Goal: Task Accomplishment & Management: Manage account settings

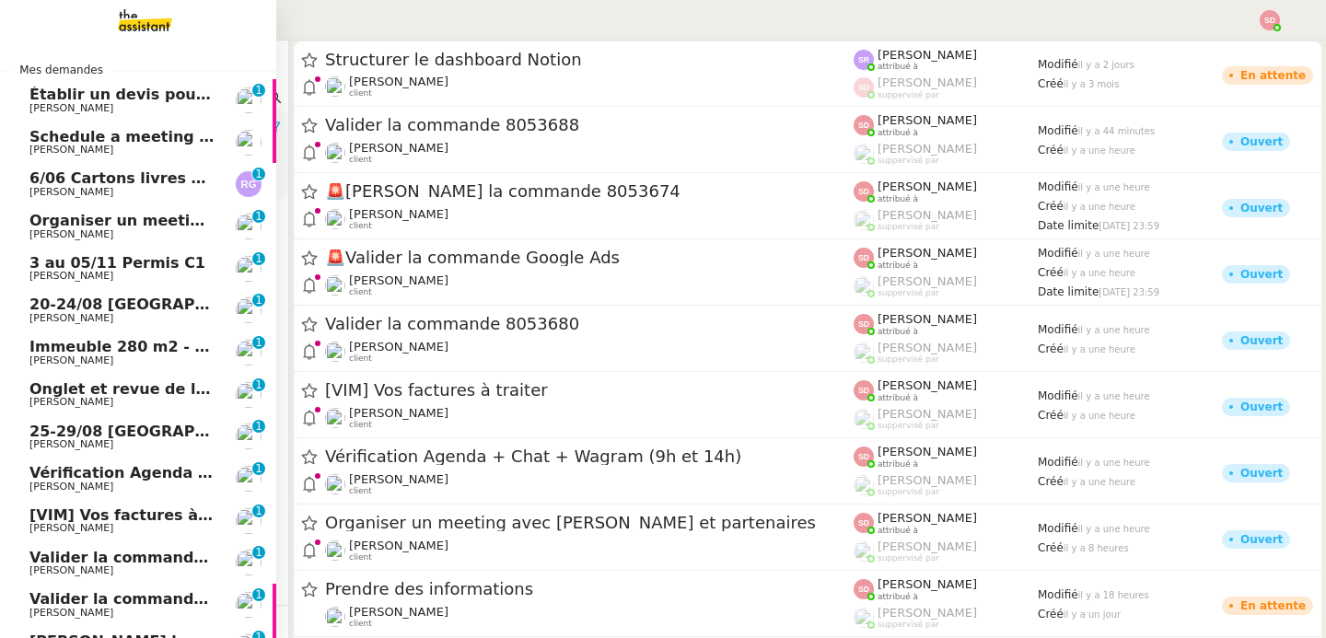
scroll to position [222, 0]
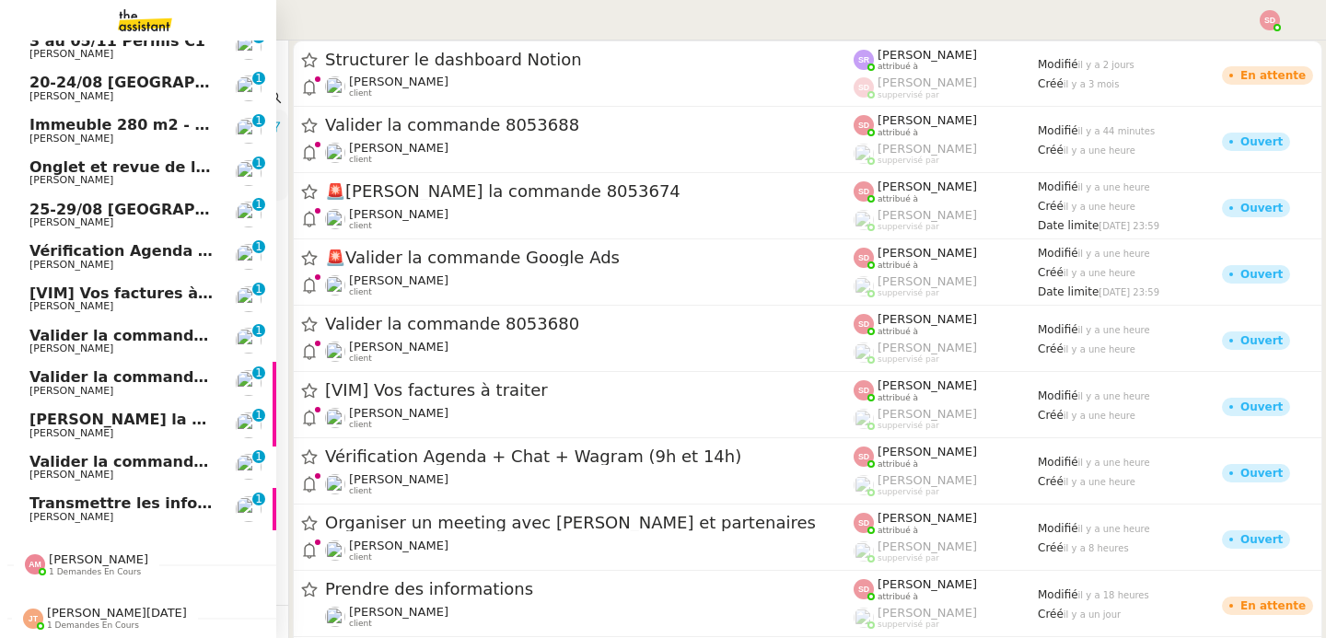
click at [69, 565] on span "[PERSON_NAME]" at bounding box center [98, 559] width 99 height 14
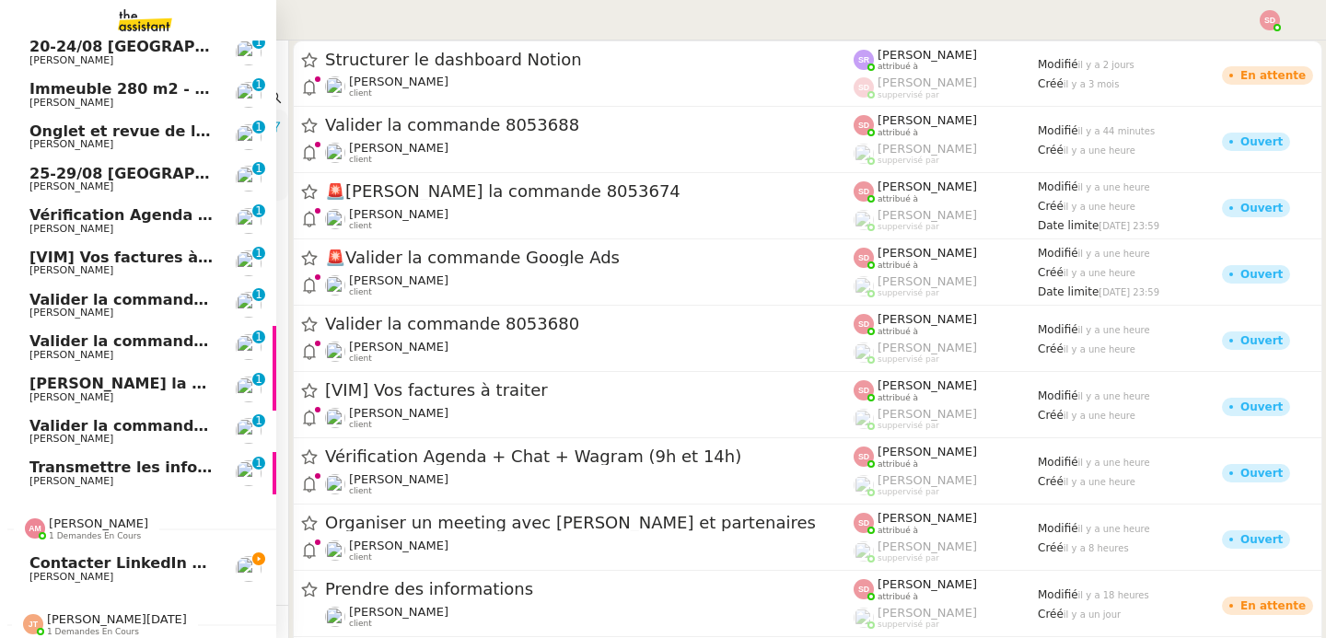
scroll to position [264, 0]
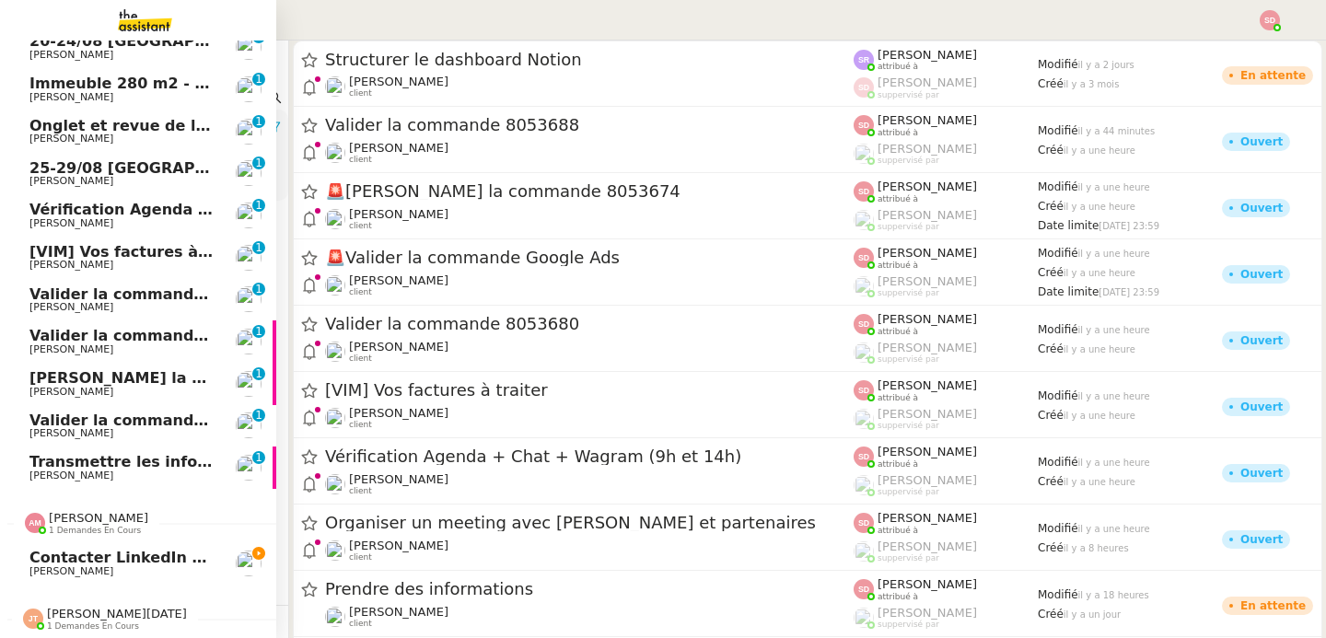
click at [72, 552] on span "Contacter LinkedIn pour 'open to work'" at bounding box center [194, 557] width 331 height 17
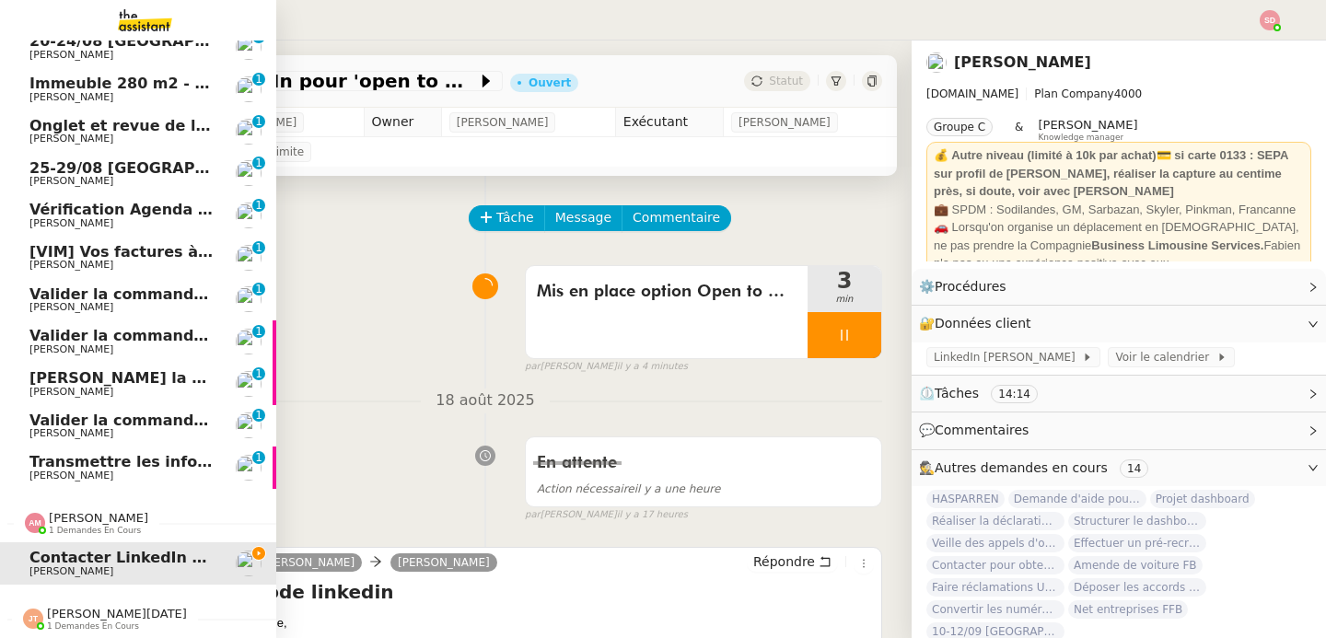
click at [77, 533] on span "1 demandes en cours" at bounding box center [95, 531] width 92 height 10
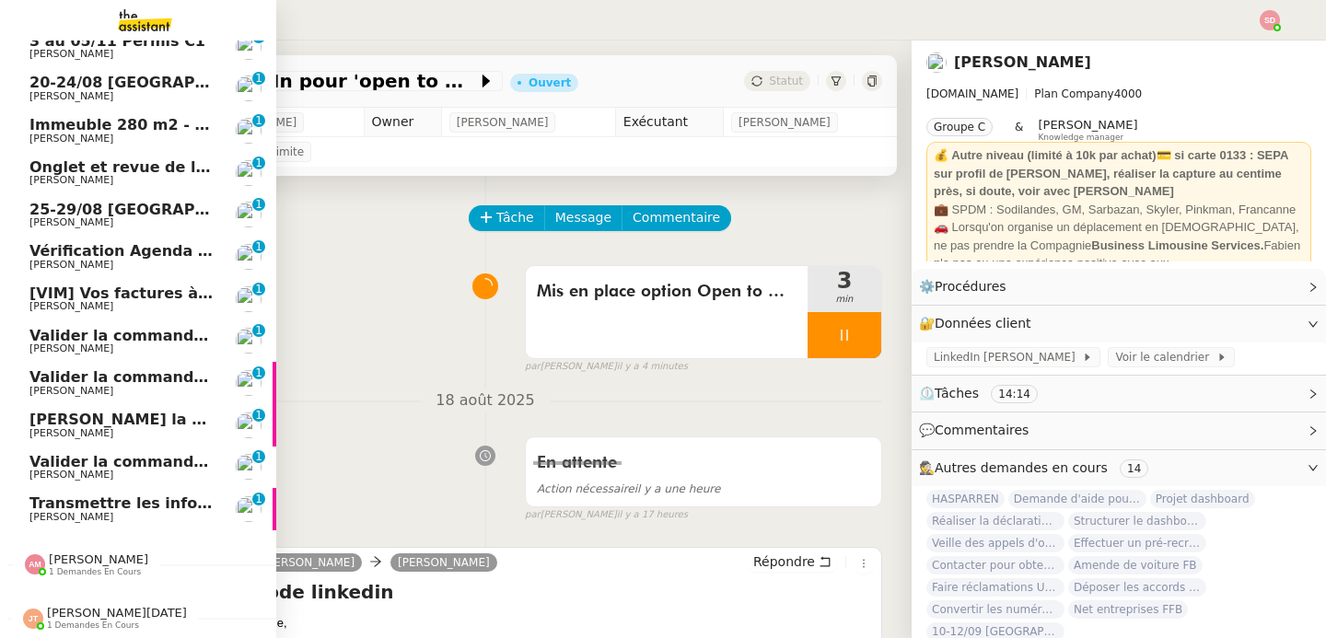
click at [93, 622] on span "1 demandes en cours" at bounding box center [93, 626] width 92 height 10
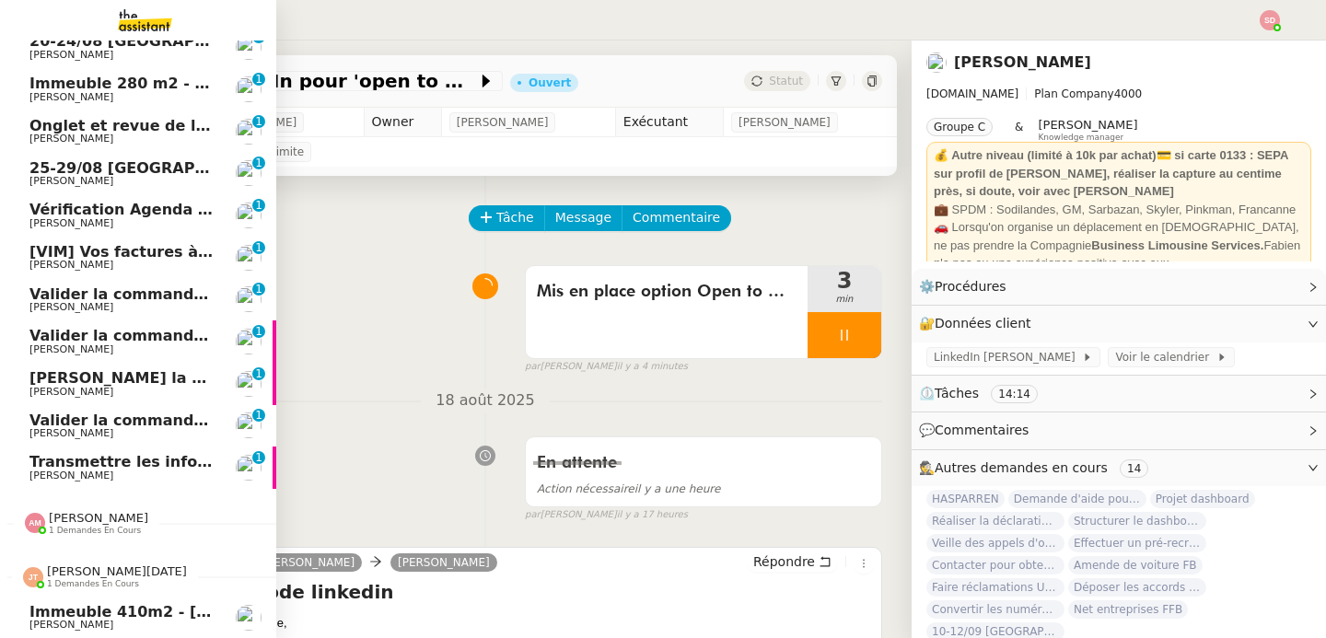
click at [89, 558] on span "[PERSON_NAME][DATE] 1 demandes en cours" at bounding box center [145, 569] width 276 height 39
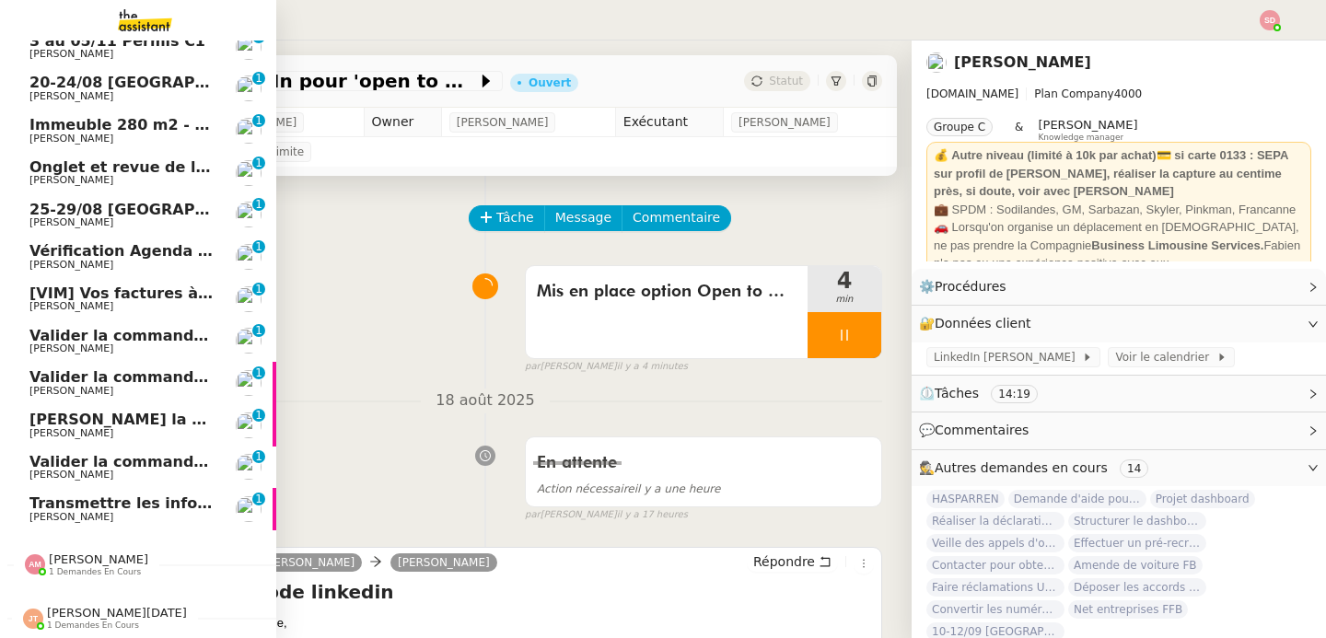
click at [99, 464] on span "Valider la commande 8053688" at bounding box center [154, 461] width 251 height 17
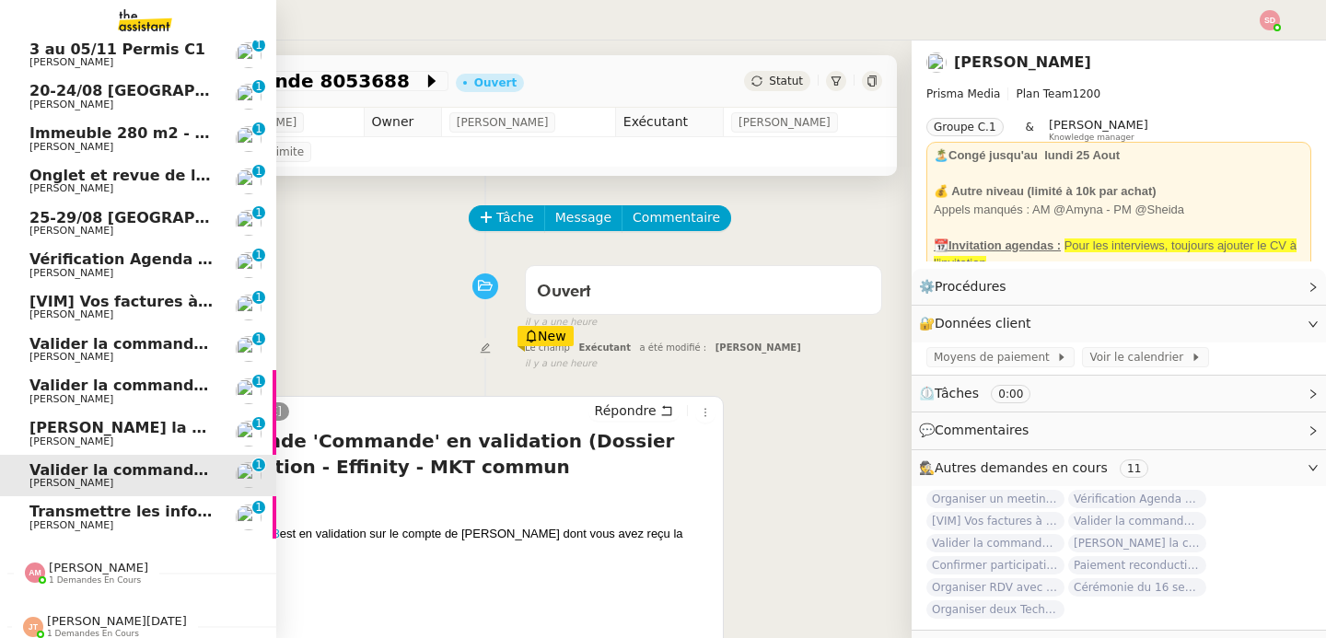
scroll to position [212, 0]
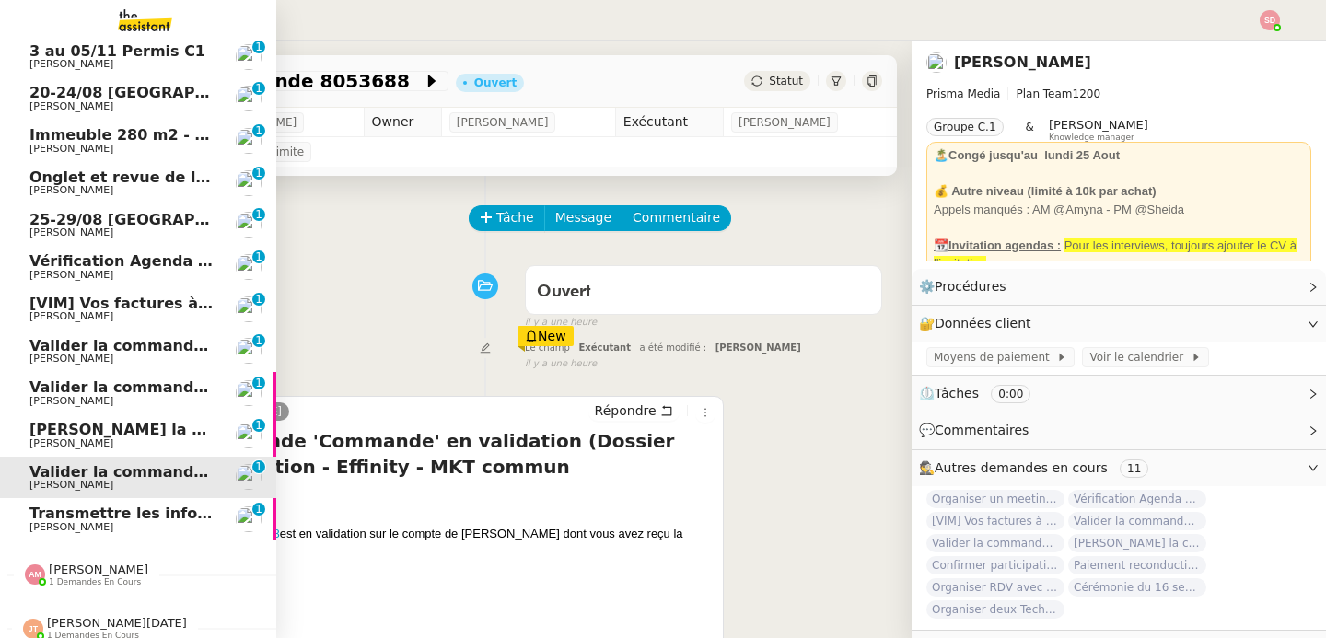
click at [142, 263] on span "Vérification Agenda + Chat + Wagram (9h et 14h)" at bounding box center [235, 260] width 413 height 17
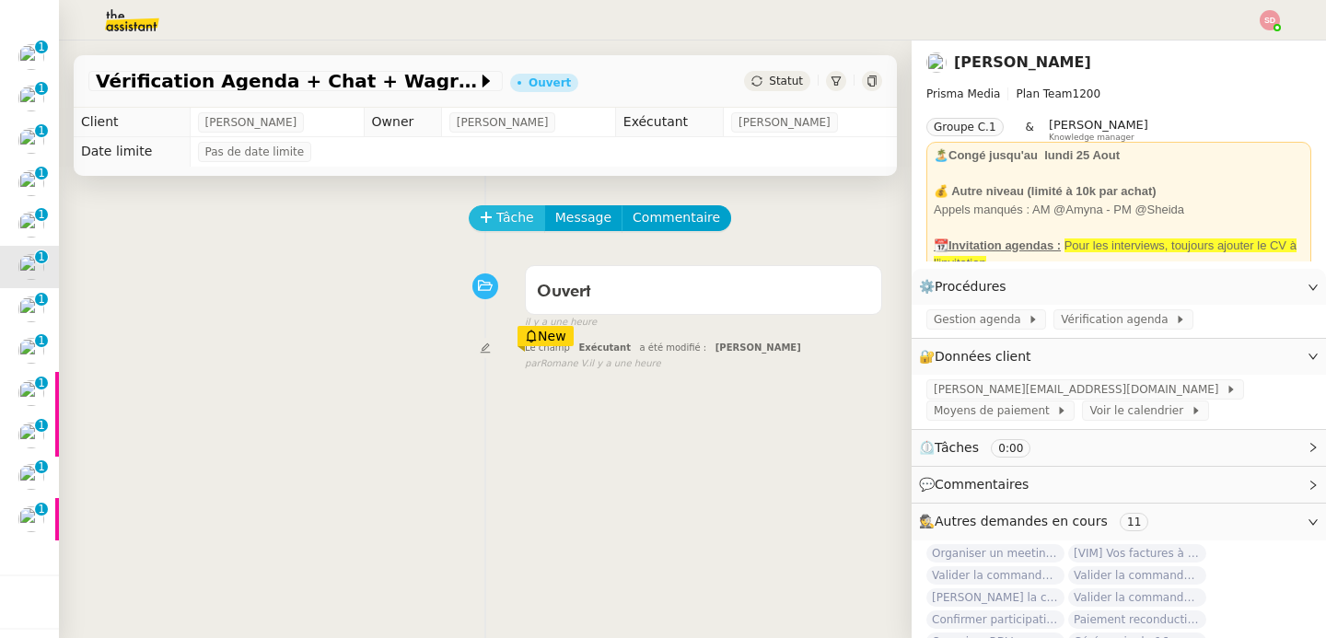
click at [506, 214] on span "Tâche" at bounding box center [515, 217] width 38 height 21
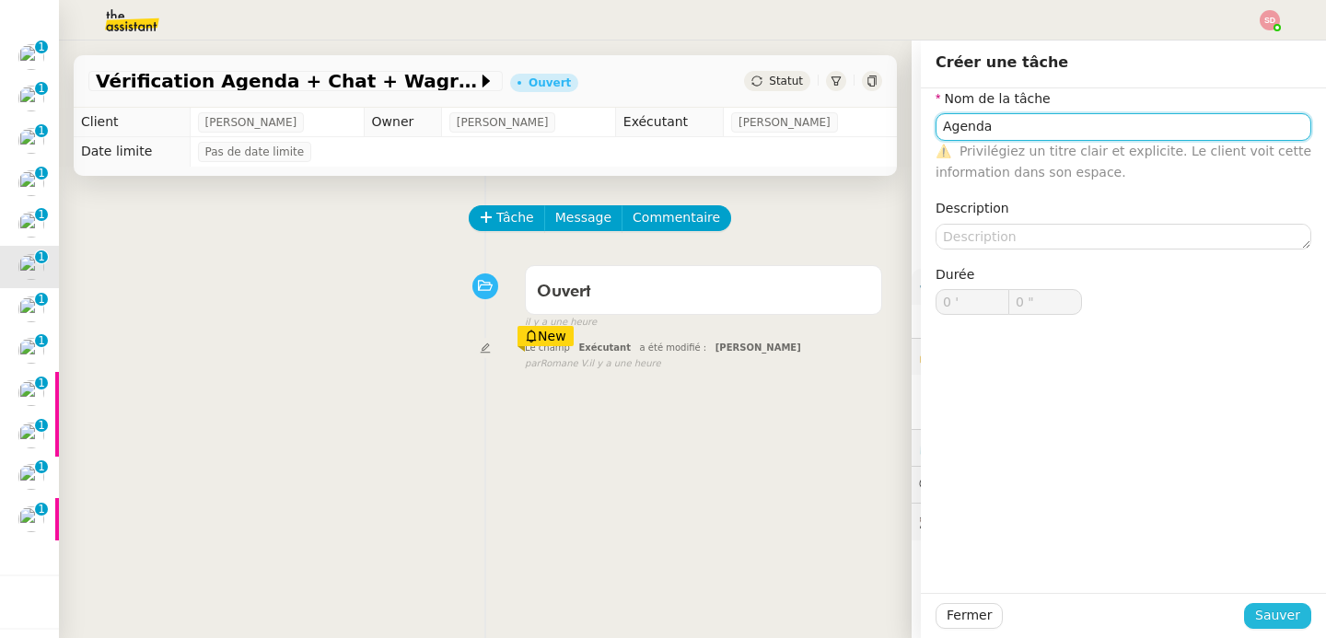
type input "Agenda"
click at [1276, 622] on span "Sauver" at bounding box center [1277, 615] width 45 height 21
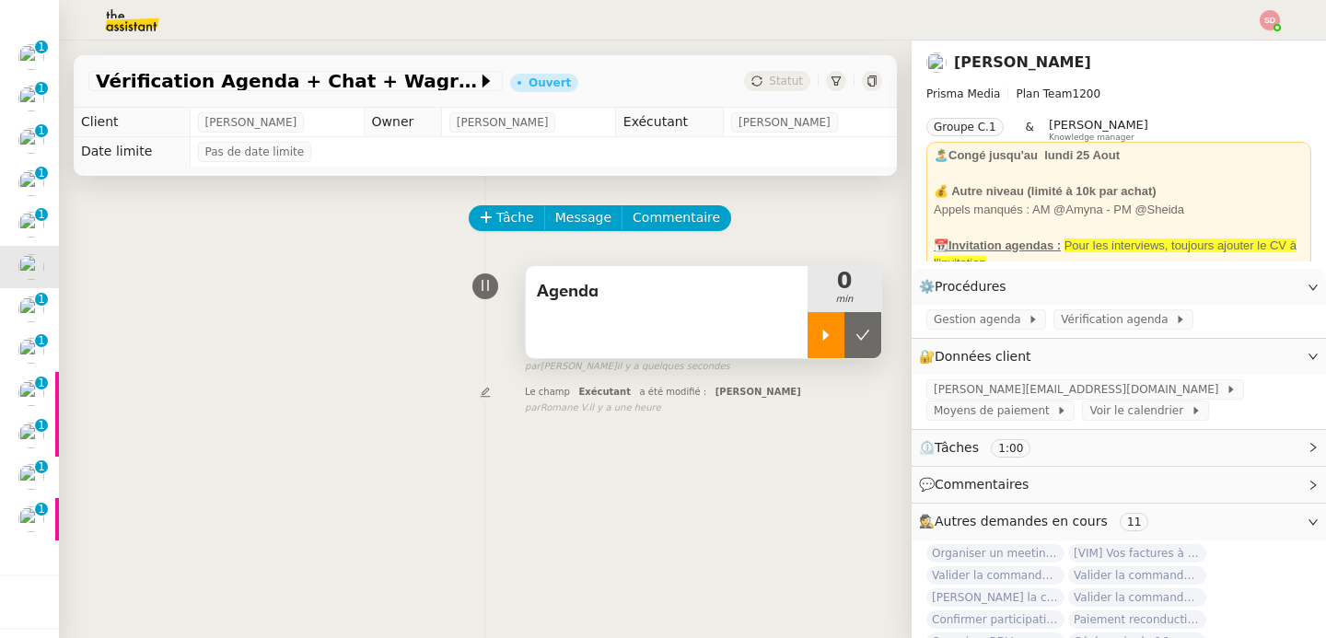
click at [821, 344] on div at bounding box center [826, 335] width 37 height 46
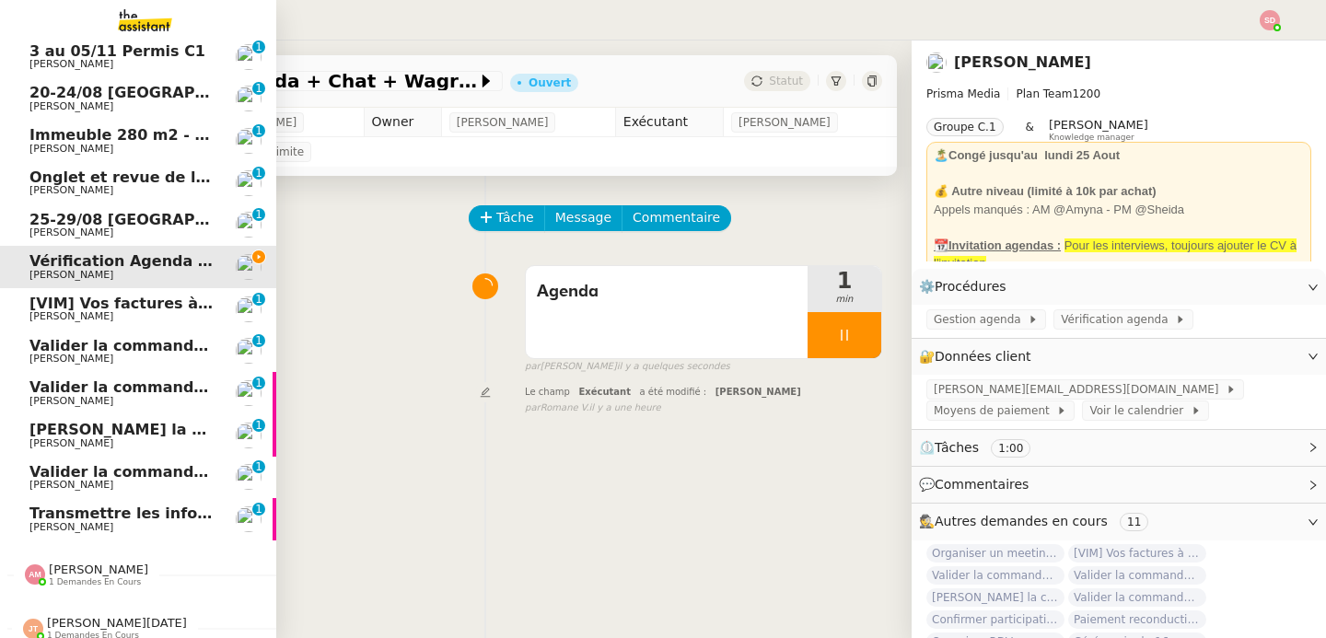
click at [70, 313] on span "[PERSON_NAME]" at bounding box center [71, 316] width 84 height 12
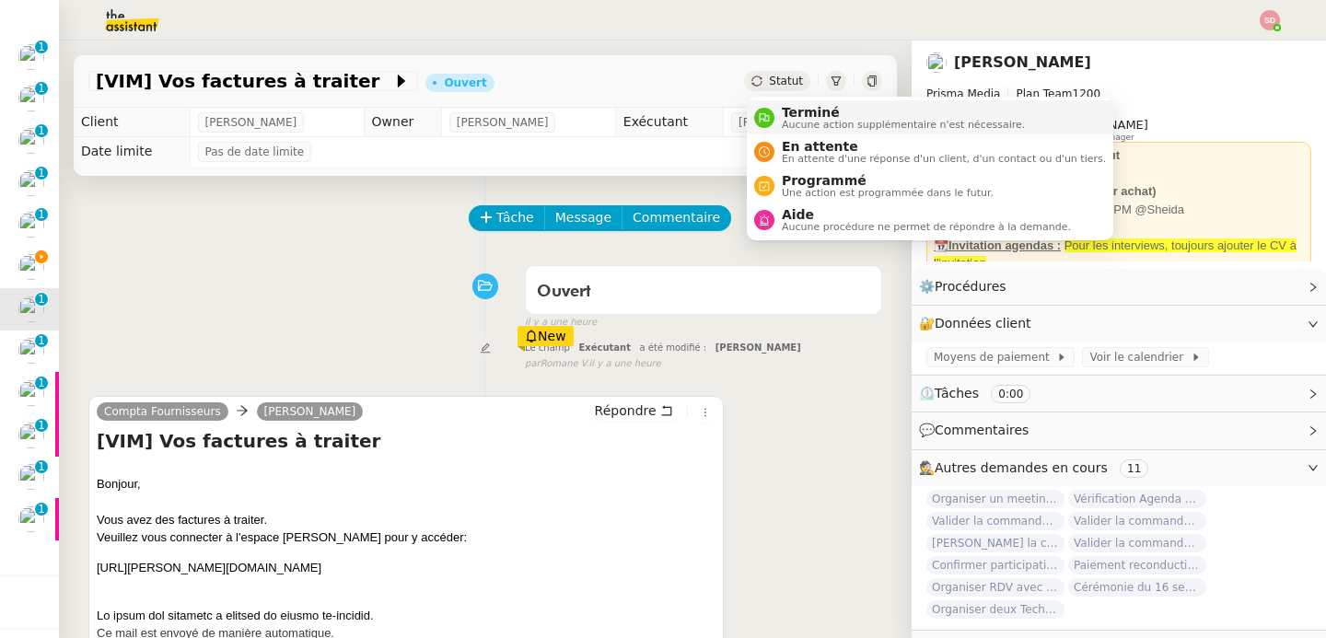
click at [767, 109] on nz-avatar at bounding box center [764, 118] width 20 height 20
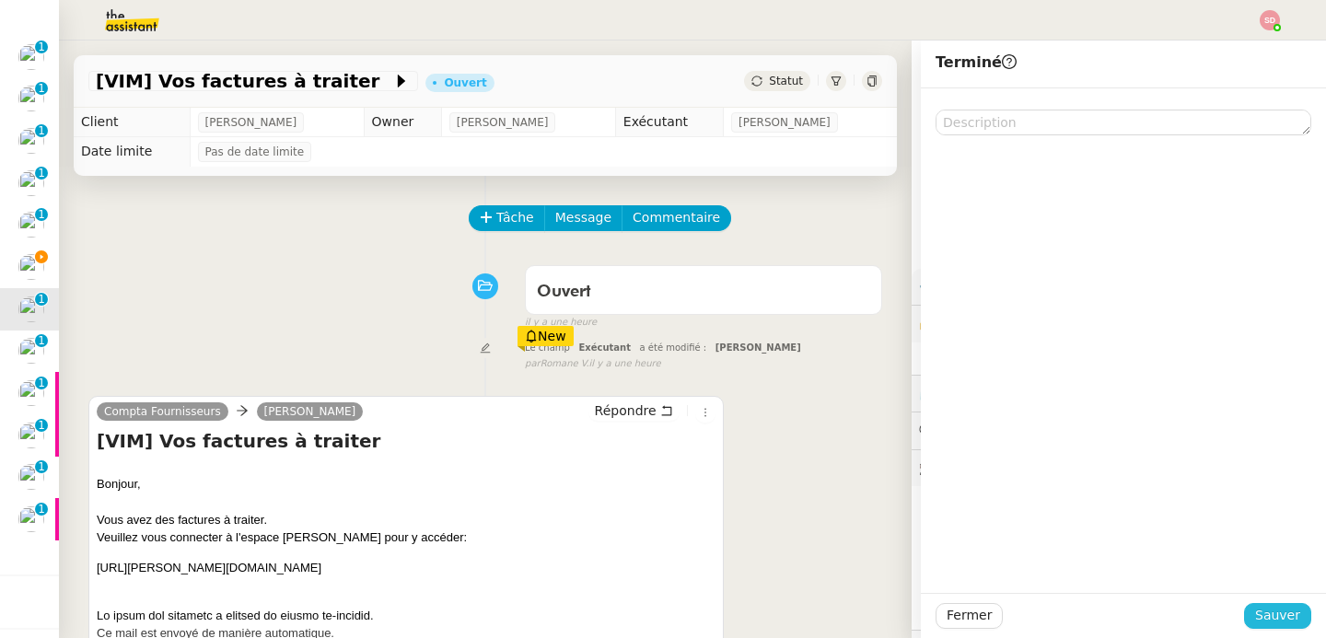
click at [1274, 623] on span "Sauver" at bounding box center [1277, 615] width 45 height 21
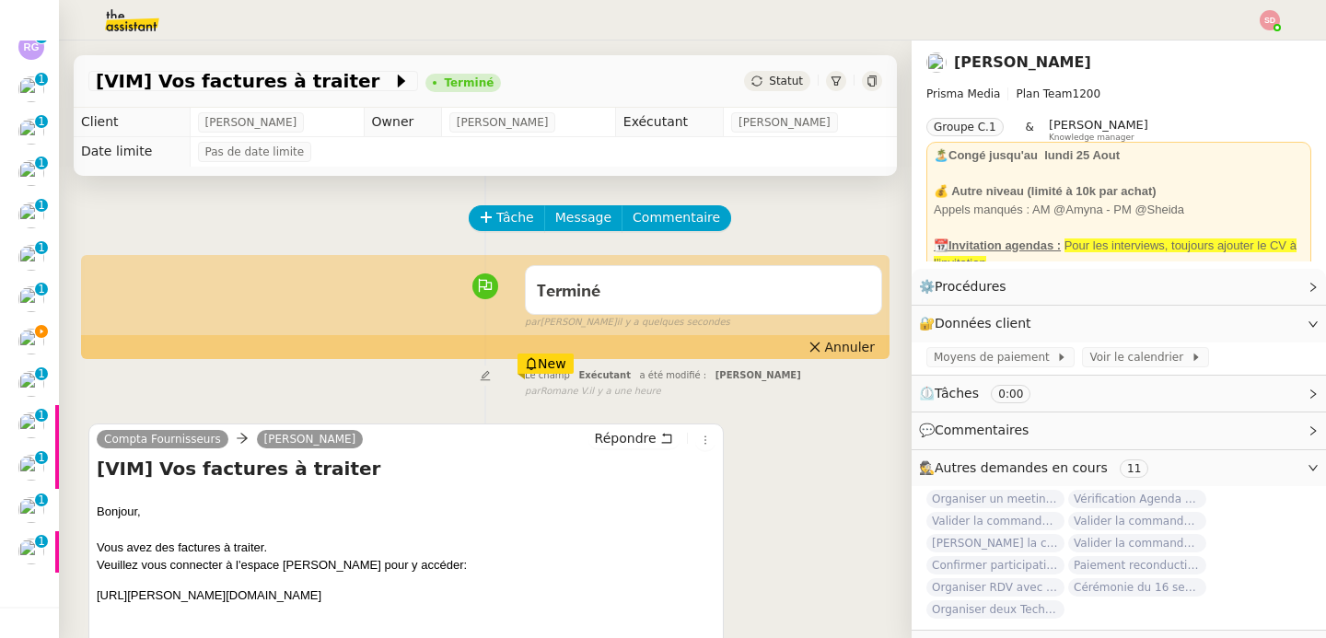
scroll to position [222, 0]
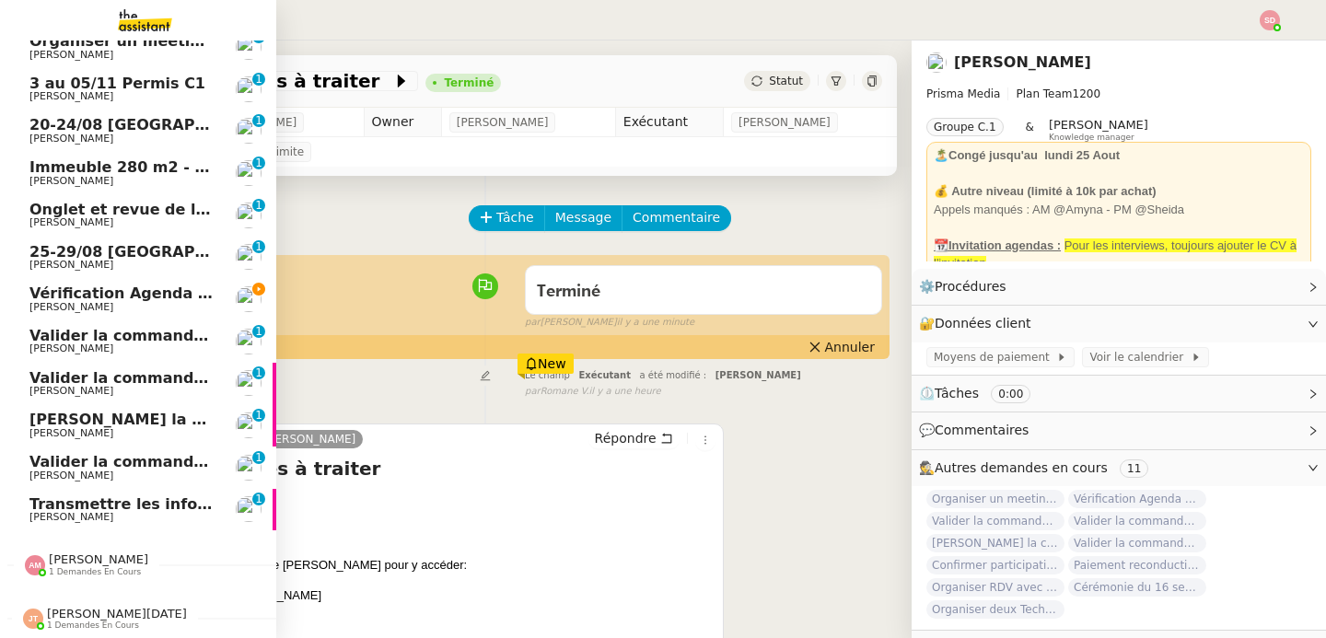
click at [116, 339] on span "Valider la commande 8053680" at bounding box center [154, 335] width 251 height 17
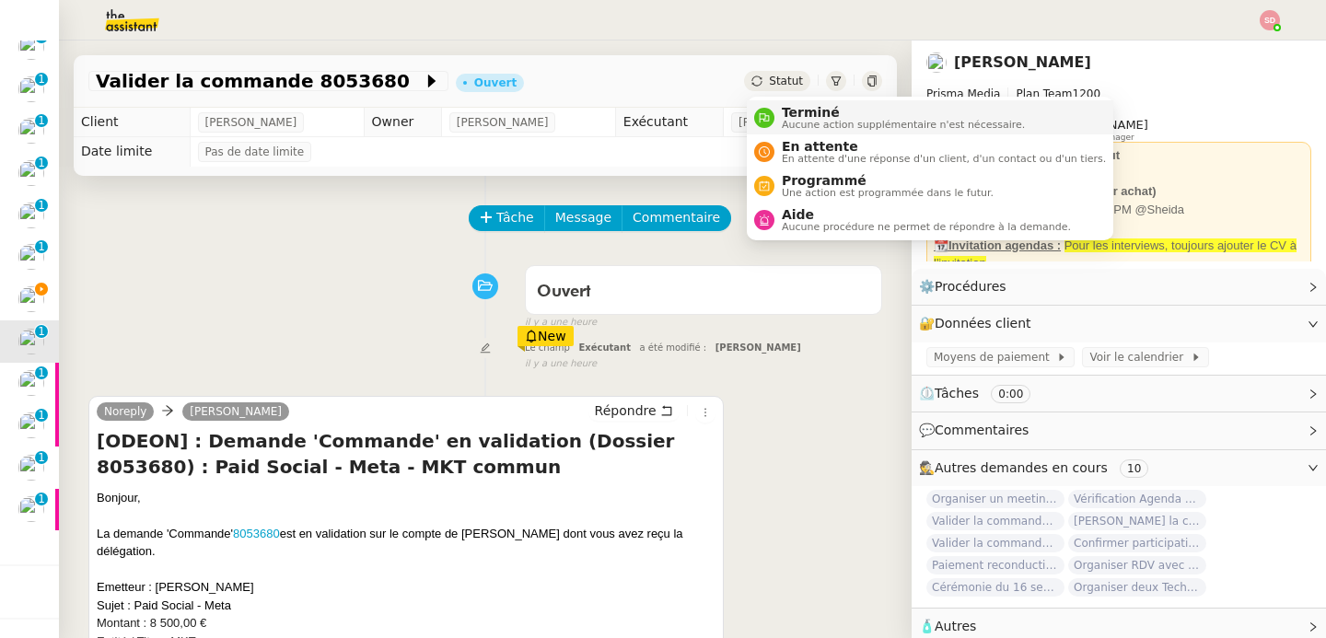
click at [778, 121] on div "Terminé Aucune action supplémentaire n'est nécessaire." at bounding box center [899, 117] width 250 height 25
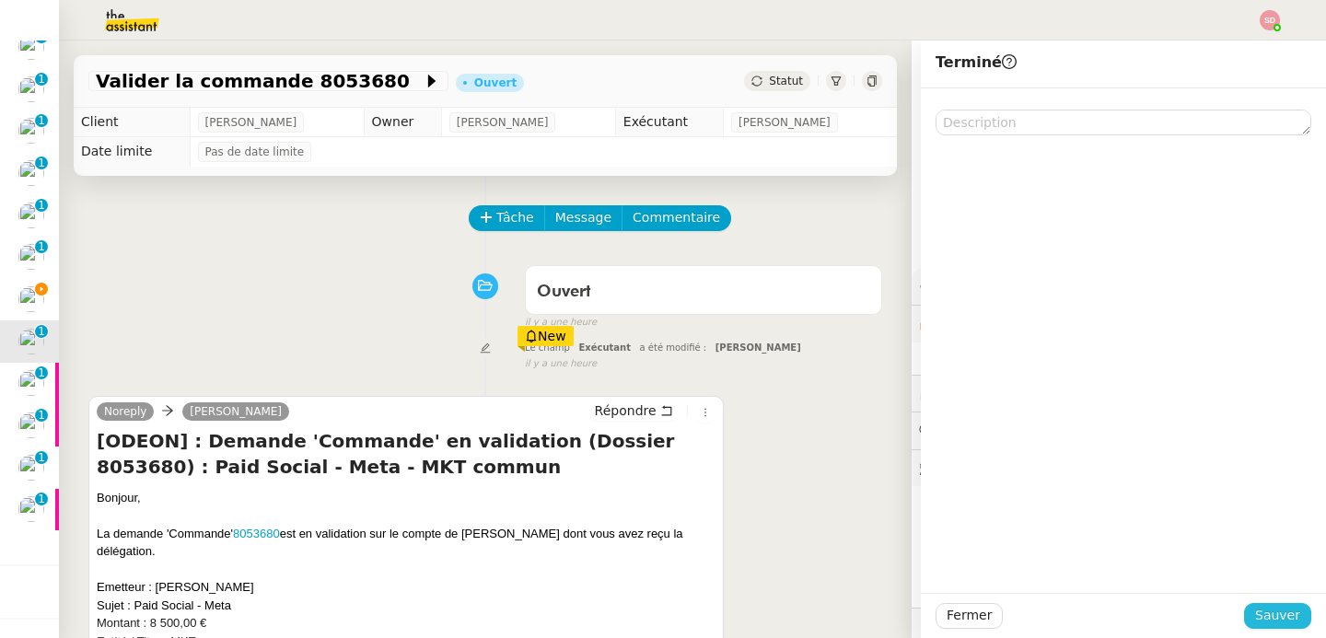
click at [1256, 622] on button "Sauver" at bounding box center [1277, 616] width 67 height 26
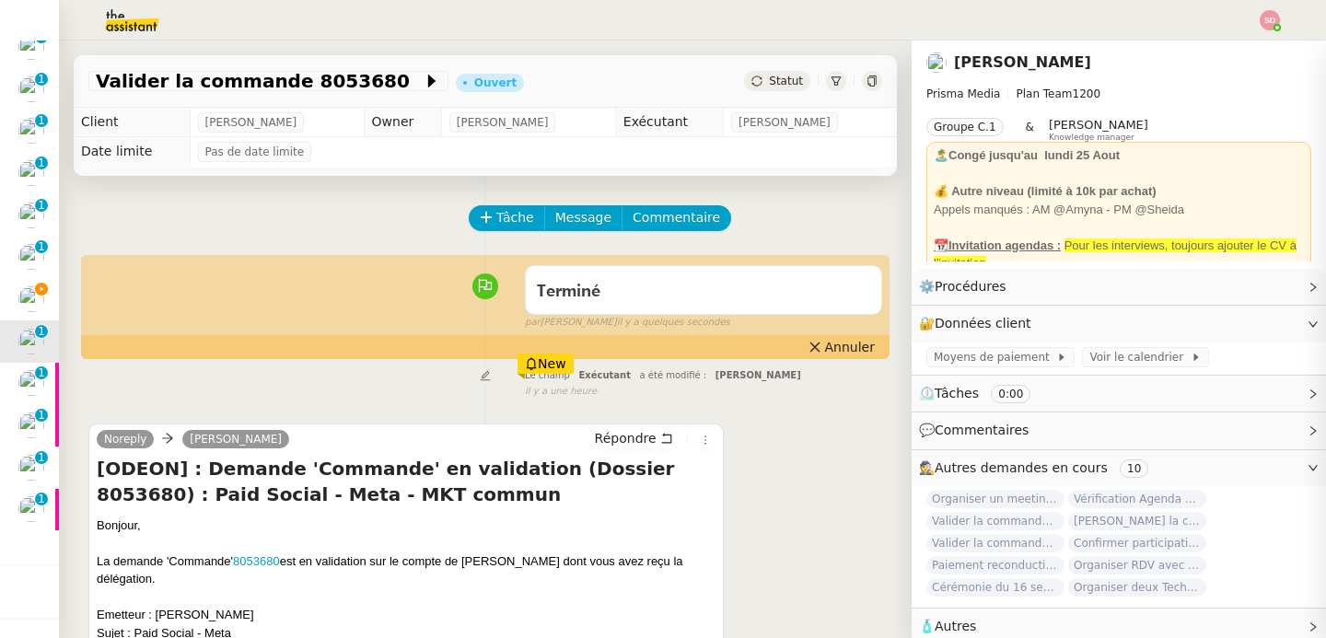
scroll to position [180, 0]
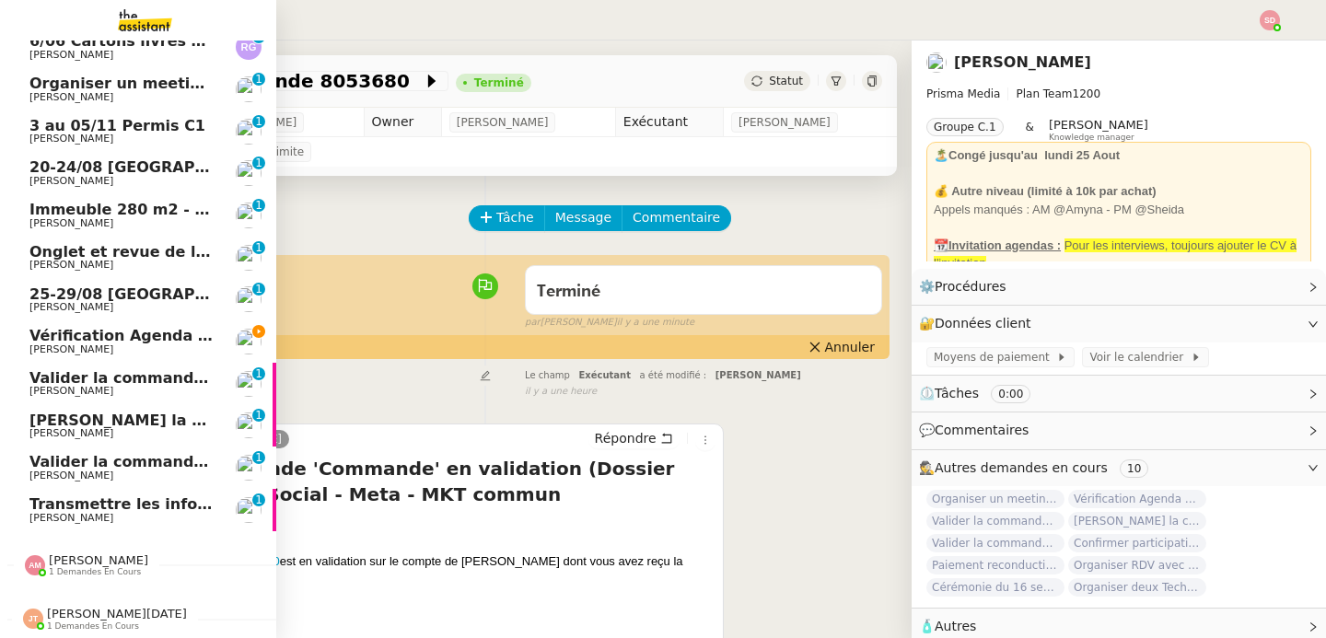
click at [29, 378] on span "Valider la commande Google Ads" at bounding box center [165, 377] width 273 height 17
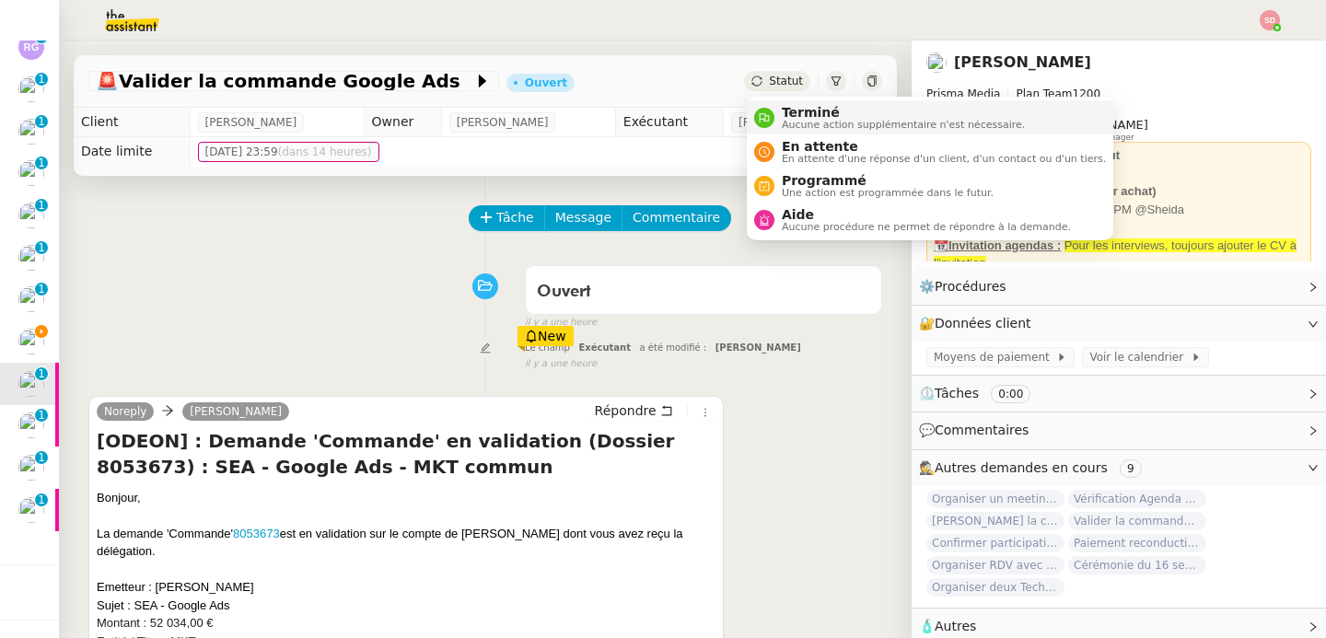
click at [772, 118] on nz-avatar at bounding box center [764, 118] width 20 height 20
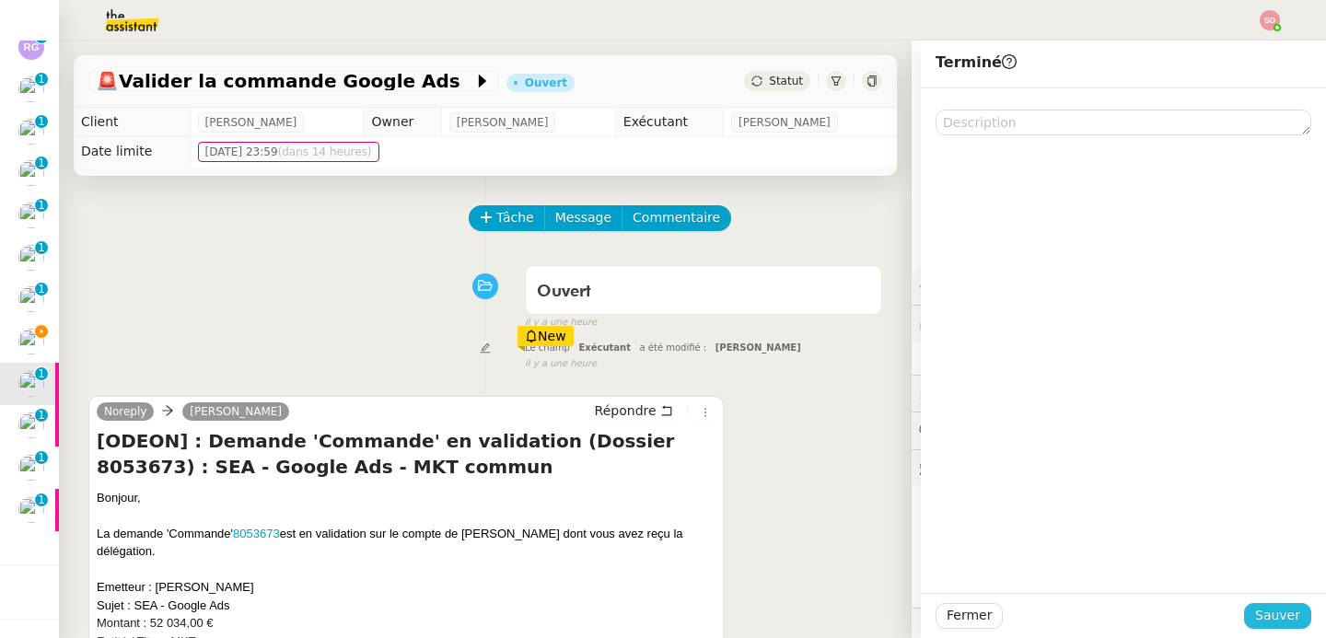
click at [1277, 610] on span "Sauver" at bounding box center [1277, 615] width 45 height 21
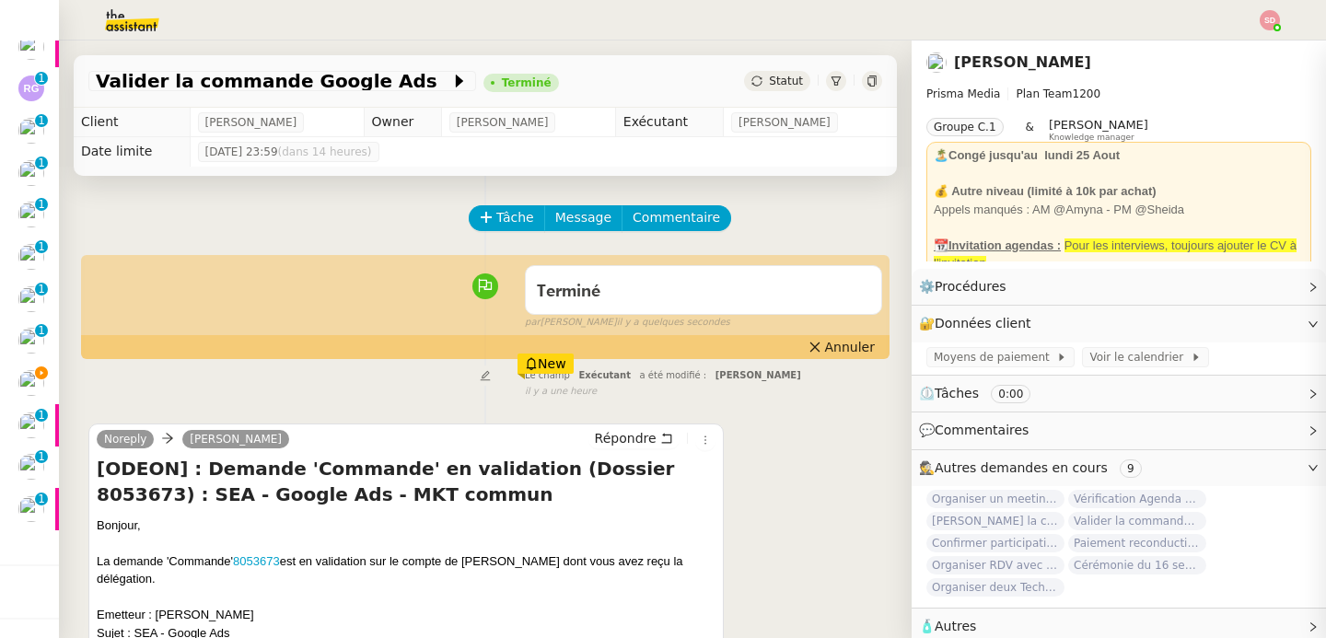
scroll to position [138, 0]
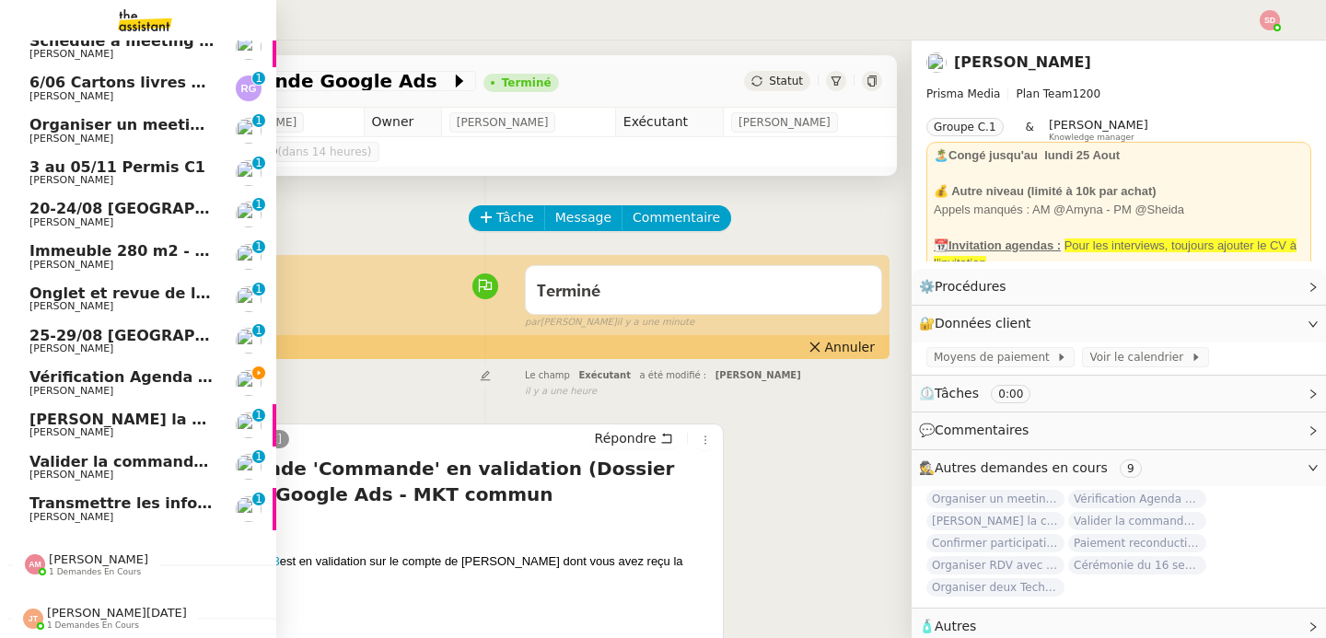
click at [197, 426] on span "[PERSON_NAME] la commande 8053674" at bounding box center [194, 419] width 330 height 17
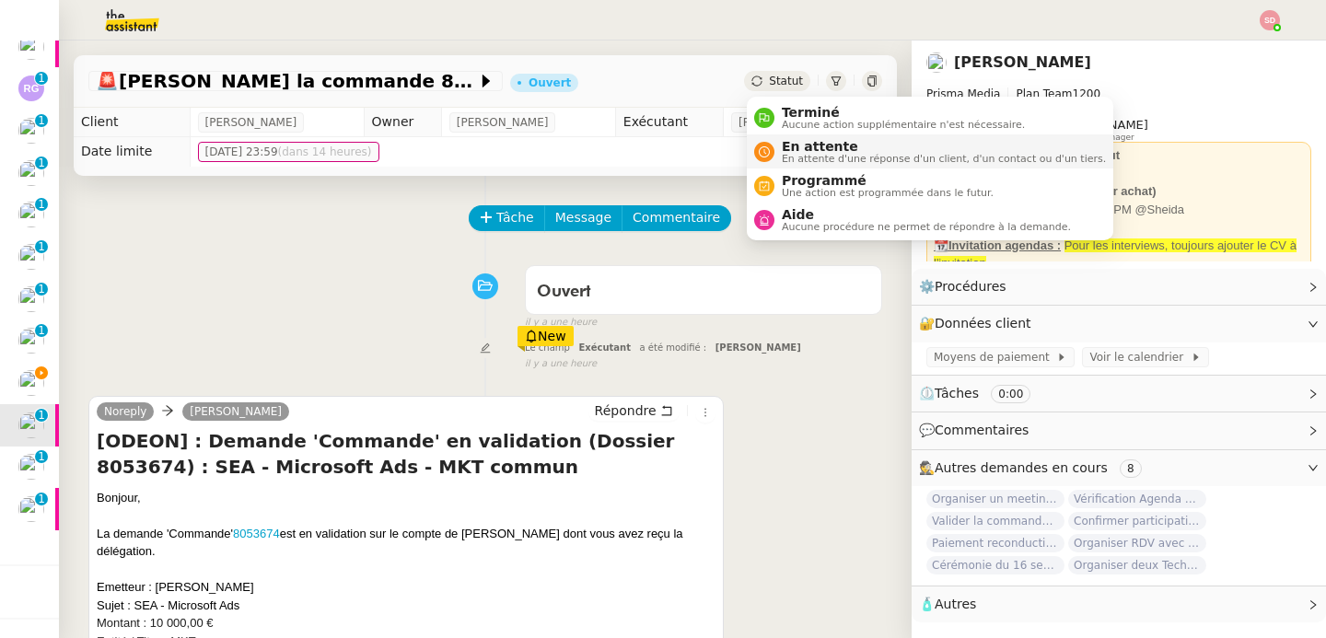
click at [803, 134] on li "En attente En attente d'une réponse d'un client, d'un contact ou d'un tiers." at bounding box center [930, 151] width 366 height 34
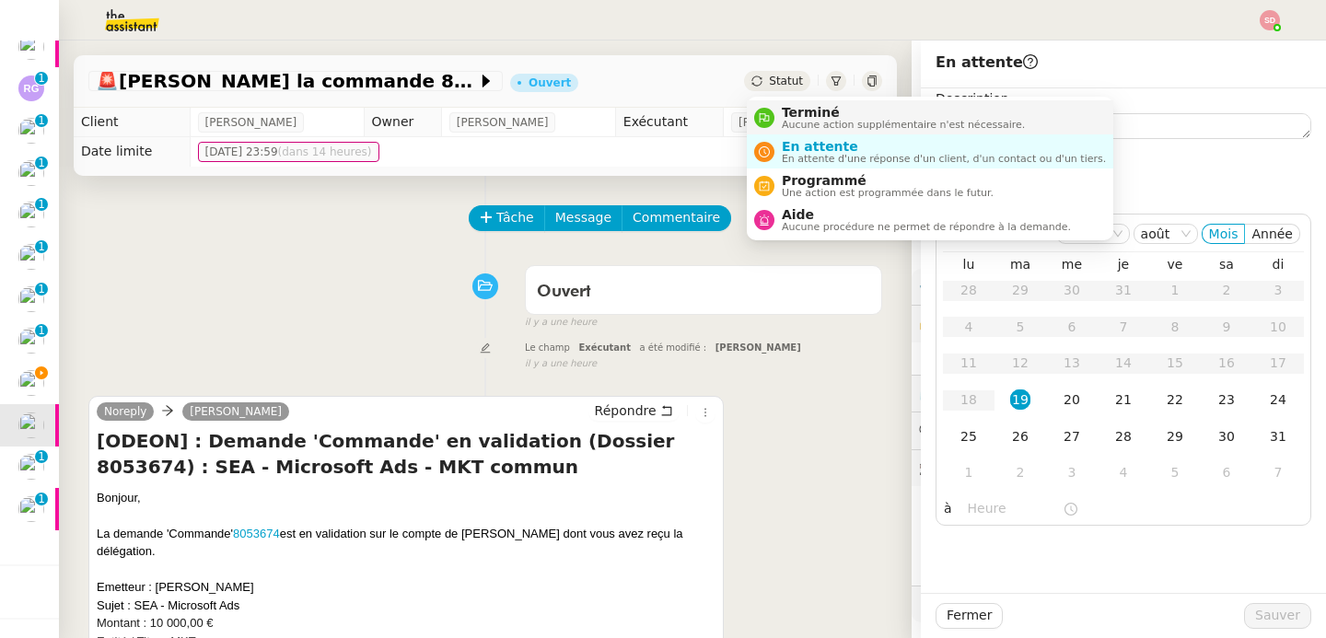
click at [782, 110] on span "Terminé" at bounding box center [903, 112] width 243 height 15
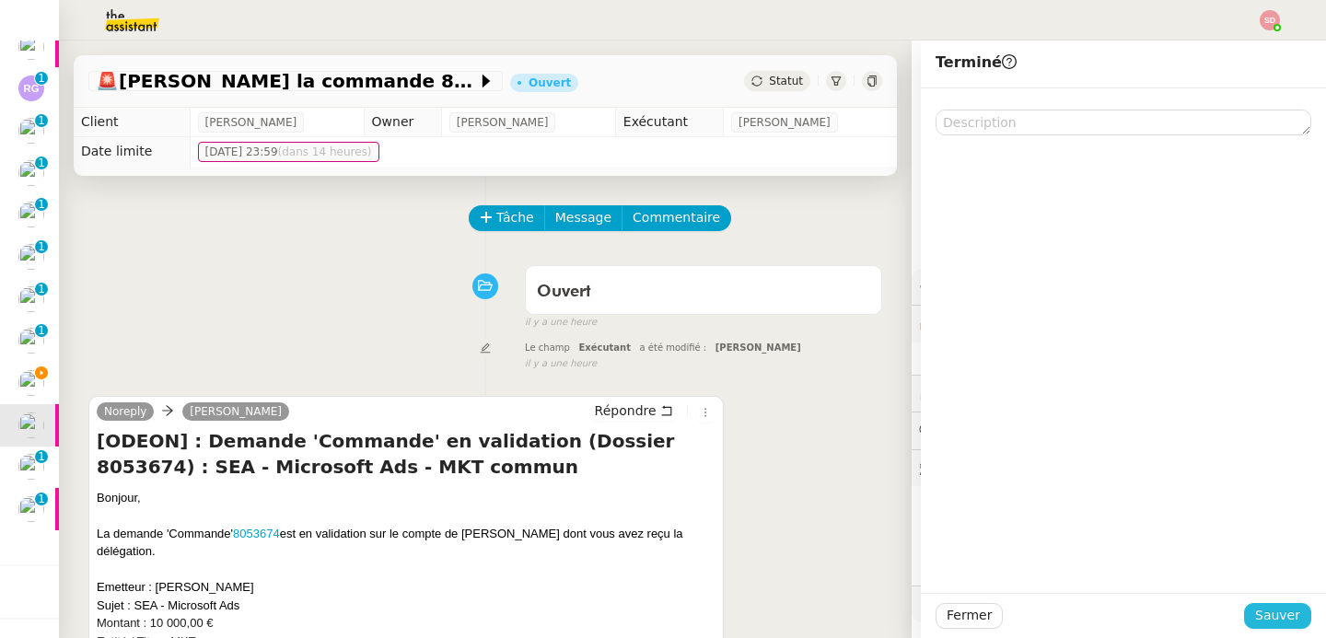
click at [1308, 622] on button "Sauver" at bounding box center [1277, 616] width 67 height 26
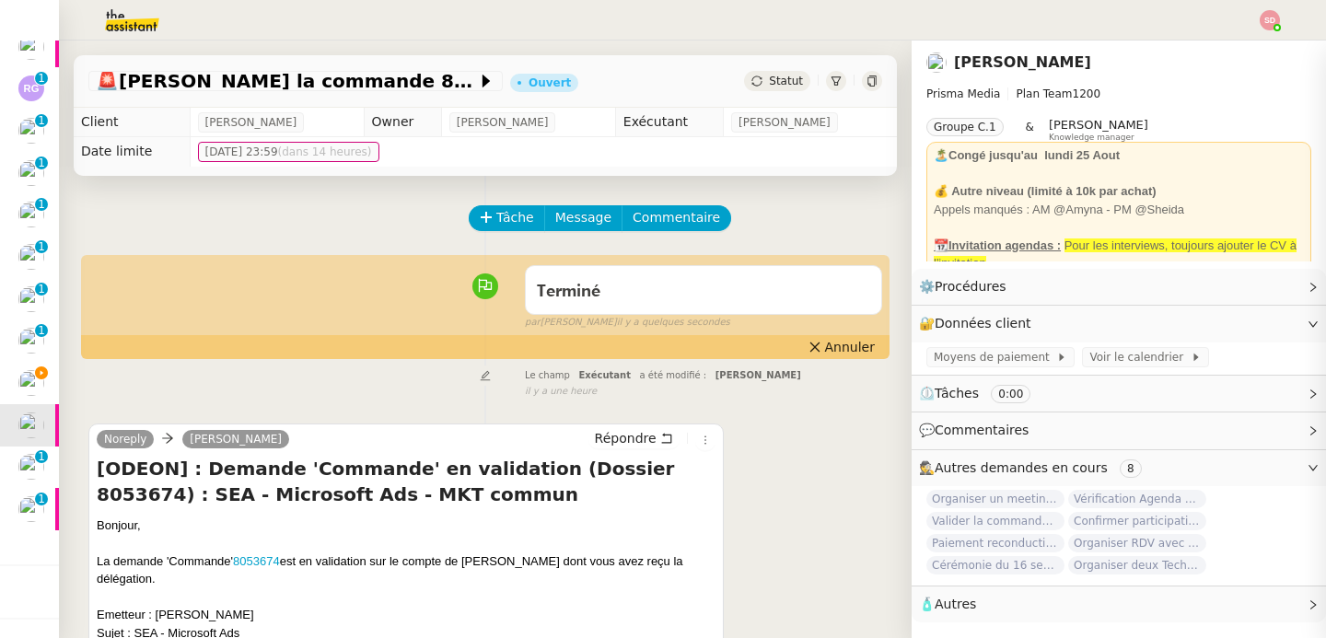
scroll to position [96, 0]
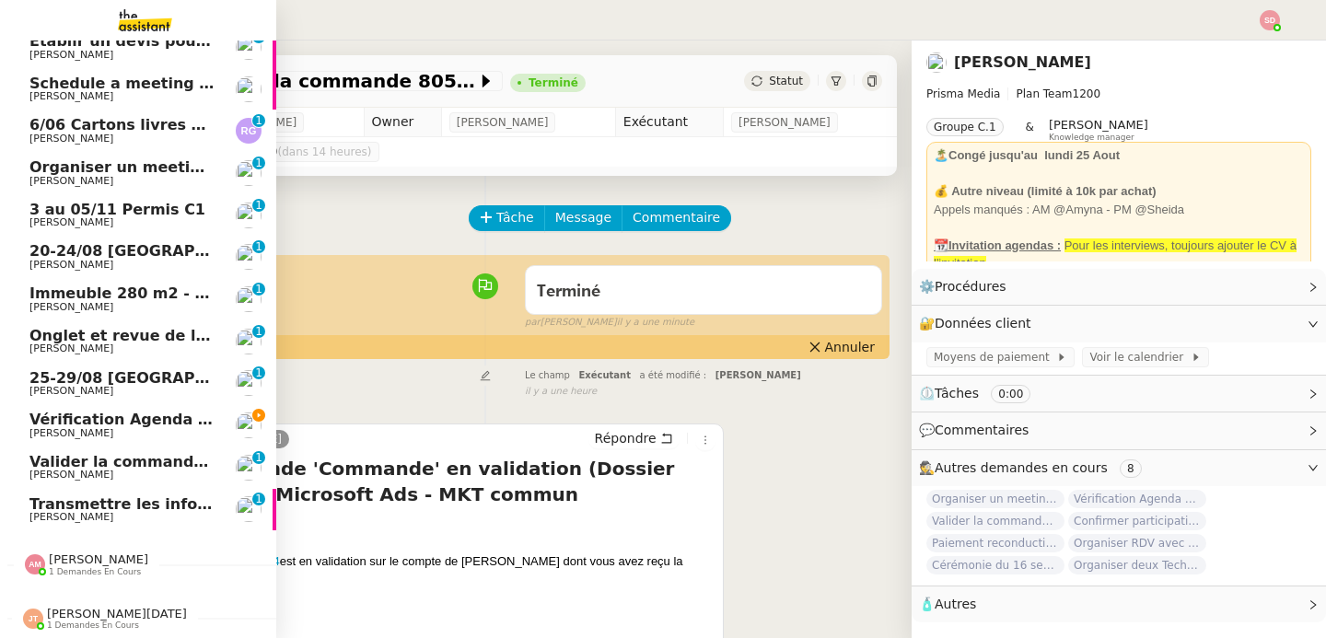
click at [55, 463] on span "Valider la commande 8053688" at bounding box center [154, 461] width 251 height 17
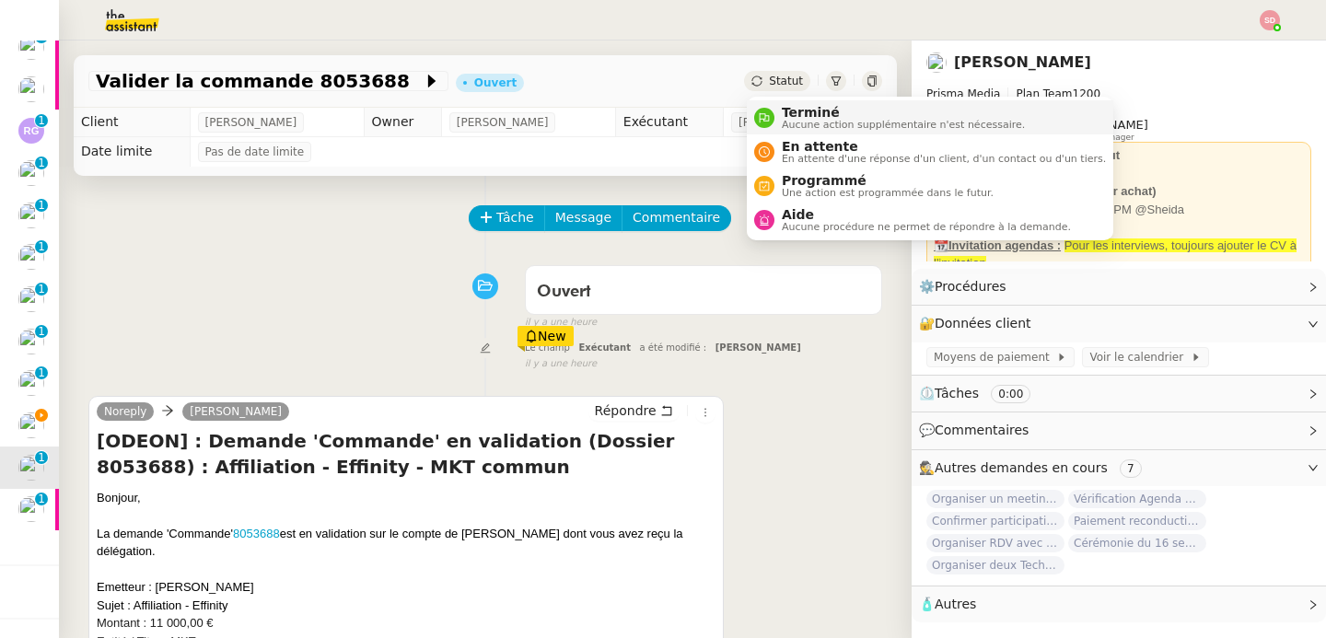
click at [763, 114] on icon at bounding box center [764, 117] width 11 height 11
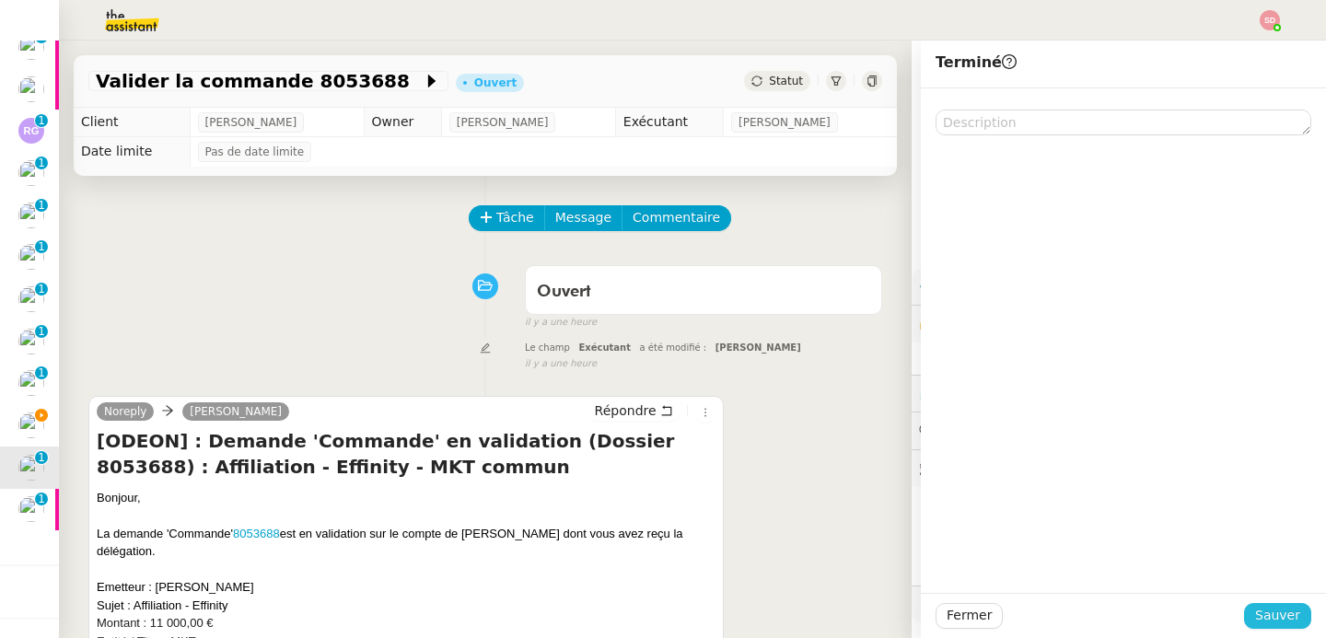
click at [1290, 621] on span "Sauver" at bounding box center [1277, 615] width 45 height 21
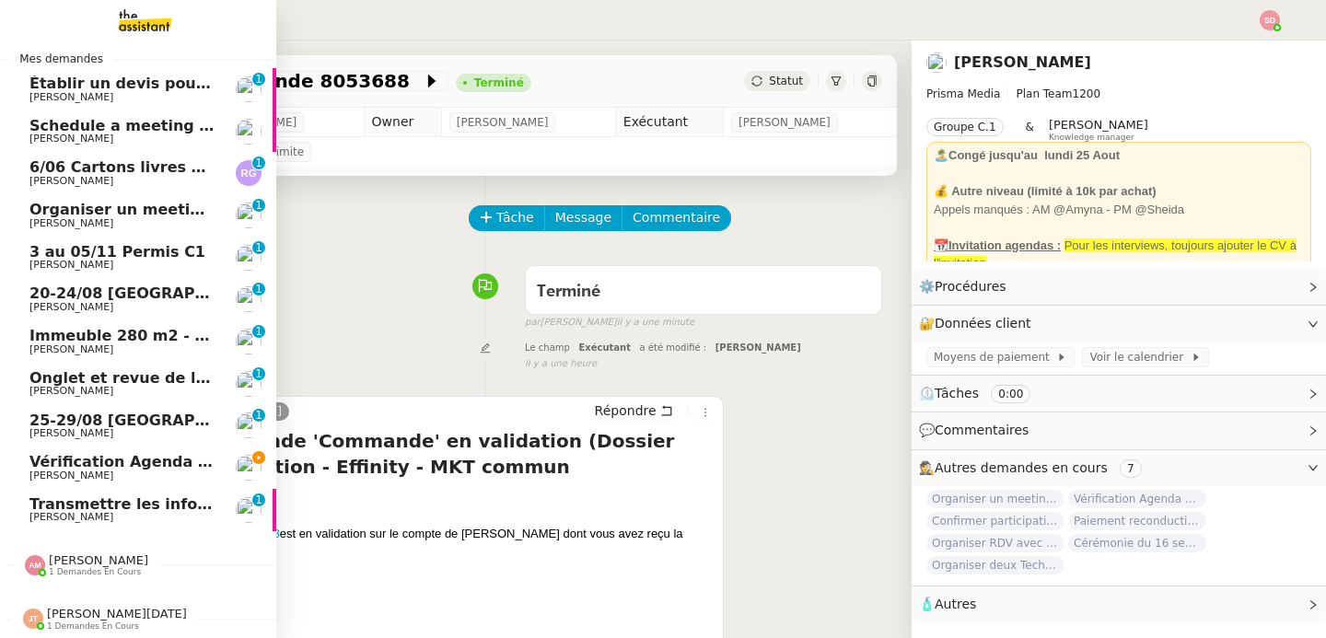
scroll to position [11, 0]
click at [118, 204] on span "Organiser un meeting avec [PERSON_NAME] et partenaires" at bounding box center [274, 209] width 491 height 17
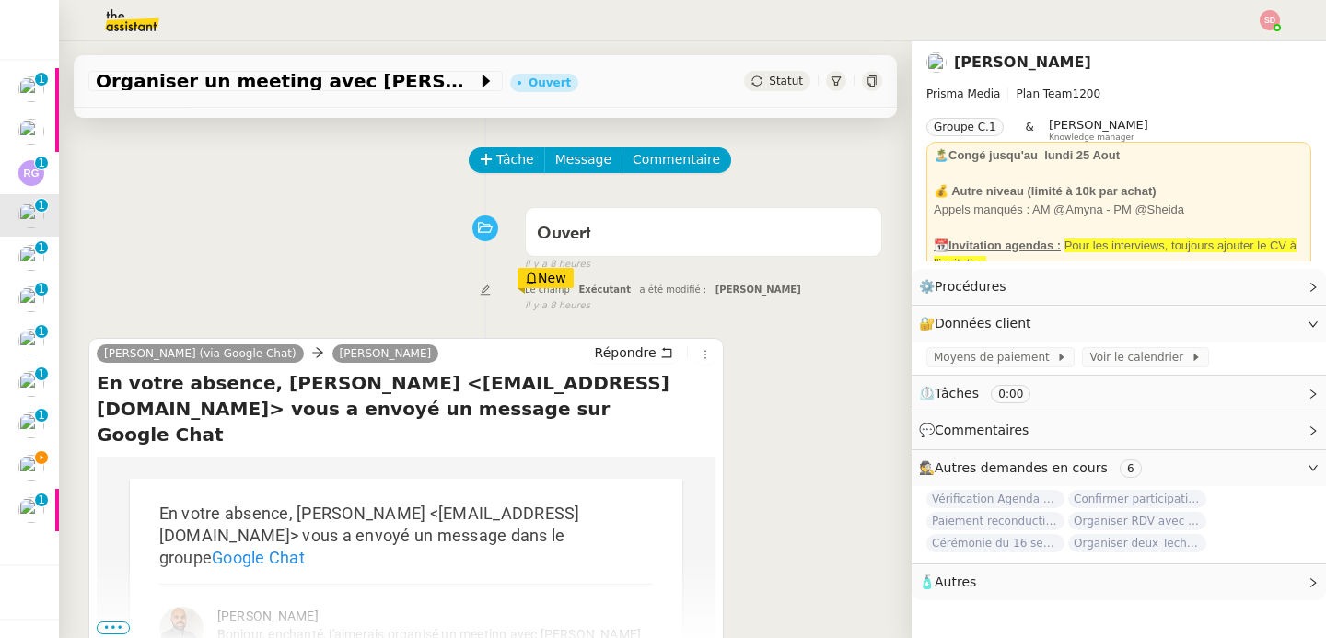
scroll to position [234, 0]
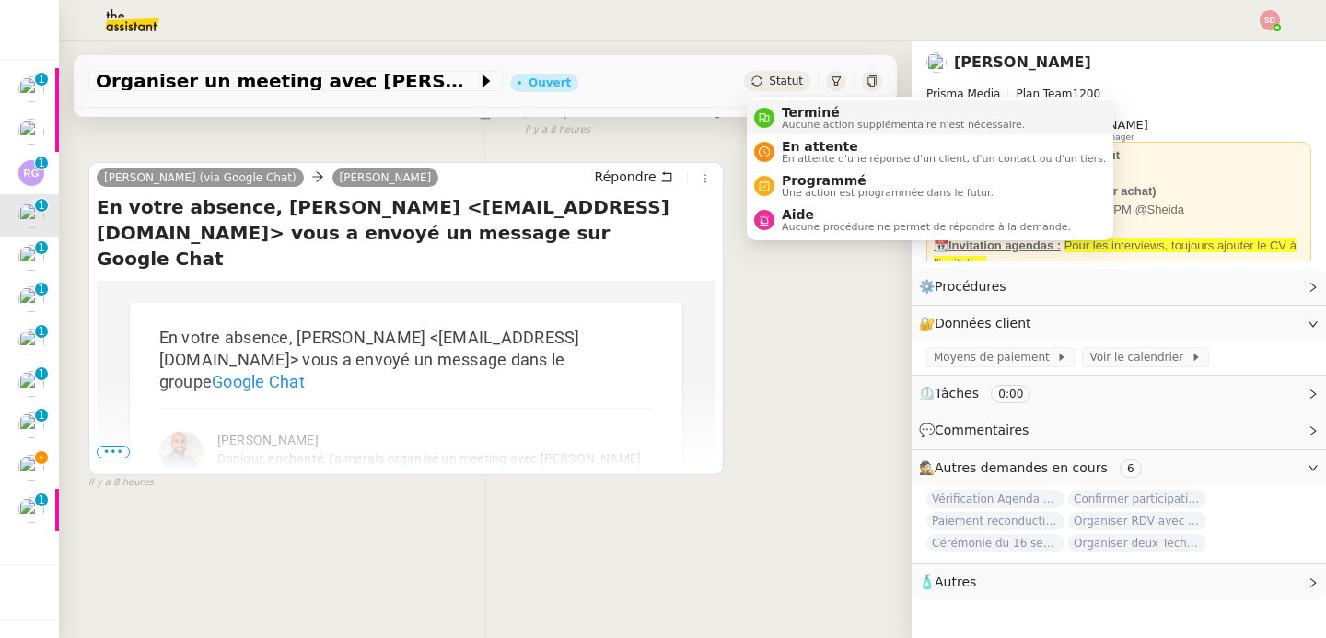
click at [775, 114] on div "Terminé Aucune action supplémentaire n'est nécessaire." at bounding box center [899, 117] width 250 height 25
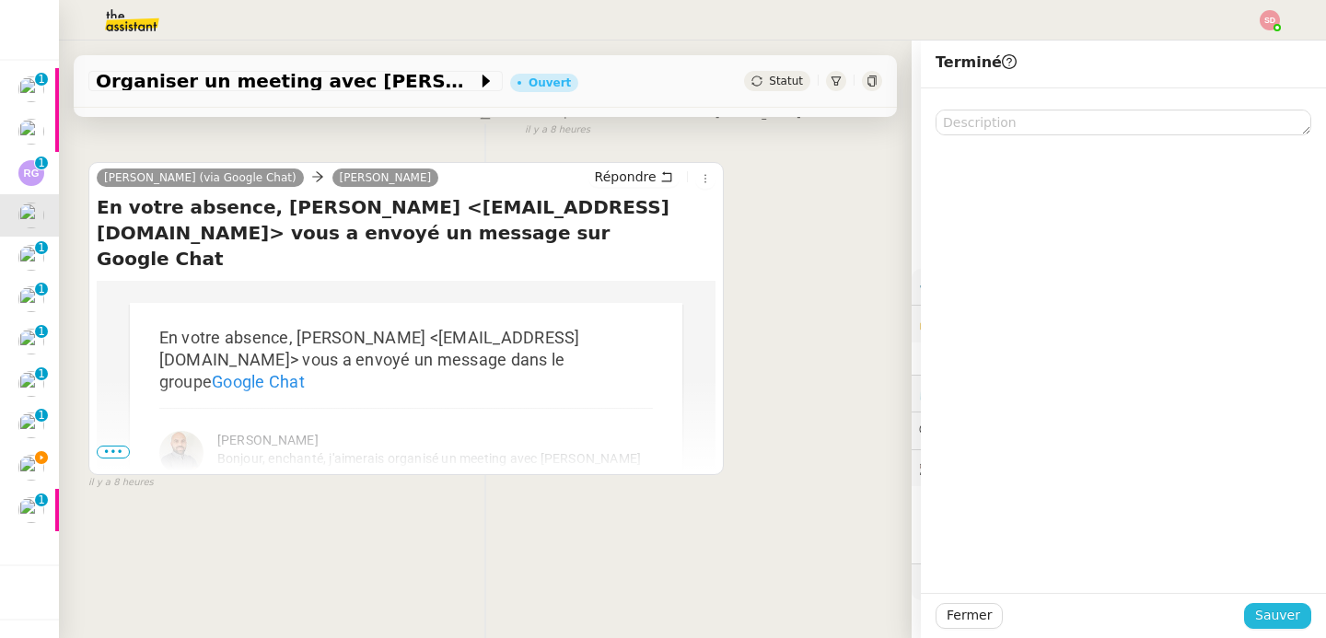
click at [1275, 609] on span "Sauver" at bounding box center [1277, 615] width 45 height 21
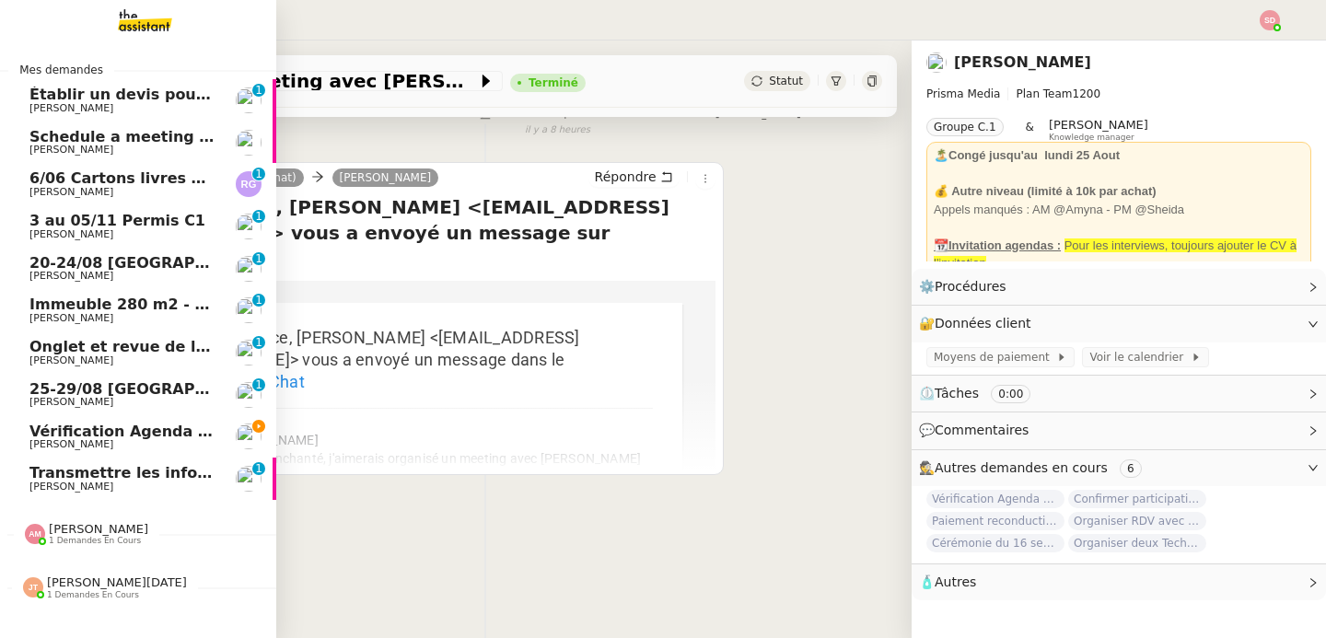
click at [138, 436] on span "Vérification Agenda + Chat + Wagram (9h et 14h)" at bounding box center [235, 431] width 413 height 17
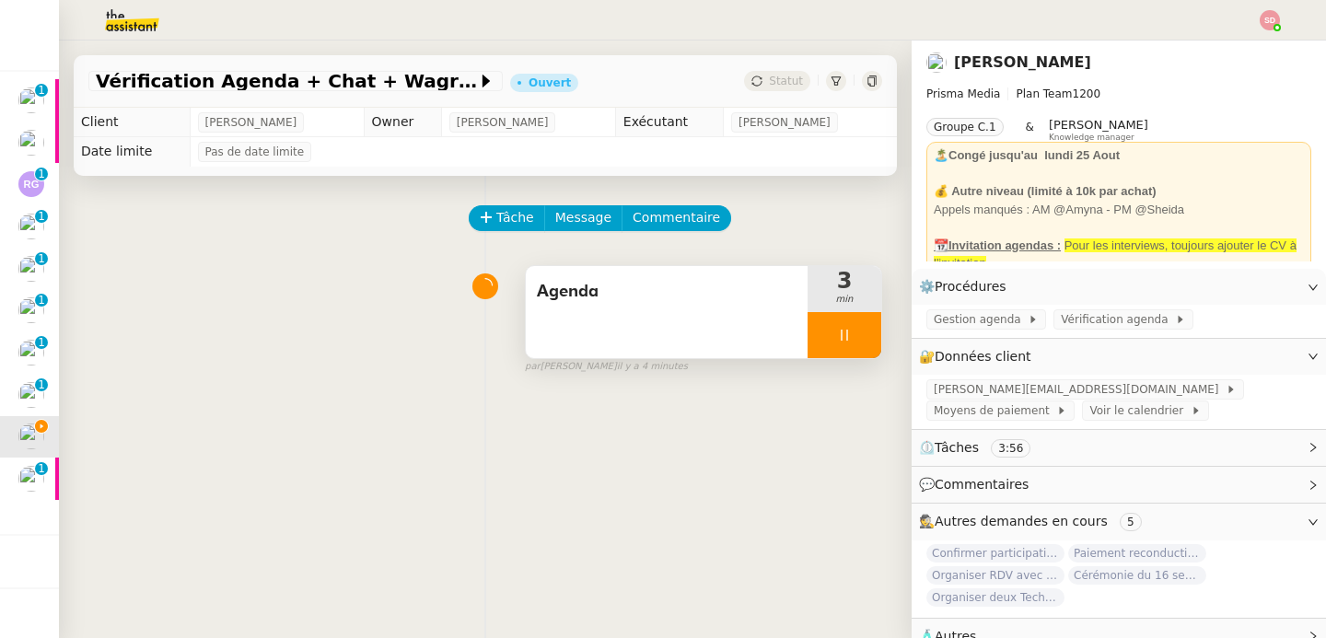
click at [854, 349] on div at bounding box center [845, 335] width 74 height 46
click at [854, 349] on button at bounding box center [862, 335] width 37 height 46
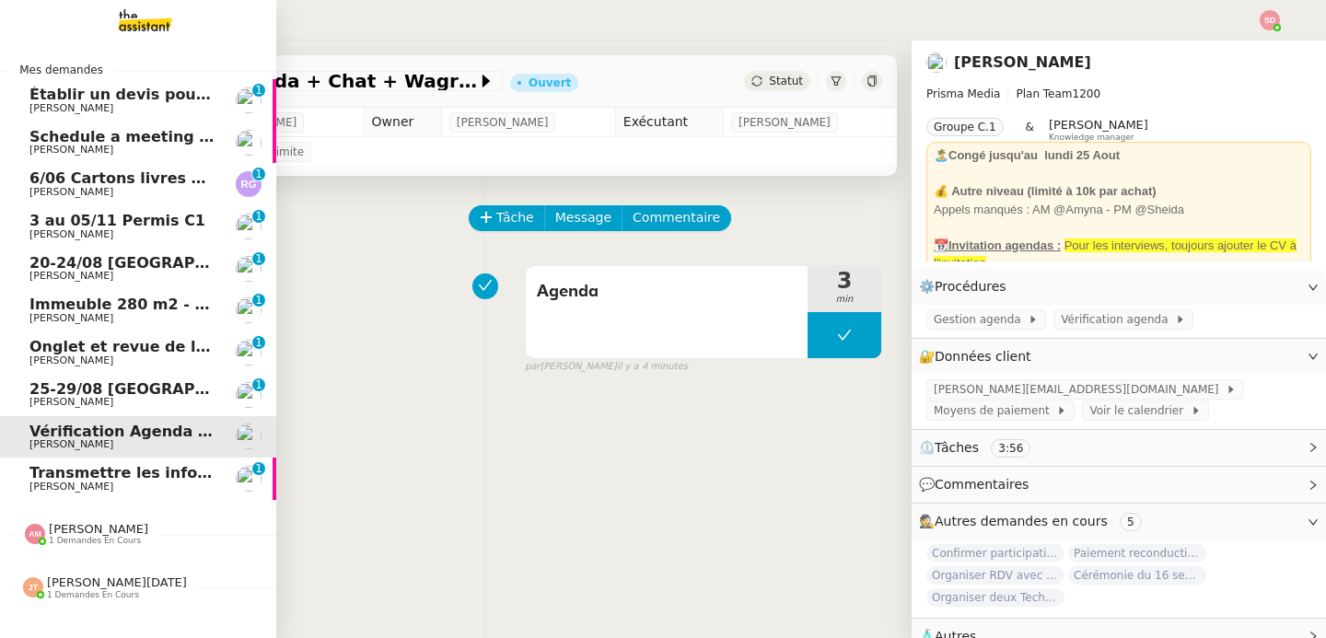
click at [99, 477] on span "Transmettre les informations de facturation" at bounding box center [211, 472] width 365 height 17
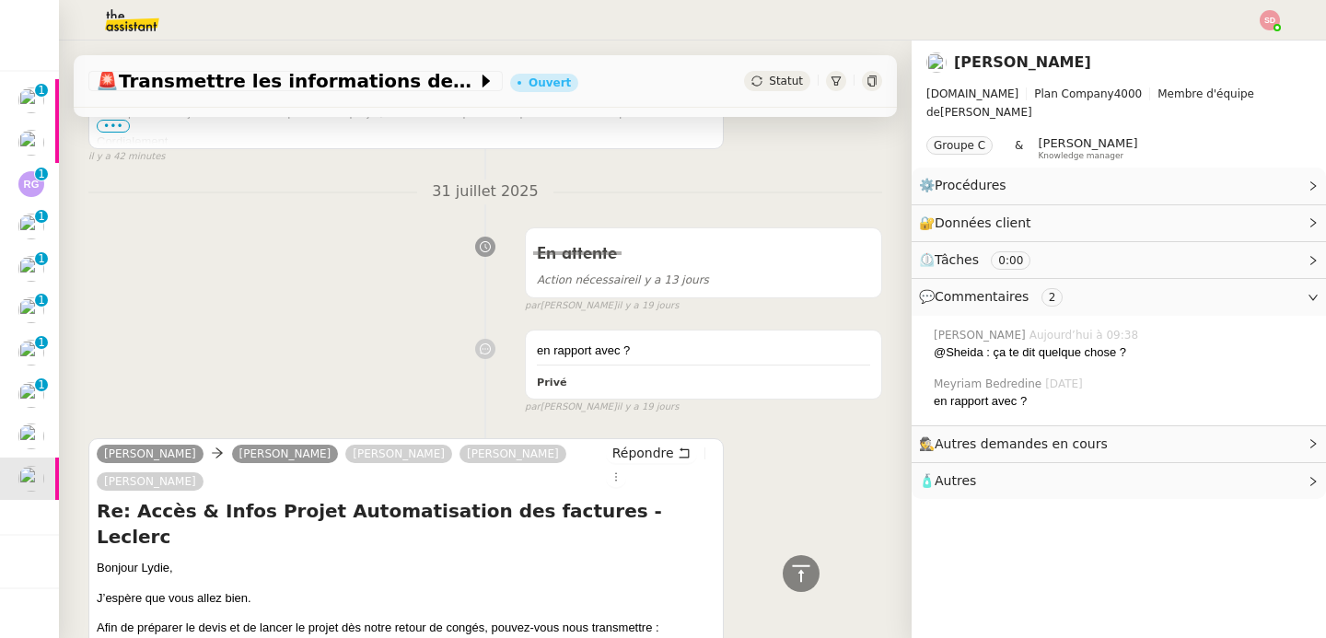
scroll to position [1107, 0]
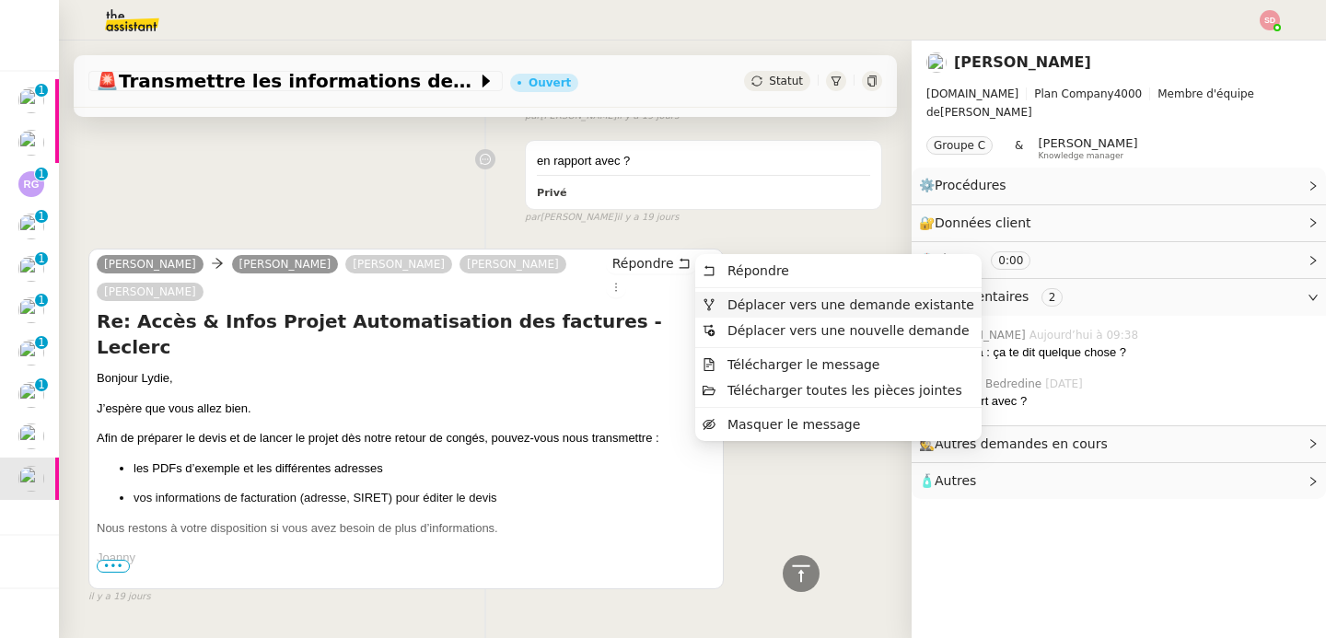
click at [729, 310] on span "Déplacer vers une demande existante" at bounding box center [850, 304] width 247 height 15
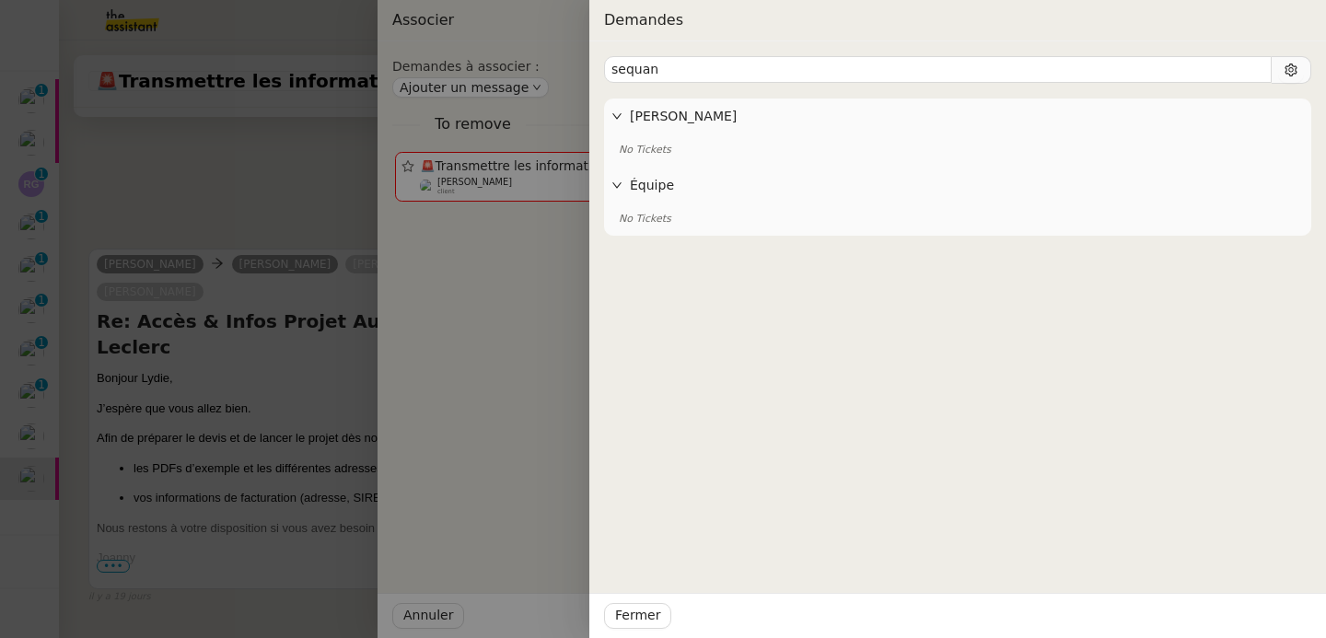
type input "sequan"
click at [189, 353] on div at bounding box center [663, 319] width 1326 height 638
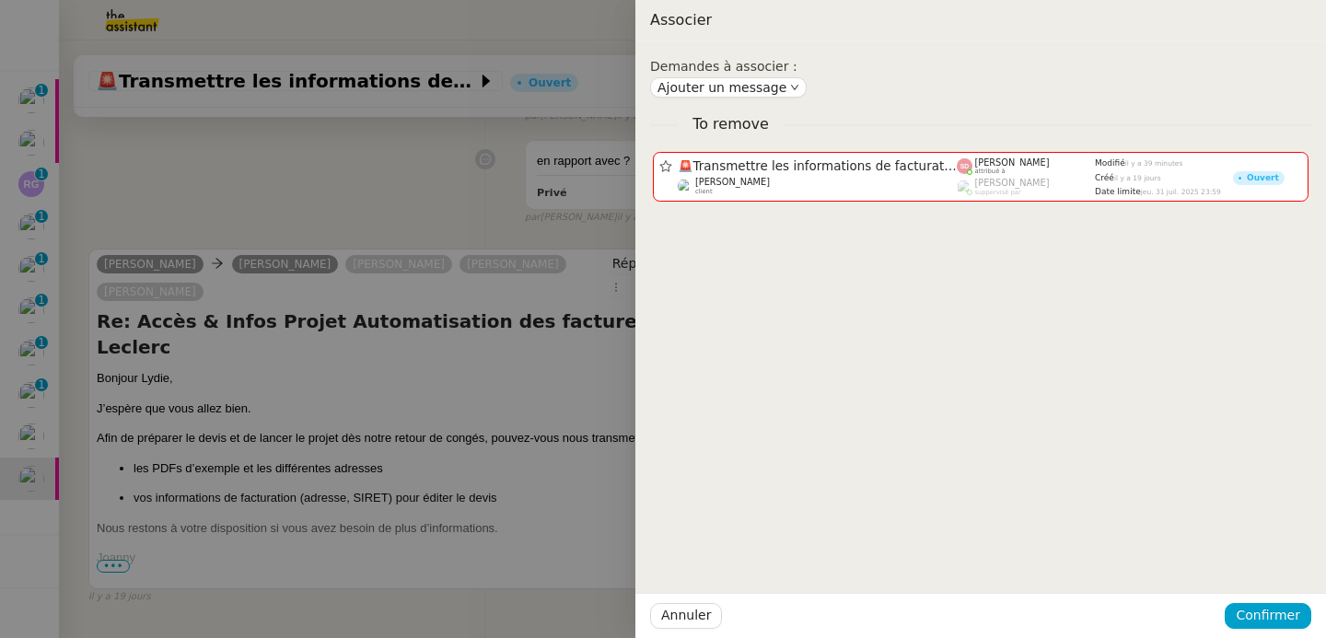
click at [189, 353] on div at bounding box center [663, 319] width 1326 height 638
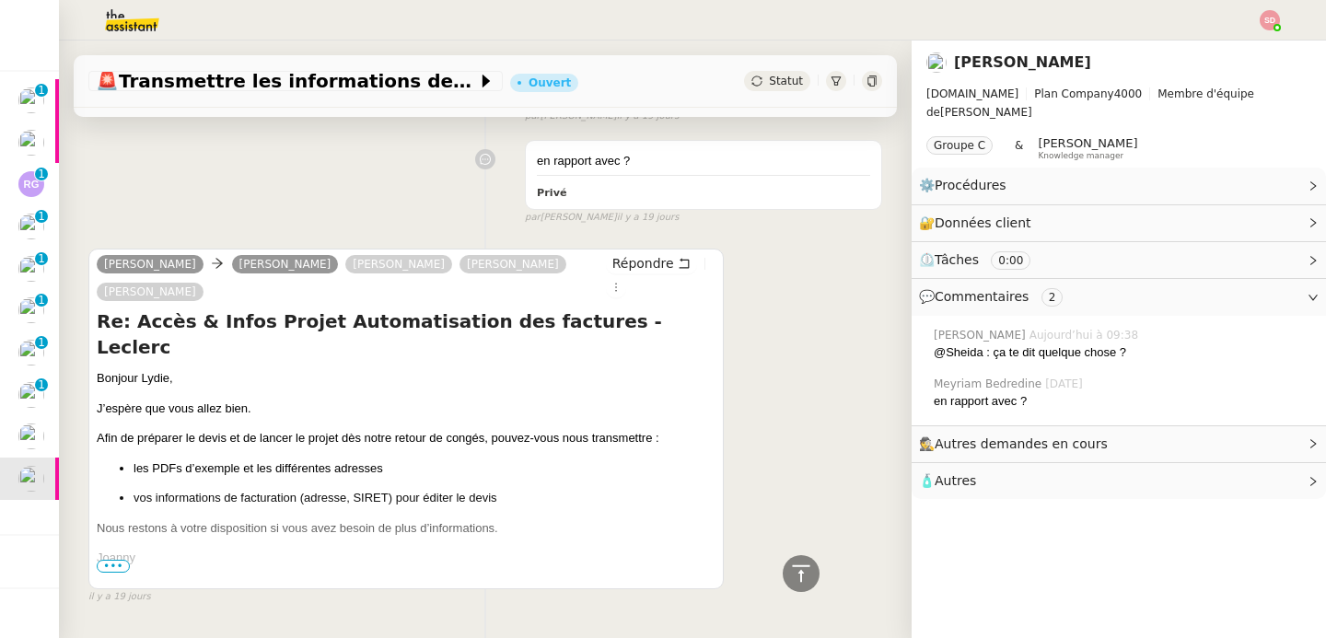
scroll to position [0, 0]
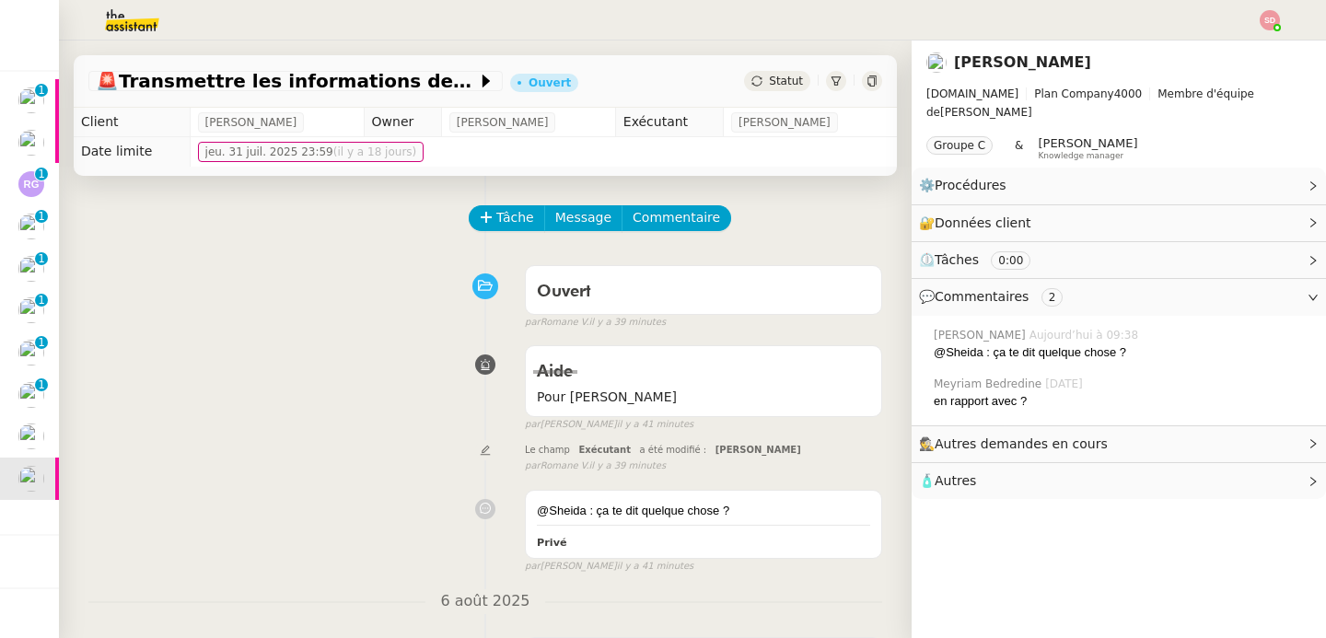
click at [113, 28] on img at bounding box center [117, 20] width 143 height 41
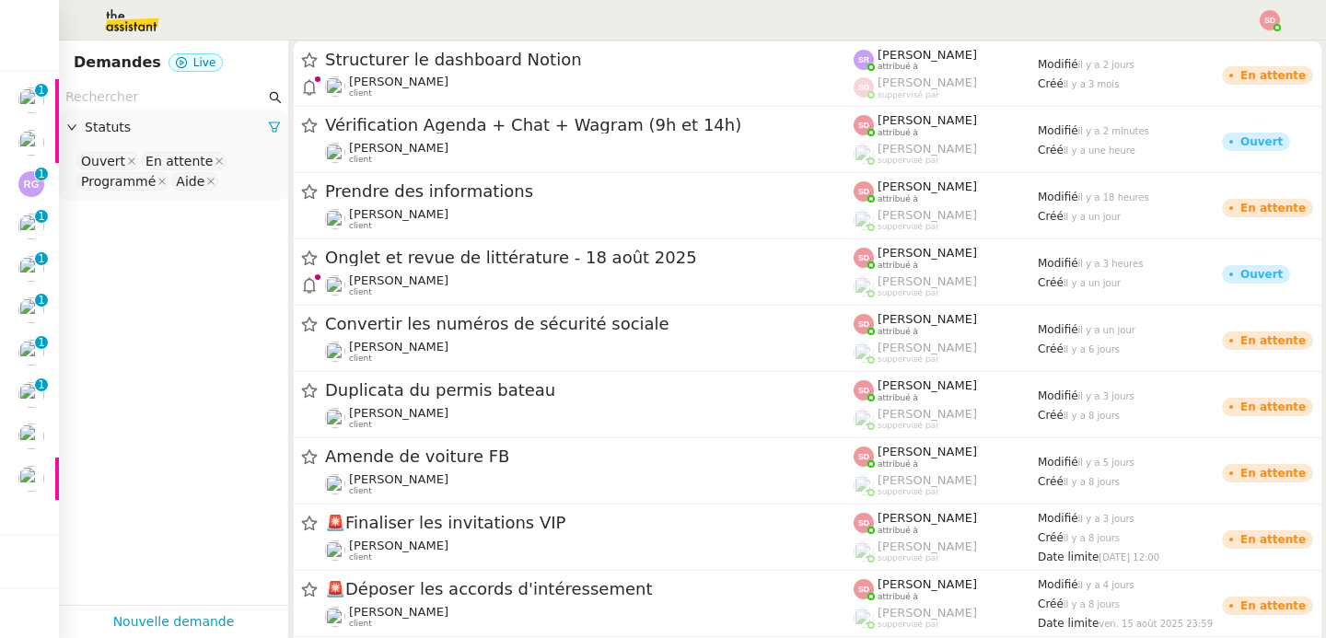
click at [137, 98] on input "text" at bounding box center [165, 97] width 200 height 21
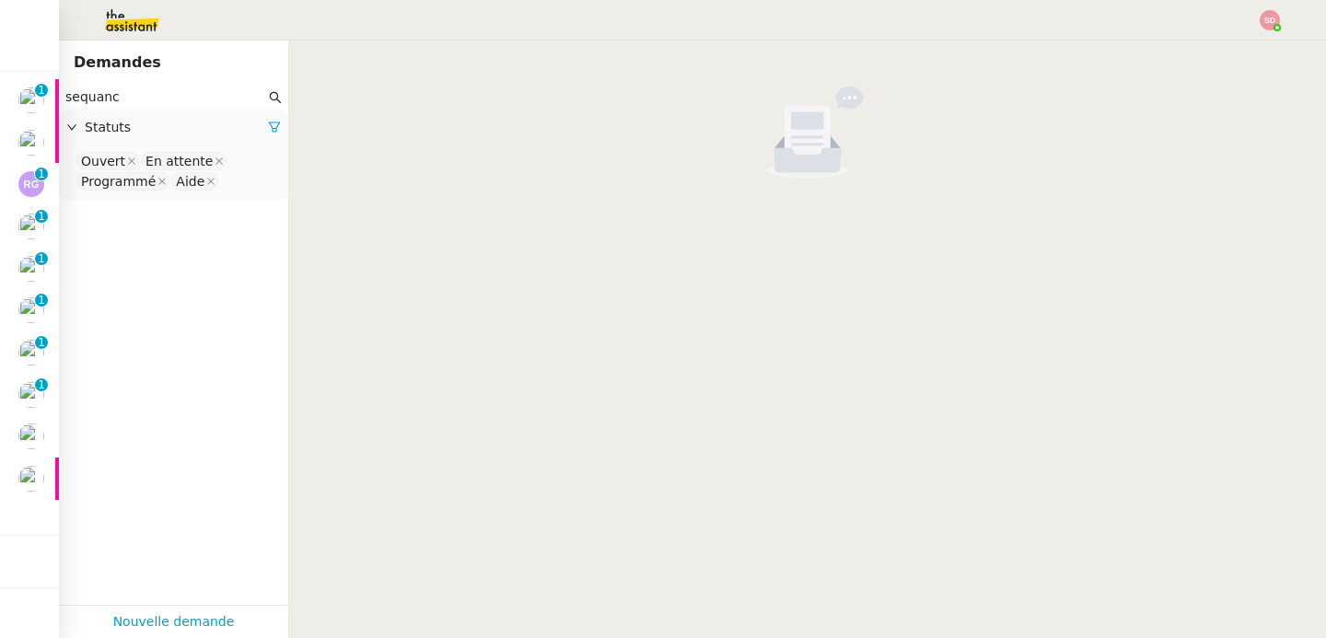
type input "sequanc"
click at [235, 192] on nz-select-top-control "Ouvert En attente Programmé Aide" at bounding box center [174, 171] width 200 height 43
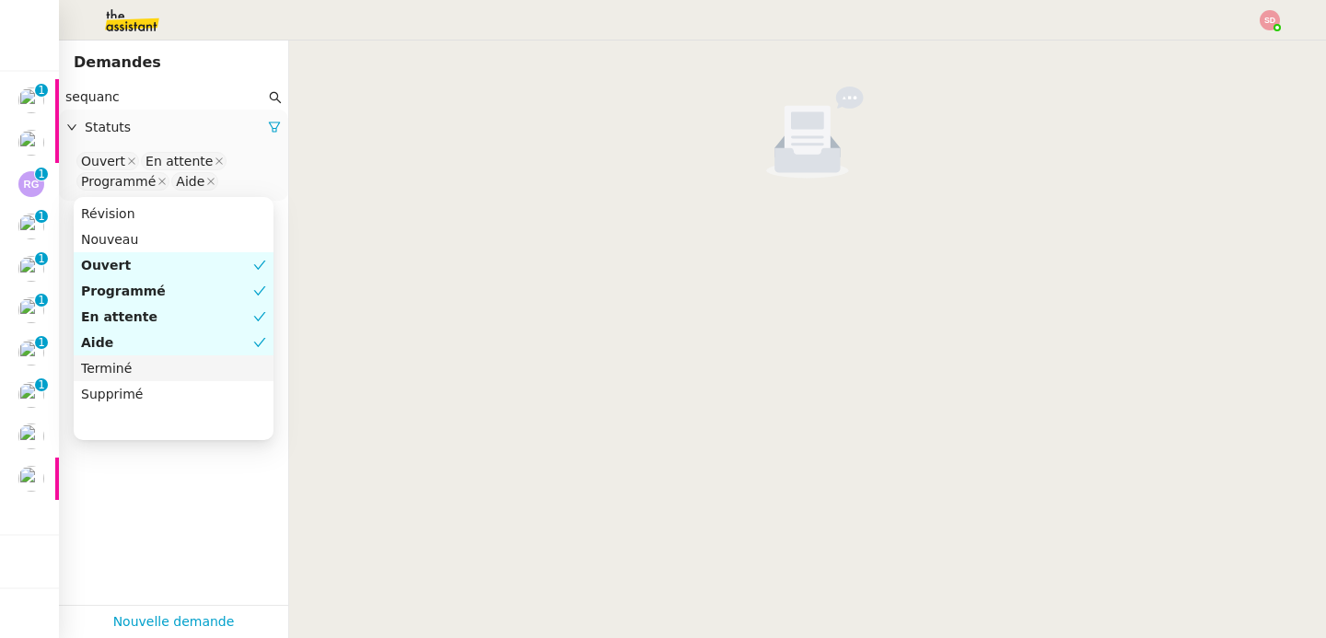
click at [177, 363] on div "Terminé" at bounding box center [173, 368] width 185 height 17
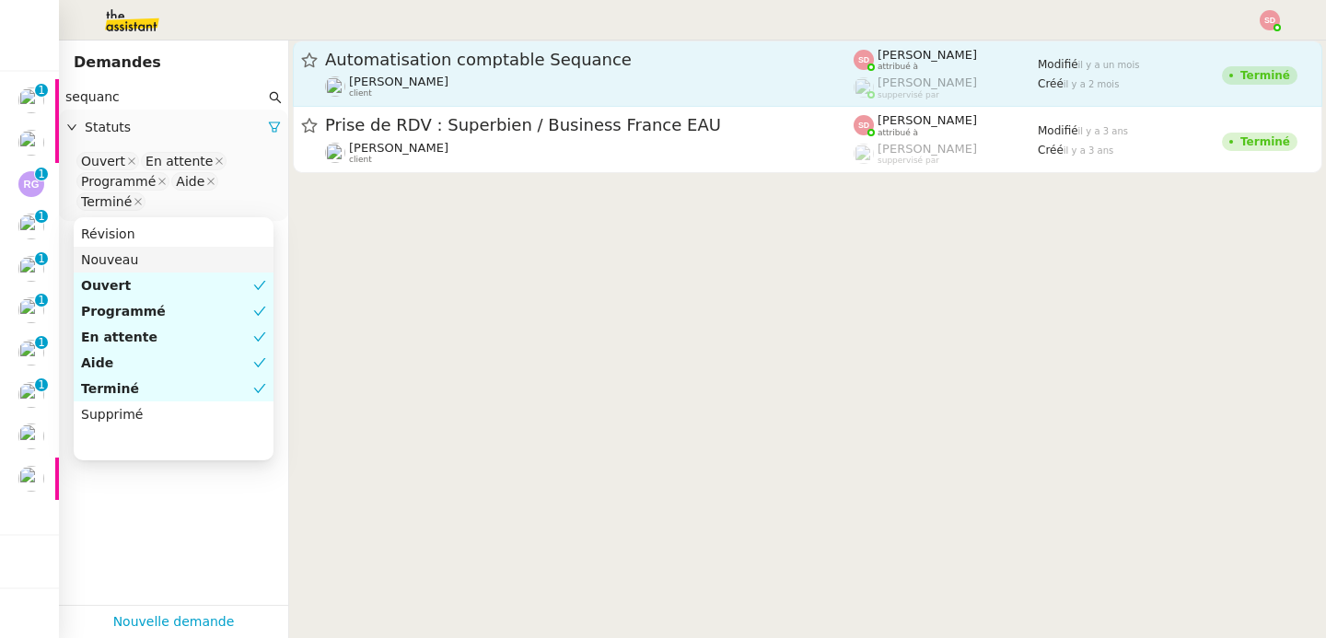
click at [493, 68] on div "Automatisation comptable Sequance" at bounding box center [589, 60] width 529 height 22
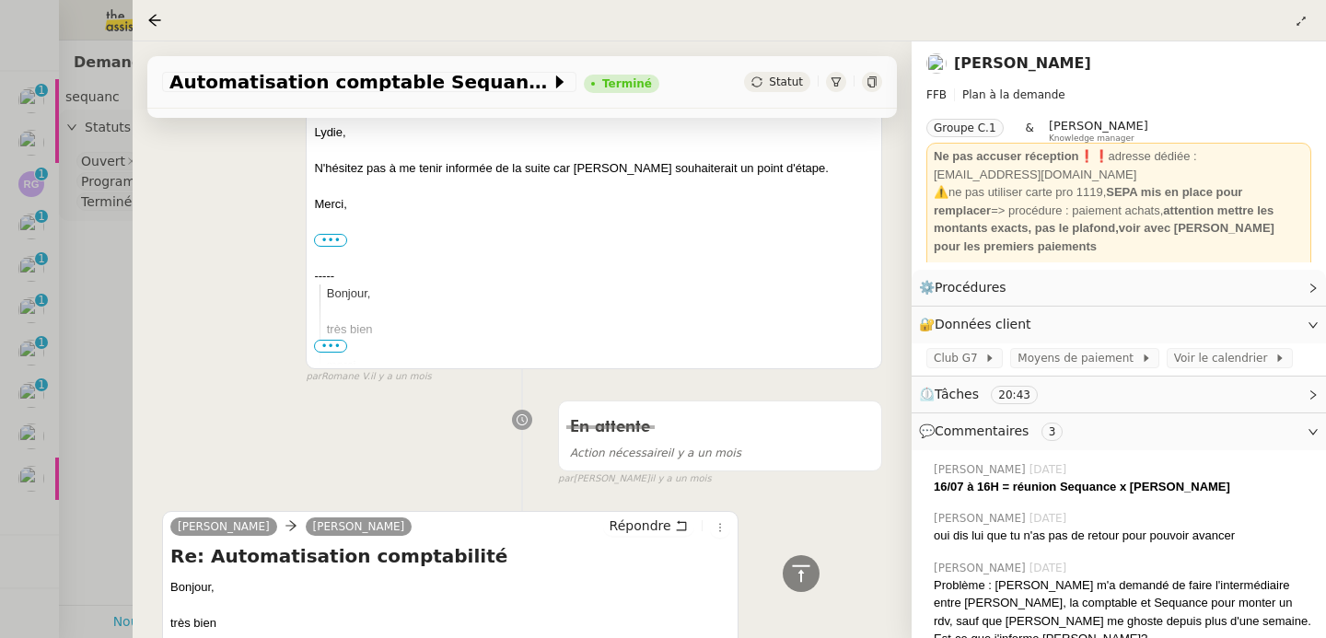
scroll to position [953, 0]
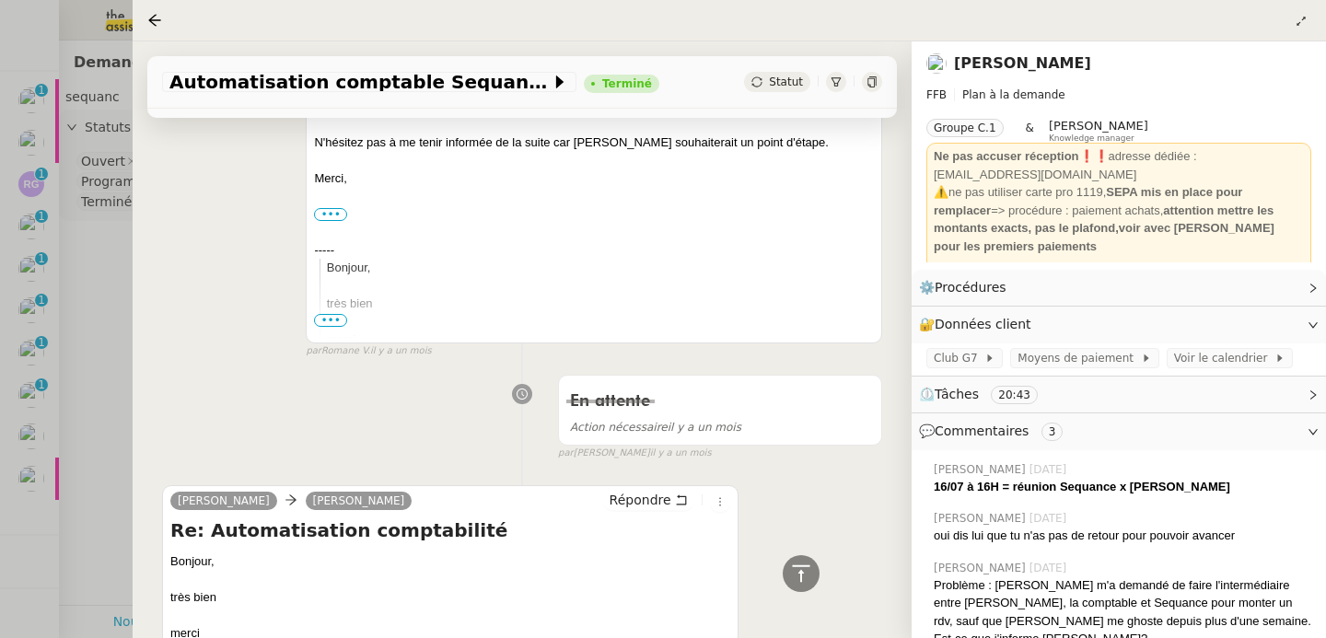
click at [89, 383] on div at bounding box center [663, 319] width 1326 height 638
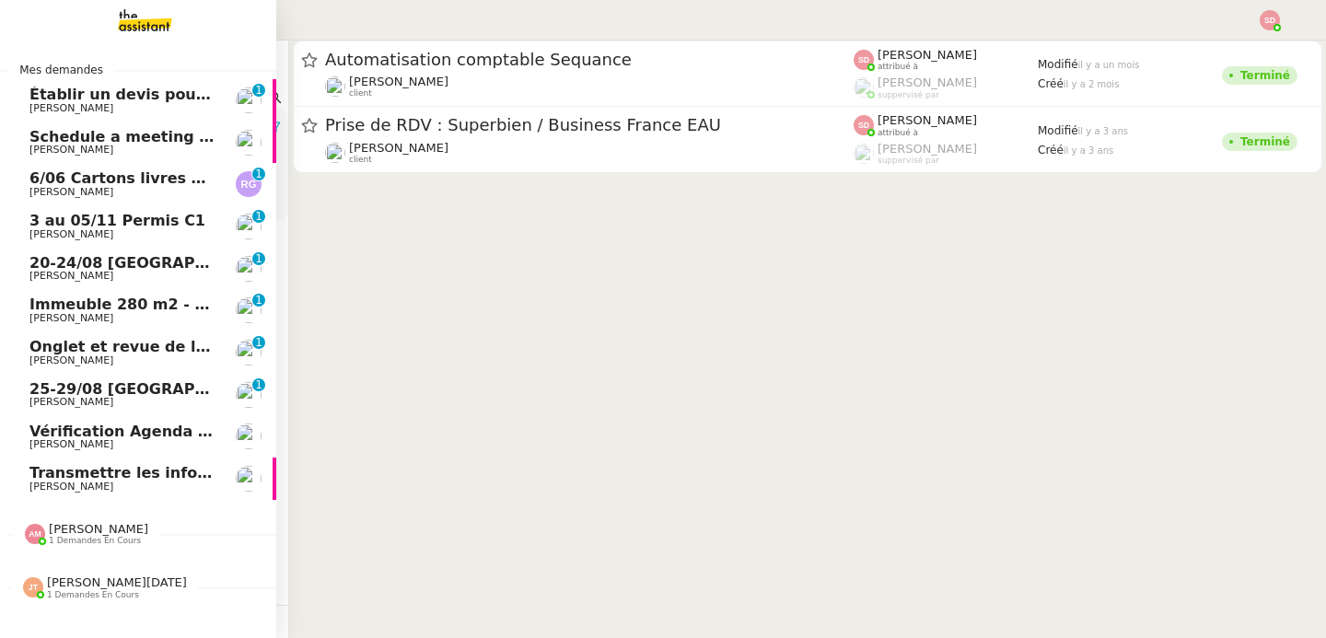
click at [84, 404] on span "[PERSON_NAME]" at bounding box center [71, 402] width 84 height 12
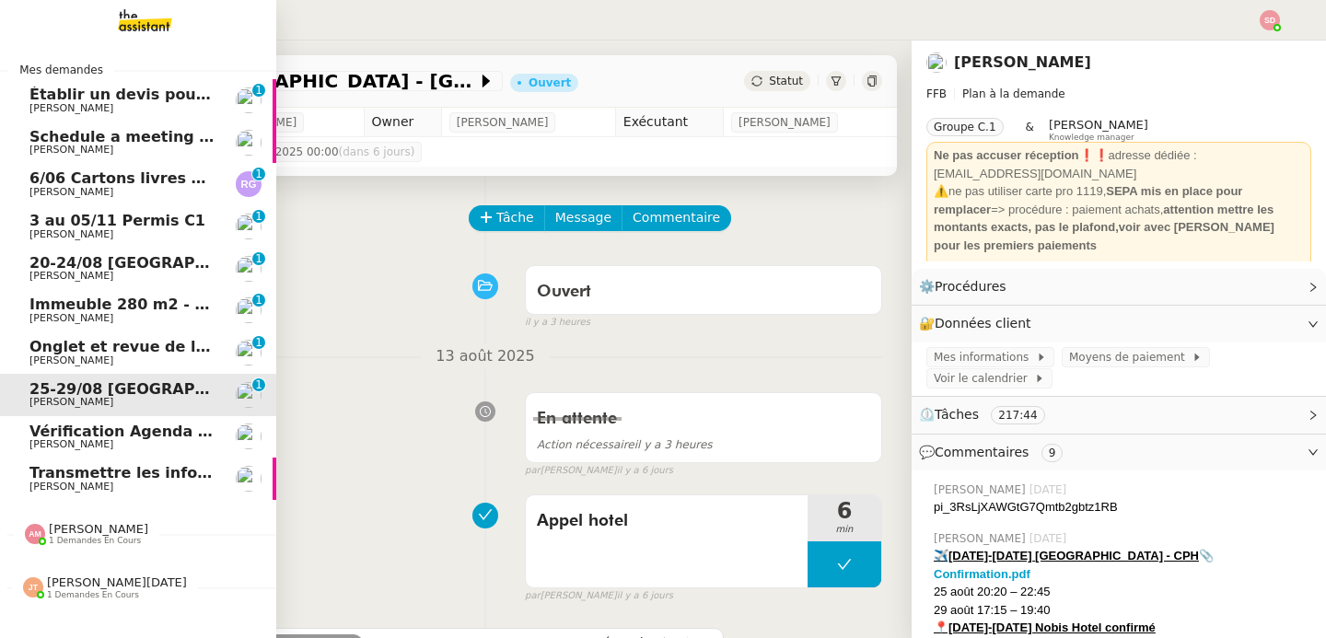
click at [104, 303] on span "Immeuble 280 m2 - [GEOGRAPHIC_DATA] 13100 - 1 349 000€" at bounding box center [278, 304] width 498 height 17
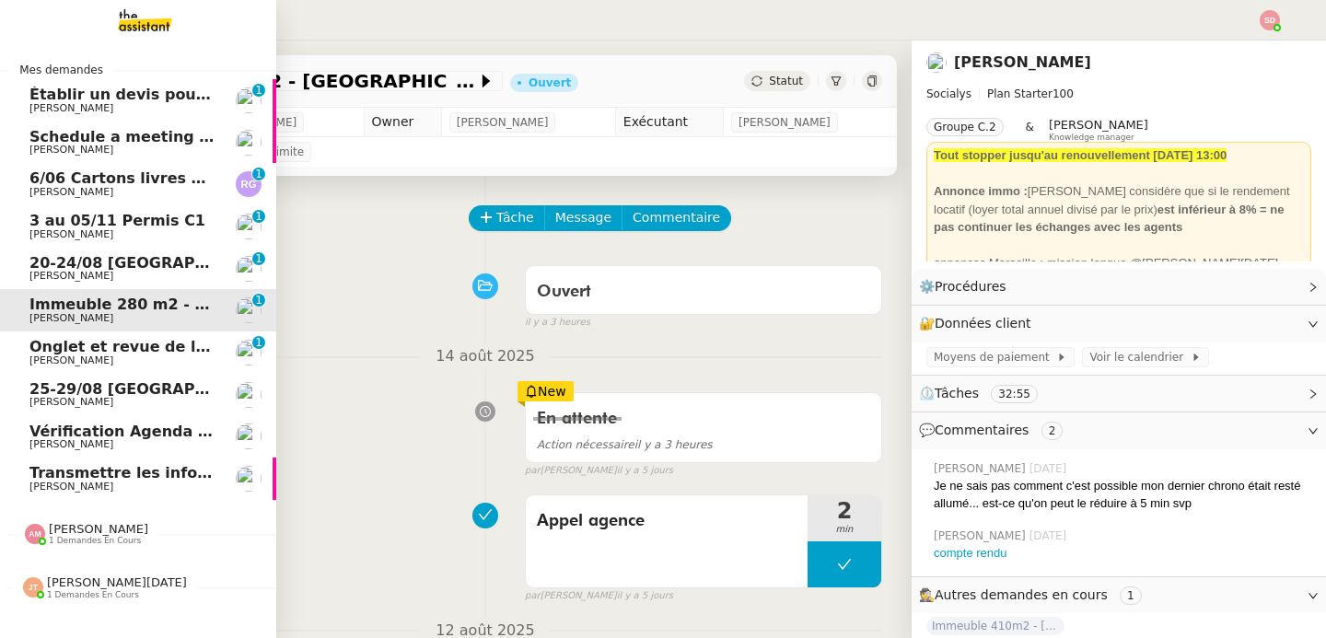
click at [105, 275] on span "[PERSON_NAME]" at bounding box center [122, 276] width 186 height 11
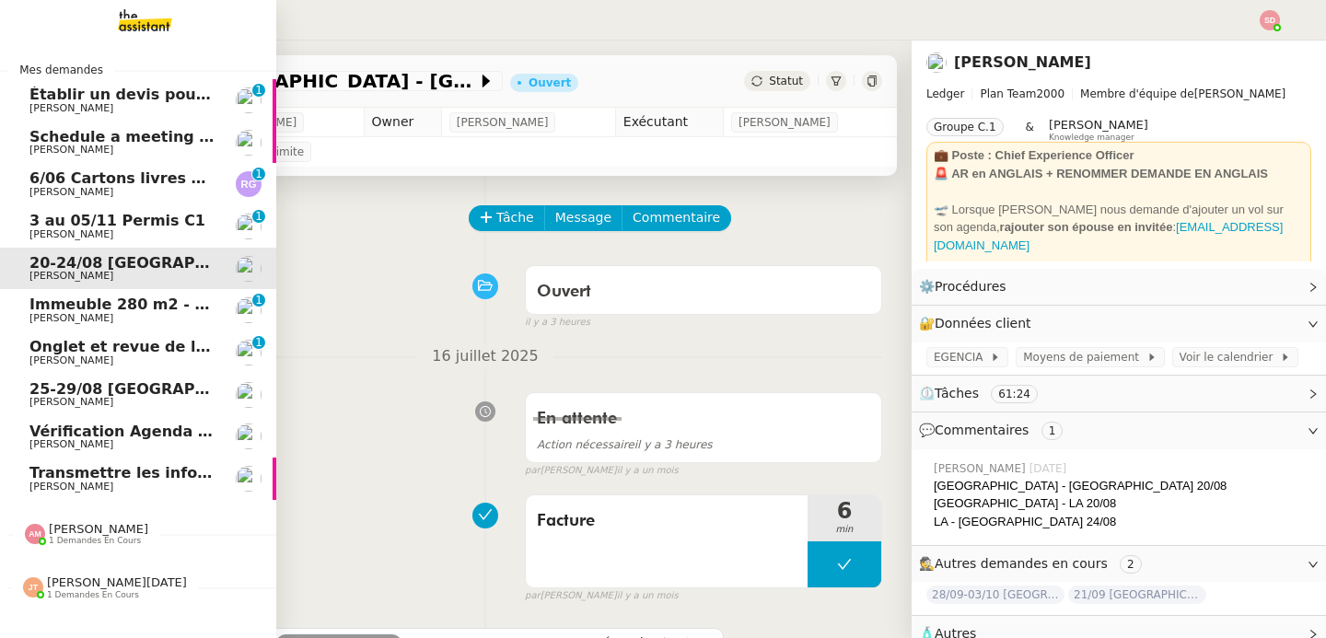
click at [102, 234] on span "[PERSON_NAME]" at bounding box center [71, 234] width 84 height 12
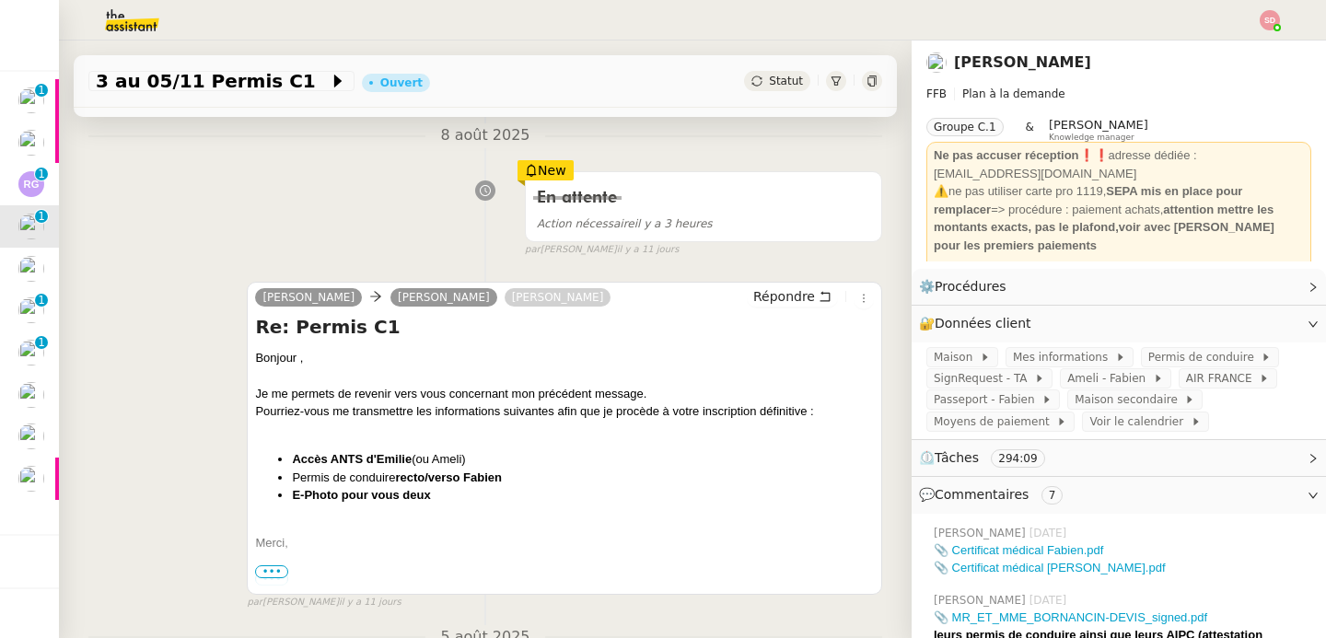
scroll to position [378, 0]
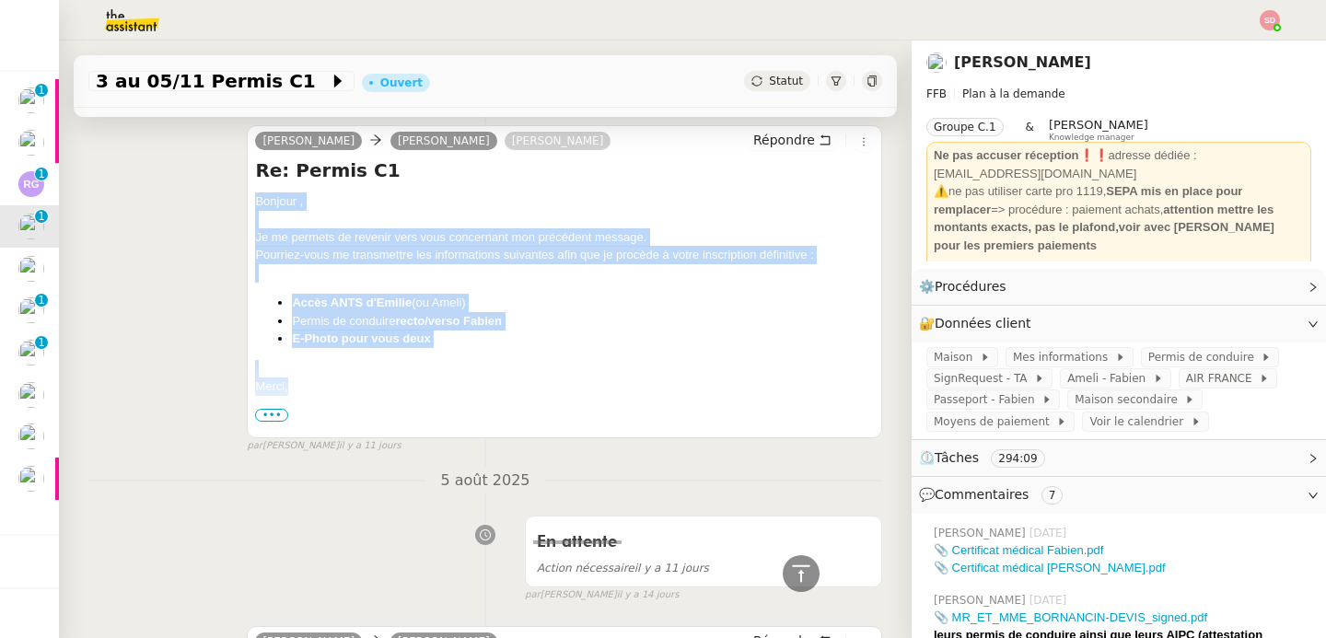
drag, startPoint x: 255, startPoint y: 201, endPoint x: 315, endPoint y: 395, distance: 203.3
click at [315, 395] on div "Bonjour ﻿, Je me permets de revenir vers vous concernant mon précédent message.…" at bounding box center [564, 562] width 619 height 740
copy div "Bonjour ﻿, Je me permets de revenir vers vous concernant mon précédent message.…"
click at [791, 131] on span "Répondre" at bounding box center [784, 140] width 62 height 18
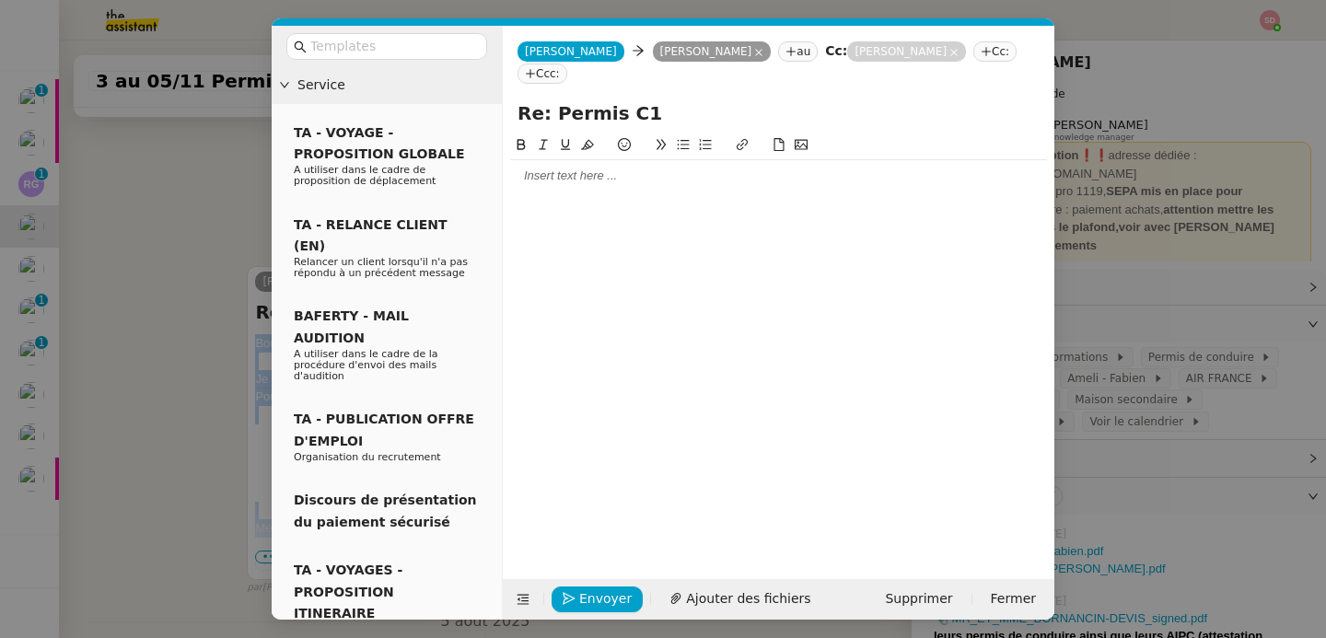
scroll to position [517, 0]
click at [627, 178] on div at bounding box center [778, 176] width 537 height 17
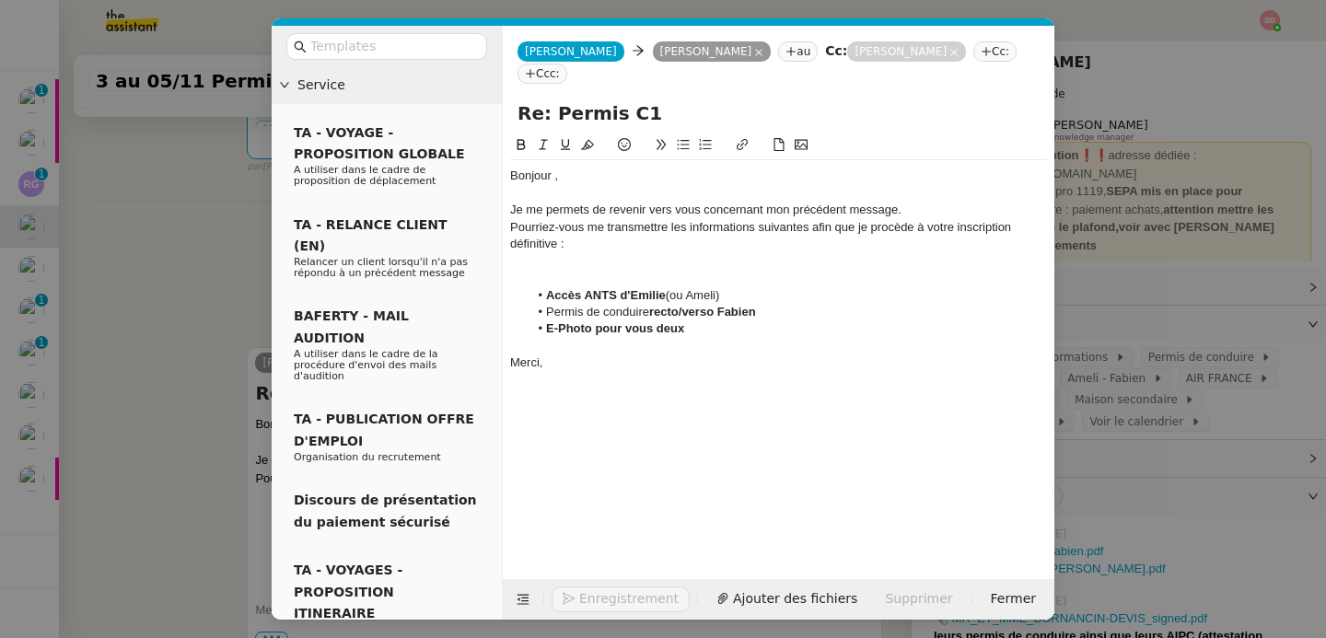
scroll to position [739, 0]
click at [623, 274] on div at bounding box center [778, 278] width 537 height 17
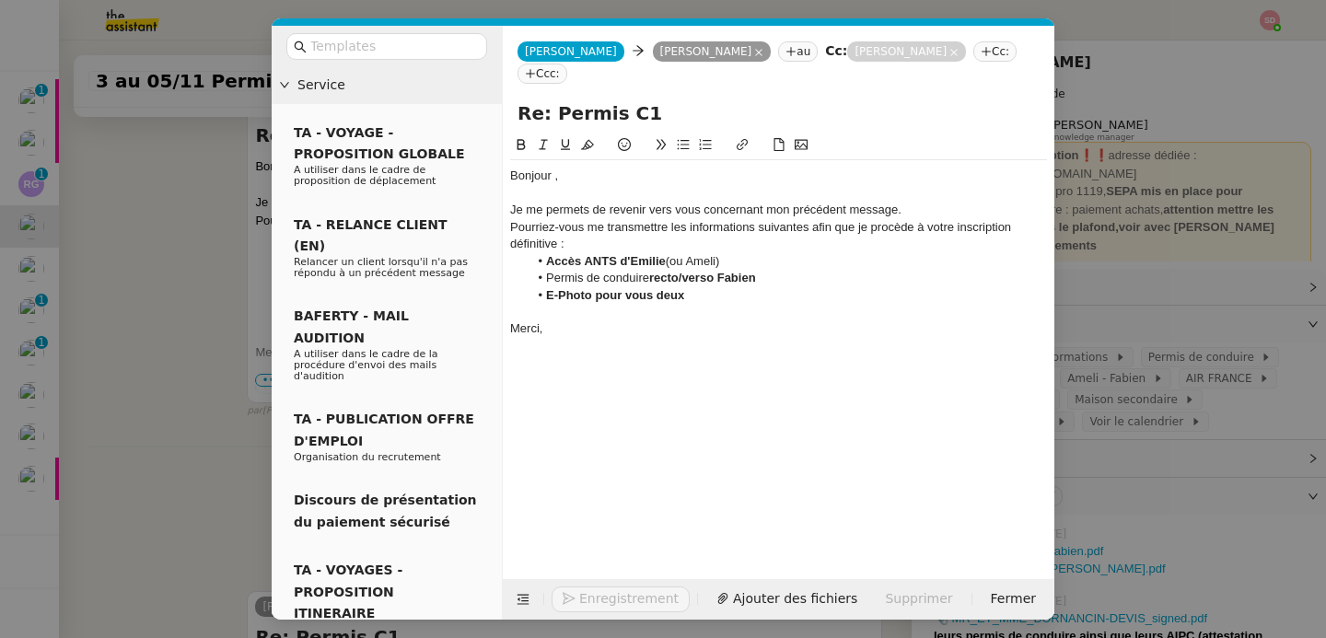
scroll to position [703, 0]
click at [597, 609] on span "Envoyer" at bounding box center [605, 598] width 52 height 21
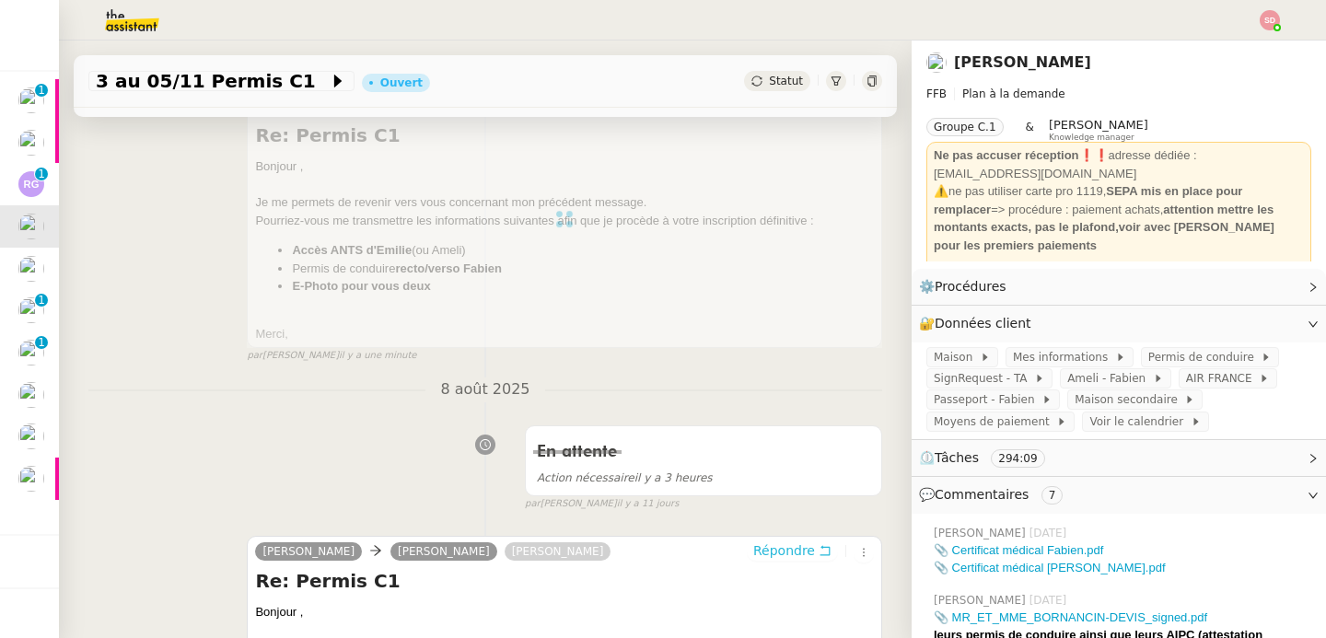
scroll to position [0, 0]
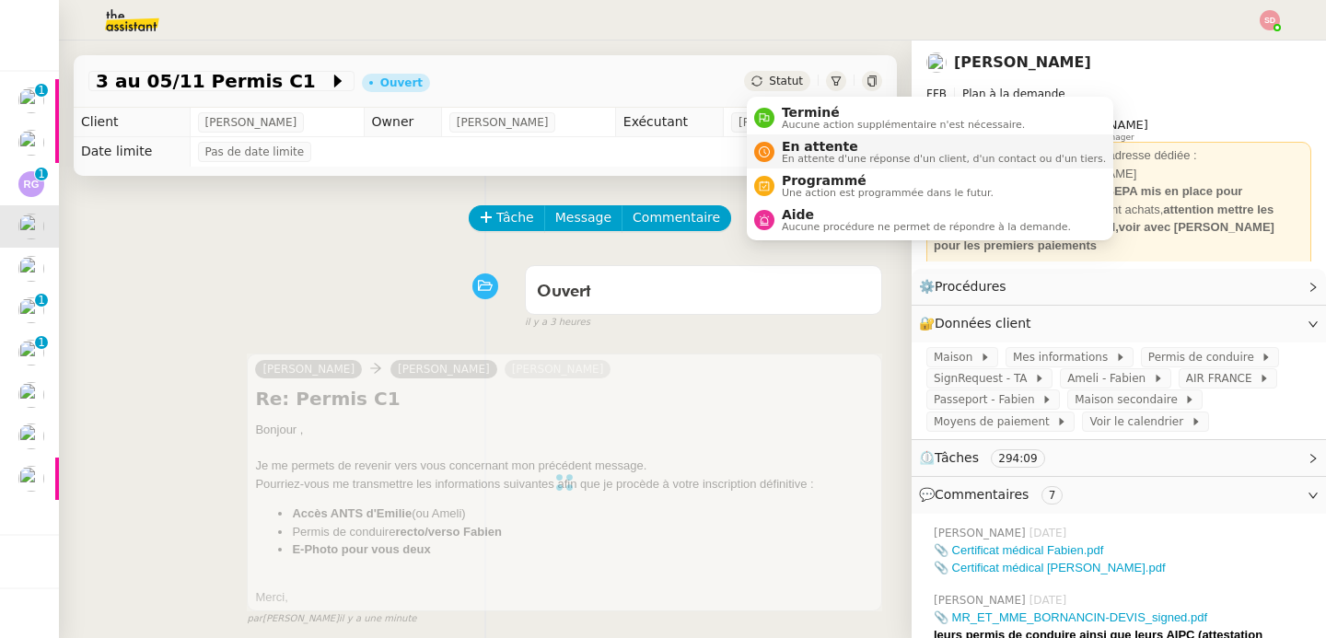
click at [781, 156] on div "En attente En attente d'une réponse d'un client, d'un contact ou d'un tiers." at bounding box center [939, 151] width 331 height 25
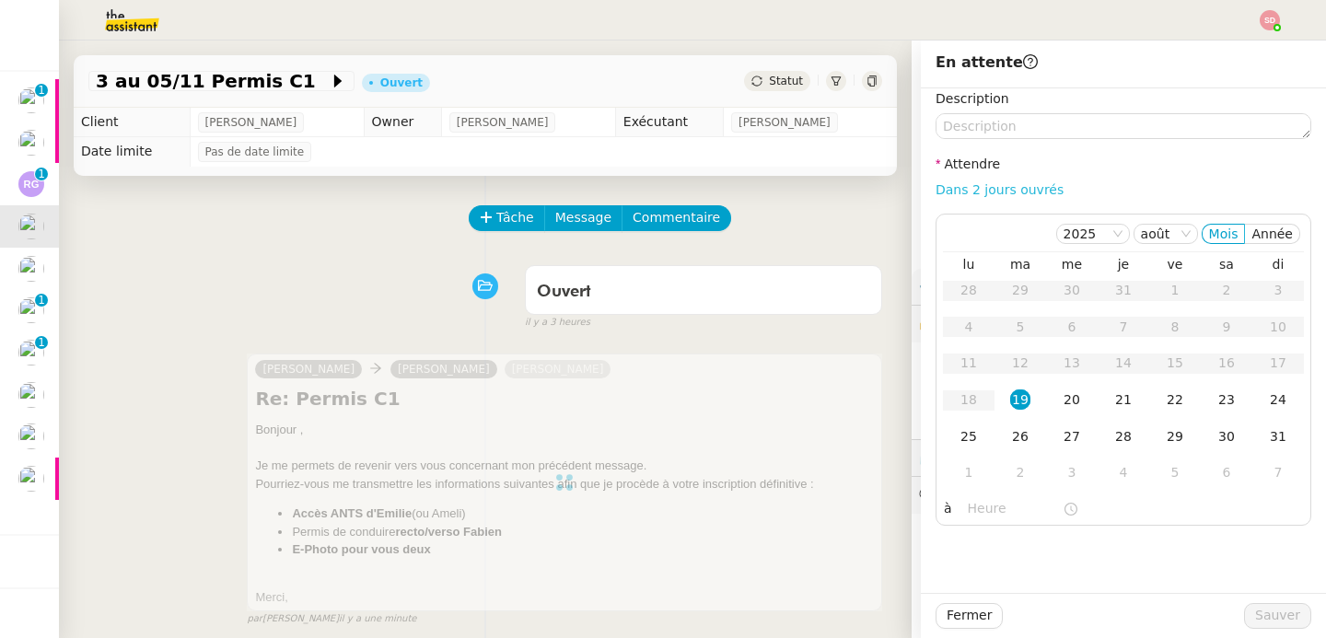
click at [1024, 193] on link "Dans 2 jours ouvrés" at bounding box center [1000, 189] width 128 height 15
type input "07:00"
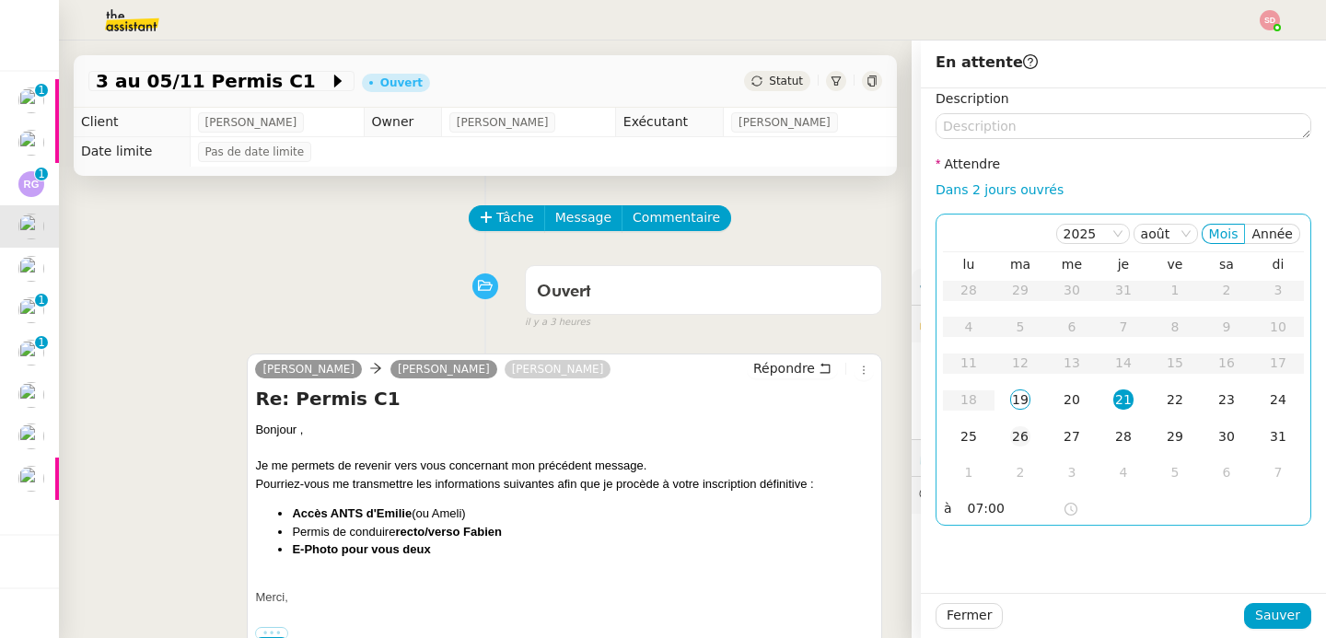
click at [1033, 437] on td "26" at bounding box center [1020, 437] width 52 height 37
click at [1297, 612] on span "Sauver" at bounding box center [1277, 615] width 45 height 21
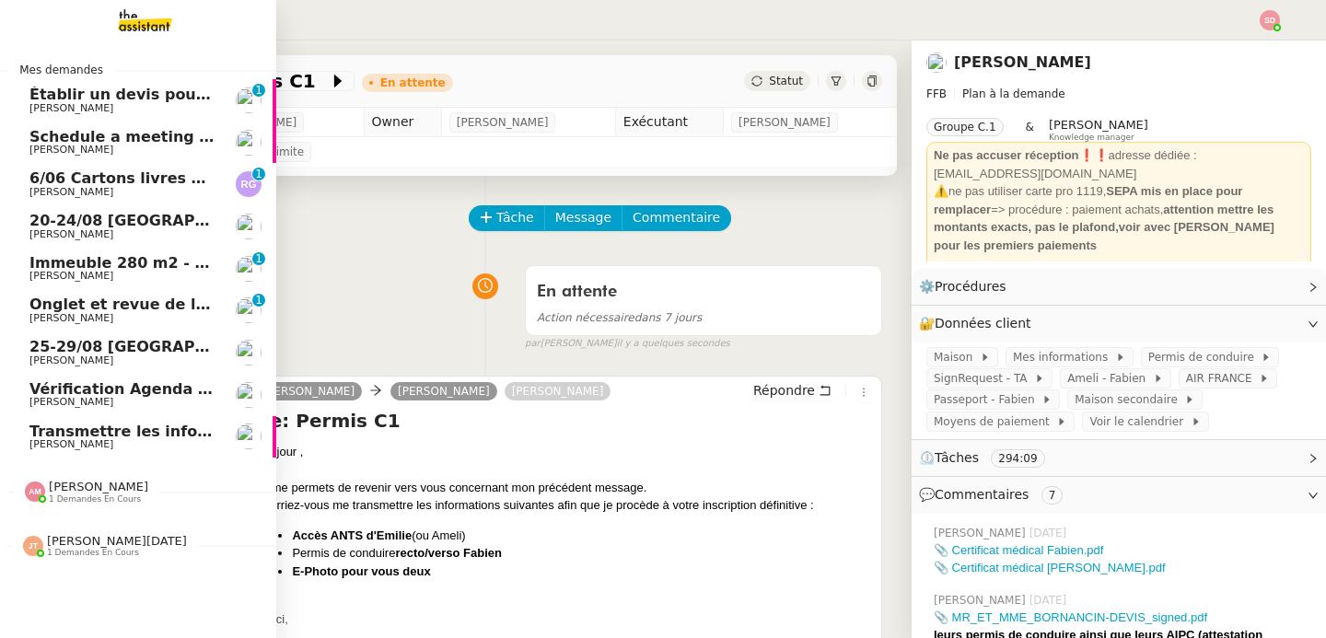
click at [127, 180] on span "6/06 Cartons livres Llança -> [GEOGRAPHIC_DATA]" at bounding box center [237, 177] width 416 height 17
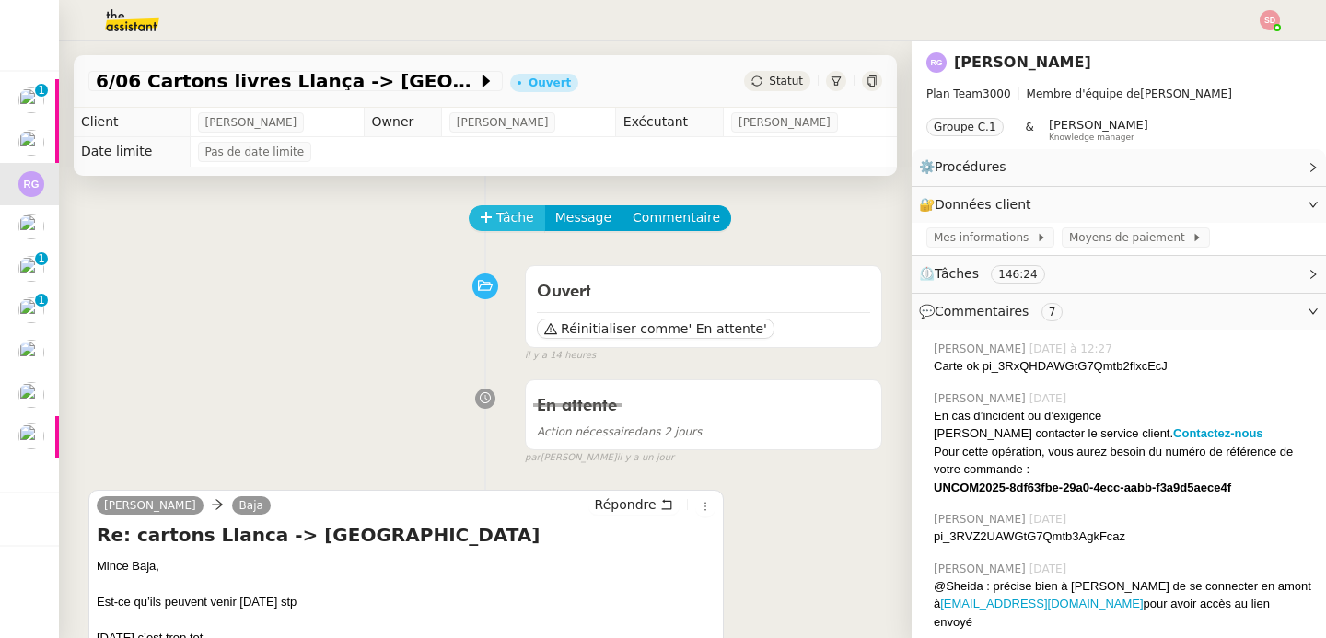
click at [513, 207] on span "Tâche" at bounding box center [515, 217] width 38 height 21
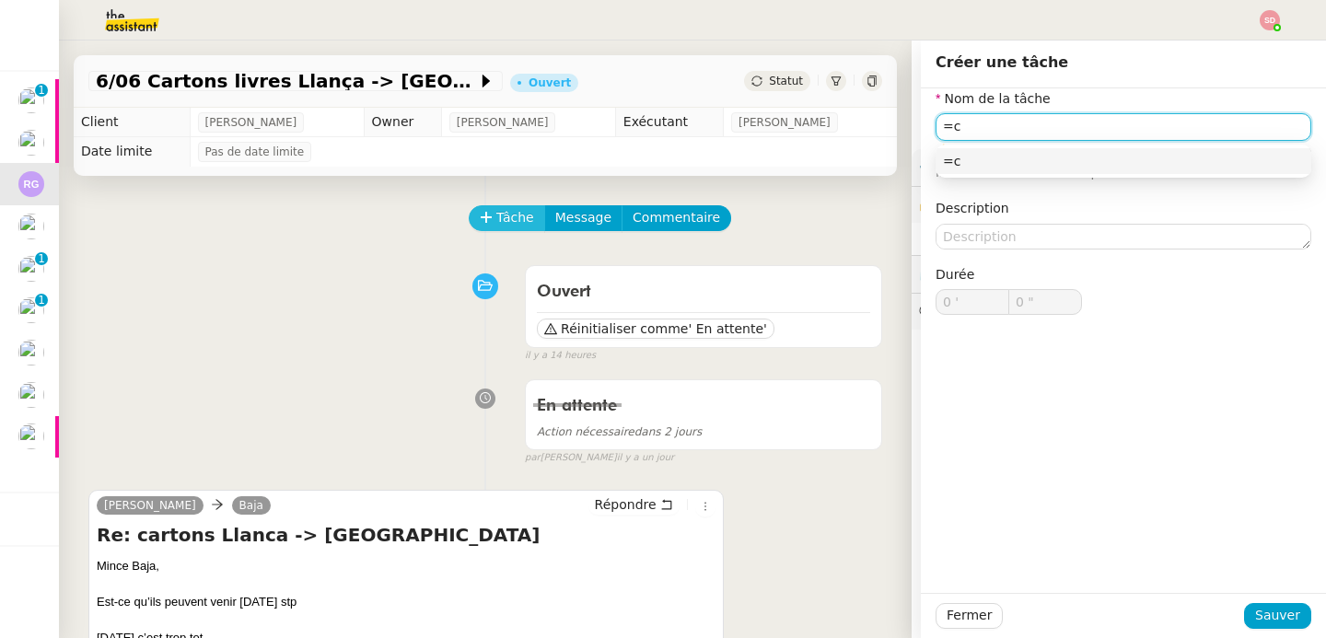
type input "="
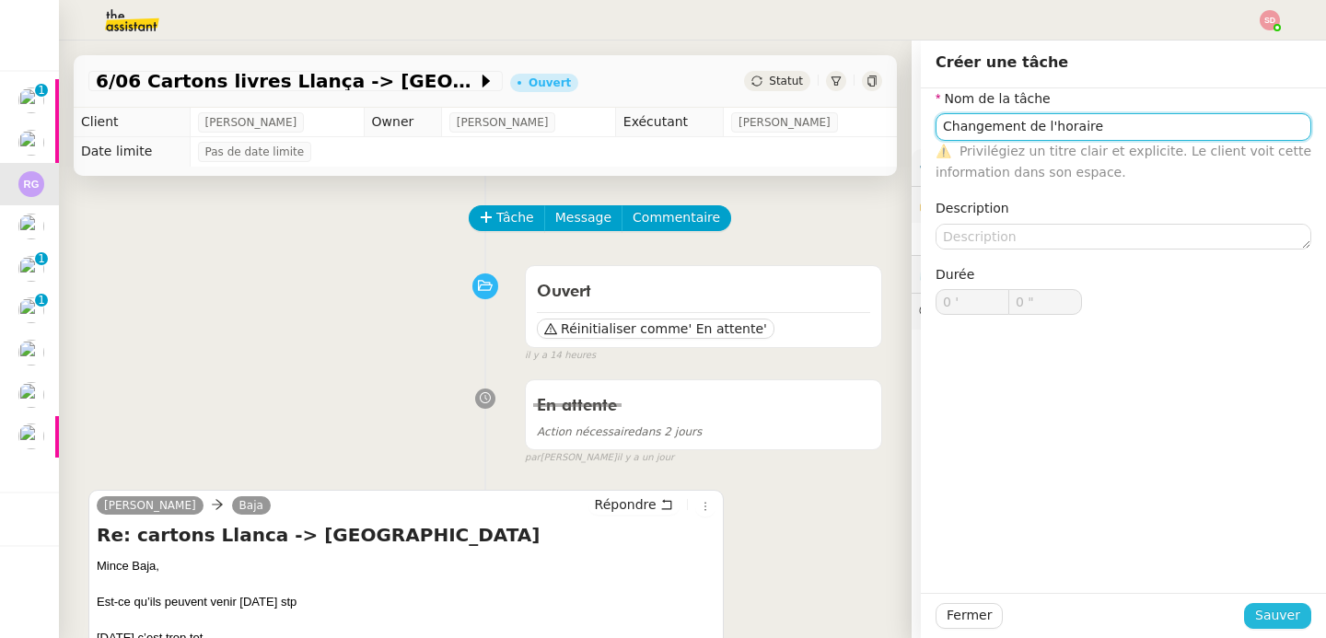
type input "Changement de l'horaire"
click at [1276, 609] on span "Sauver" at bounding box center [1277, 615] width 45 height 21
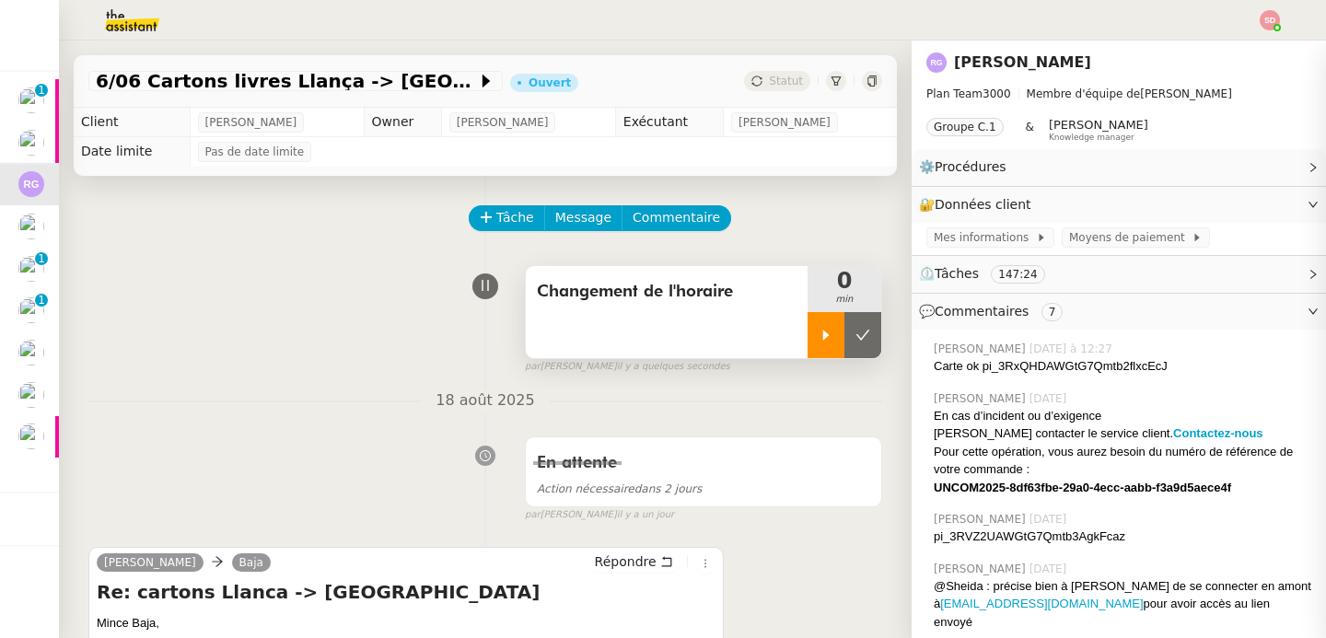
click at [828, 333] on icon at bounding box center [826, 335] width 15 height 15
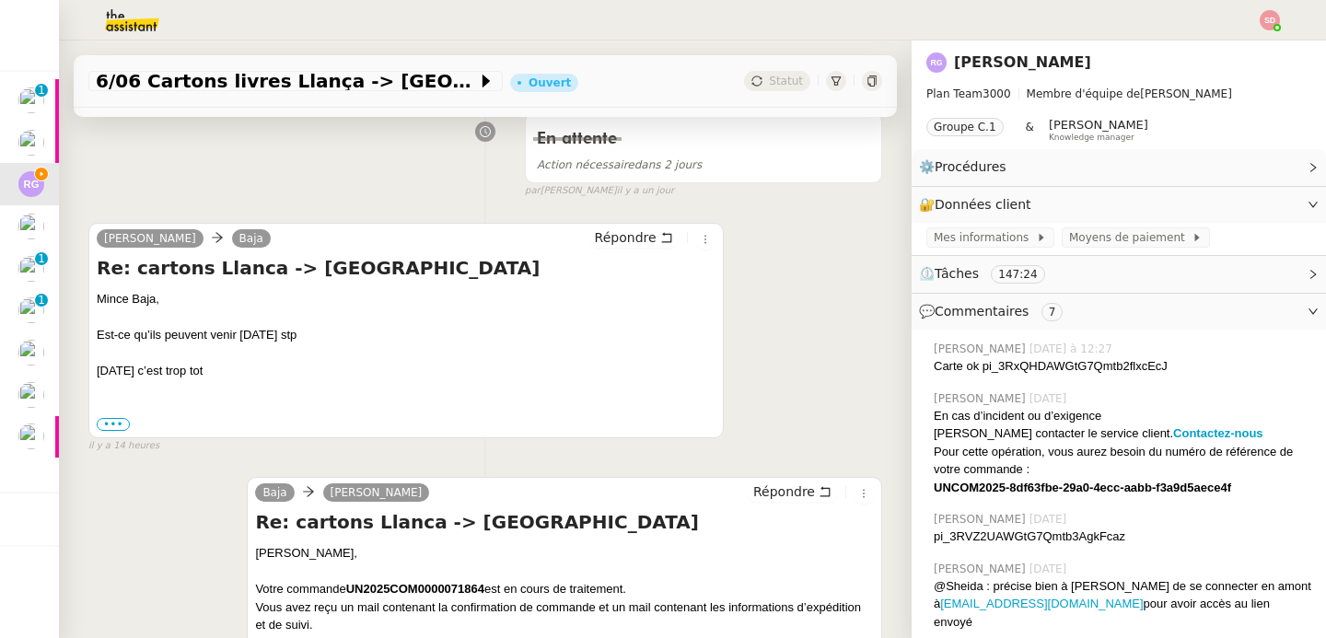
scroll to position [380, 0]
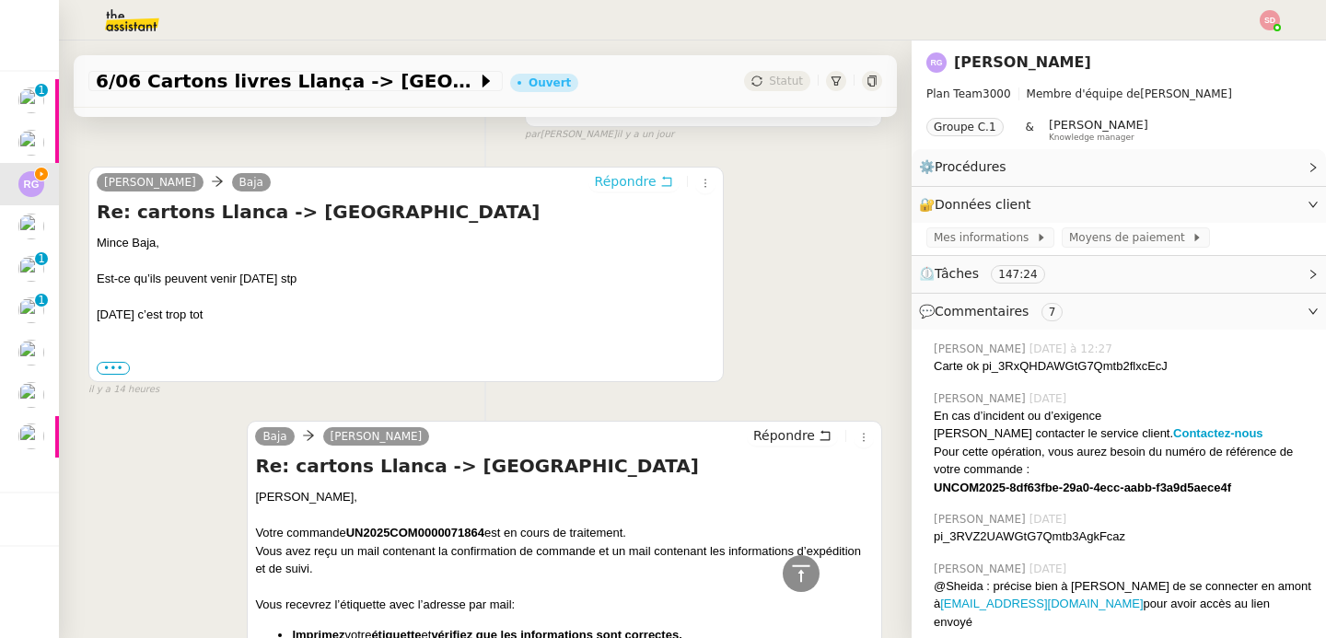
click at [630, 184] on span "Répondre" at bounding box center [626, 181] width 62 height 18
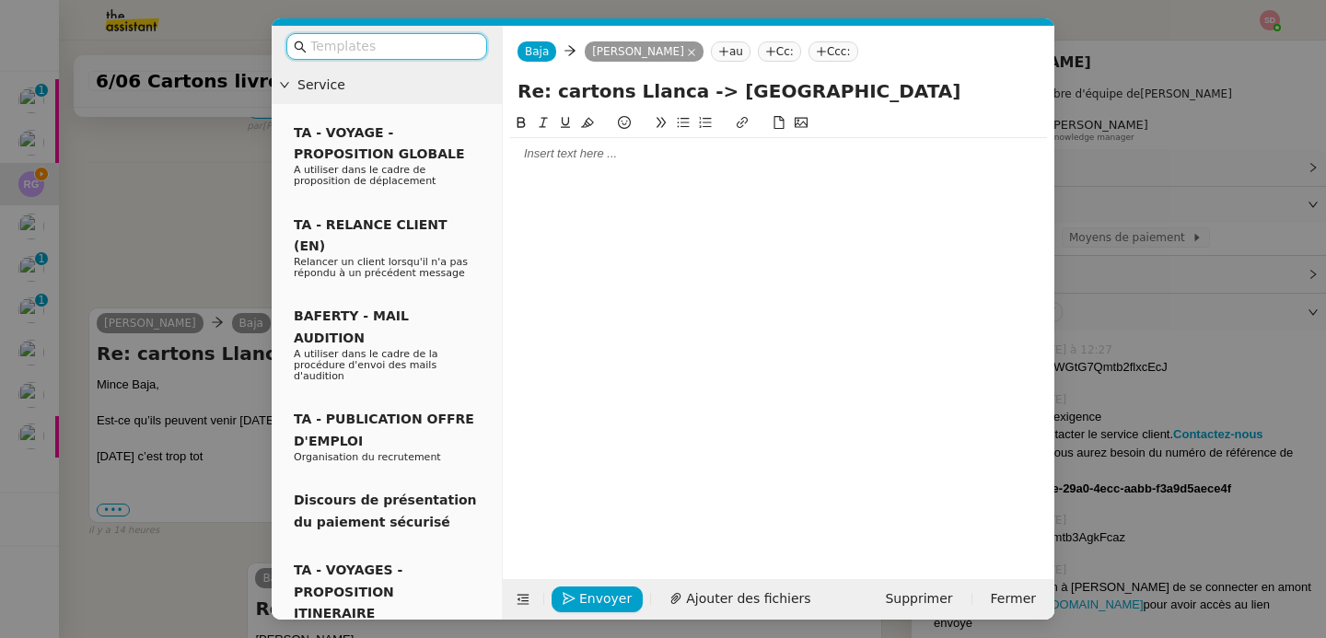
scroll to position [520, 0]
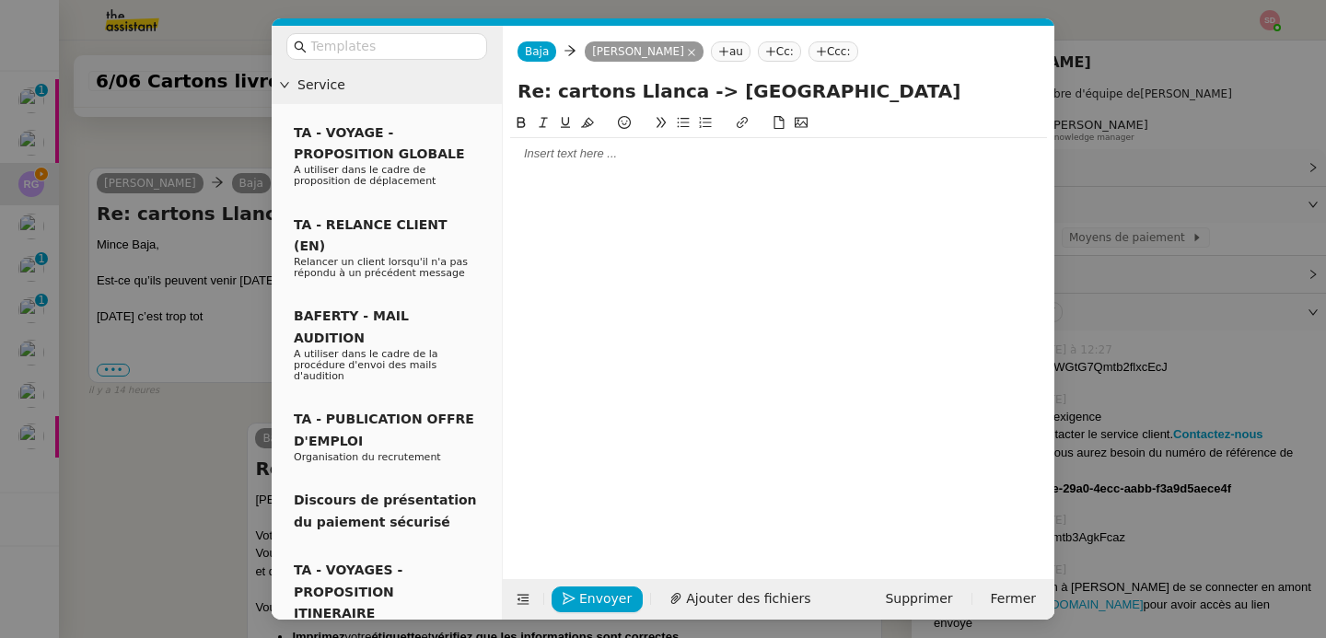
click at [583, 163] on div at bounding box center [778, 153] width 537 height 31
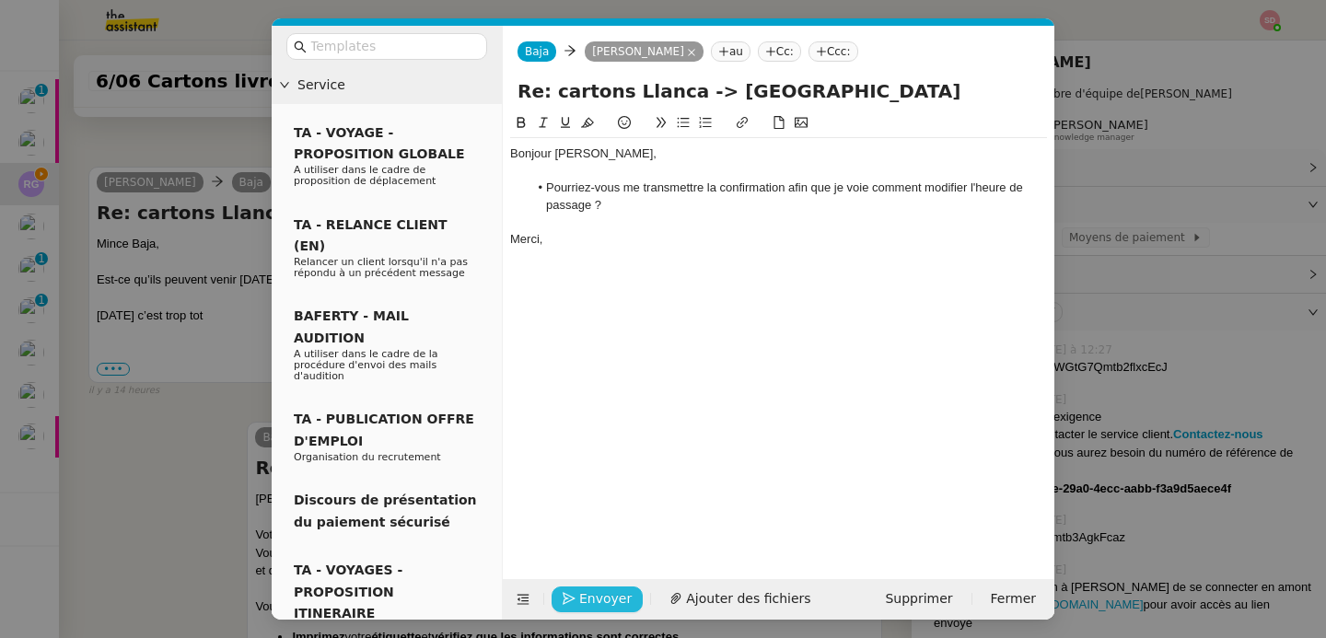
click at [569, 598] on icon "button" at bounding box center [569, 598] width 13 height 13
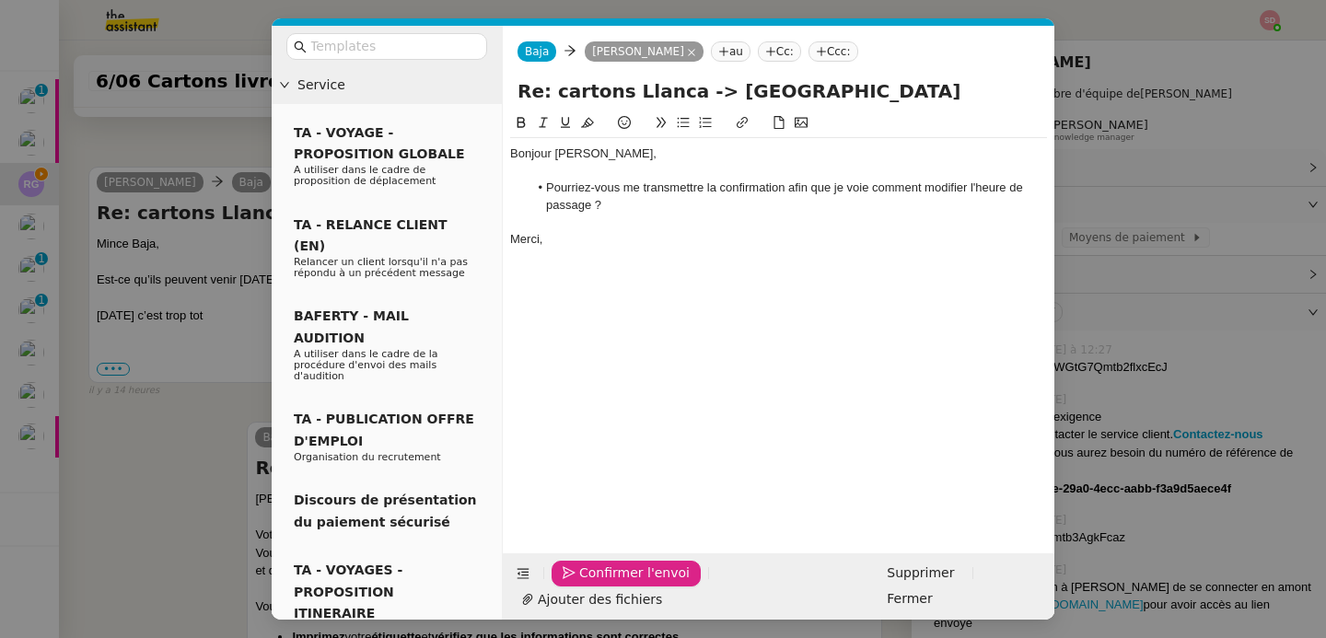
click at [569, 579] on icon "button" at bounding box center [569, 572] width 13 height 13
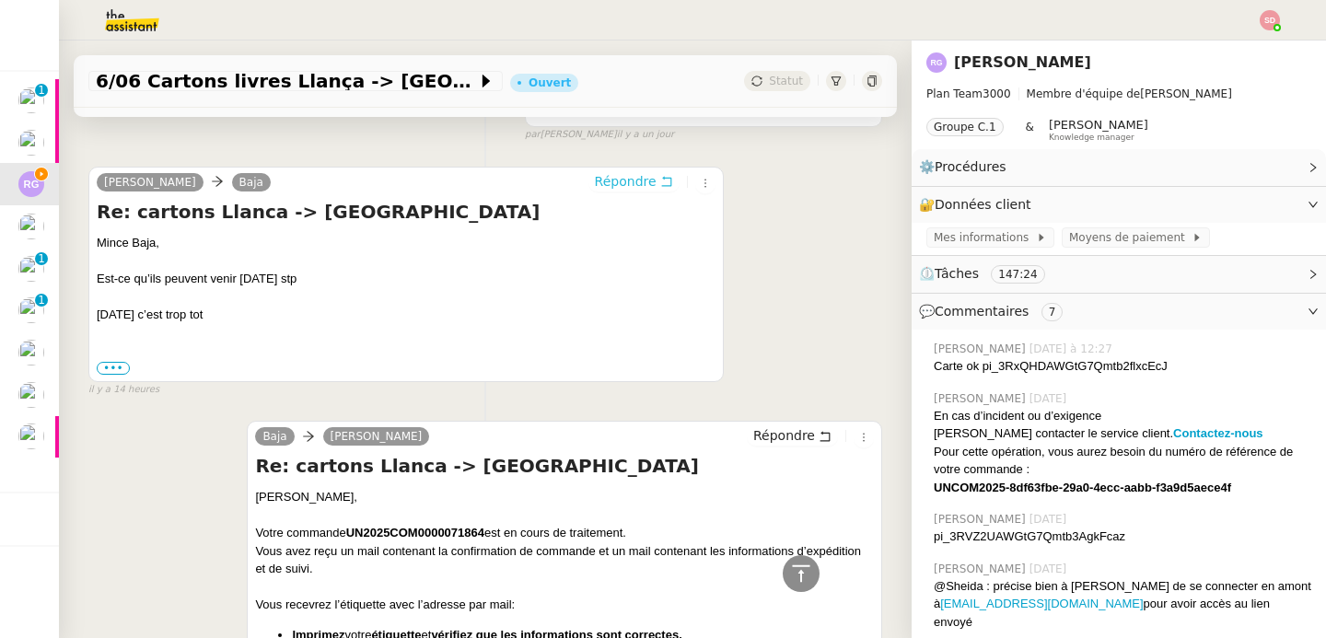
scroll to position [0, 0]
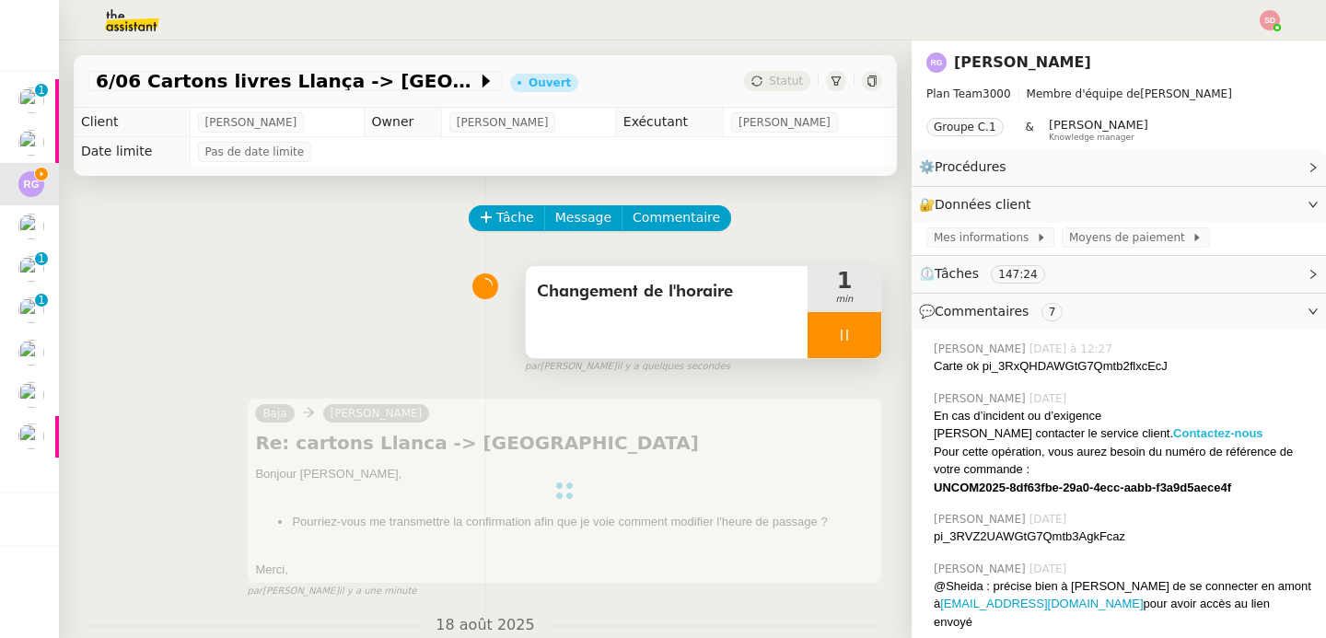
click at [1173, 437] on strong "Contactez-nous" at bounding box center [1218, 433] width 90 height 14
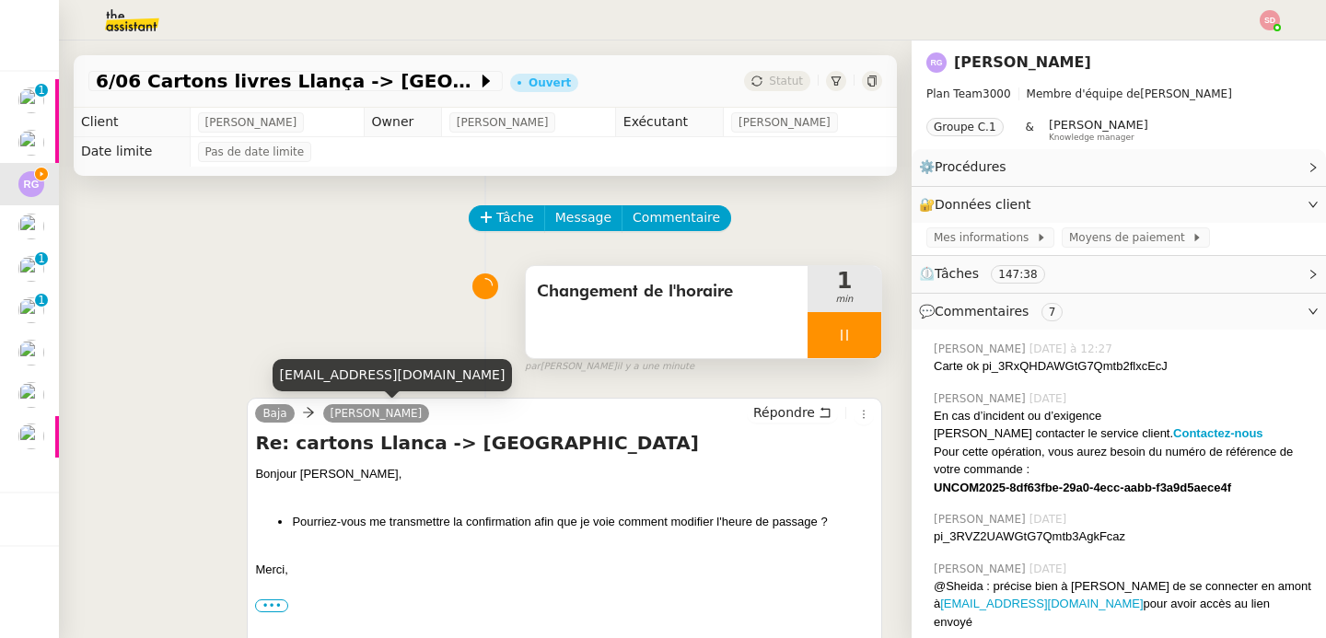
click at [364, 382] on div "[EMAIL_ADDRESS][DOMAIN_NAME]" at bounding box center [393, 375] width 240 height 32
copy div "[EMAIL_ADDRESS][DOMAIN_NAME]"
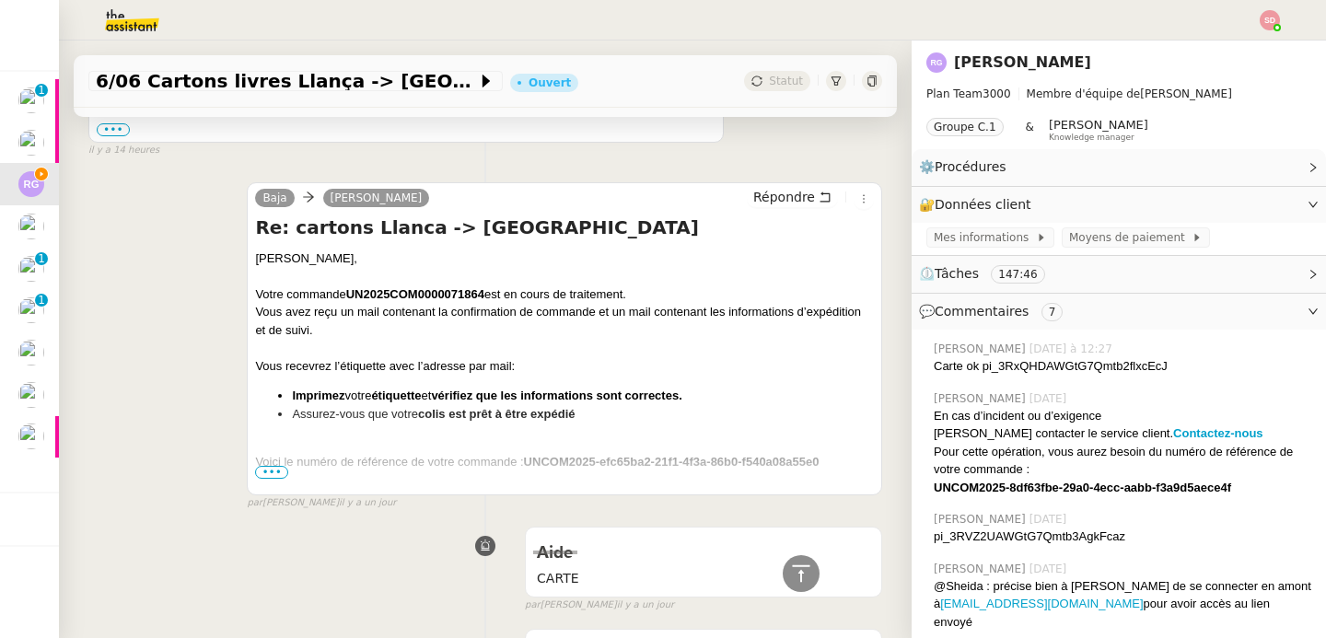
scroll to position [996, 0]
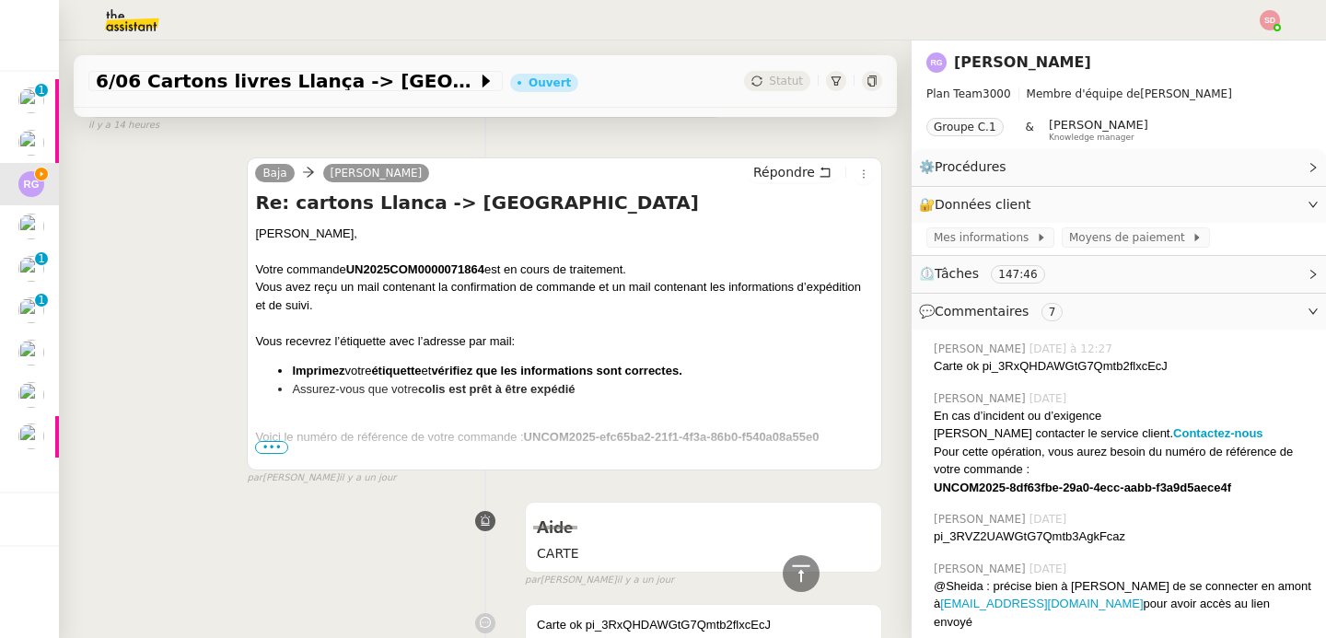
click at [599, 437] on strong "UNCOM2025-efc65ba2-21f1-4f3a-86b0-f540a08a55e0" at bounding box center [672, 437] width 296 height 14
click at [273, 445] on span "•••" at bounding box center [271, 447] width 33 height 13
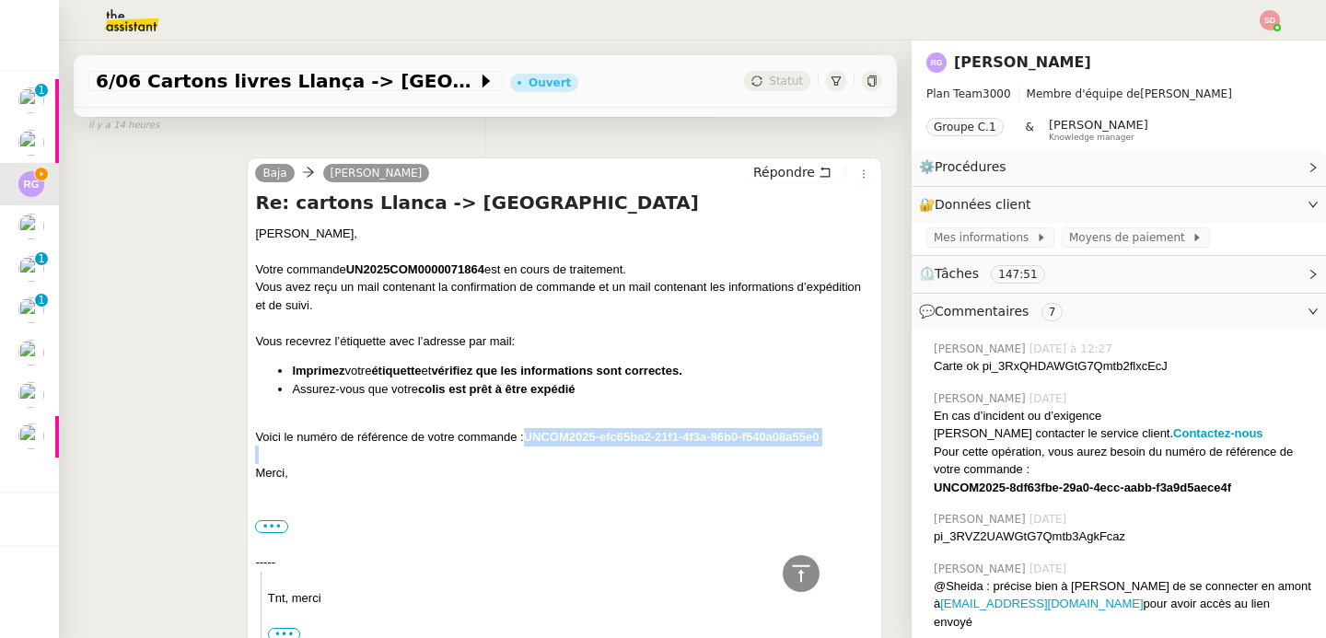
drag, startPoint x: 526, startPoint y: 435, endPoint x: 836, endPoint y: 451, distance: 310.8
click at [836, 451] on div "[PERSON_NAME], Votre commande UN2025COM0000071864 est en cours de traitement. V…" at bounding box center [564, 434] width 619 height 418
copy strong "UNCOM2025-efc65ba2-21f1-4f3a-86b0-f540a08a55e0"
click at [385, 264] on strong "UN2025COM0000071864" at bounding box center [415, 269] width 138 height 14
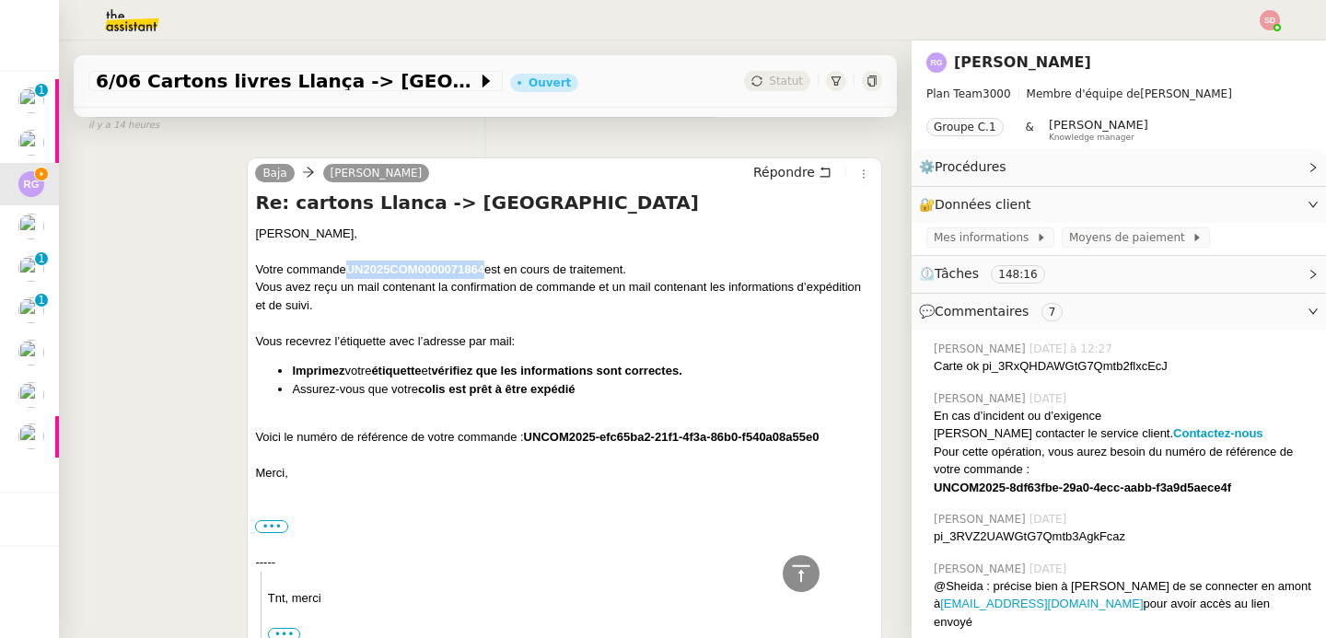
copy strong "UN2025COM0000071864"
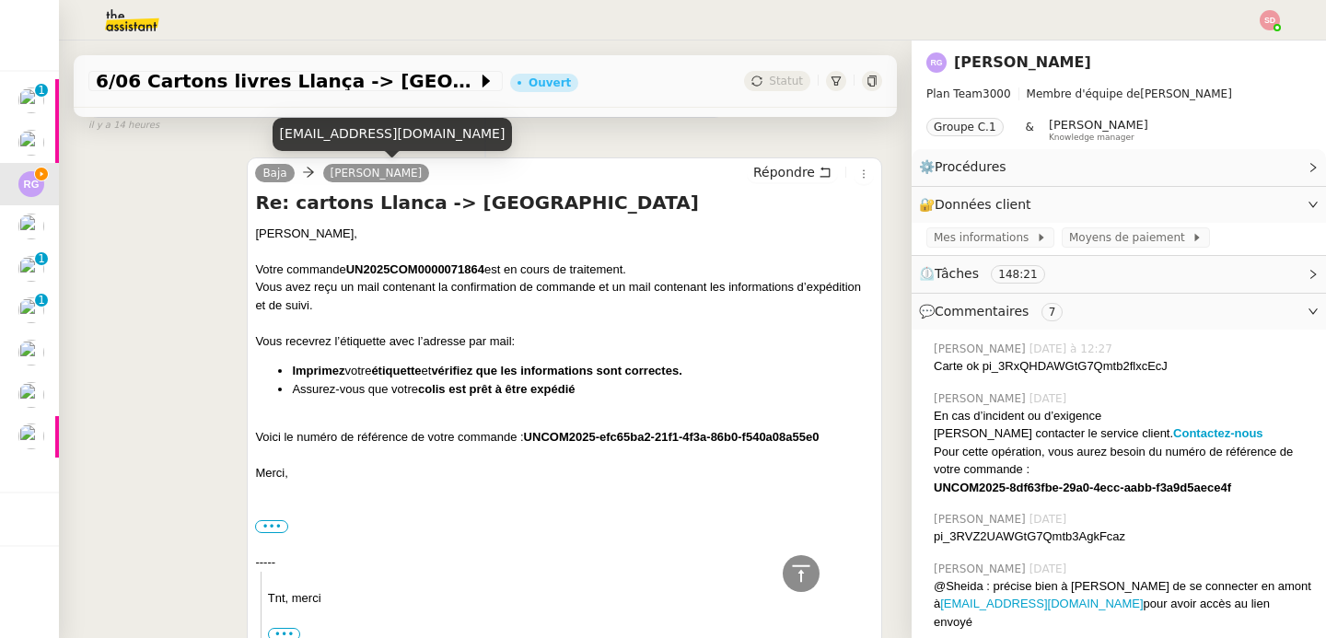
click at [354, 137] on div "[EMAIL_ADDRESS][DOMAIN_NAME]" at bounding box center [393, 134] width 240 height 32
copy div "[EMAIL_ADDRESS][DOMAIN_NAME]"
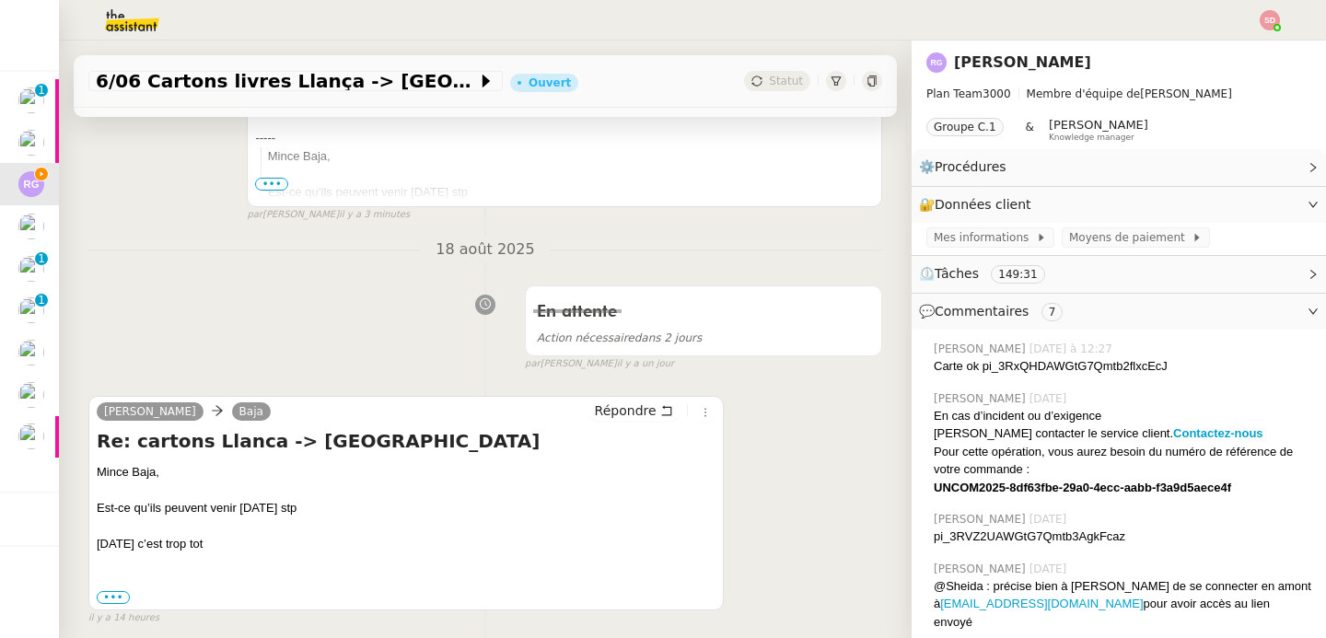
scroll to position [657, 0]
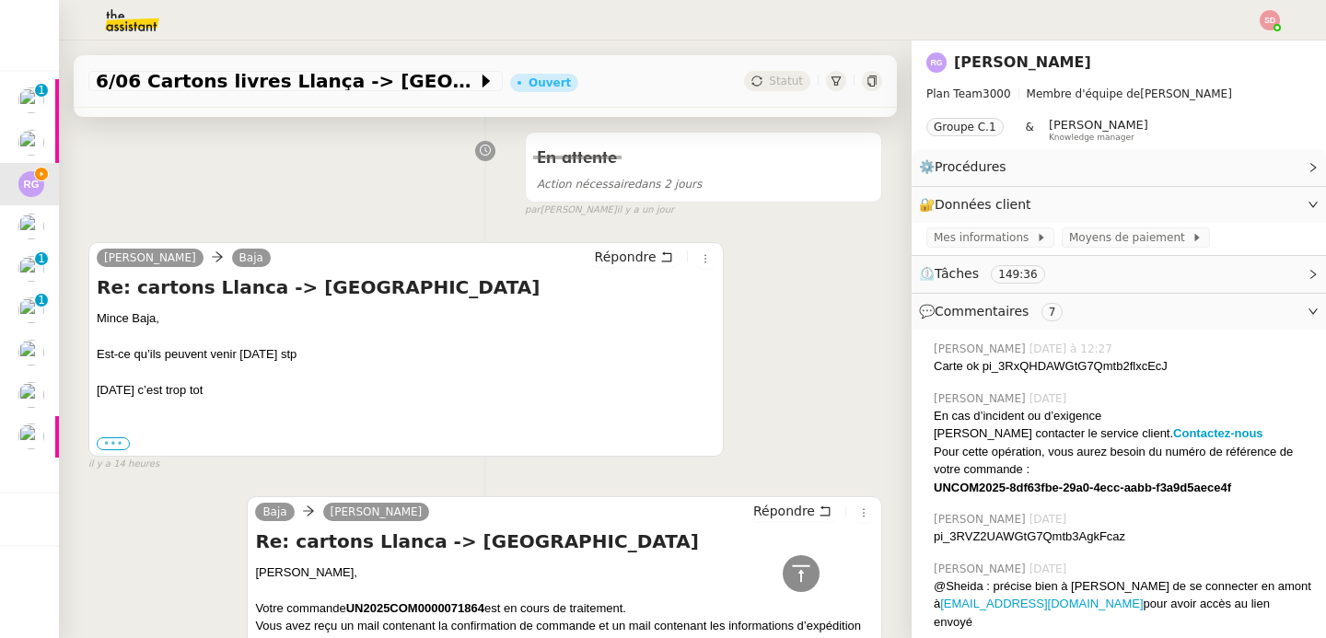
click at [110, 447] on label "•••" at bounding box center [113, 443] width 33 height 13
click at [0, 0] on input "•••" at bounding box center [0, 0] width 0 height 0
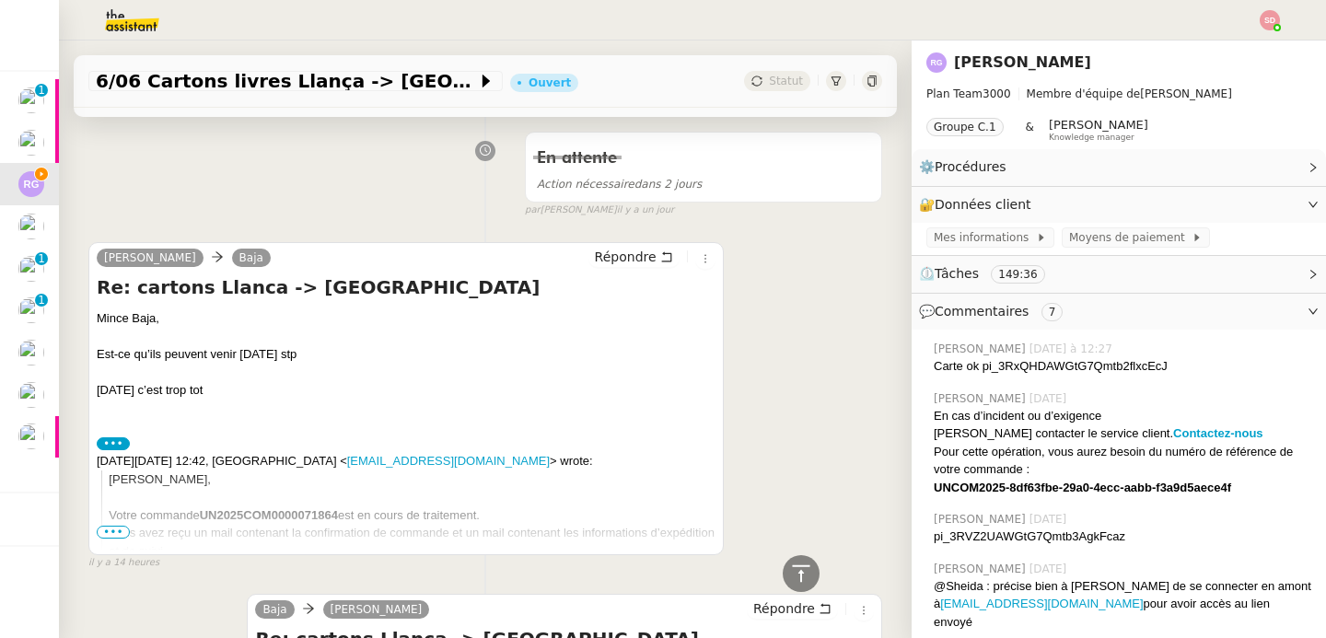
click at [110, 447] on label "•••" at bounding box center [113, 443] width 33 height 13
click at [0, 0] on input "•••" at bounding box center [0, 0] width 0 height 0
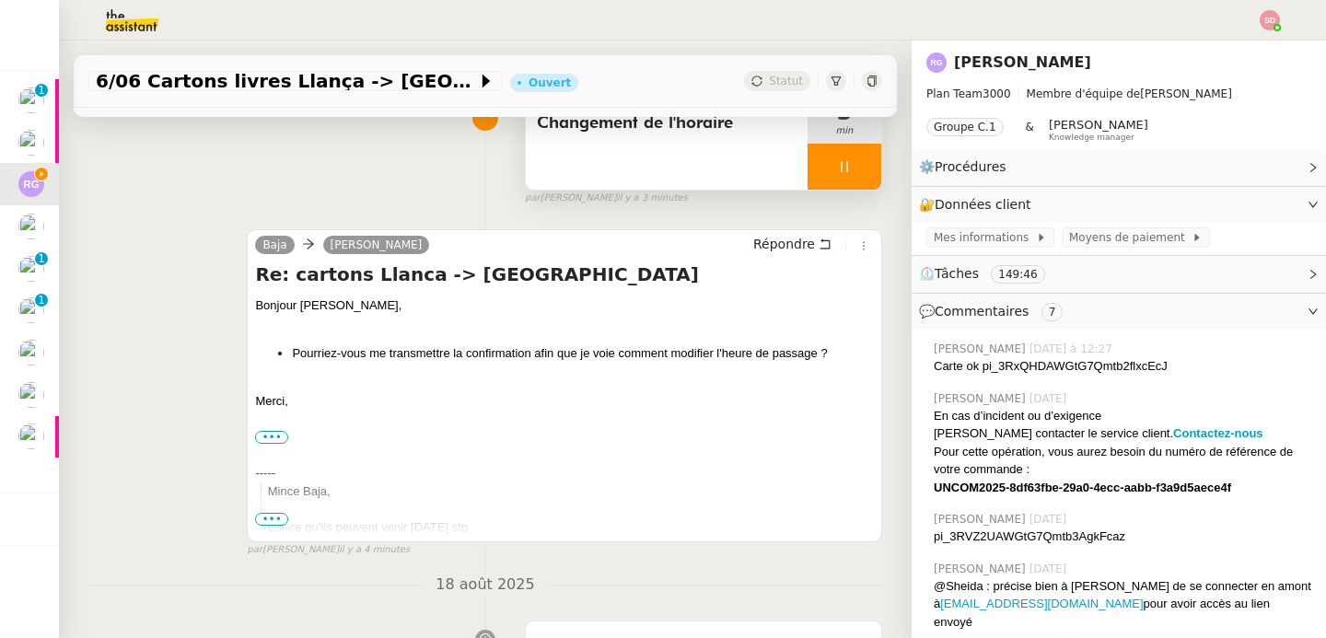
scroll to position [0, 0]
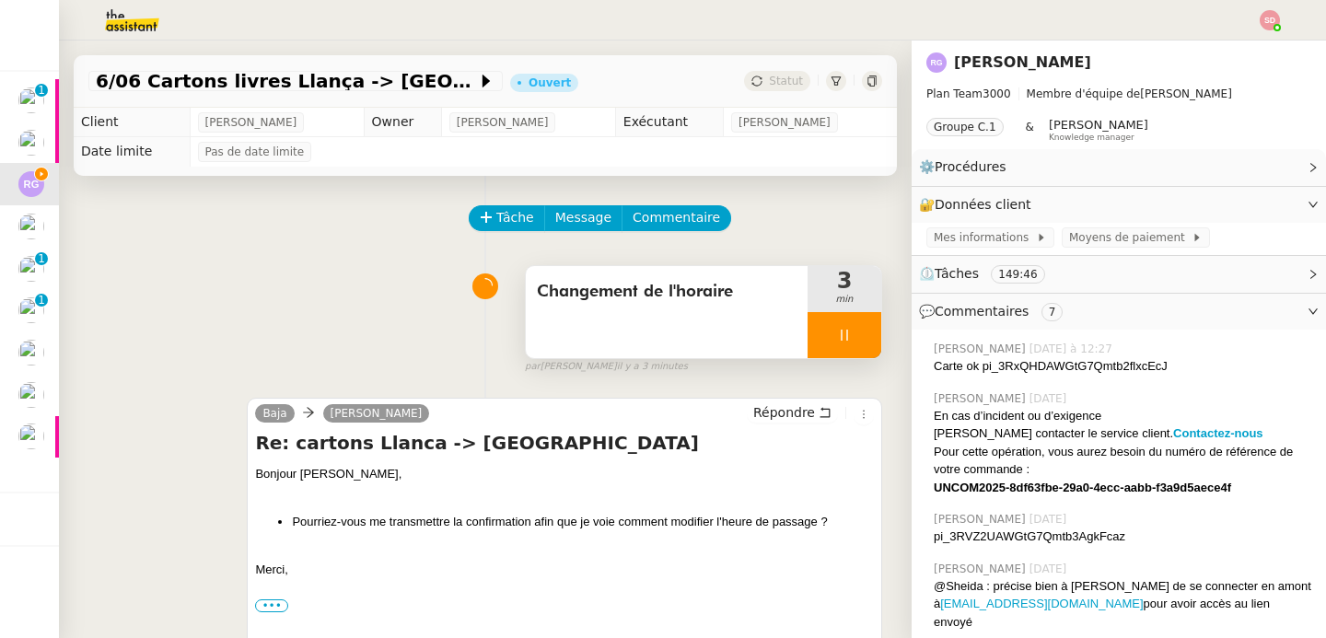
click at [285, 445] on h4 "Re: cartons Llanca -> [GEOGRAPHIC_DATA]" at bounding box center [564, 443] width 619 height 26
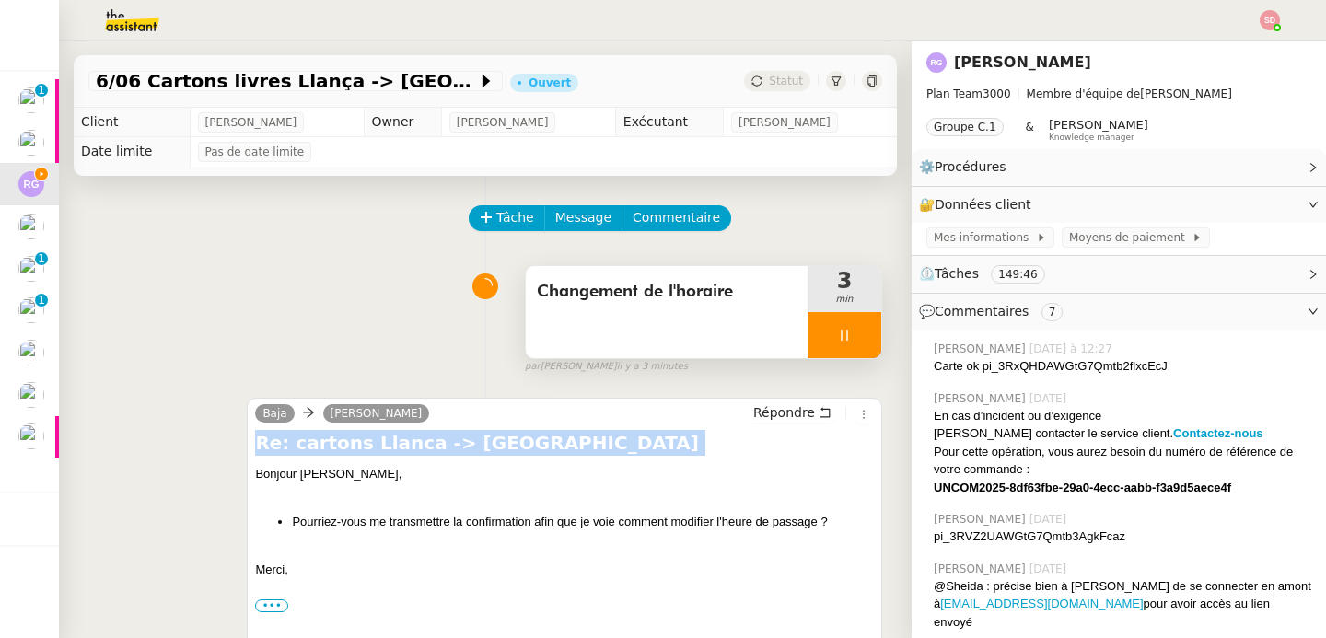
click at [285, 445] on h4 "Re: cartons Llanca -> [GEOGRAPHIC_DATA]" at bounding box center [564, 443] width 619 height 26
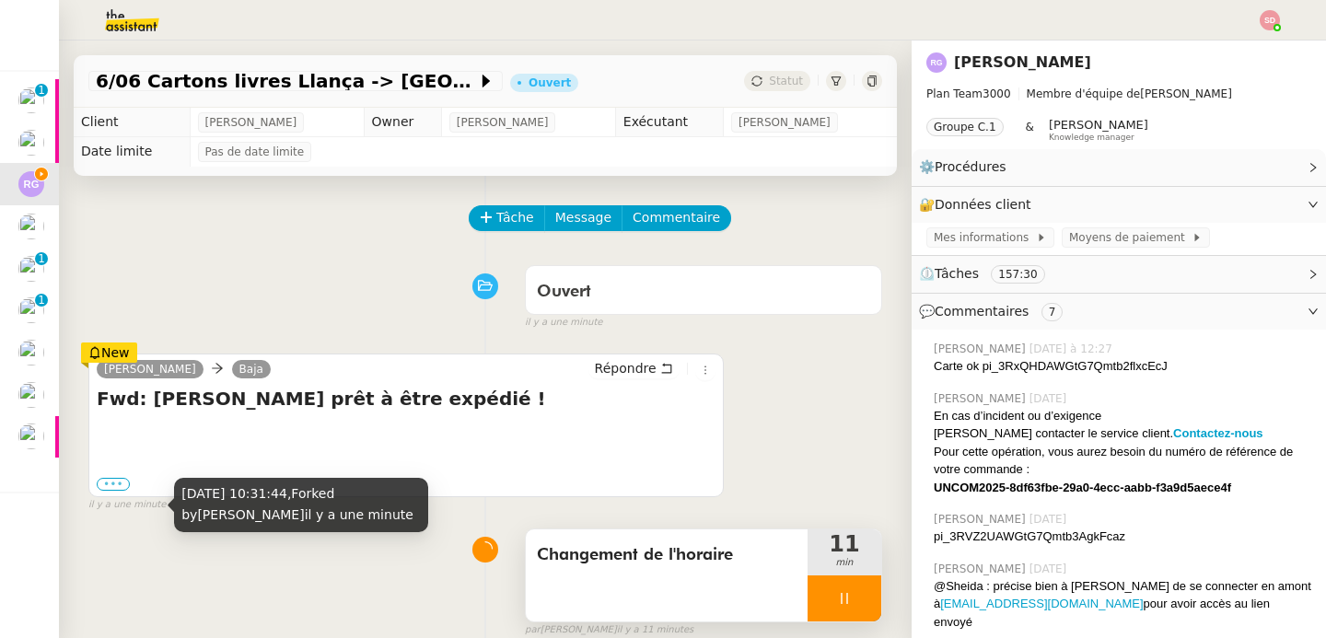
click at [105, 489] on label "•••" at bounding box center [113, 484] width 33 height 13
click at [0, 0] on input "•••" at bounding box center [0, 0] width 0 height 0
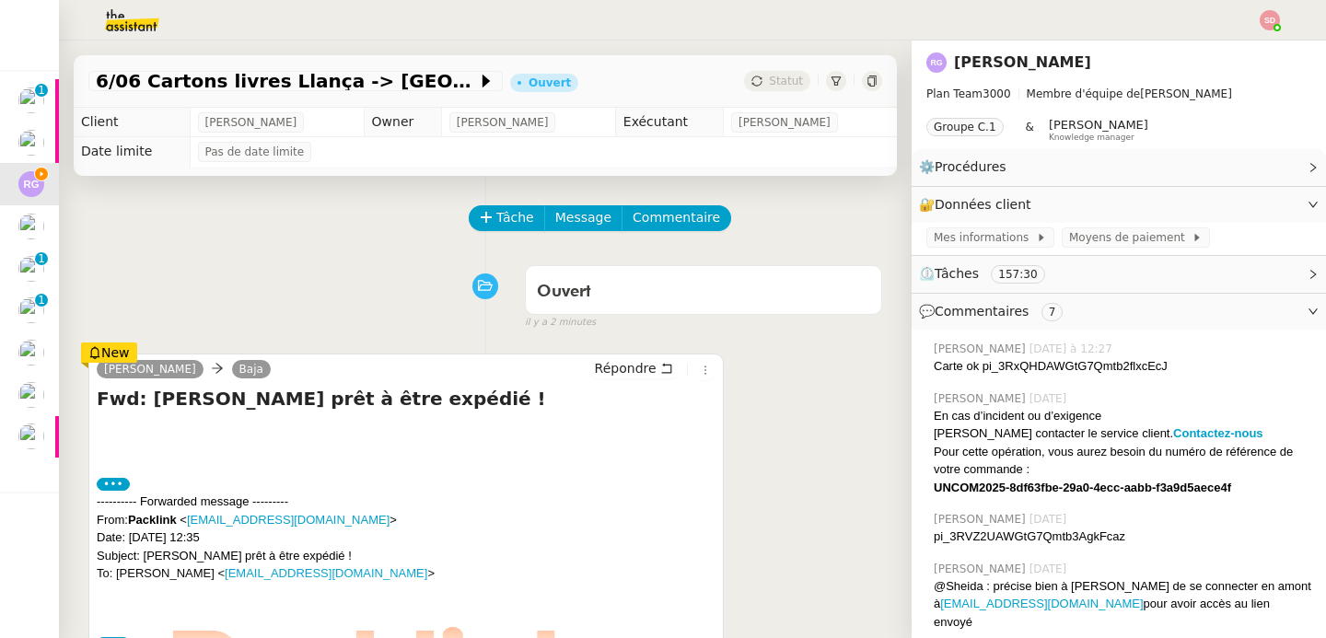
scroll to position [255, 0]
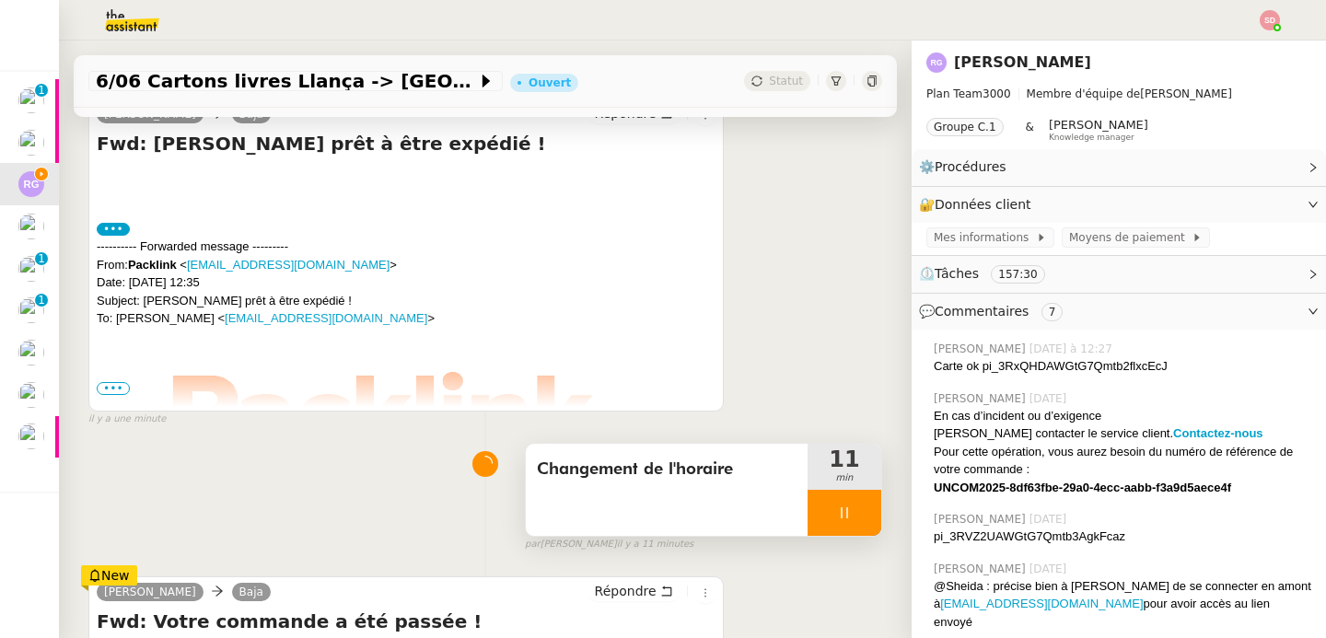
click at [111, 392] on span "•••" at bounding box center [113, 388] width 33 height 13
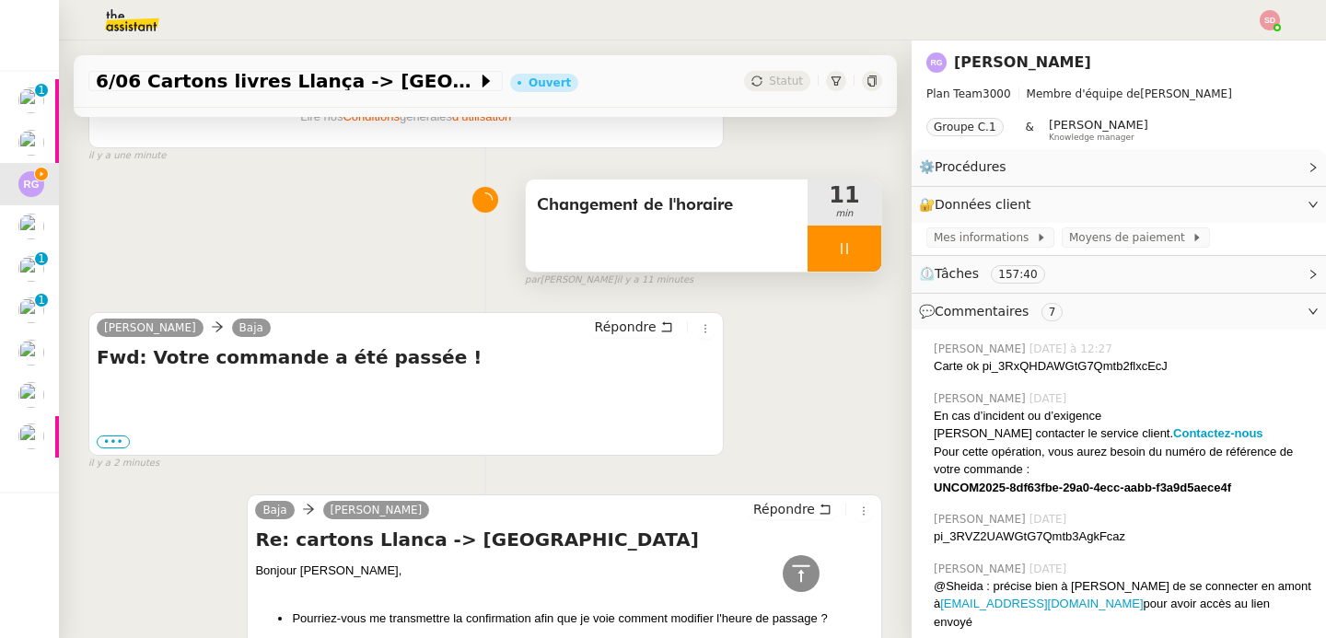
scroll to position [1790, 0]
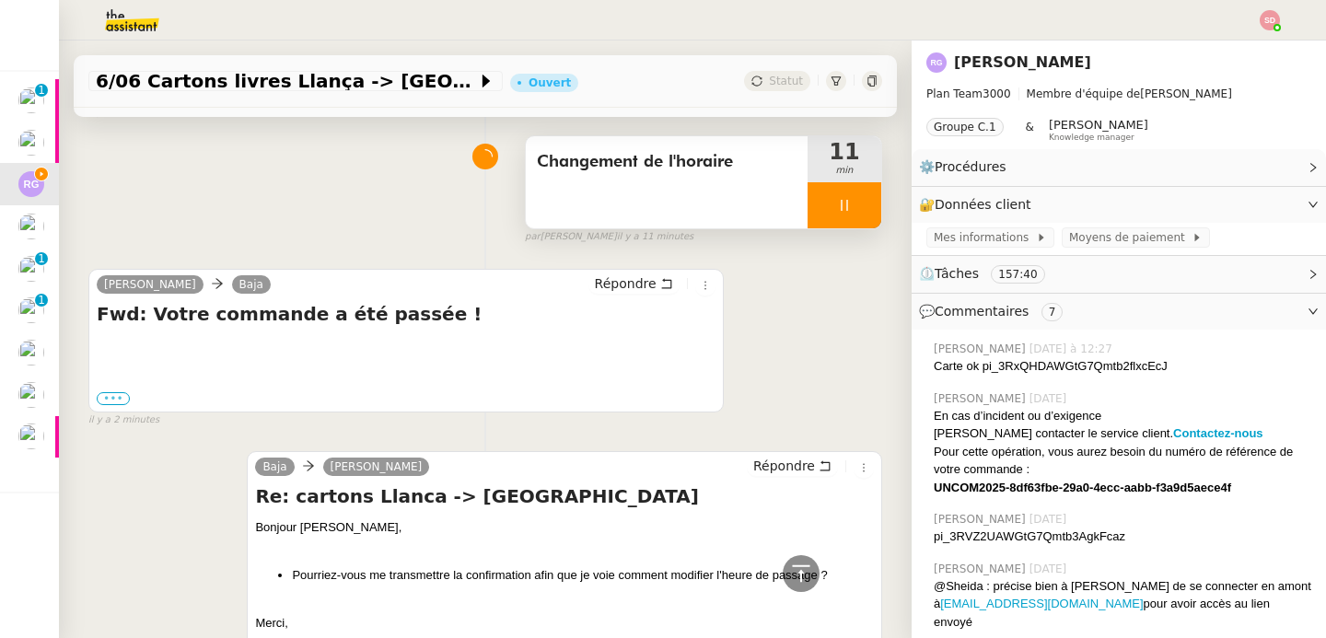
click at [113, 396] on label "•••" at bounding box center [113, 398] width 33 height 13
click at [0, 0] on input "•••" at bounding box center [0, 0] width 0 height 0
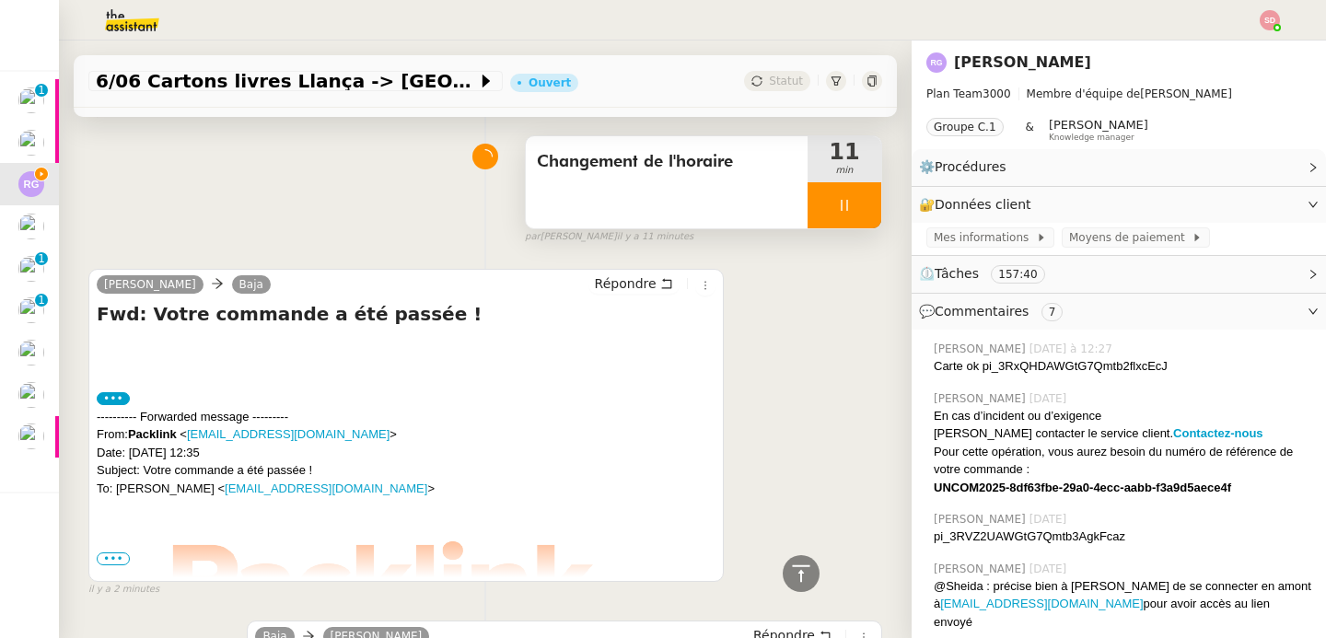
click at [116, 554] on span "•••" at bounding box center [113, 558] width 33 height 13
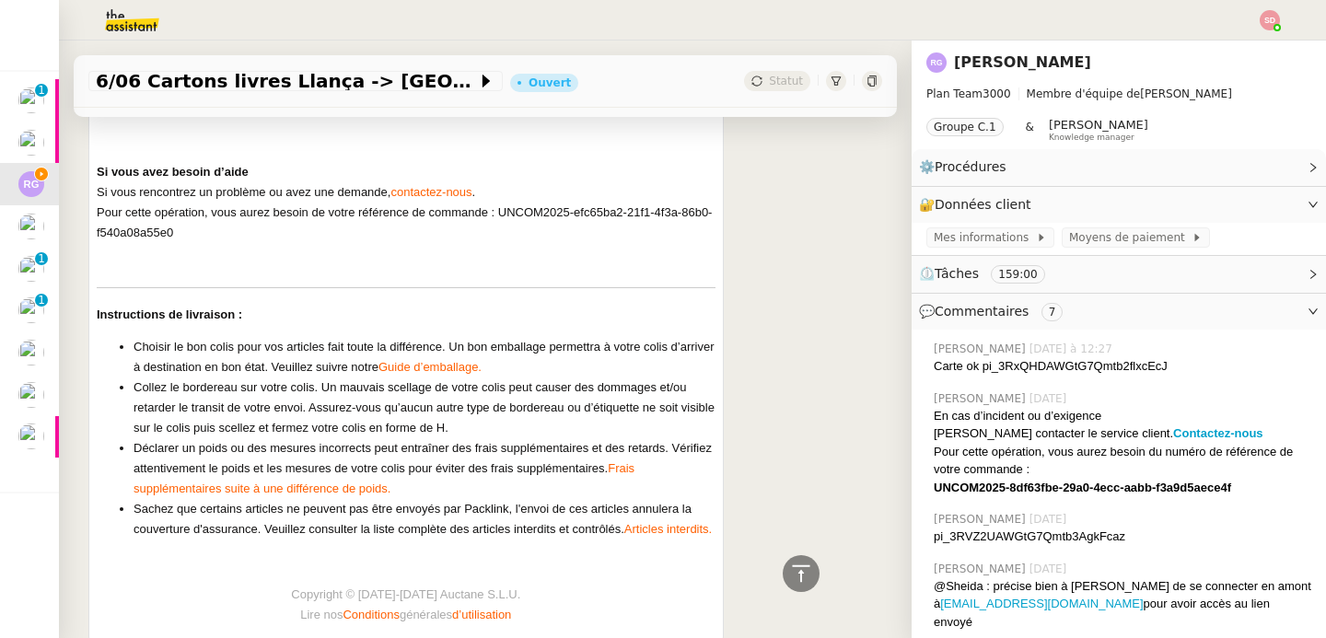
scroll to position [1308, 0]
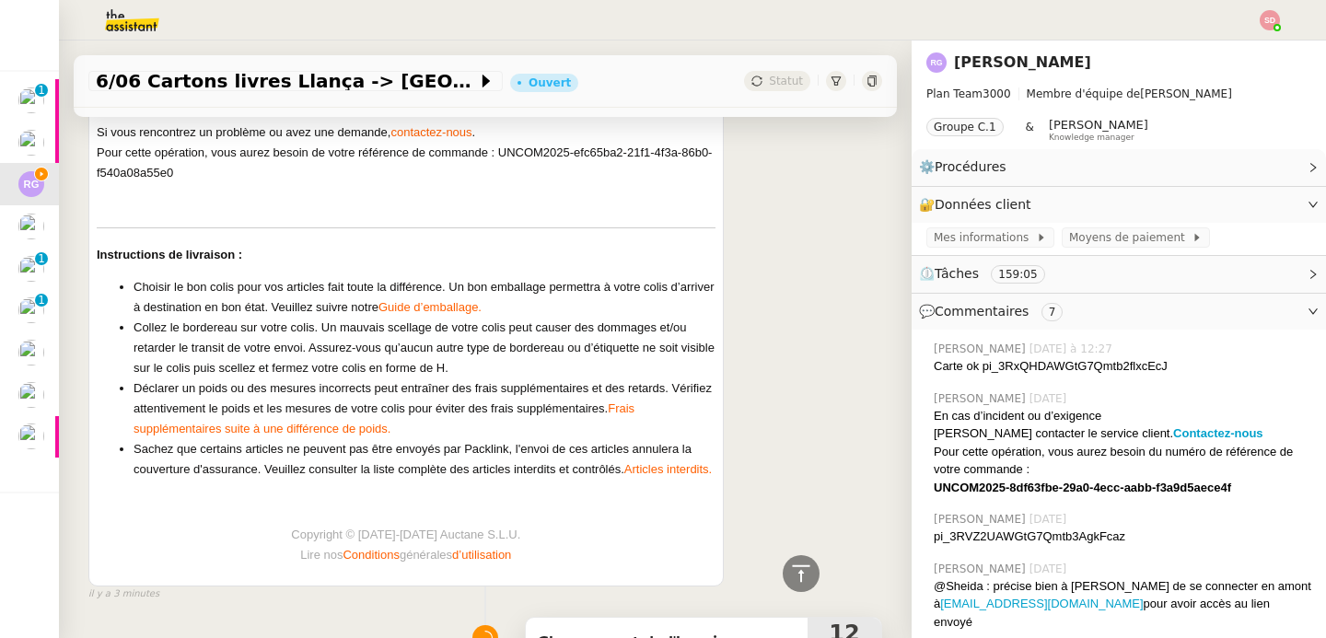
click at [552, 375] on li "Collez le bordereau sur votre colis. Un mauvais scellage de votre colis peut ca…" at bounding box center [425, 348] width 582 height 61
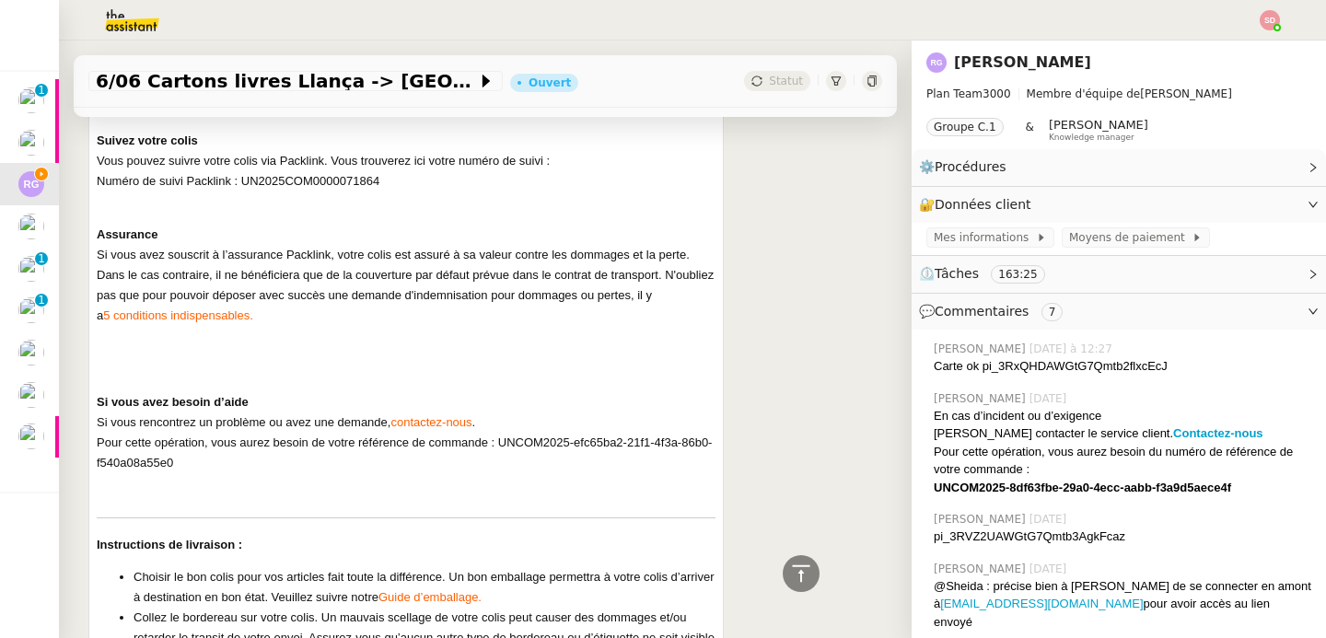
scroll to position [1029, 0]
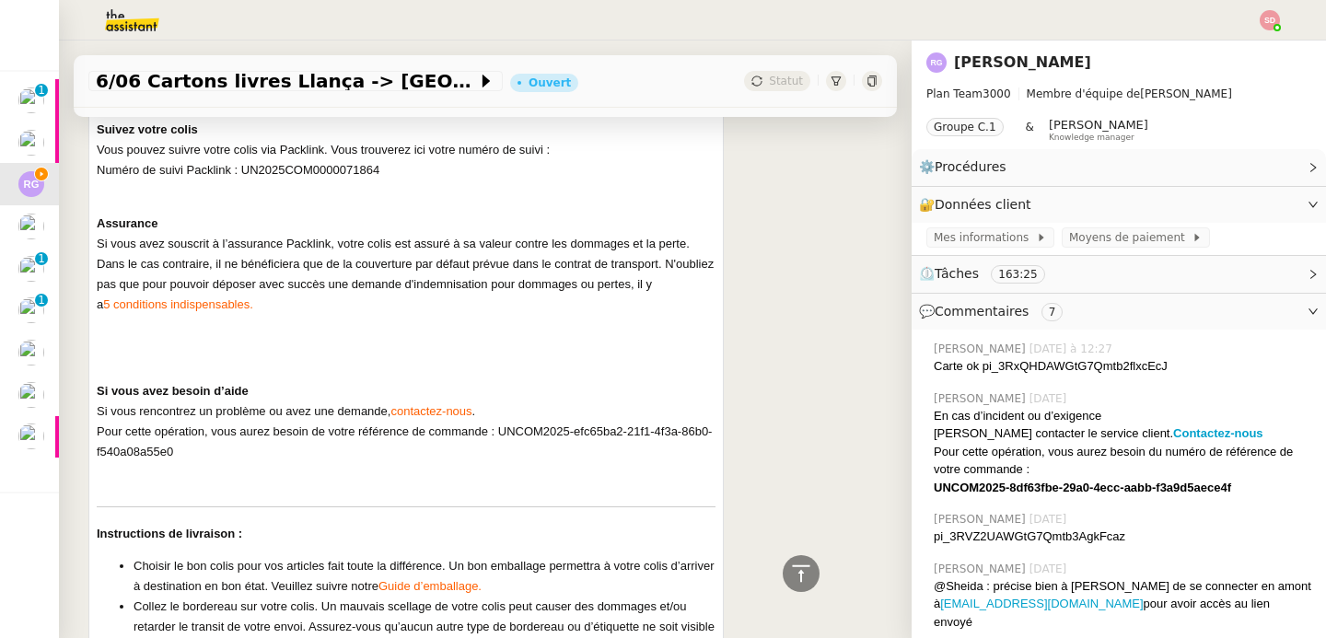
click at [445, 410] on span "contactez-nous" at bounding box center [430, 411] width 81 height 14
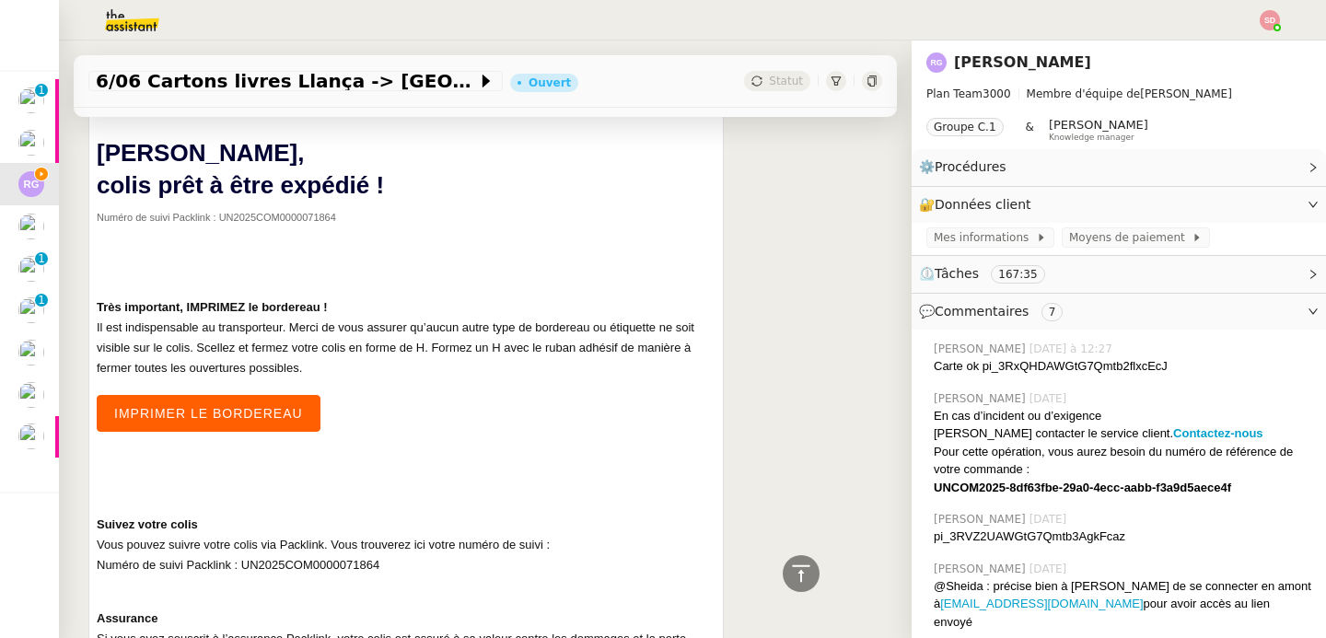
scroll to position [0, 0]
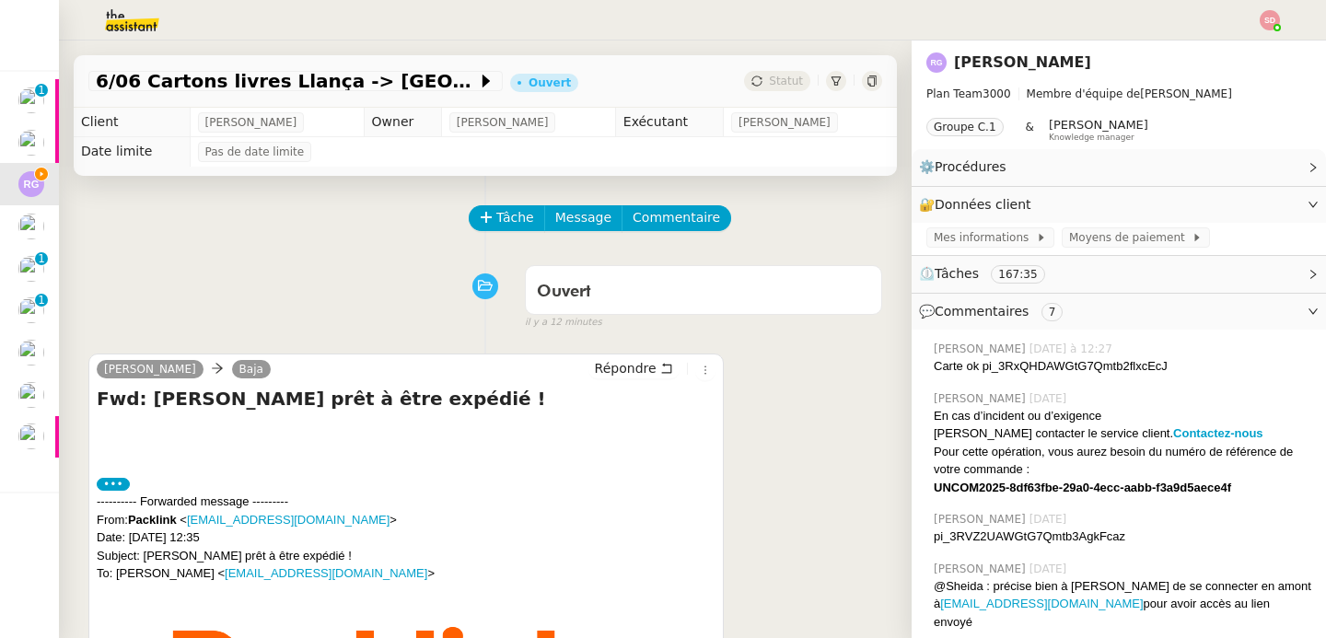
click at [122, 485] on label "•••" at bounding box center [113, 484] width 33 height 13
click at [0, 0] on input "•••" at bounding box center [0, 0] width 0 height 0
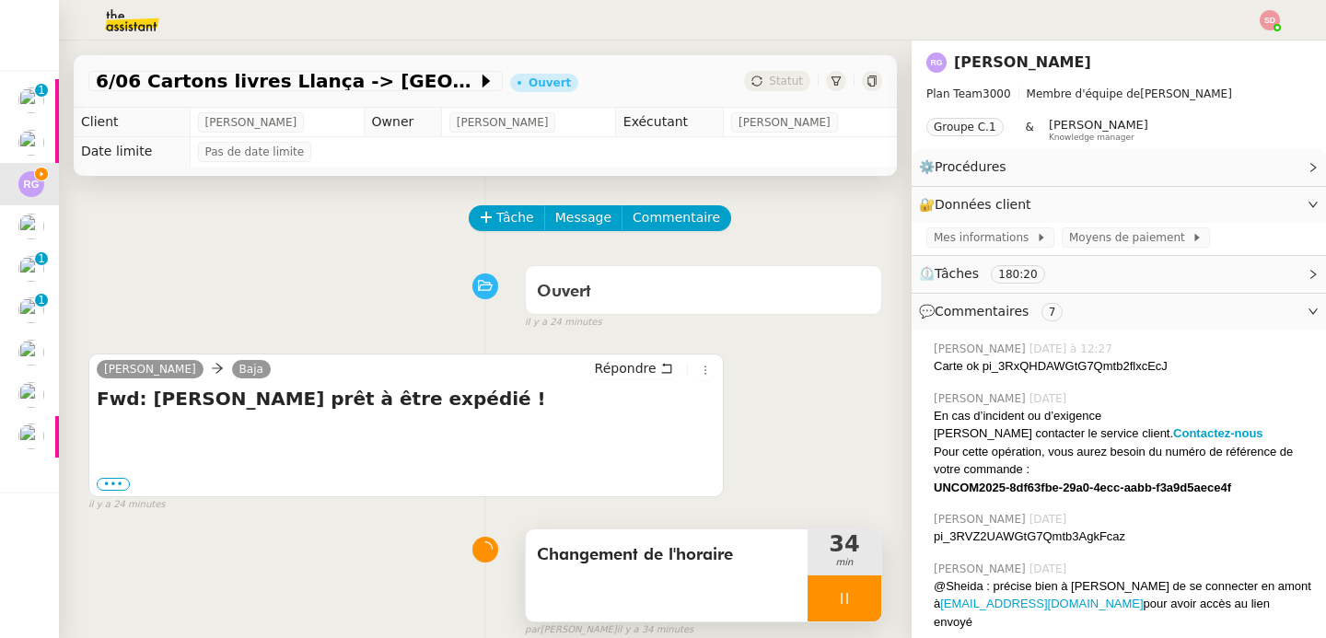
click at [657, 578] on div "Changement de l'horaire" at bounding box center [667, 575] width 282 height 92
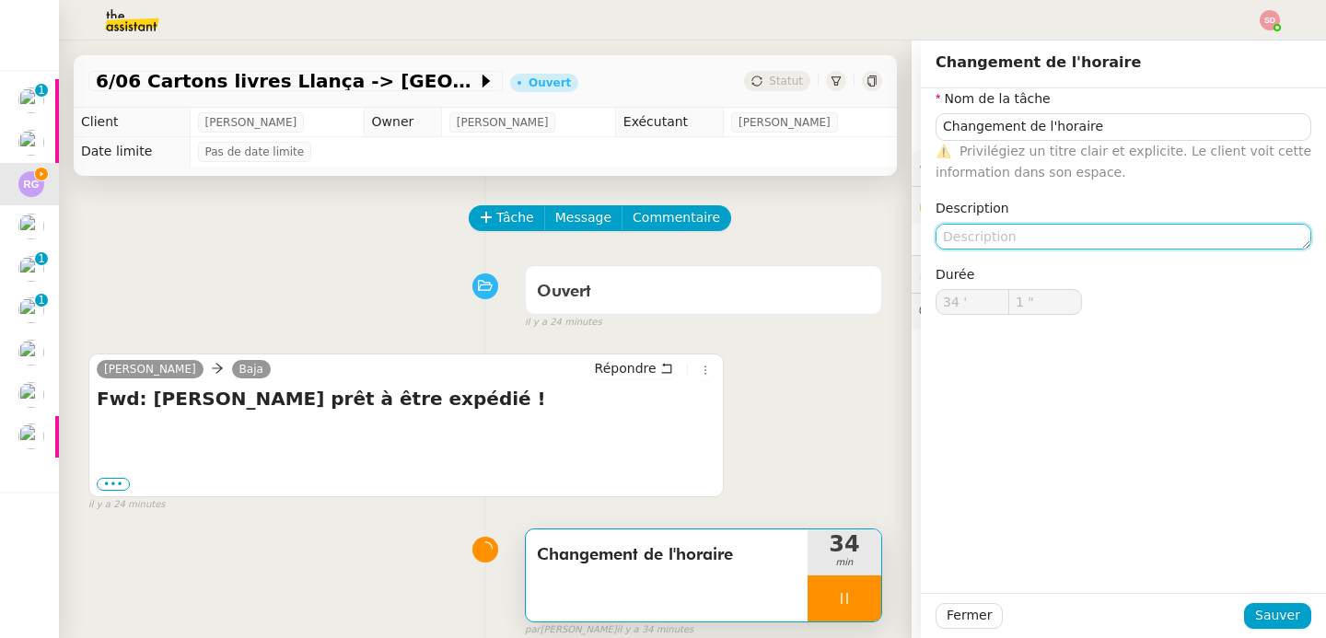
click at [970, 242] on textarea at bounding box center [1124, 237] width 376 height 26
type input "2 ""
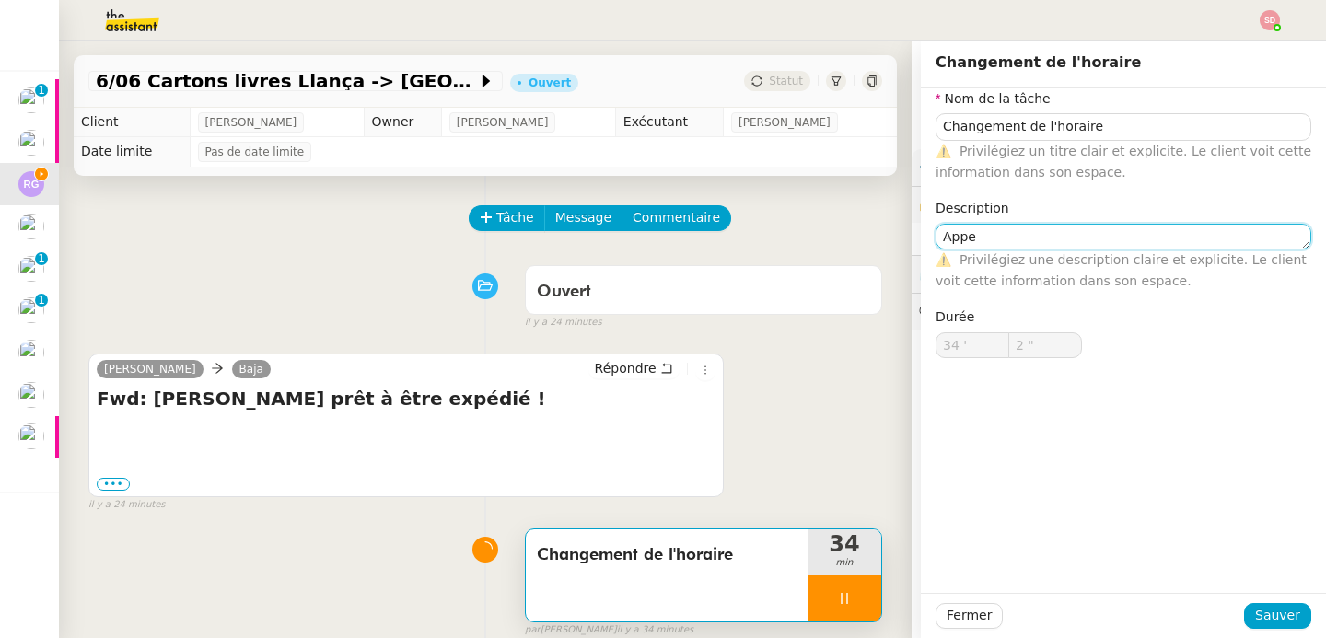
type textarea "Appel"
type input "3 ""
type textarea "Appel TNT"
type input "5 ""
type textarea "Appel TNT"
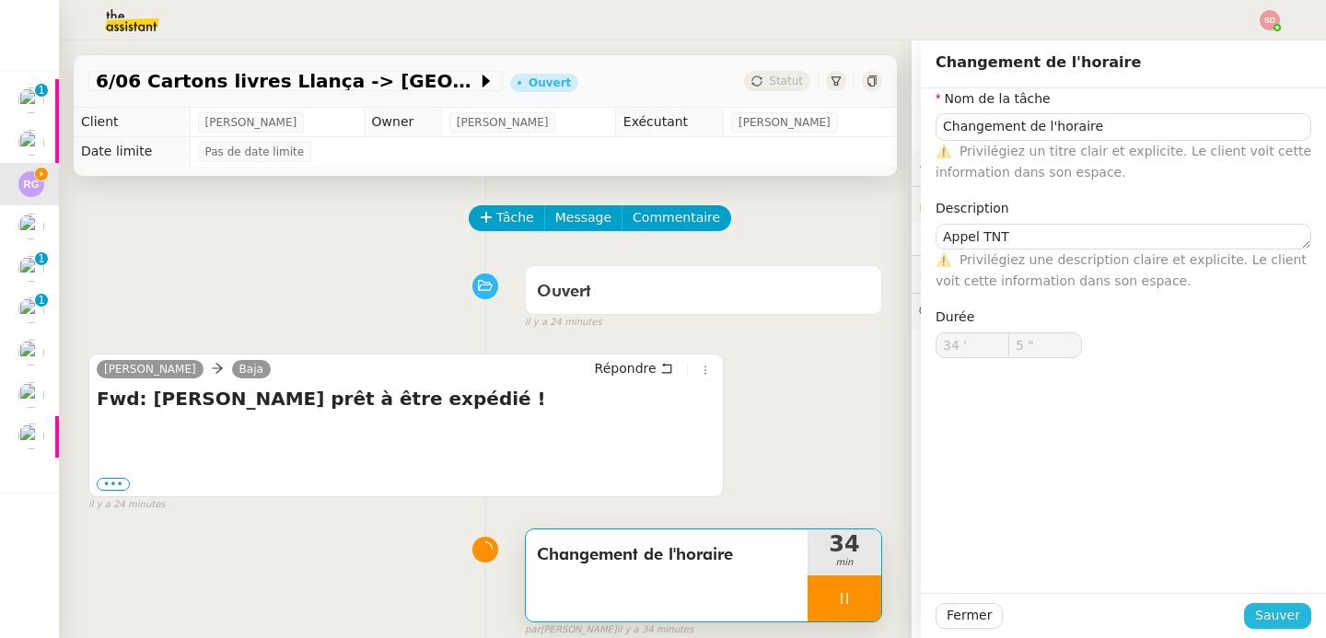
click at [1303, 605] on button "Sauver" at bounding box center [1277, 616] width 67 height 26
type input "6 ""
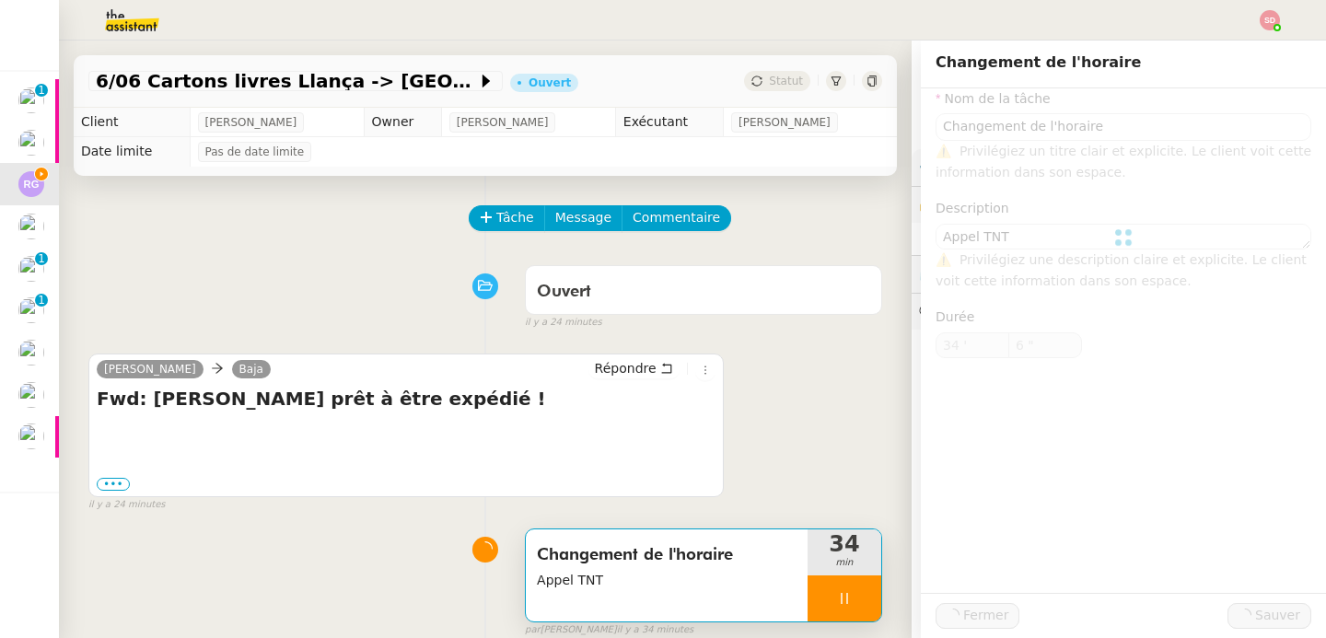
type input "Changement de l'horaire"
type textarea "Appel TNT"
type input "34 '"
type input "6 ""
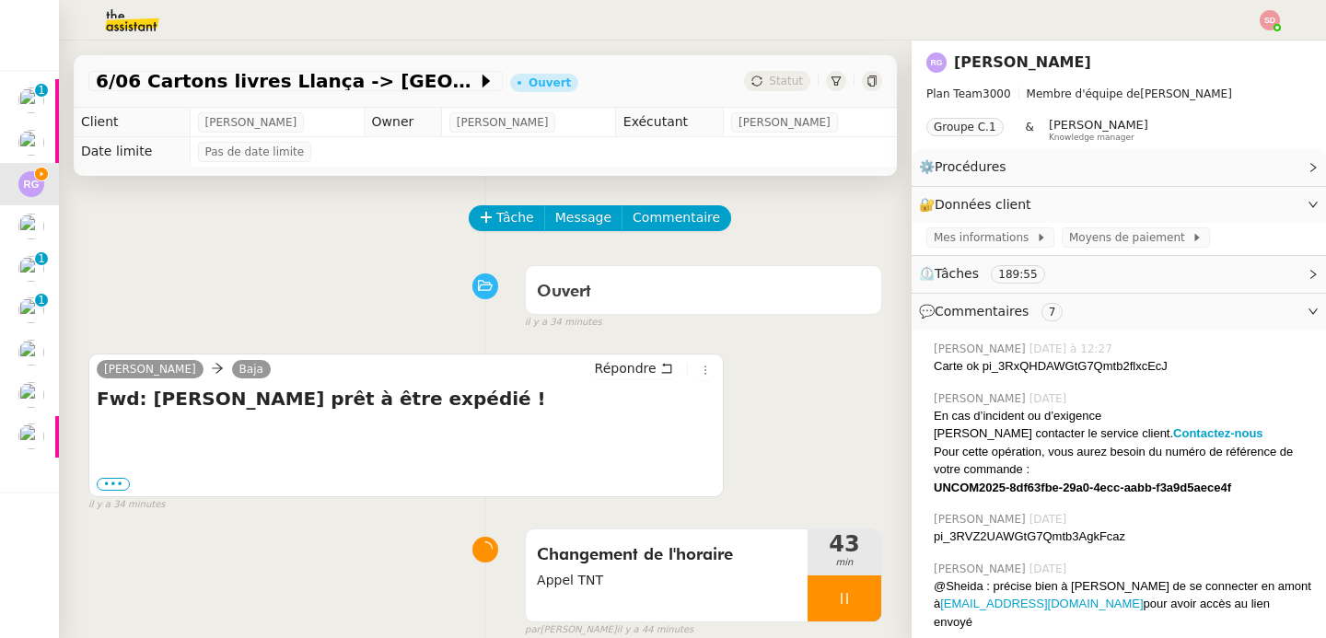
click at [860, 590] on div at bounding box center [845, 598] width 74 height 46
click at [819, 598] on icon at bounding box center [826, 598] width 15 height 15
click at [595, 374] on span "Répondre" at bounding box center [626, 368] width 62 height 18
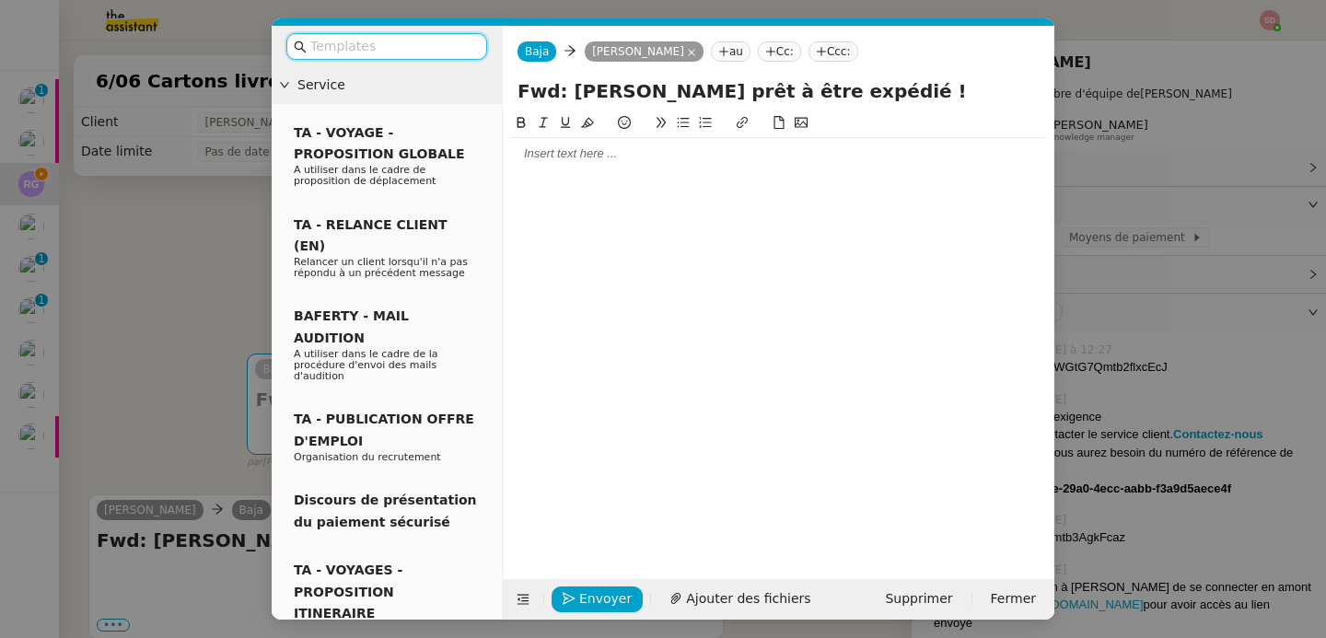
click at [568, 166] on div at bounding box center [778, 153] width 537 height 31
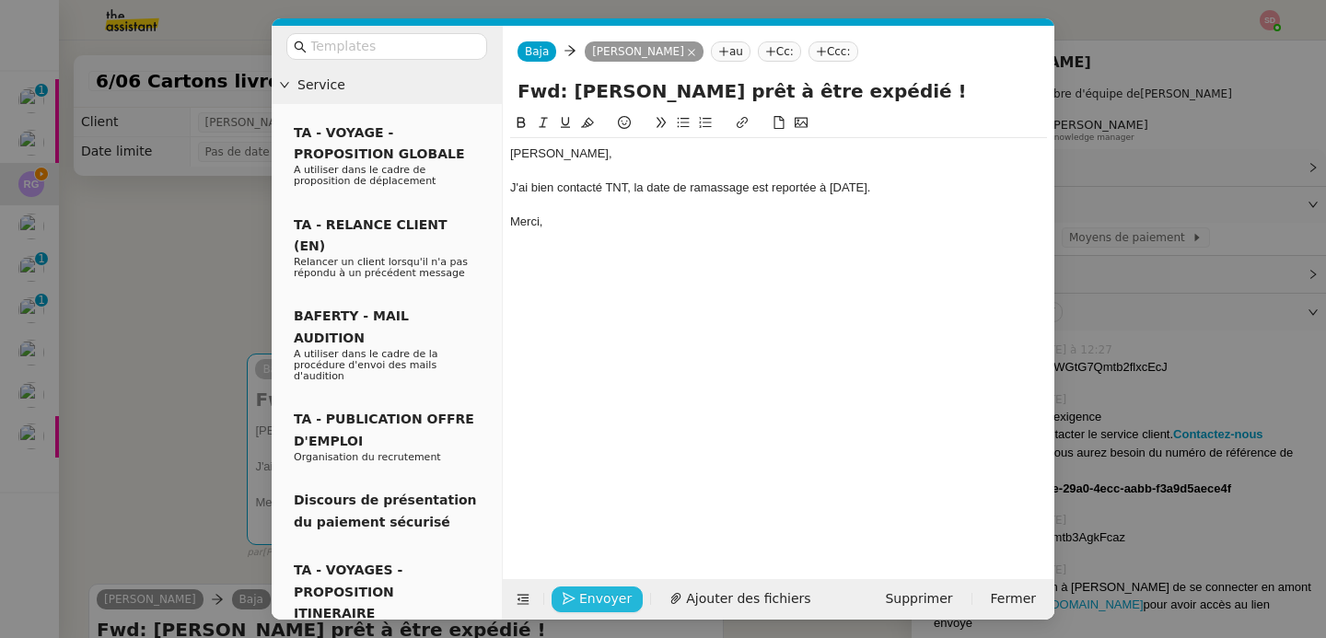
click at [606, 596] on span "Envoyer" at bounding box center [605, 598] width 52 height 21
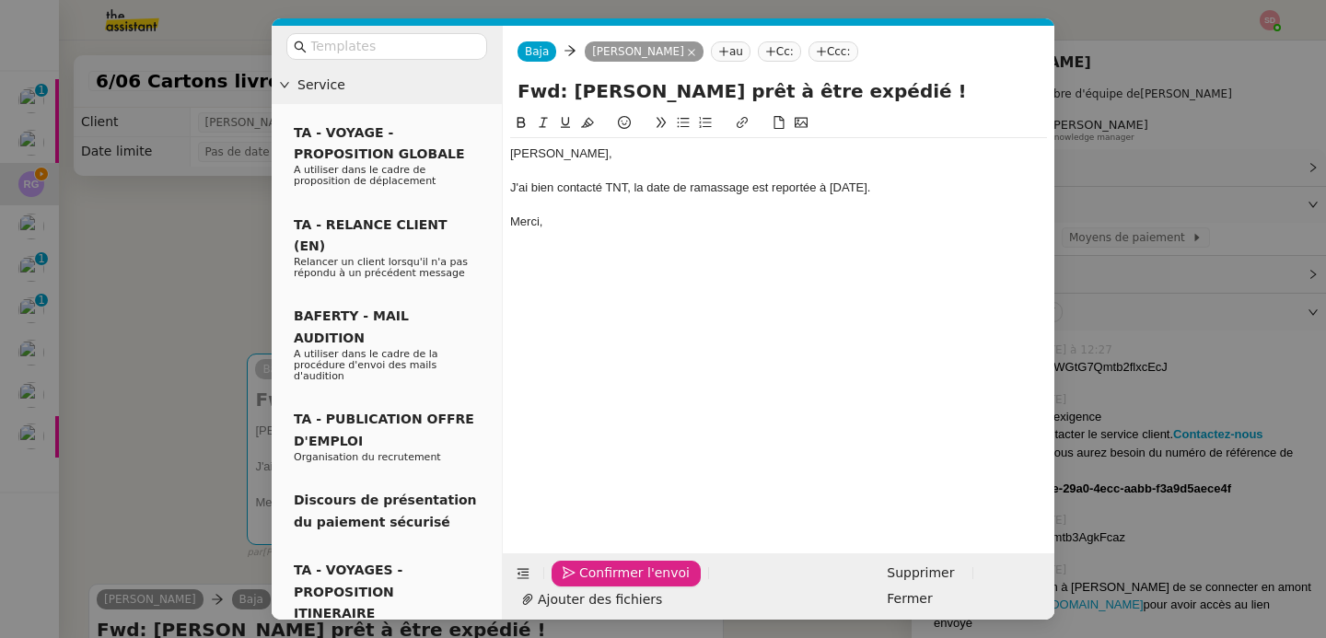
click at [606, 584] on span "Confirmer l'envoi" at bounding box center [634, 573] width 110 height 21
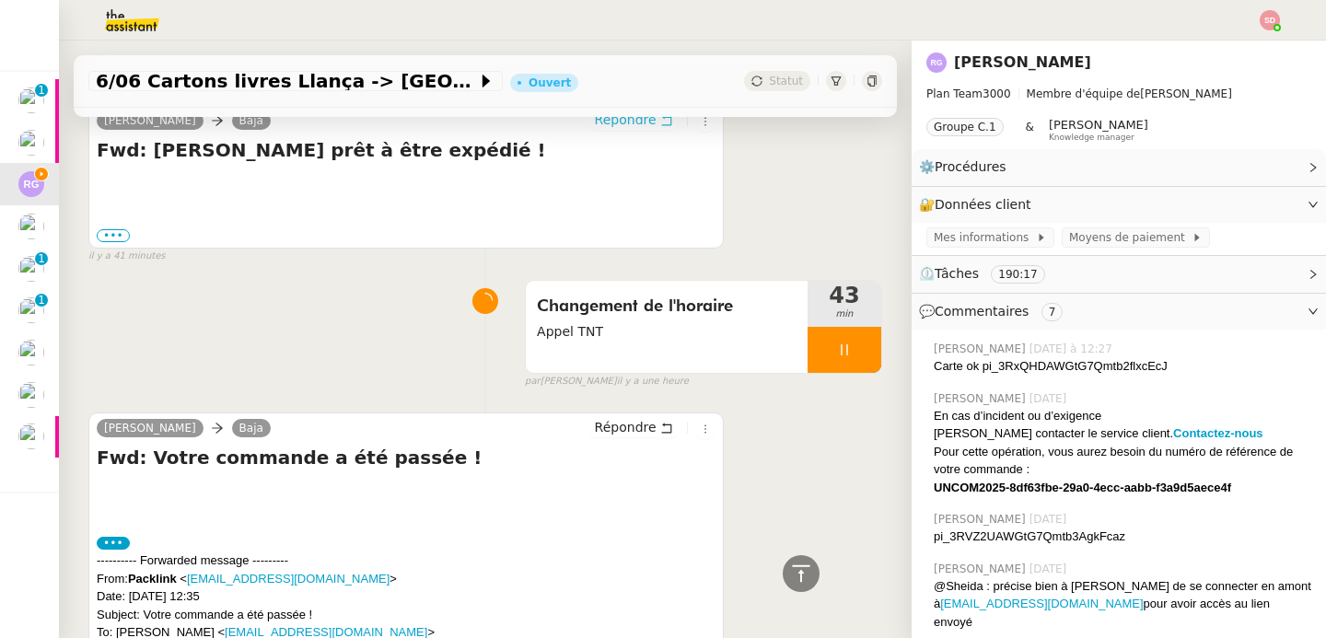
scroll to position [452, 0]
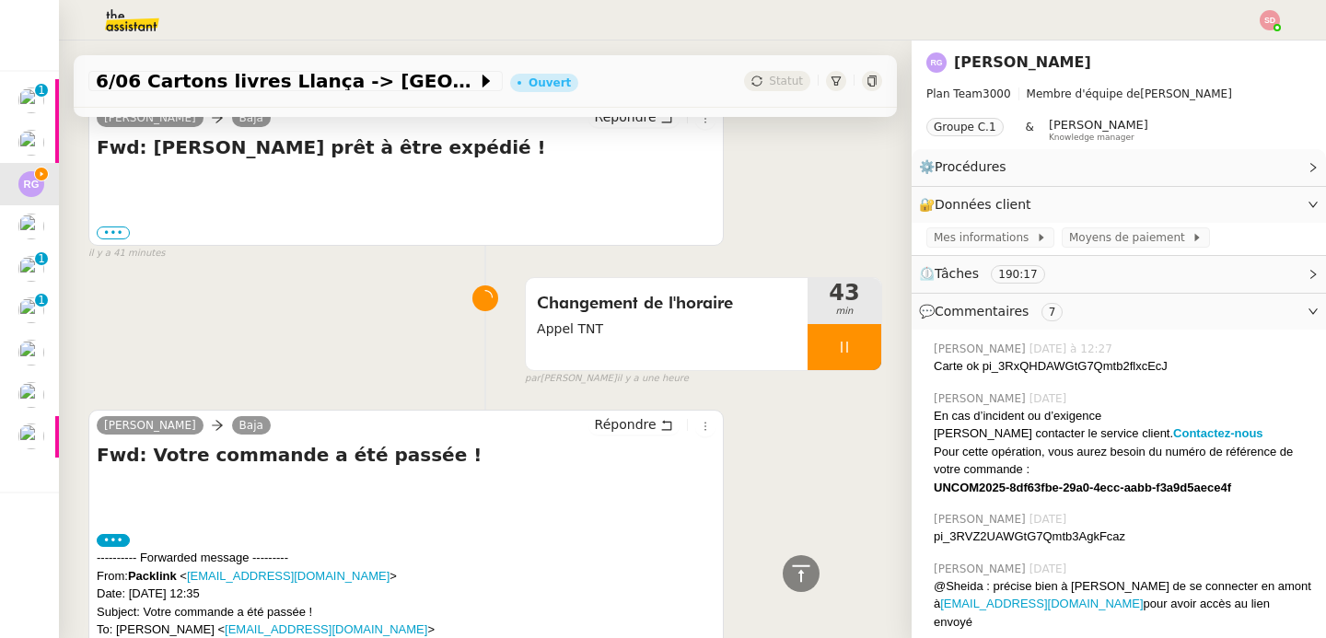
click at [854, 332] on div at bounding box center [845, 347] width 74 height 46
click at [854, 332] on button at bounding box center [862, 347] width 37 height 46
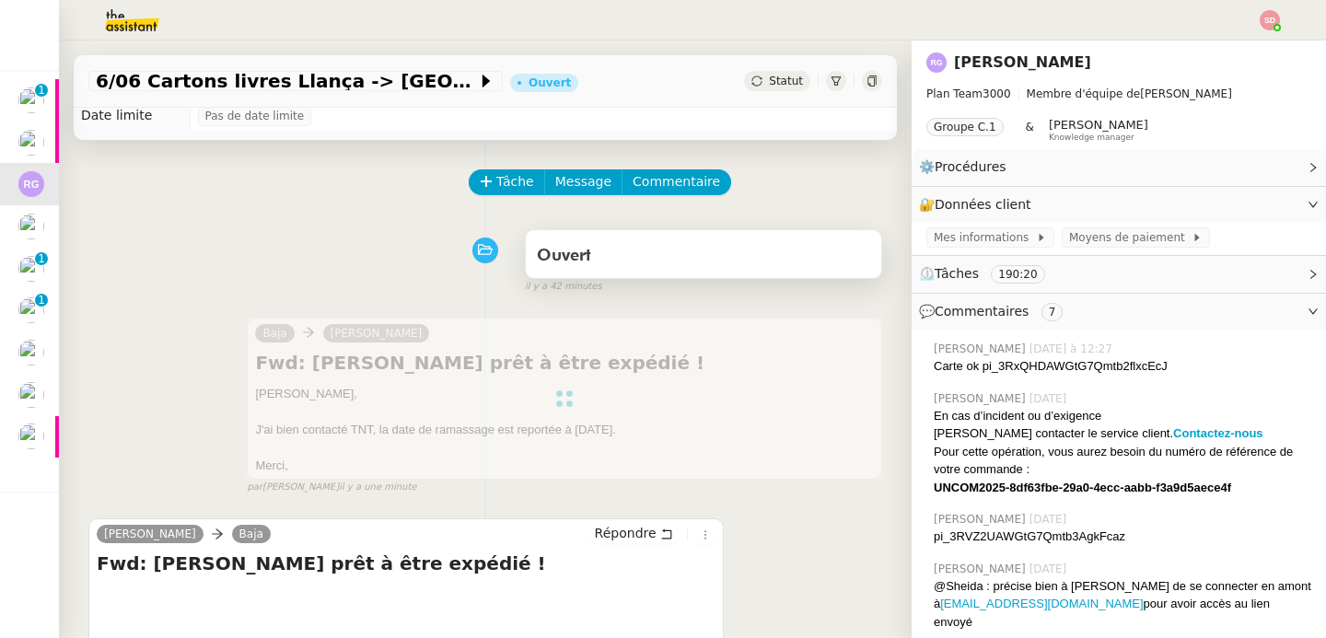
scroll to position [0, 0]
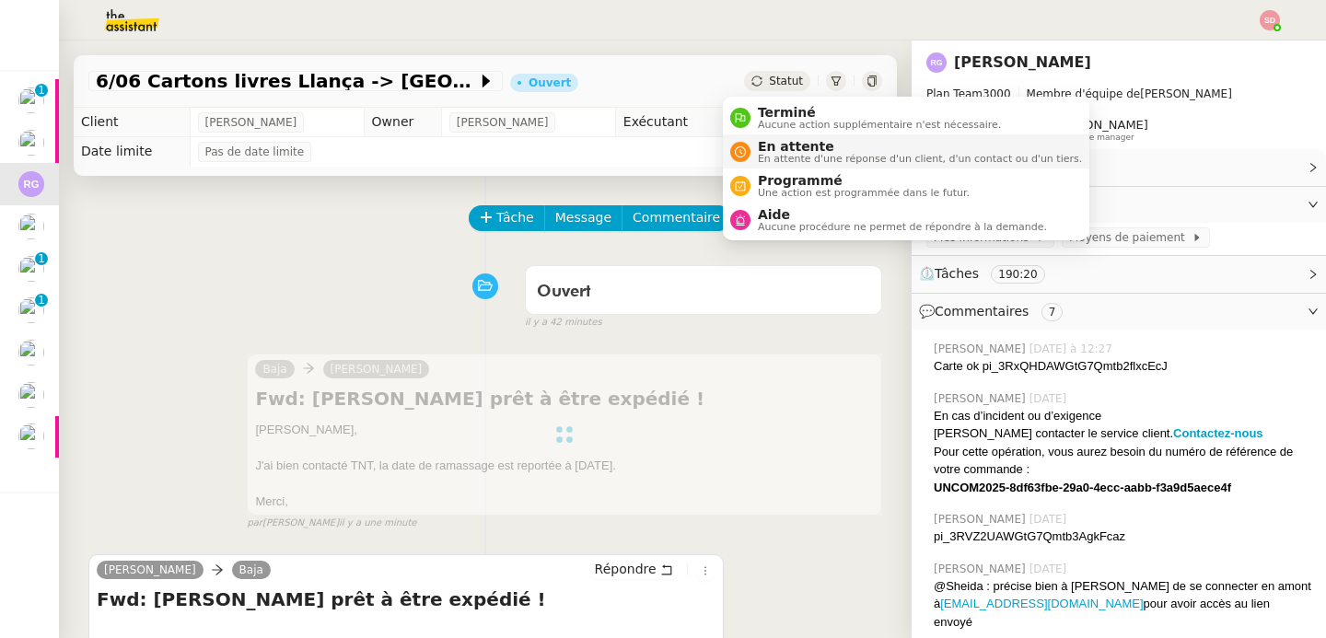
click at [755, 148] on div "En attente En attente d'une réponse d'un client, d'un contact ou d'un tiers." at bounding box center [915, 151] width 331 height 25
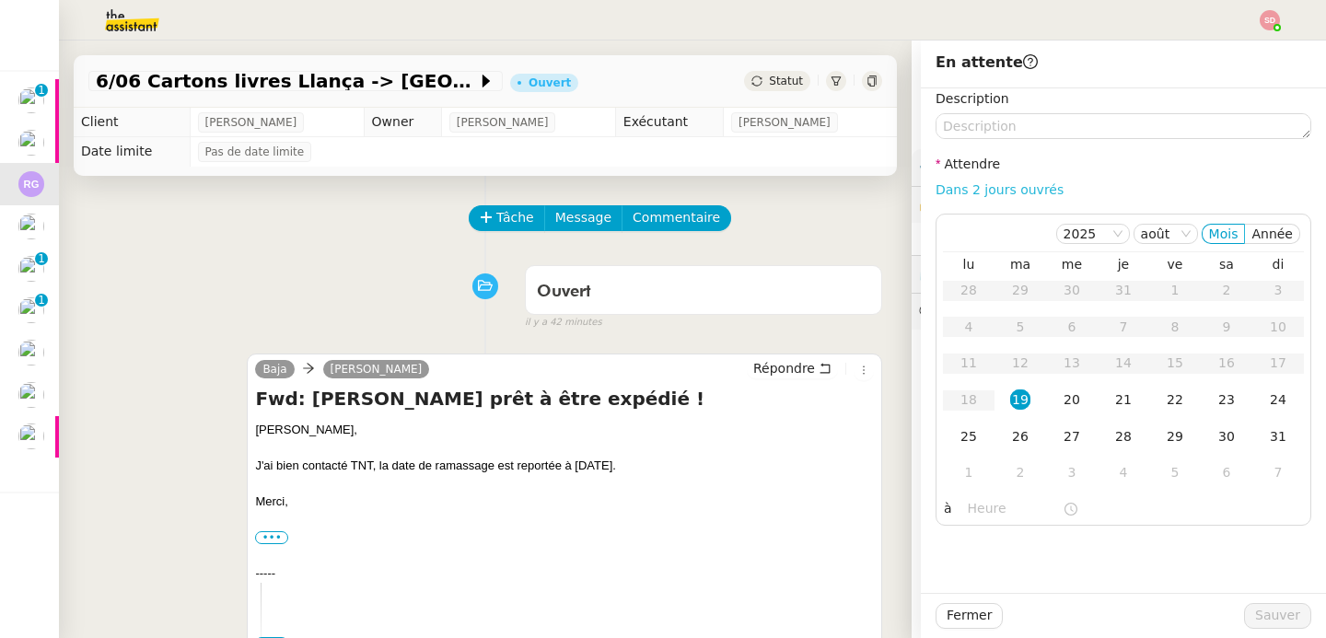
click at [1008, 189] on link "Dans 2 jours ouvrés" at bounding box center [1000, 189] width 128 height 15
type input "07:00"
click at [1167, 399] on div "22" at bounding box center [1175, 399] width 20 height 20
click at [1256, 613] on span "Sauver" at bounding box center [1277, 615] width 45 height 21
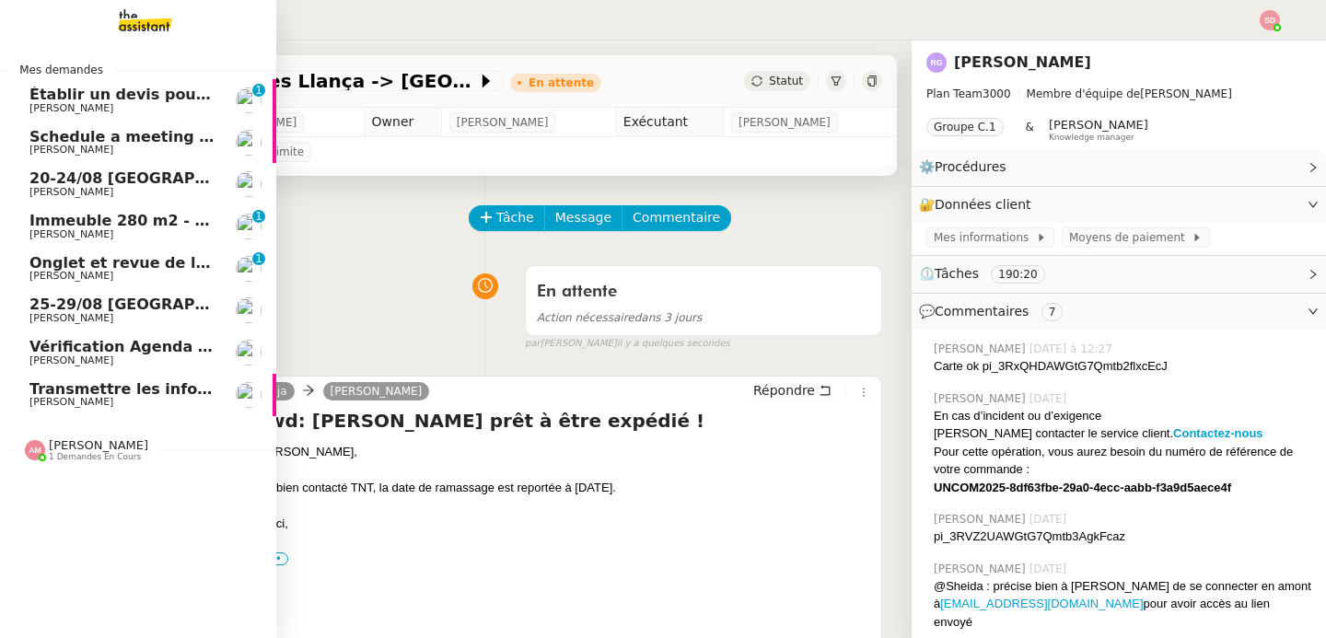
click at [85, 348] on span "Vérification Agenda + Chat + Wagram (9h et 14h)" at bounding box center [235, 346] width 413 height 17
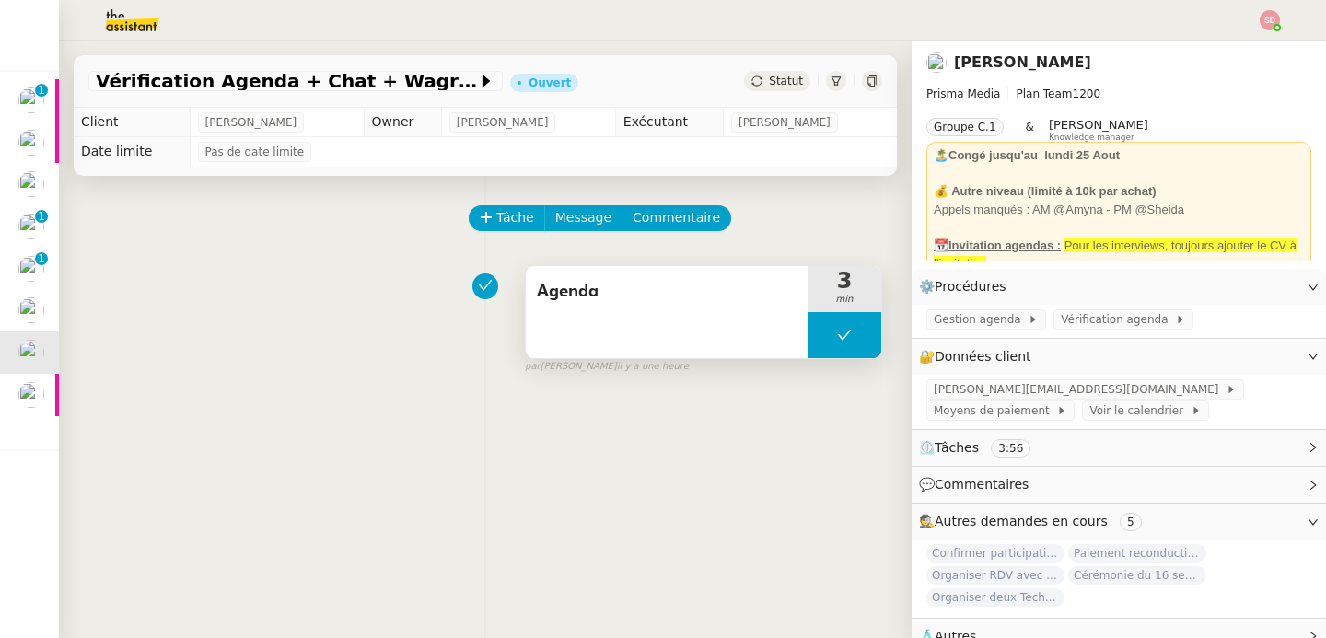
click at [844, 342] on button at bounding box center [845, 335] width 74 height 46
click at [844, 342] on button at bounding box center [862, 335] width 37 height 46
click at [837, 342] on icon at bounding box center [844, 335] width 15 height 15
click at [808, 331] on div at bounding box center [826, 335] width 37 height 46
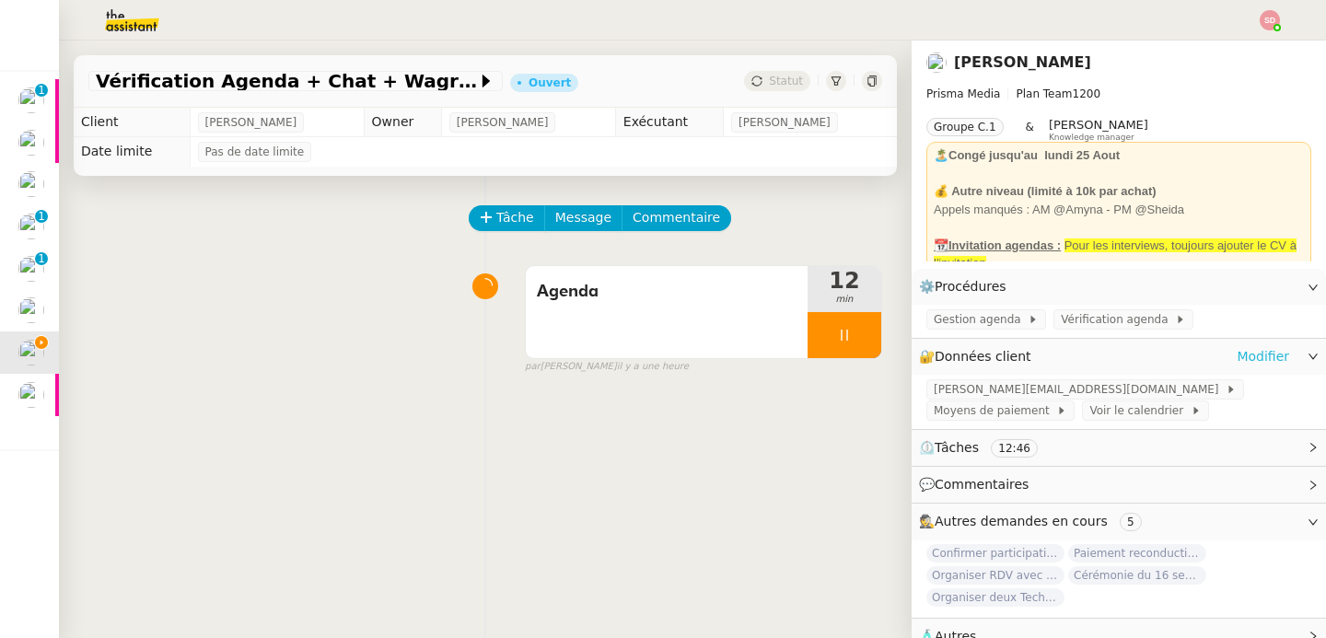
click at [1238, 354] on link "Modifier" at bounding box center [1263, 356] width 52 height 21
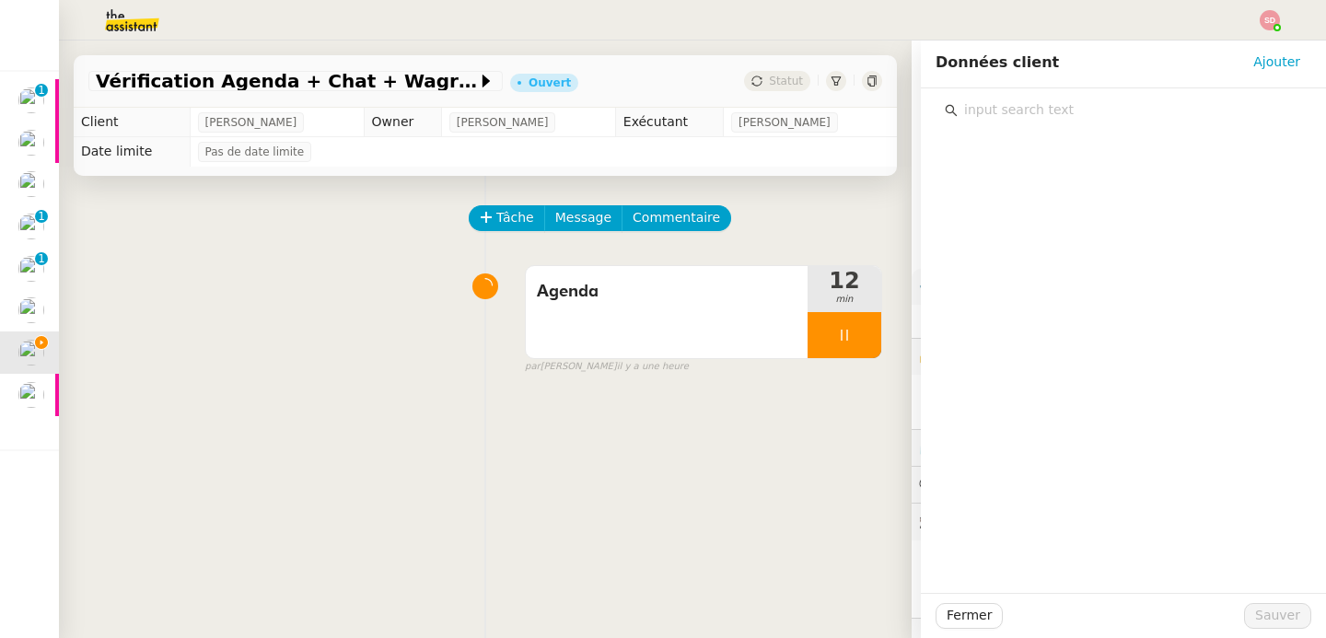
click at [1125, 100] on input "text" at bounding box center [1130, 110] width 344 height 25
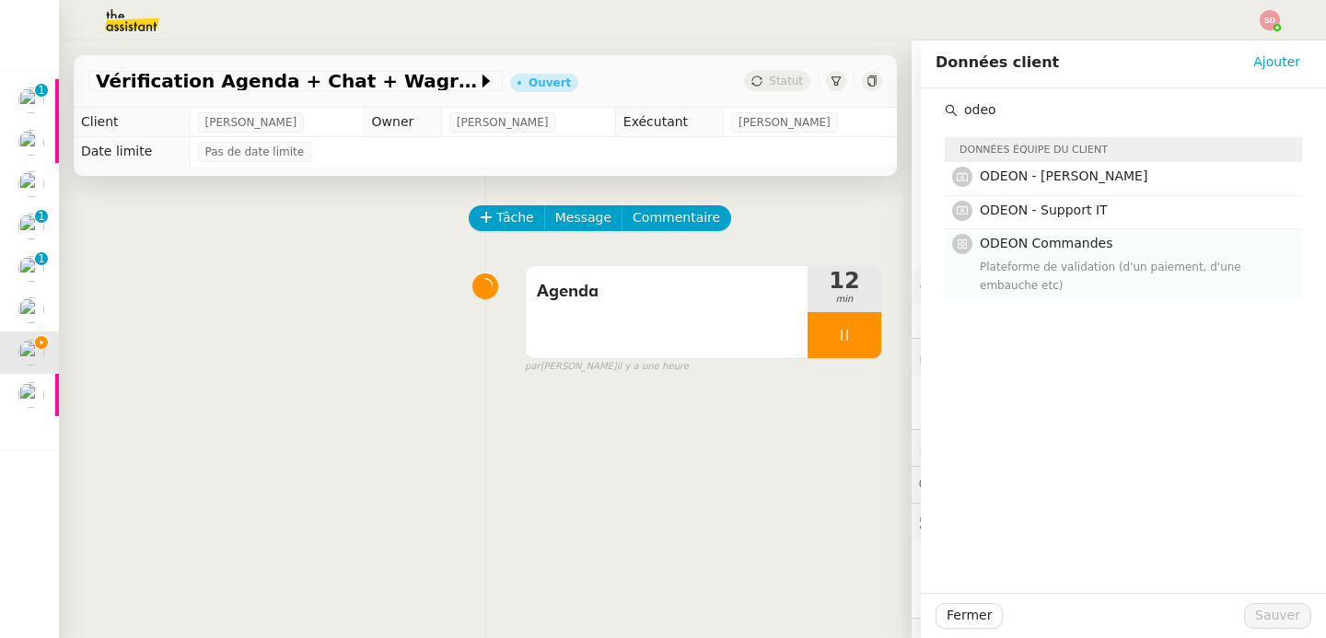
type input "odeo"
click at [1121, 246] on h4 "ODEON Commandes" at bounding box center [1135, 243] width 311 height 21
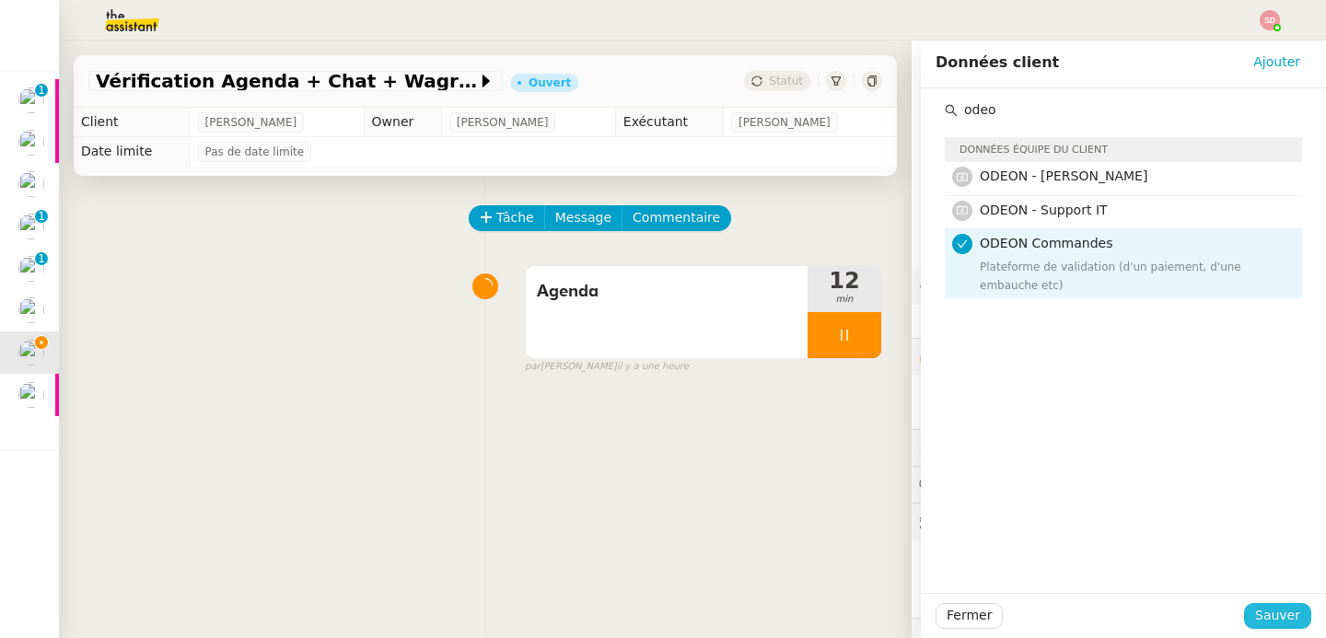
click at [1272, 612] on span "Sauver" at bounding box center [1277, 615] width 45 height 21
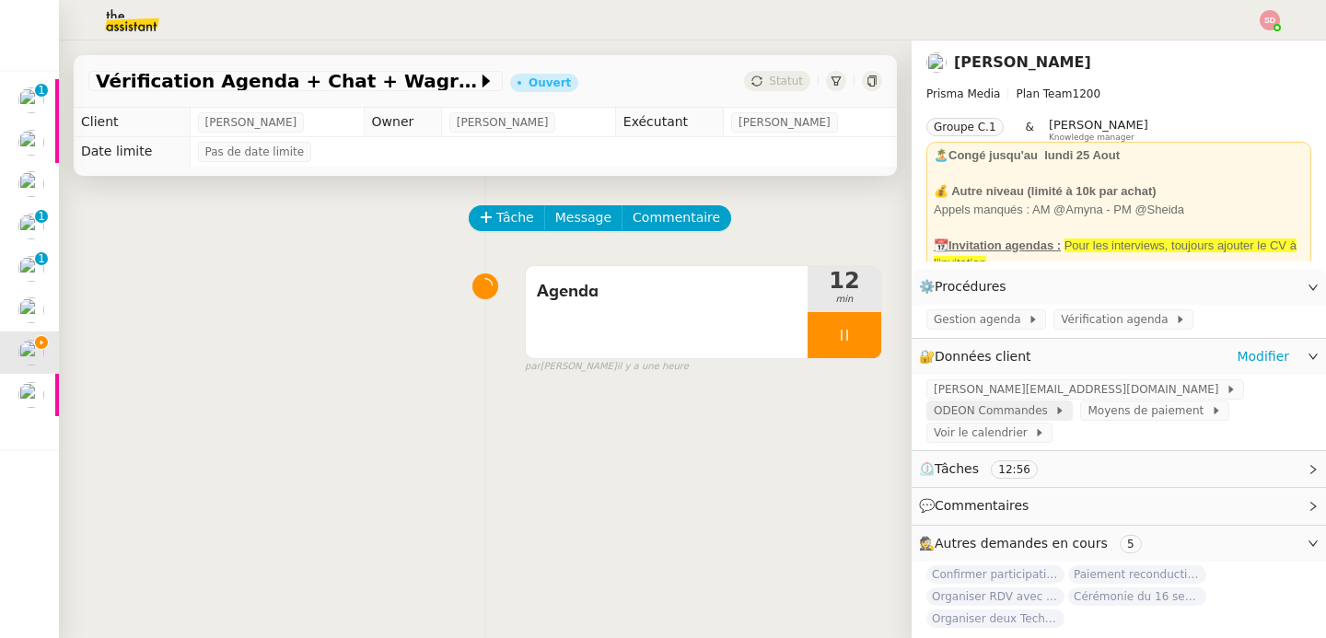
click at [1054, 401] on span "ODEON Commandes" at bounding box center [994, 410] width 121 height 18
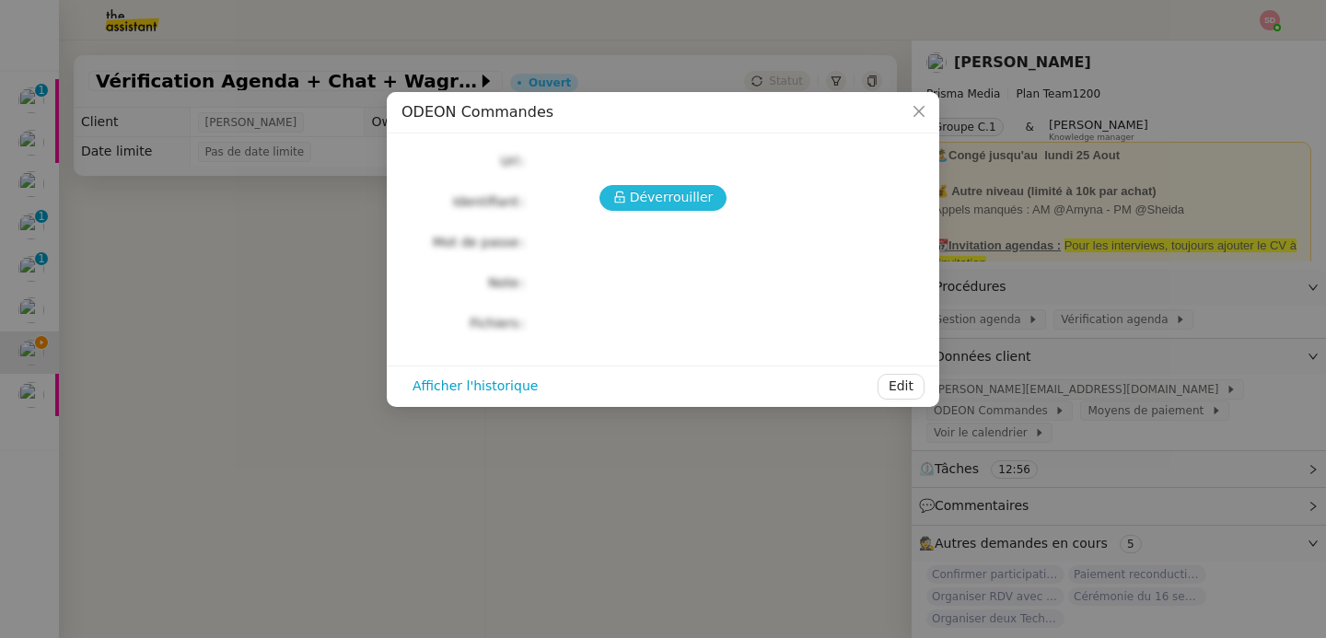
click at [638, 193] on span "Déverrouiller" at bounding box center [672, 197] width 84 height 21
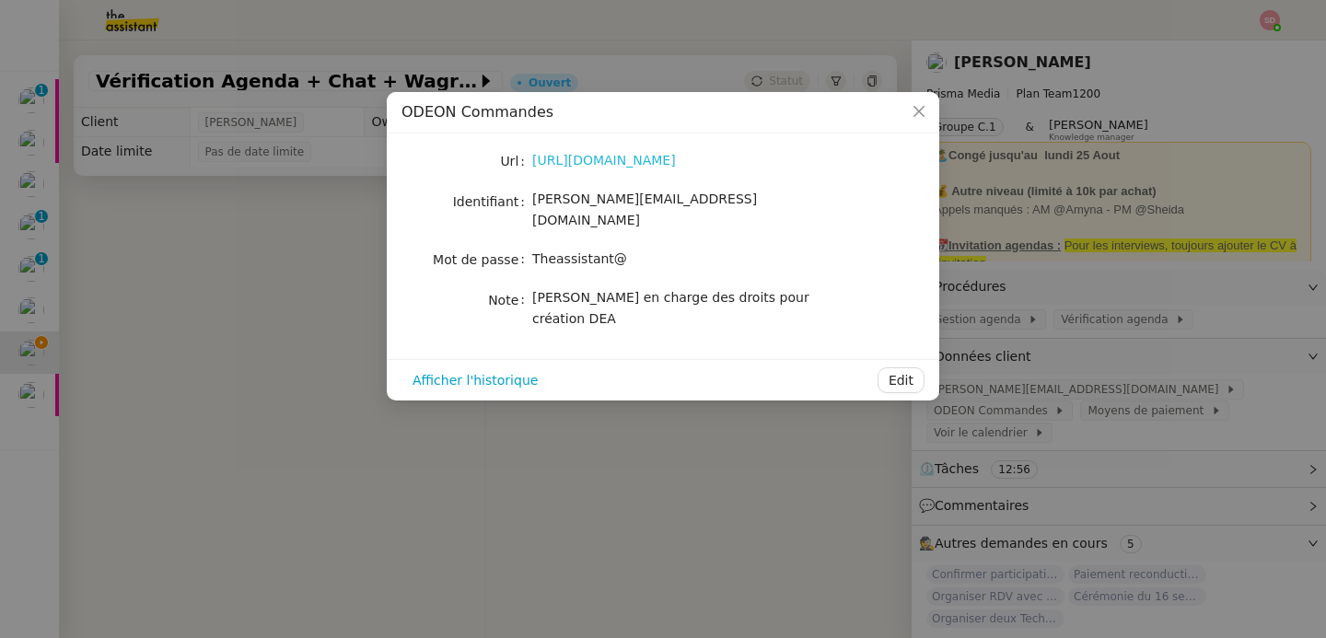
click at [626, 160] on link "[URL][DOMAIN_NAME]" at bounding box center [604, 160] width 144 height 15
click at [239, 280] on nz-modal-container "ODEON Commandes Url [URL][DOMAIN_NAME] Identifiant [PERSON_NAME][EMAIL_ADDRESS]…" at bounding box center [663, 319] width 1326 height 638
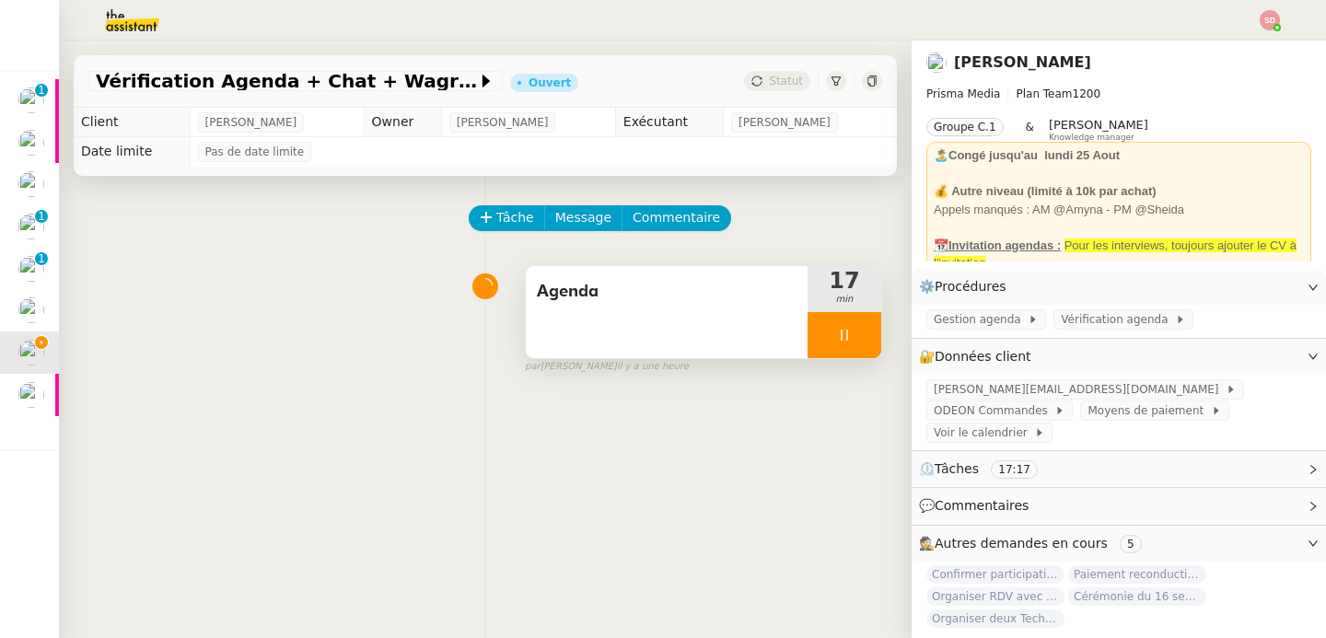
click at [831, 341] on div at bounding box center [845, 335] width 74 height 46
click at [854, 340] on button at bounding box center [862, 335] width 37 height 46
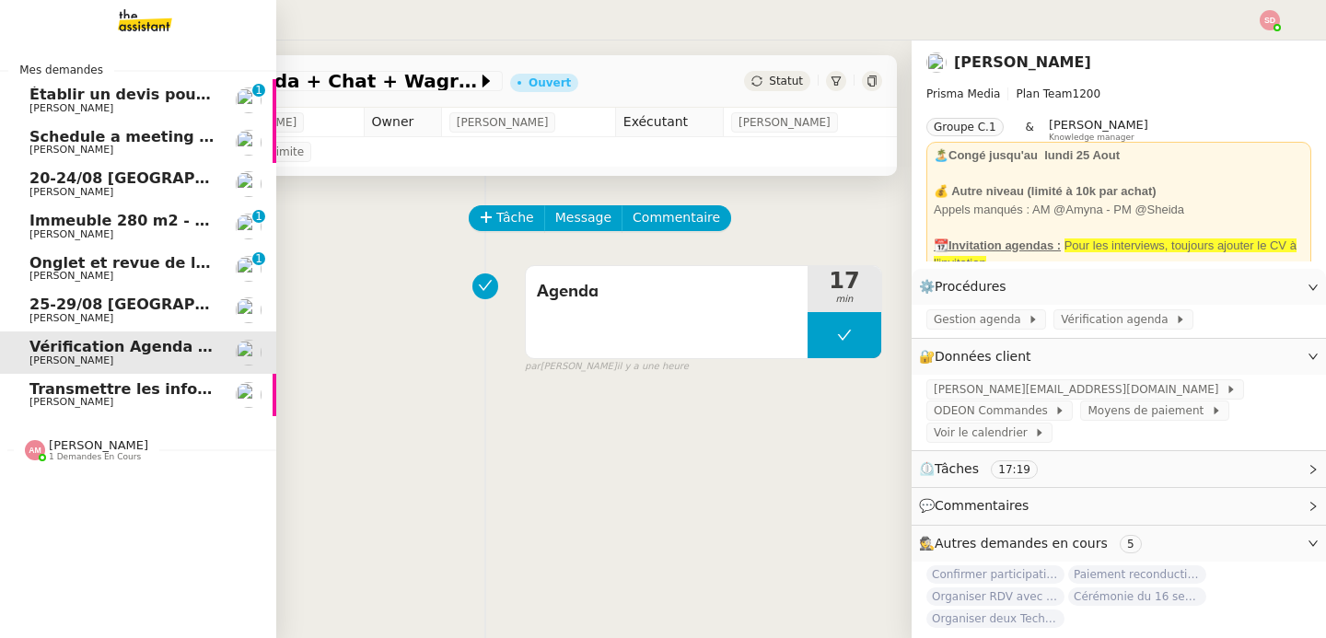
click at [76, 391] on span "Transmettre les informations de facturation" at bounding box center [211, 388] width 365 height 17
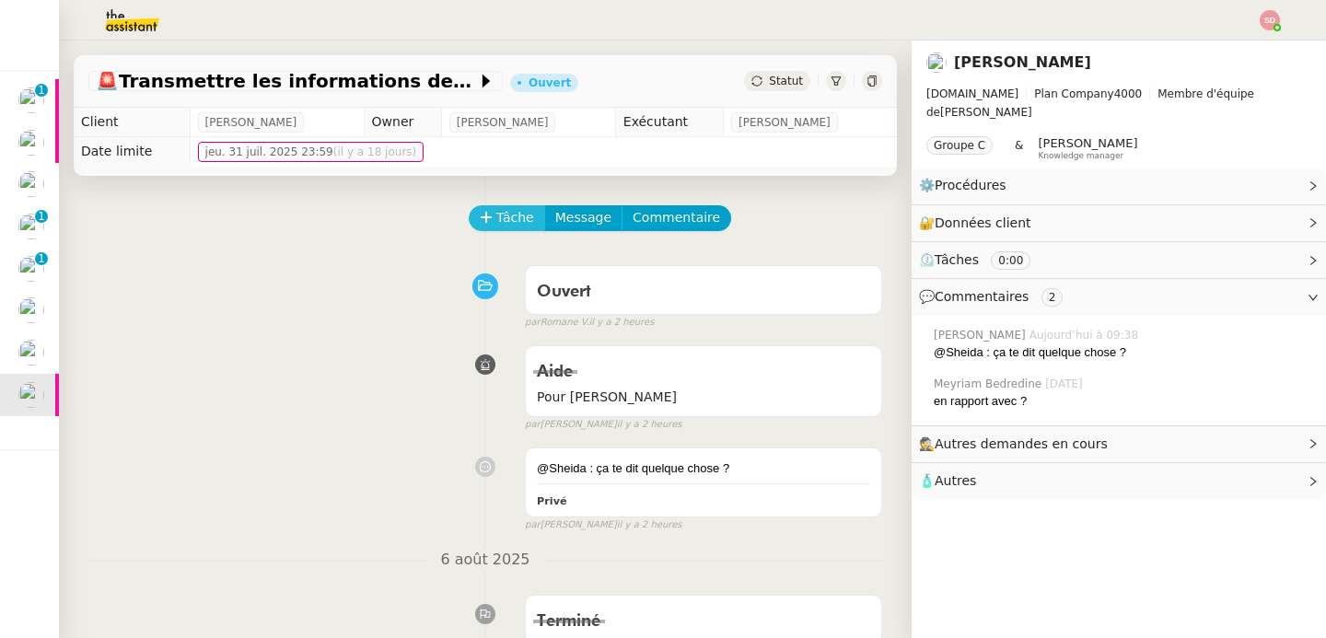
click at [480, 218] on icon at bounding box center [486, 217] width 13 height 13
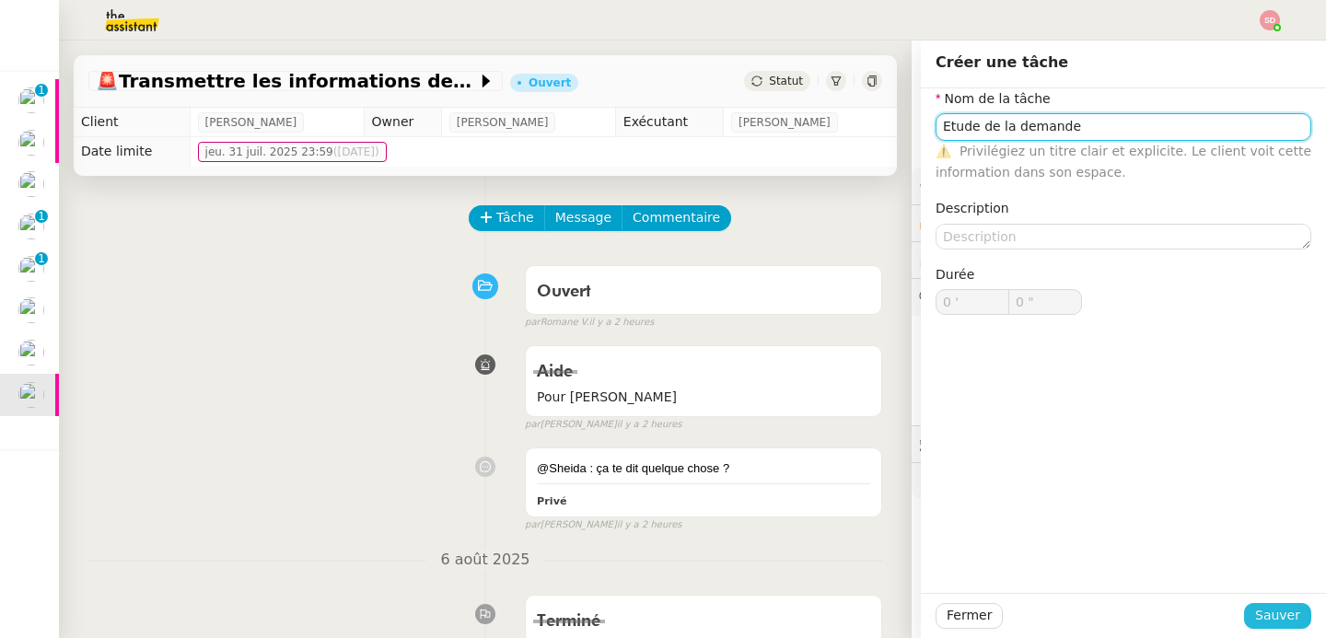
type input "Etude de la demande"
click at [1272, 628] on button "Sauver" at bounding box center [1277, 616] width 67 height 26
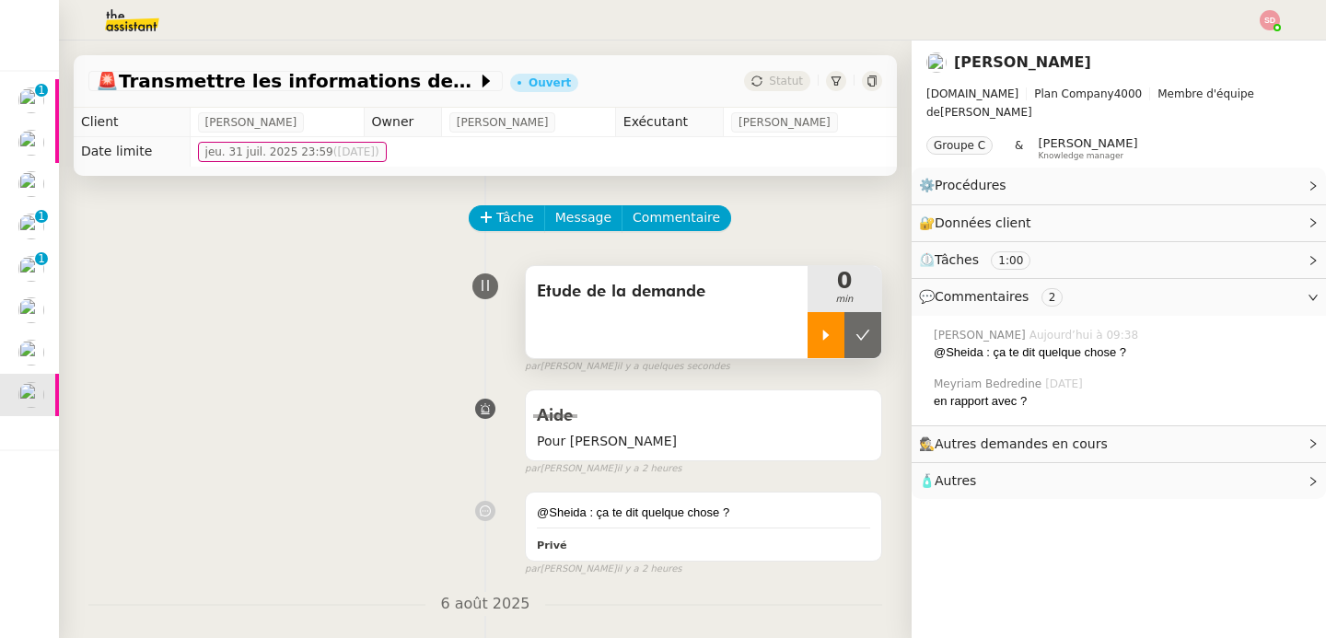
click at [819, 336] on icon at bounding box center [826, 335] width 15 height 15
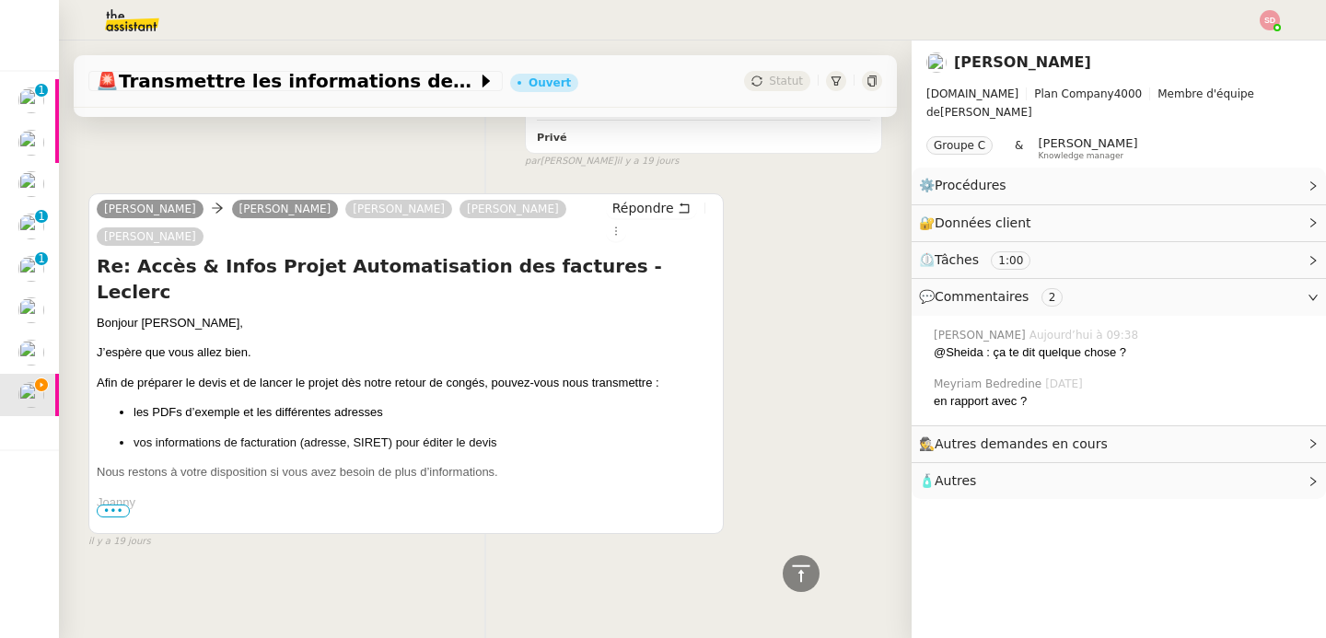
scroll to position [1174, 0]
click at [115, 505] on span "•••" at bounding box center [113, 511] width 33 height 13
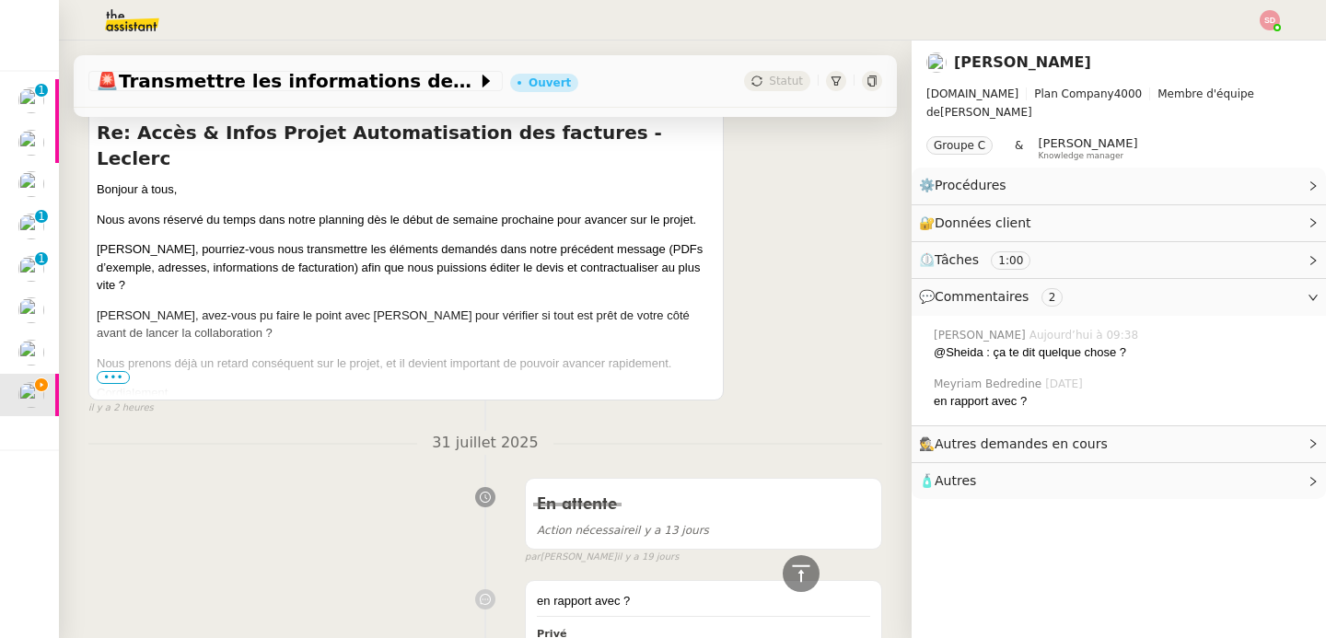
scroll to position [536, 0]
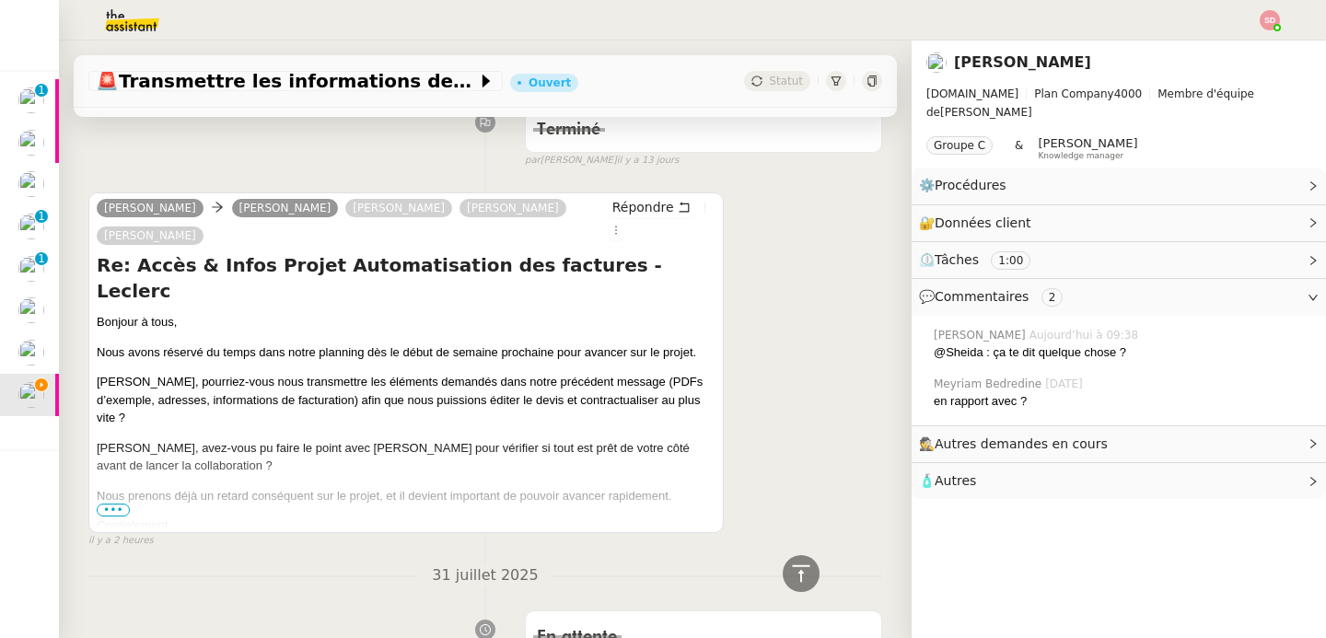
click at [125, 511] on span "•••" at bounding box center [113, 510] width 33 height 13
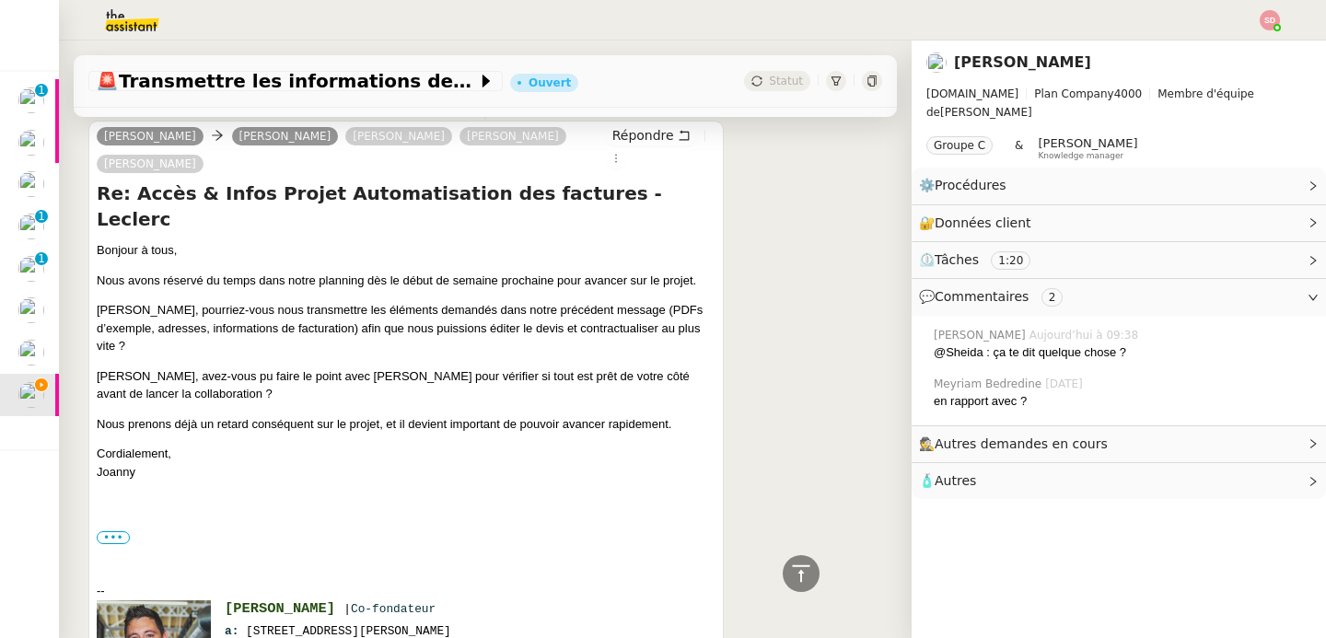
scroll to position [0, 0]
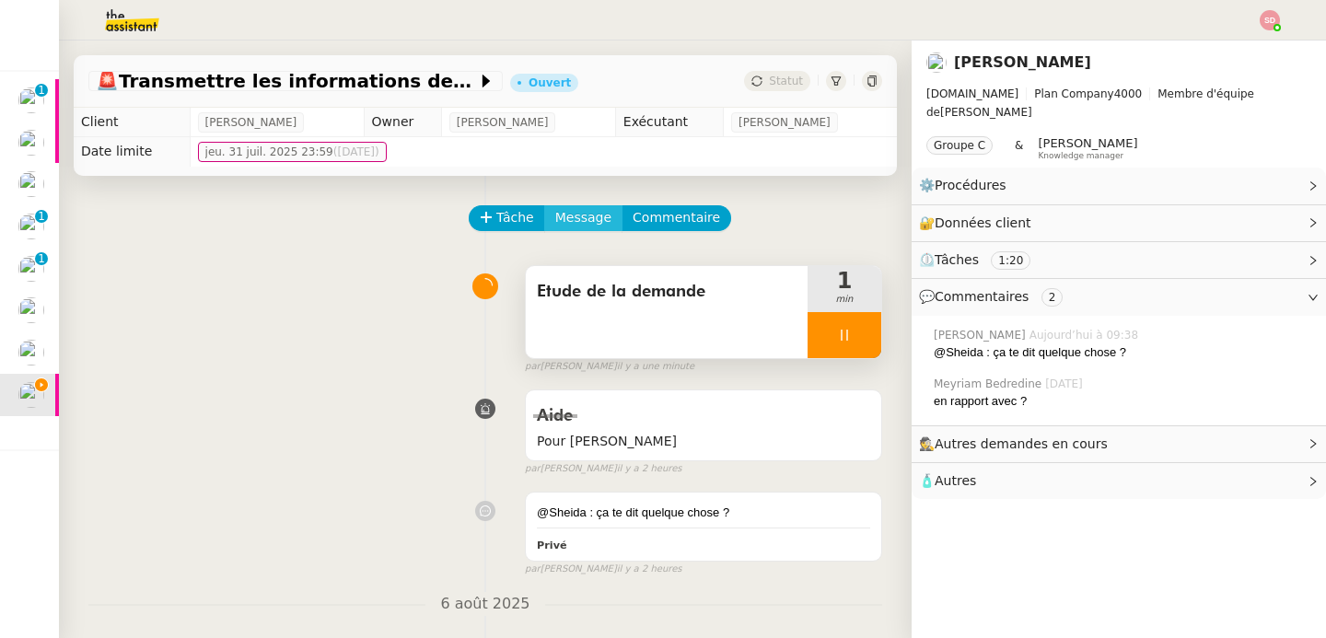
click at [565, 222] on span "Message" at bounding box center [583, 217] width 56 height 21
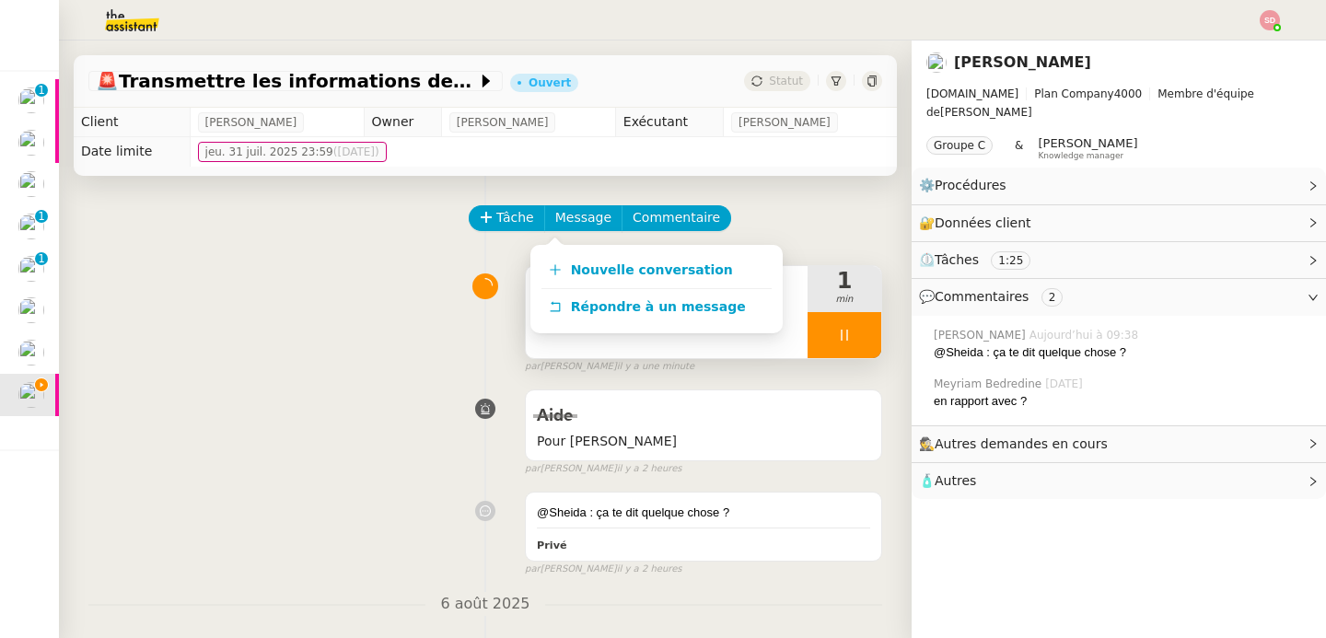
click at [414, 334] on div "Etude de la demande 1 min false par [PERSON_NAME] il y a une minute" at bounding box center [485, 316] width 794 height 118
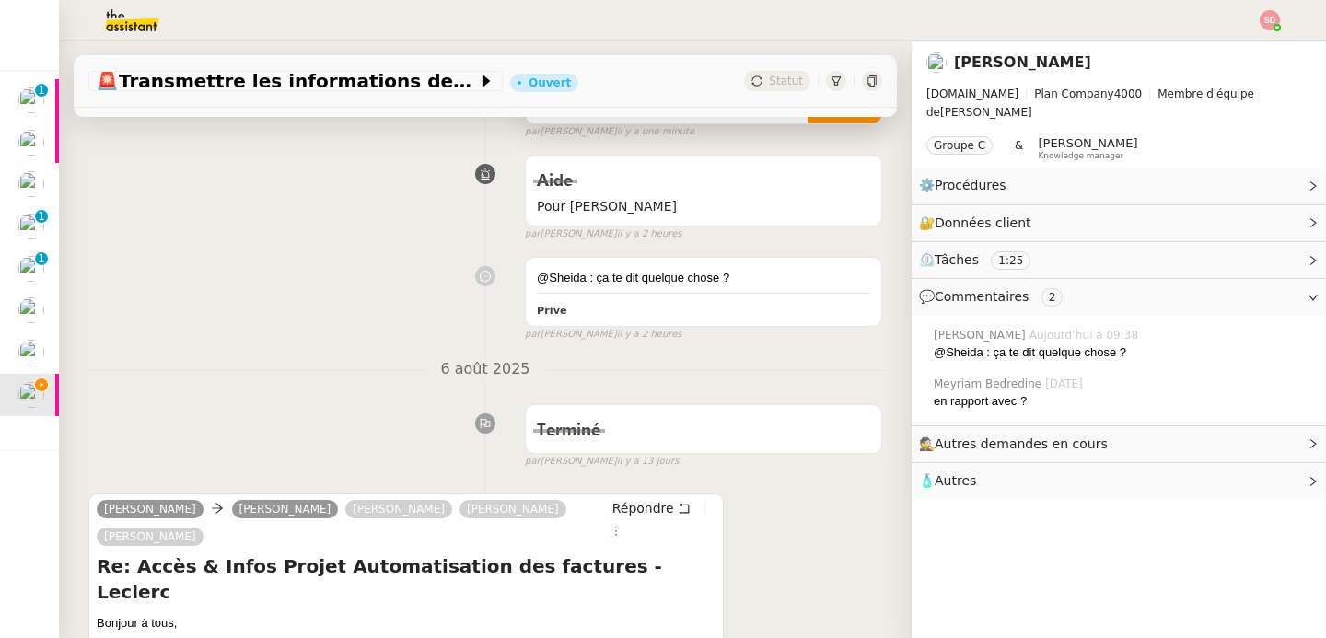
scroll to position [319, 0]
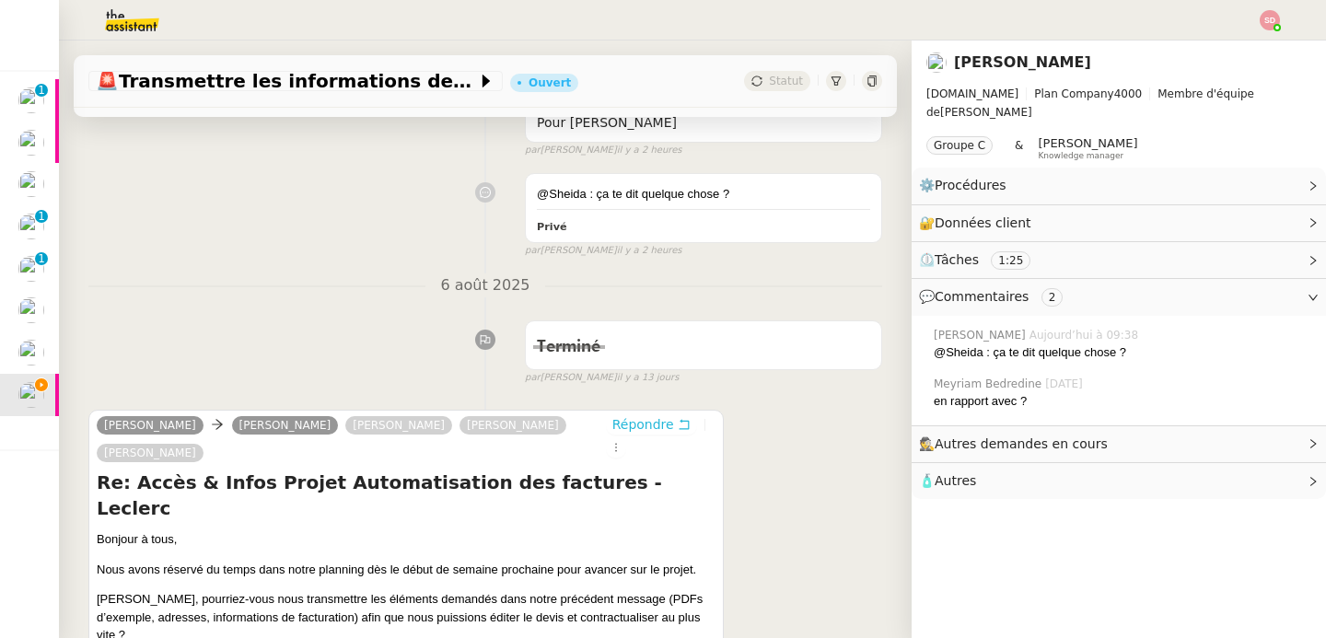
click at [622, 420] on span "Répondre" at bounding box center [643, 424] width 62 height 18
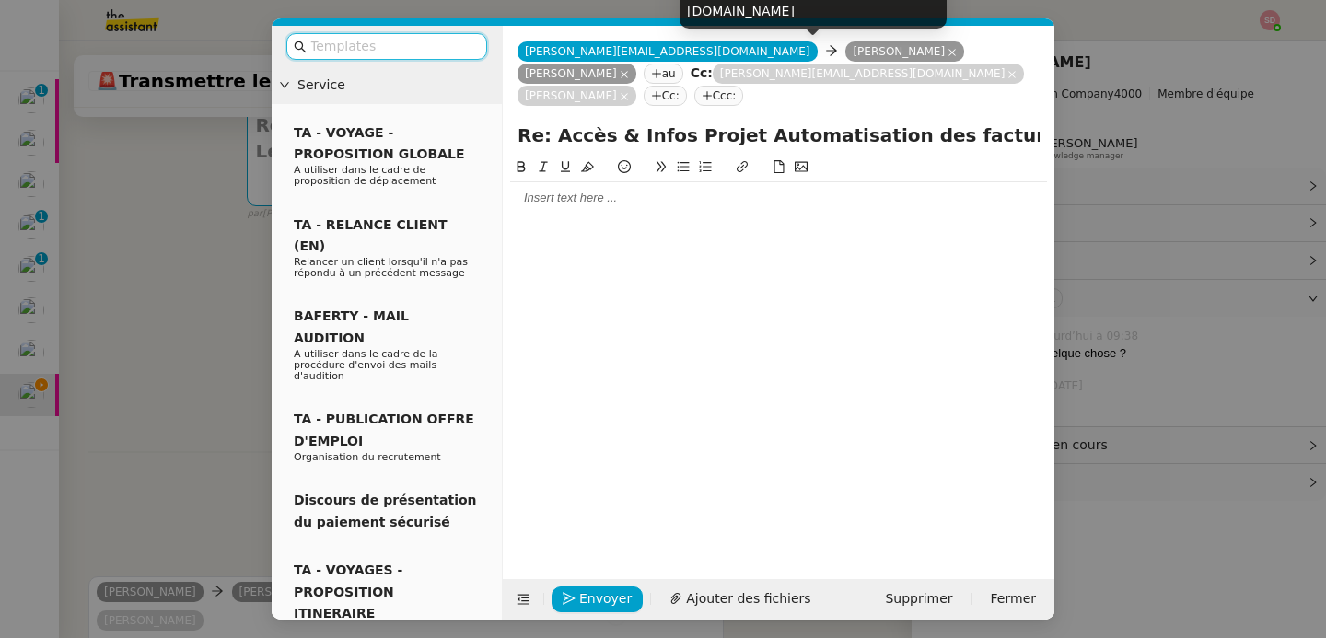
click at [947, 53] on icon at bounding box center [951, 52] width 9 height 9
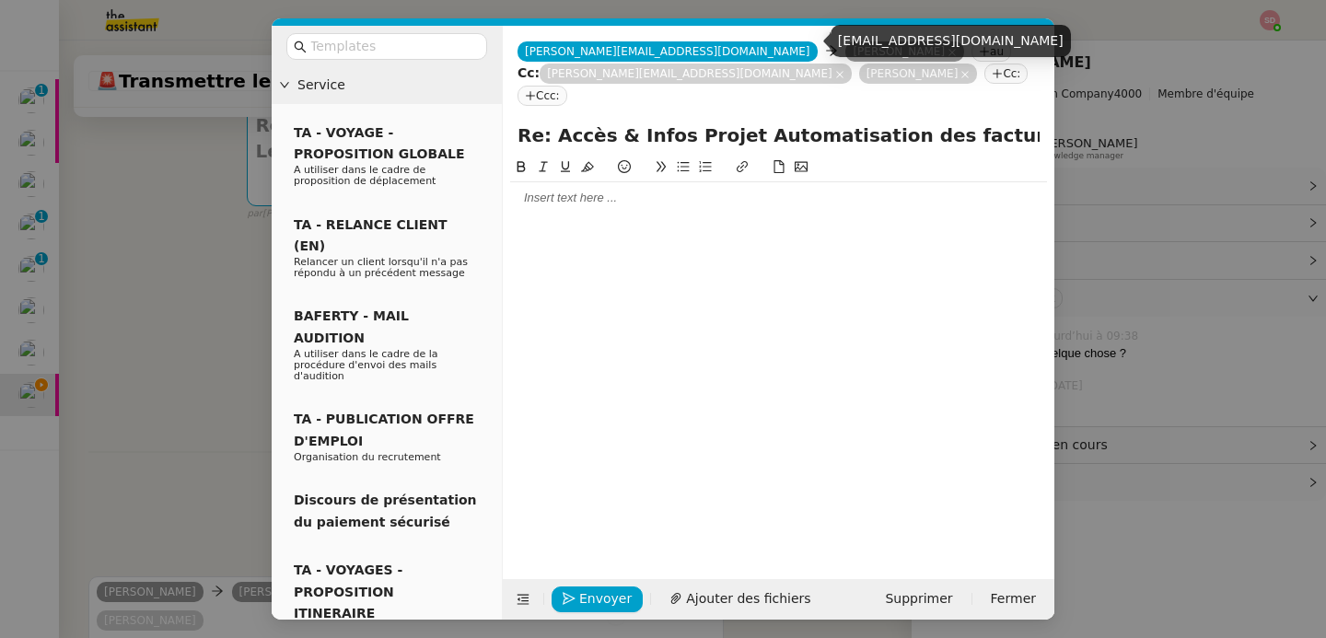
click at [948, 53] on icon at bounding box center [951, 52] width 7 height 7
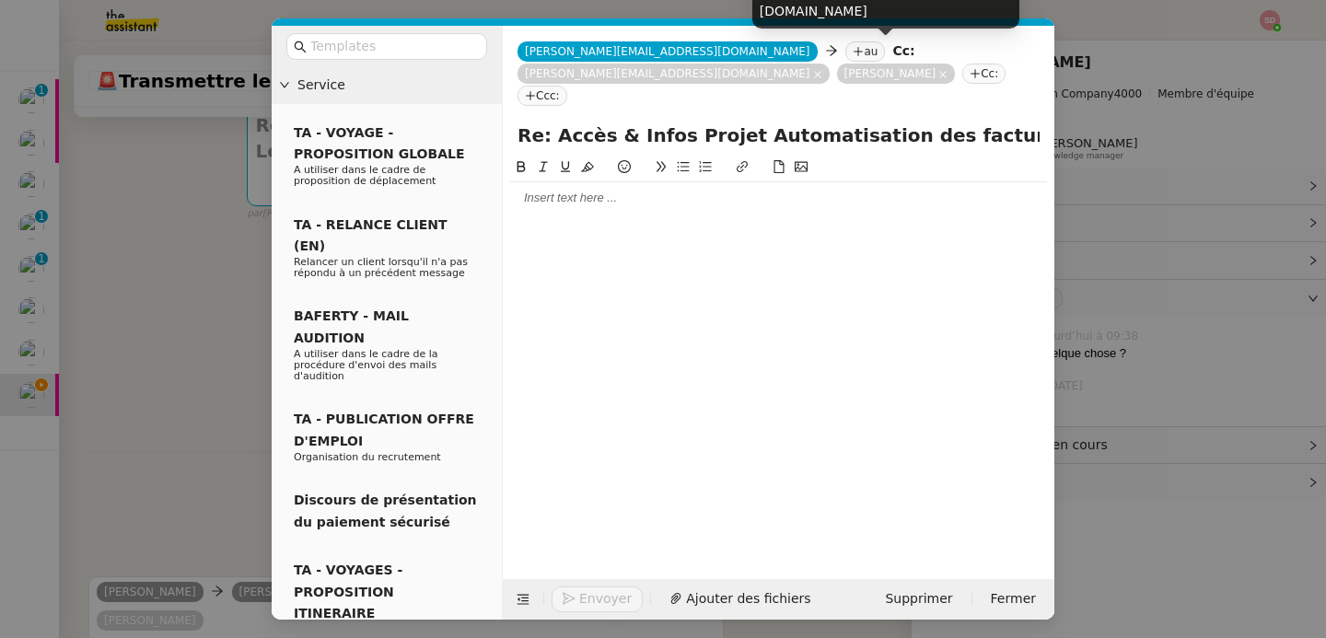
click at [856, 12] on div "[PERSON_NAME][EMAIL_ADDRESS][DOMAIN_NAME]" at bounding box center [885, 1] width 267 height 54
copy div "[PERSON_NAME][EMAIL_ADDRESS][DOMAIN_NAME]"
click at [822, 70] on icon at bounding box center [817, 74] width 9 height 9
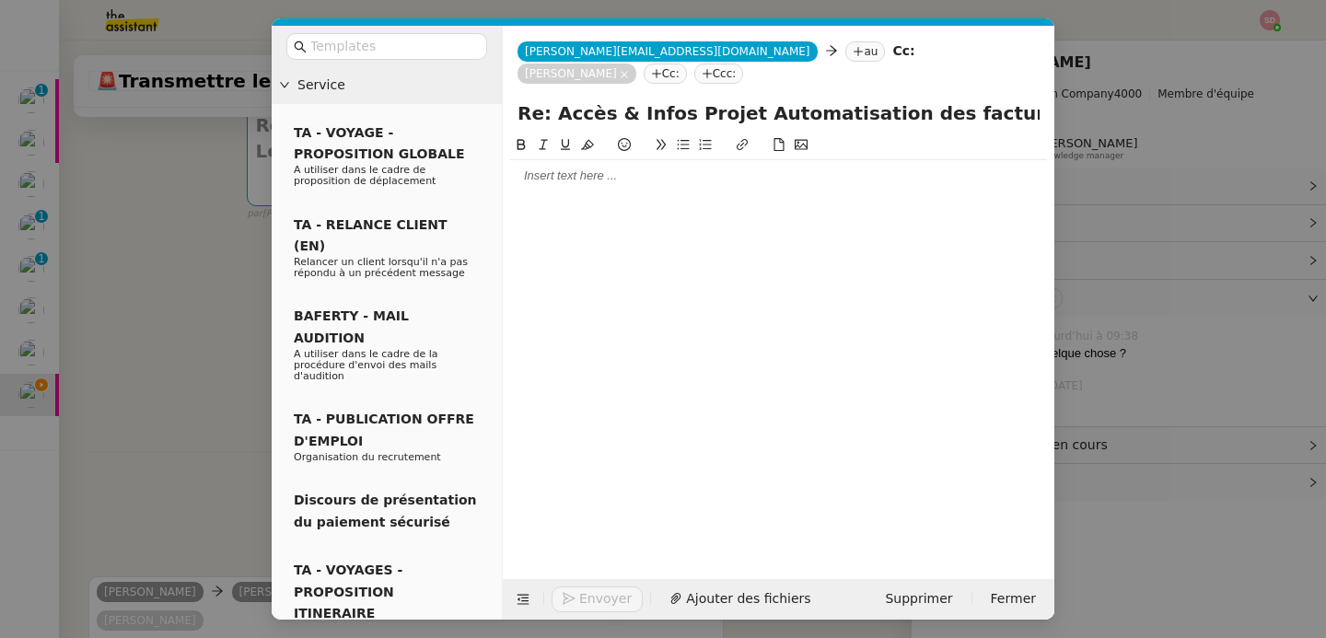
click at [629, 70] on icon at bounding box center [624, 74] width 9 height 9
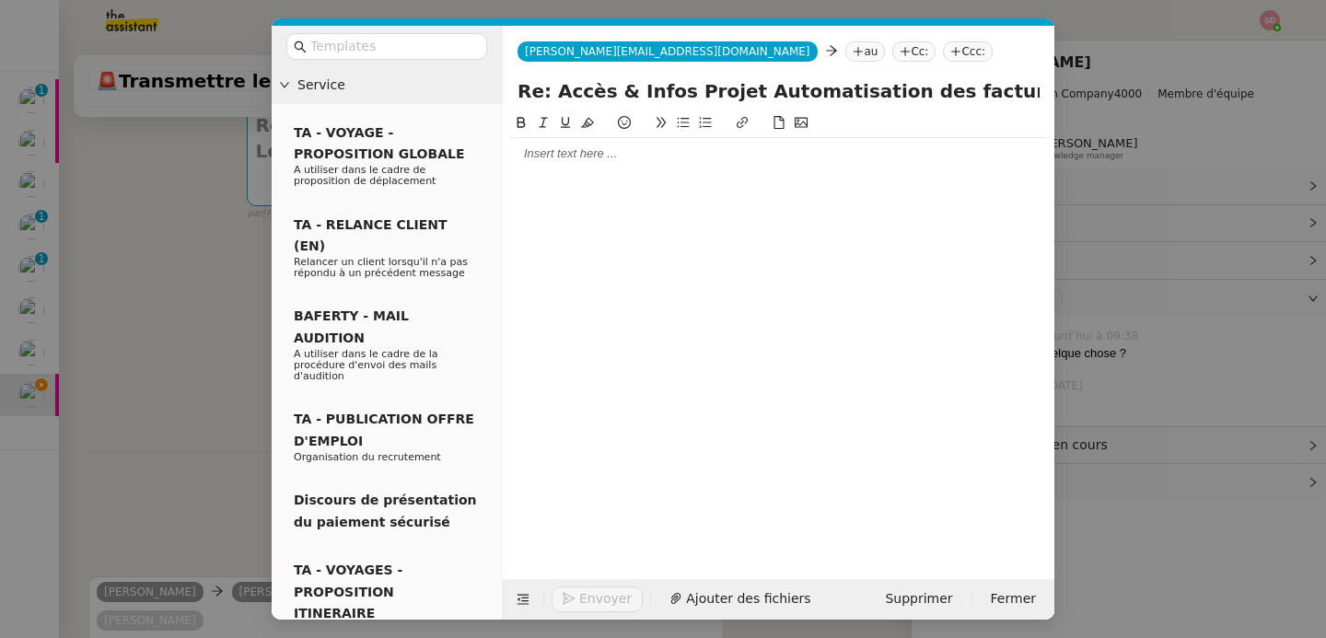
click at [854, 52] on icon at bounding box center [858, 51] width 9 height 1
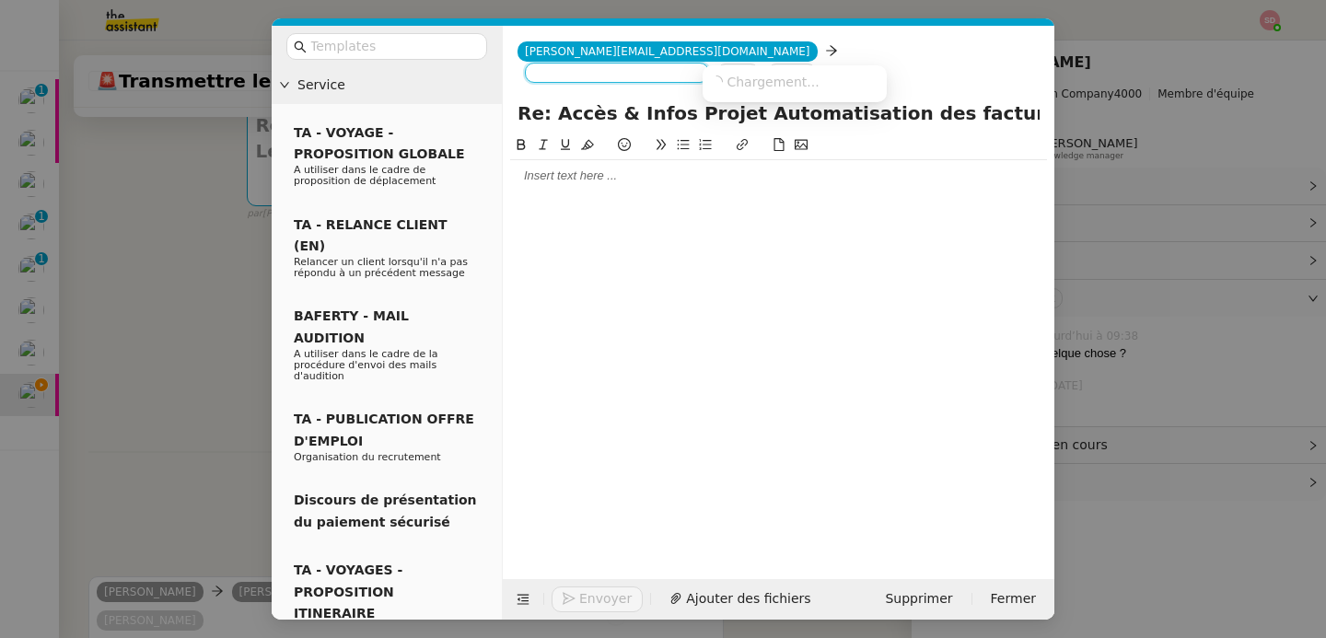
paste input "[PERSON_NAME][EMAIL_ADDRESS][DOMAIN_NAME]"
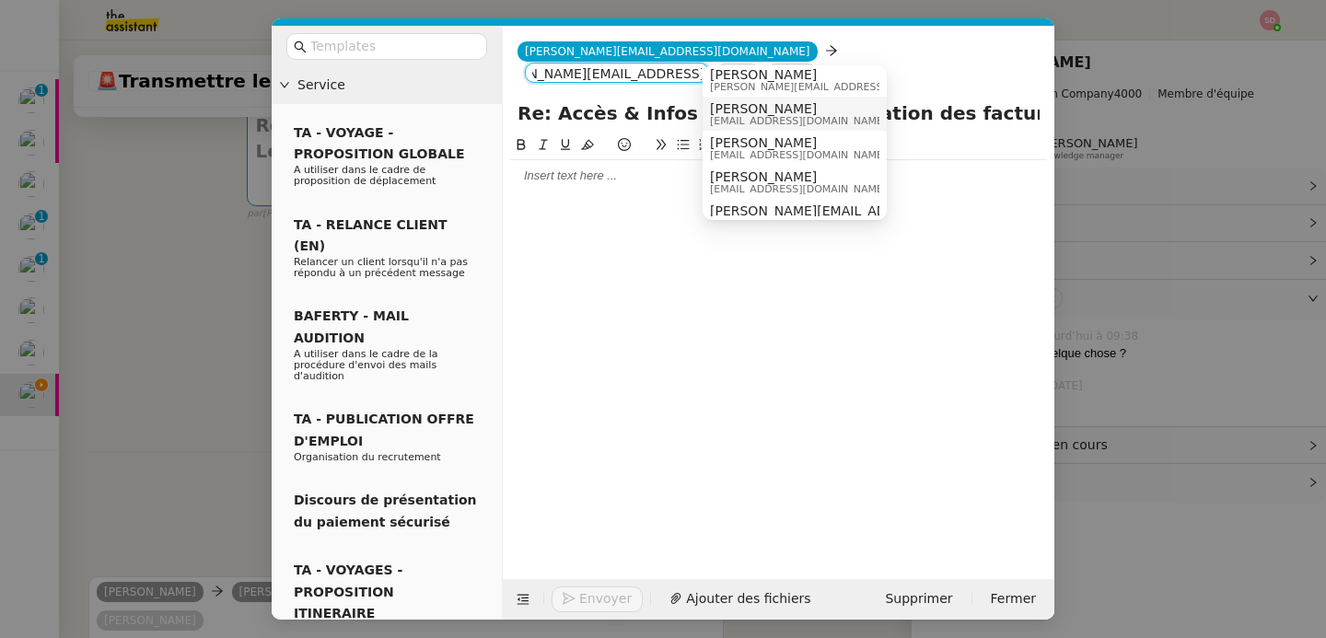
scroll to position [15, 0]
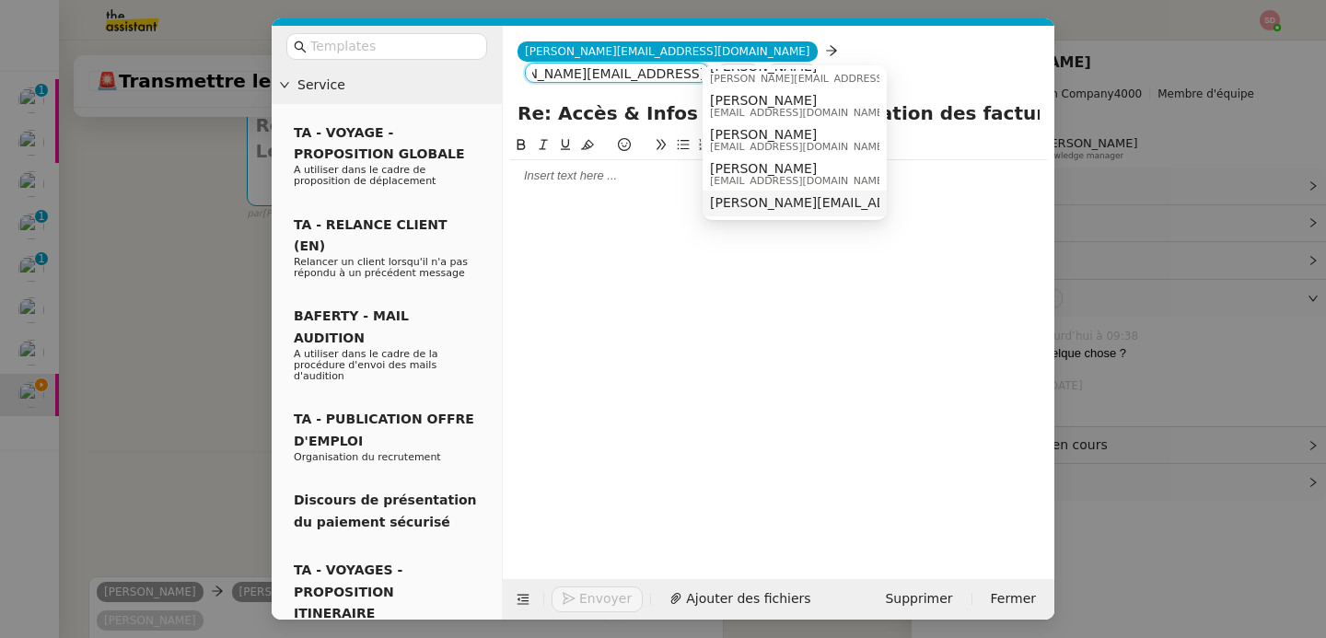
type input "[PERSON_NAME][EMAIL_ADDRESS][DOMAIN_NAME]"
click at [770, 211] on div "[PERSON_NAME][EMAIL_ADDRESS][DOMAIN_NAME]" at bounding box center [794, 203] width 169 height 17
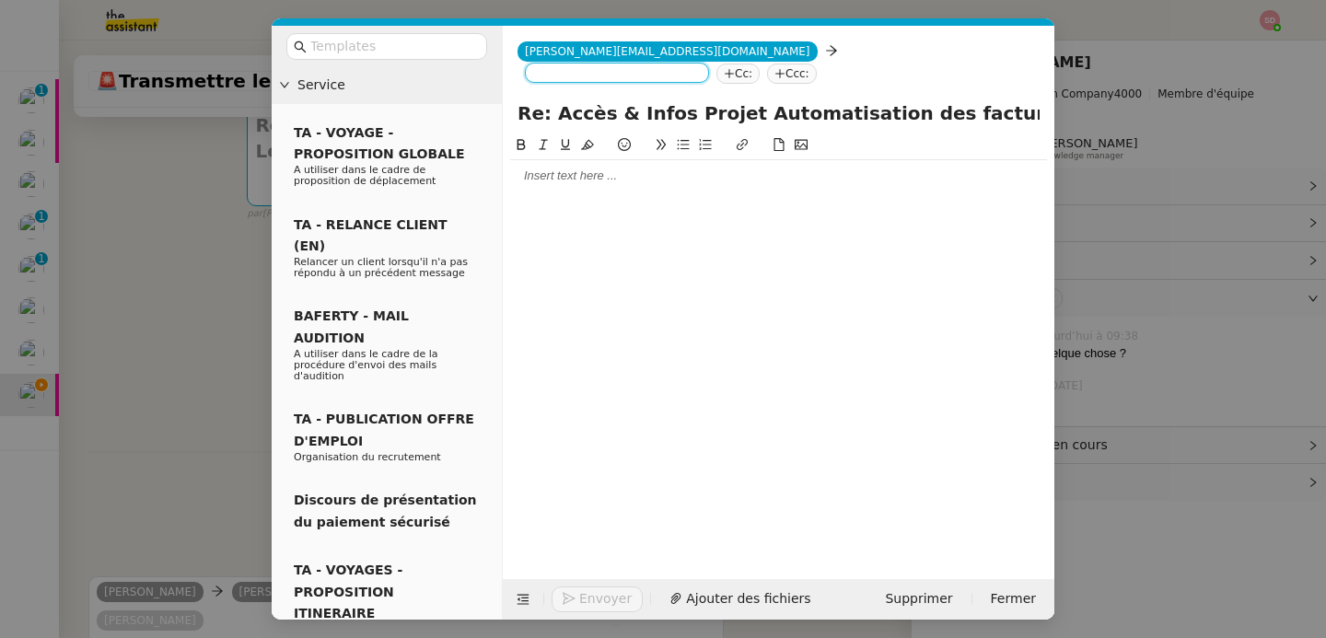
scroll to position [0, 0]
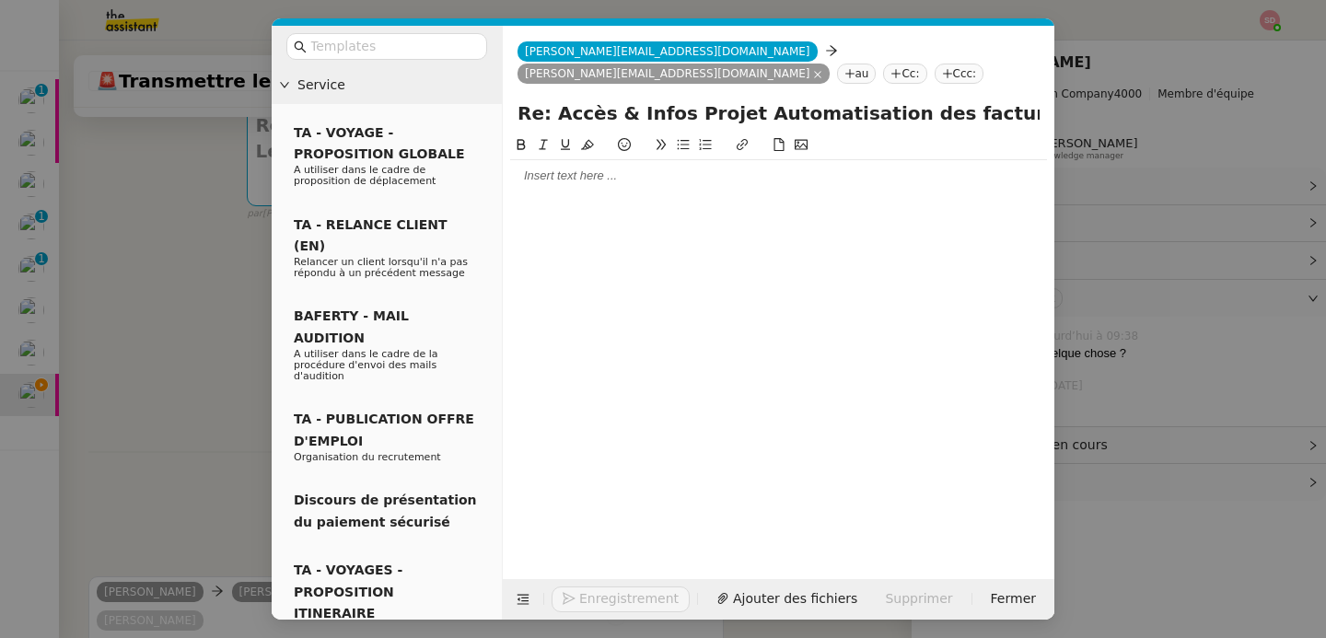
click at [223, 276] on nz-modal-container "Service TA - VOYAGE - PROPOSITION GLOBALE A utiliser dans le cadre de propositi…" at bounding box center [663, 319] width 1326 height 638
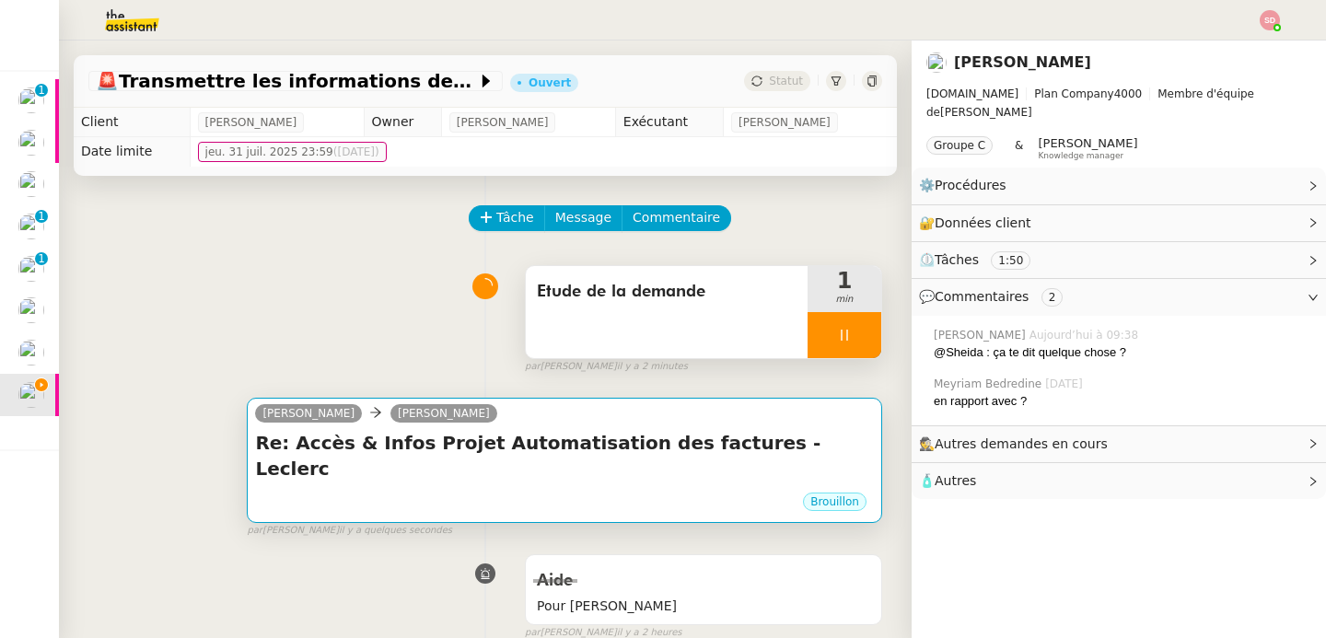
click at [517, 462] on div "Re: Accès & Infos Projet Automatisation des factures - Leclerc •••" at bounding box center [564, 460] width 619 height 61
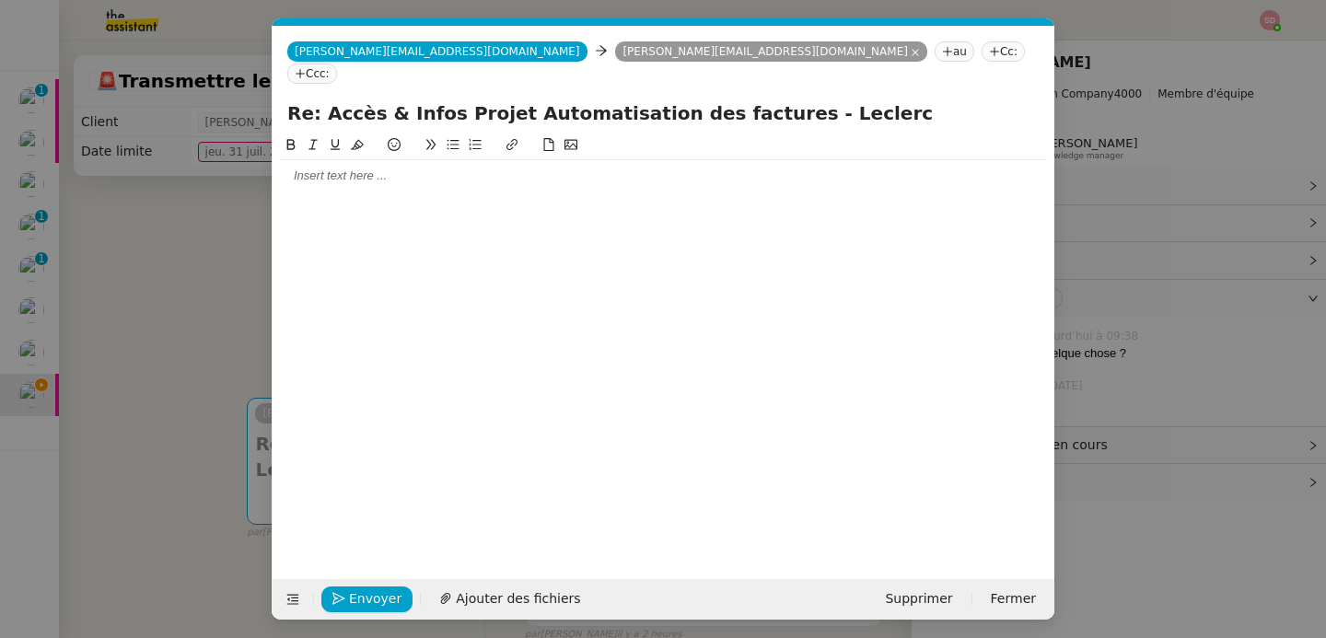
scroll to position [0, 39]
click at [498, 168] on div at bounding box center [663, 176] width 767 height 17
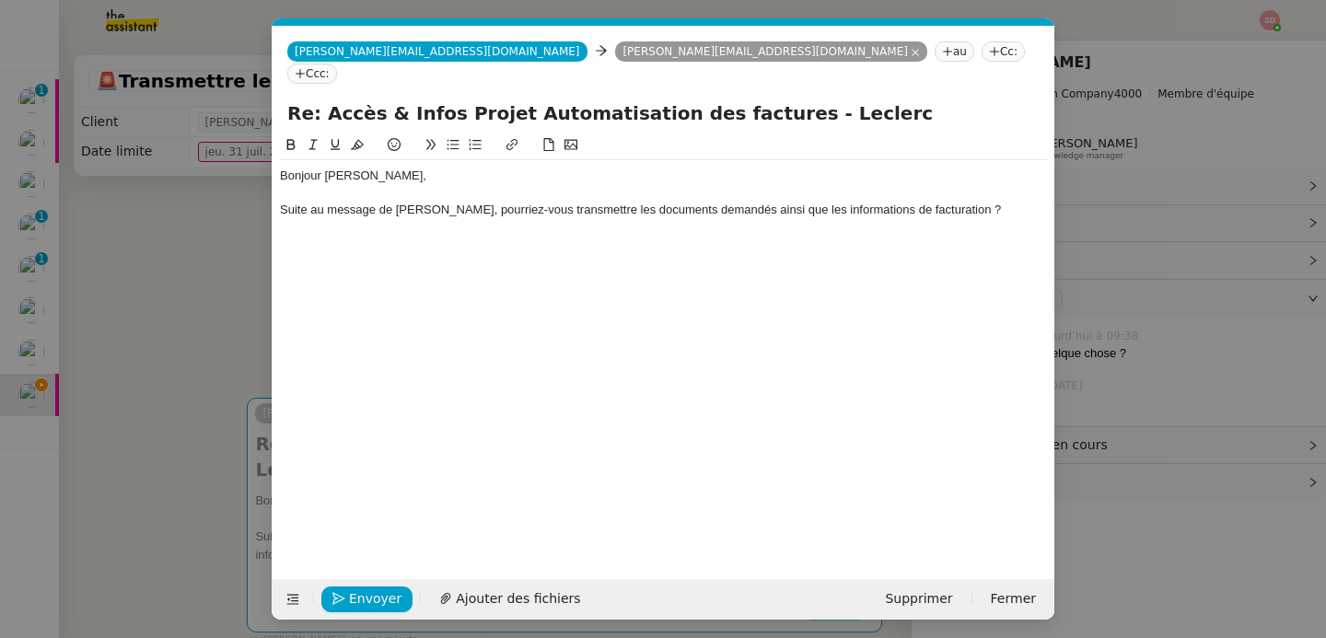
click at [998, 219] on div at bounding box center [663, 227] width 767 height 17
click at [454, 138] on icon at bounding box center [453, 144] width 13 height 13
click at [454, 140] on icon at bounding box center [454, 145] width 12 height 10
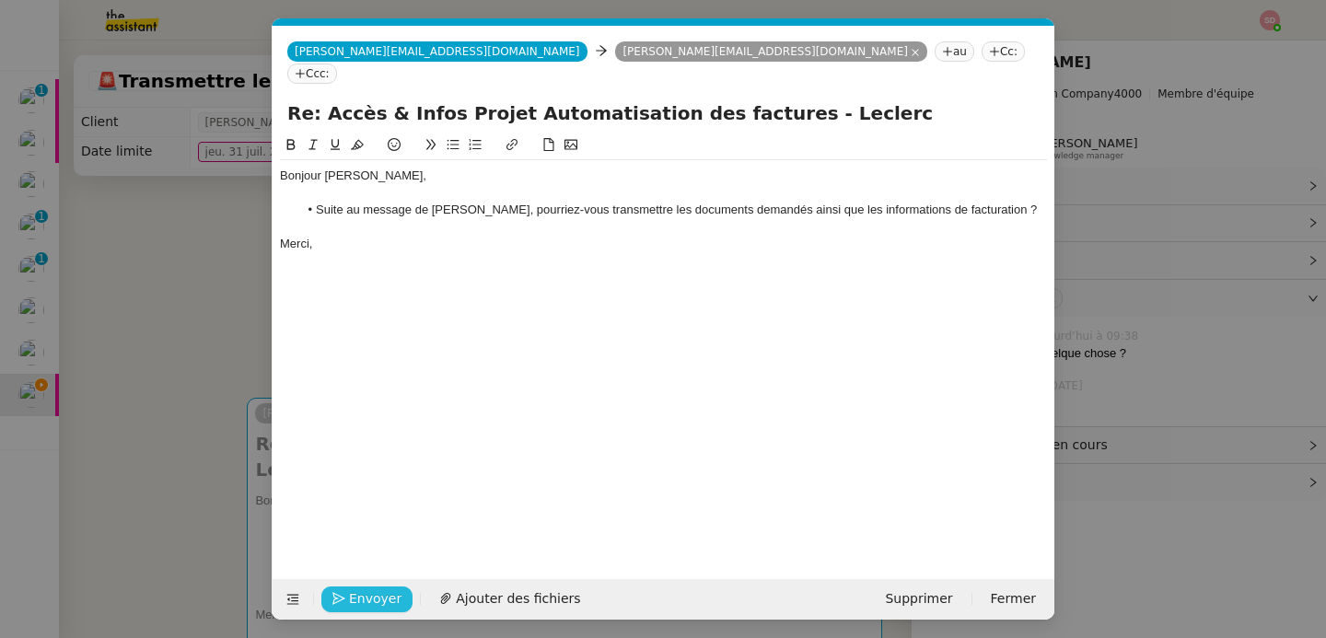
click at [355, 594] on span "Envoyer" at bounding box center [375, 598] width 52 height 21
click at [355, 594] on span "Confirmer l'envoi" at bounding box center [404, 598] width 110 height 21
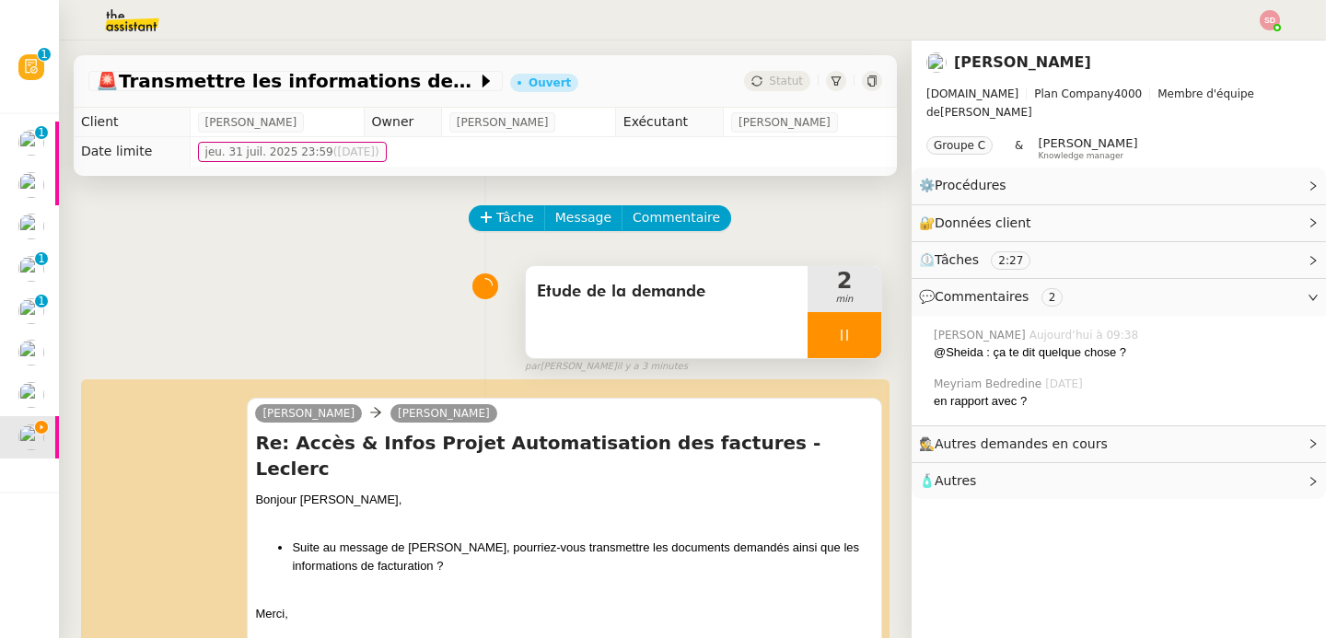
click at [837, 328] on icon at bounding box center [844, 335] width 15 height 15
click at [844, 327] on button at bounding box center [862, 335] width 37 height 46
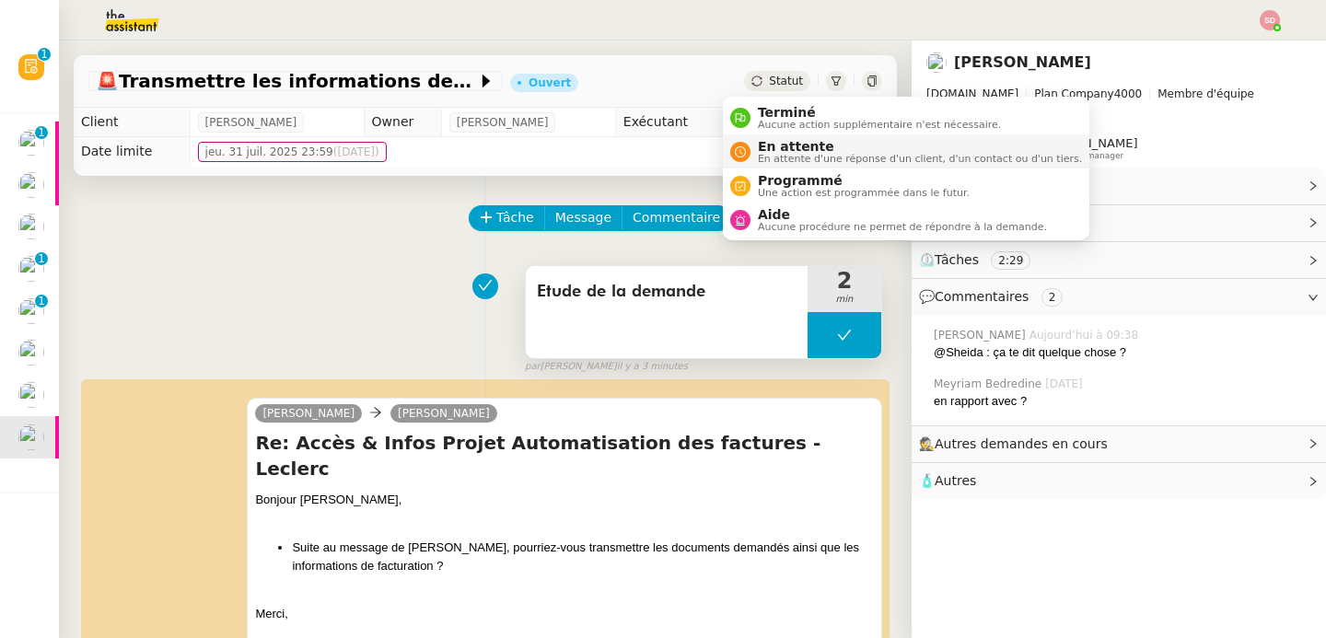
click at [856, 157] on span "En attente d'une réponse d'un client, d'un contact ou d'un tiers." at bounding box center [920, 159] width 324 height 10
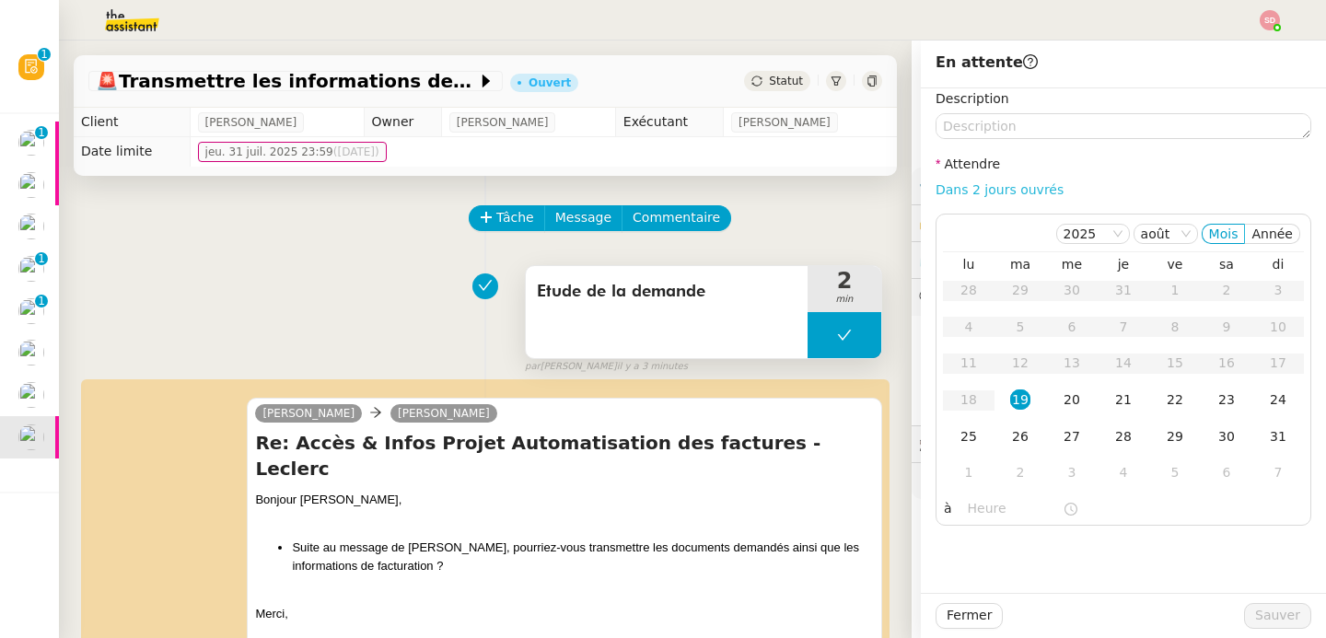
click at [1020, 190] on link "Dans 2 jours ouvrés" at bounding box center [1000, 189] width 128 height 15
type input "07:00"
click at [1268, 609] on span "Sauver" at bounding box center [1277, 615] width 45 height 21
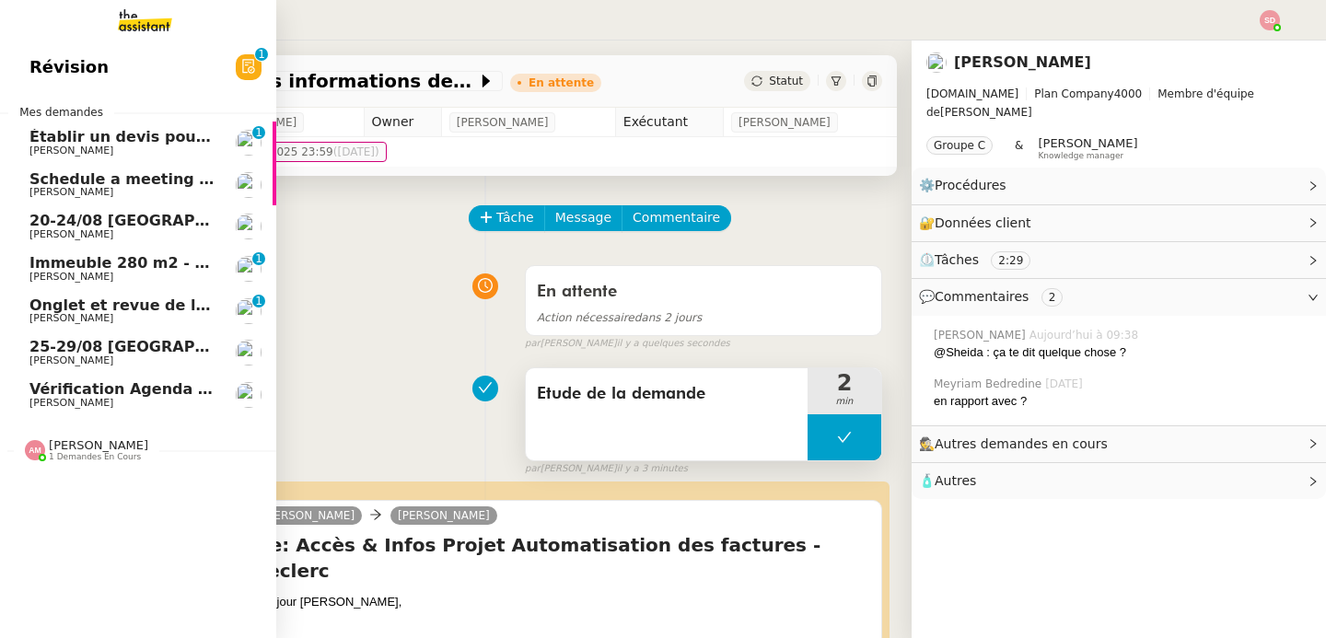
click at [45, 136] on span "Établir un devis pour la SNCF" at bounding box center [150, 136] width 243 height 17
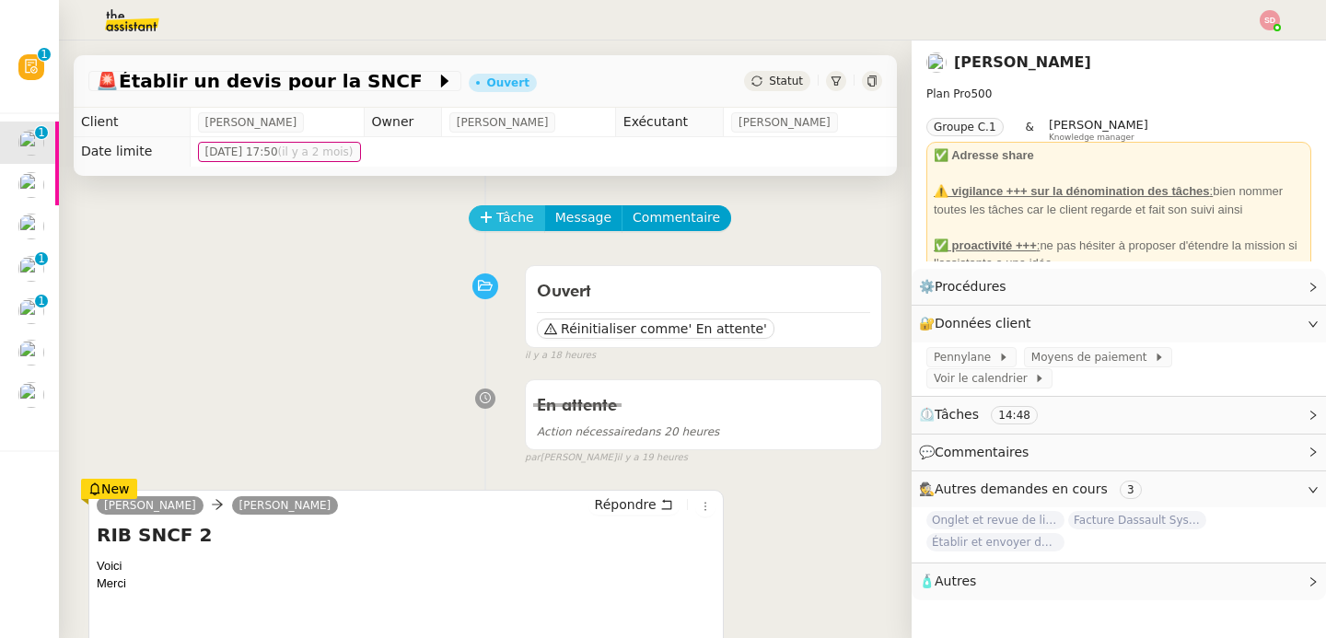
click at [527, 223] on button "Tâche" at bounding box center [507, 218] width 76 height 26
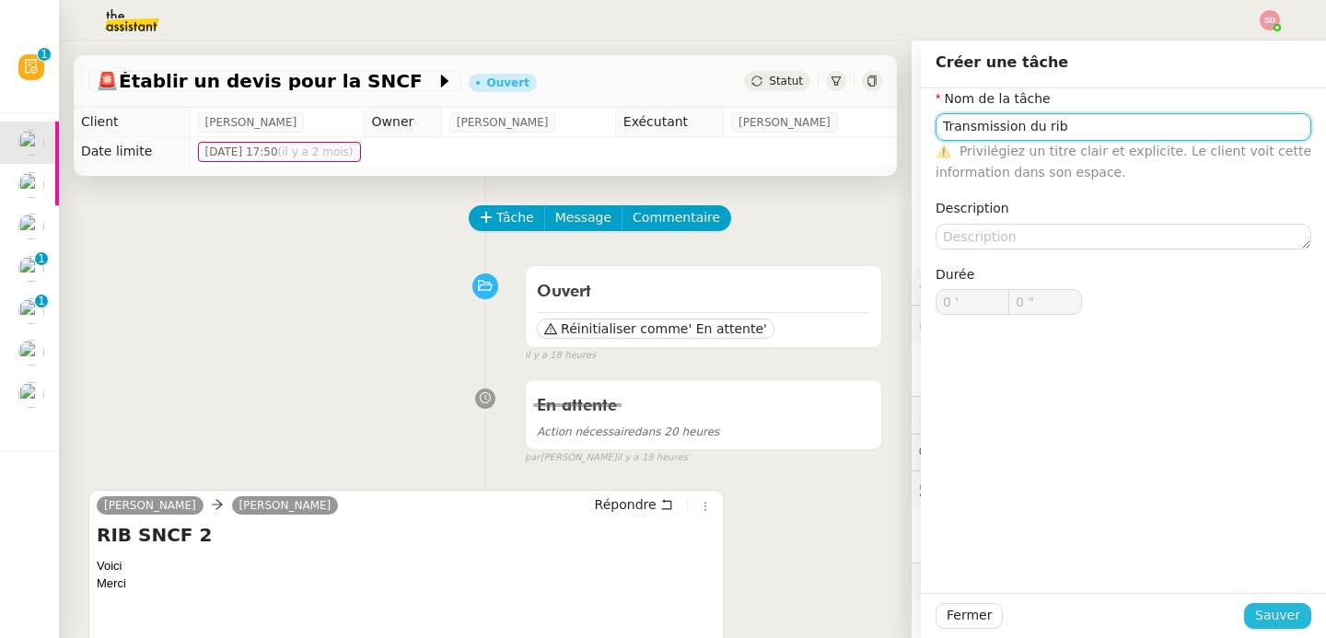
type input "Transmission du rib"
click at [1265, 613] on span "Sauver" at bounding box center [1277, 615] width 45 height 21
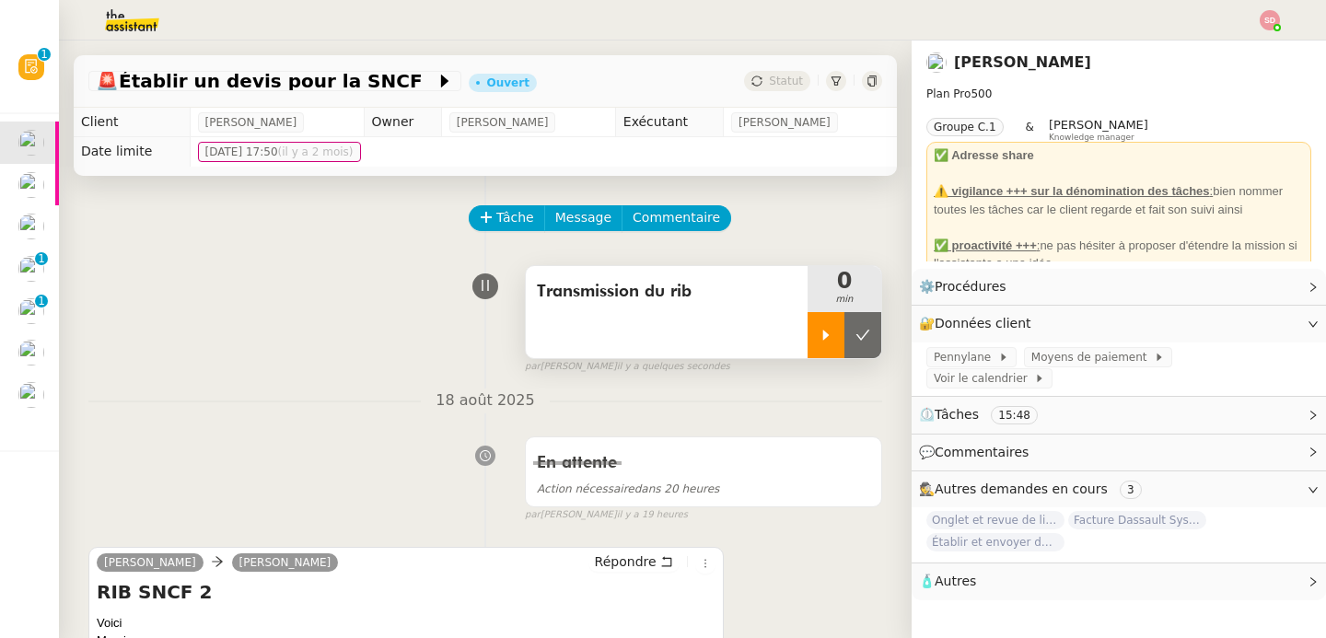
click at [808, 326] on div at bounding box center [826, 335] width 37 height 46
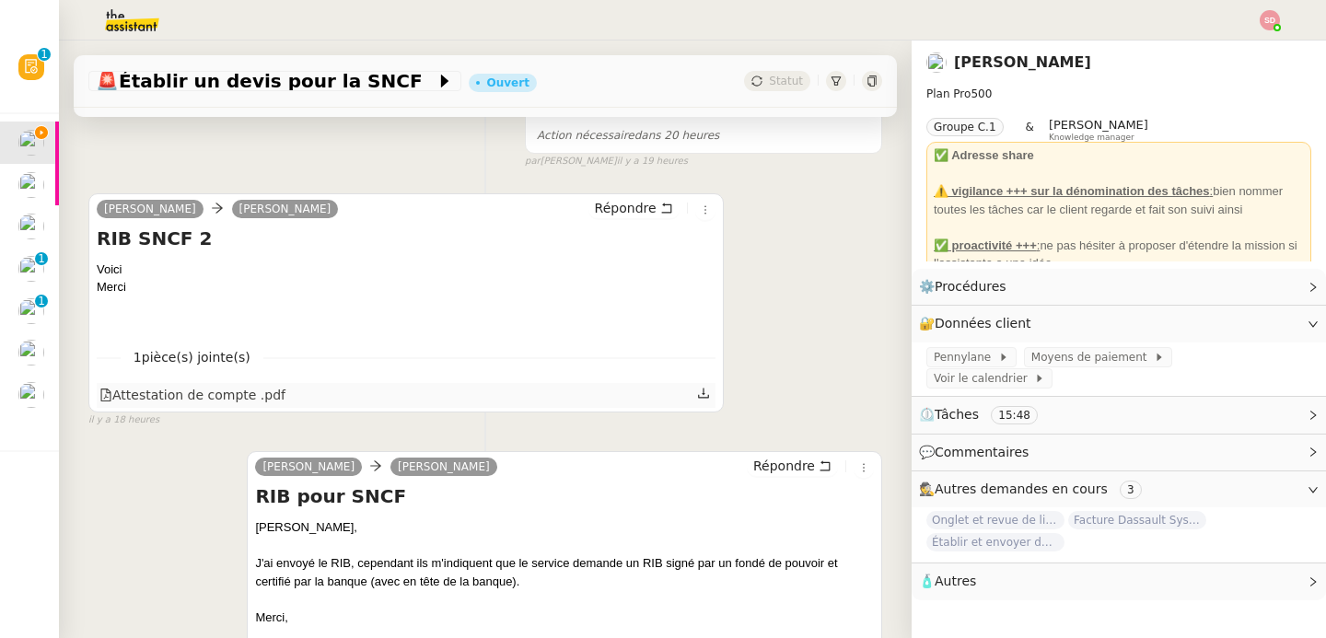
click at [241, 393] on div "Attestation de compte .pdf" at bounding box center [192, 395] width 186 height 21
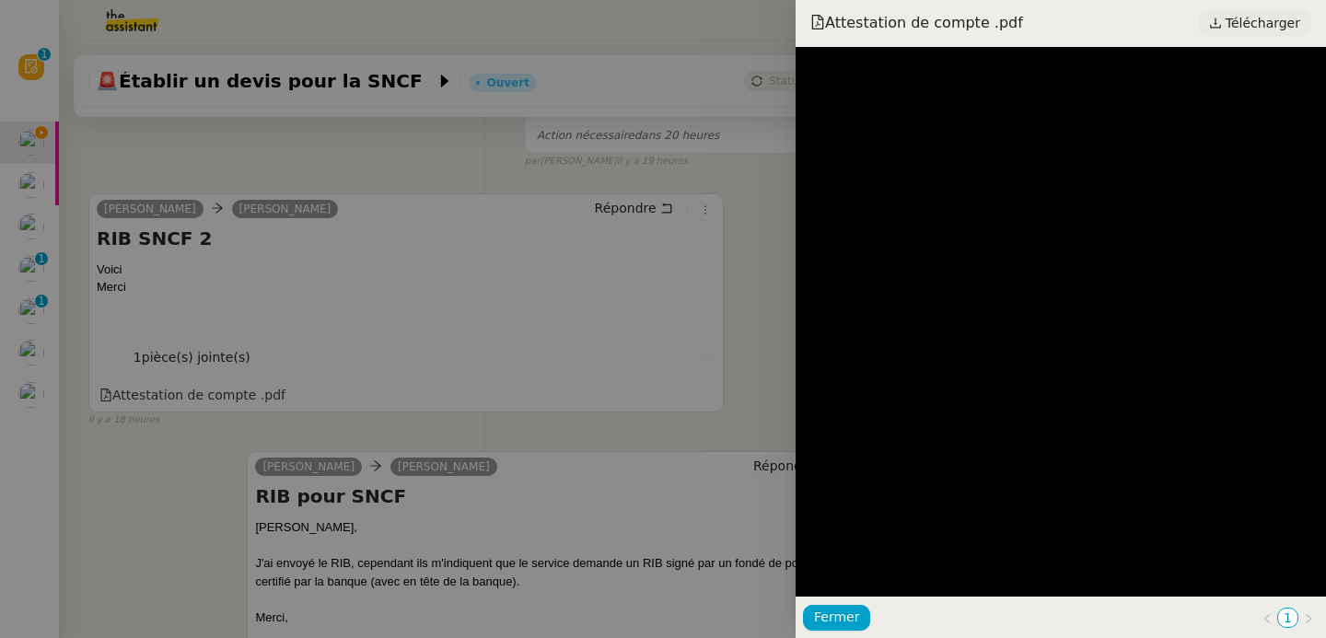
click at [1265, 23] on span "Télécharger" at bounding box center [1263, 23] width 75 height 24
click at [409, 283] on div at bounding box center [663, 319] width 1326 height 638
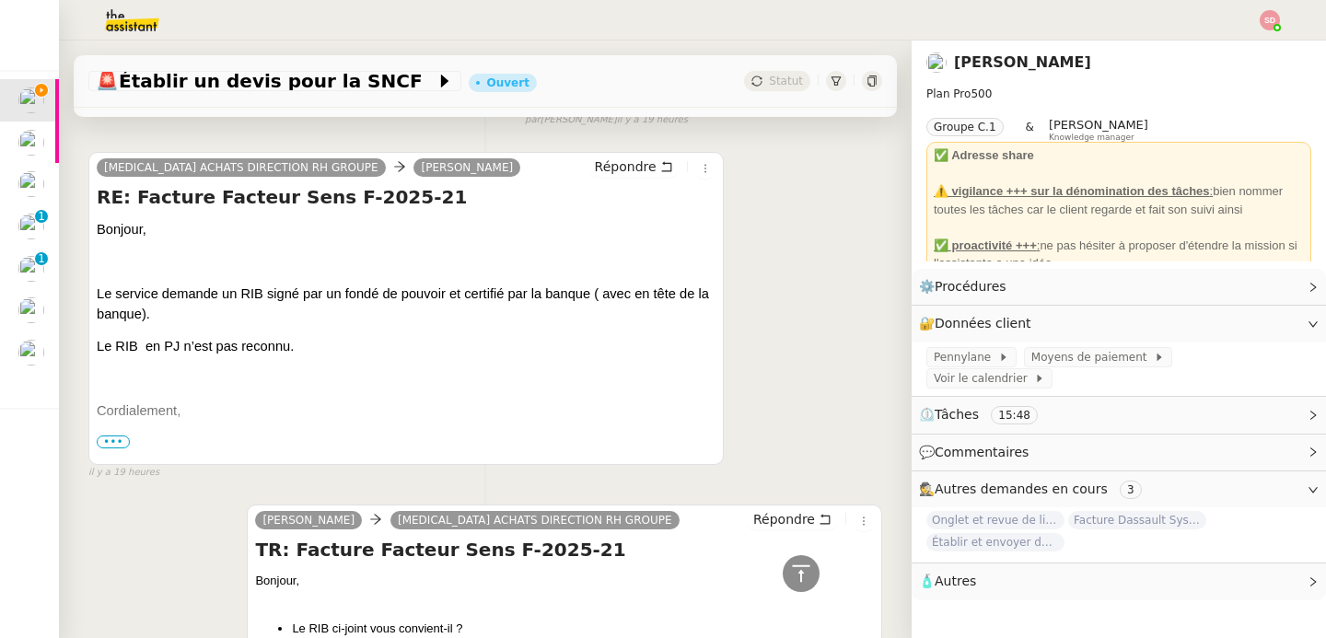
scroll to position [1017, 0]
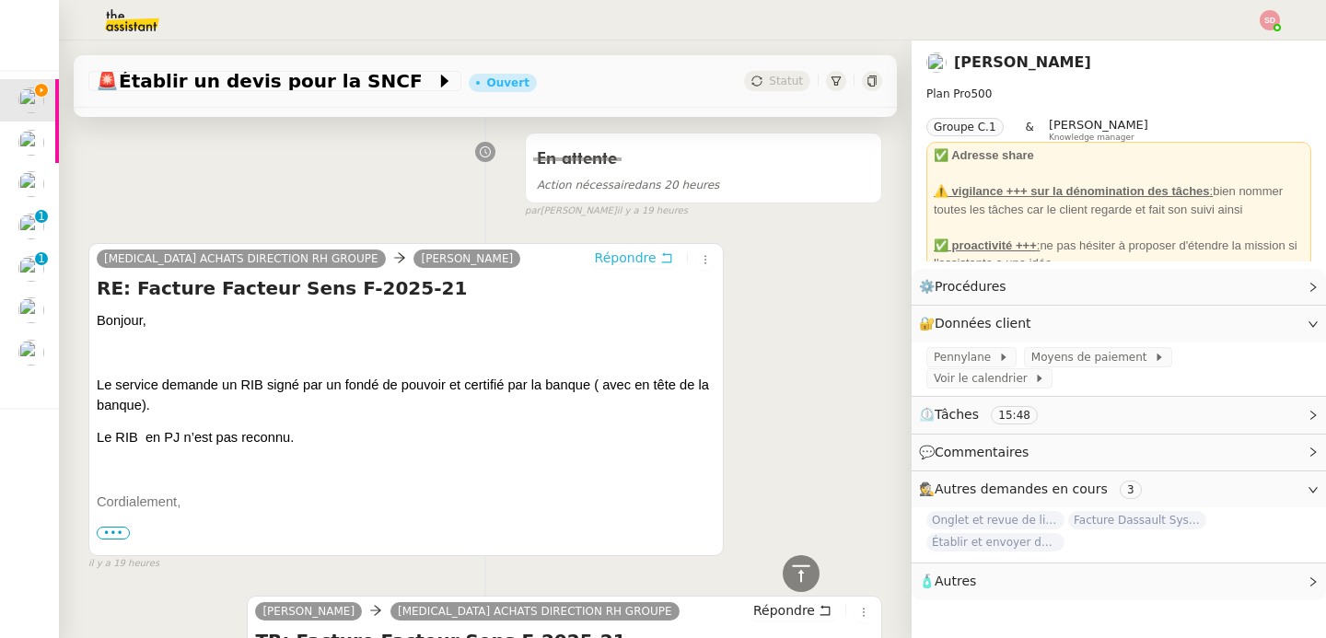
click at [639, 256] on button "Répondre" at bounding box center [633, 258] width 91 height 20
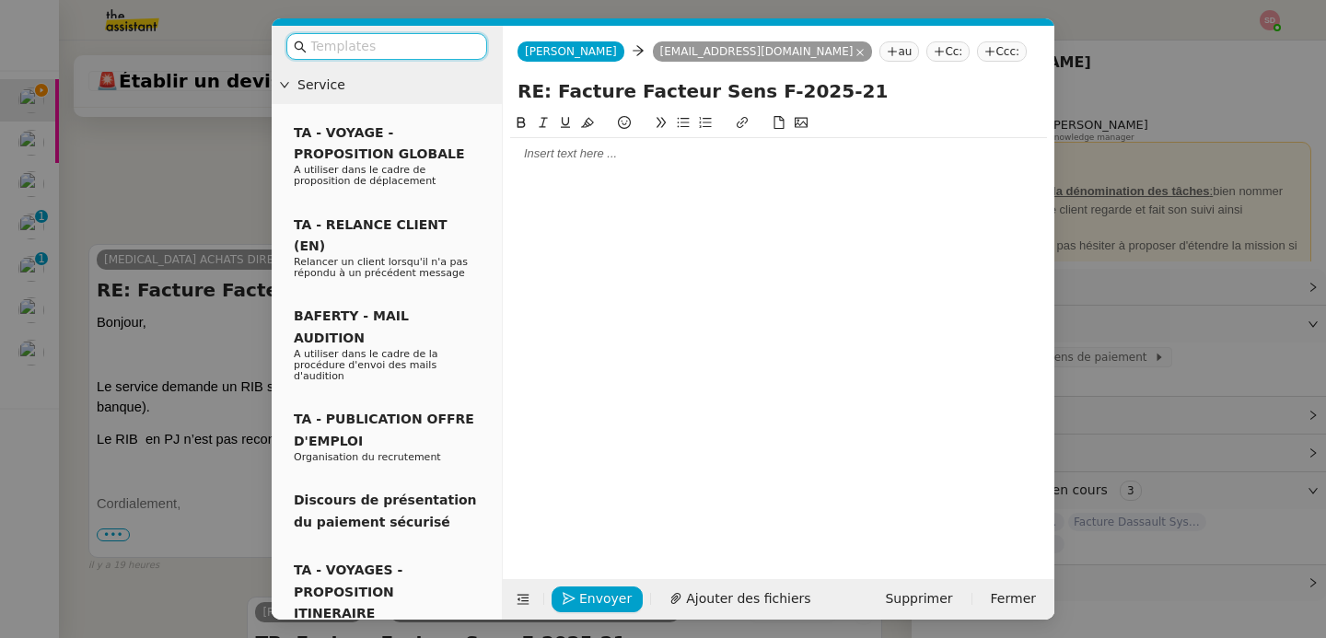
scroll to position [1159, 0]
click at [602, 170] on div at bounding box center [778, 331] width 537 height 438
click at [598, 159] on div at bounding box center [778, 153] width 537 height 17
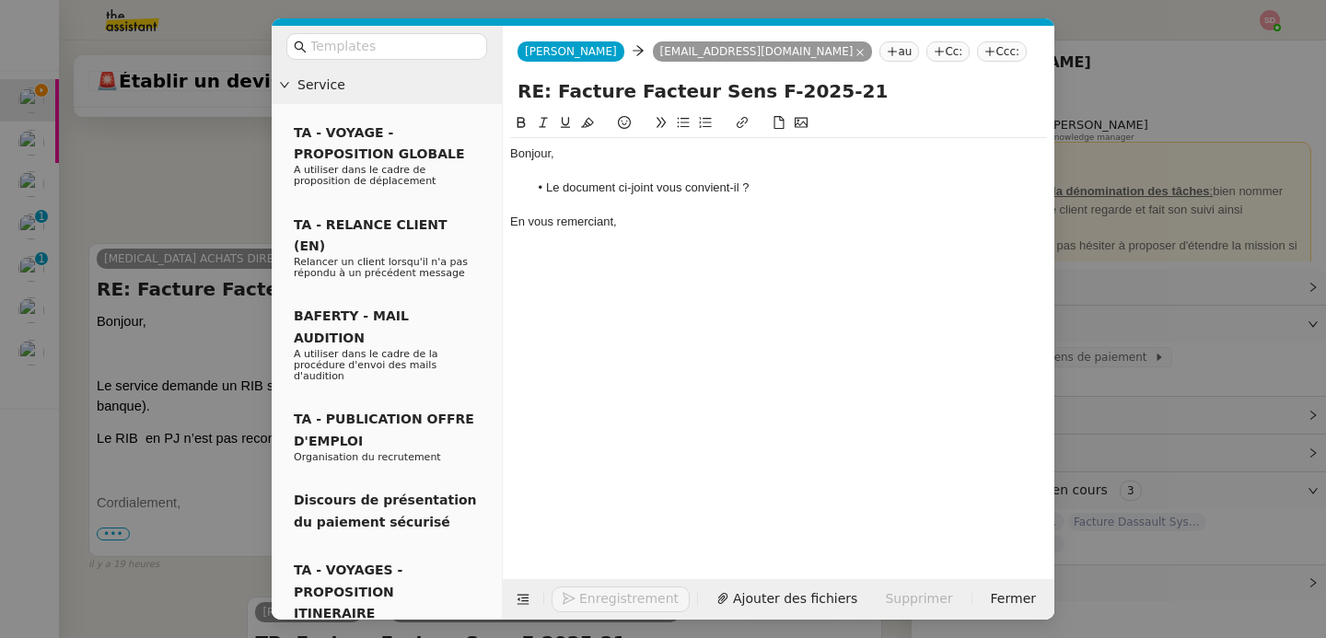
scroll to position [1273, 0]
click at [756, 589] on span "Ajouter des fichiers" at bounding box center [748, 598] width 124 height 21
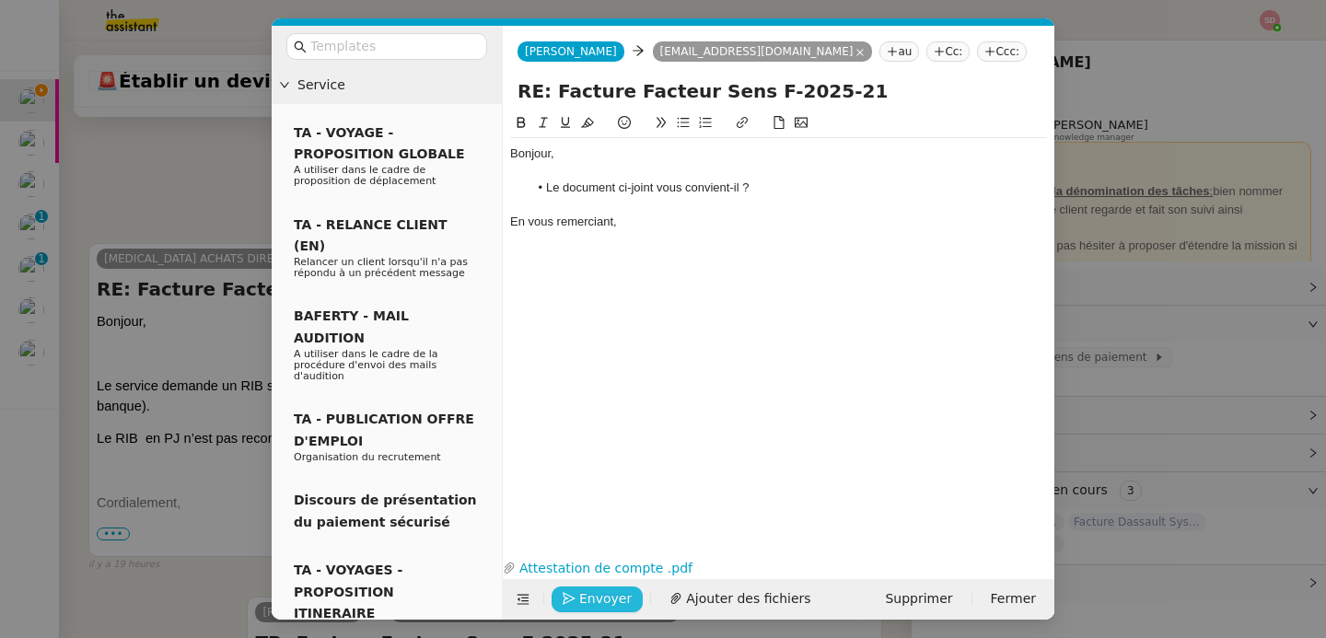
scroll to position [1348, 0]
click at [592, 601] on button "Envoyer" at bounding box center [597, 600] width 91 height 26
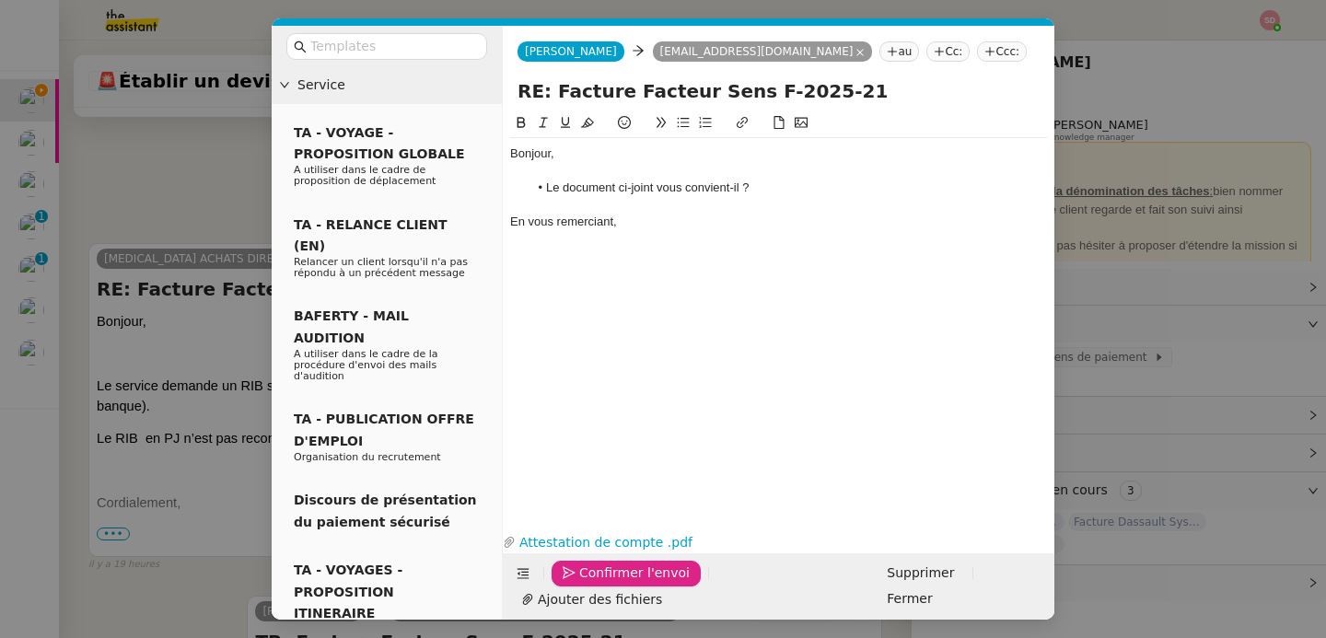
click at [592, 584] on span "Confirmer l'envoi" at bounding box center [634, 573] width 110 height 21
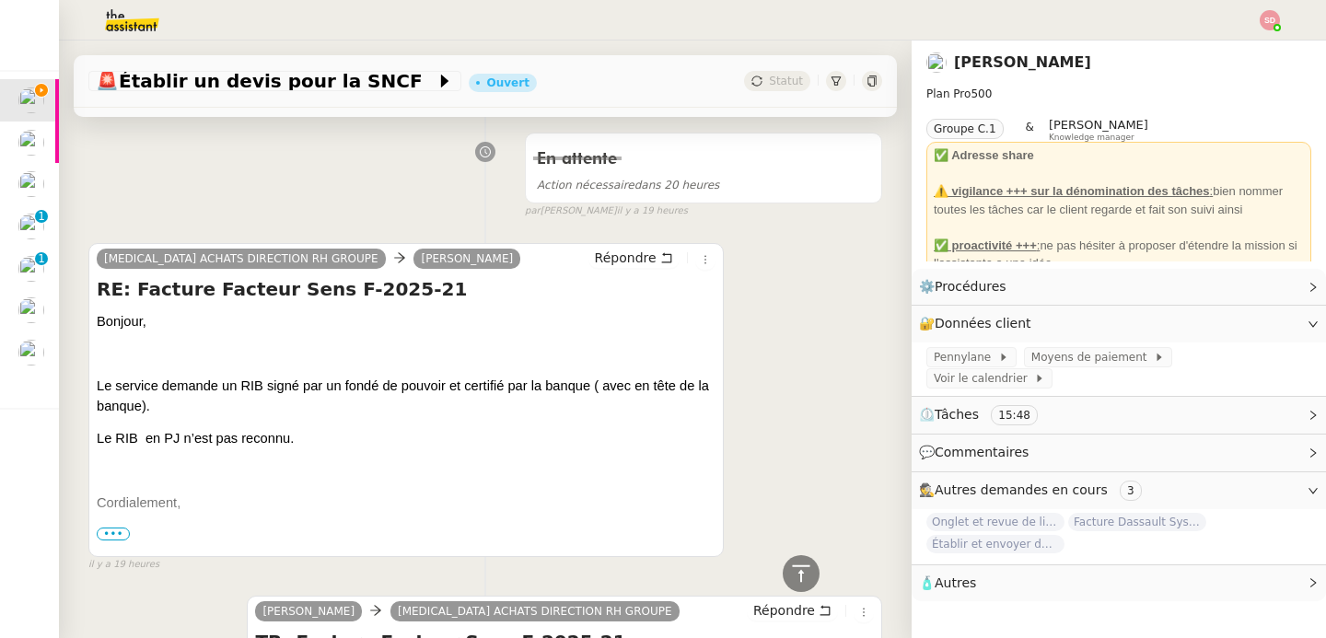
click at [592, 601] on nz-modal-container "Service TA - VOYAGE - PROPOSITION GLOBALE A utiliser dans le cadre de propositi…" at bounding box center [663, 319] width 1326 height 638
click at [790, 580] on icon at bounding box center [801, 574] width 22 height 22
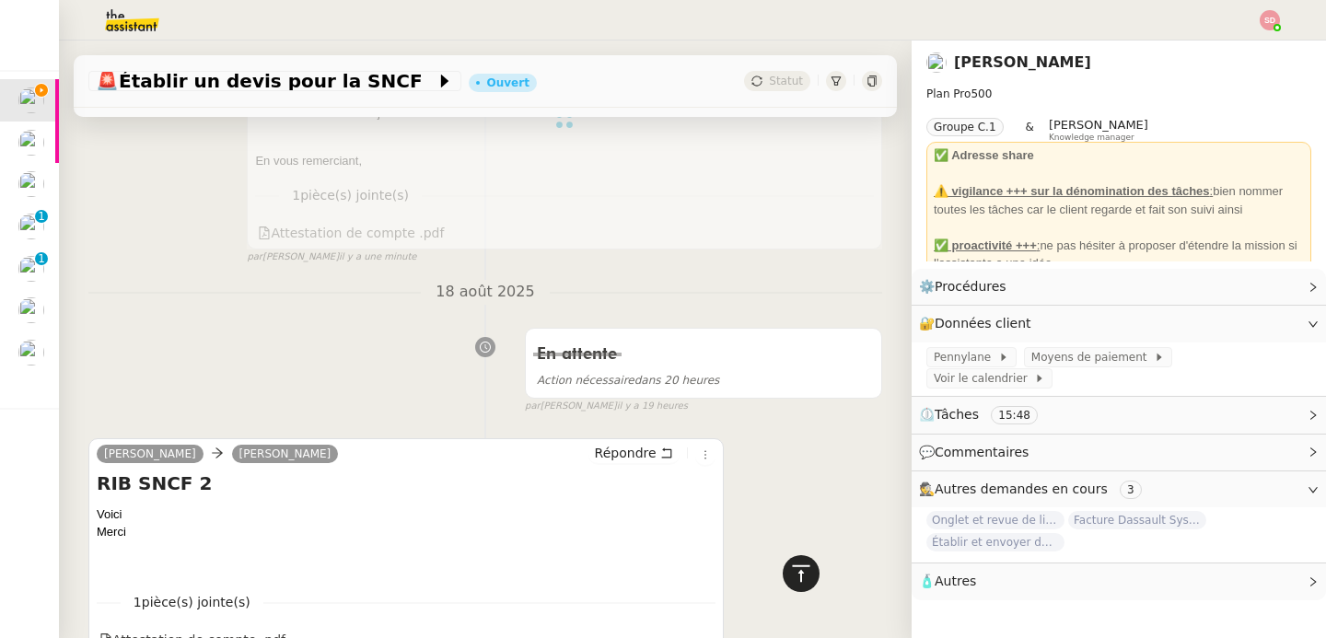
scroll to position [0, 0]
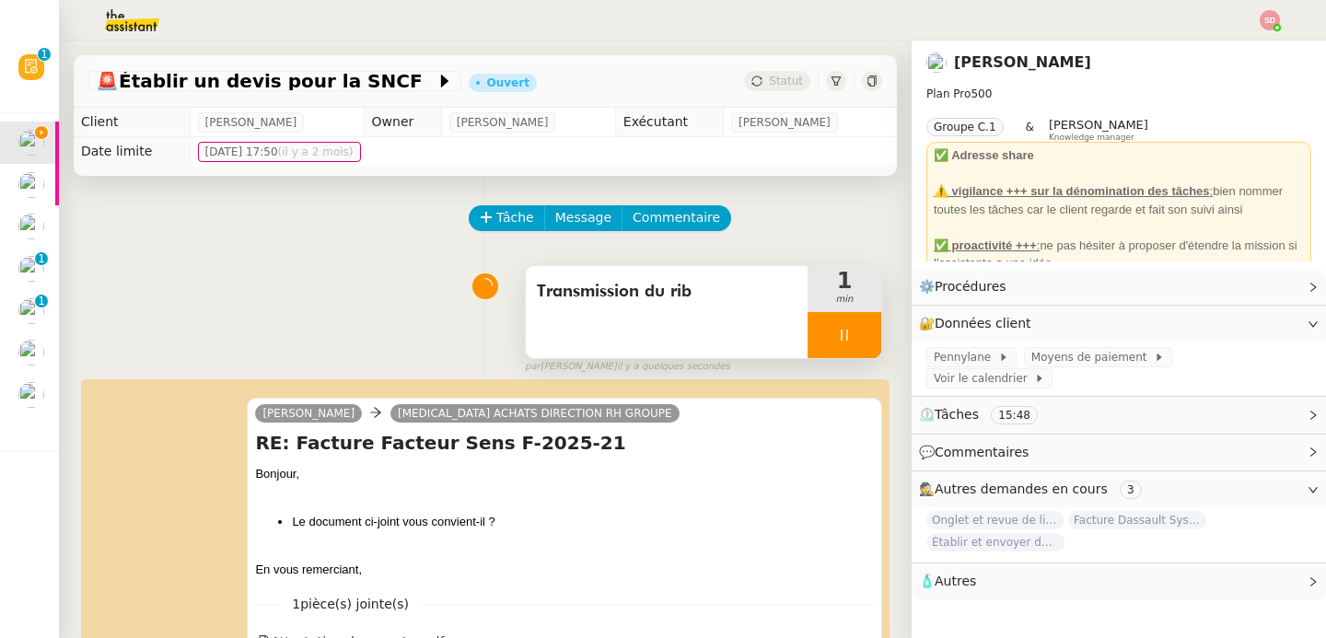
click at [832, 340] on div at bounding box center [845, 335] width 74 height 46
click at [846, 339] on button at bounding box center [862, 335] width 37 height 46
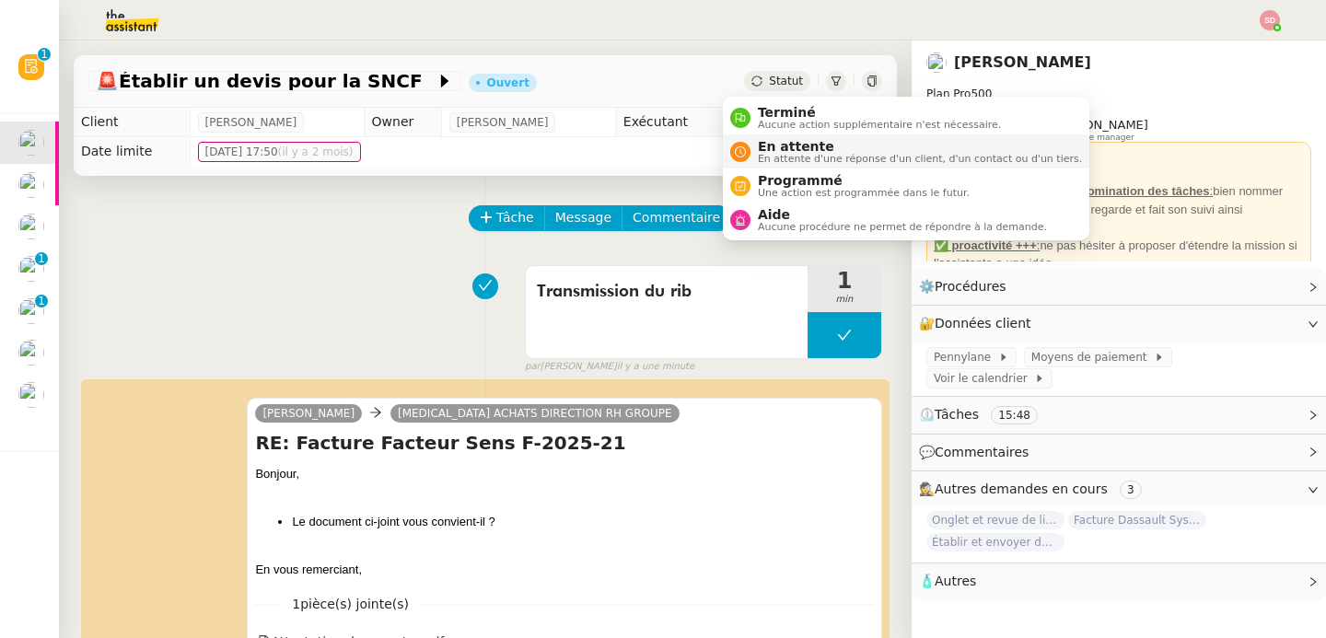
click at [750, 148] on div "En attente En attente d'une réponse d'un client, d'un contact ou d'un tiers." at bounding box center [915, 151] width 331 height 25
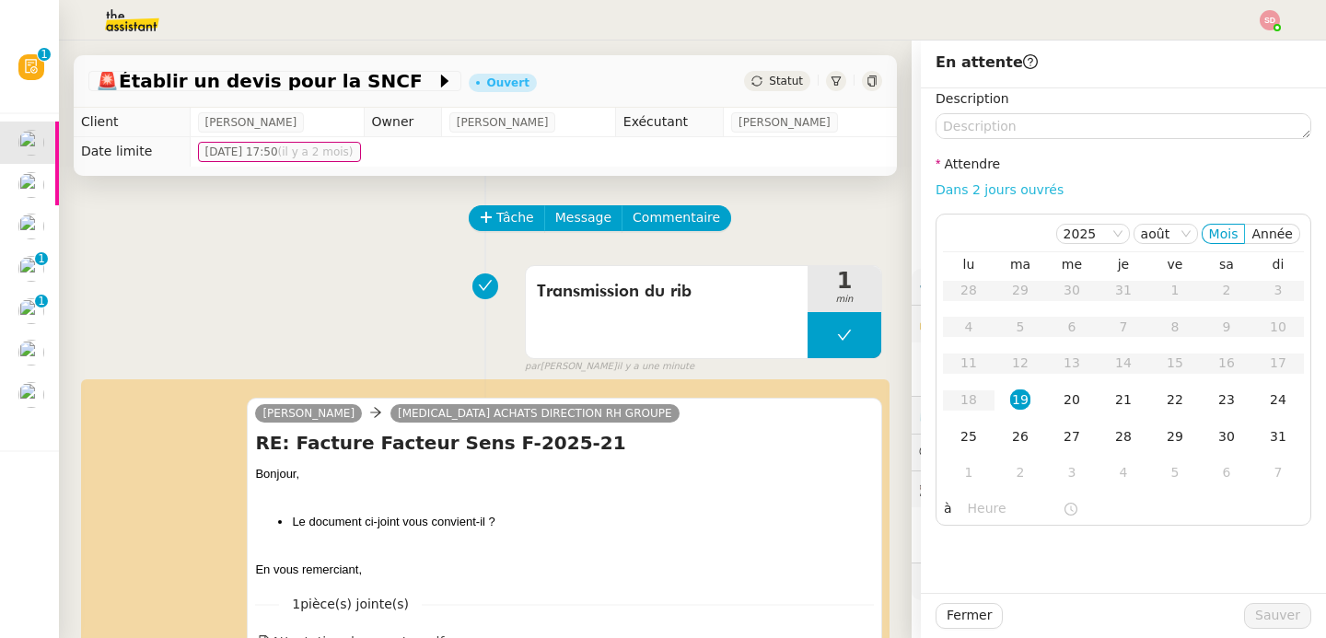
click at [991, 191] on link "Dans 2 jours ouvrés" at bounding box center [1000, 189] width 128 height 15
type input "07:00"
click at [1263, 617] on span "Sauver" at bounding box center [1277, 615] width 45 height 21
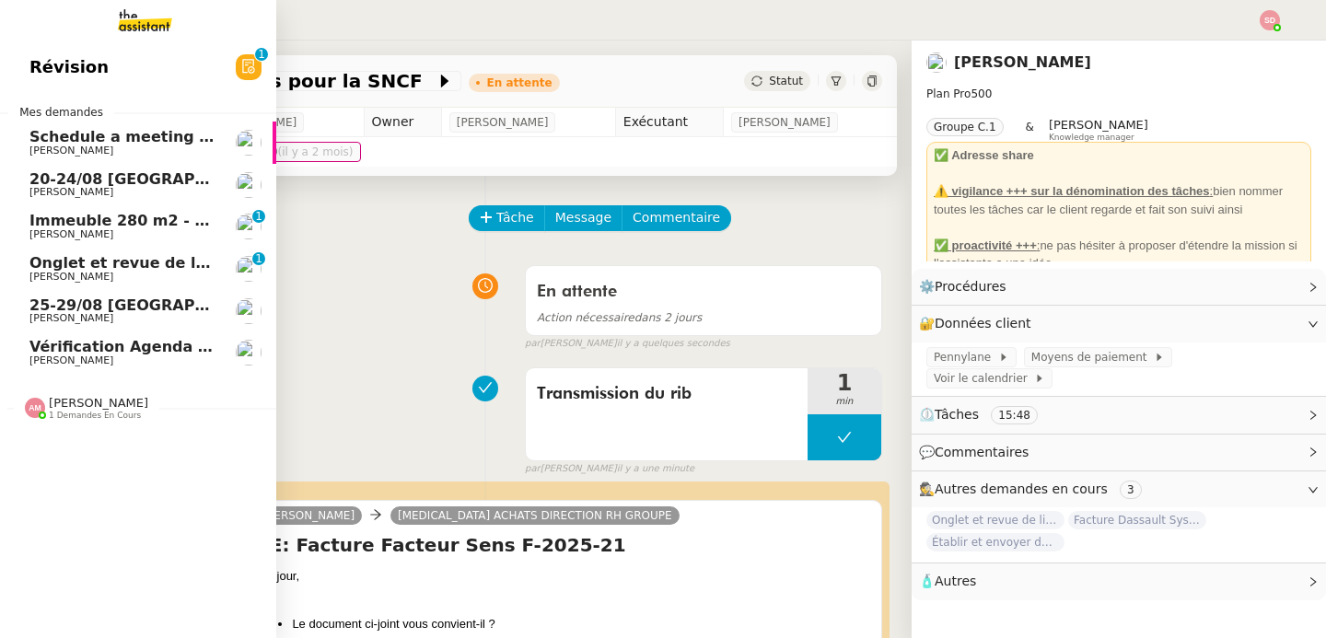
click at [146, 136] on span "Schedule a meeting with [PERSON_NAME] next week" at bounding box center [248, 136] width 438 height 17
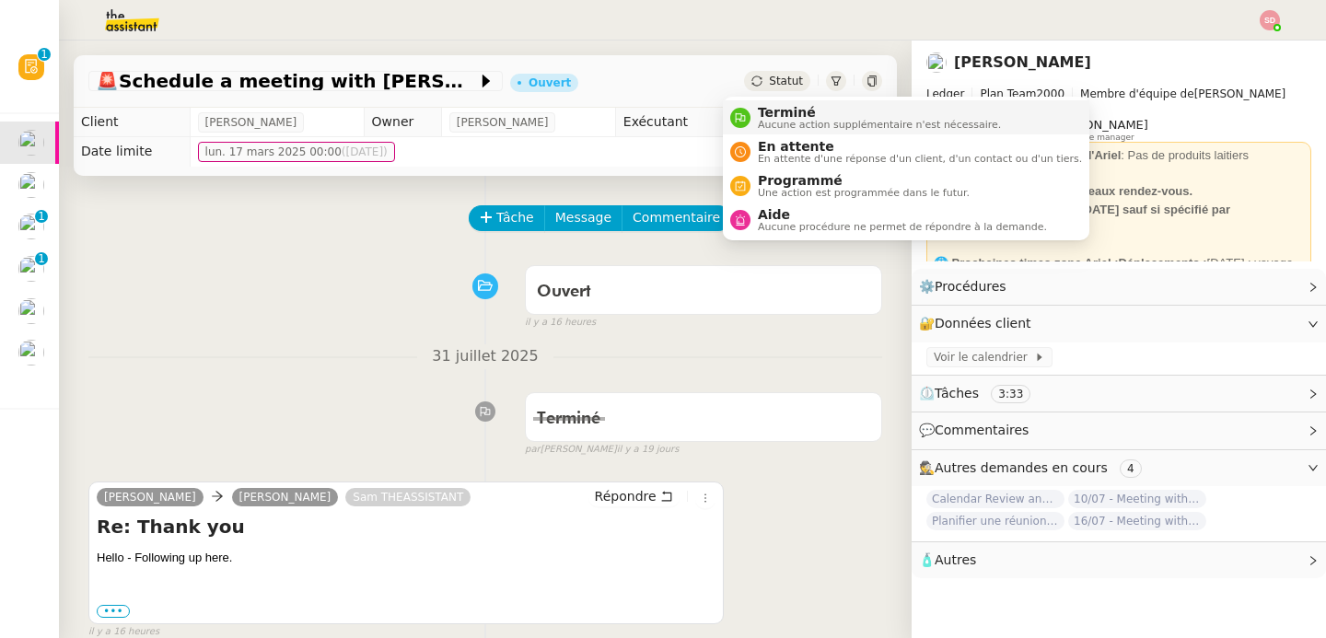
click at [738, 129] on div "Terminé Aucune action supplémentaire n'est nécessaire." at bounding box center [865, 117] width 271 height 25
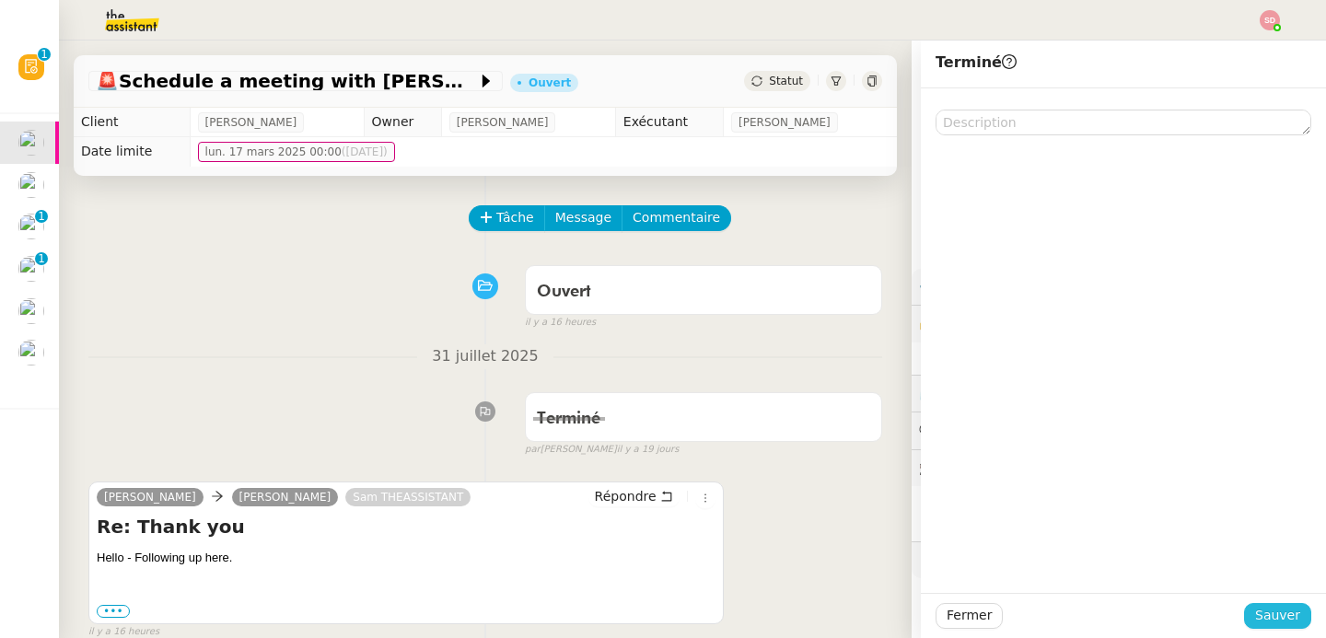
click at [1267, 610] on span "Sauver" at bounding box center [1277, 615] width 45 height 21
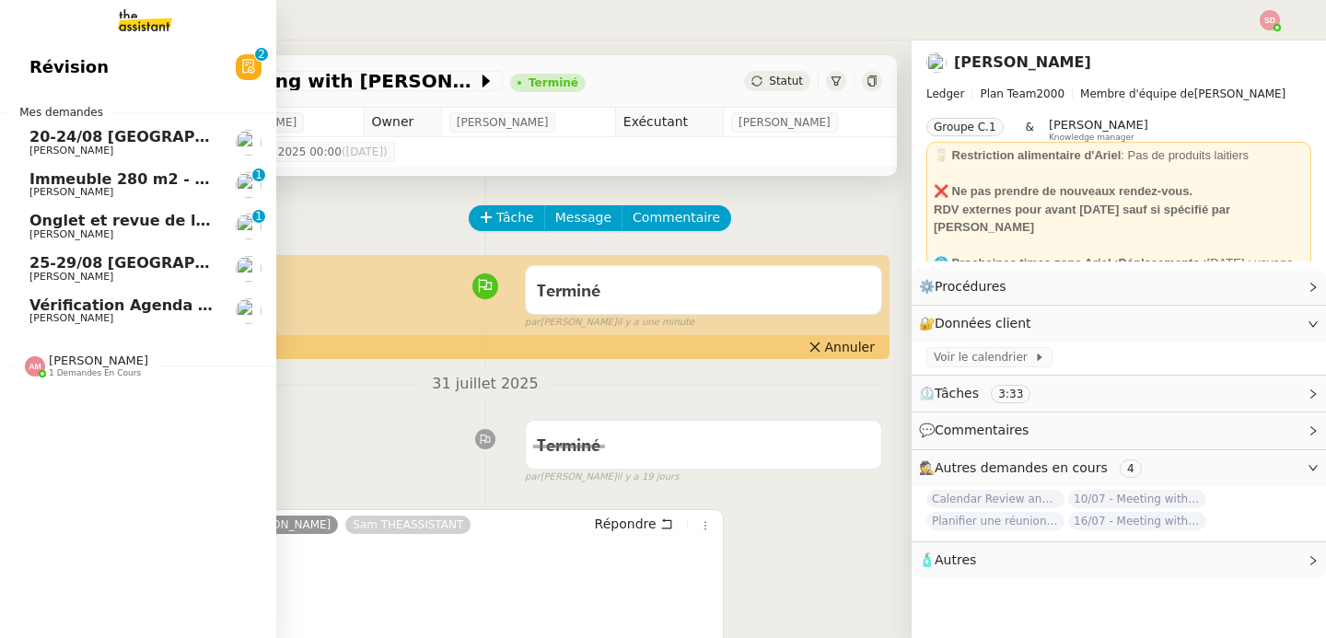
click at [36, 129] on span "20-24/08 [GEOGRAPHIC_DATA] - [GEOGRAPHIC_DATA] - [GEOGRAPHIC_DATA]" at bounding box center [343, 136] width 629 height 17
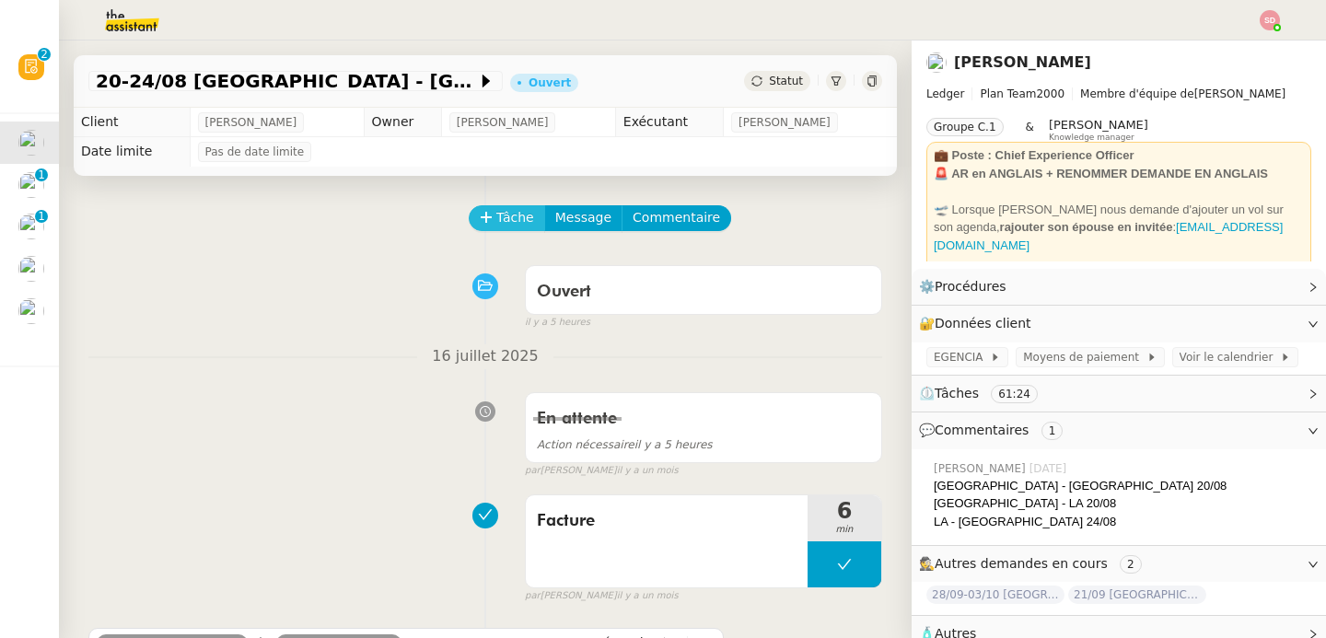
click at [498, 220] on span "Tâche" at bounding box center [515, 217] width 38 height 21
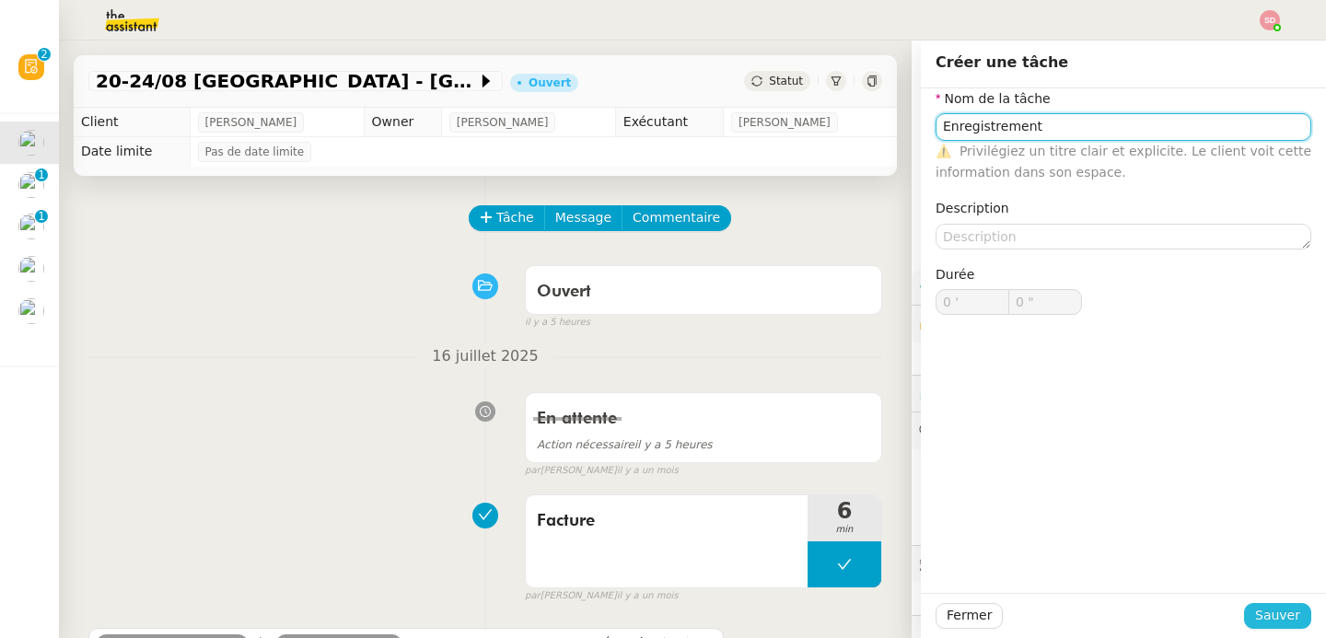
type input "Enregistrement"
click at [1277, 619] on span "Sauver" at bounding box center [1277, 615] width 45 height 21
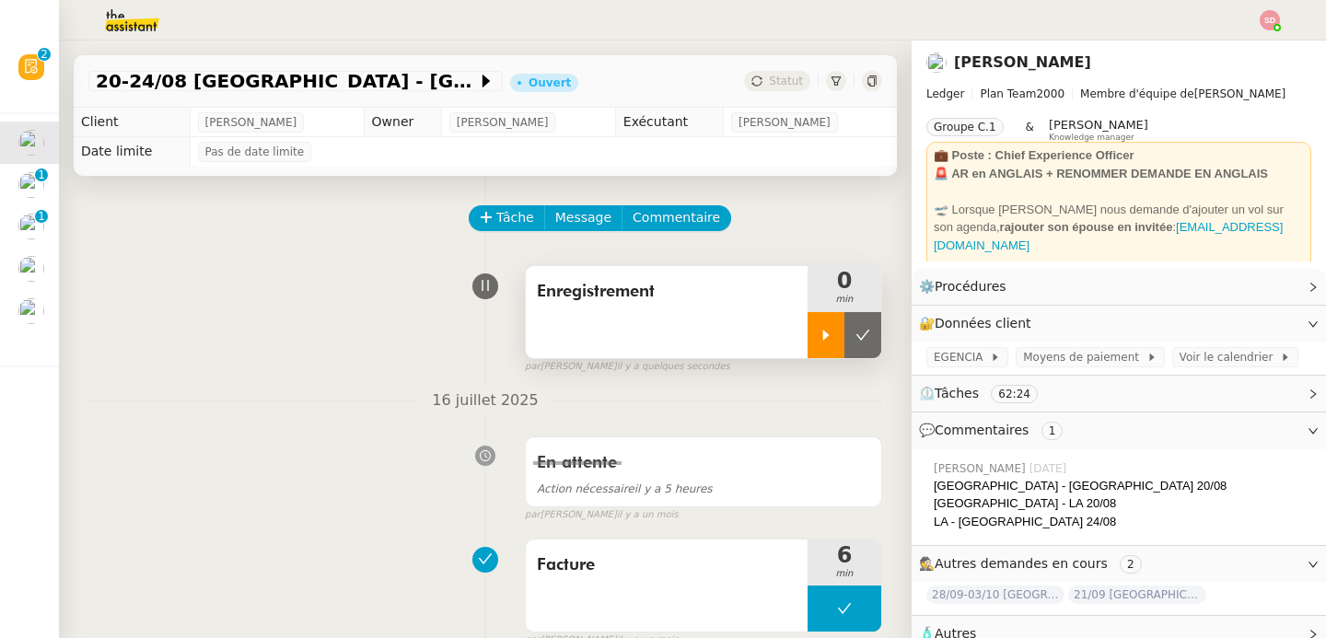
click at [810, 342] on div at bounding box center [826, 335] width 37 height 46
click at [941, 350] on span "EGENCIA" at bounding box center [962, 357] width 56 height 18
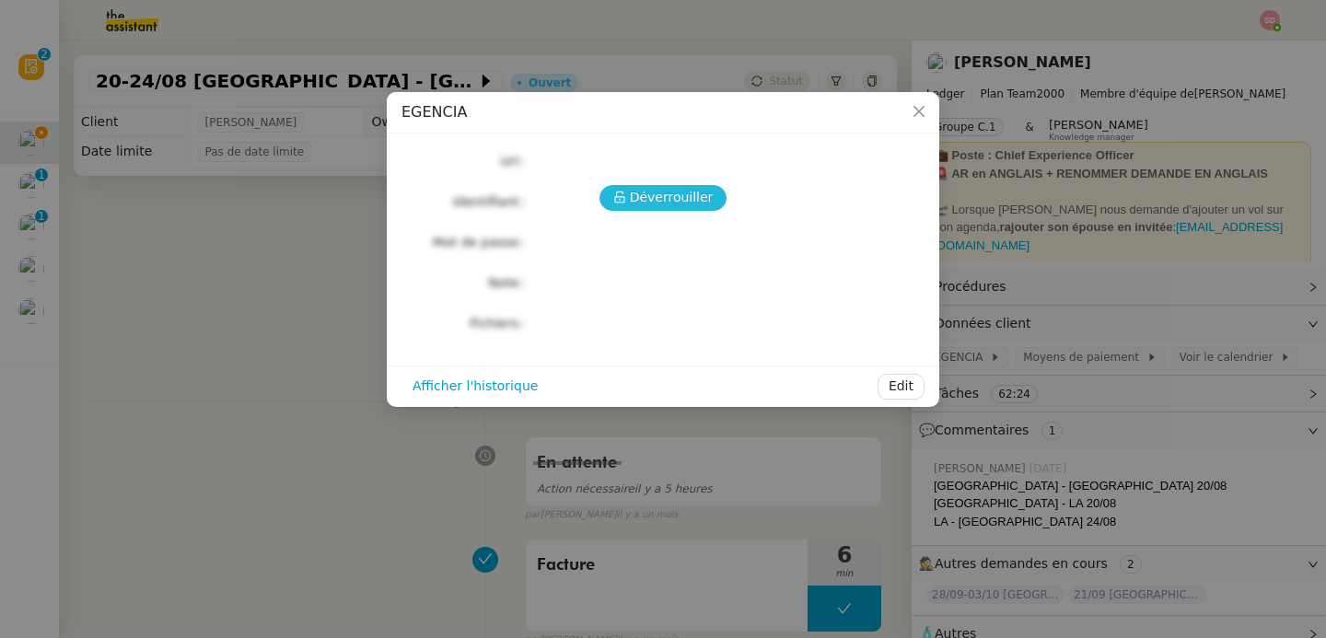
click at [677, 194] on span "Déverrouiller" at bounding box center [672, 197] width 84 height 21
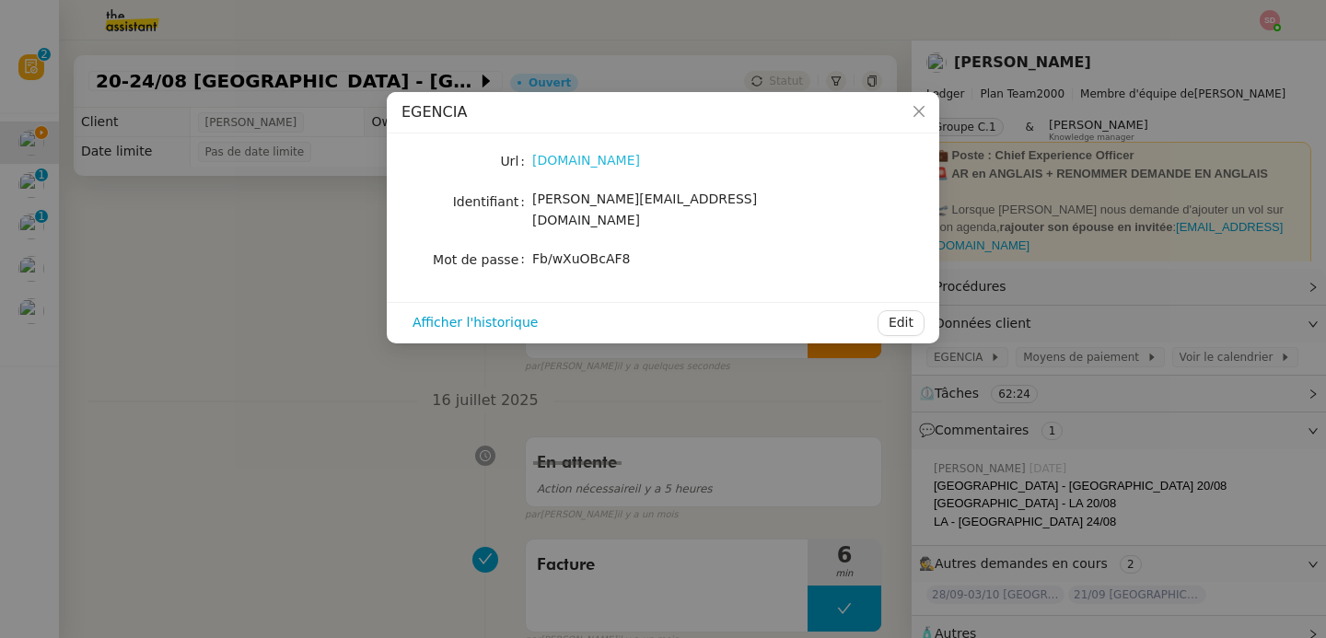
click at [570, 158] on link "[DOMAIN_NAME]" at bounding box center [586, 160] width 108 height 15
click at [599, 251] on span "Fb/wXuOBcAF8" at bounding box center [581, 258] width 98 height 15
click at [598, 251] on span "Fb/wXuOBcAF8" at bounding box center [581, 258] width 98 height 15
copy div "Fb/wXuOBcAF8 Afficher l'historique Edit"
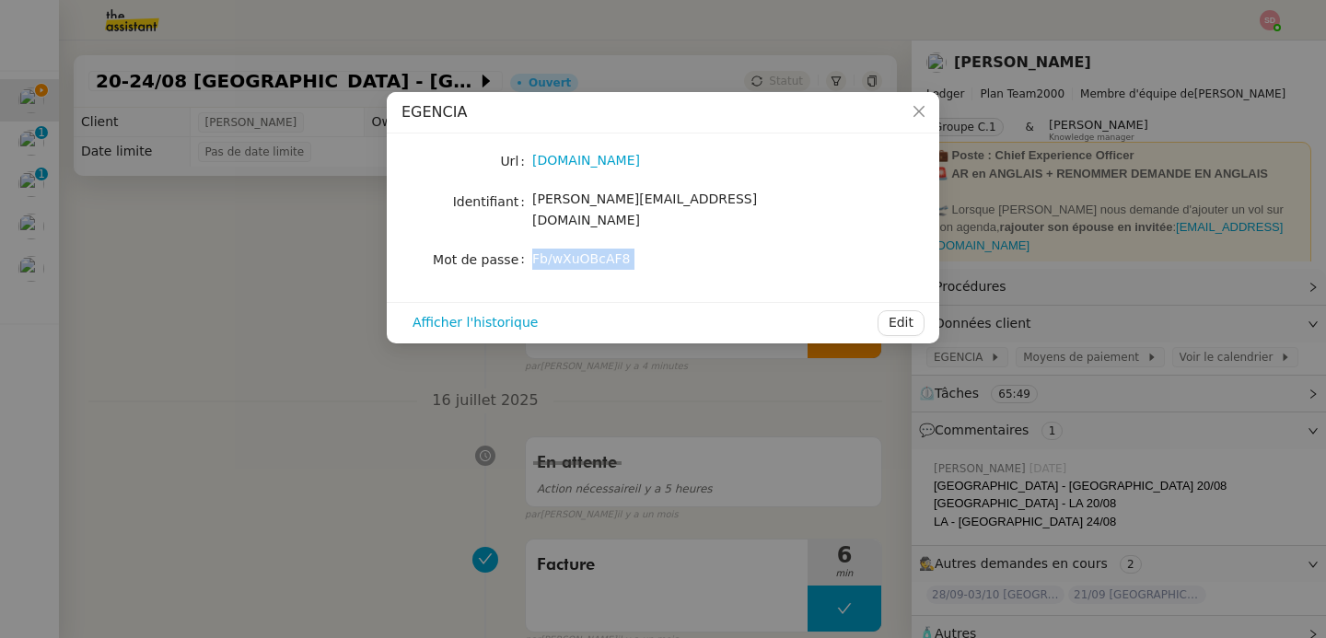
click at [462, 413] on nz-modal-container "EGENCIA Url [DOMAIN_NAME] Identifiant [EMAIL_ADDRESS][DOMAIN_NAME] Mot de passe…" at bounding box center [663, 319] width 1326 height 638
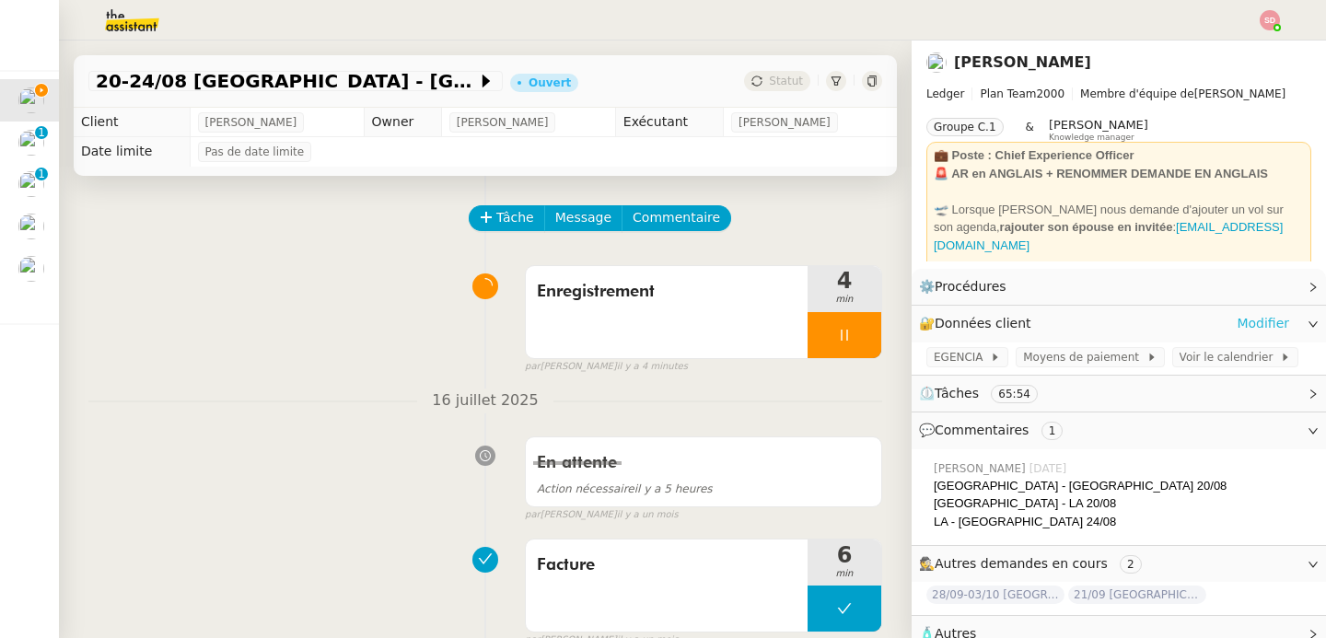
click at [1258, 317] on link "Modifier" at bounding box center [1263, 323] width 52 height 21
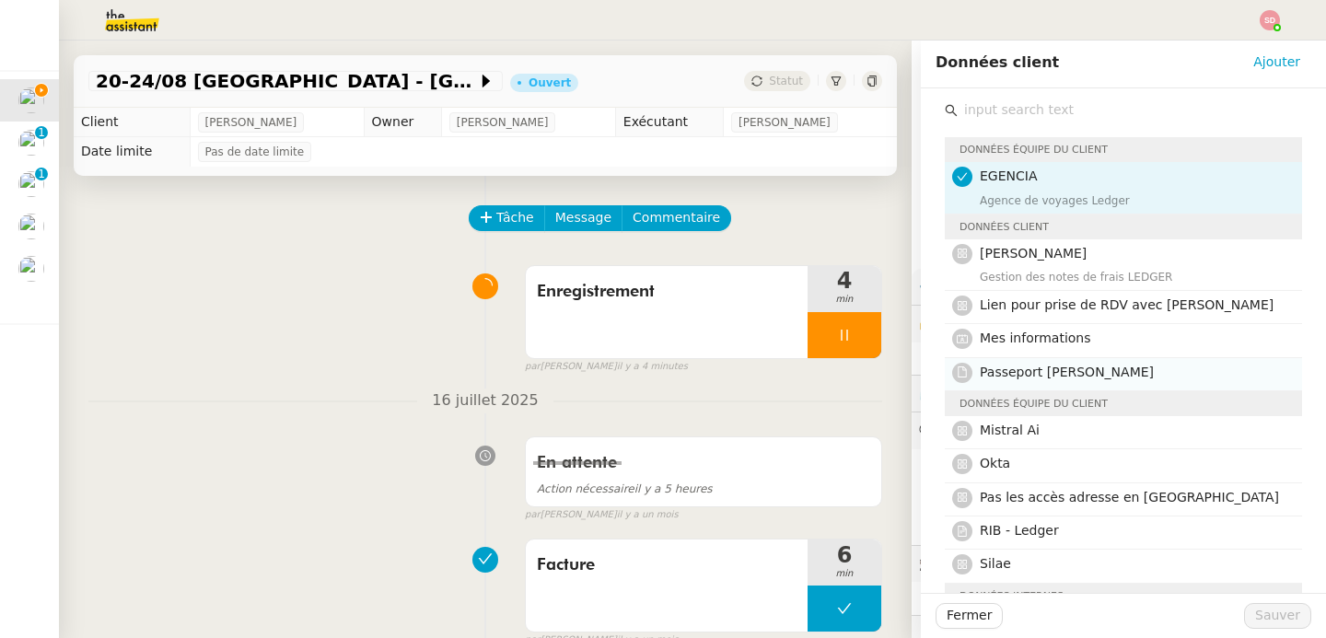
click at [1169, 374] on h4 "Passeport [PERSON_NAME]" at bounding box center [1135, 372] width 311 height 21
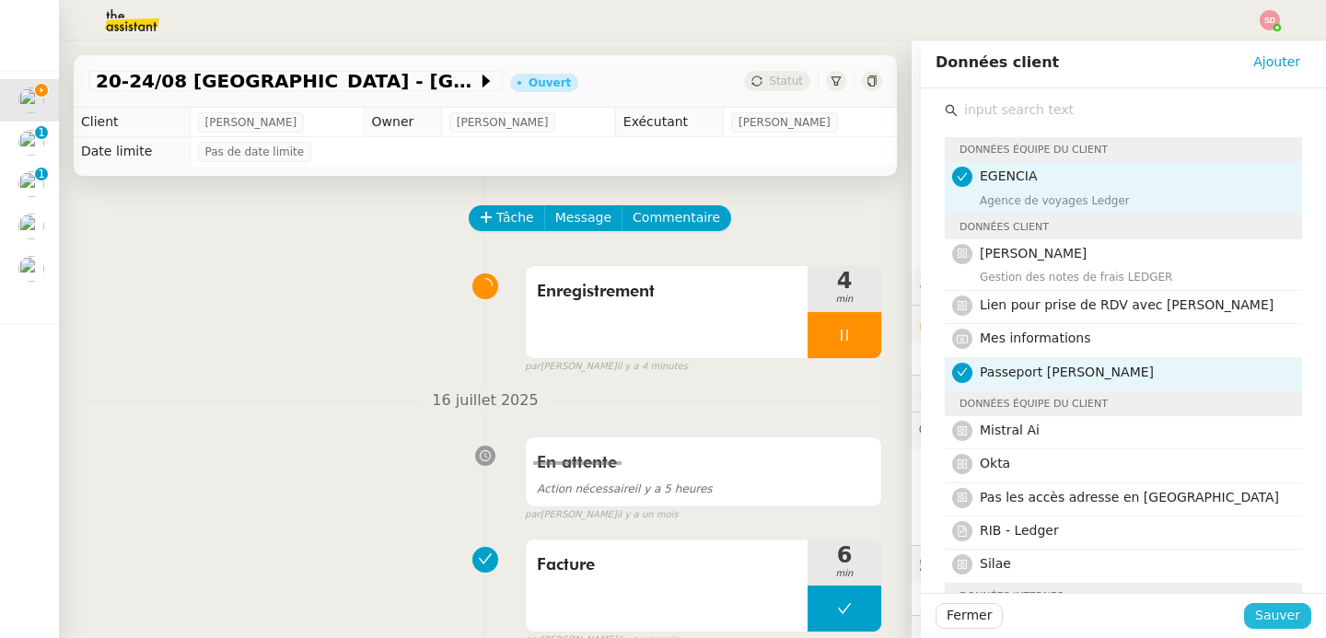
click at [1255, 609] on span "Sauver" at bounding box center [1277, 615] width 45 height 21
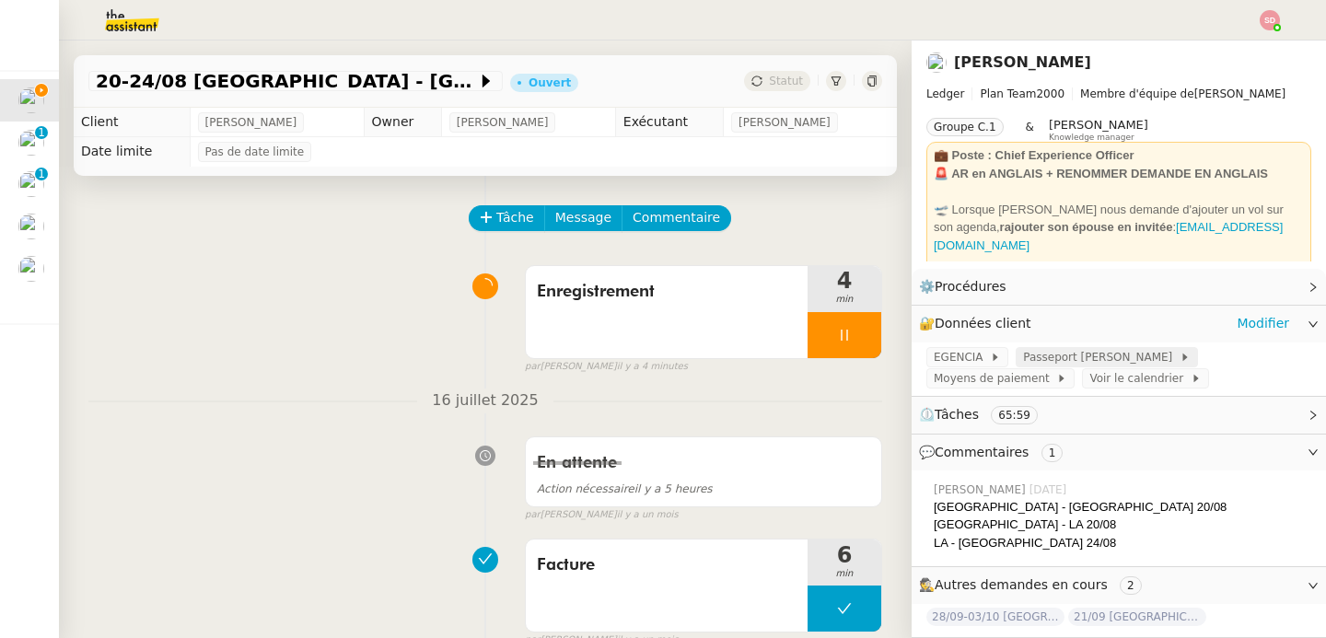
click at [1035, 356] on span "Passeport [PERSON_NAME]" at bounding box center [1101, 357] width 157 height 18
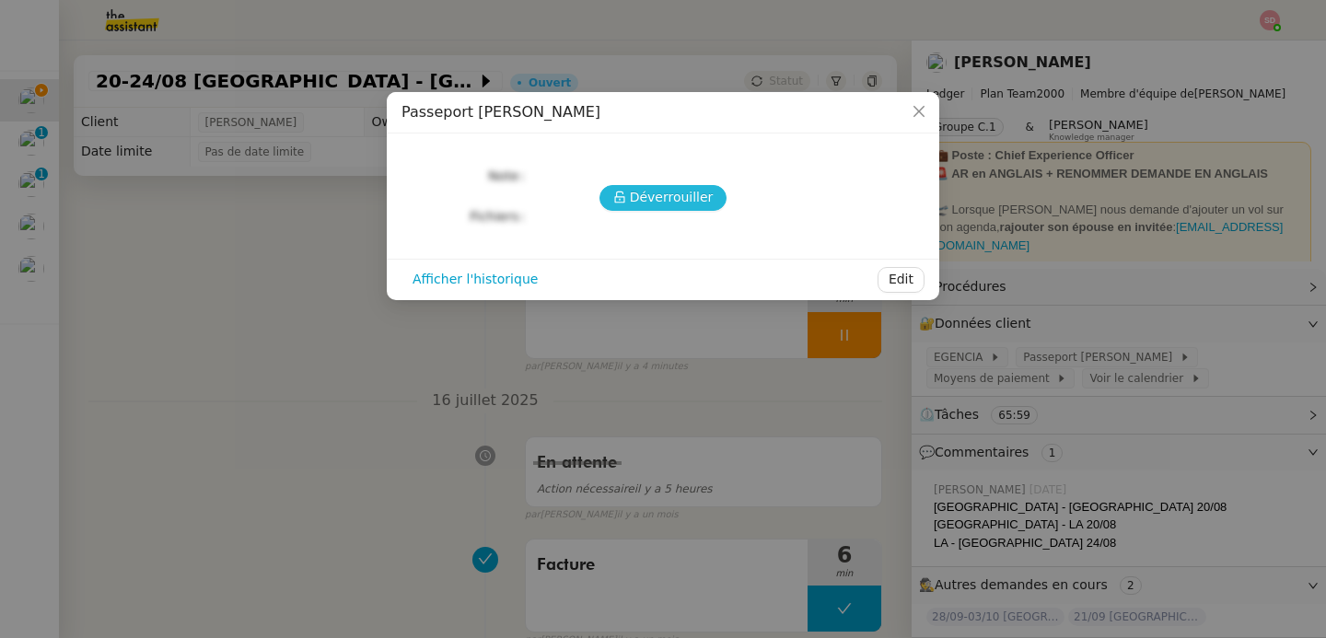
click at [673, 199] on span "Déverrouiller" at bounding box center [672, 197] width 84 height 21
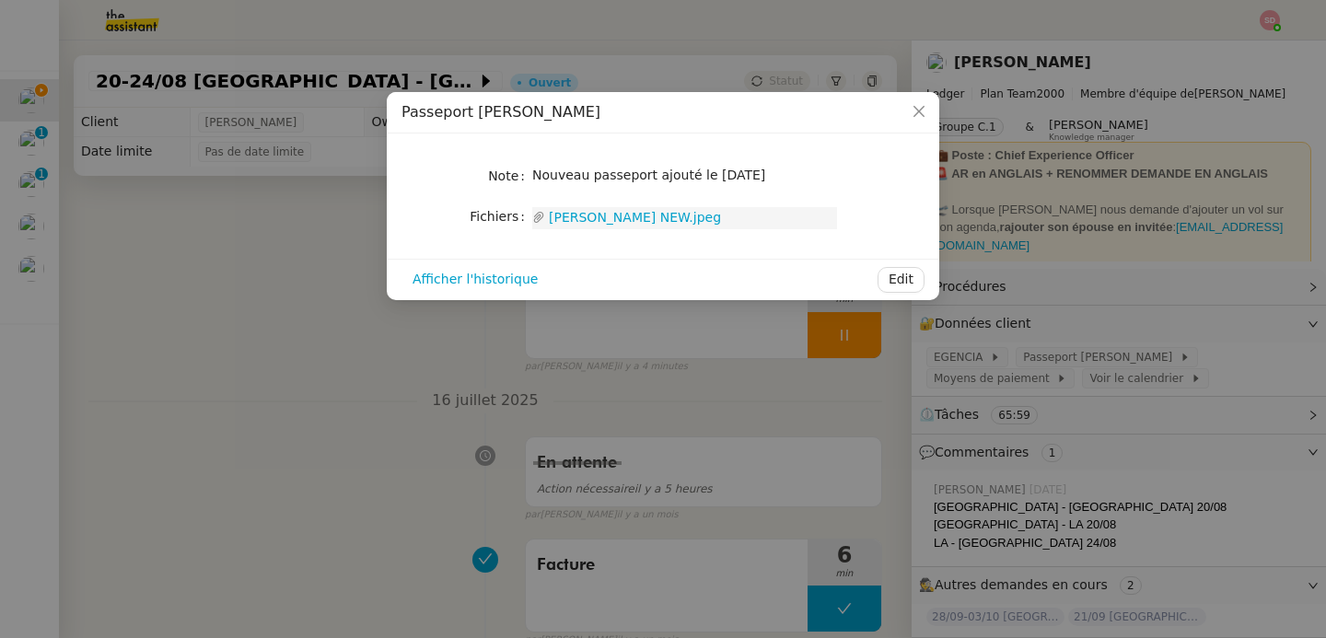
click at [620, 209] on link "[PERSON_NAME] NEW.jpeg" at bounding box center [691, 217] width 292 height 21
click at [319, 355] on nz-modal-container "Passeport [PERSON_NAME] Note Nouveau passeport ajouté le [DATE] Fichiers Upload…" at bounding box center [663, 319] width 1326 height 638
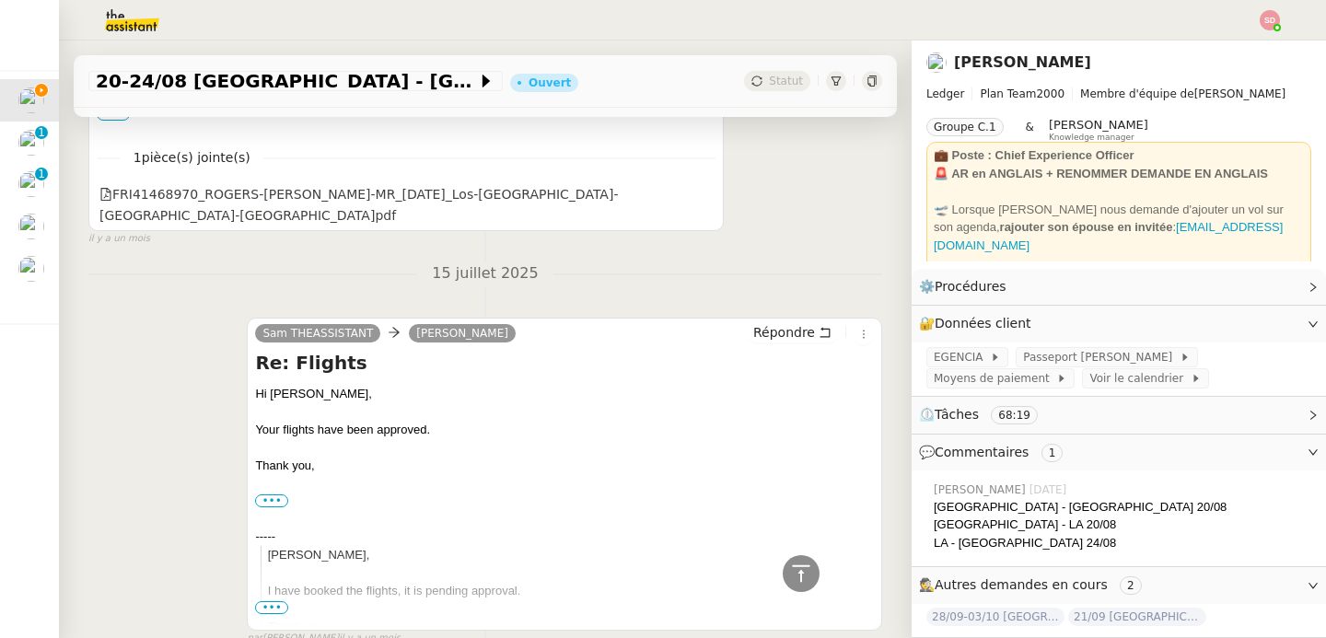
scroll to position [1872, 0]
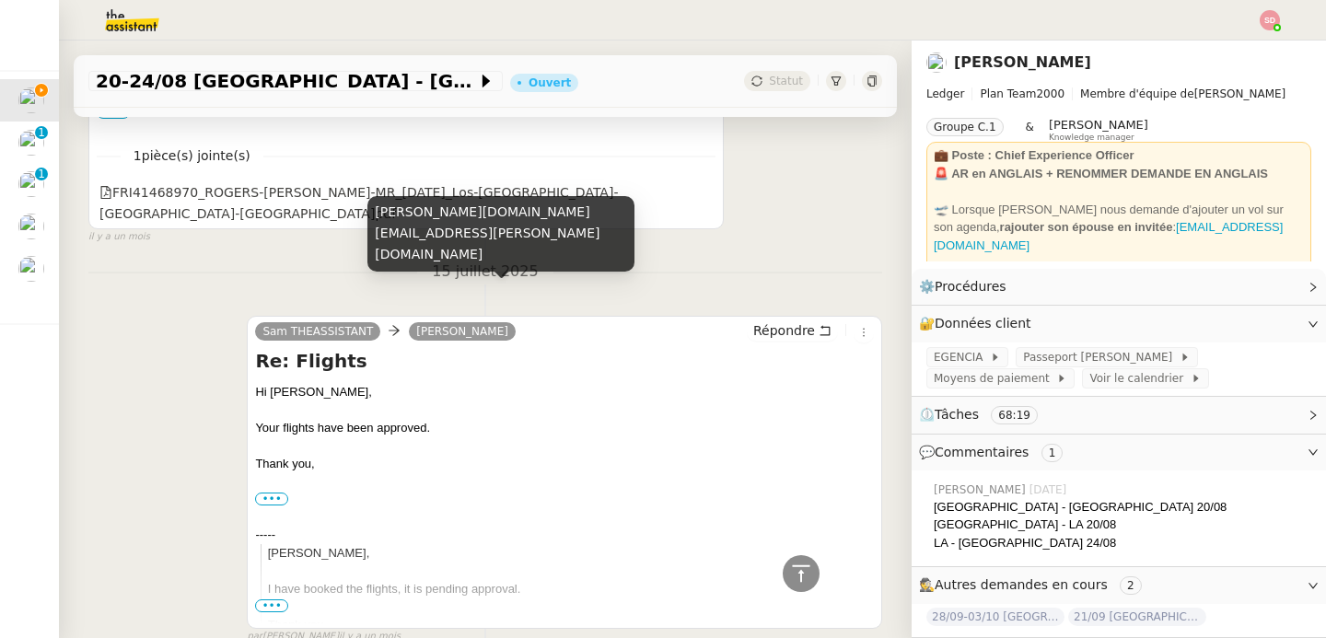
click at [440, 246] on div "[PERSON_NAME][DOMAIN_NAME][EMAIL_ADDRESS][PERSON_NAME][DOMAIN_NAME]" at bounding box center [500, 234] width 267 height 76
copy div "[PERSON_NAME][DOMAIN_NAME][EMAIL_ADDRESS][PERSON_NAME][DOMAIN_NAME]"
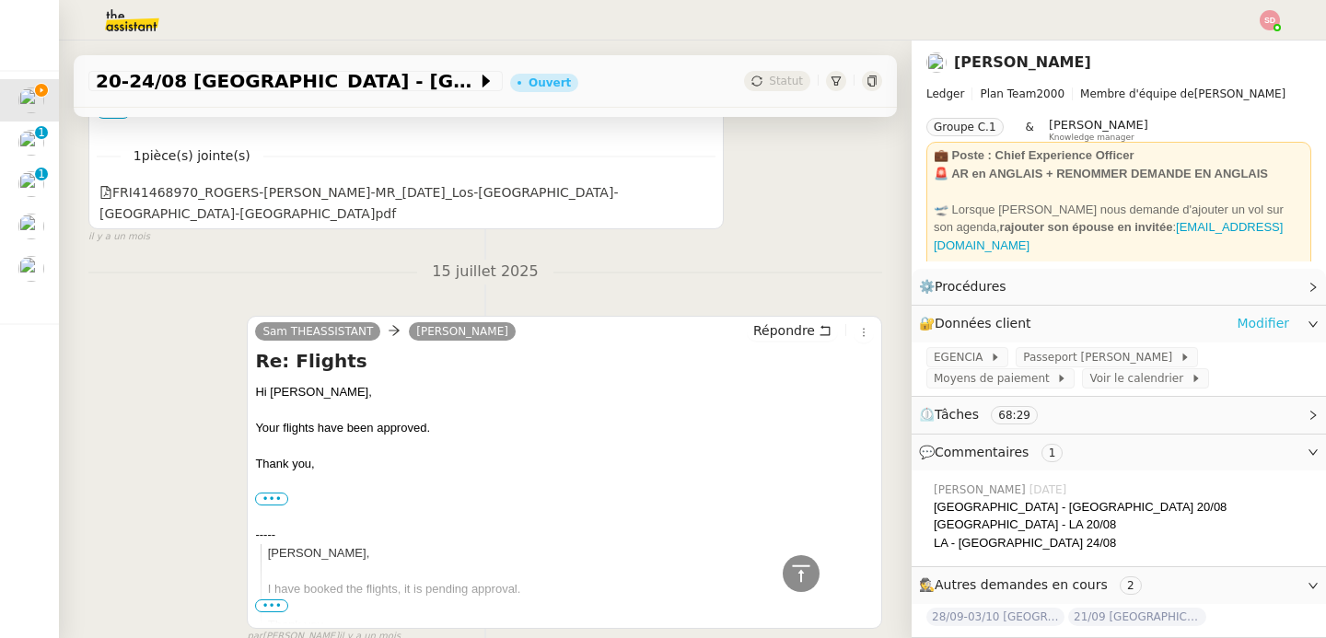
click at [1239, 323] on link "Modifier" at bounding box center [1263, 323] width 52 height 21
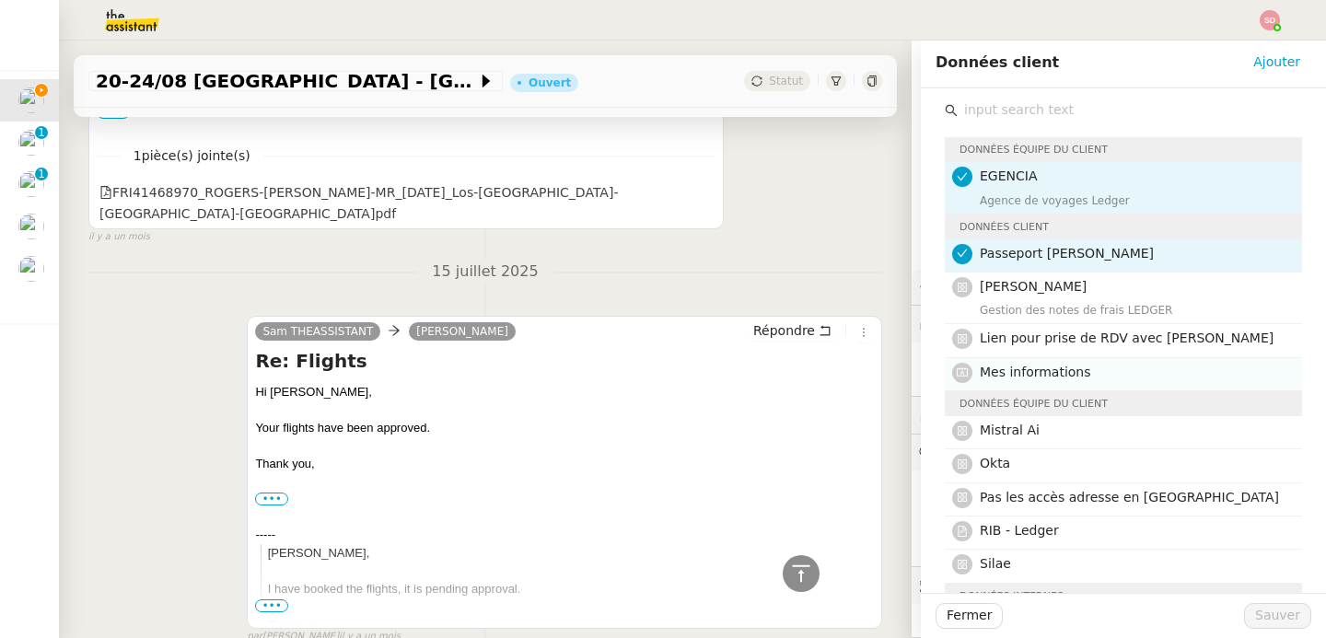
click at [1081, 378] on h4 "Mes informations" at bounding box center [1135, 372] width 311 height 21
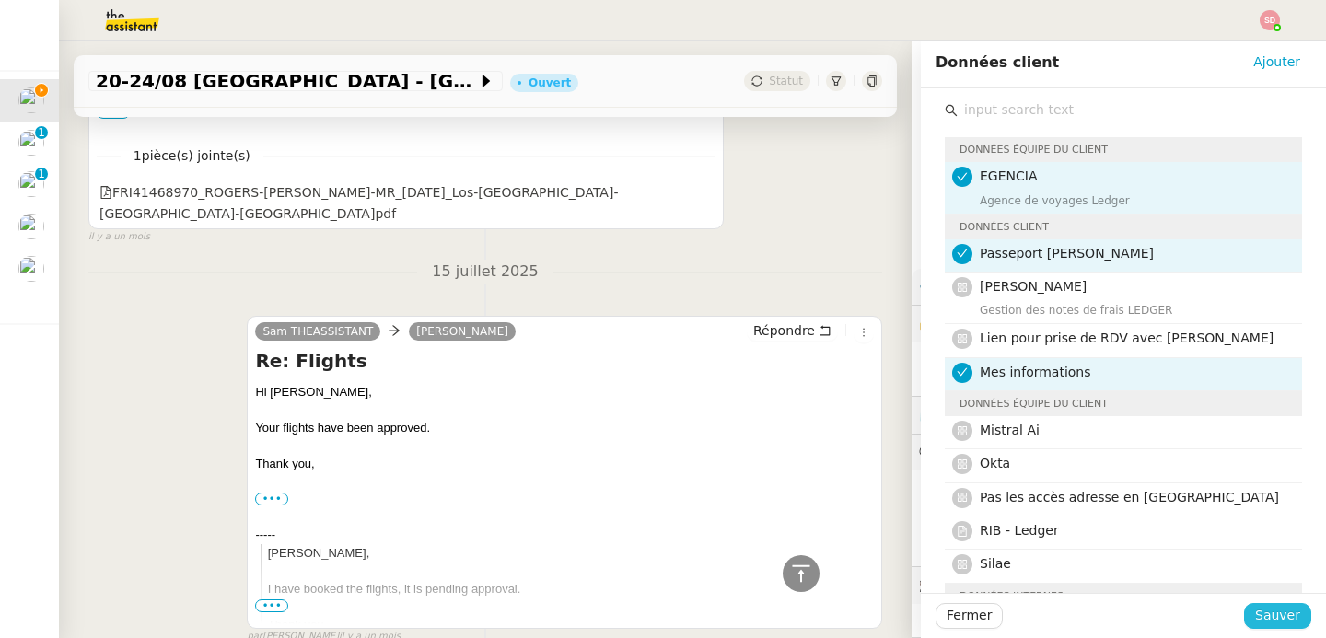
click at [1255, 613] on span "Sauver" at bounding box center [1277, 615] width 45 height 21
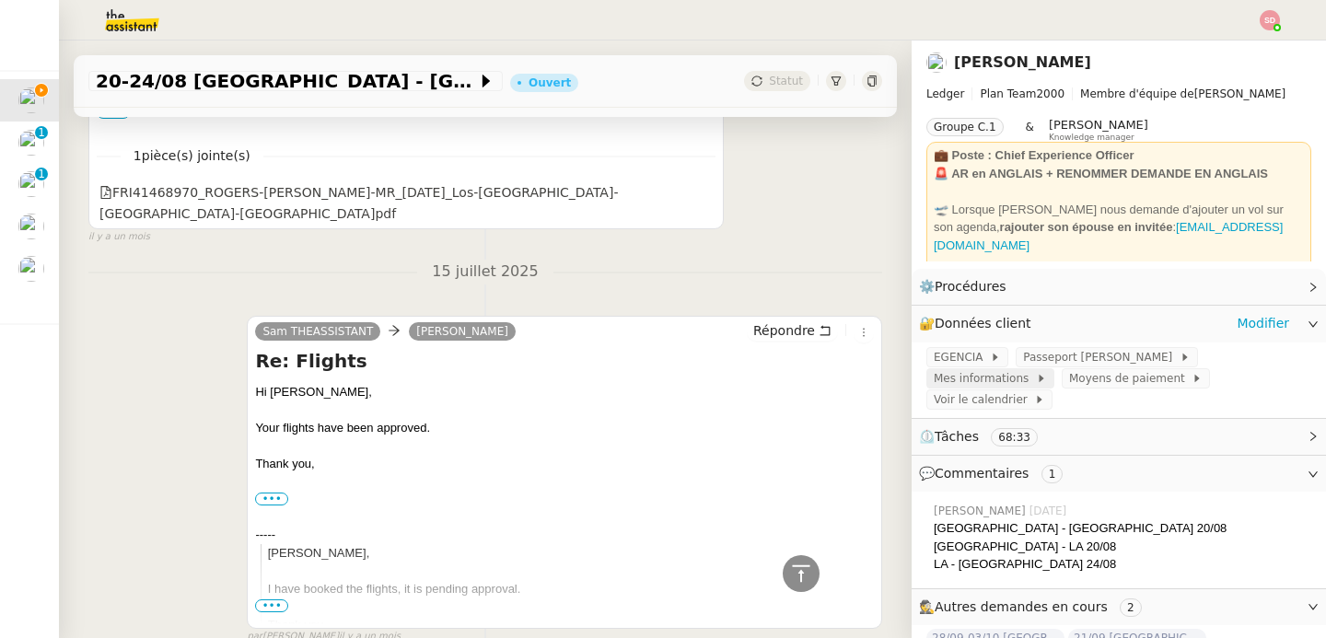
click at [1036, 369] on span "Mes informations" at bounding box center [985, 378] width 102 height 18
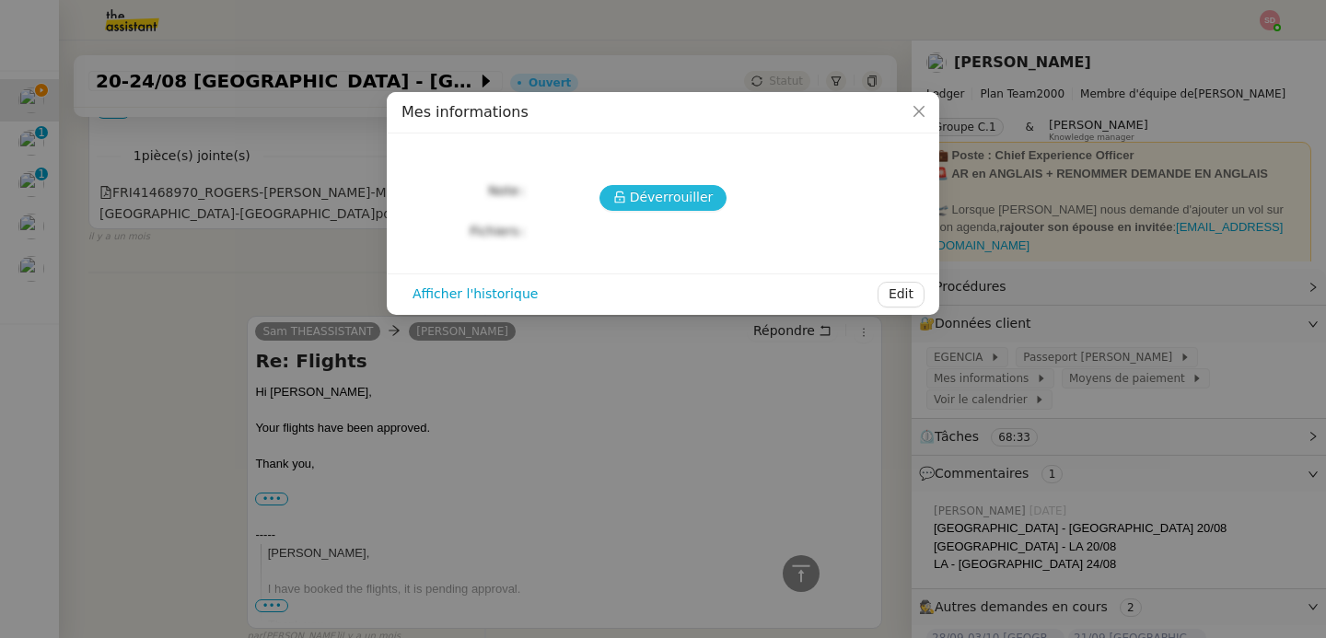
click at [622, 203] on icon at bounding box center [619, 198] width 10 height 12
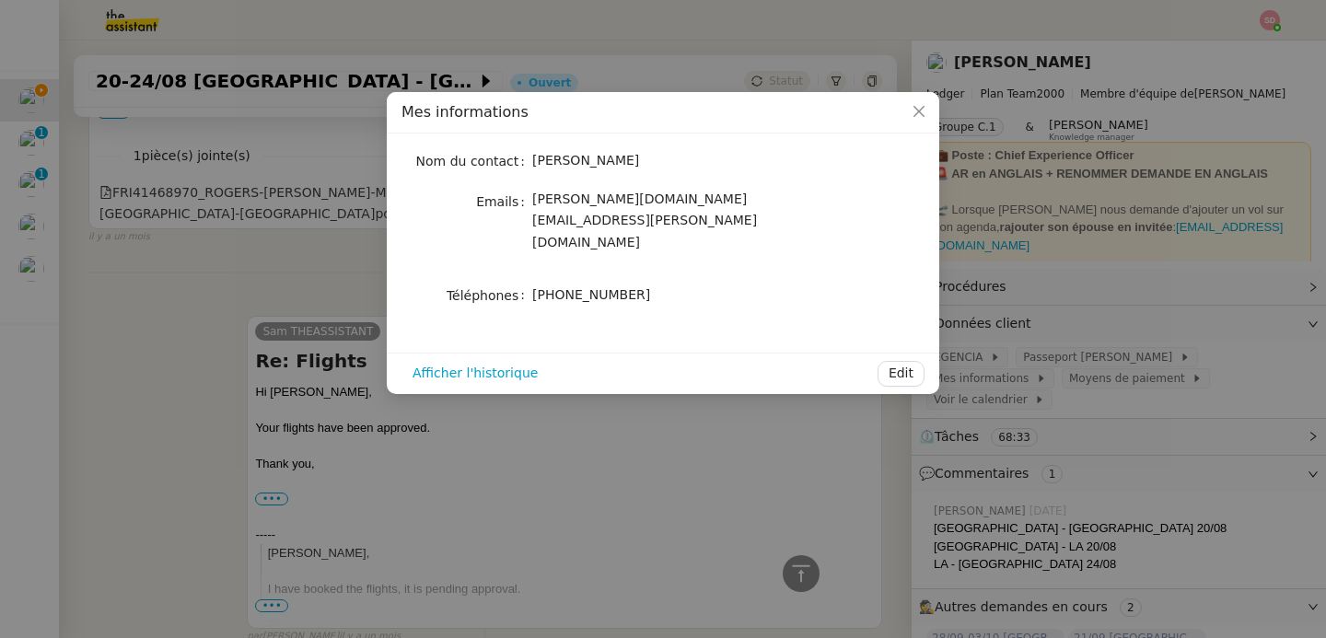
click at [567, 287] on span "[PHONE_NUMBER]" at bounding box center [591, 294] width 118 height 15
copy div "[PHONE_NUMBER] Afficher l'historique Edit"
click at [157, 227] on nz-modal-container "Mes informations Nom du contact [PERSON_NAME] Emails [PERSON_NAME][DOMAIN_NAME]…" at bounding box center [663, 319] width 1326 height 638
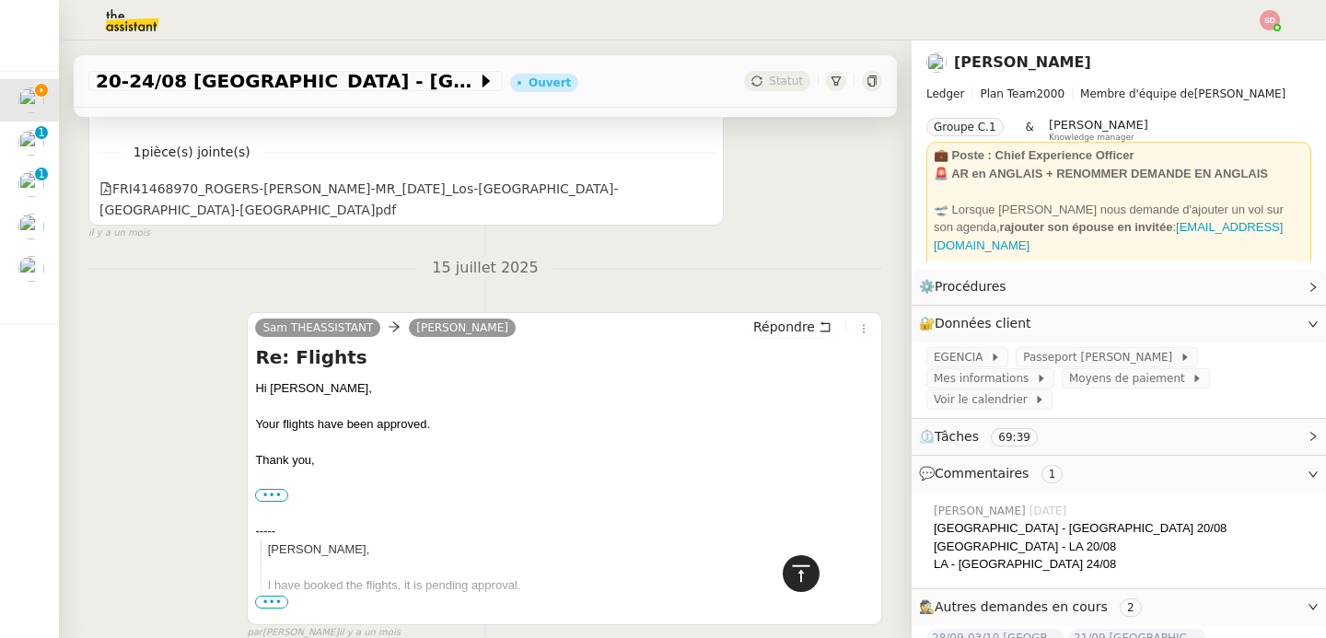
click at [790, 577] on icon at bounding box center [801, 574] width 22 height 22
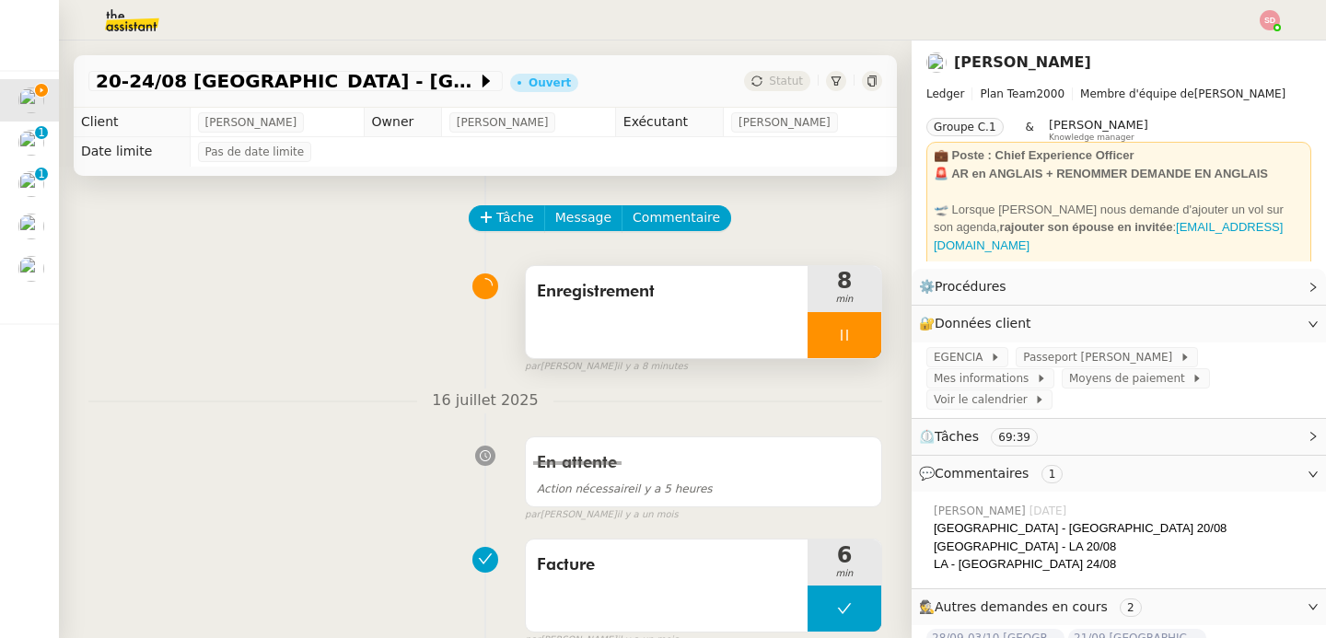
click at [843, 317] on div at bounding box center [845, 335] width 74 height 46
click at [844, 317] on button at bounding box center [862, 335] width 37 height 46
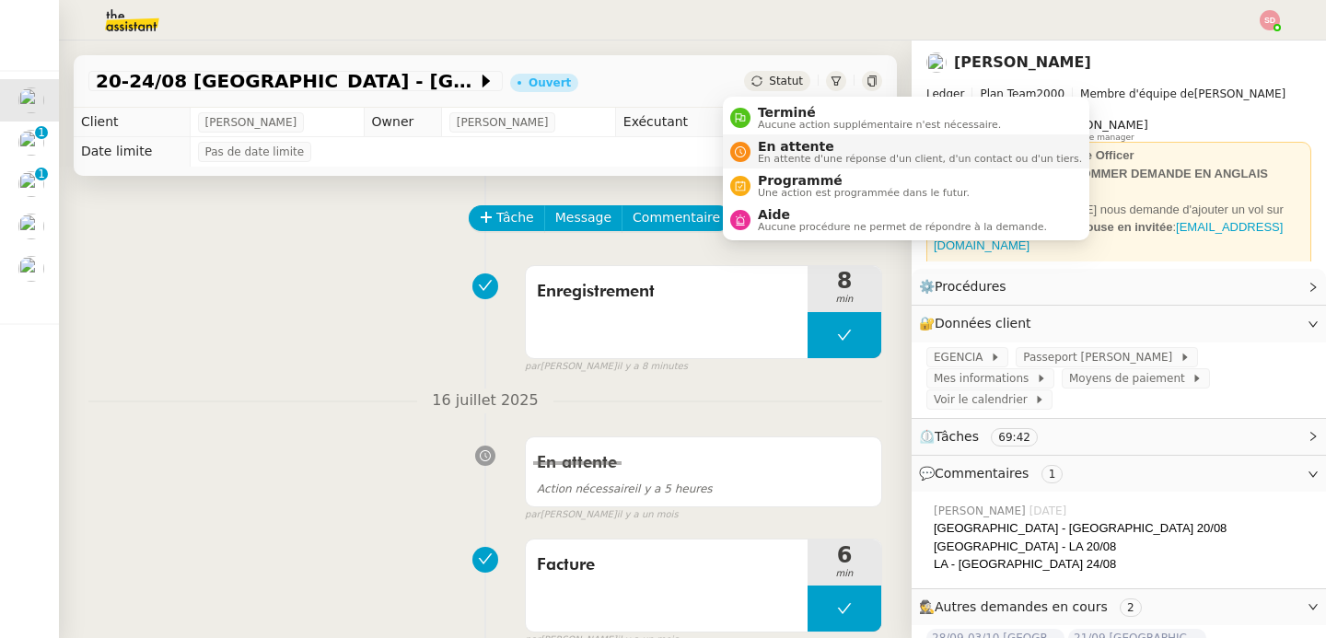
click at [787, 148] on span "En attente" at bounding box center [920, 146] width 324 height 15
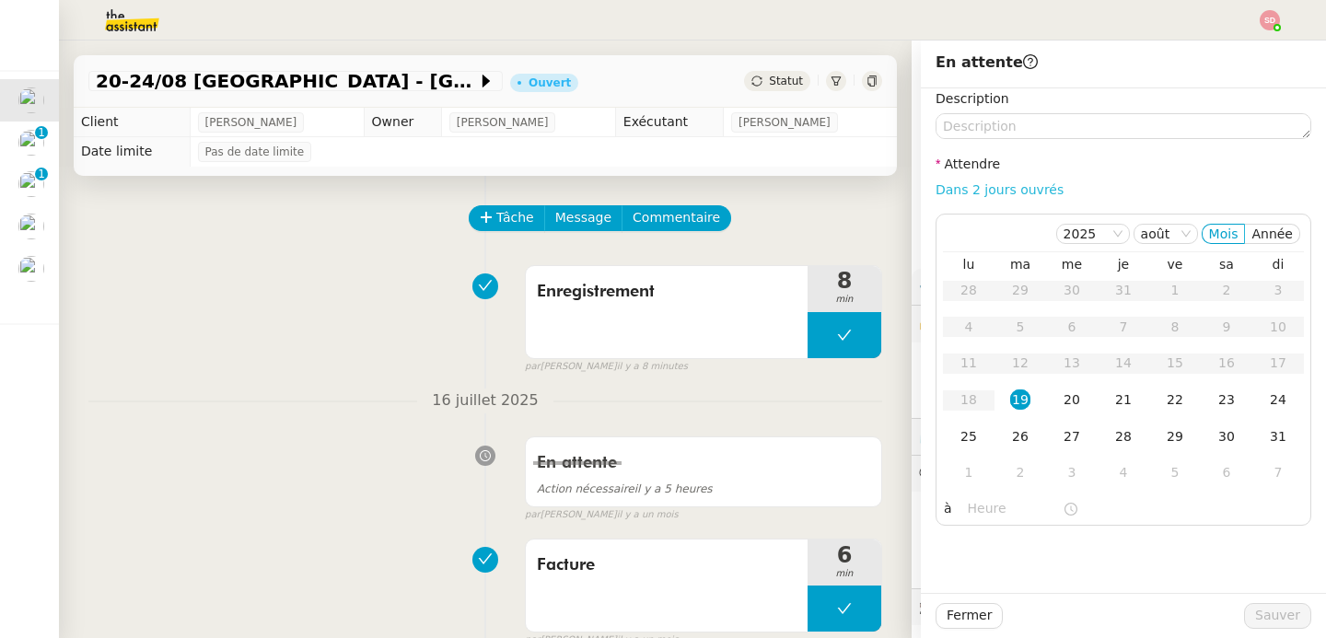
click at [979, 188] on link "Dans 2 jours ouvrés" at bounding box center [1000, 189] width 128 height 15
type input "07:00"
click at [1165, 396] on div "22" at bounding box center [1175, 399] width 20 height 20
click at [1261, 616] on span "Sauver" at bounding box center [1277, 615] width 45 height 21
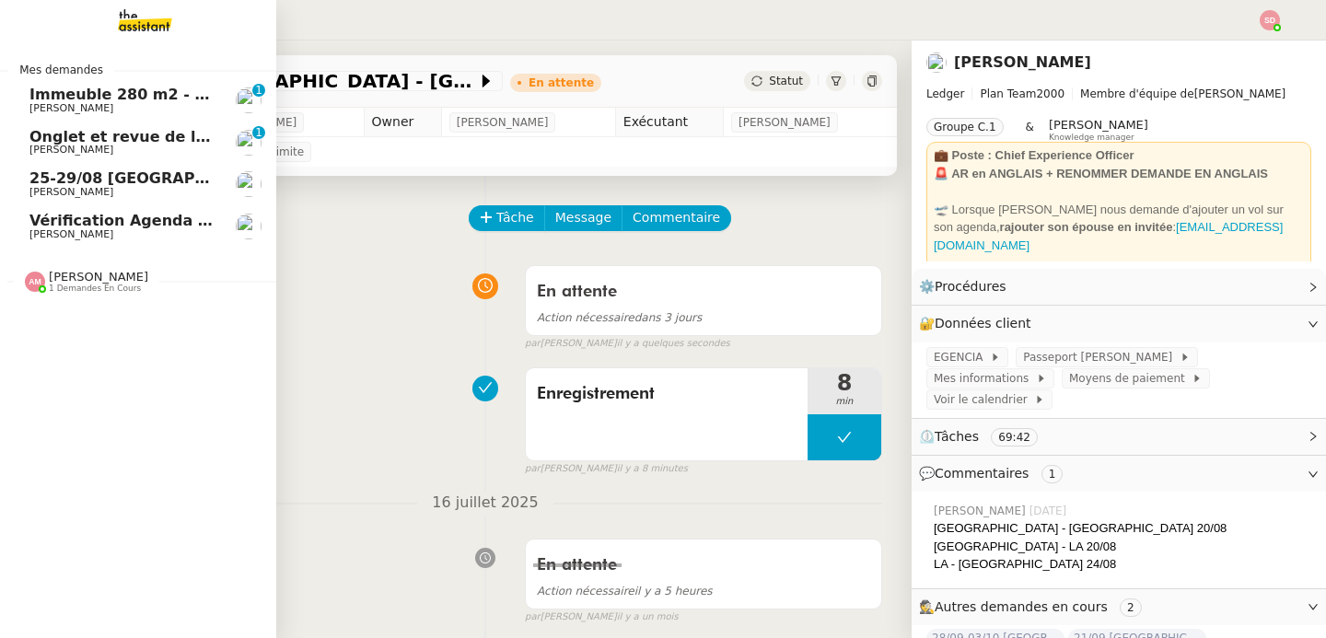
click at [46, 169] on link "25-29/08 [GEOGRAPHIC_DATA] - [GEOGRAPHIC_DATA] [PERSON_NAME]" at bounding box center [138, 184] width 276 height 42
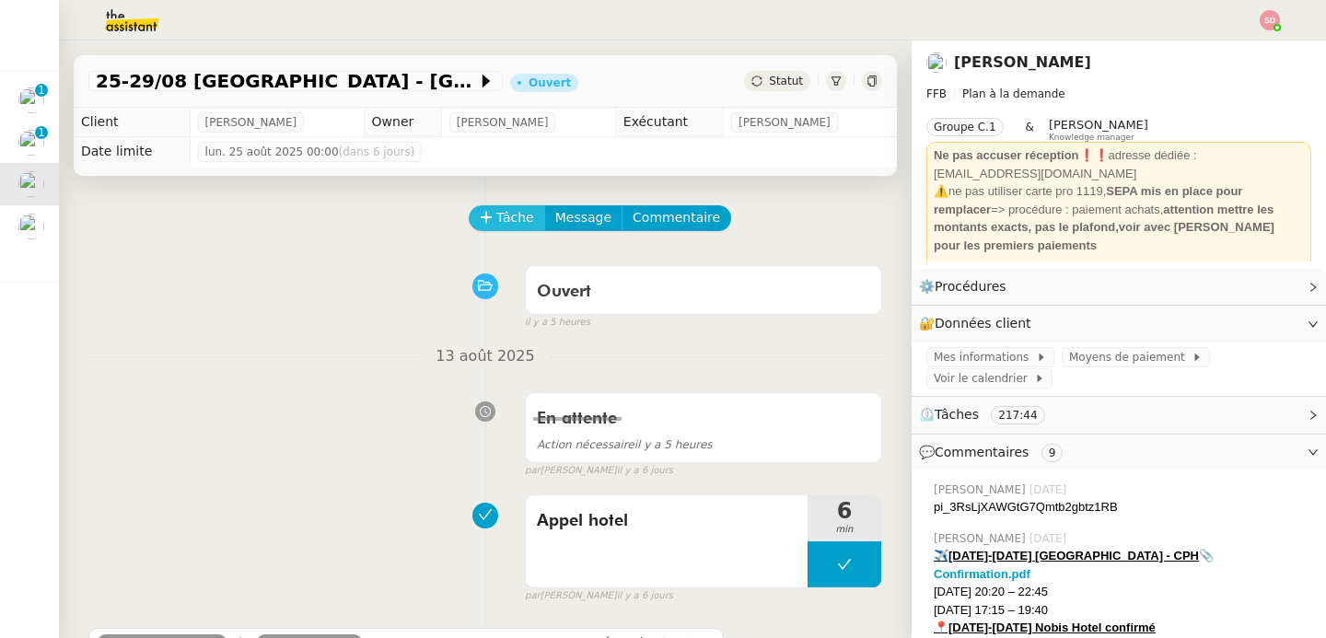
click at [525, 212] on button "Tâche" at bounding box center [507, 218] width 76 height 26
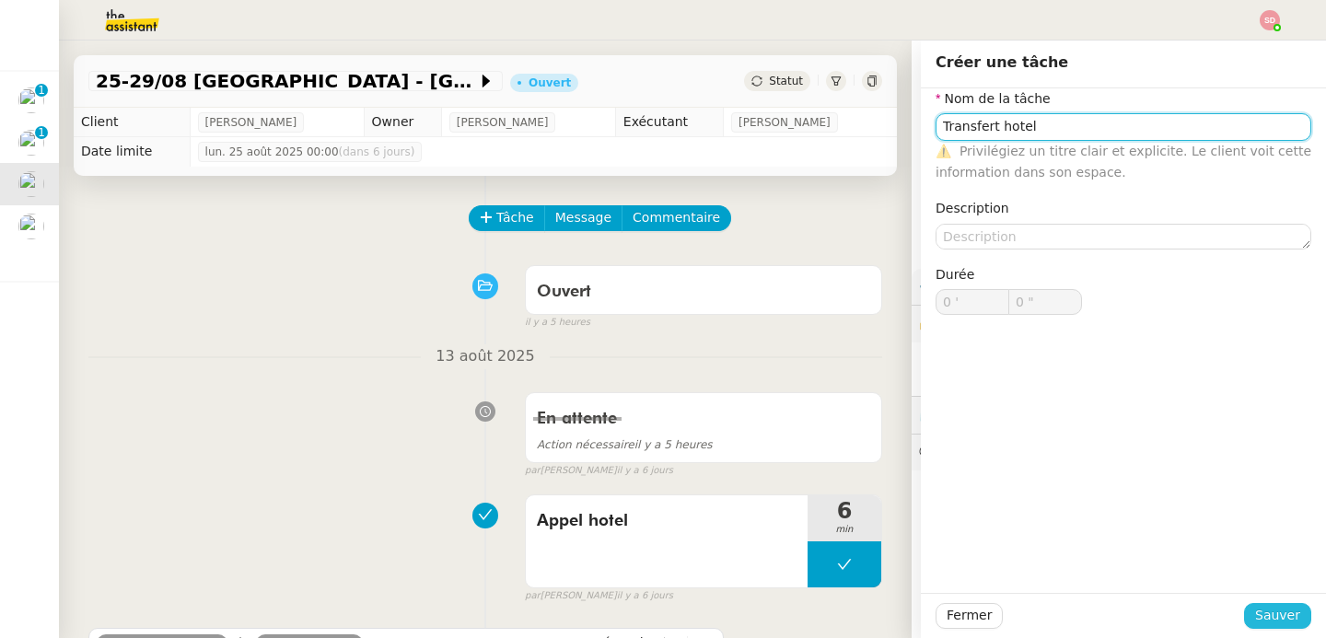
type input "Transfert hotel"
click at [1264, 618] on span "Sauver" at bounding box center [1277, 615] width 45 height 21
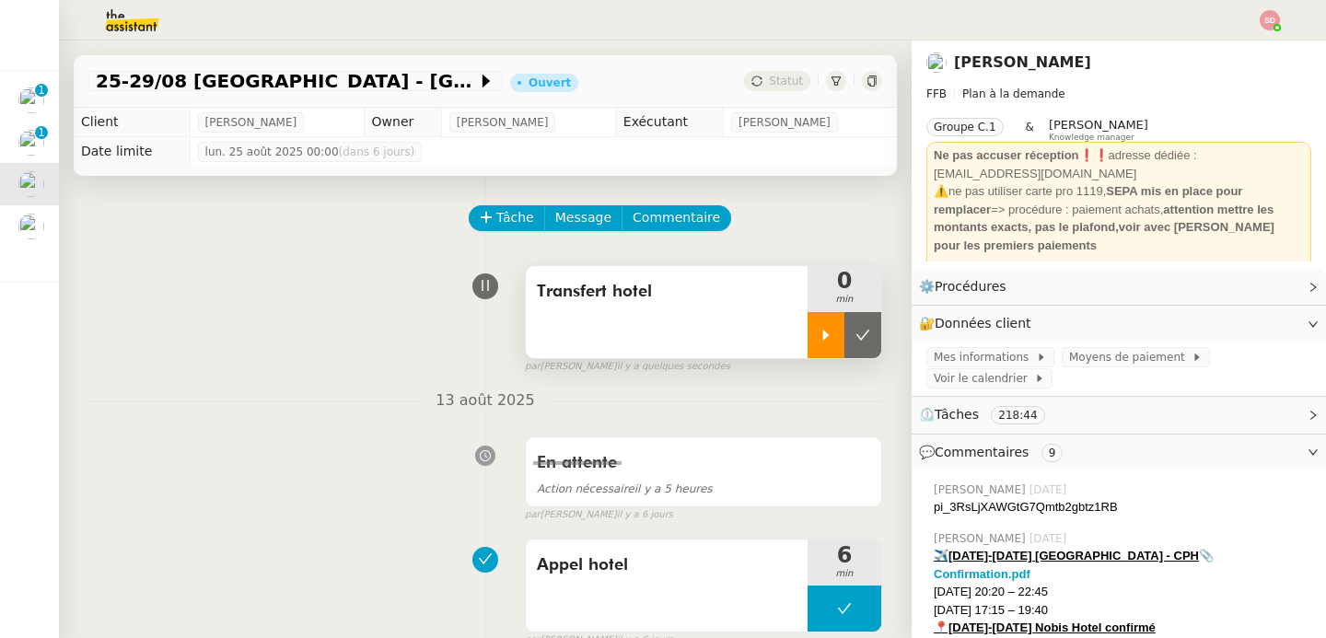
click at [808, 346] on div at bounding box center [826, 335] width 37 height 46
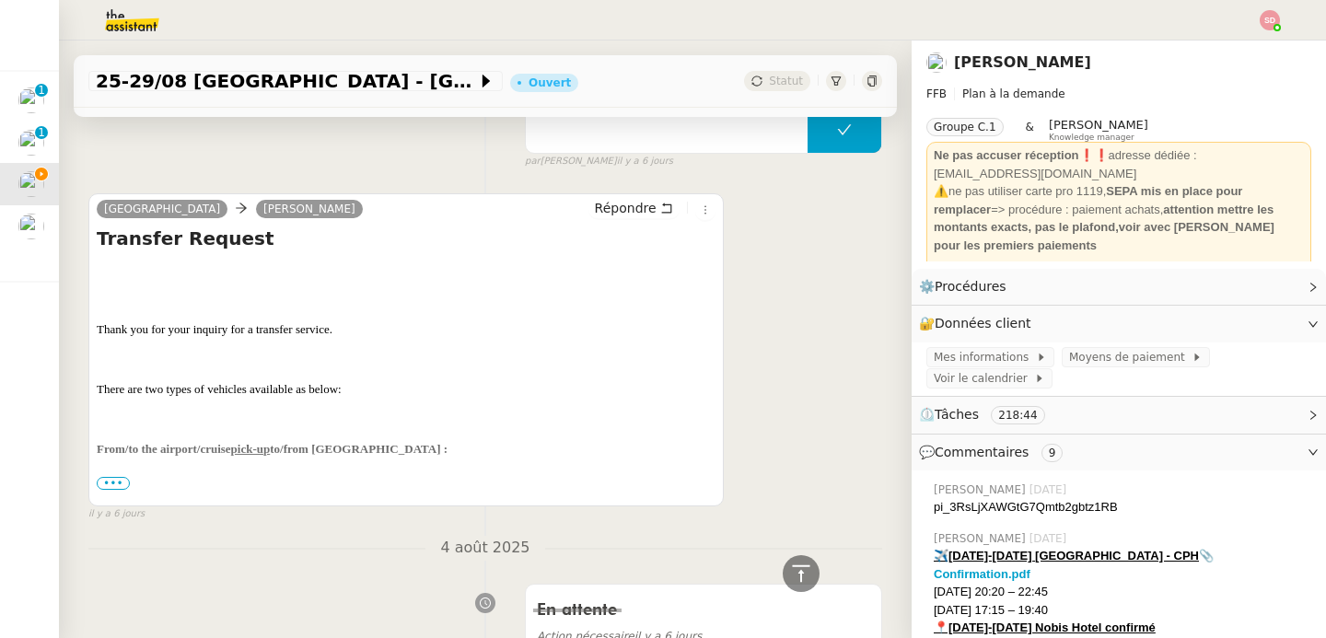
scroll to position [481, 0]
click at [115, 481] on span "•••" at bounding box center [113, 481] width 33 height 13
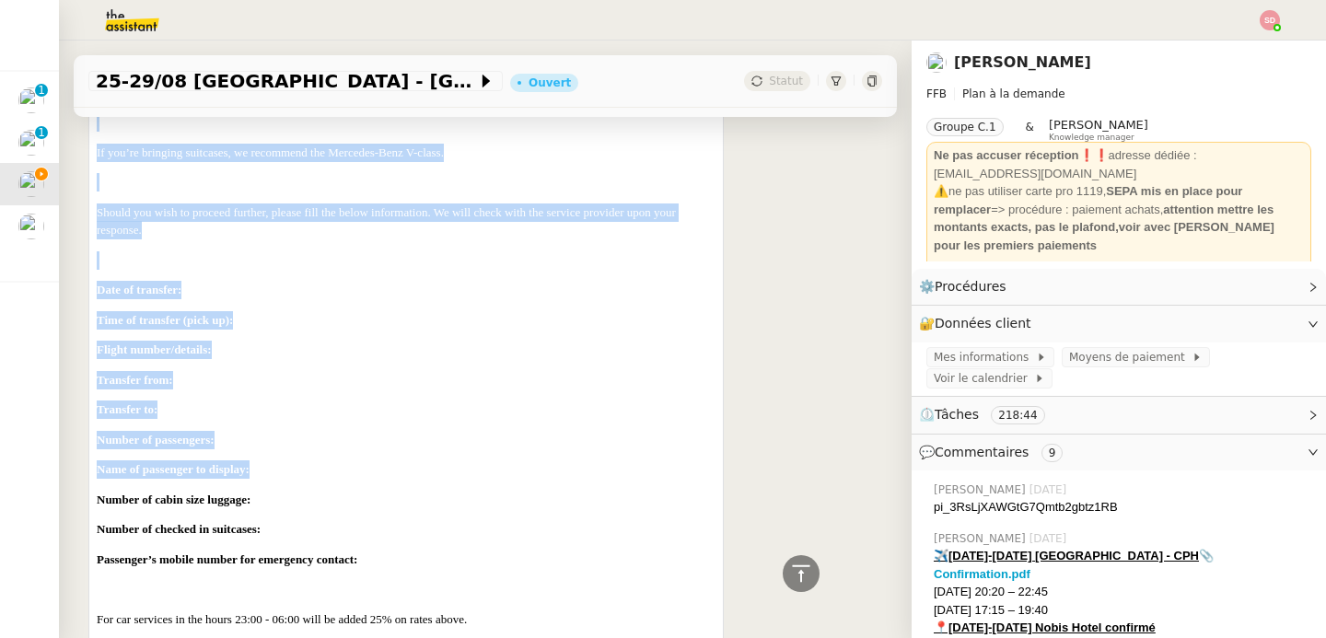
scroll to position [801, 0]
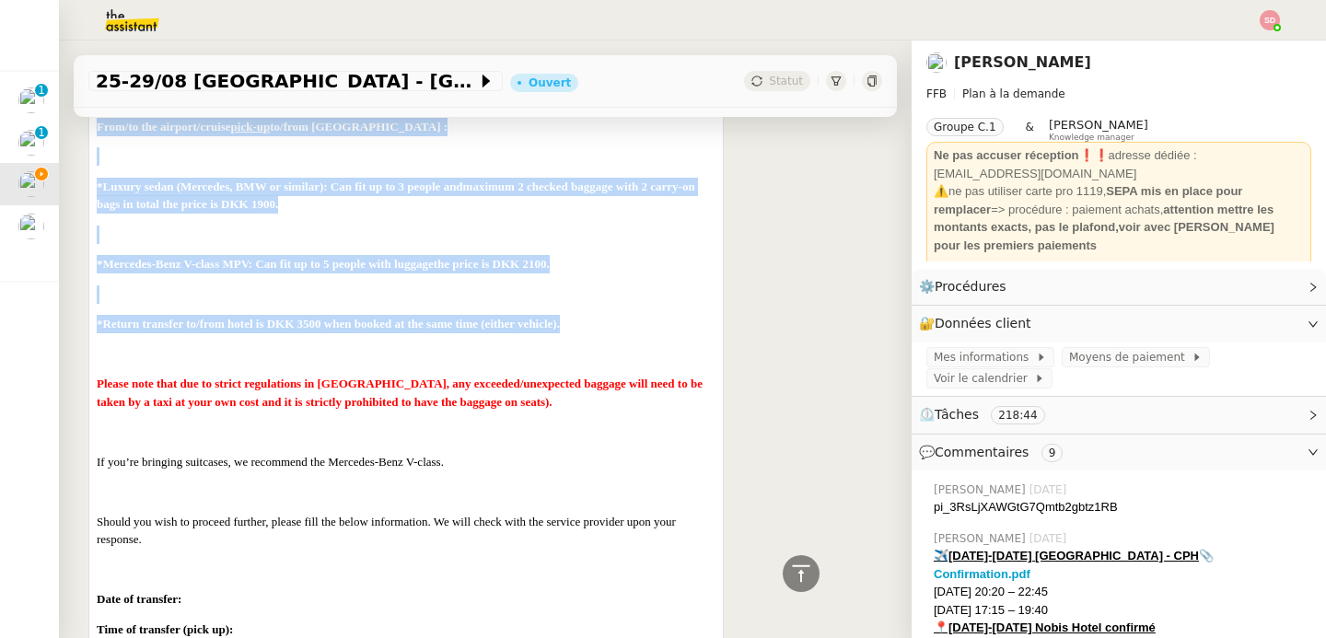
drag, startPoint x: 95, startPoint y: 445, endPoint x: 609, endPoint y: 329, distance: 526.7
click at [609, 329] on div "[GEOGRAPHIC_DATA] [PERSON_NAME] Transfer Request Thank you for your inquiry for…" at bounding box center [405, 517] width 635 height 1293
copy div "From/to the airport/cruise pick-up to/from [GEOGRAPHIC_DATA] : *Luxury sedan (M…"
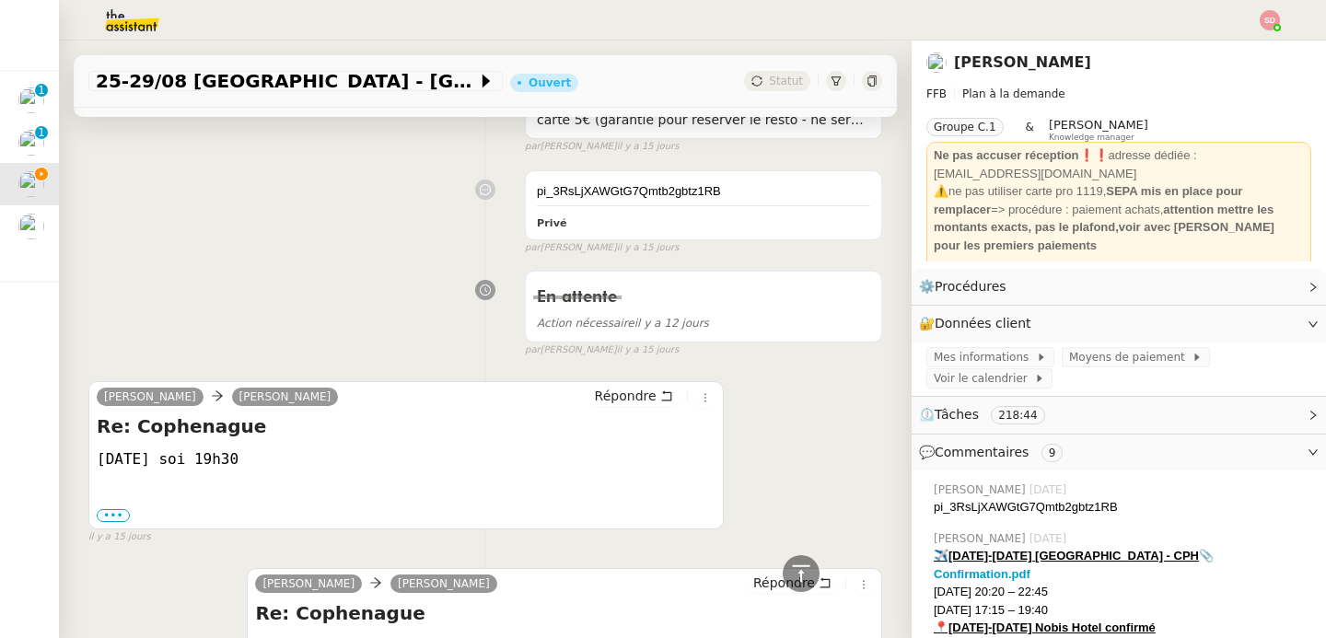
scroll to position [2395, 0]
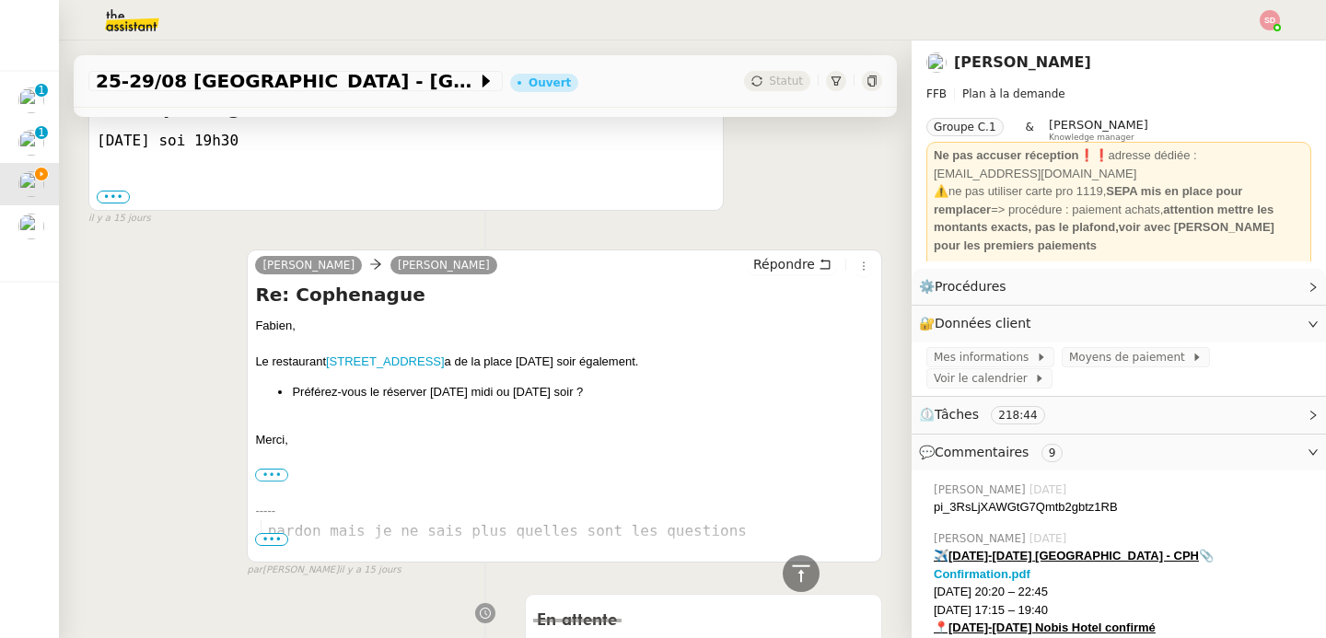
click at [758, 277] on div "[PERSON_NAME]" at bounding box center [564, 268] width 619 height 28
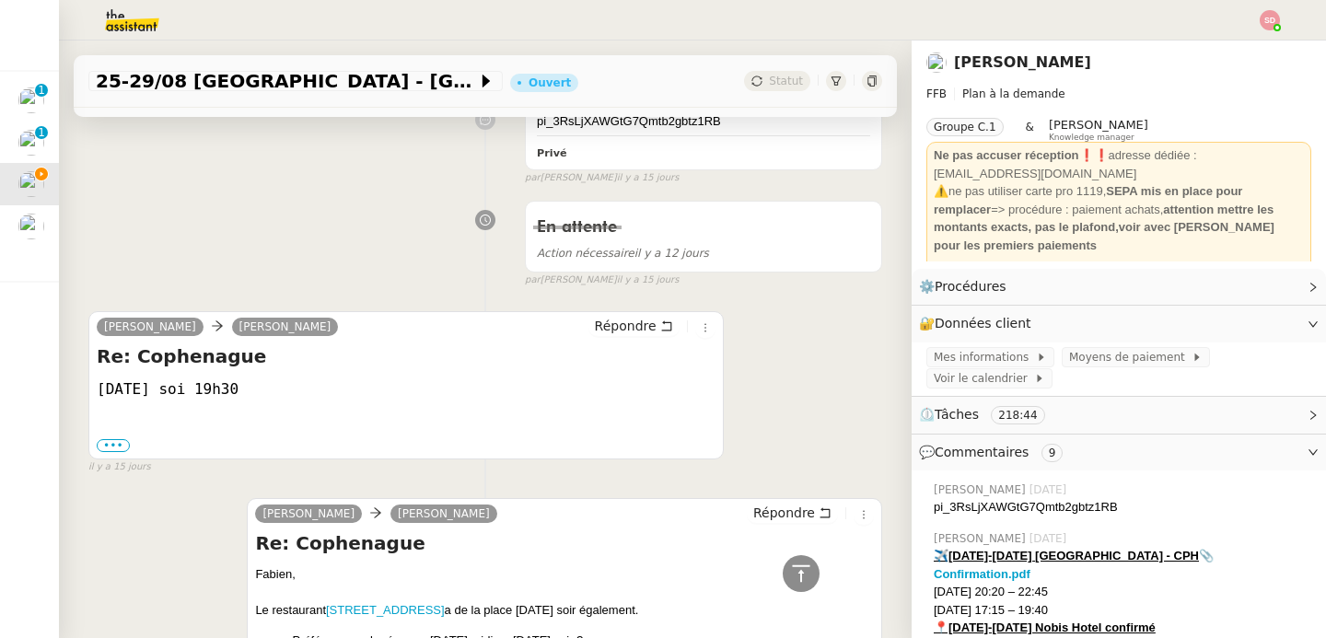
scroll to position [2119, 0]
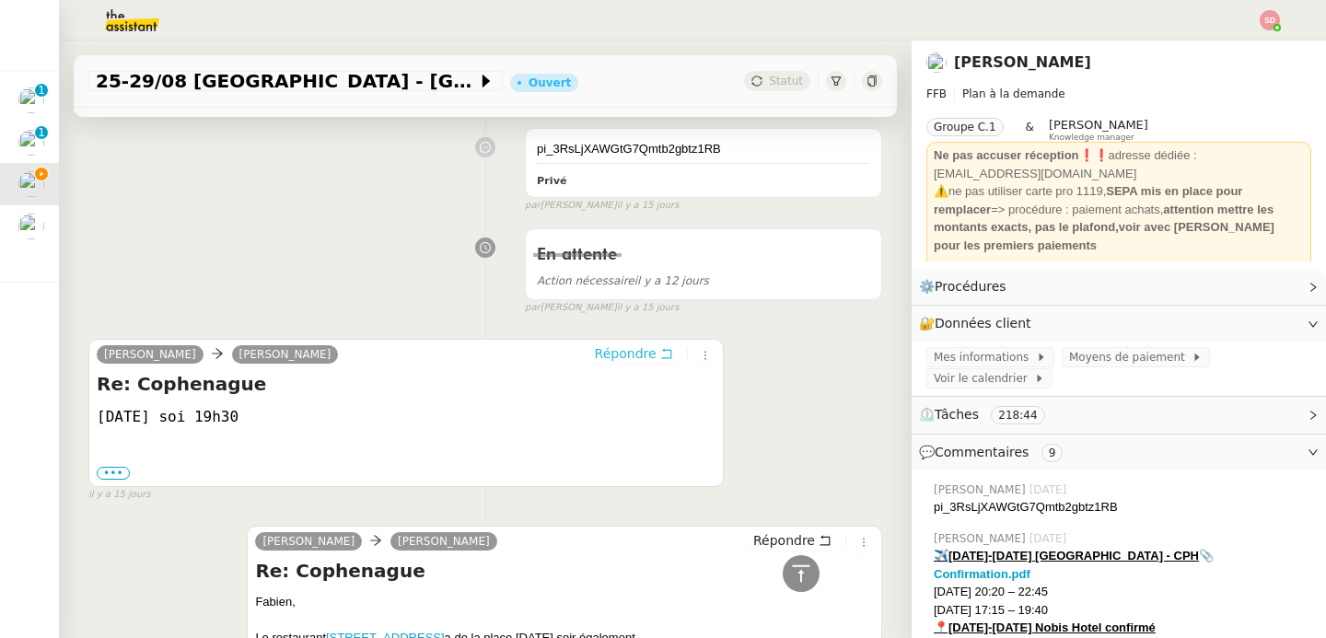
click at [595, 348] on span "Répondre" at bounding box center [626, 353] width 62 height 18
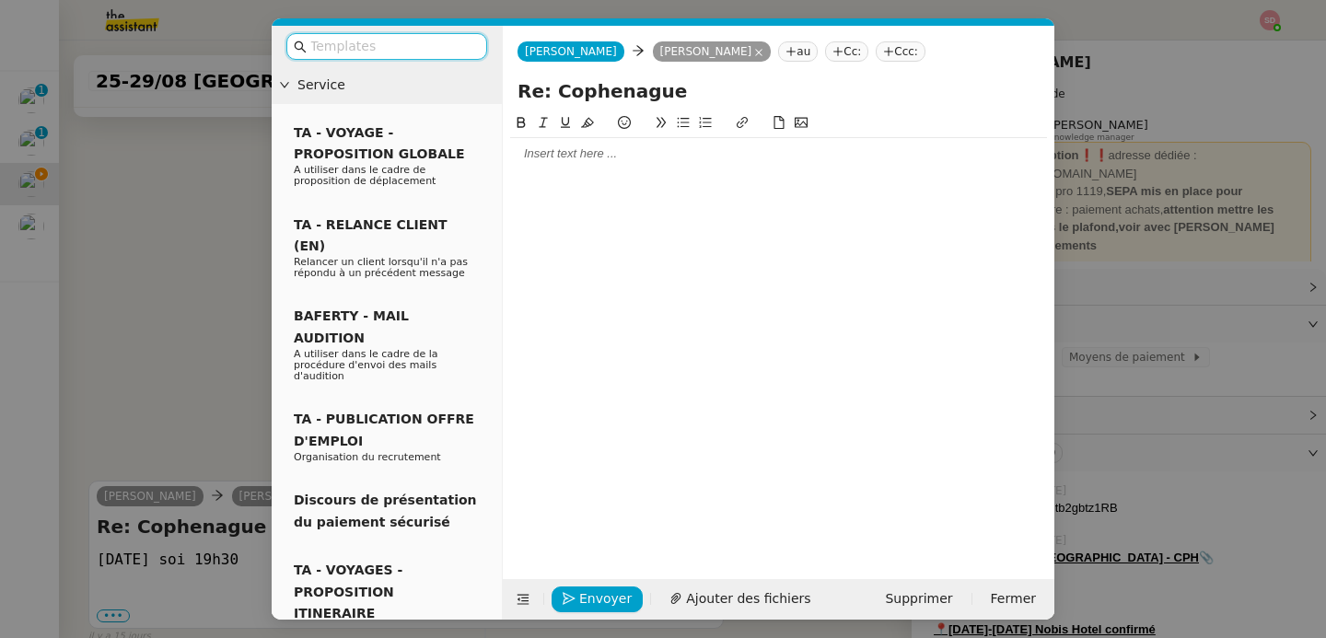
scroll to position [2261, 0]
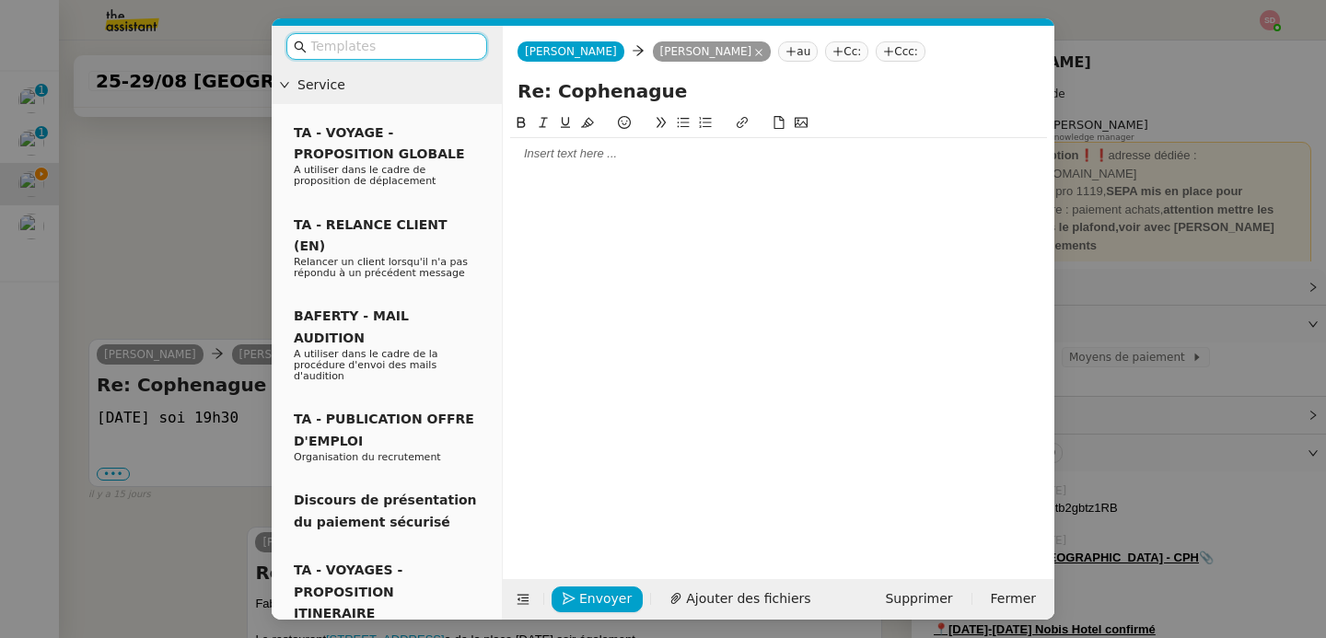
click at [547, 164] on div at bounding box center [778, 153] width 537 height 31
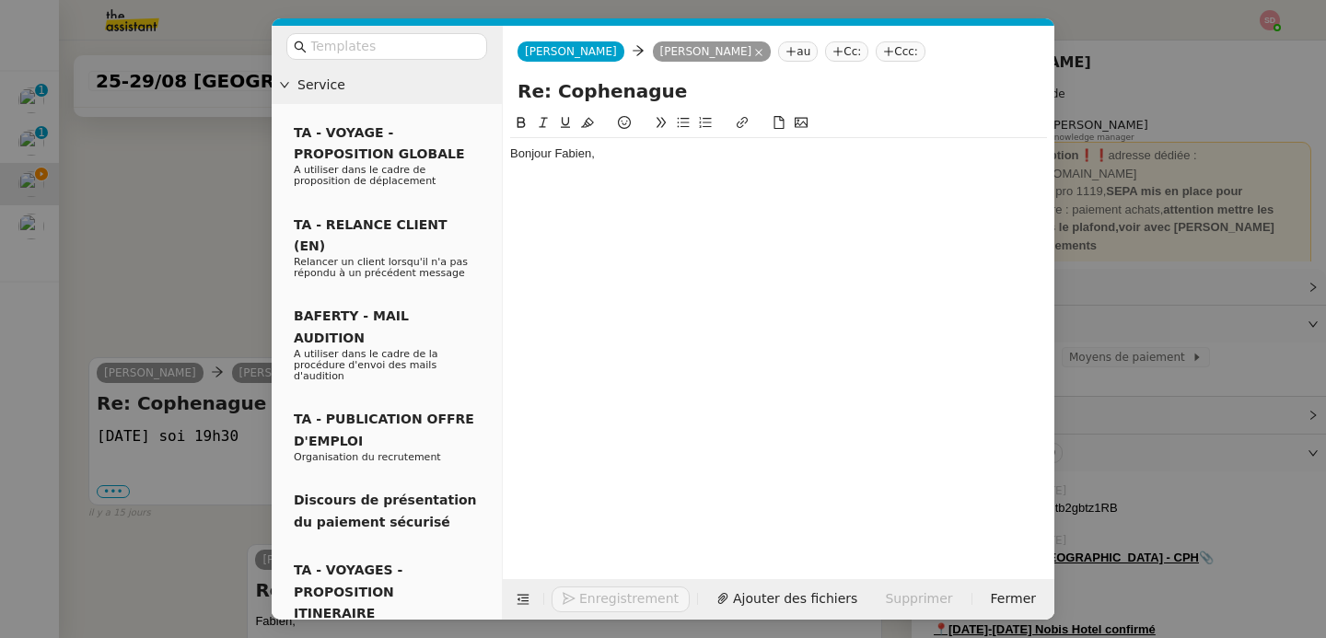
scroll to position [2278, 0]
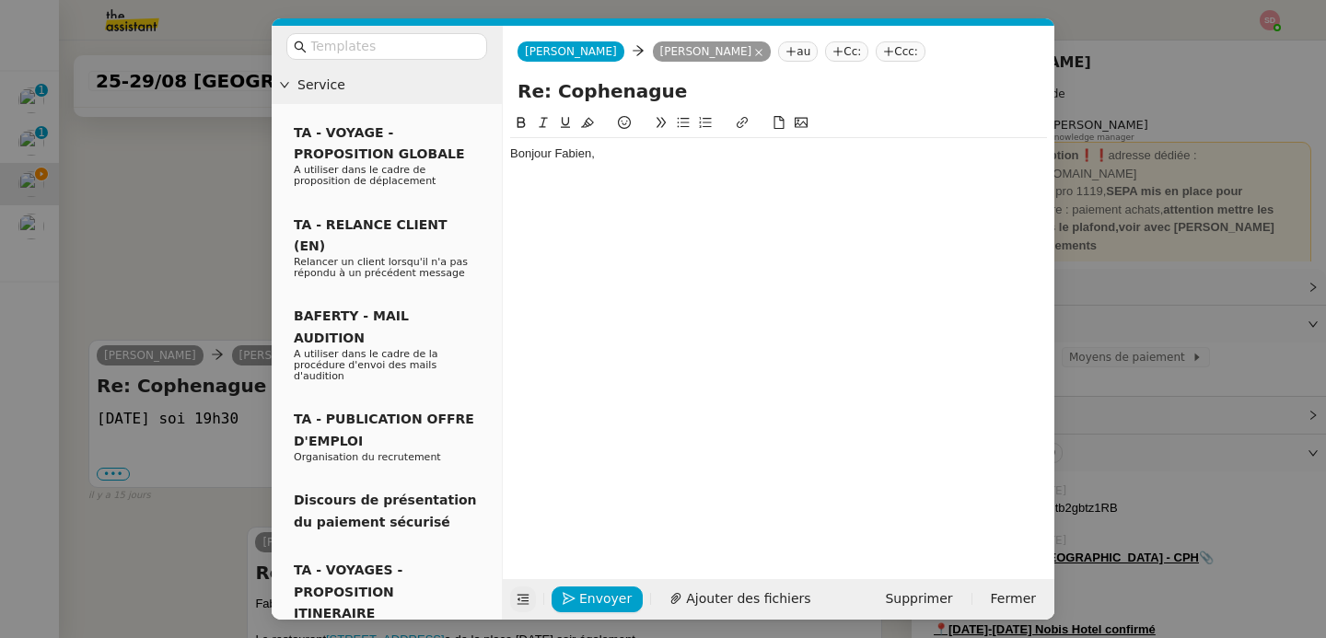
click at [515, 599] on icon at bounding box center [523, 599] width 24 height 13
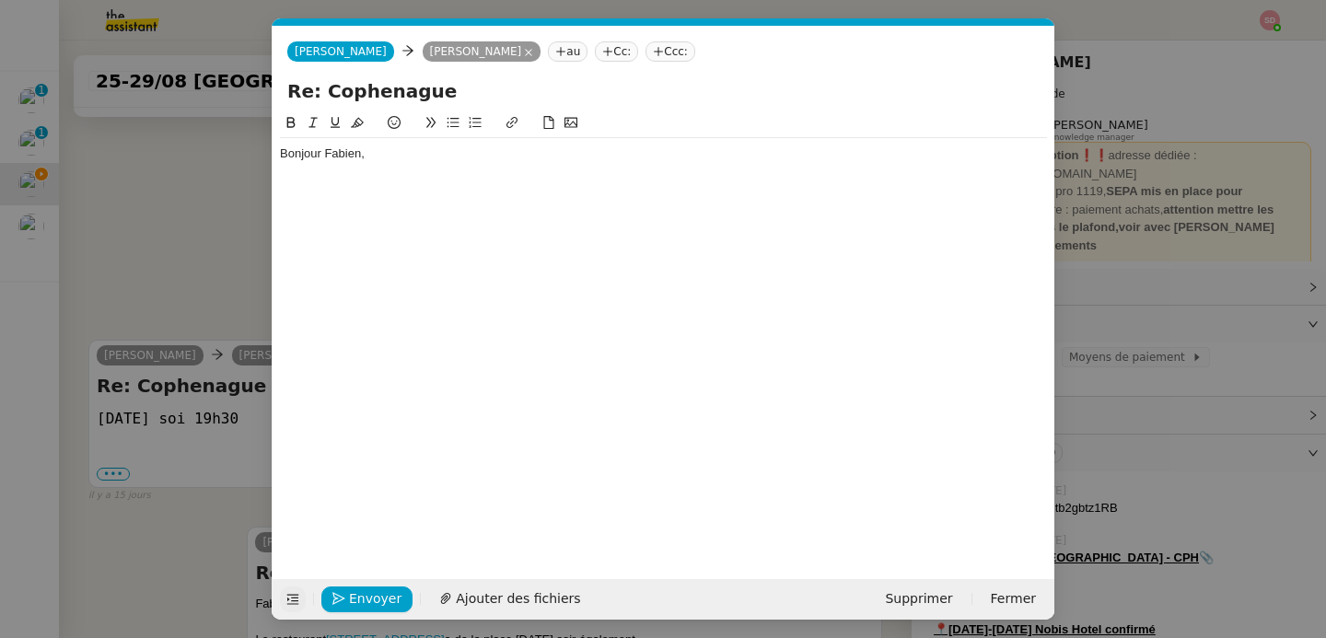
click at [527, 168] on div "Bonjour Fabien," at bounding box center [663, 153] width 767 height 31
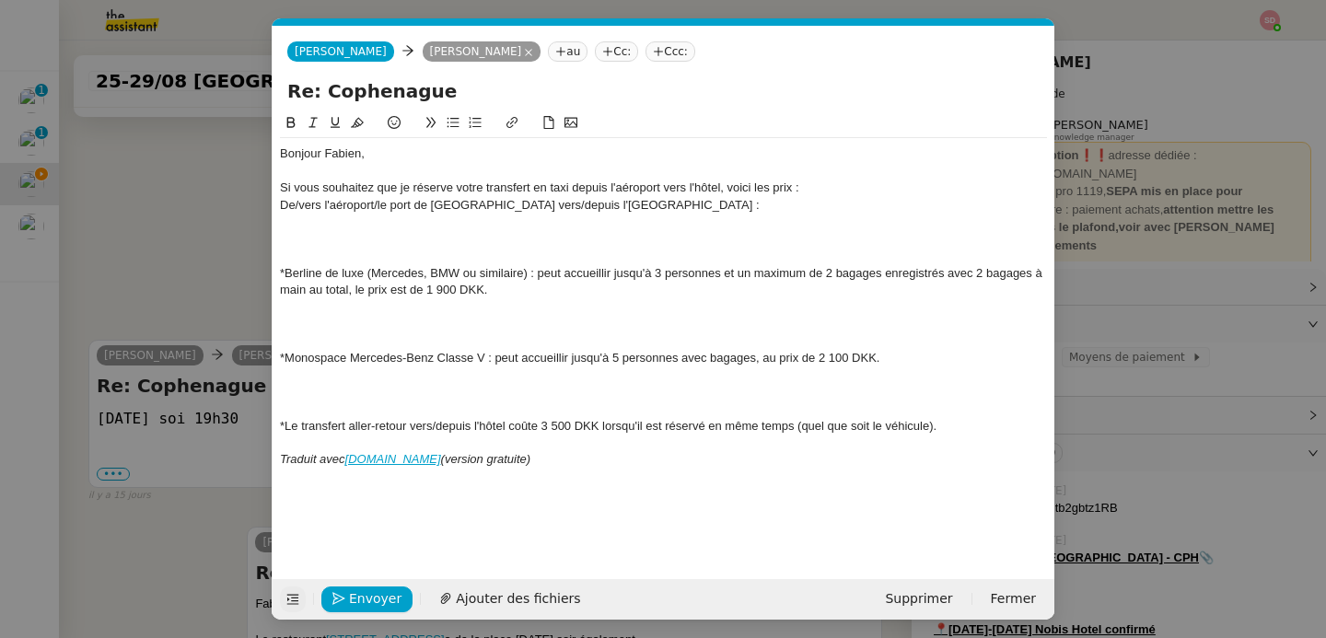
scroll to position [2502, 0]
click at [475, 206] on div "De/vers l'aéroport/le port de [GEOGRAPHIC_DATA] vers/depuis l'[GEOGRAPHIC_DATA]…" at bounding box center [663, 205] width 767 height 17
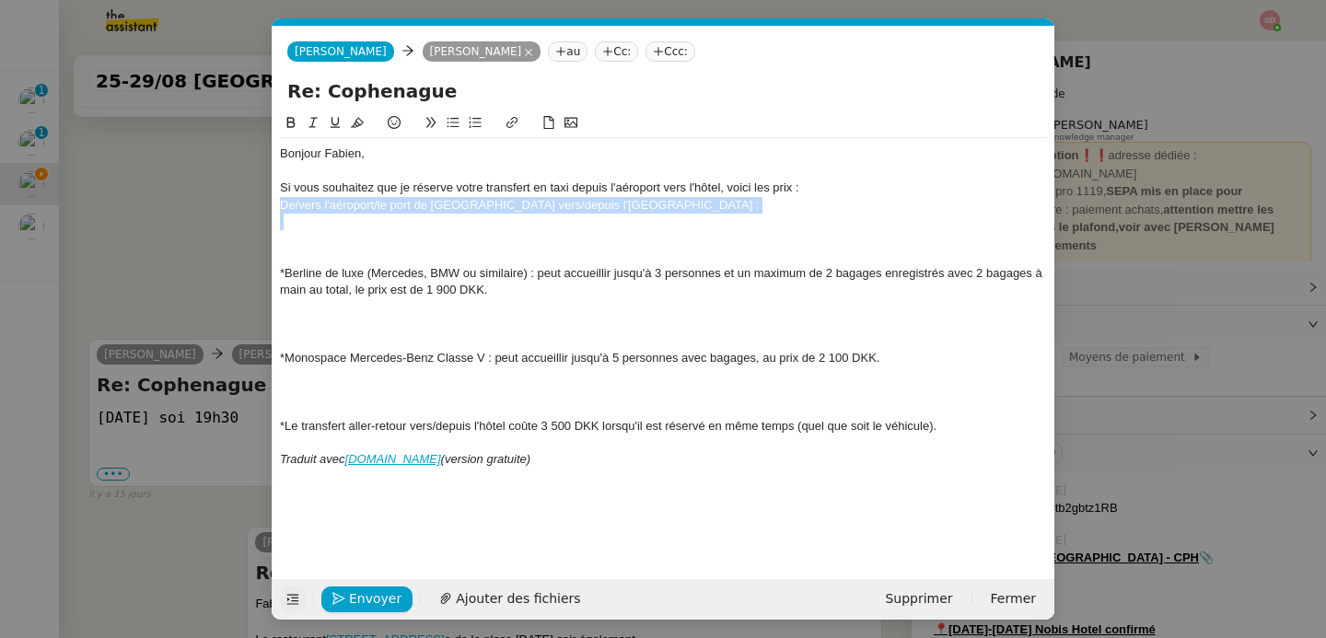
click at [475, 206] on div "De/vers l'aéroport/le port de [GEOGRAPHIC_DATA] vers/depuis l'[GEOGRAPHIC_DATA]…" at bounding box center [663, 205] width 767 height 17
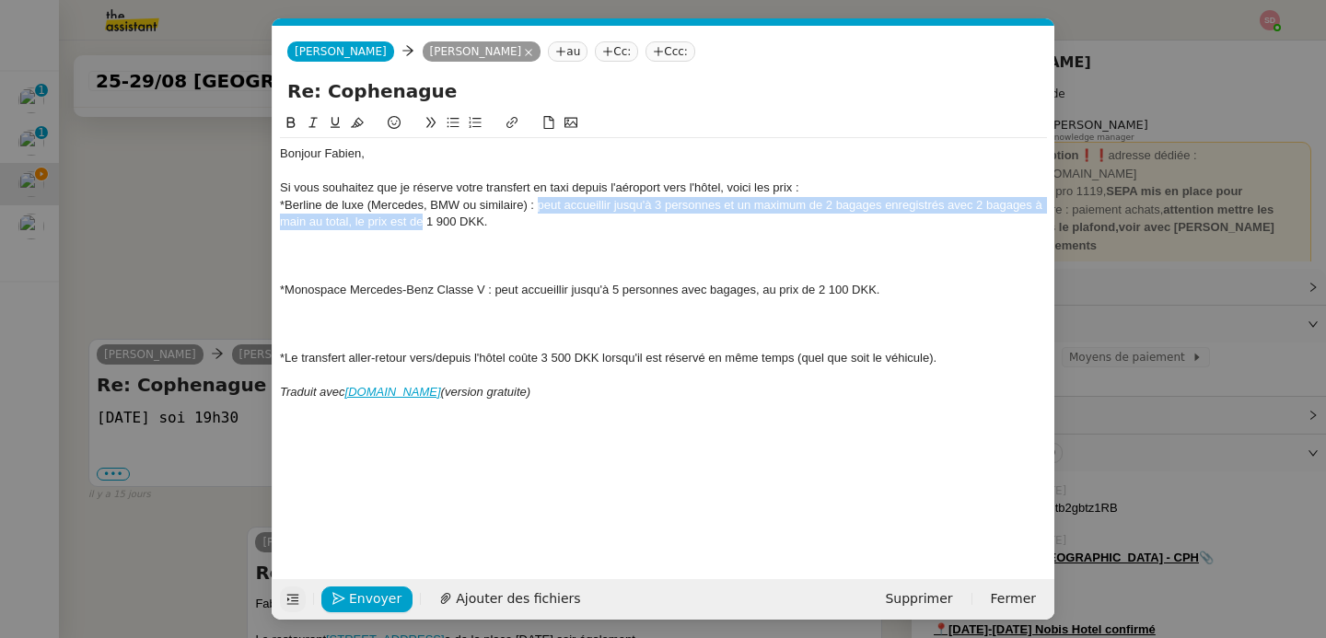
drag, startPoint x: 536, startPoint y: 204, endPoint x: 420, endPoint y: 216, distance: 116.6
click at [420, 216] on div "*Berline de luxe (Mercedes, BMW ou similaire) : peut accueillir jusqu'à 3 perso…" at bounding box center [663, 214] width 767 height 34
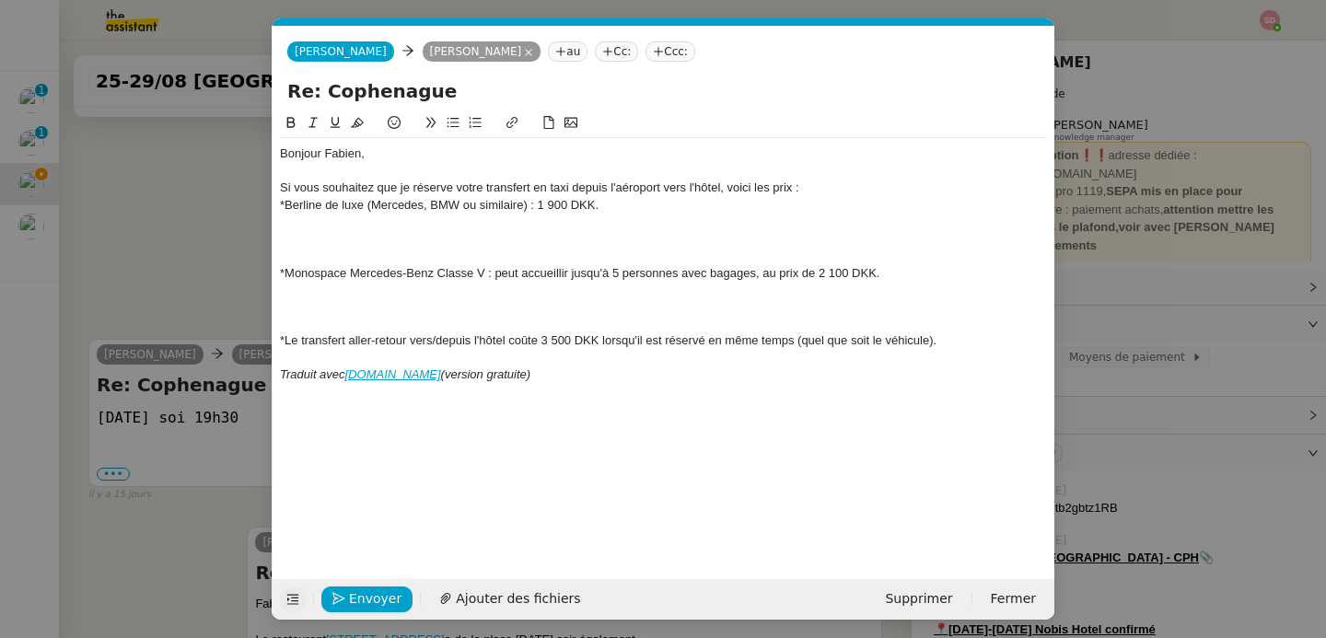
click at [610, 202] on div "*Berline de luxe (Mercedes, BMW ou similaire) : 1 900 DKK." at bounding box center [663, 205] width 767 height 17
click at [357, 248] on div at bounding box center [663, 256] width 767 height 17
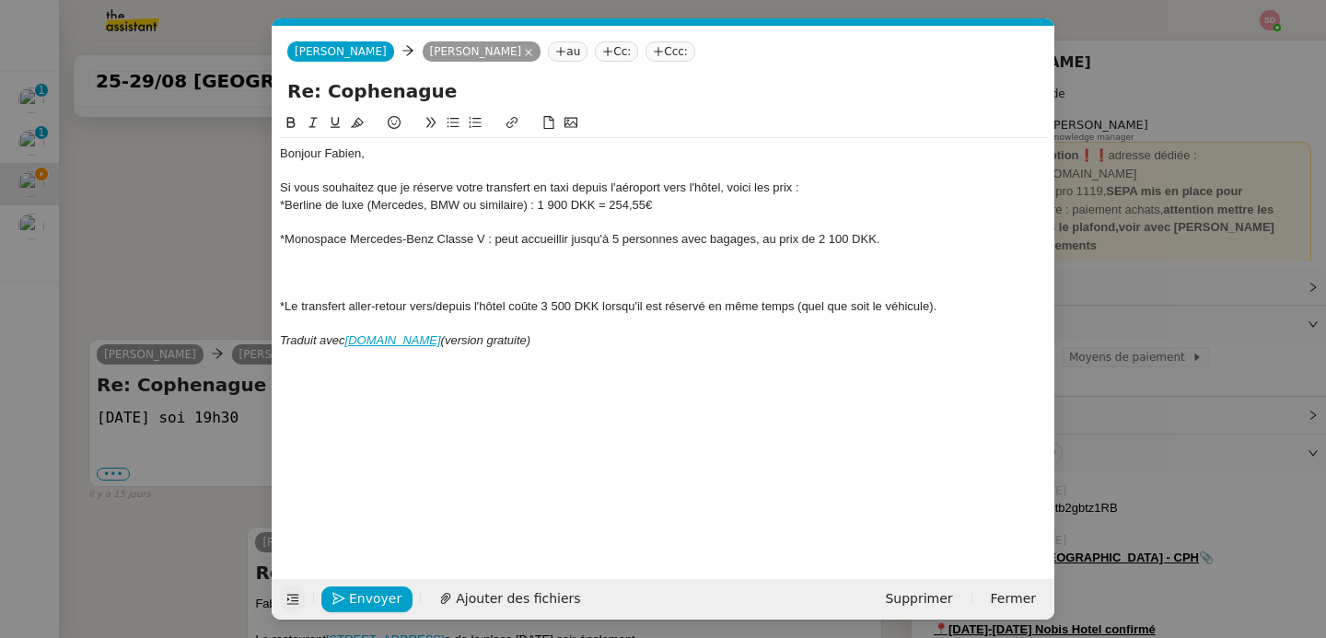
click at [476, 233] on div "*Monospace Mercedes-Benz Classe V : peut accueillir jusqu'à 5 personnes avec ba…" at bounding box center [663, 239] width 767 height 17
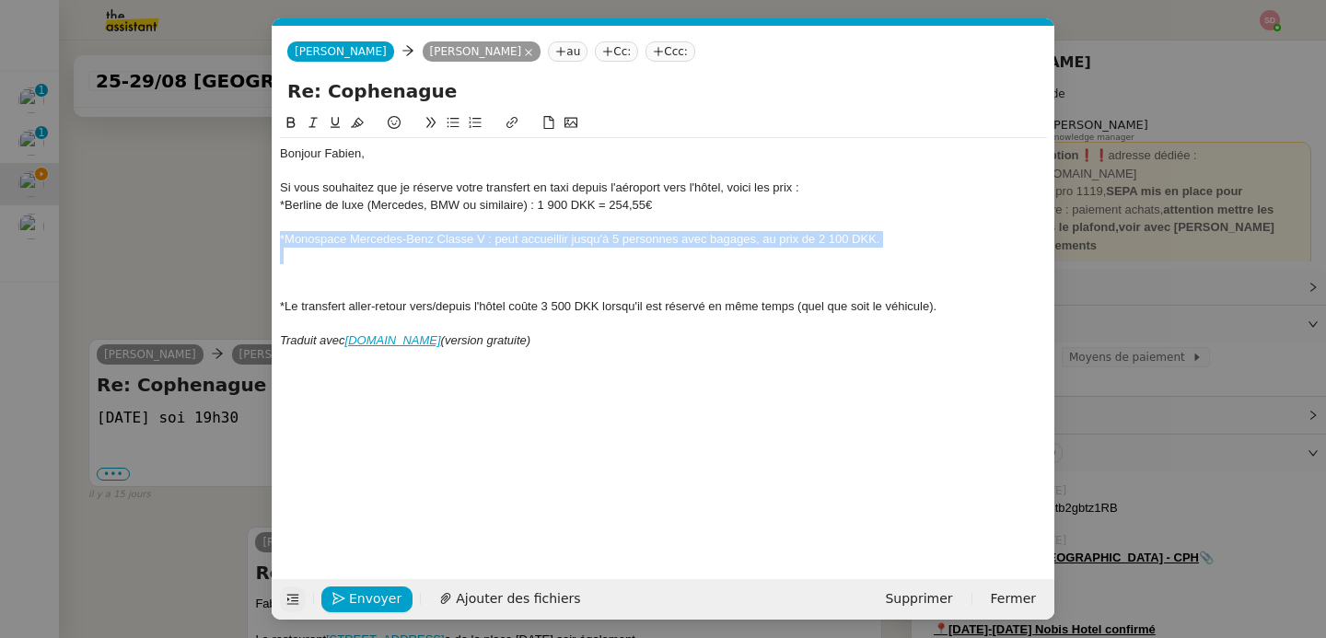
click at [476, 233] on div "*Monospace Mercedes-Benz Classe V : peut accueillir jusqu'à 5 personnes avec ba…" at bounding box center [663, 239] width 767 height 17
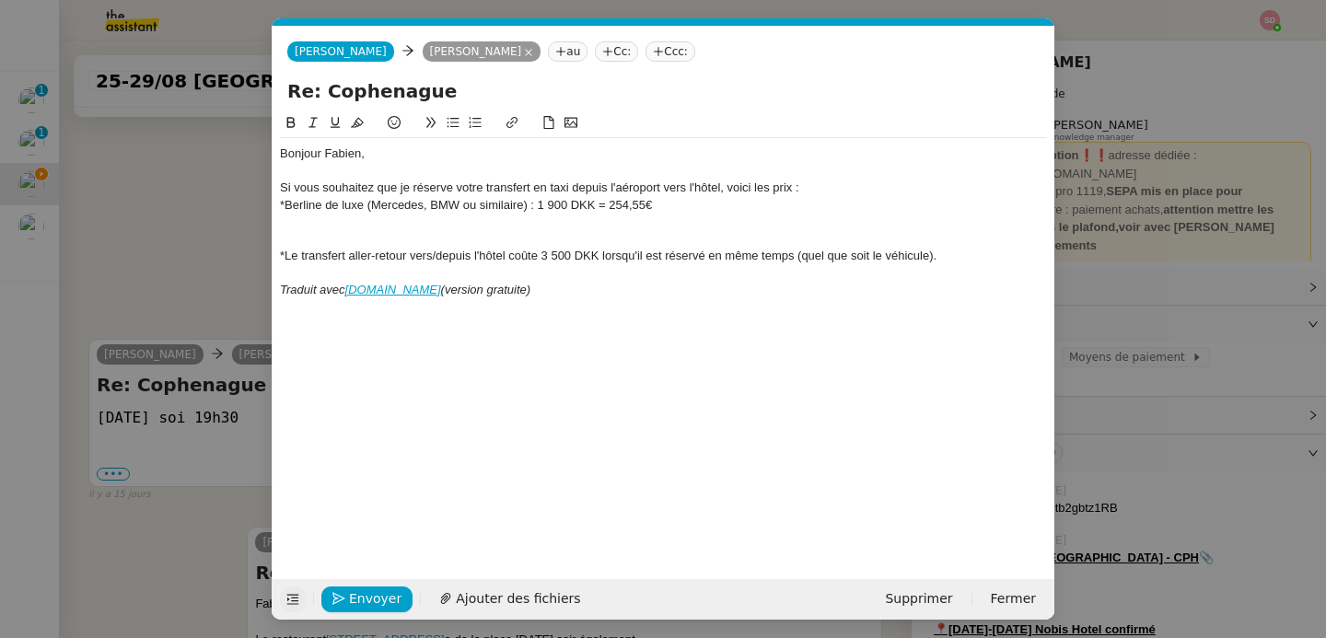
scroll to position [2458, 0]
click at [541, 302] on div at bounding box center [663, 306] width 767 height 17
click at [538, 291] on div "Traduit avec [DOMAIN_NAME] (version gratuite)" at bounding box center [663, 290] width 767 height 17
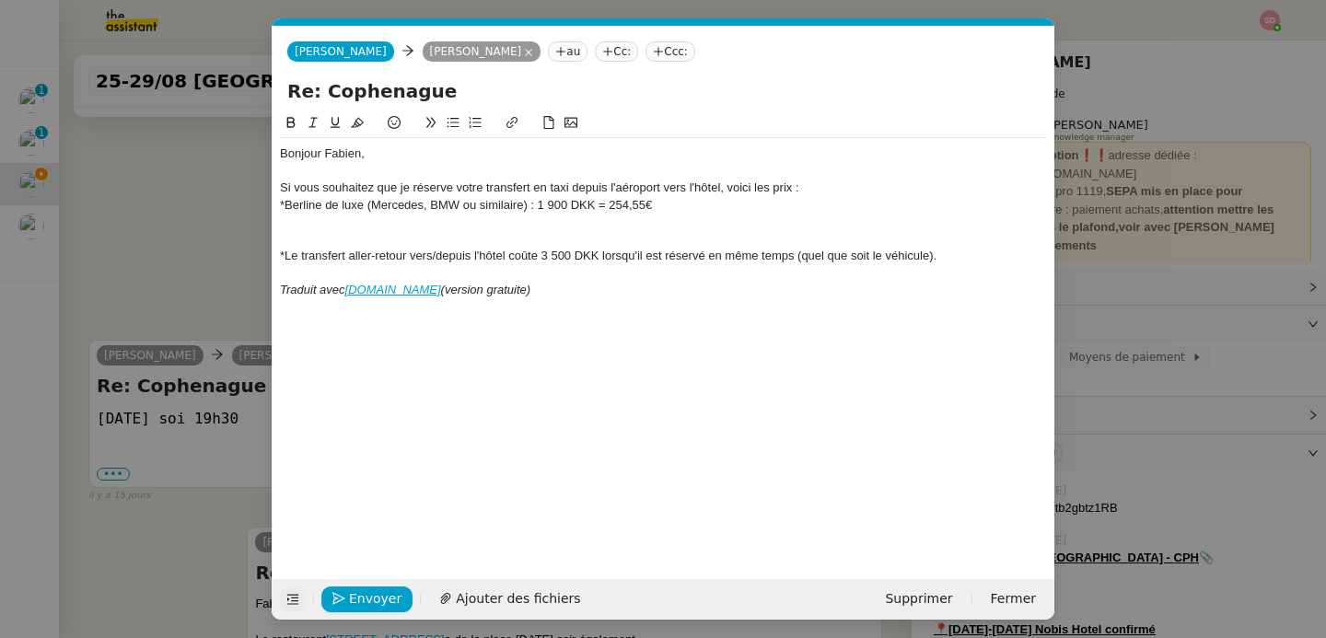
click at [538, 291] on div "Traduit avec [DOMAIN_NAME] (version gratuite)" at bounding box center [663, 290] width 767 height 17
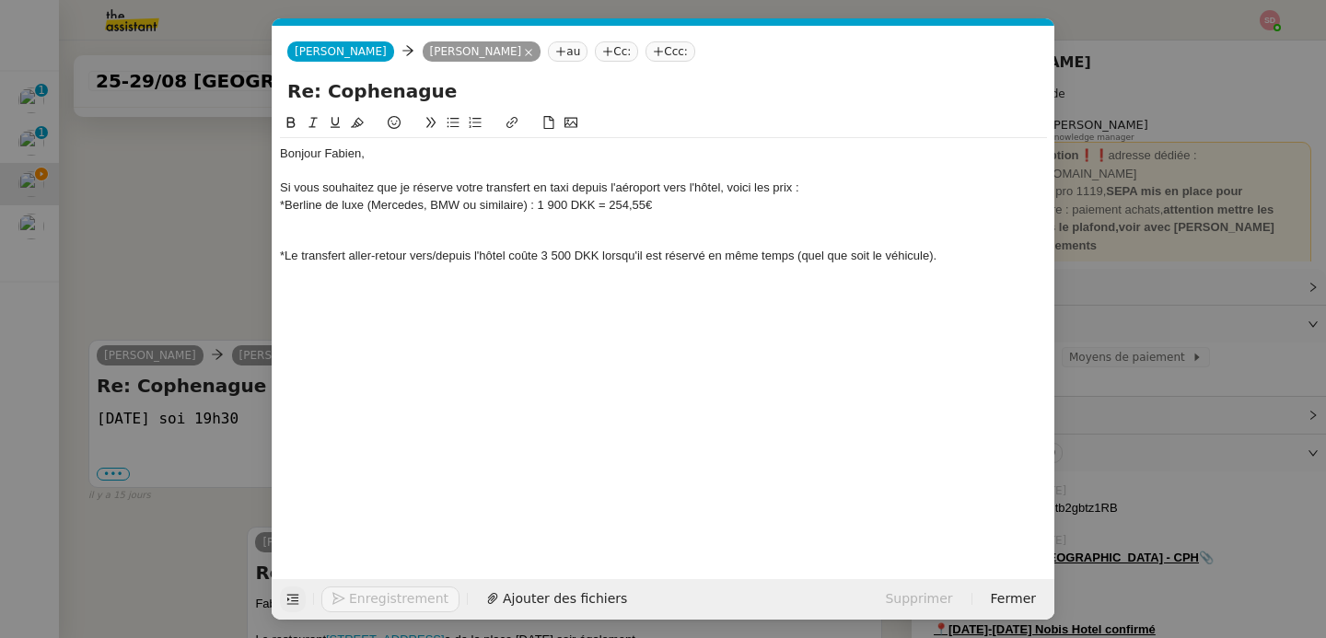
scroll to position [2440, 0]
click at [353, 198] on div "*Berline de luxe (Mercedes, BMW ou similaire) : 1 900 DKK = 254,55€" at bounding box center [663, 205] width 767 height 17
drag, startPoint x: 542, startPoint y: 262, endPoint x: 600, endPoint y: 256, distance: 58.3
click at [600, 256] on div "*Le transfert aller-retour vers/depuis l'hôtel coûte 3 500 DKK lorsqu'il est ré…" at bounding box center [663, 256] width 767 height 17
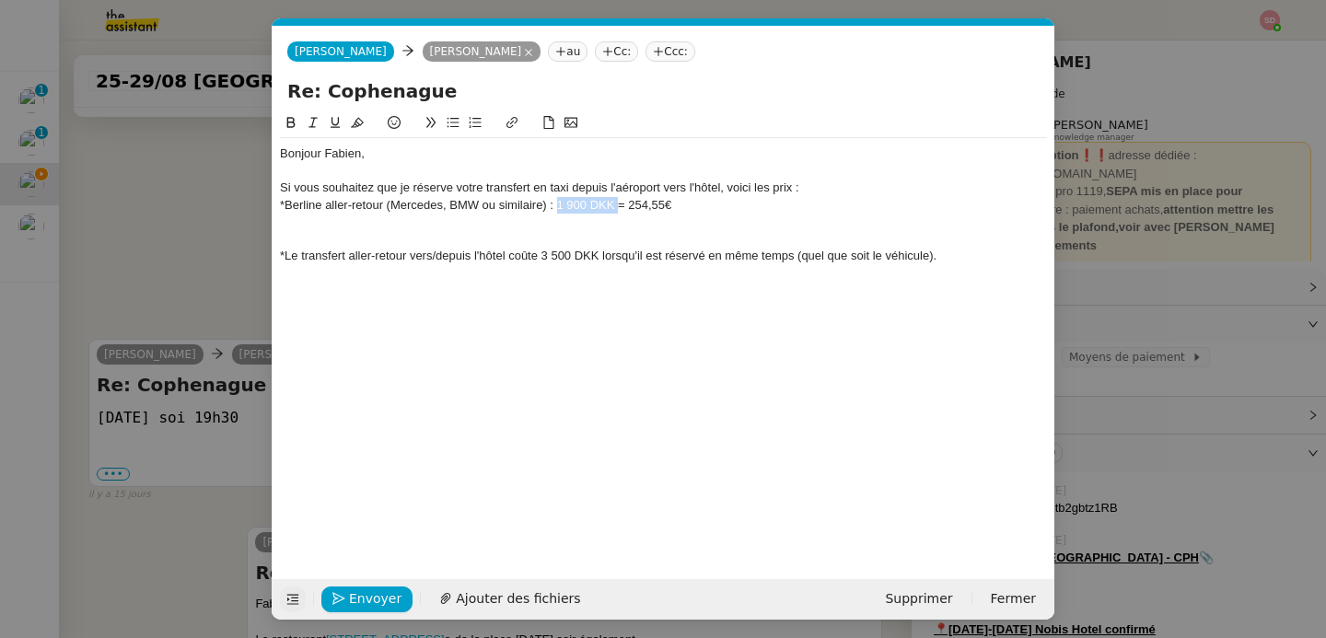
drag, startPoint x: 559, startPoint y: 207, endPoint x: 616, endPoint y: 202, distance: 57.4
click at [616, 202] on div "*Berline aller-retour (Mercedes, BMW ou similaire) : 1 900 DKK = 254,55€" at bounding box center [663, 205] width 767 height 17
drag, startPoint x: 630, startPoint y: 207, endPoint x: 747, endPoint y: 202, distance: 117.1
click at [747, 202] on div "*Berline aller-retour (Mercedes, BMW ou similaire) : 3 500 DKK = 254,55€" at bounding box center [663, 205] width 767 height 17
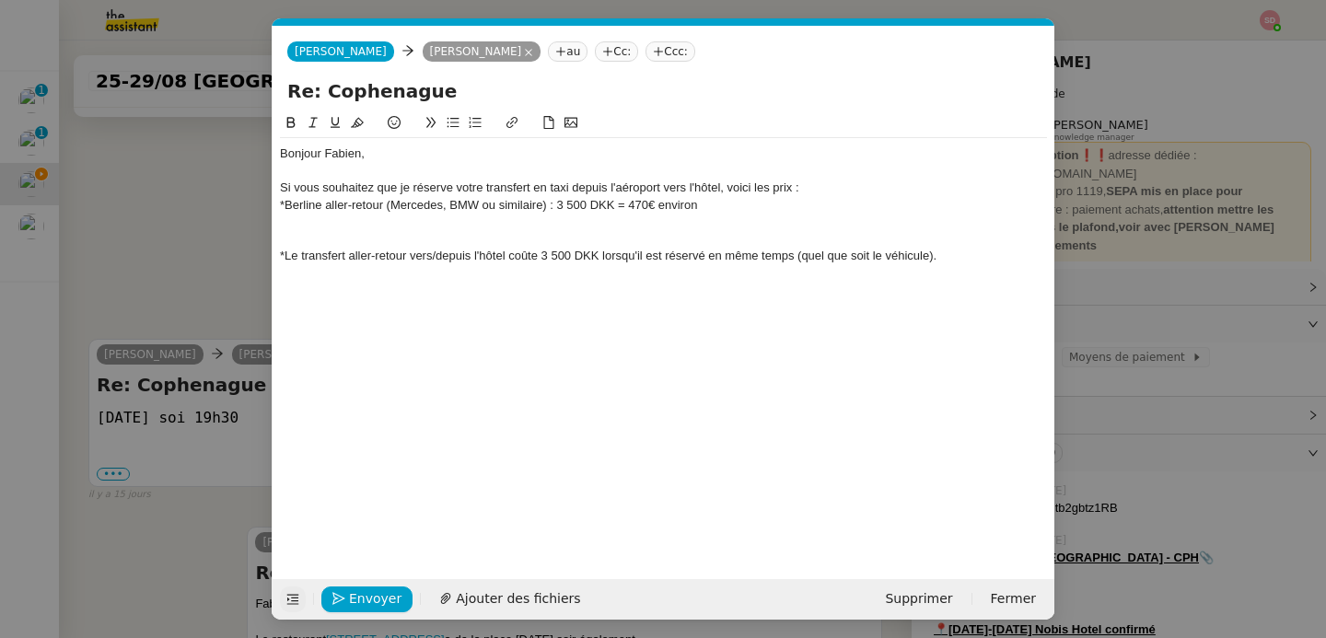
click at [705, 253] on div "*Le transfert aller-retour vers/depuis l'hôtel coûte 3 500 DKK lorsqu'il est ré…" at bounding box center [663, 256] width 767 height 17
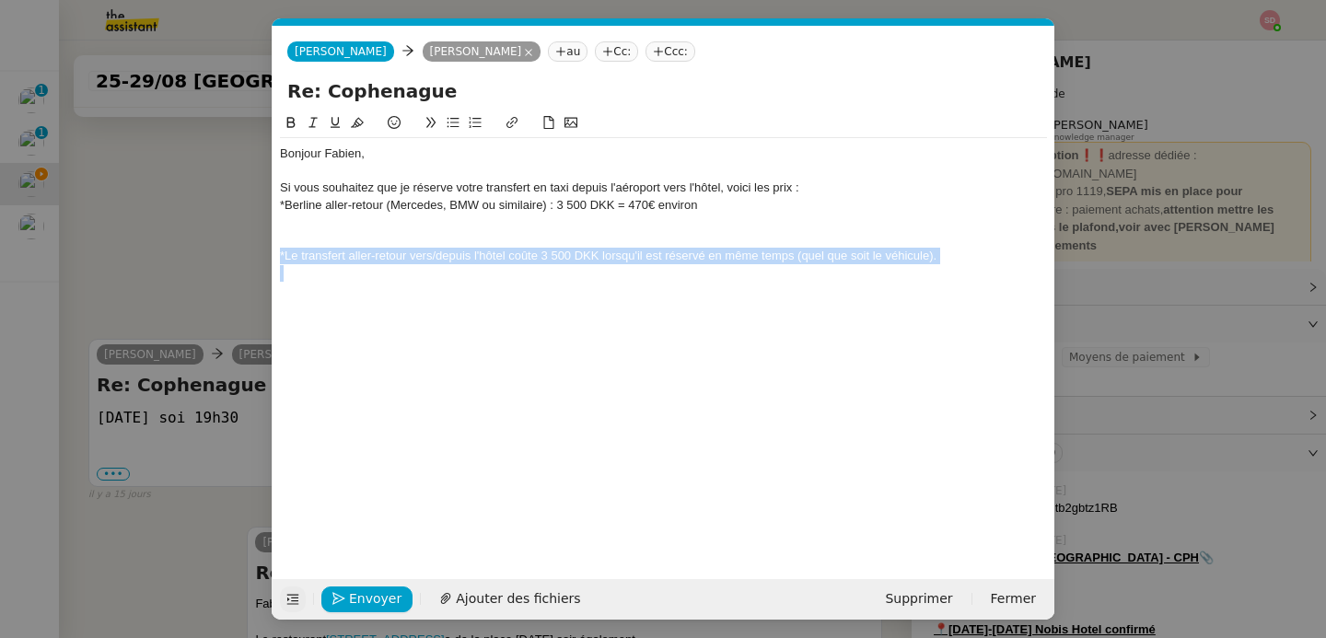
click at [705, 253] on div "*Le transfert aller-retour vers/depuis l'hôtel coûte 3 500 DKK lorsqu'il est ré…" at bounding box center [663, 256] width 767 height 17
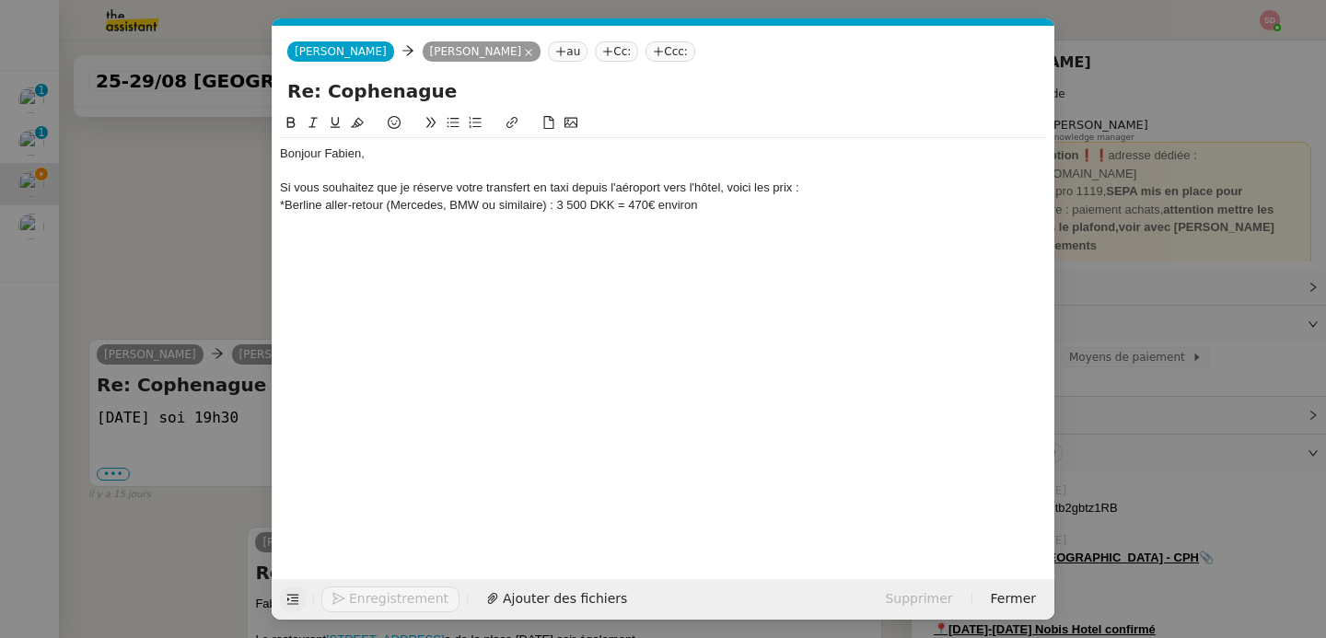
scroll to position [2368, 0]
click at [286, 202] on div "*Berline aller-retour (Mercedes, BMW ou similaire) : 3 500 DKK = 470€ environ" at bounding box center [663, 205] width 767 height 17
click at [791, 205] on li "Berline aller-retour (Mercedes, BMW ou similaire) : 3 500 DKK = 470€ environ" at bounding box center [673, 205] width 750 height 17
click at [793, 192] on div "Si vous souhaitez que je réserve votre transfert en taxi depuis l'aéroport vers…" at bounding box center [663, 188] width 767 height 17
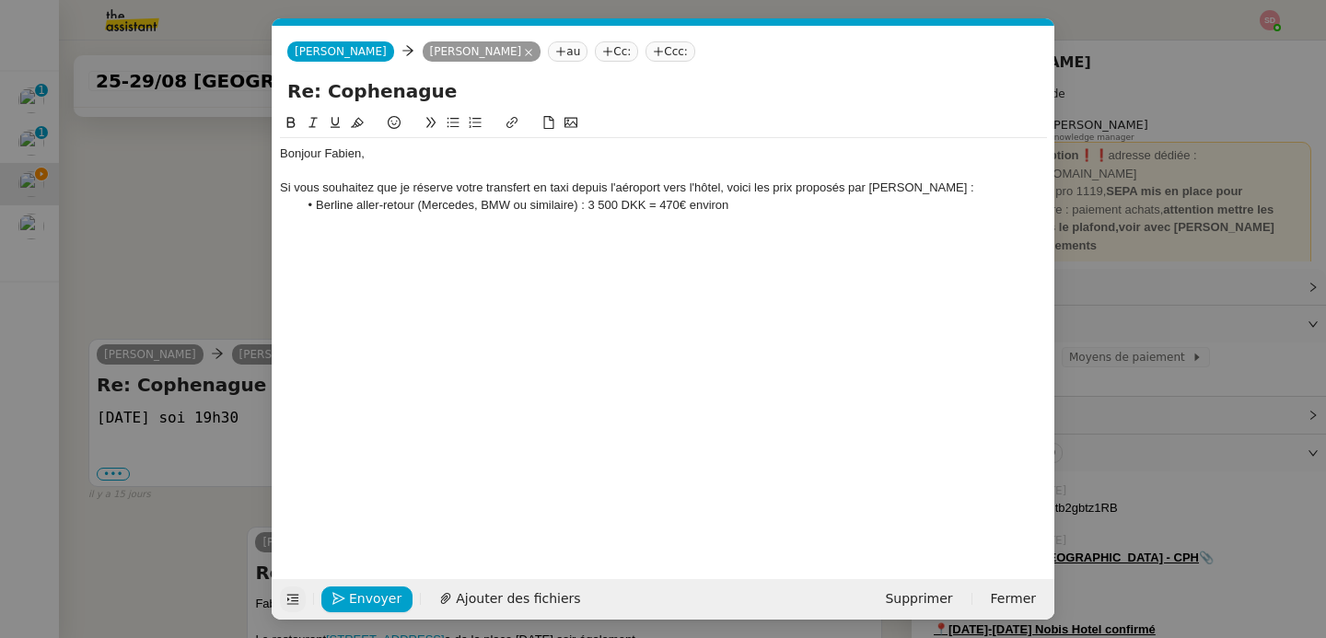
scroll to position [2410, 0]
click at [785, 214] on div at bounding box center [663, 222] width 767 height 17
drag, startPoint x: 357, startPoint y: 211, endPoint x: 415, endPoint y: 204, distance: 58.4
click at [415, 204] on li "Berline aller-retour (Mercedes, BMW ou similaire) : 3 500 DKK = 470€ environ" at bounding box center [673, 205] width 750 height 17
click at [293, 126] on icon at bounding box center [291, 122] width 8 height 11
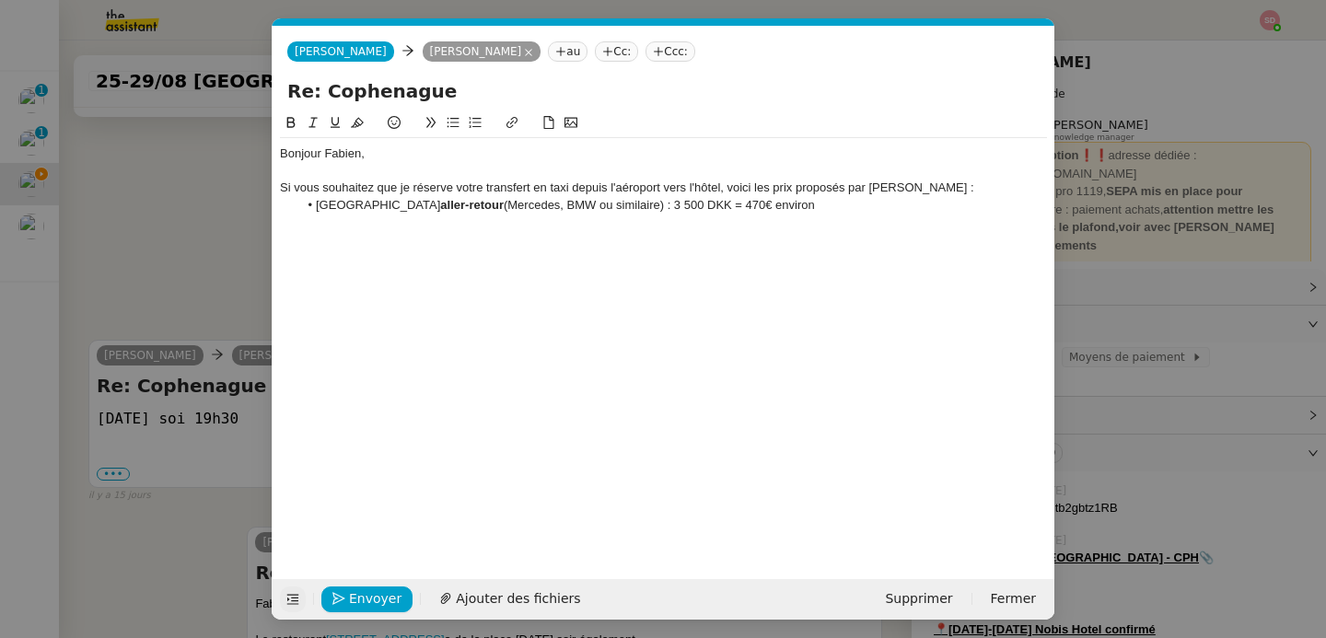
click at [353, 210] on li "Berline aller-retour (Mercedes, BMW ou similaire) : 3 500 DKK = 470€ environ" at bounding box center [673, 205] width 750 height 17
click at [389, 204] on li "Berline transfert aller-retour (Mercedes, BMW ou similaire) : 3 500 DKK = 470€ …" at bounding box center [673, 205] width 750 height 17
click at [293, 127] on icon at bounding box center [291, 122] width 8 height 11
drag, startPoint x: 718, startPoint y: 207, endPoint x: 805, endPoint y: 204, distance: 86.6
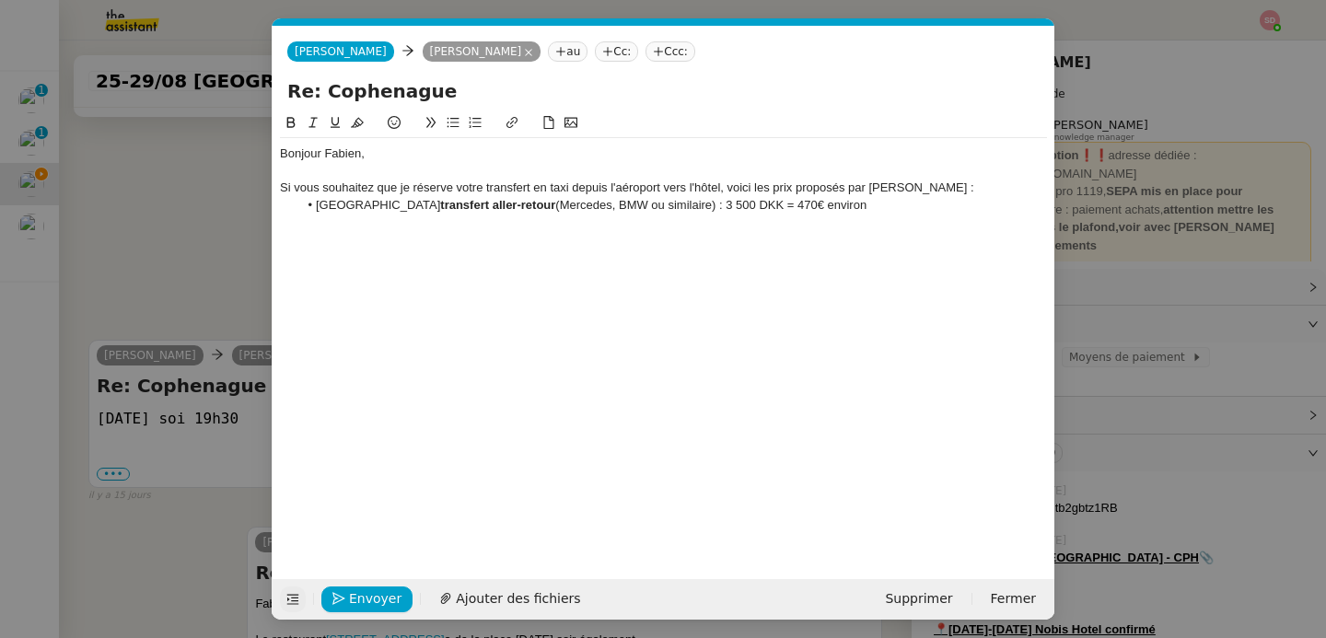
click at [805, 204] on li "Berline transfert aller-retour (Mercedes, BMW ou similaire) : 3 500 DKK = 470€ …" at bounding box center [673, 205] width 750 height 17
click at [293, 127] on icon at bounding box center [291, 122] width 8 height 11
click at [888, 208] on li "Berline transfert aller-retour (Mercedes, BMW ou similaire) : 3 500 DKK = 470€ …" at bounding box center [673, 205] width 750 height 17
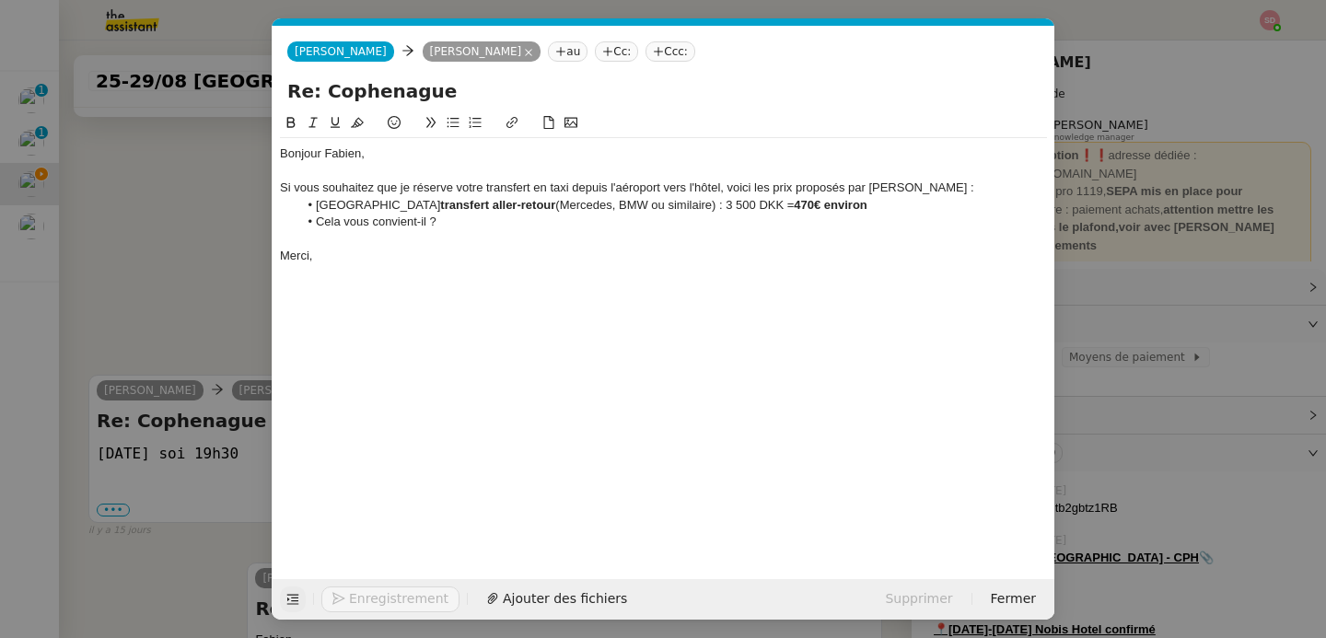
scroll to position [2464, 0]
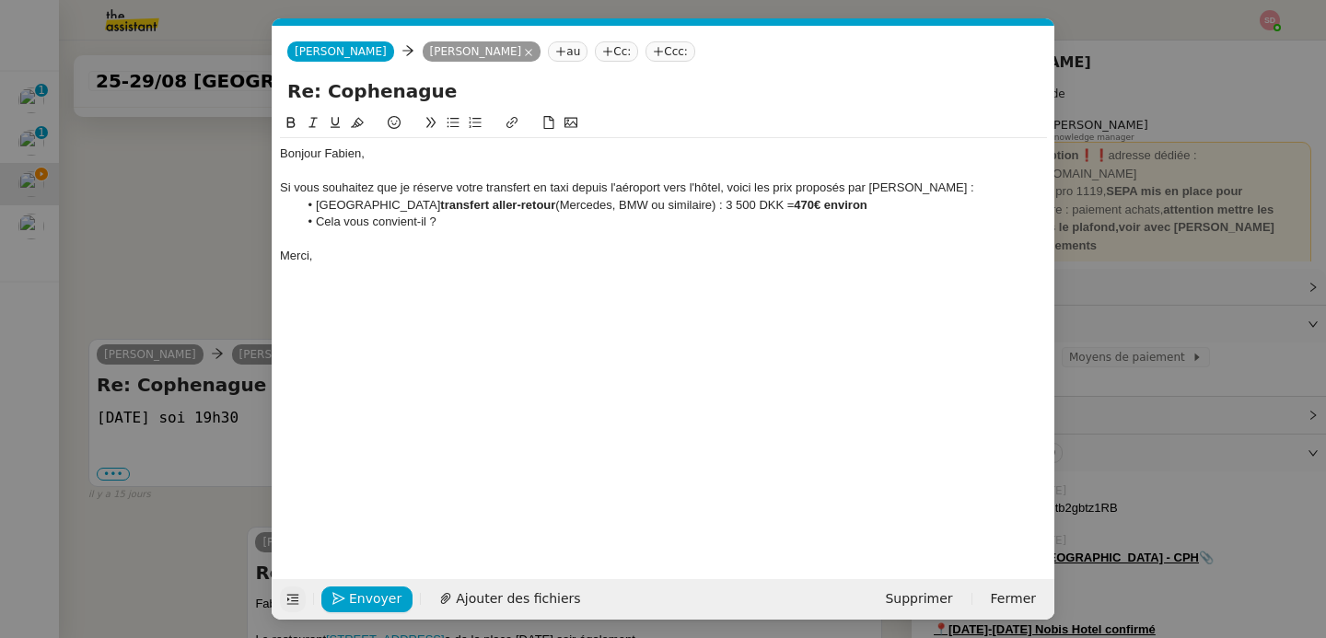
click at [472, 207] on li "Berline transfert aller-retour (Mercedes, BMW ou similaire) : 3 500 DKK = 470€ …" at bounding box center [673, 205] width 750 height 17
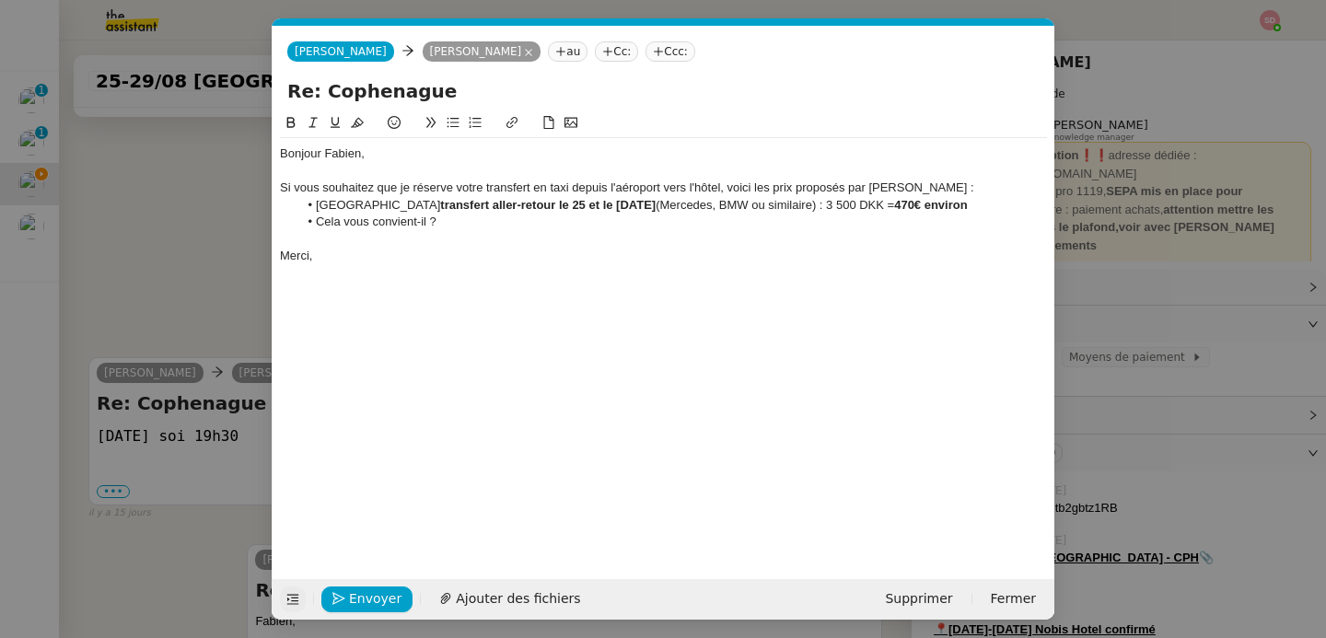
scroll to position [2482, 0]
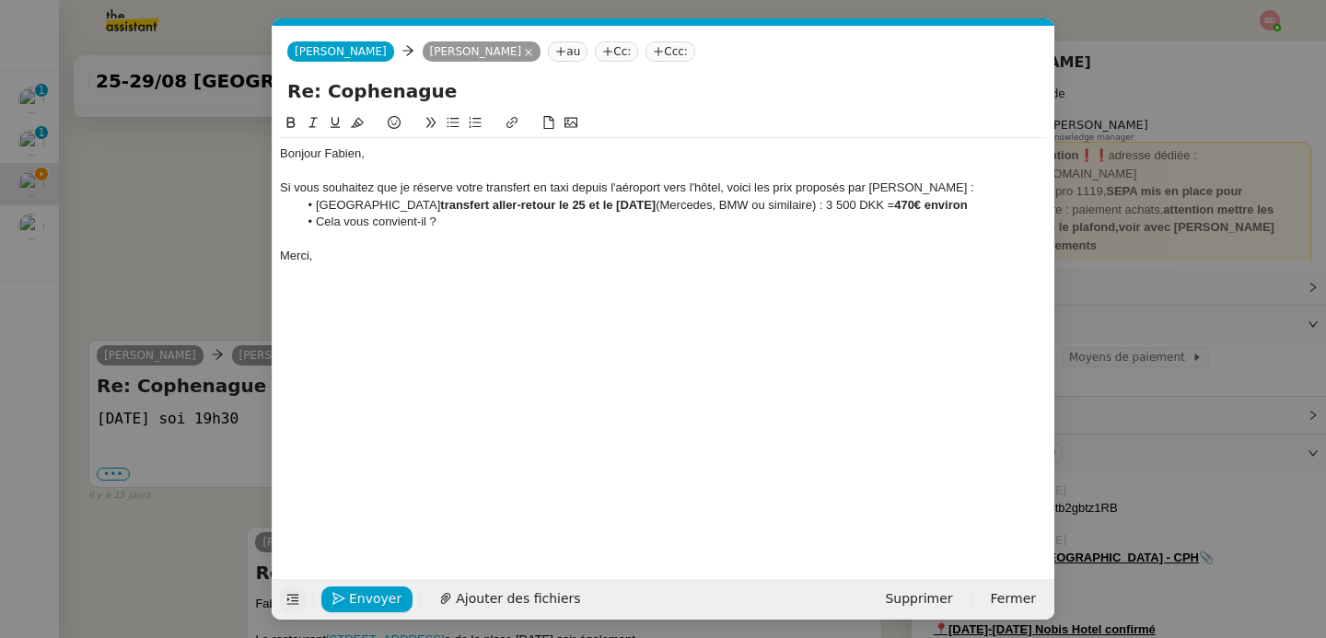
click at [541, 282] on div at bounding box center [663, 290] width 767 height 17
click at [469, 262] on div "Merci," at bounding box center [663, 256] width 767 height 17
click at [425, 221] on li "Cela vous convient-il ?" at bounding box center [673, 222] width 750 height 17
click at [427, 265] on div at bounding box center [663, 273] width 767 height 17
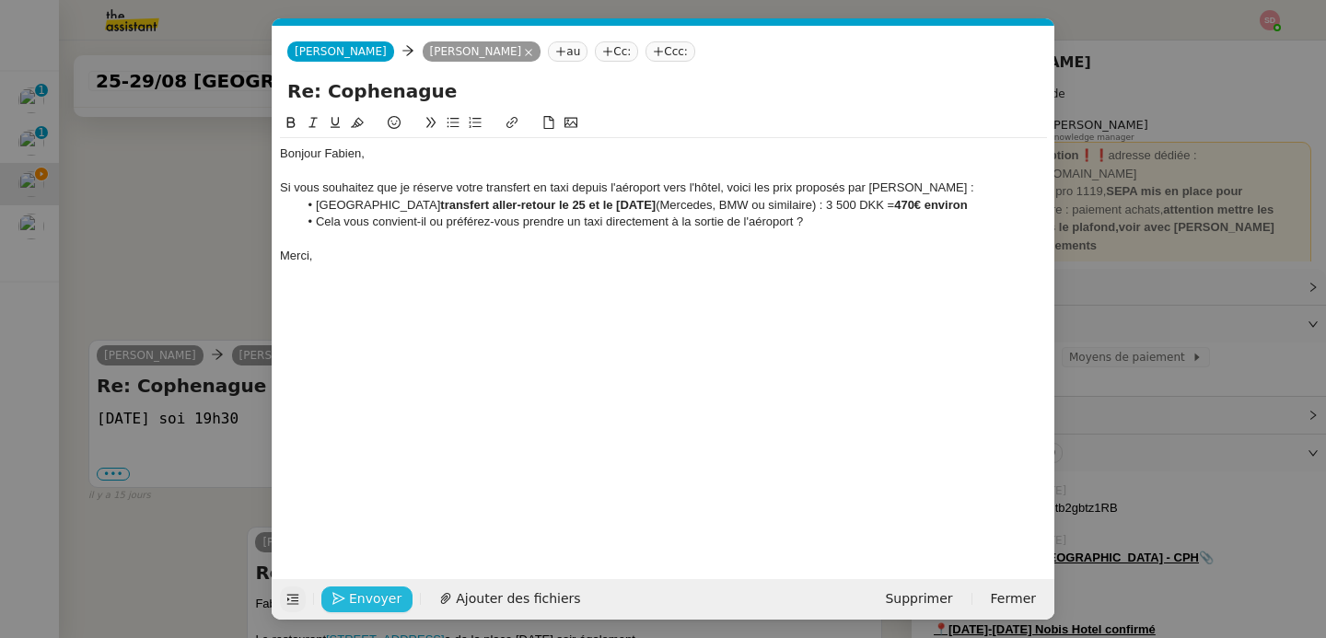
click at [346, 601] on button "Envoyer" at bounding box center [366, 600] width 91 height 26
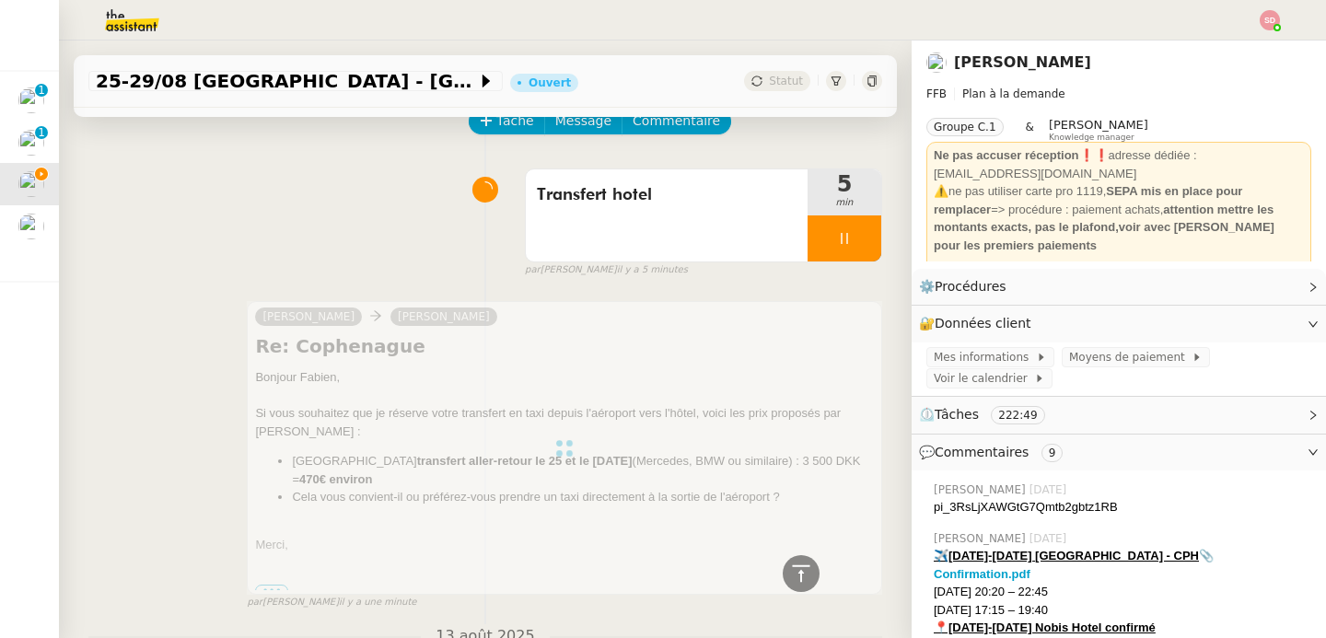
scroll to position [0, 0]
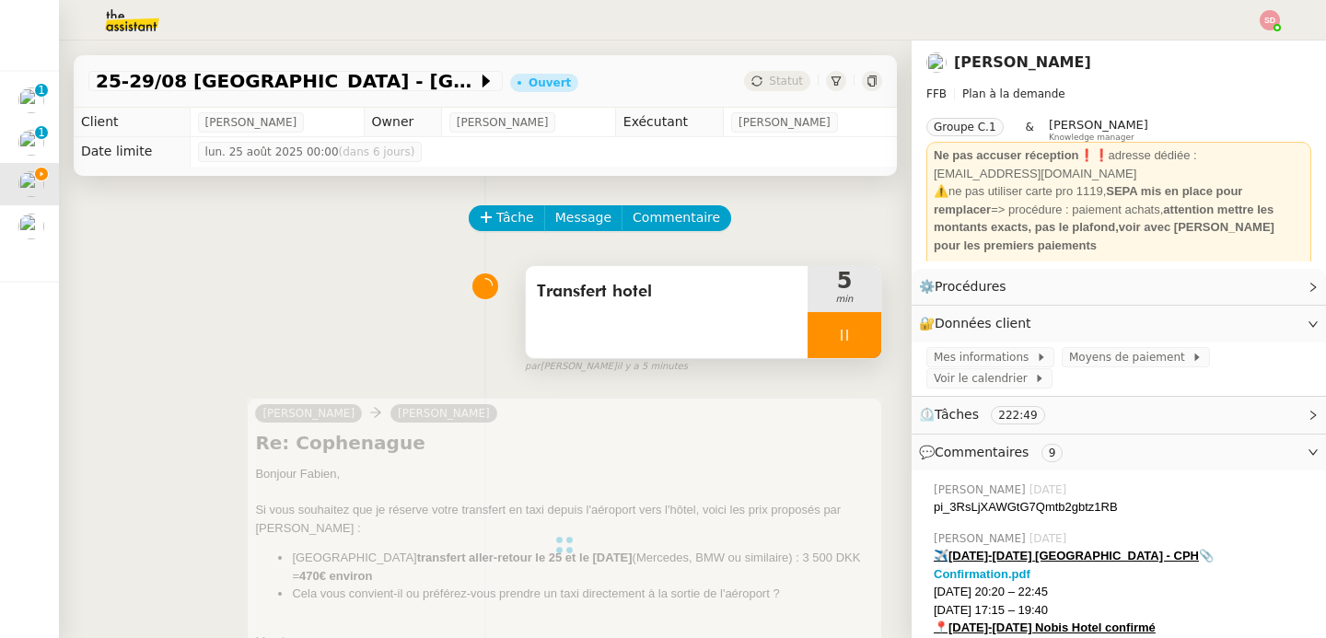
click at [828, 331] on div at bounding box center [845, 335] width 74 height 46
click at [844, 331] on button at bounding box center [862, 335] width 37 height 46
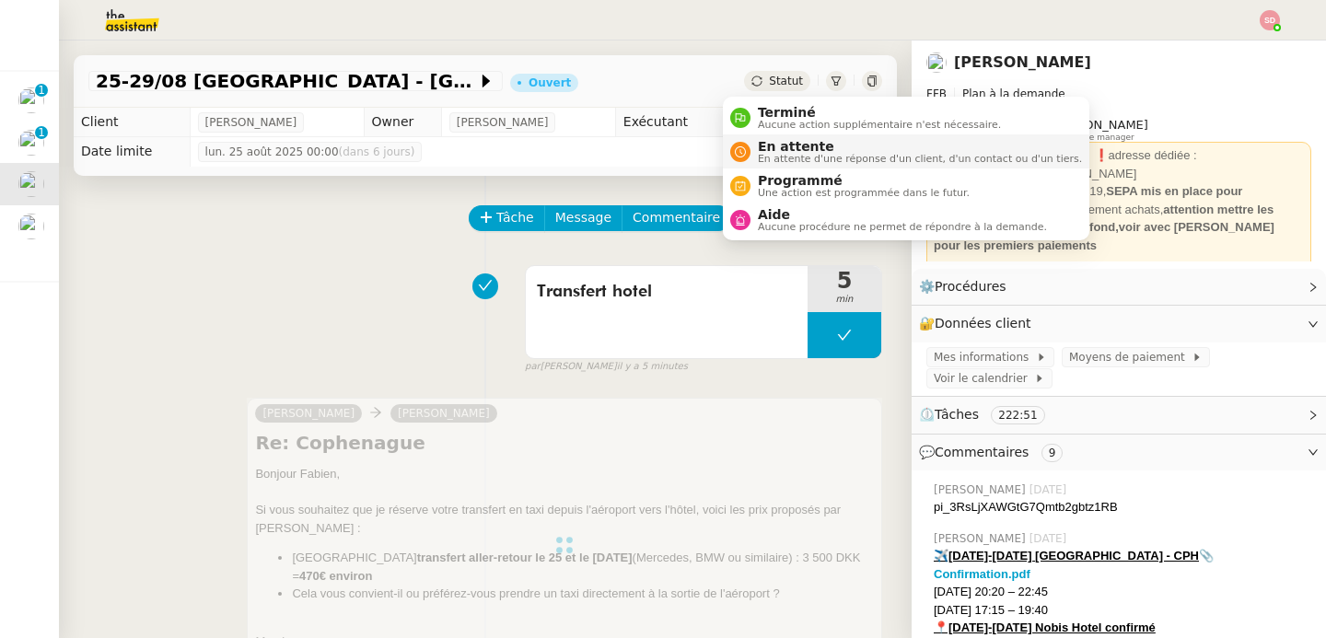
click at [779, 139] on span "En attente" at bounding box center [920, 146] width 324 height 15
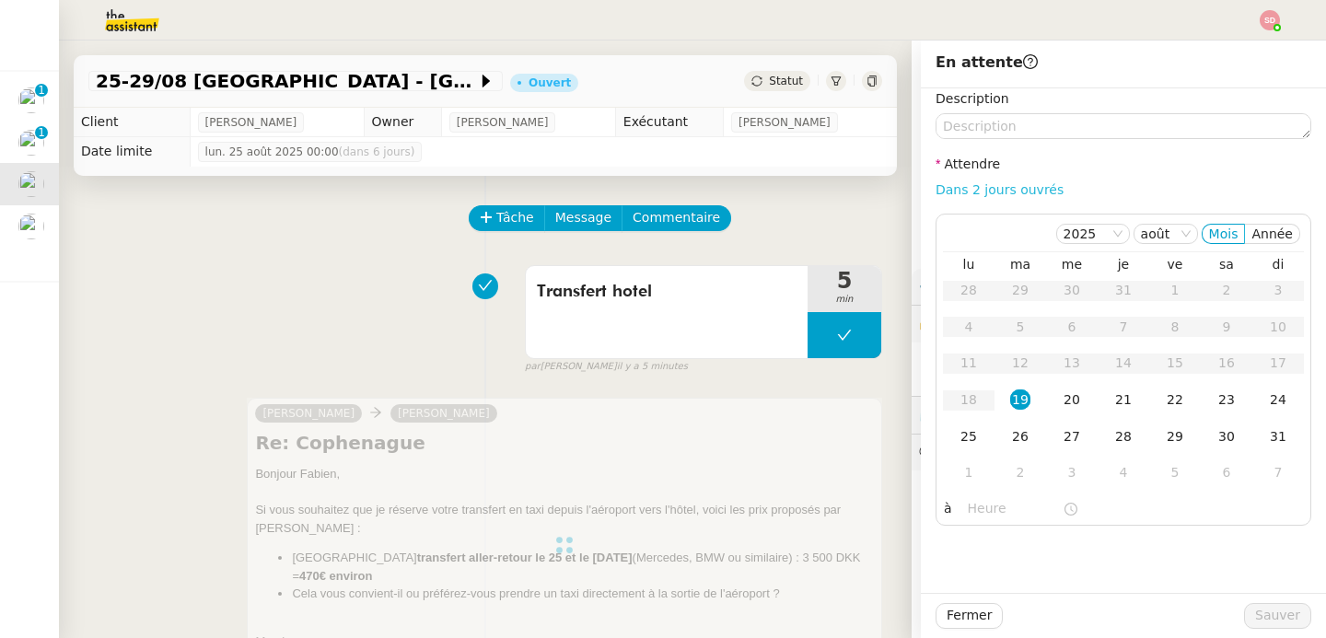
click at [984, 194] on link "Dans 2 jours ouvrés" at bounding box center [1000, 189] width 128 height 15
type input "07:00"
click at [1269, 619] on span "Sauver" at bounding box center [1277, 615] width 45 height 21
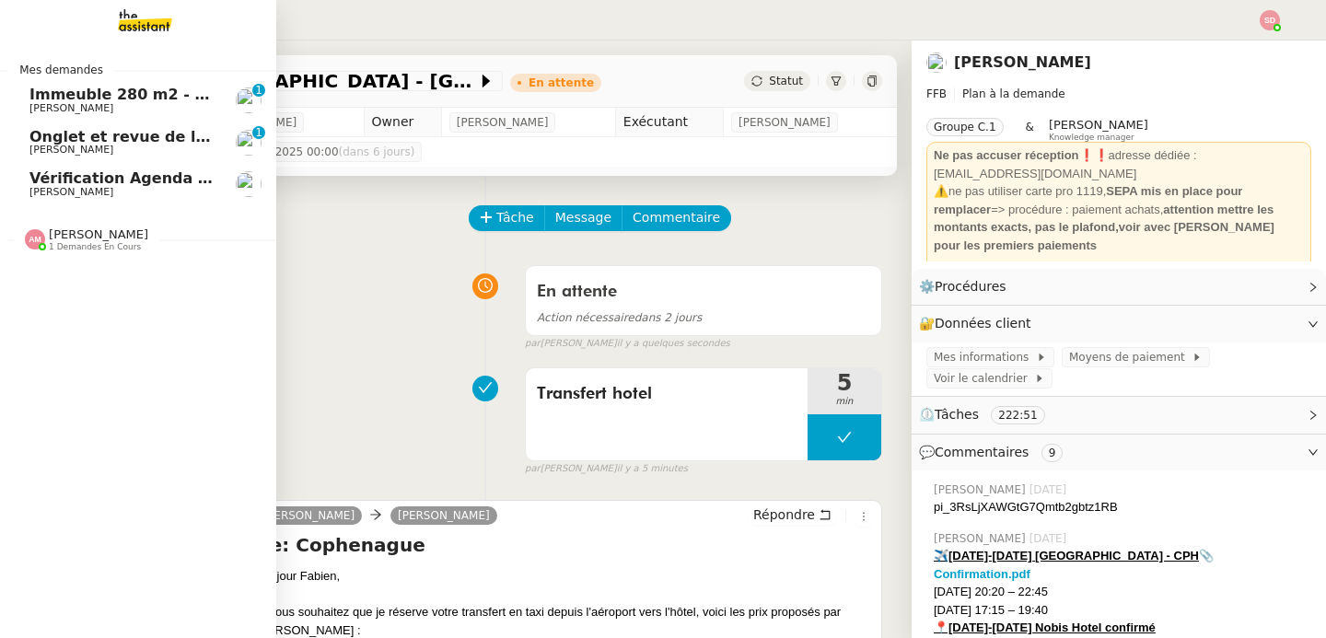
click at [87, 248] on span "1 demandes en cours" at bounding box center [95, 247] width 92 height 10
click at [86, 248] on span "1 demandes en cours" at bounding box center [95, 247] width 92 height 10
click at [82, 276] on span "Contacter LinkedIn pour 'open to work'" at bounding box center [194, 273] width 331 height 17
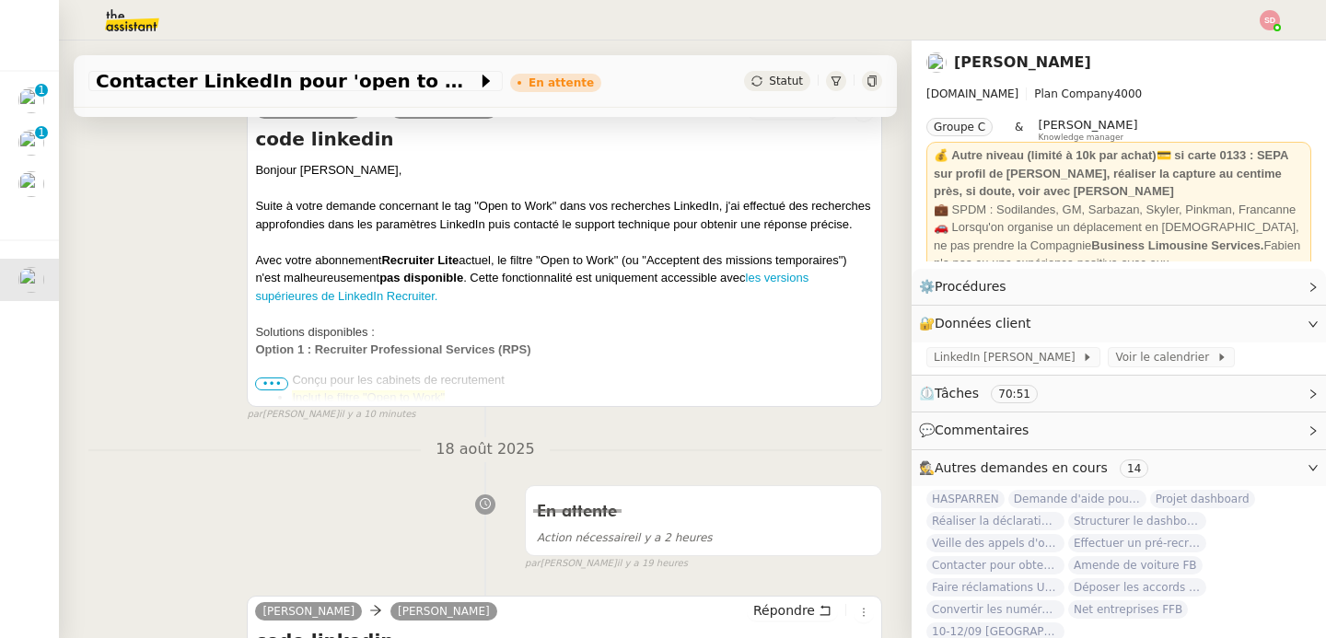
scroll to position [407, 0]
click at [266, 383] on span "•••" at bounding box center [271, 383] width 33 height 13
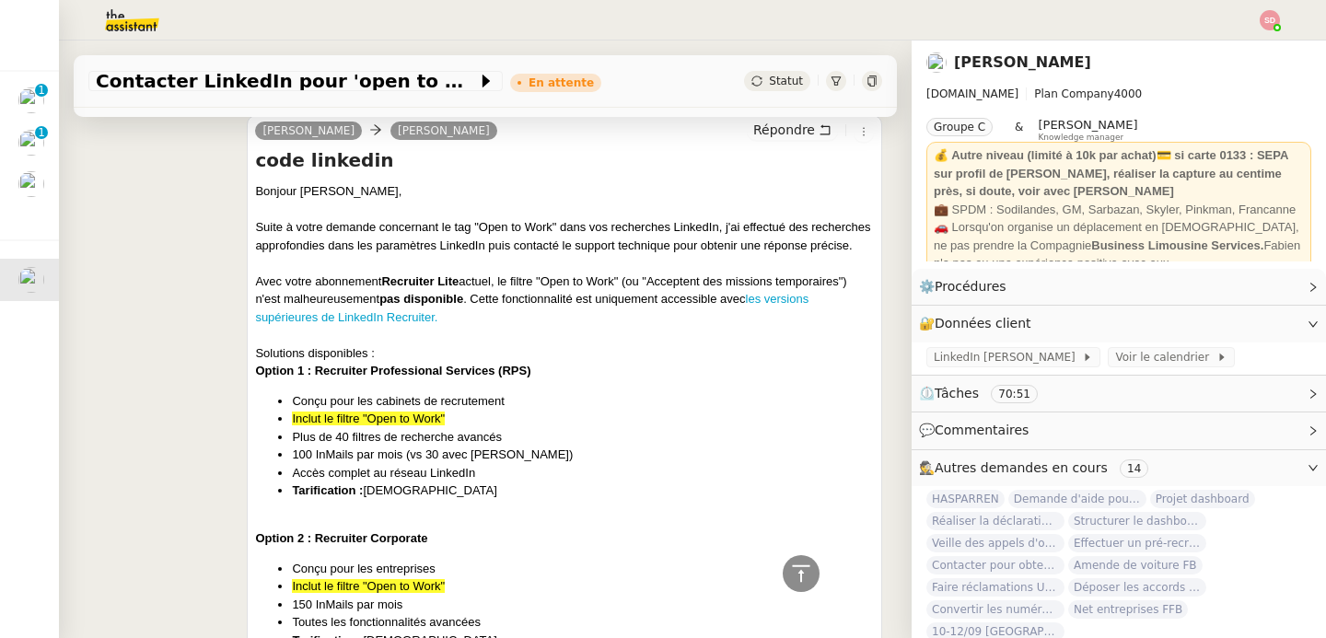
scroll to position [0, 0]
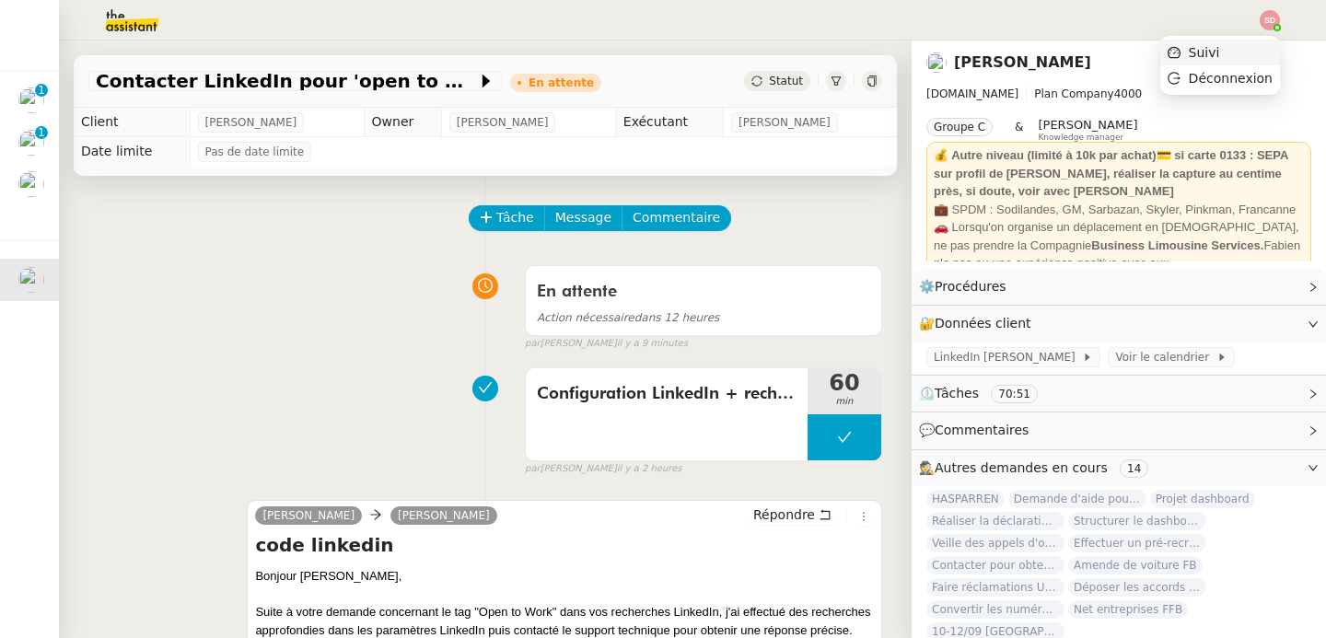
click at [1267, 49] on li "Suivi" at bounding box center [1220, 53] width 120 height 26
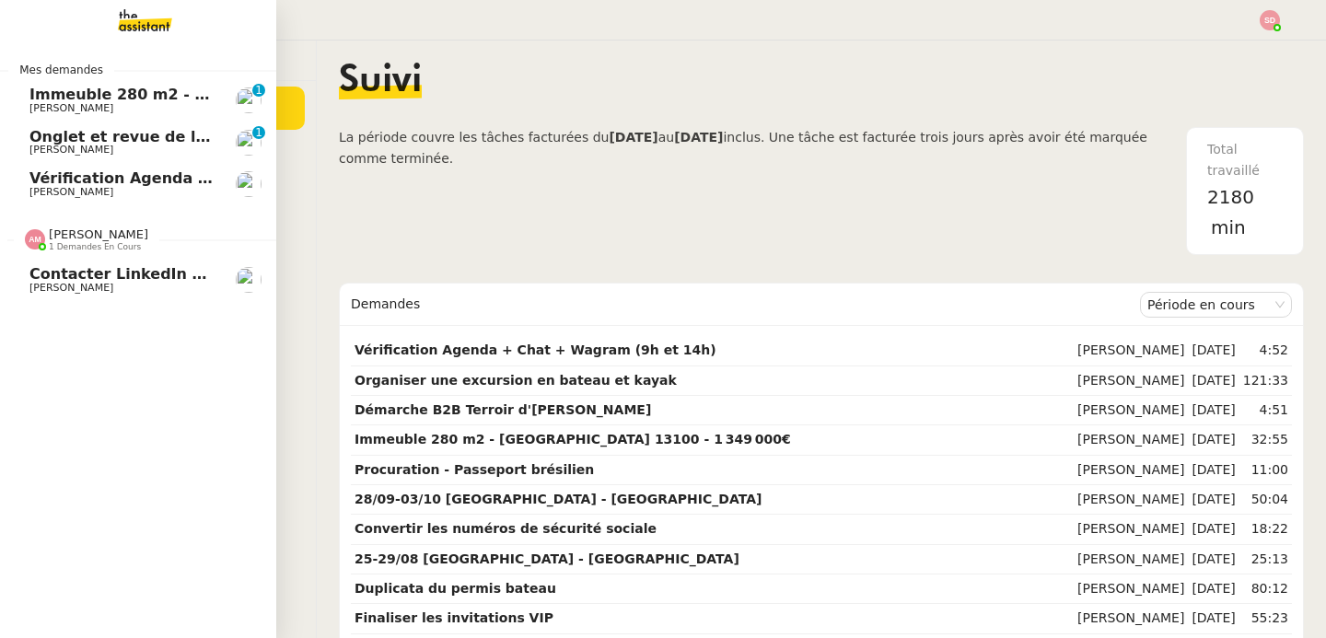
click at [33, 234] on img at bounding box center [35, 239] width 20 height 20
click at [173, 134] on span "Onglet et revue de littérature - 18 août 2025" at bounding box center [215, 136] width 373 height 17
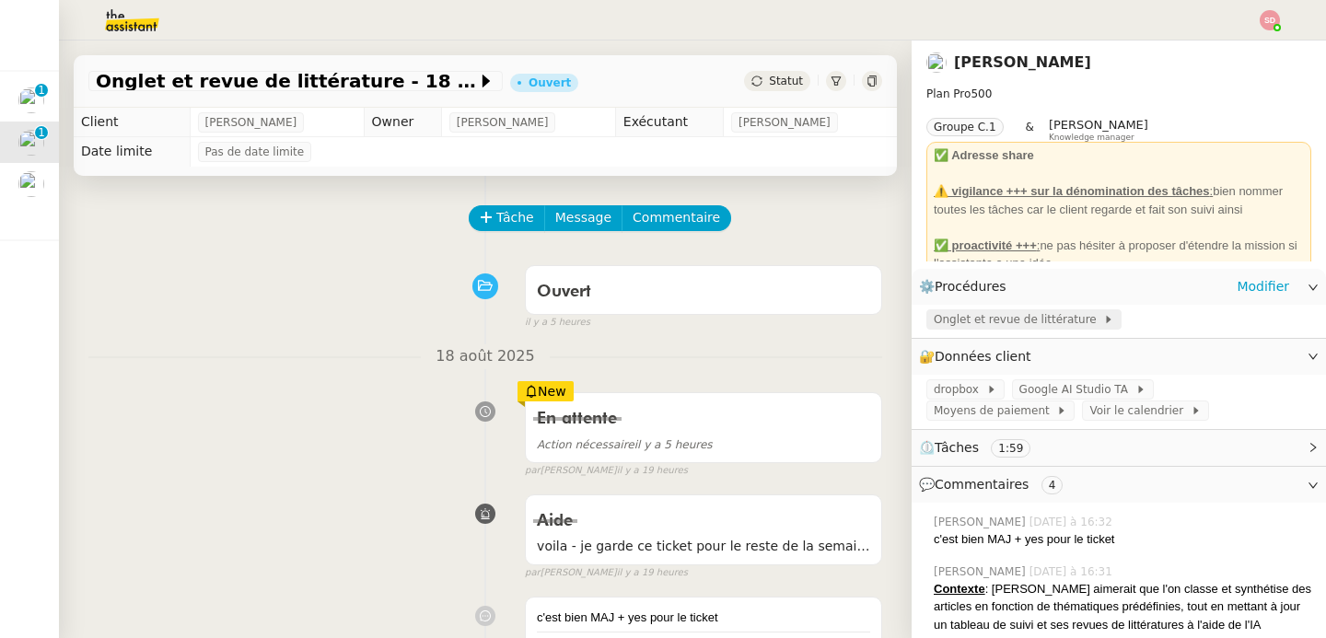
click at [976, 320] on span "Onglet et revue de littérature" at bounding box center [1018, 319] width 169 height 18
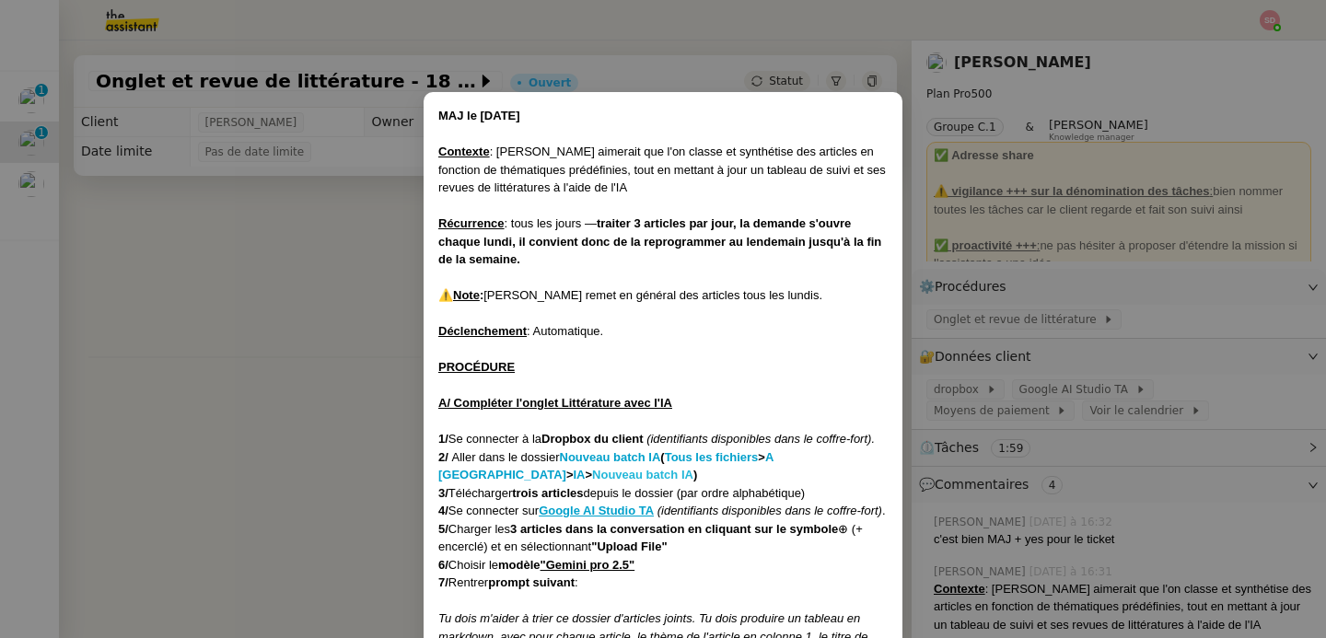
click at [592, 476] on strong "Nouveau batch IA" at bounding box center [642, 475] width 101 height 14
click at [257, 263] on nz-modal-container "MAJ le [DATE] Contexte : [PERSON_NAME] aimerait que l'on classe et synthétise d…" at bounding box center [663, 319] width 1326 height 638
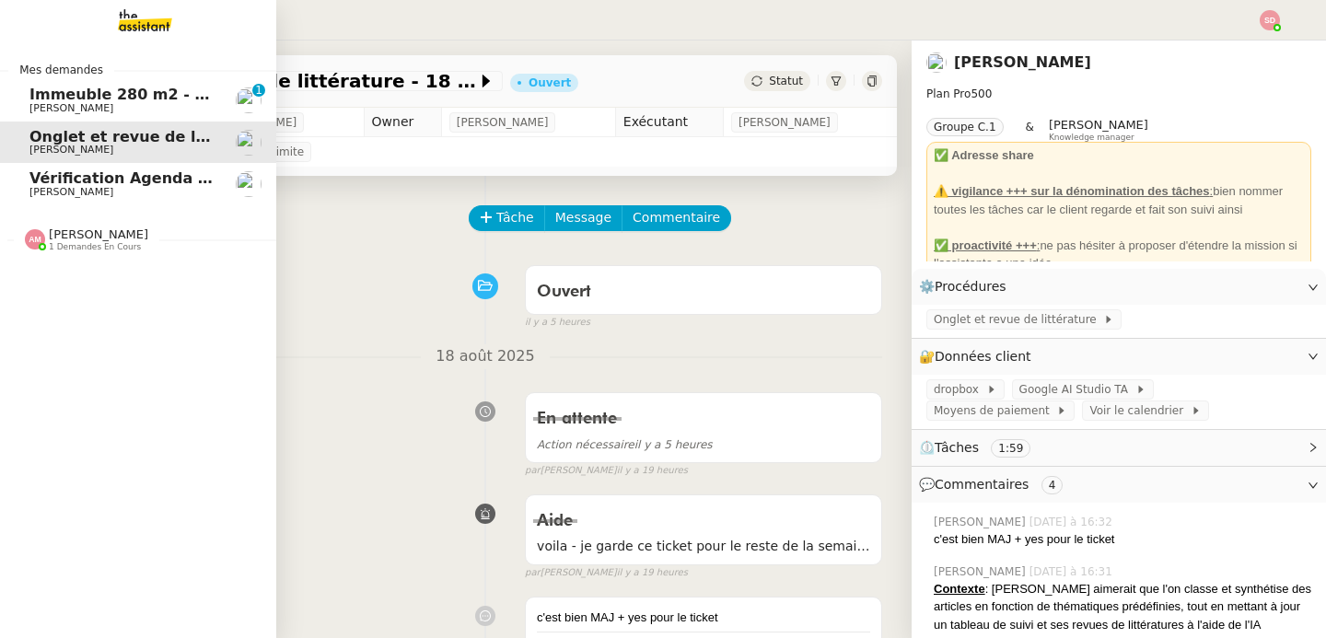
click at [49, 87] on span "Immeuble 280 m2 - [GEOGRAPHIC_DATA] 13100 - 1 349 000€" at bounding box center [278, 94] width 498 height 17
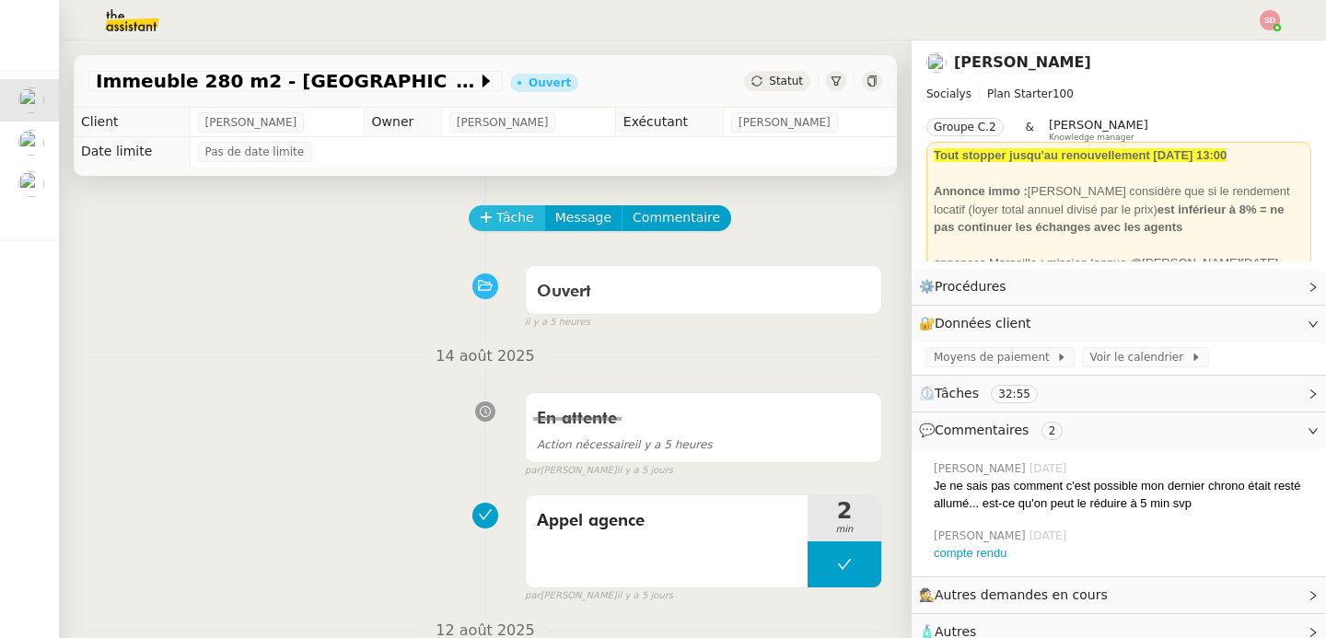
click at [480, 215] on icon at bounding box center [486, 217] width 13 height 13
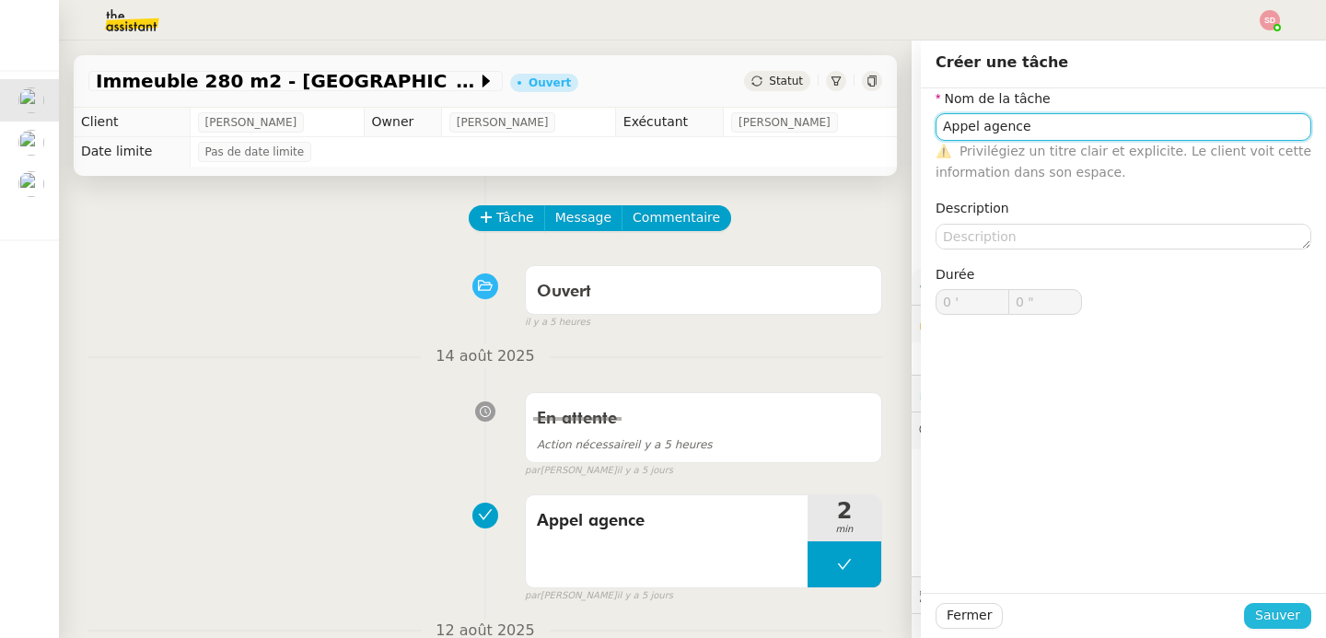
type input "Appel agence"
click at [1256, 626] on span "Sauver" at bounding box center [1277, 615] width 45 height 21
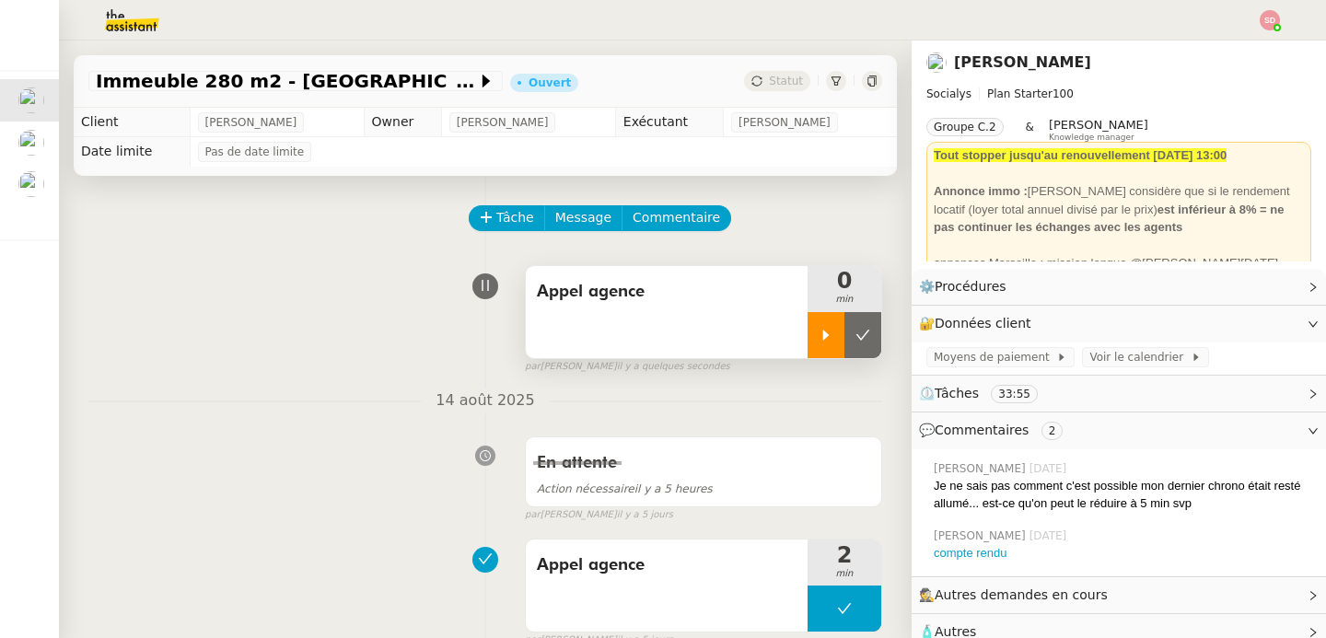
click at [819, 336] on icon at bounding box center [826, 335] width 15 height 15
click at [963, 551] on link "compte rendu" at bounding box center [971, 553] width 74 height 14
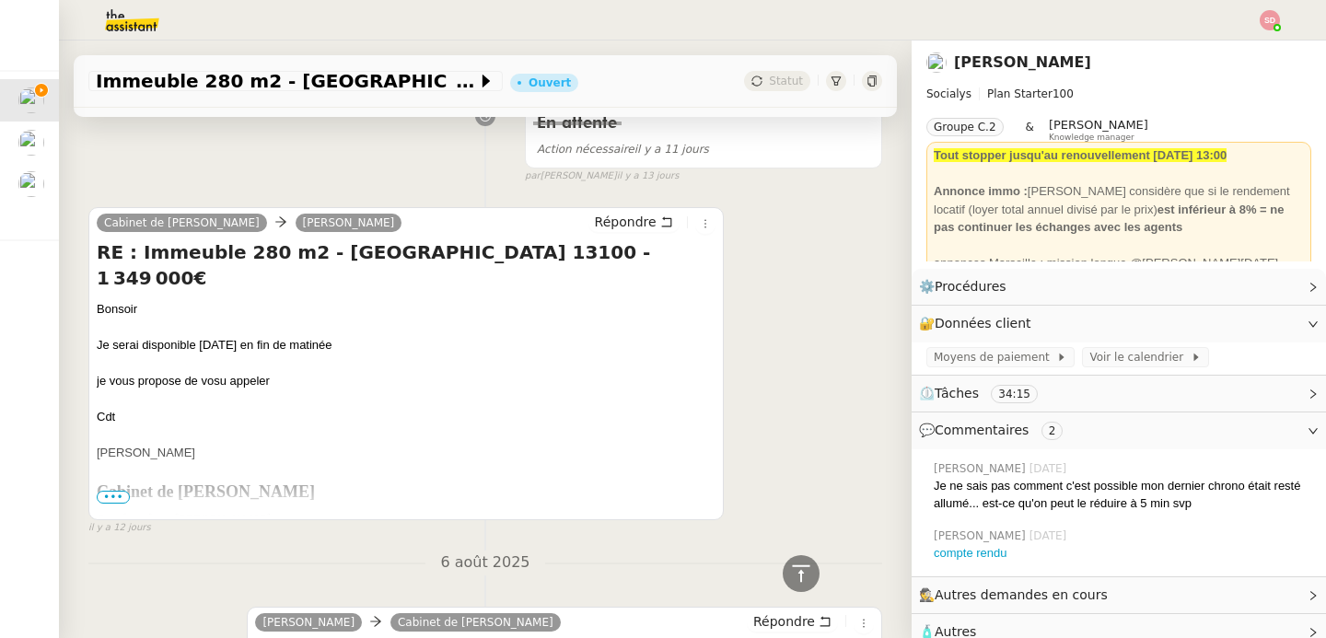
scroll to position [3764, 0]
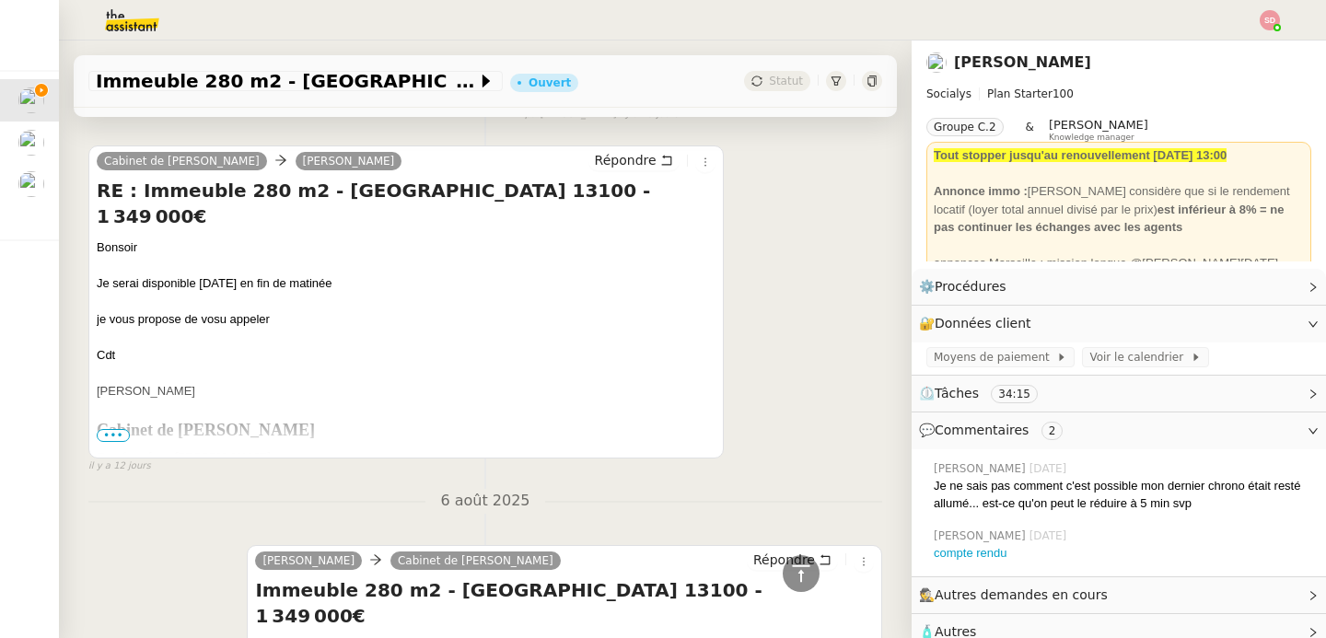
click at [107, 429] on span "•••" at bounding box center [113, 435] width 33 height 13
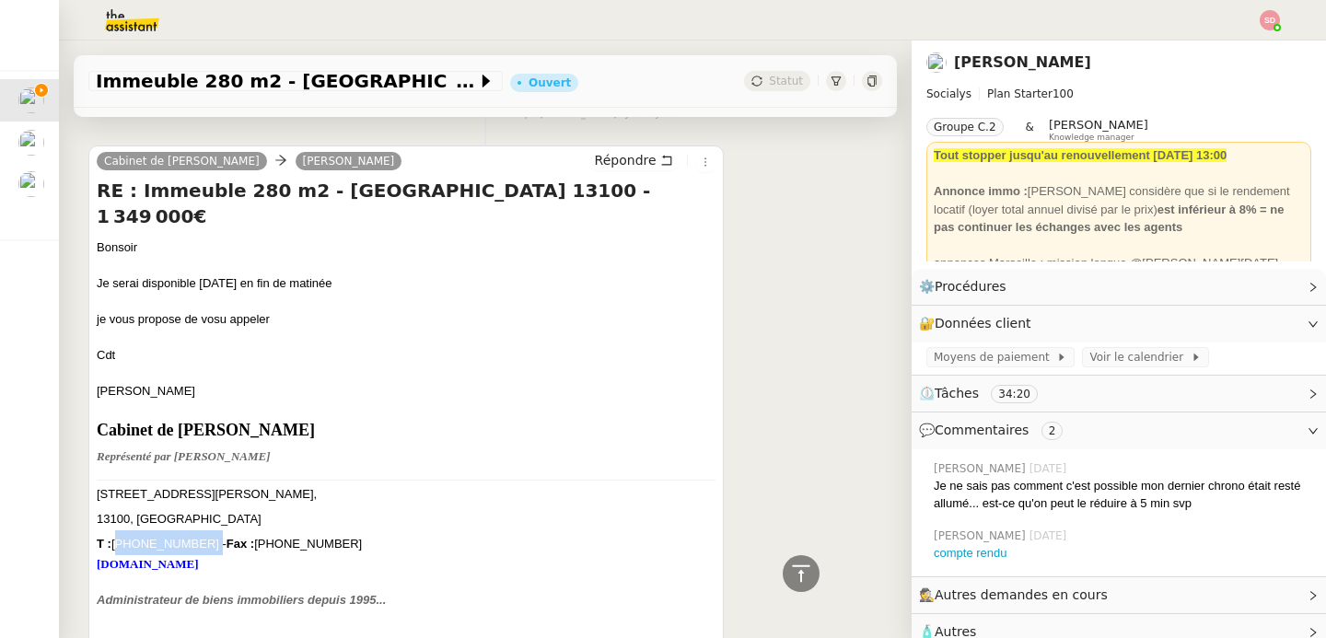
drag, startPoint x: 192, startPoint y: 490, endPoint x: 116, endPoint y: 495, distance: 76.6
click at [116, 537] on font "T : [PHONE_NUMBER] - Fax : [PHONE_NUMBER]" at bounding box center [229, 544] width 265 height 14
click at [790, 571] on icon at bounding box center [801, 574] width 22 height 22
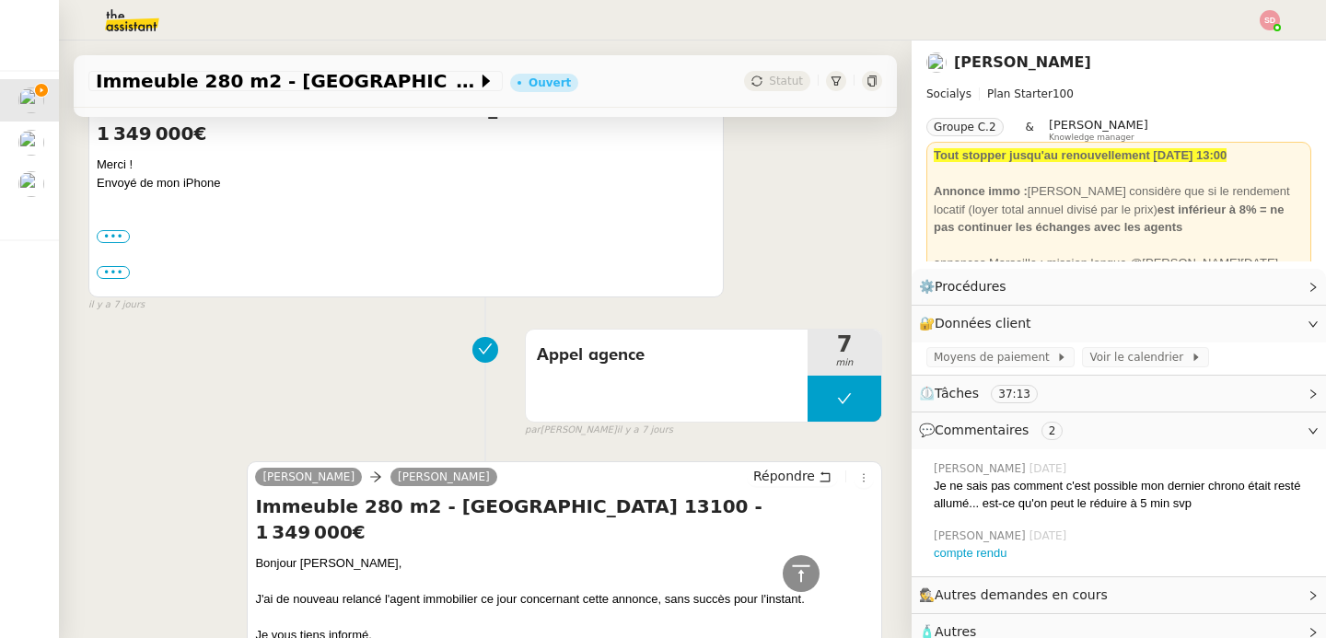
scroll to position [896, 0]
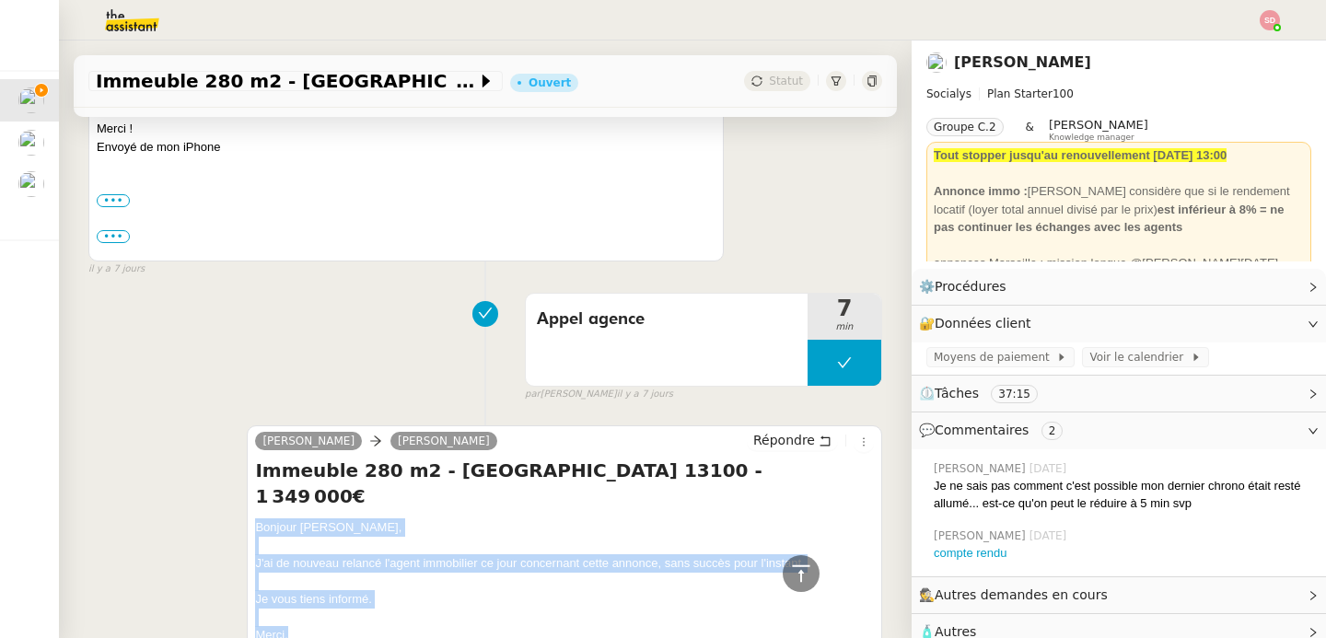
drag, startPoint x: 249, startPoint y: 474, endPoint x: 414, endPoint y: 579, distance: 196.2
click at [414, 579] on div "[PERSON_NAME] Immeuble 280 m2 - [GEOGRAPHIC_DATA] 13100 - 1 349 000€ Bonjour [P…" at bounding box center [564, 581] width 635 height 313
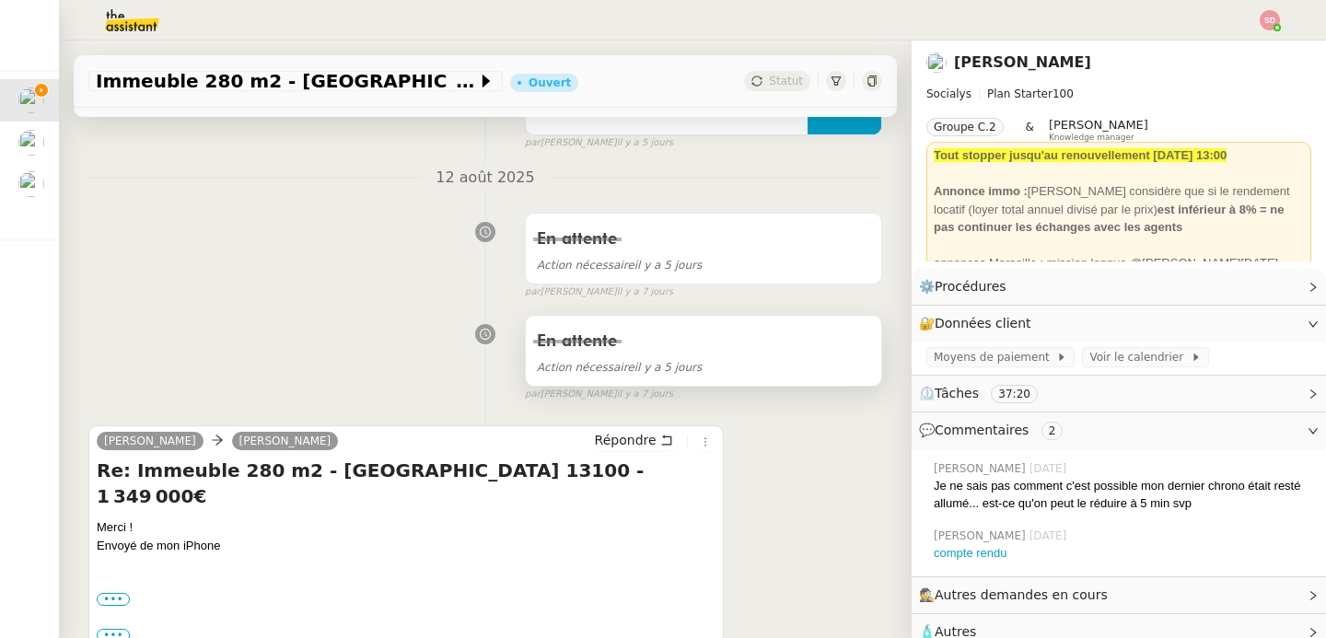
scroll to position [526, 0]
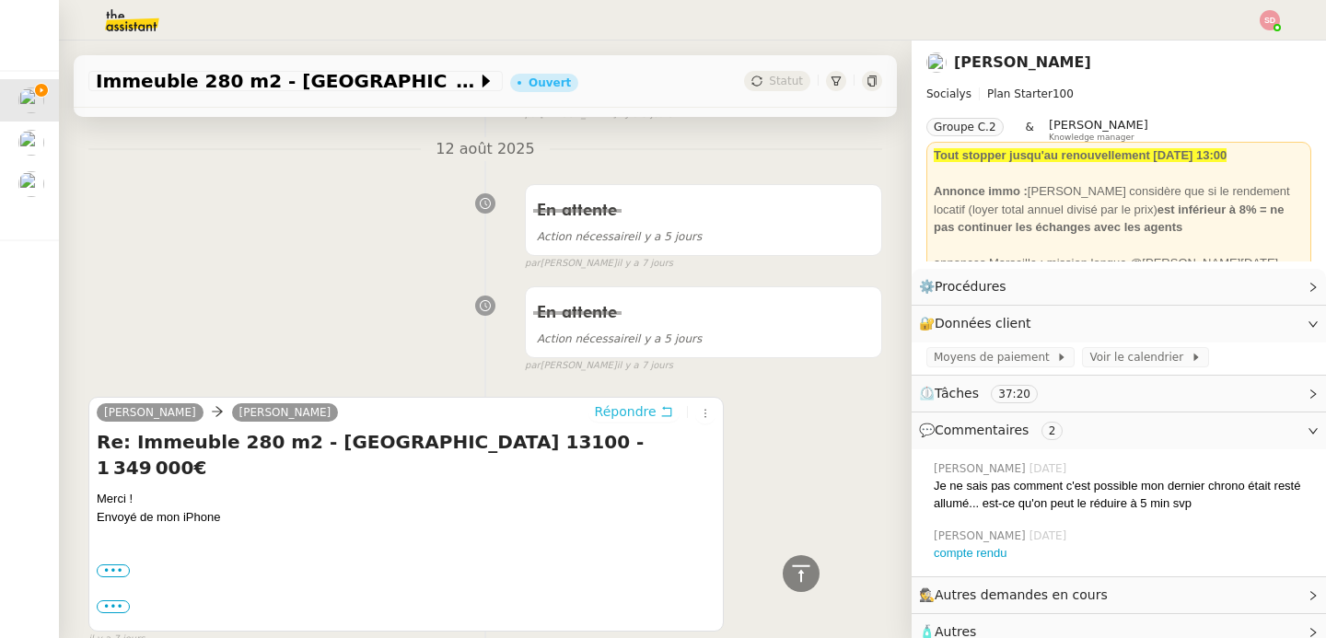
click at [629, 409] on span "Répondre" at bounding box center [626, 411] width 62 height 18
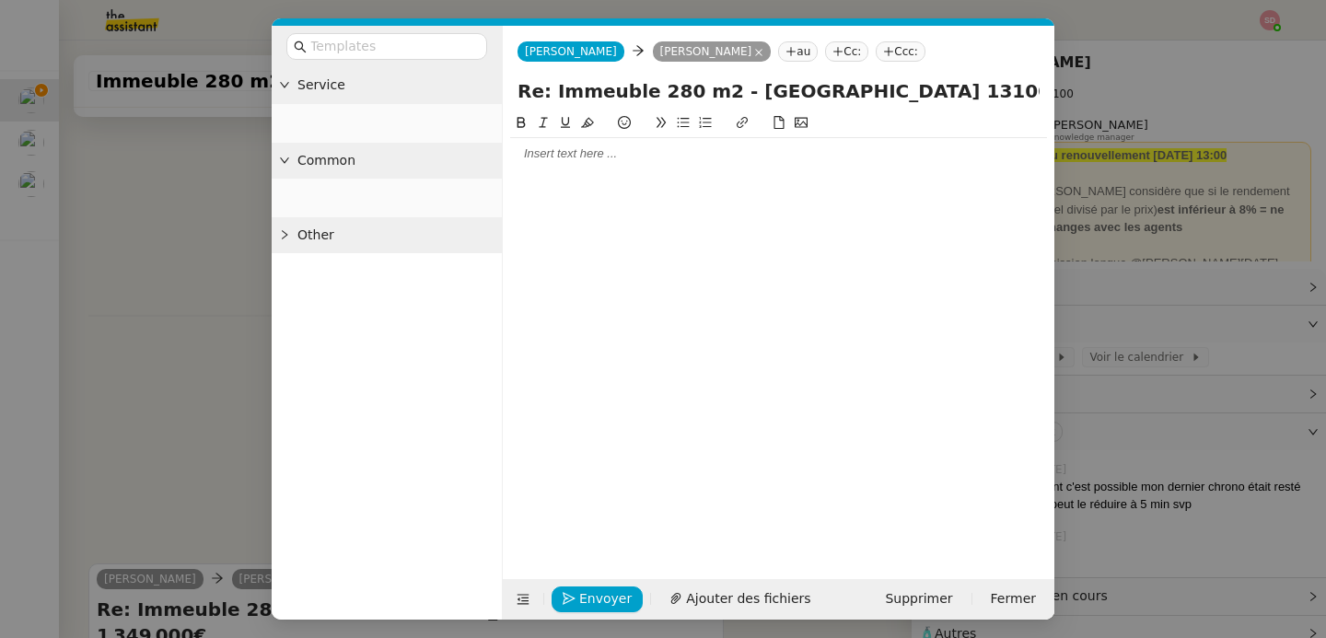
scroll to position [666, 0]
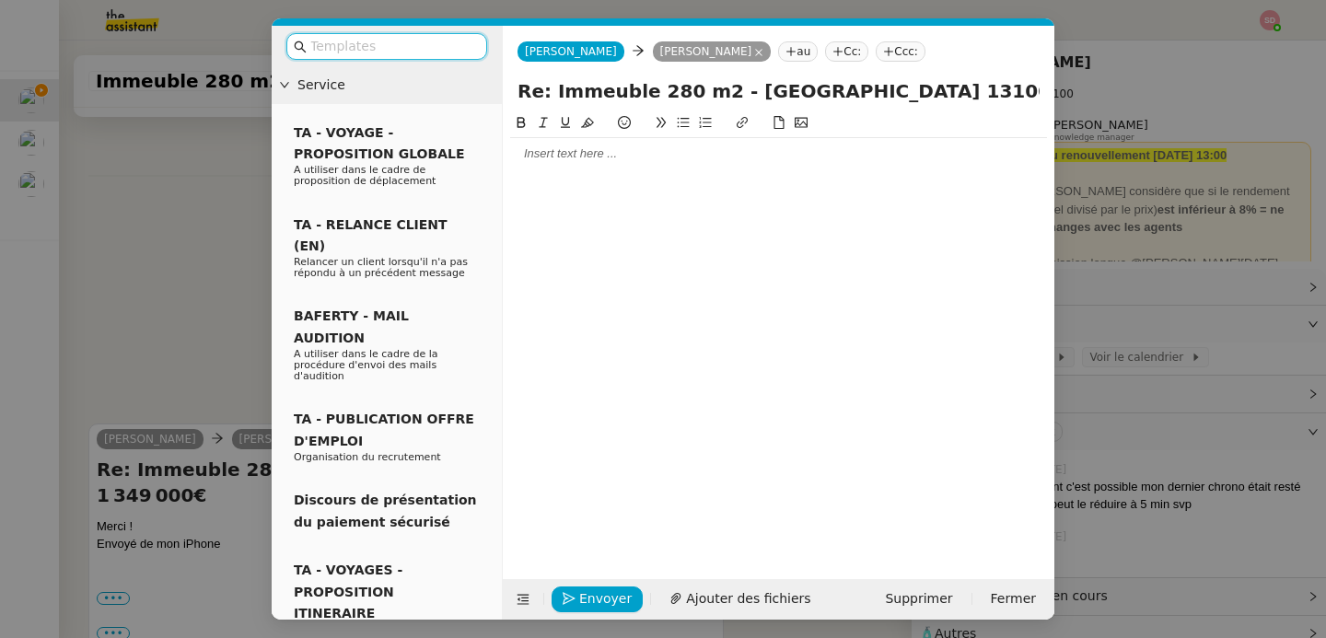
click at [584, 158] on div at bounding box center [778, 153] width 537 height 17
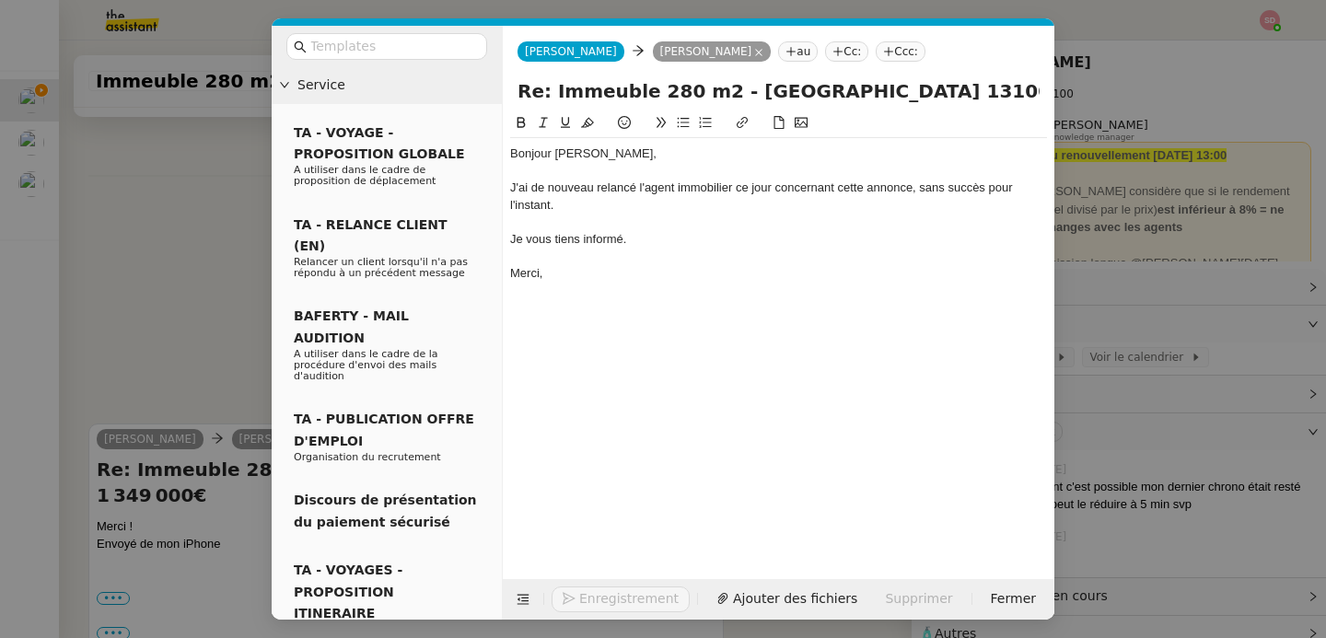
scroll to position [792, 0]
click at [603, 599] on span "Envoyer" at bounding box center [605, 598] width 52 height 21
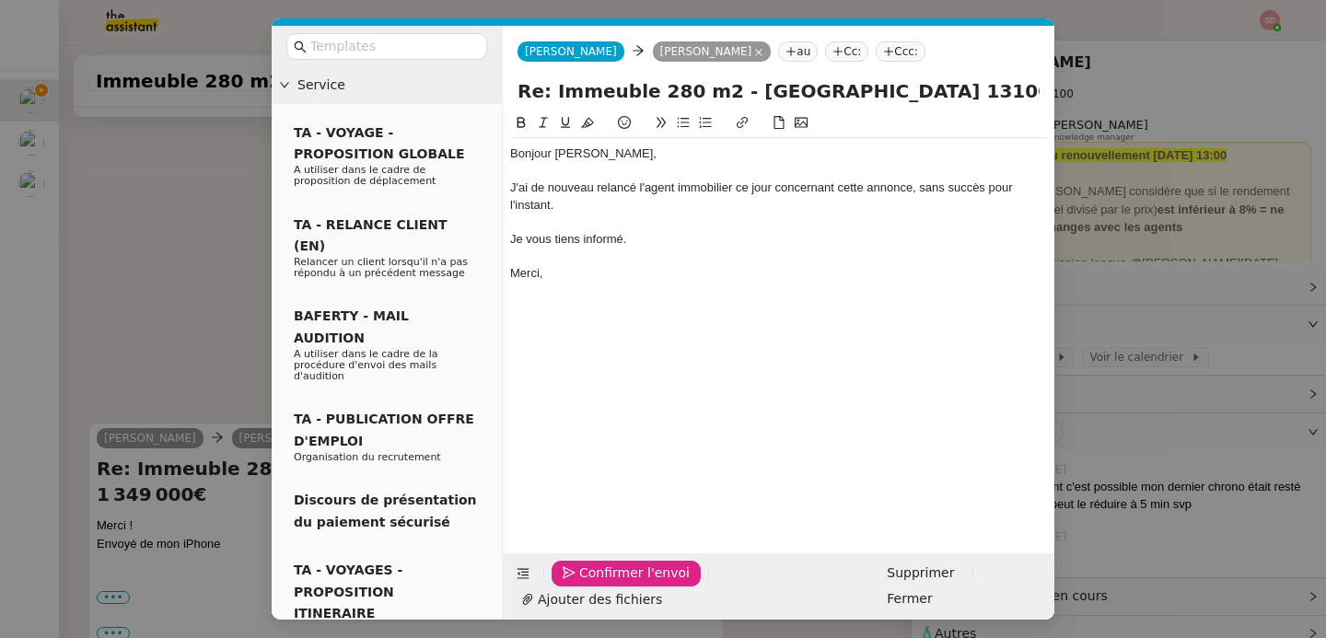
click at [603, 584] on span "Confirmer l'envoi" at bounding box center [634, 573] width 110 height 21
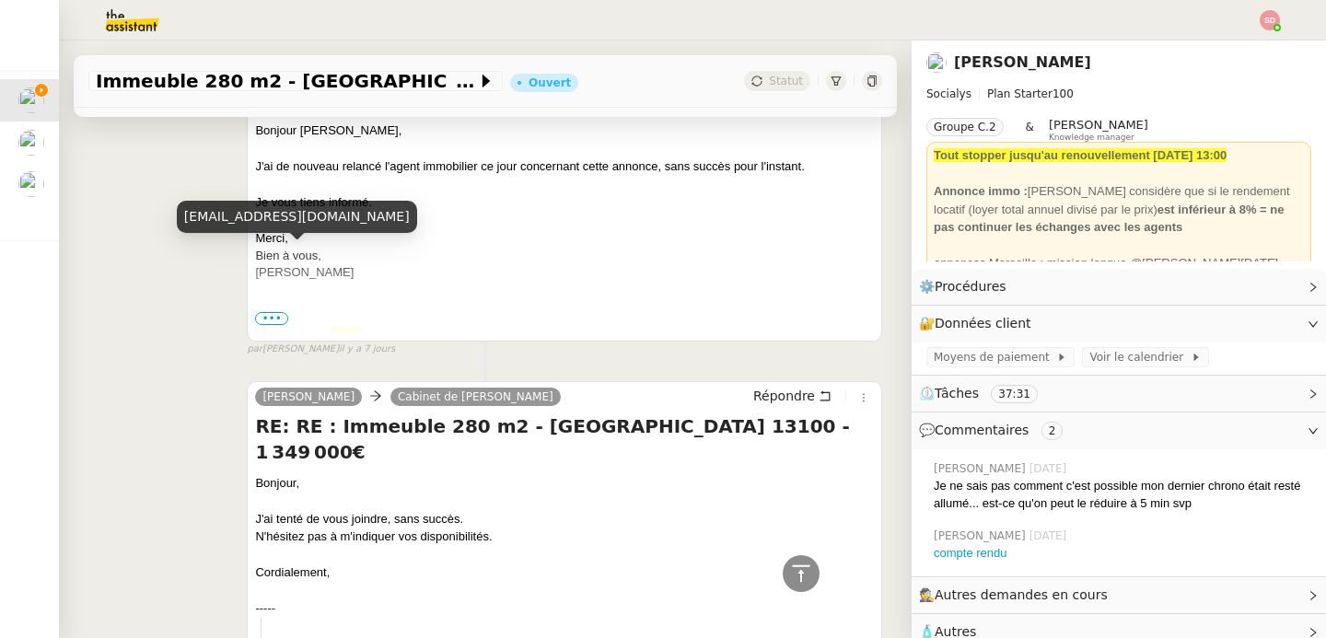
scroll to position [1761, 0]
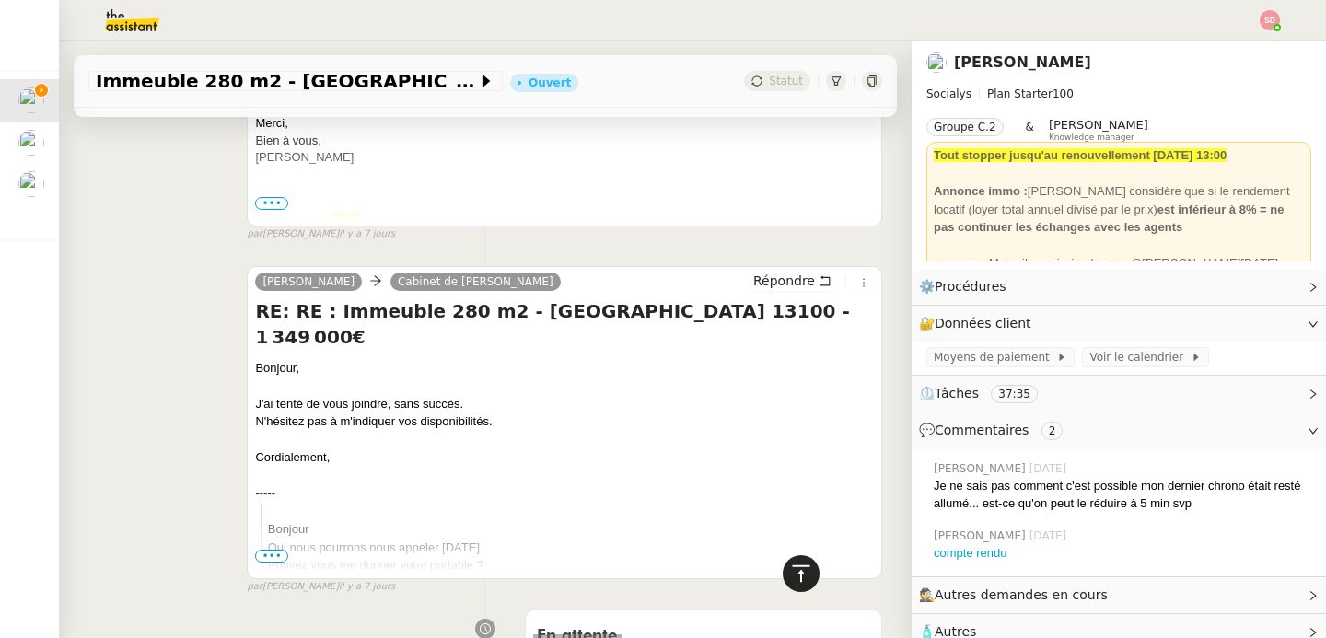
click at [790, 576] on icon at bounding box center [801, 574] width 22 height 22
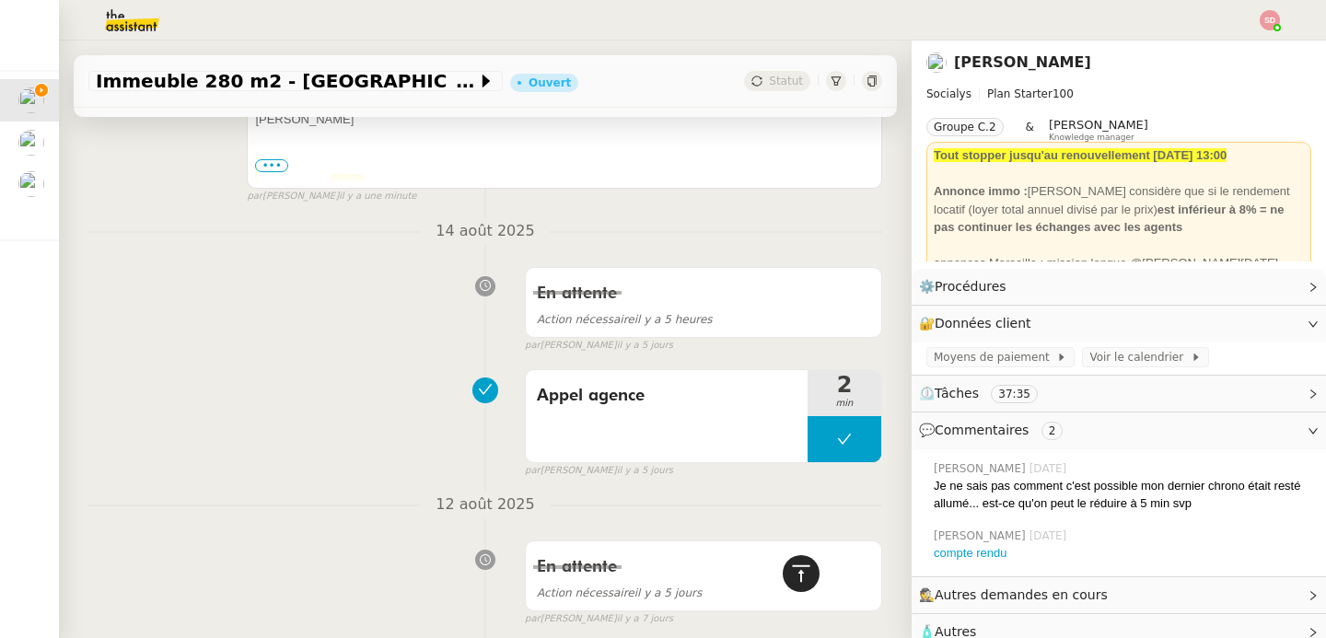
scroll to position [0, 0]
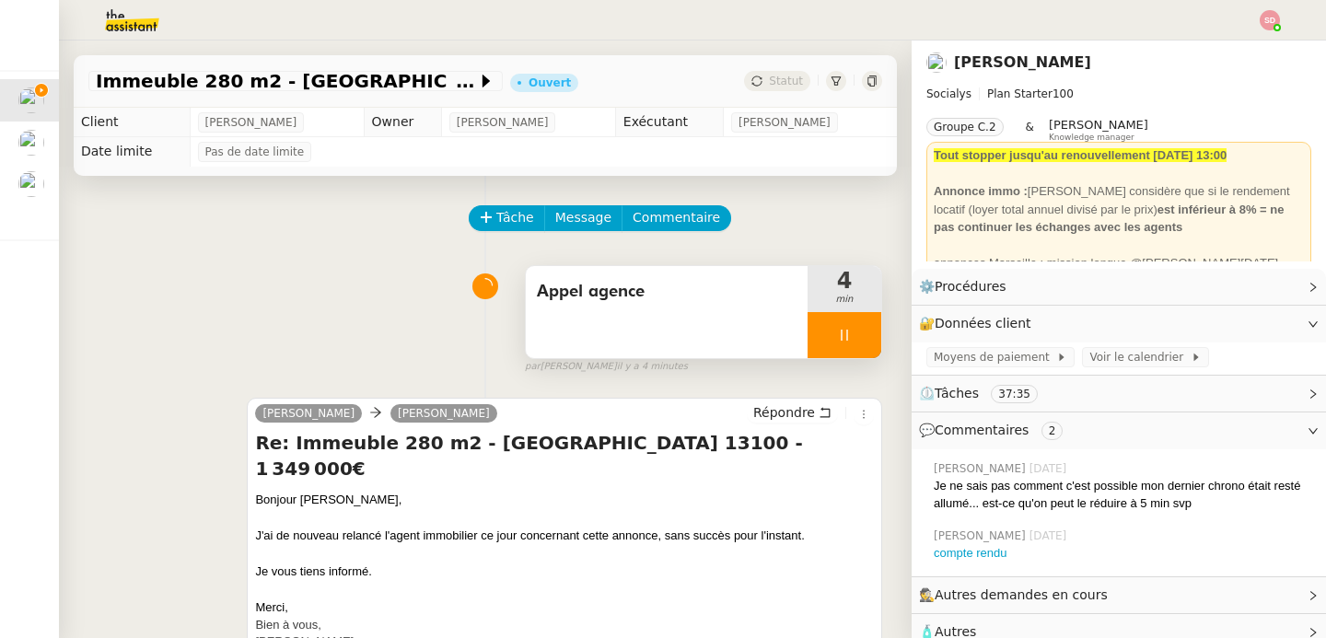
click at [832, 331] on div at bounding box center [845, 335] width 74 height 46
click at [855, 331] on icon at bounding box center [862, 335] width 15 height 15
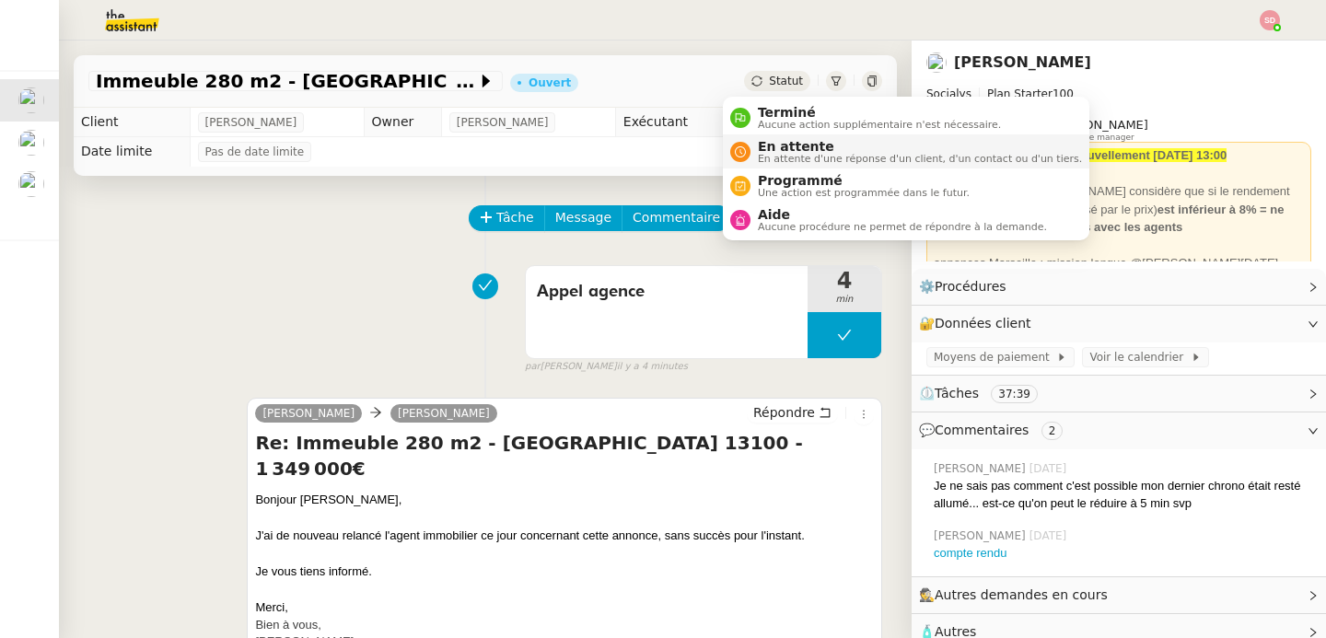
click at [738, 160] on nz-avatar at bounding box center [740, 152] width 20 height 20
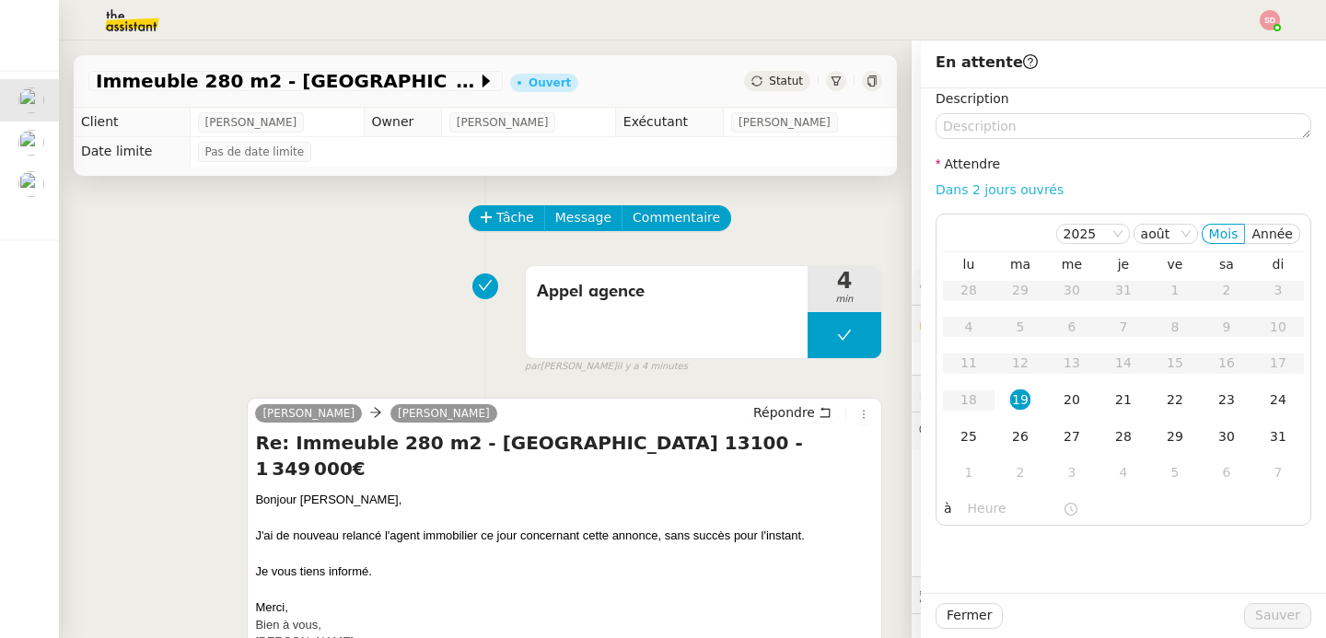
click at [1016, 187] on link "Dans 2 jours ouvrés" at bounding box center [1000, 189] width 128 height 15
type input "07:00"
click at [1255, 610] on span "Sauver" at bounding box center [1277, 615] width 45 height 21
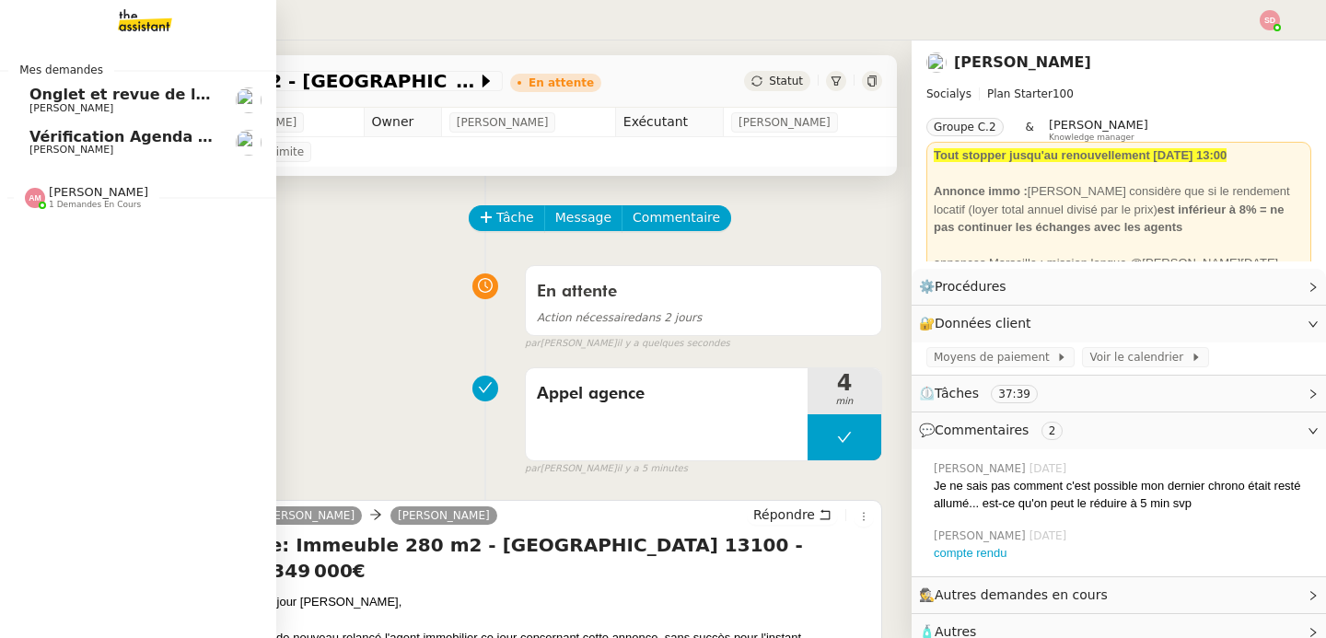
click at [31, 194] on img at bounding box center [35, 198] width 20 height 20
click at [31, 195] on img at bounding box center [35, 198] width 20 height 20
click at [180, 141] on span "Vérification Agenda + Chat + Wagram (9h et 14h)" at bounding box center [235, 136] width 413 height 17
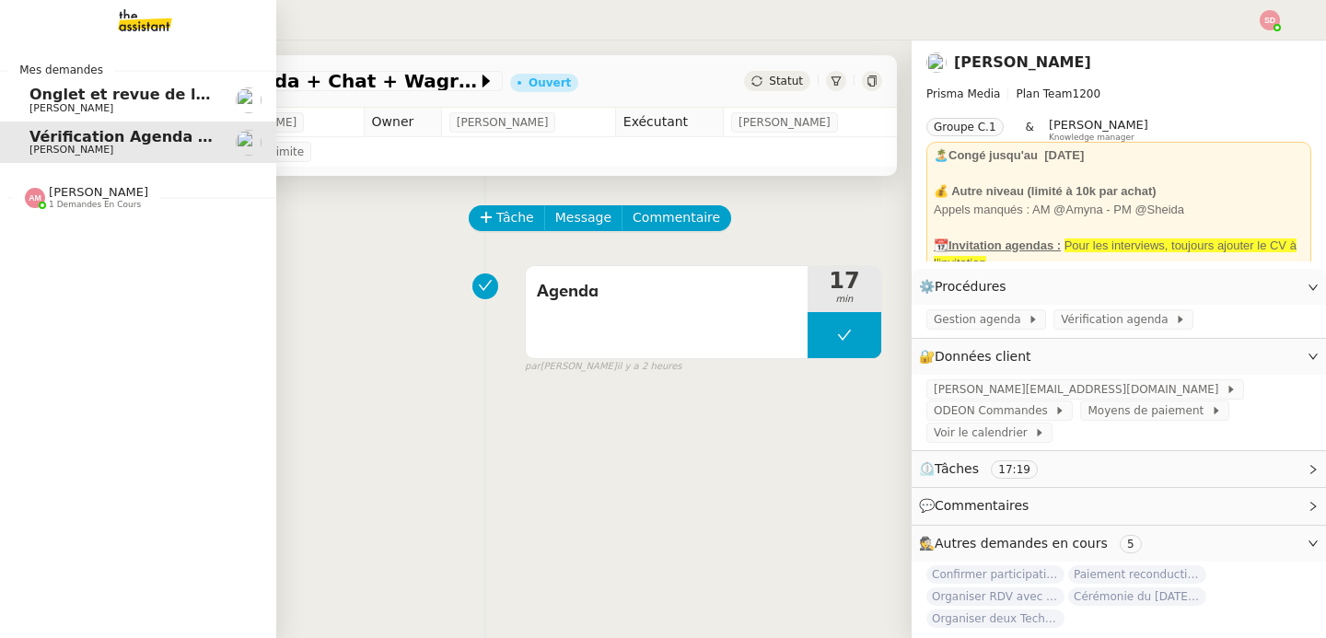
click at [222, 94] on link "Onglet et revue de littérature - [DATE] [PERSON_NAME]" at bounding box center [138, 100] width 276 height 42
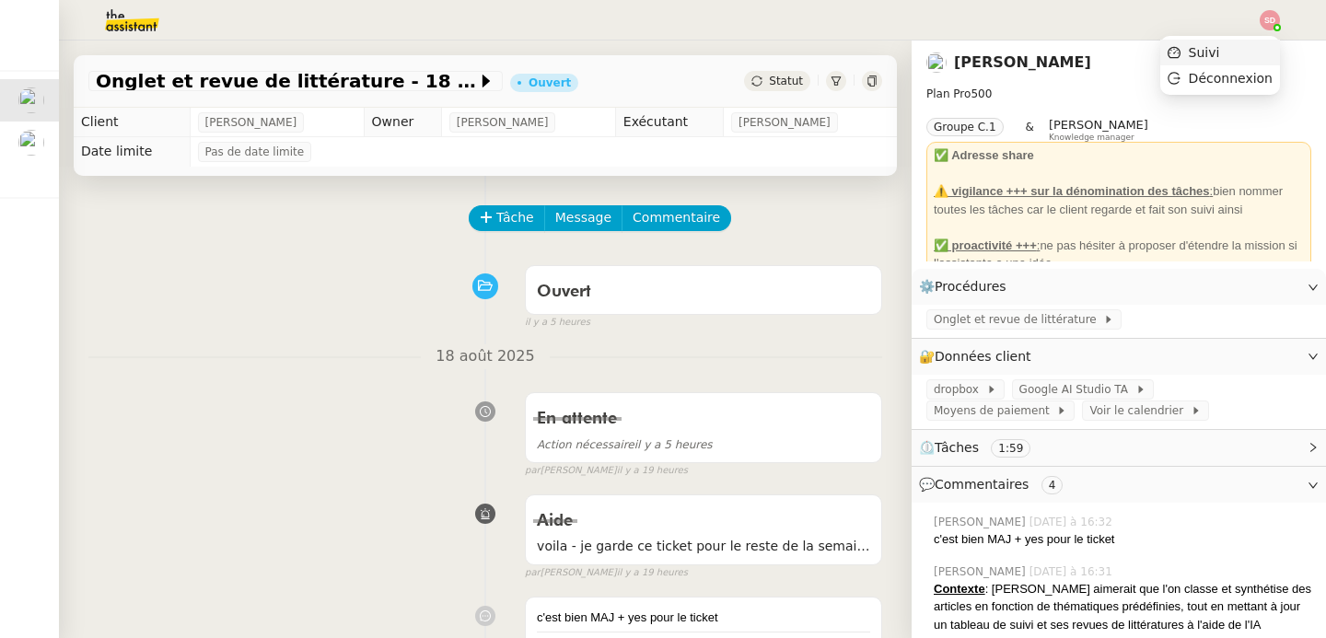
click at [1260, 47] on li "Suivi" at bounding box center [1220, 53] width 120 height 26
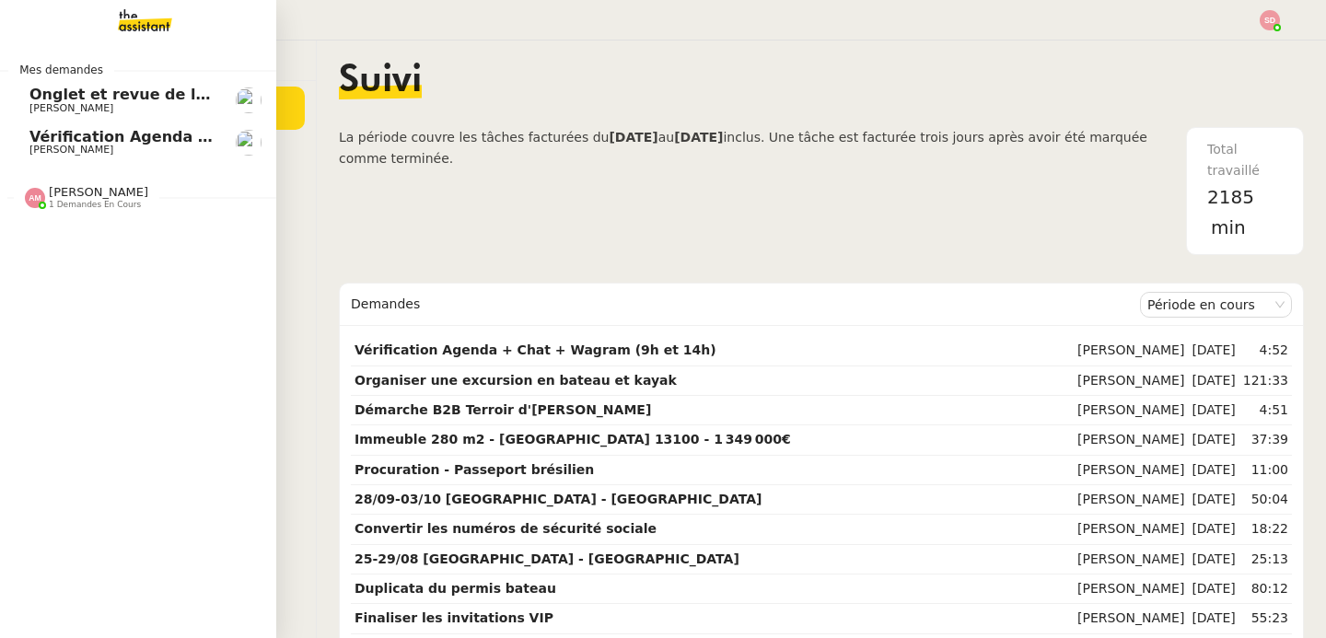
click at [52, 106] on span "[PERSON_NAME]" at bounding box center [71, 108] width 84 height 12
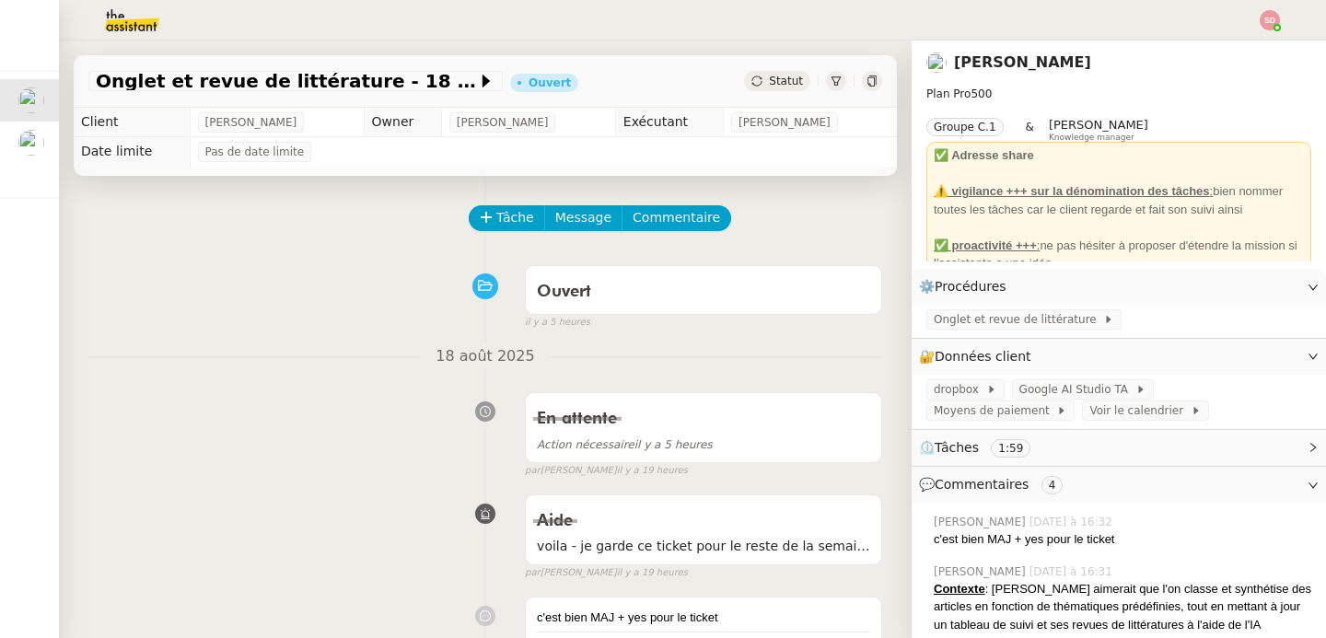
click at [82, 81] on div "Onglet et revue de littérature - [DATE] [PERSON_NAME]" at bounding box center [485, 81] width 823 height 52
click at [496, 212] on span "Tâche" at bounding box center [515, 217] width 38 height 21
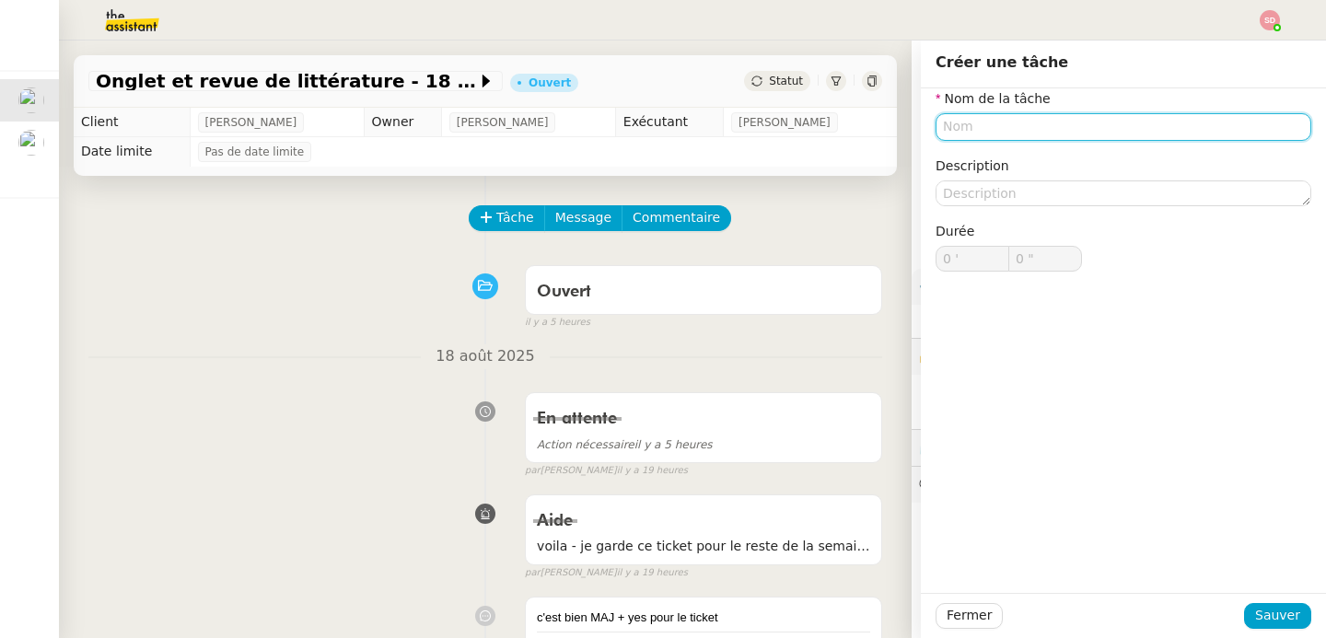
paste input "Onglet et revue de littérature - 18 août 2025"
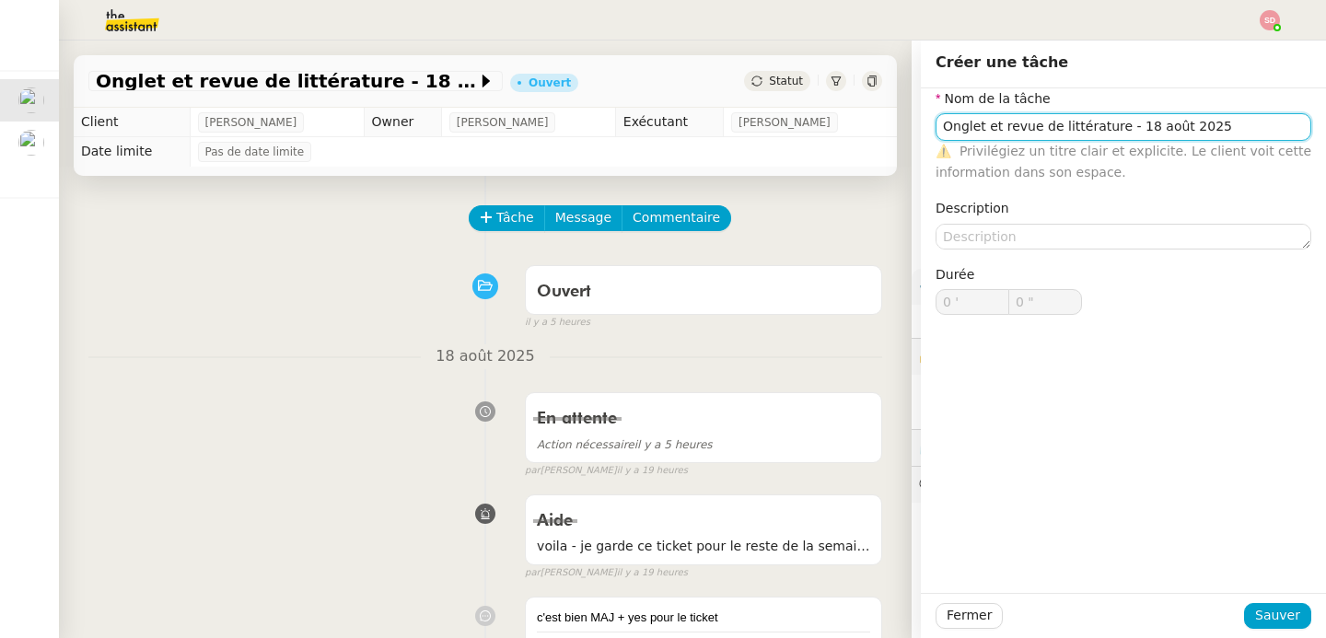
click at [1122, 130] on input "Onglet et revue de littérature - 18 août 2025" at bounding box center [1124, 126] width 376 height 27
type input "Onglet et revue de littérature - 19 août 2025"
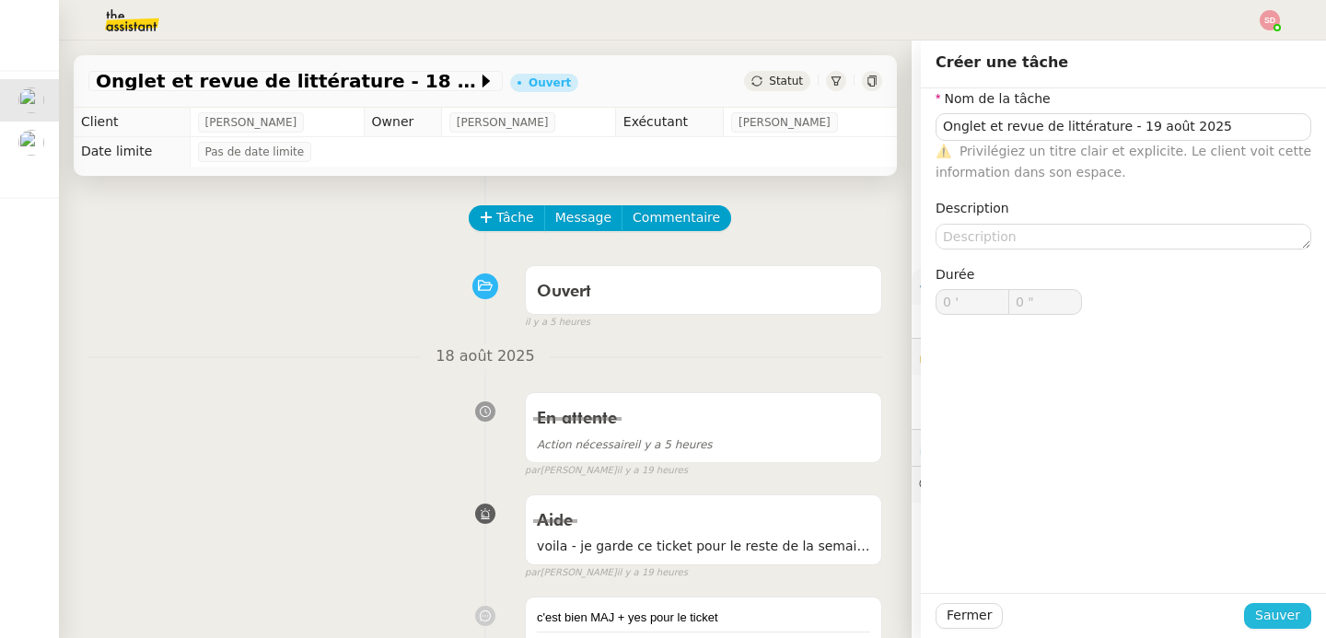
click at [1273, 610] on span "Sauver" at bounding box center [1277, 615] width 45 height 21
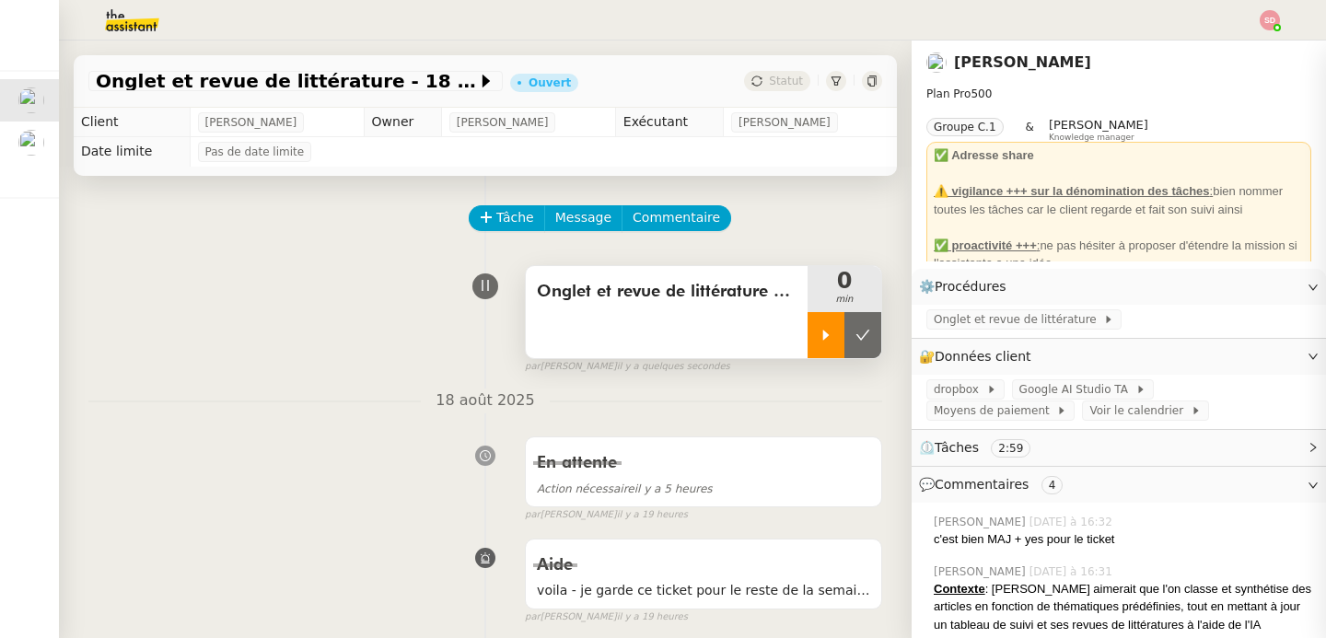
click at [819, 331] on icon at bounding box center [826, 335] width 15 height 15
click at [971, 323] on span "Onglet et revue de littérature" at bounding box center [1018, 319] width 169 height 18
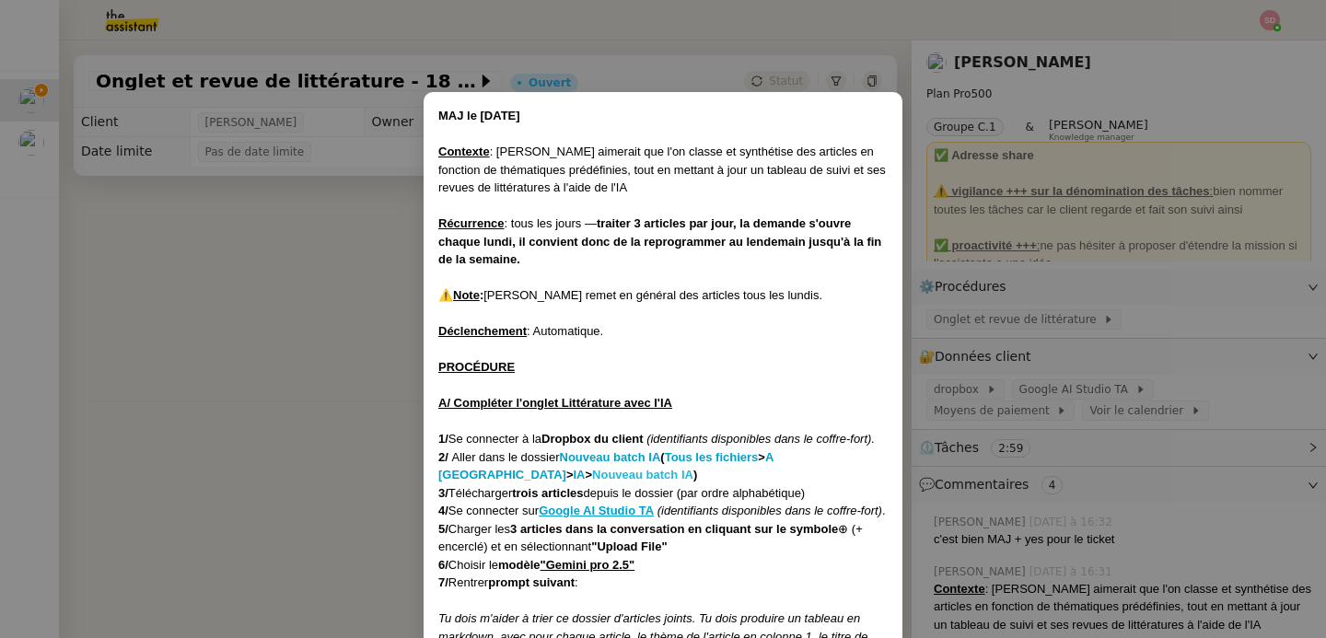
click at [592, 468] on strong "Nouveau batch IA" at bounding box center [642, 475] width 101 height 14
click at [629, 511] on u "Google AI Studio TA" at bounding box center [596, 511] width 115 height 14
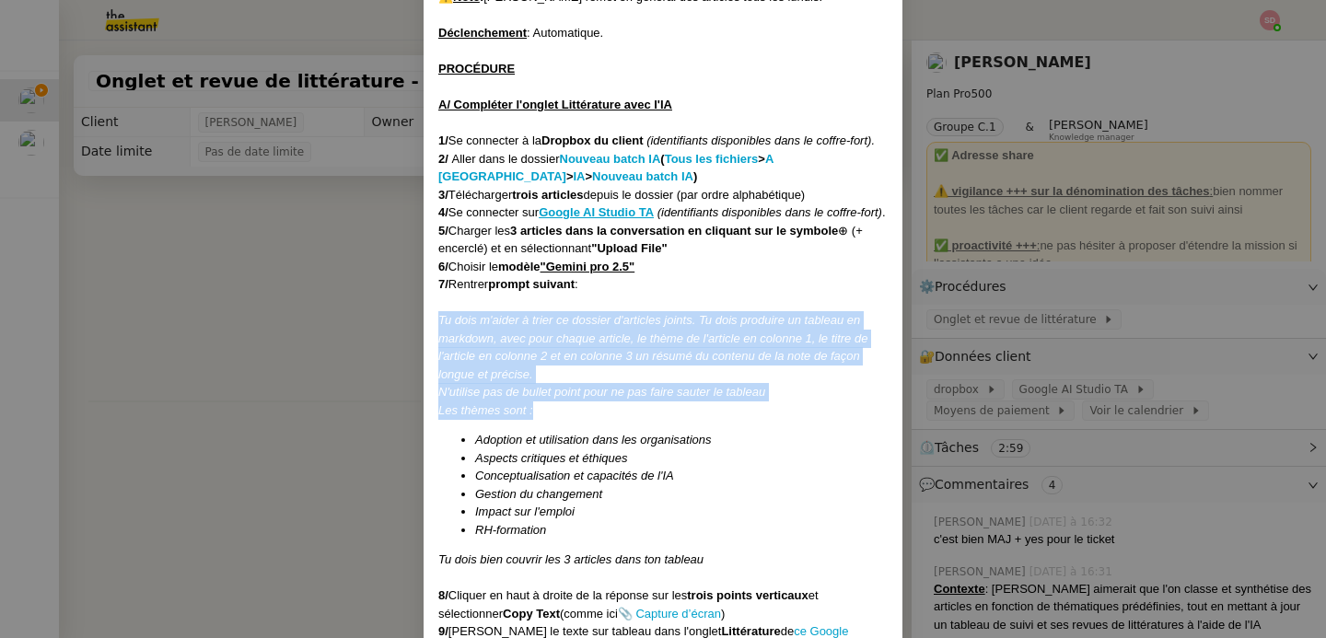
scroll to position [338, 0]
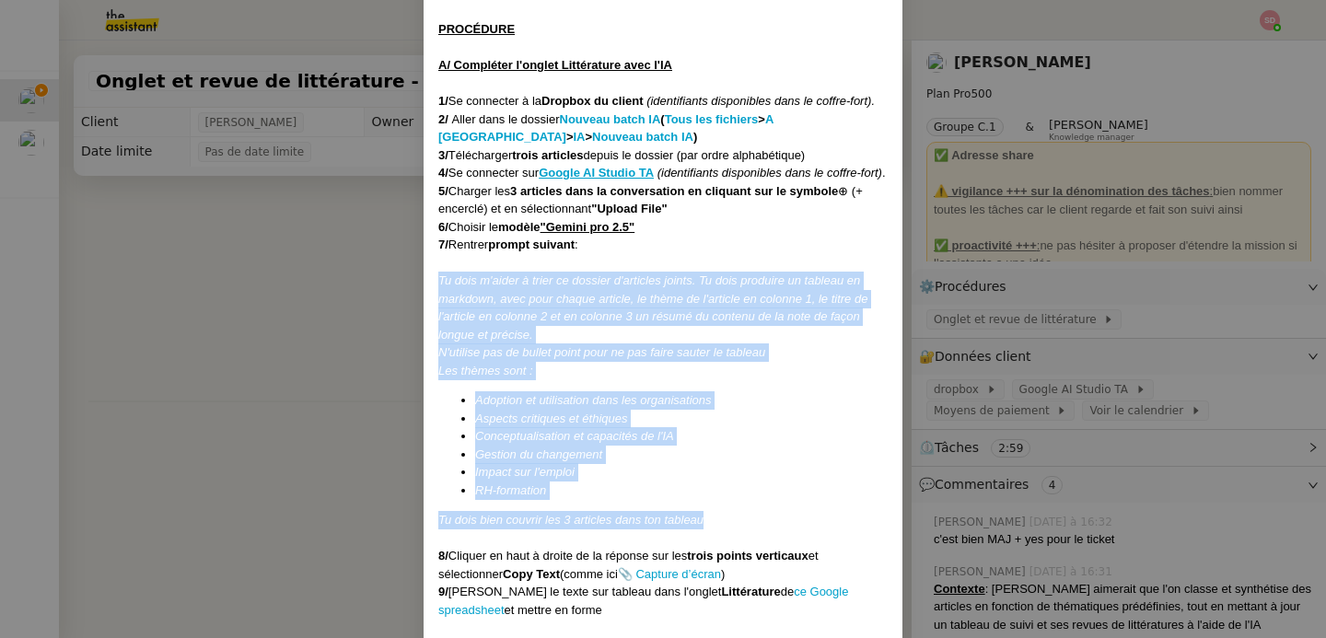
drag, startPoint x: 434, startPoint y: 402, endPoint x: 755, endPoint y: 529, distance: 345.6
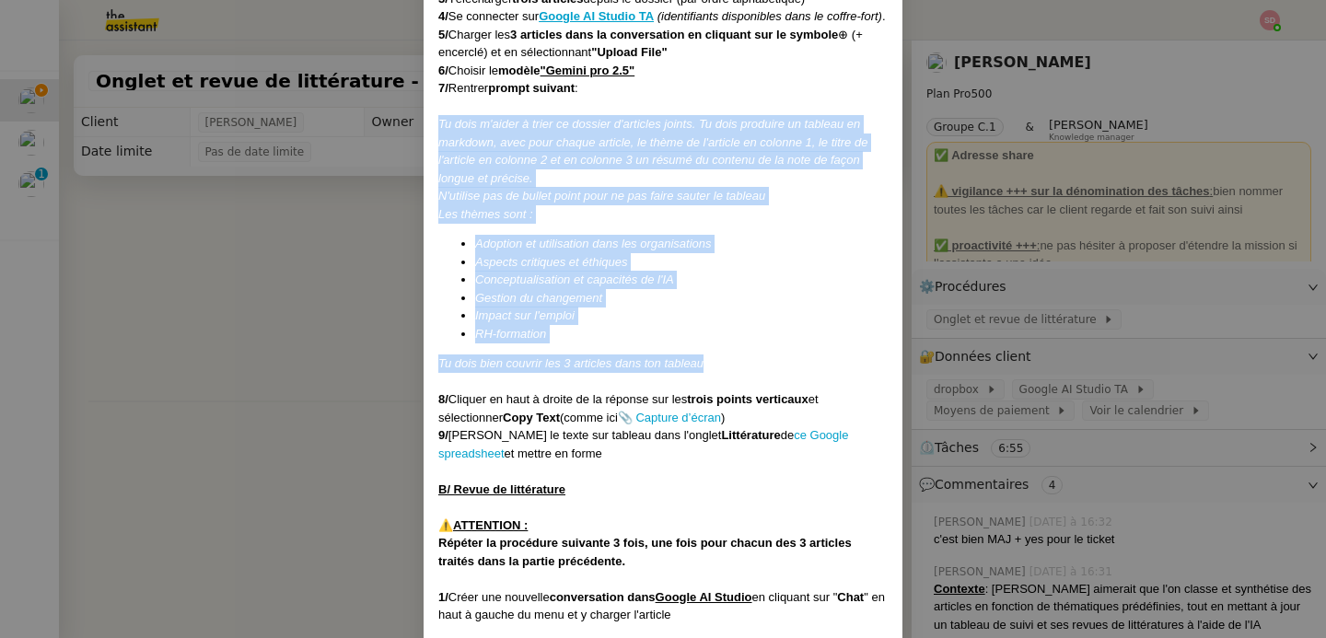
scroll to position [543, 0]
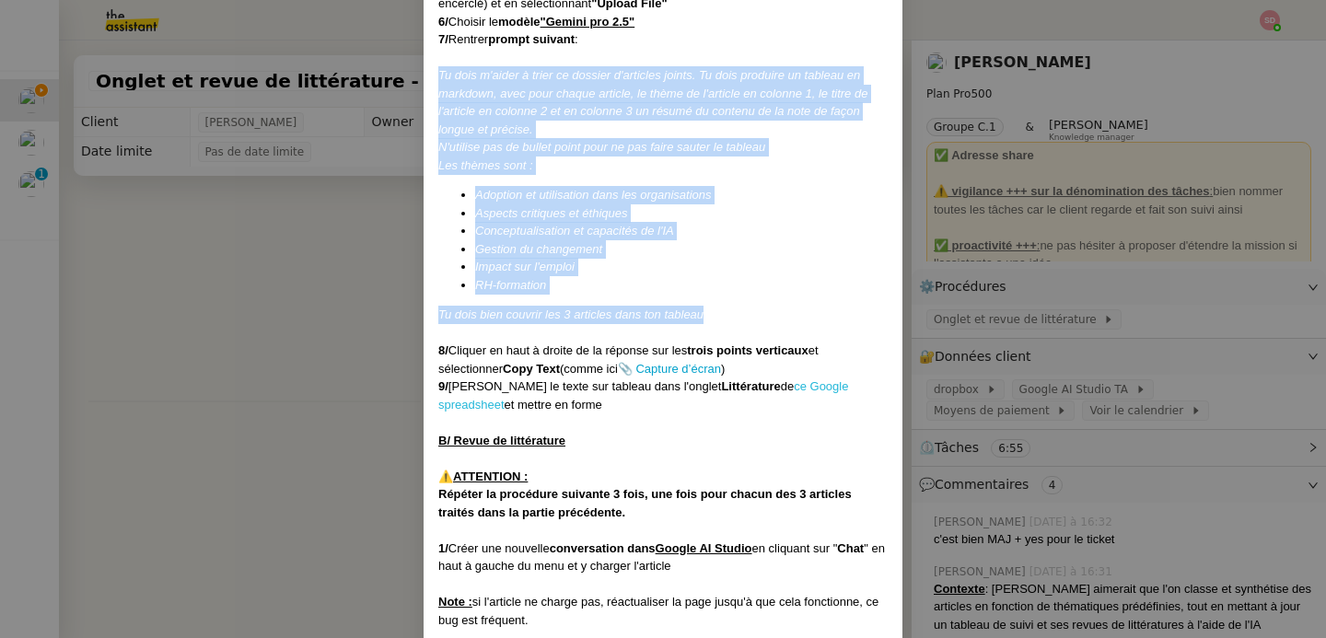
click at [791, 407] on link "ce Google spreadsheet" at bounding box center [643, 395] width 410 height 32
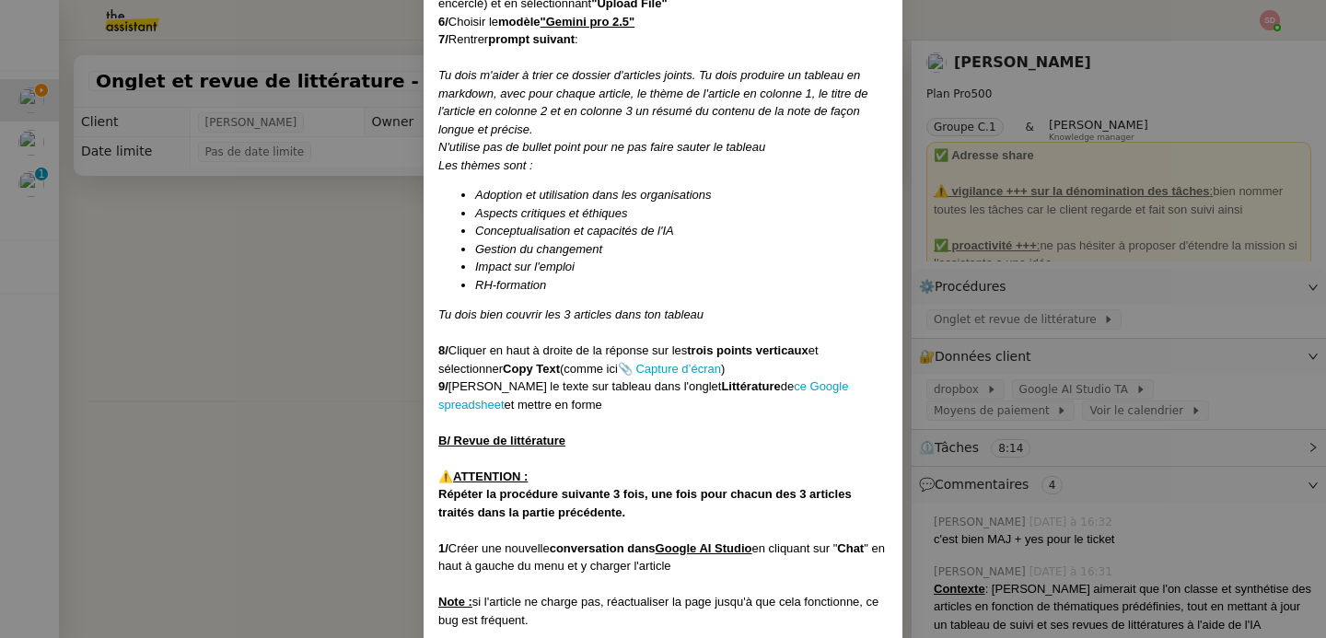
click at [739, 138] on div "Tu dois m'aider à trier ce dossier d'articles joints. Tu dois produire un table…" at bounding box center [662, 102] width 449 height 72
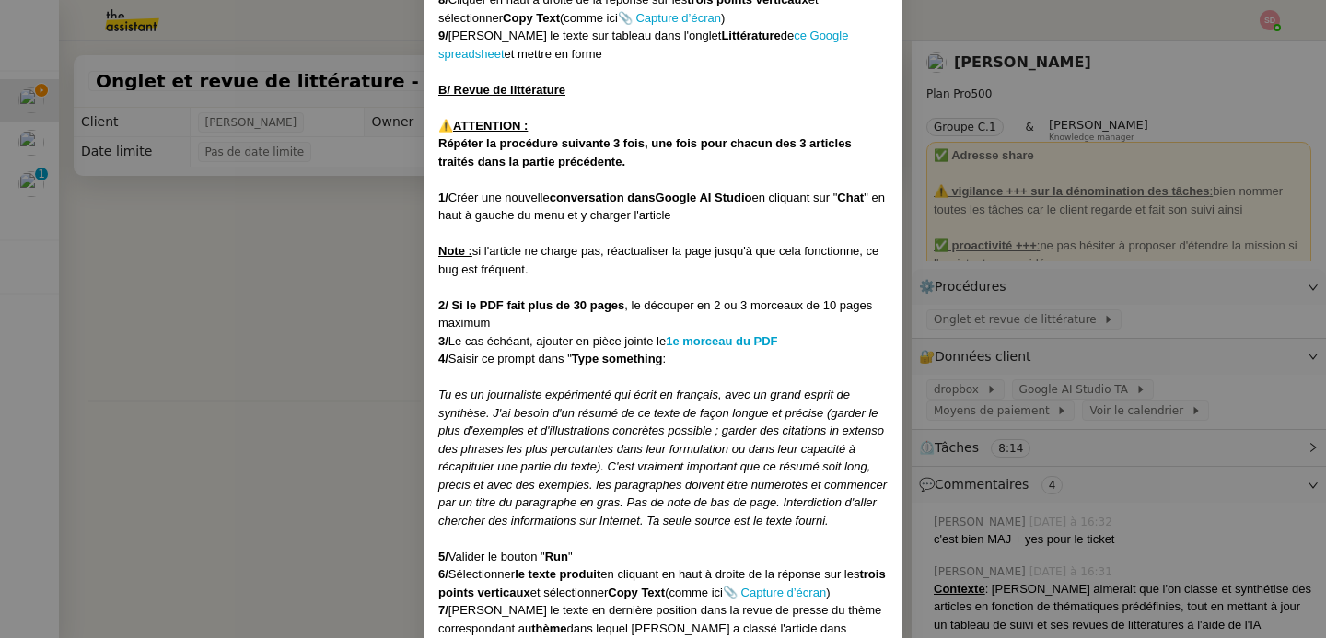
scroll to position [1110, 0]
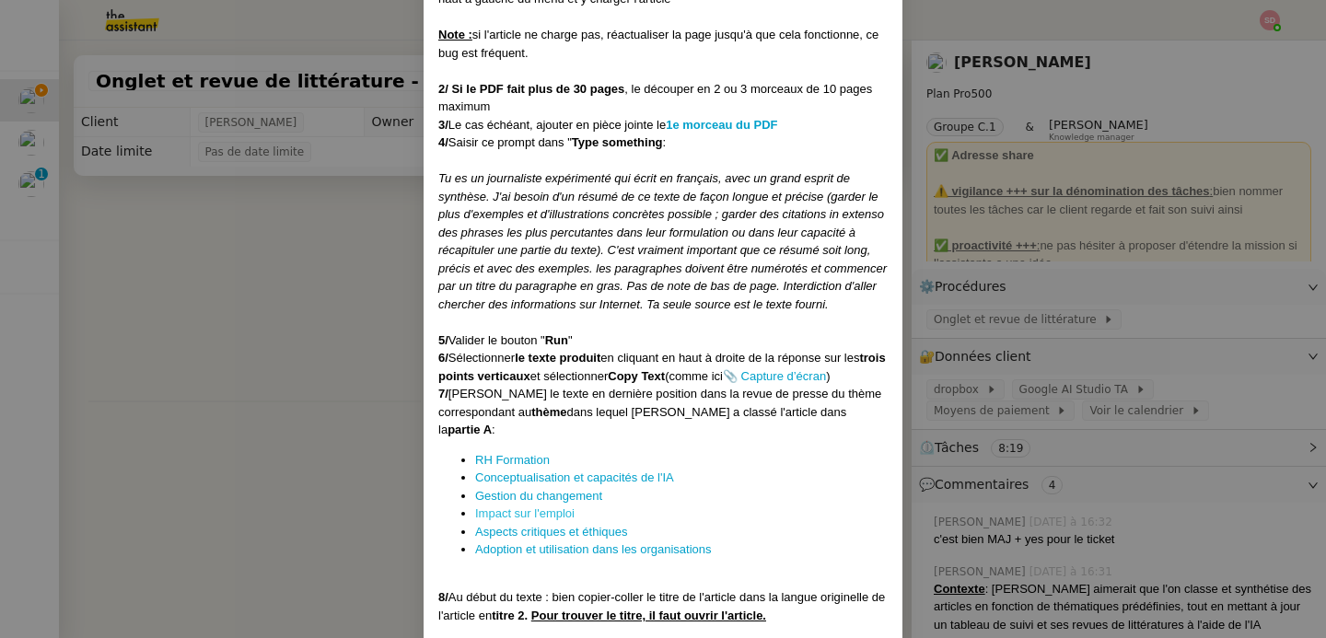
click at [539, 520] on link "Impact sur l'emploi" at bounding box center [524, 513] width 99 height 14
click at [597, 289] on em "Tu es un journaliste expérimenté qui écrit en français, avec un grand esprit de…" at bounding box center [662, 241] width 448 height 140
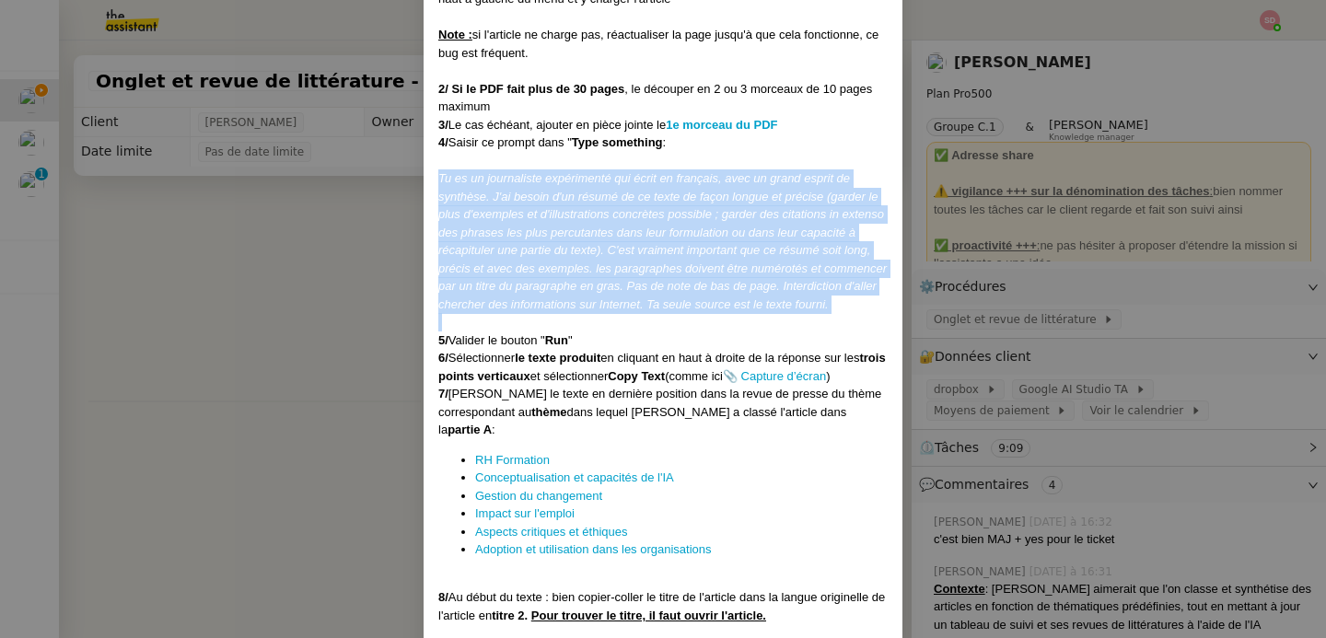
click at [597, 289] on em "Tu es un journaliste expérimenté qui écrit en français, avec un grand esprit de…" at bounding box center [662, 241] width 448 height 140
copy em "Tu es un journaliste expérimenté qui écrit en français, avec un grand esprit de…"
click at [554, 556] on link "Adoption et utilisation dans les organisations" at bounding box center [593, 549] width 237 height 14
copy em "Tu es un journaliste expérimenté qui écrit en français, avec un grand esprit de…"
click at [504, 467] on link "RH Formation" at bounding box center [512, 460] width 75 height 14
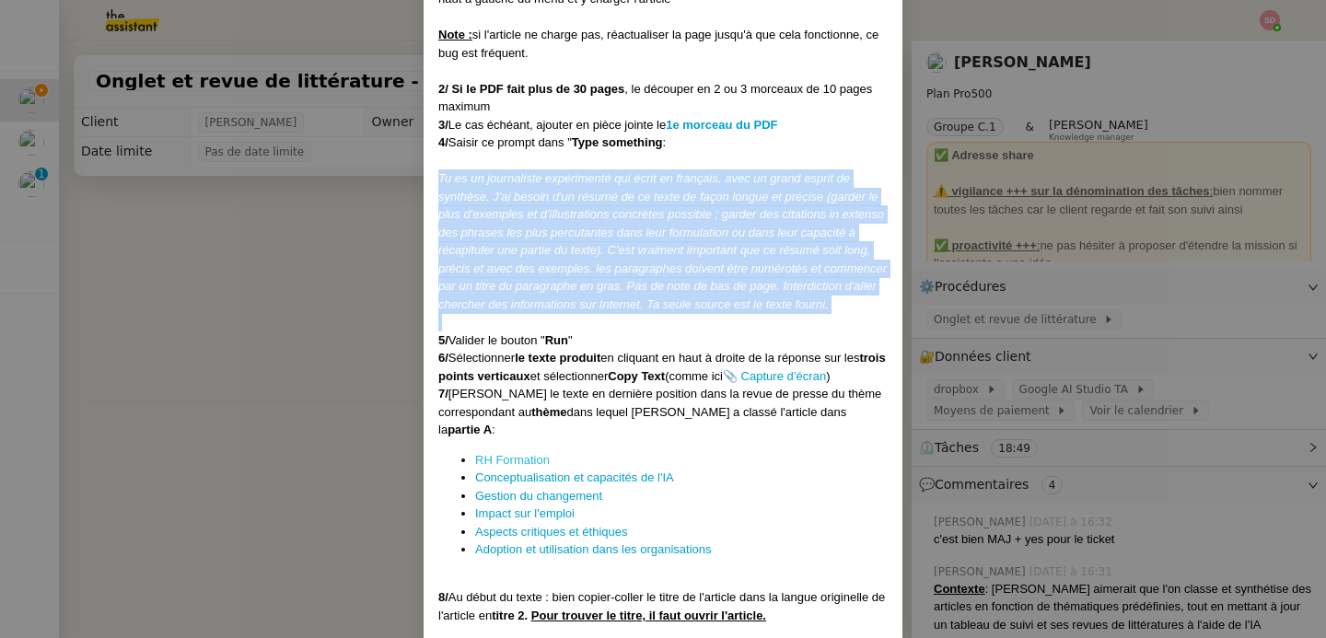
copy em "Tu es un journaliste expérimenté qui écrit en français, avec un grand esprit de…"
click at [226, 328] on nz-modal-container "MAJ le [DATE] Contexte : [PERSON_NAME] aimerait que l'on classe et synthétise d…" at bounding box center [663, 319] width 1326 height 638
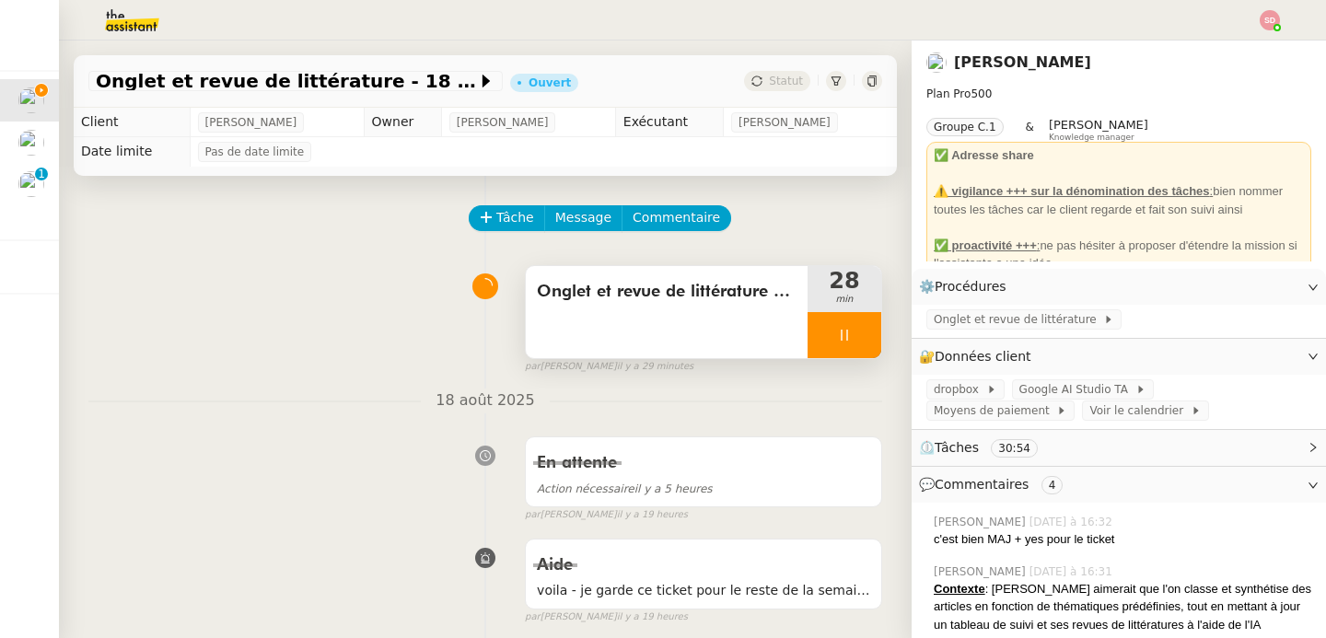
click at [849, 328] on div at bounding box center [845, 335] width 74 height 46
click at [849, 328] on button at bounding box center [862, 335] width 37 height 46
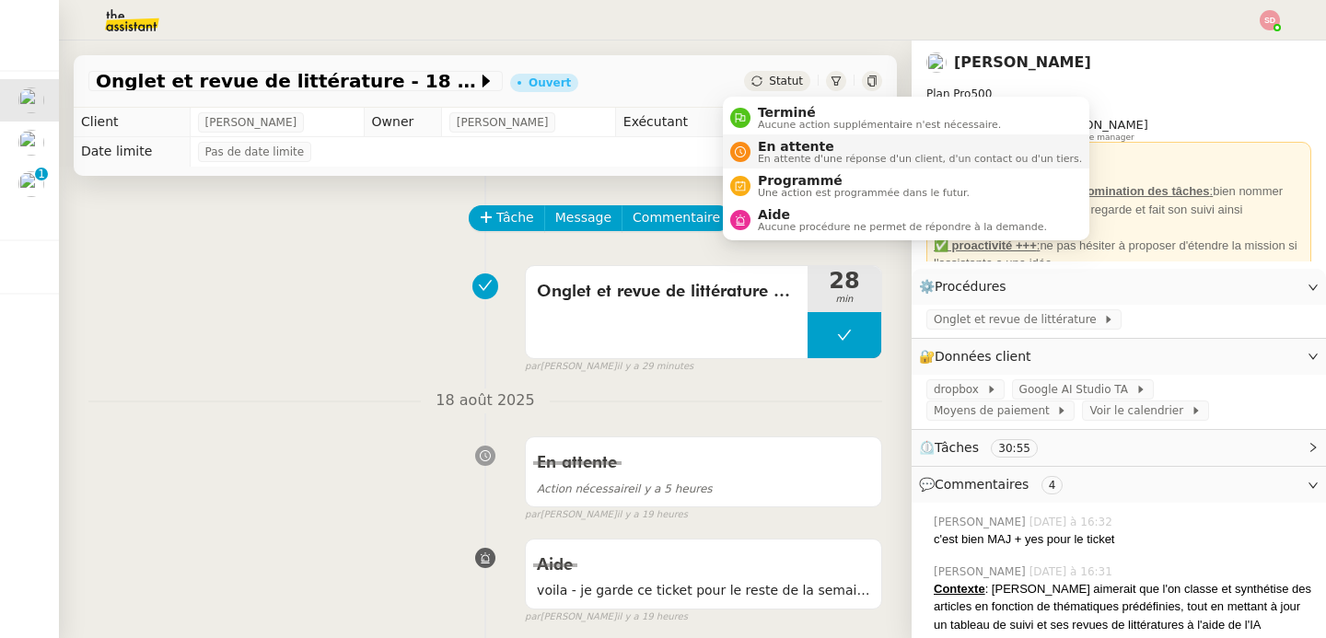
click at [784, 147] on span "En attente" at bounding box center [920, 146] width 324 height 15
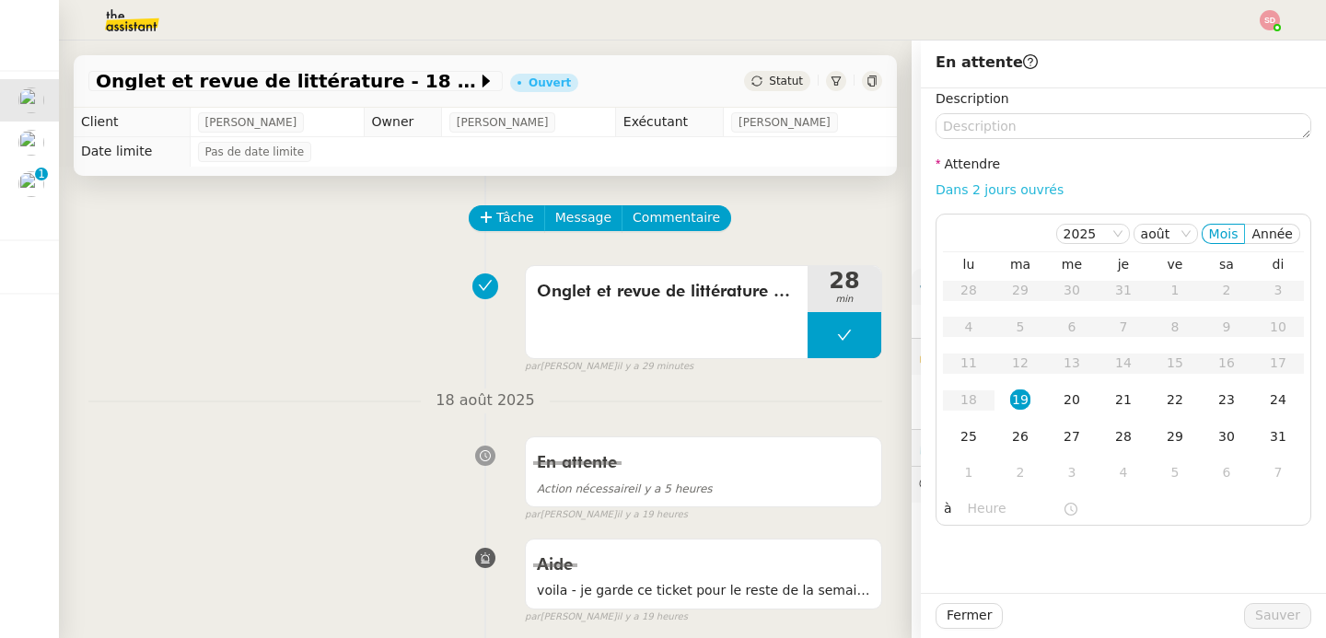
click at [1017, 187] on link "Dans 2 jours ouvrés" at bounding box center [1000, 189] width 128 height 15
type input "07:00"
click at [1067, 408] on div "20" at bounding box center [1072, 399] width 20 height 20
click at [1273, 609] on span "Sauver" at bounding box center [1277, 615] width 45 height 21
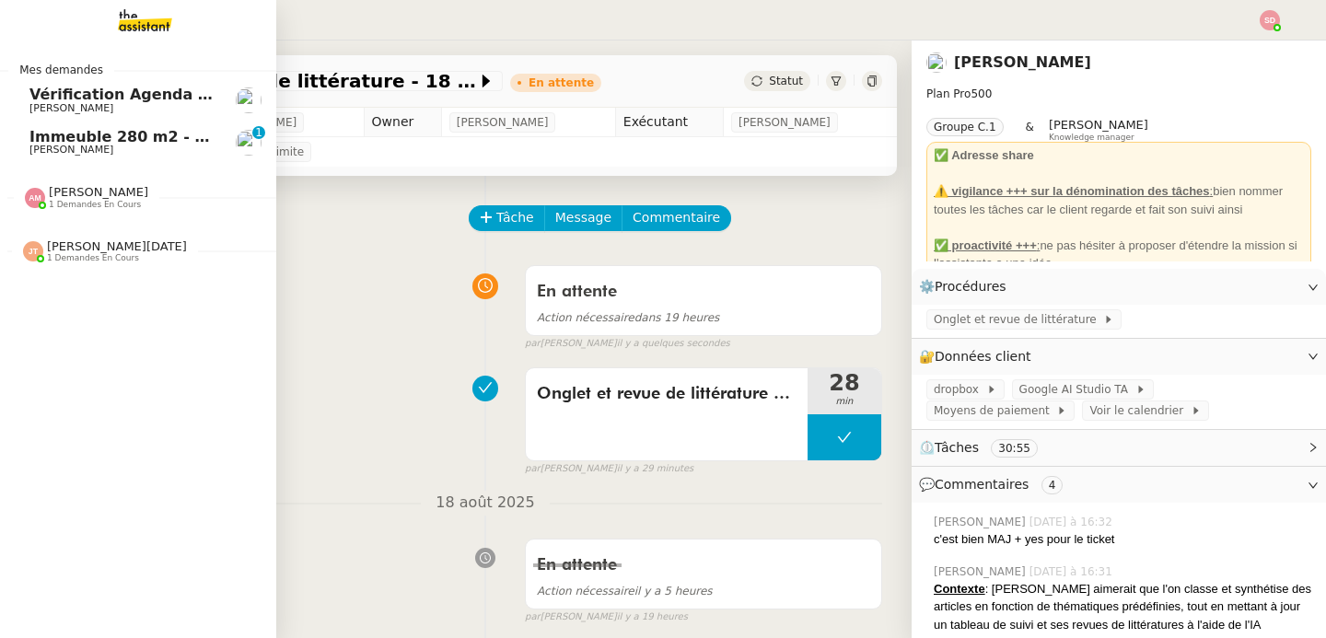
click at [64, 94] on span "Vérification Agenda + Chat + Wagram (9h et 14h)" at bounding box center [235, 94] width 413 height 17
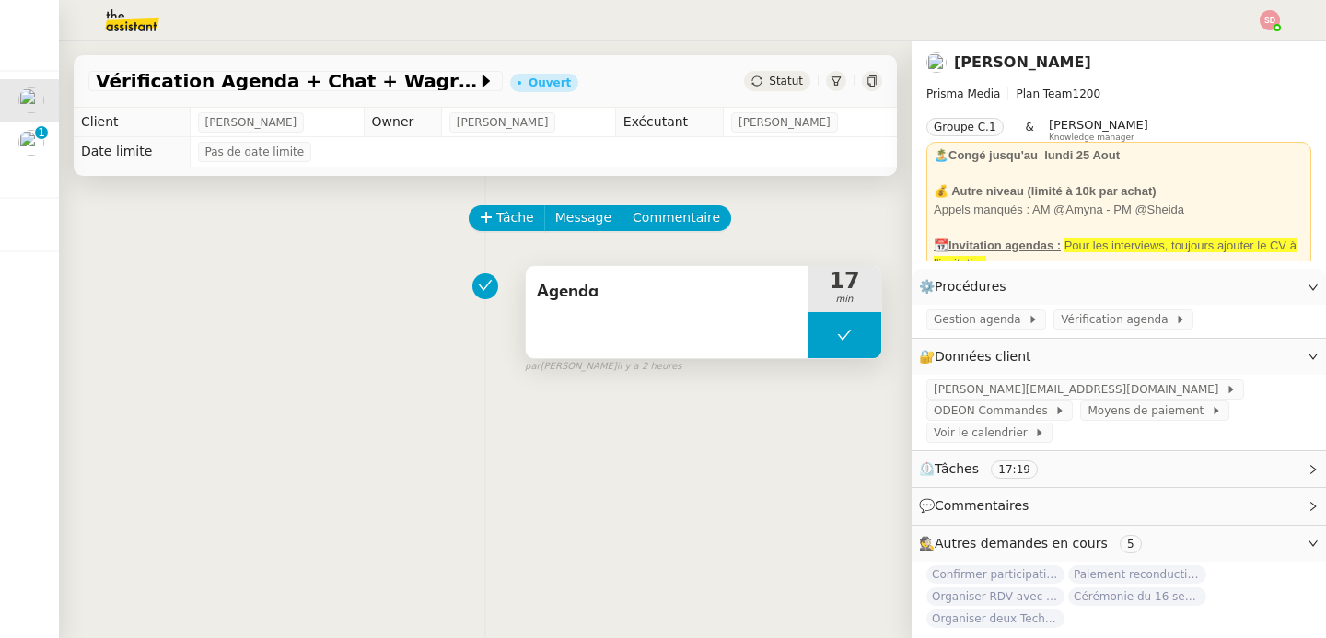
click at [812, 341] on button at bounding box center [845, 335] width 74 height 46
click at [808, 343] on div at bounding box center [826, 335] width 37 height 46
click at [839, 340] on div at bounding box center [845, 335] width 74 height 46
click at [855, 340] on icon at bounding box center [862, 335] width 15 height 15
click at [1270, 48] on li "Suivi" at bounding box center [1220, 53] width 120 height 26
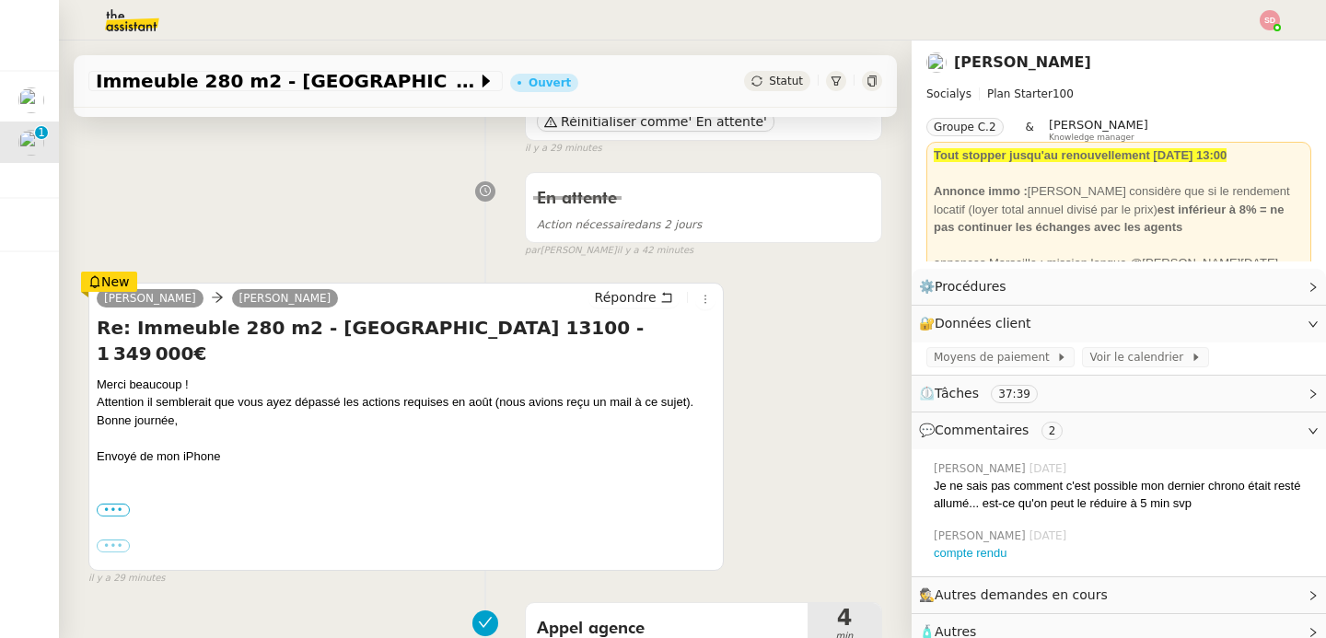
scroll to position [256, 0]
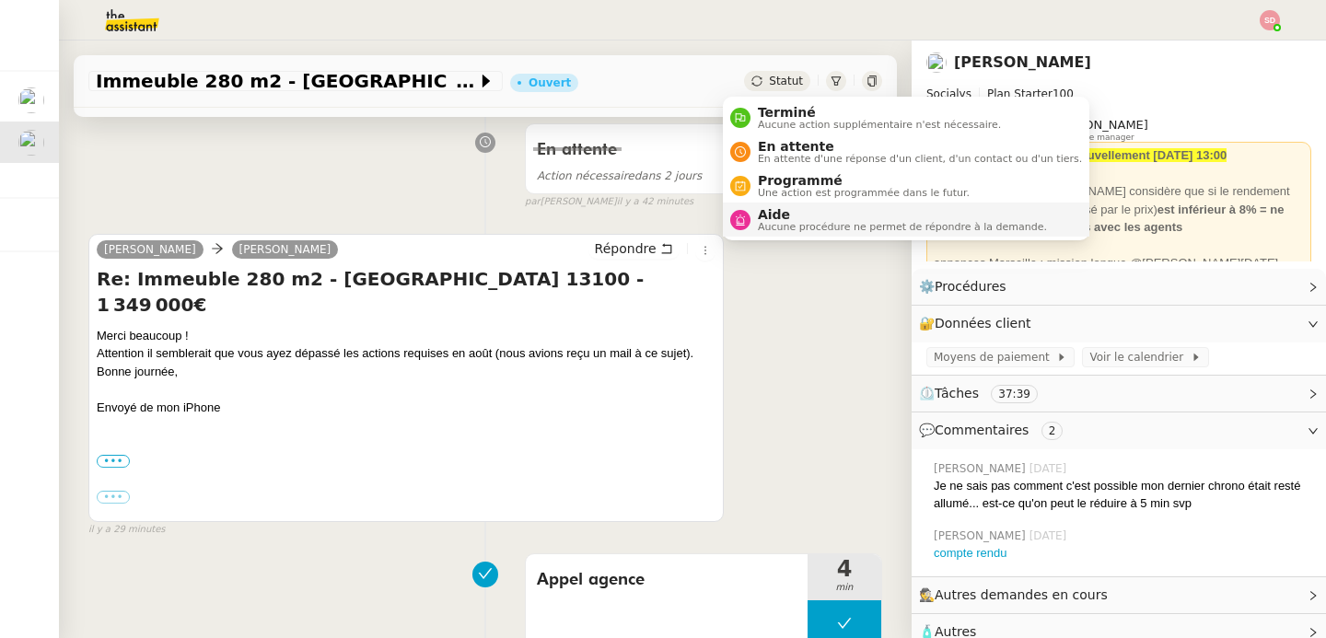
click at [743, 222] on icon at bounding box center [740, 220] width 9 height 11
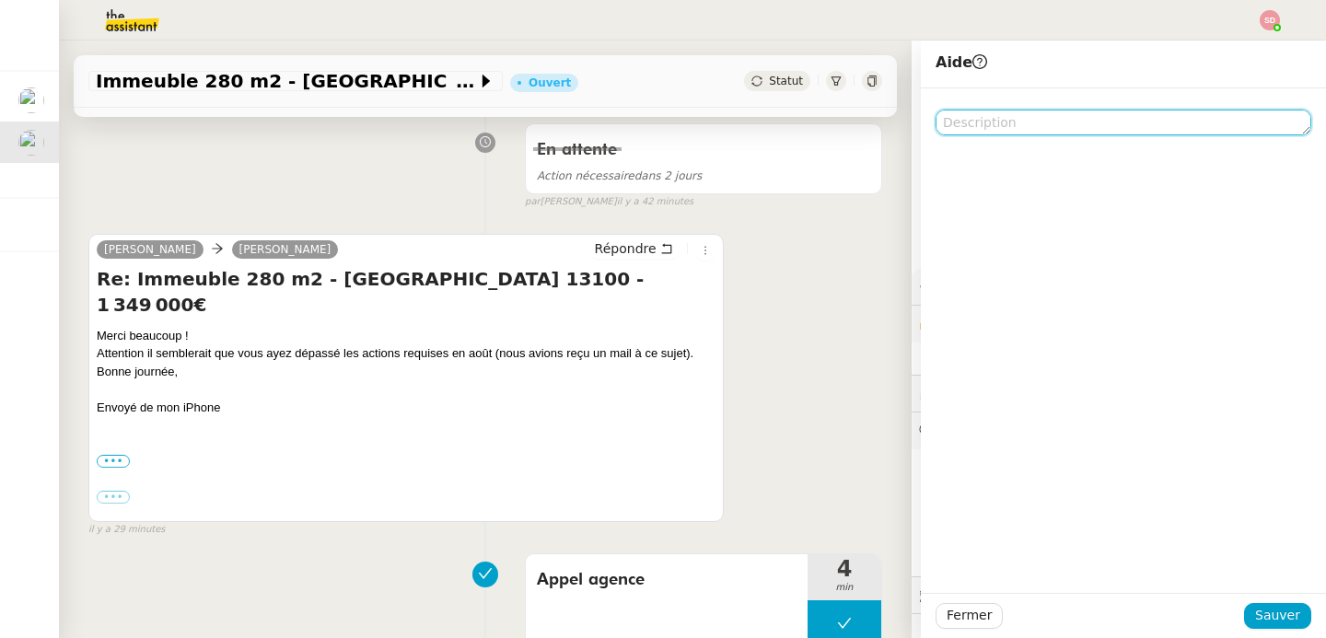
click at [1128, 127] on textarea at bounding box center [1124, 123] width 376 height 26
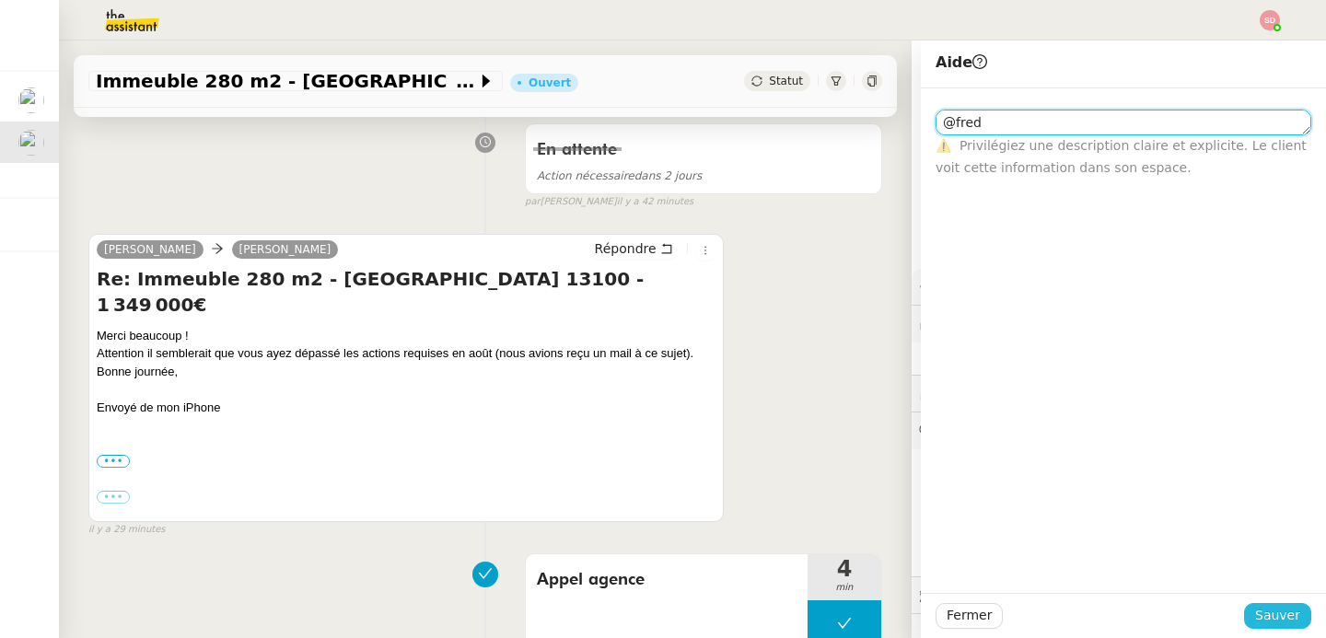
type textarea "@fred"
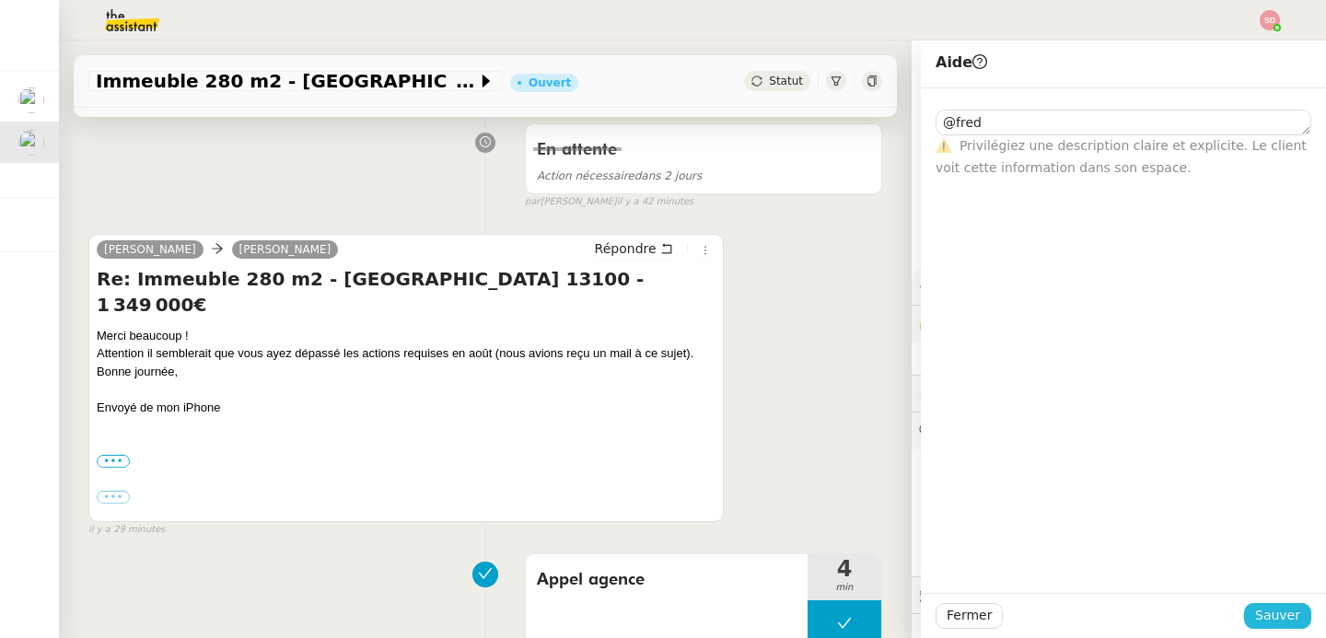
click at [1259, 615] on span "Sauver" at bounding box center [1277, 615] width 45 height 21
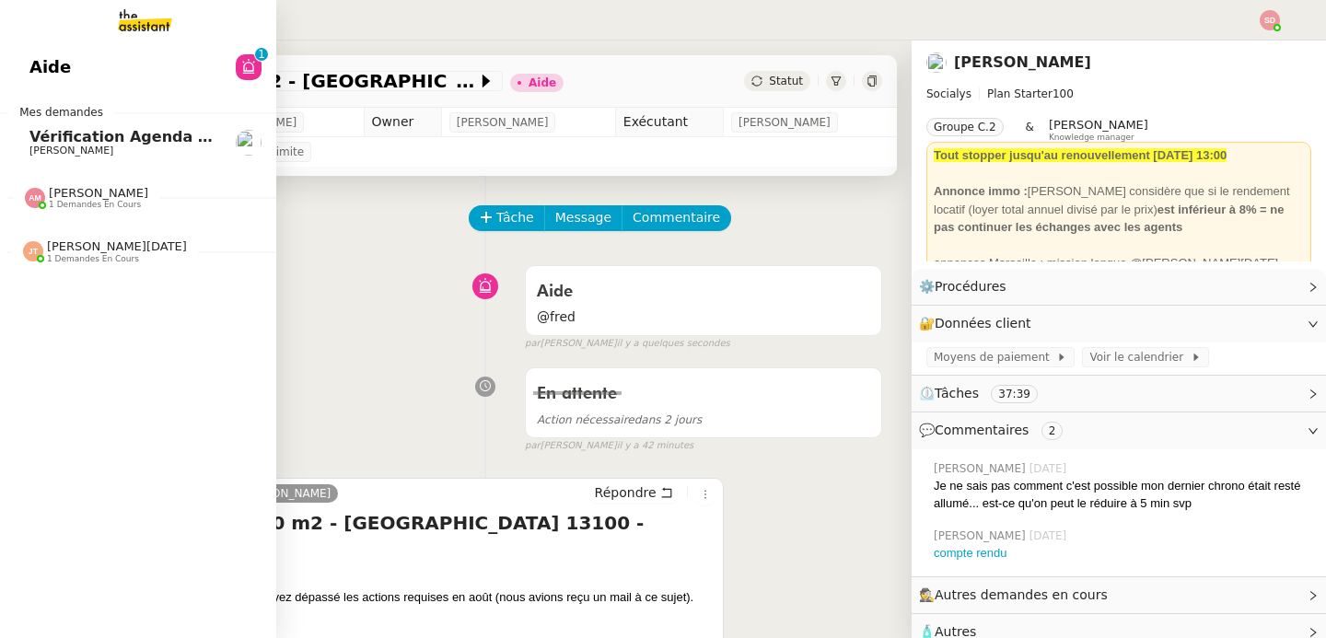
click at [66, 192] on span "[PERSON_NAME]" at bounding box center [98, 193] width 99 height 14
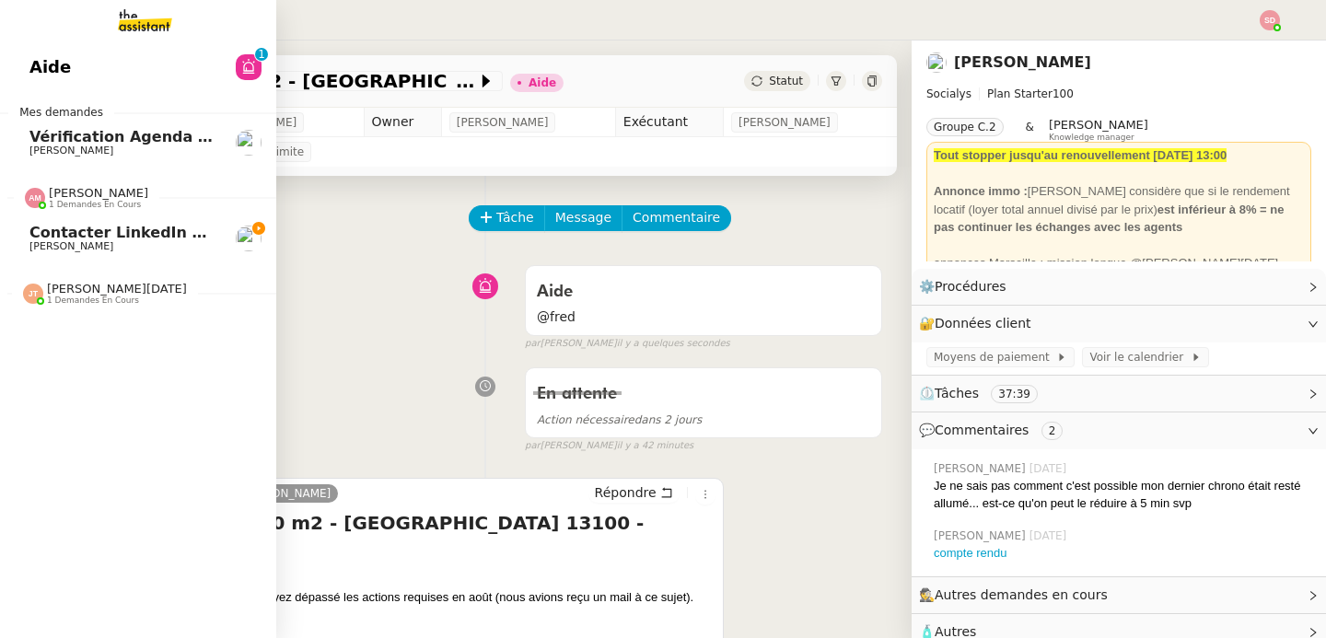
click at [95, 243] on span "[PERSON_NAME]" at bounding box center [122, 246] width 186 height 11
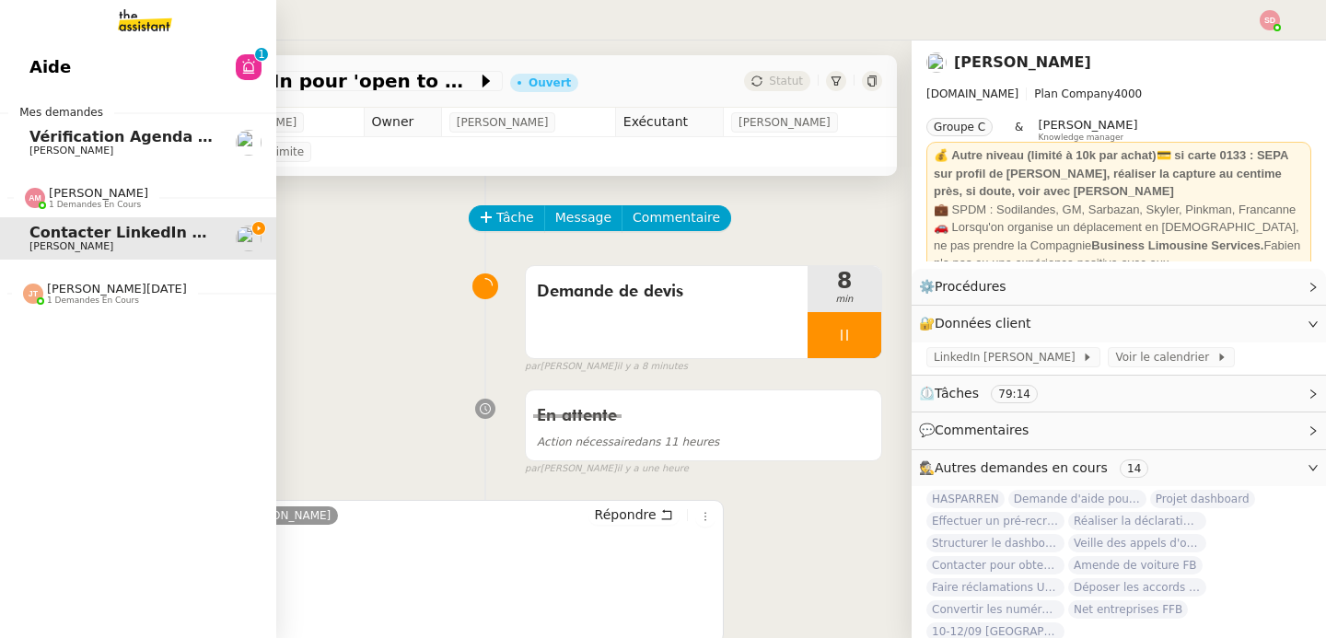
click at [51, 197] on span "[PERSON_NAME]" at bounding box center [98, 193] width 99 height 14
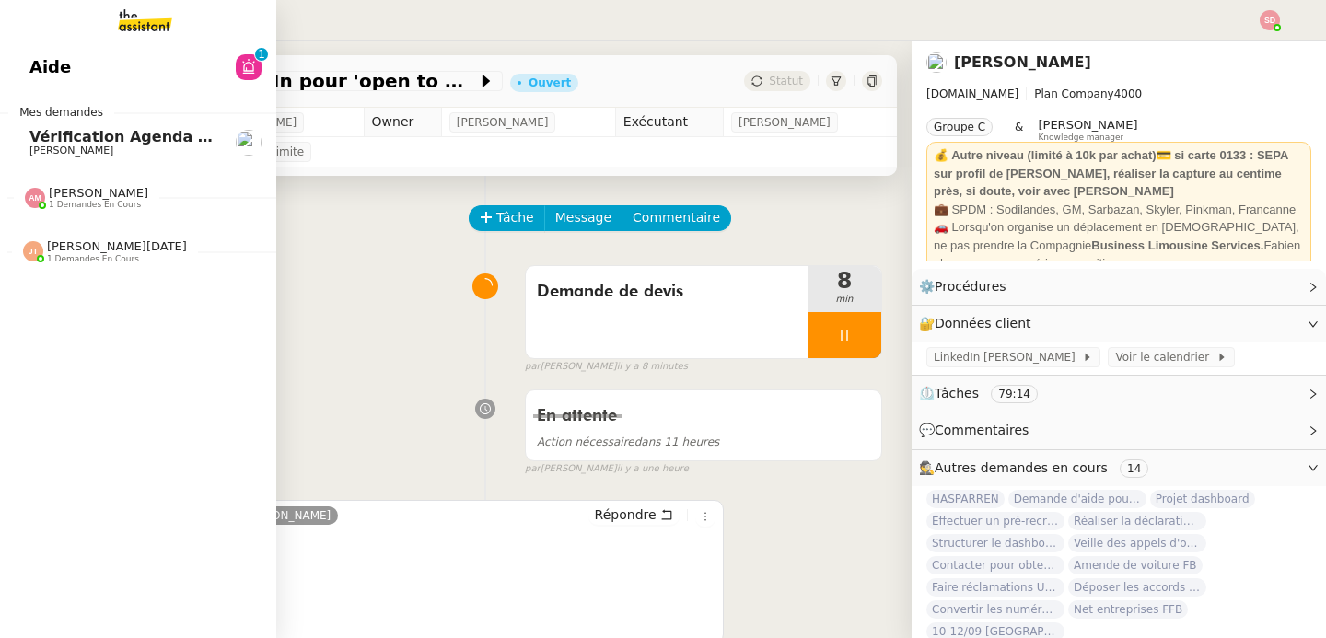
click at [66, 231] on span "[PERSON_NAME][DATE] 1 demandes en cours" at bounding box center [145, 244] width 276 height 39
click at [126, 287] on span "Effectuer un pré-recrutement téléphonique" at bounding box center [212, 285] width 366 height 17
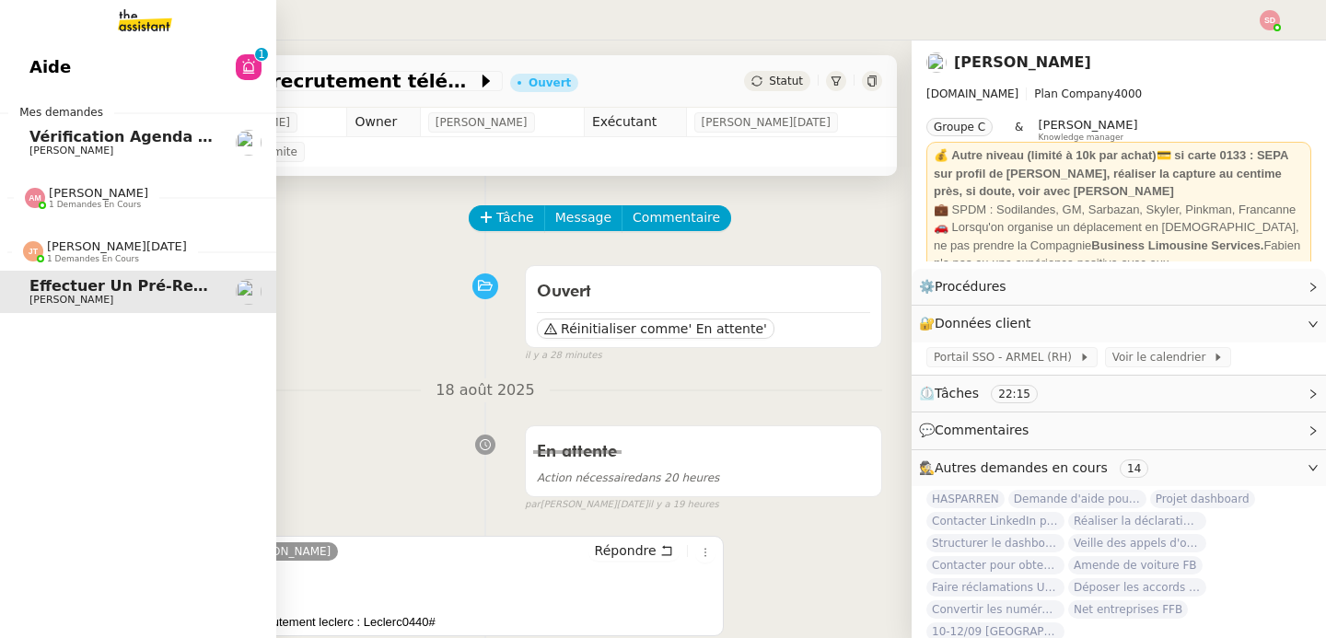
click at [23, 249] on img at bounding box center [33, 251] width 20 height 20
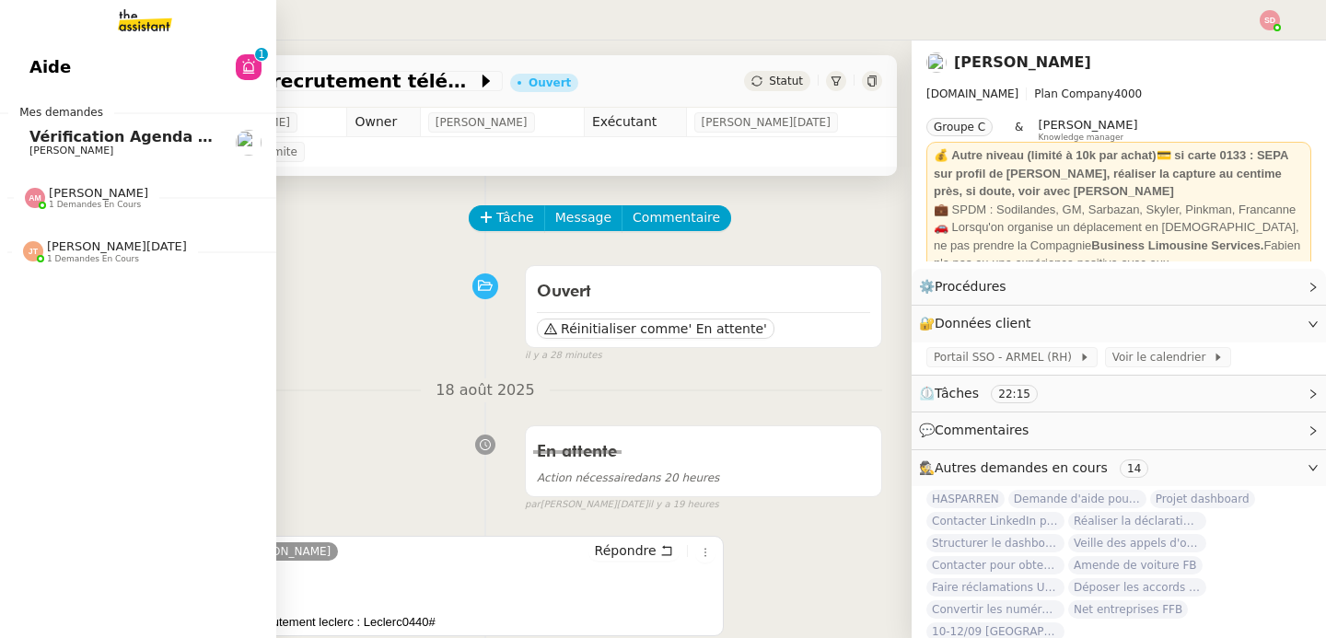
click at [157, 138] on span "Vérification Agenda + Chat + Wagram (9h et 14h)" at bounding box center [235, 136] width 413 height 17
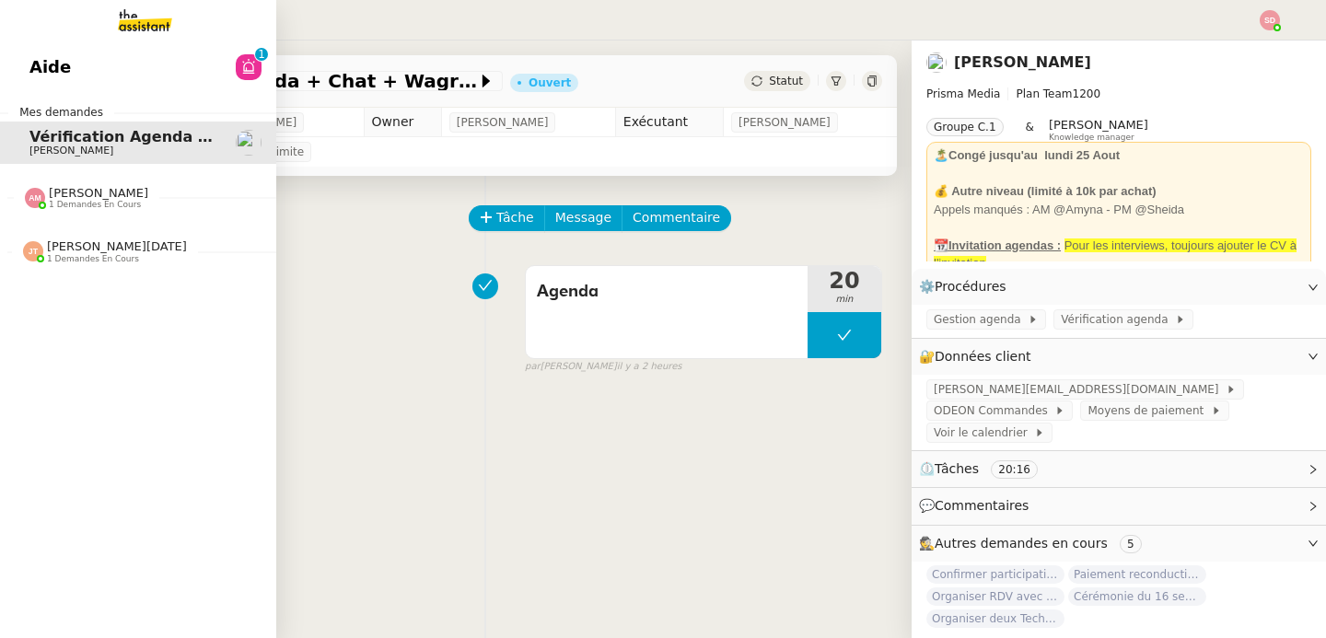
click at [62, 55] on link "Aide 0 1 2 3 4 5 6 7 8 9" at bounding box center [138, 67] width 276 height 42
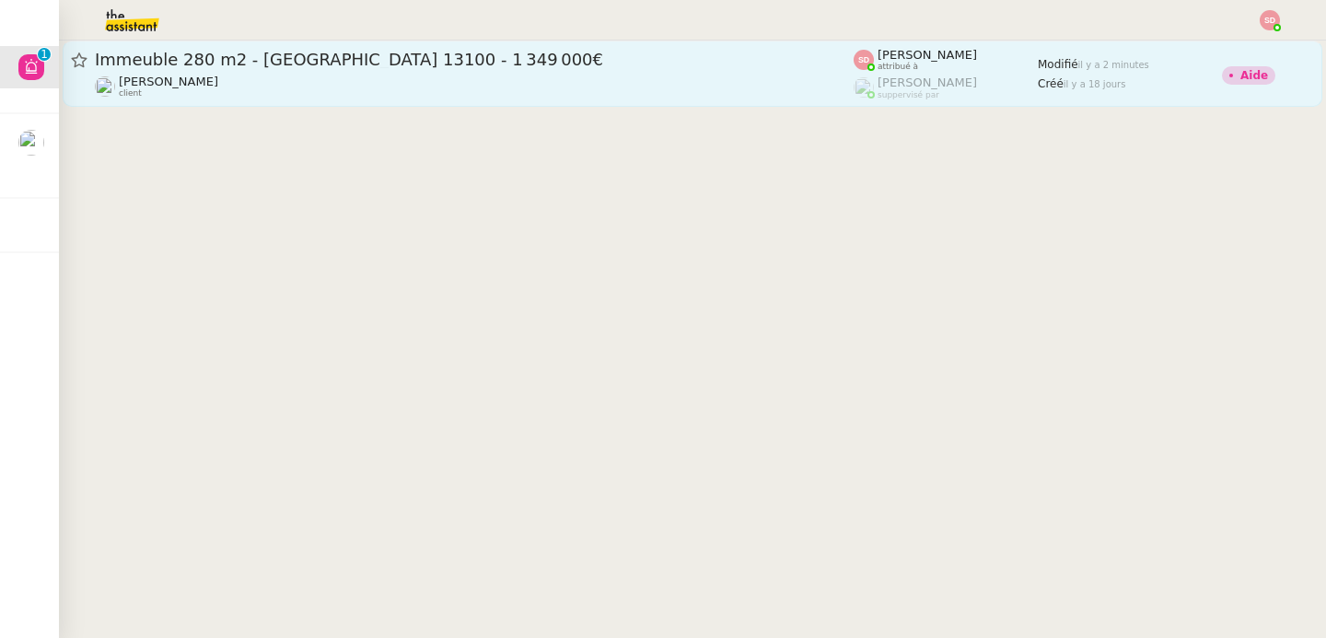
click at [318, 65] on span "Immeuble 280 m2 - [GEOGRAPHIC_DATA] 13100 - 1 349 000€" at bounding box center [474, 60] width 759 height 17
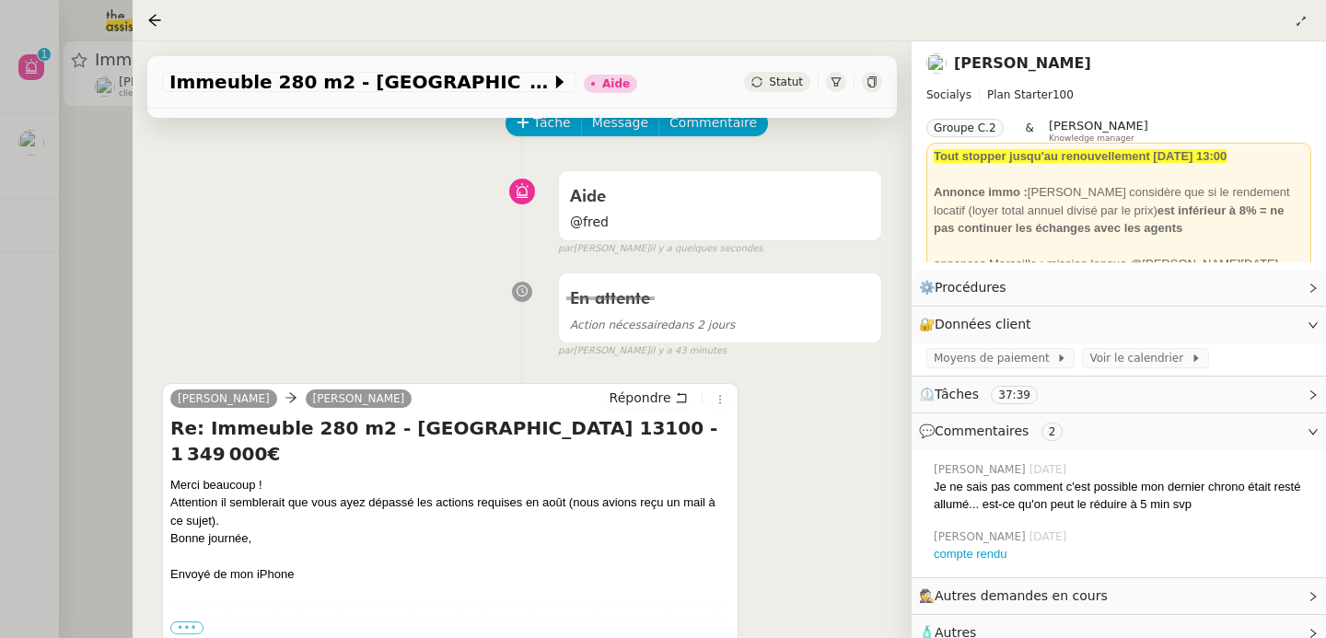
scroll to position [97, 0]
click at [110, 249] on div at bounding box center [663, 319] width 1326 height 638
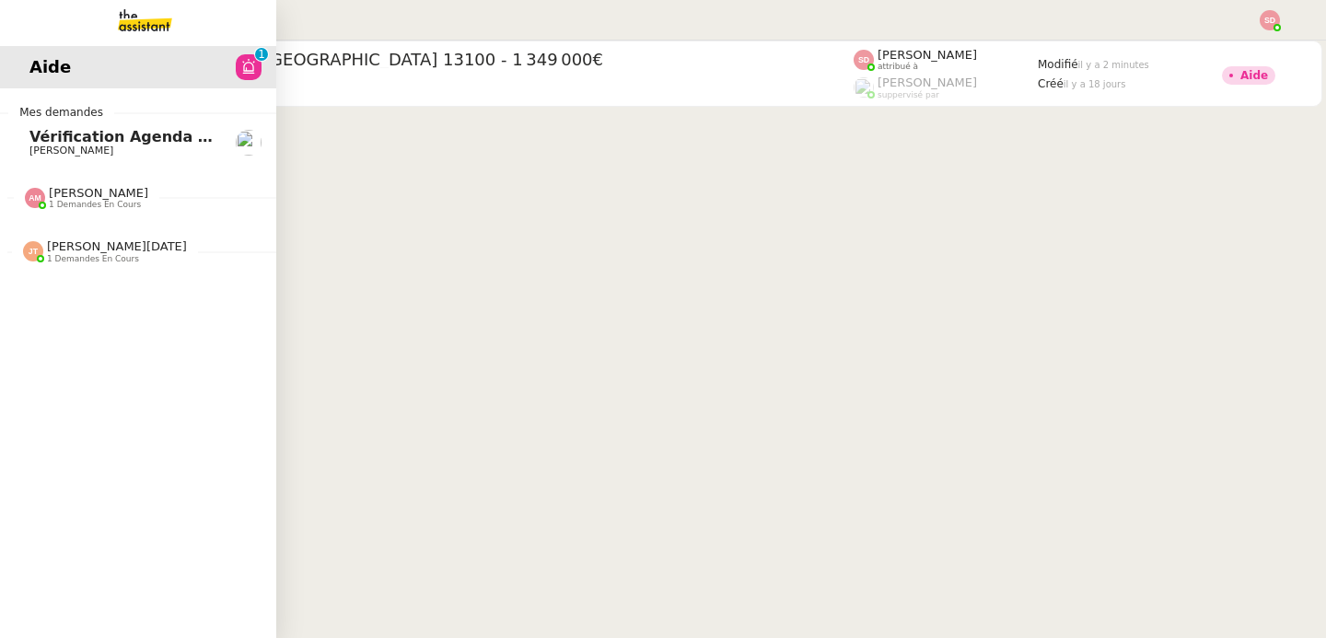
click at [15, 134] on link "Vérification Agenda + Chat + Wagram (9h et 14h) [PERSON_NAME]" at bounding box center [138, 143] width 276 height 42
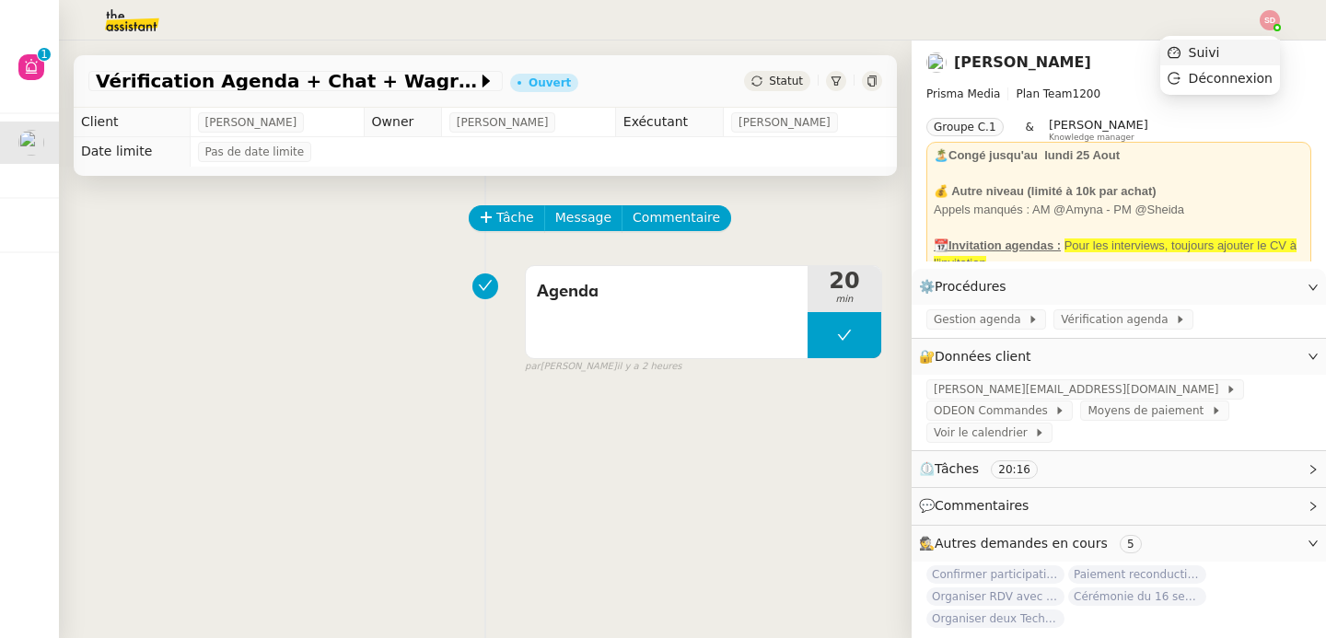
click at [1258, 52] on li "Suivi" at bounding box center [1220, 53] width 120 height 26
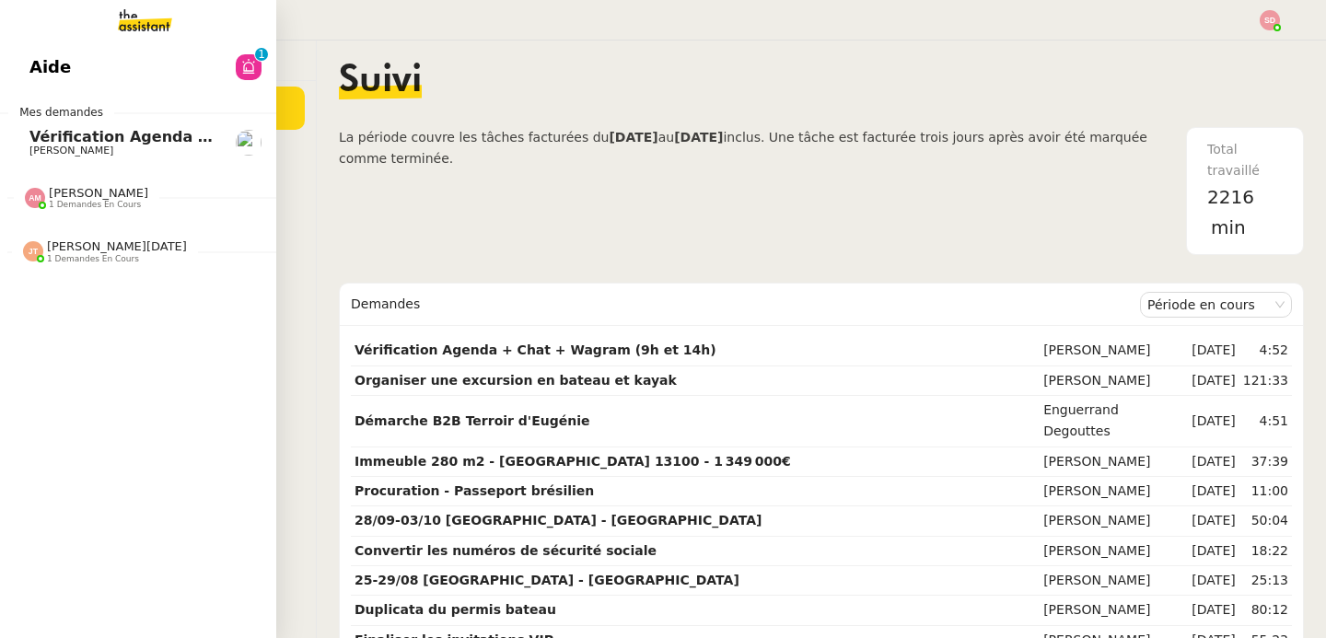
click at [35, 136] on span "Vérification Agenda + Chat + Wagram (9h et 14h)" at bounding box center [235, 136] width 413 height 17
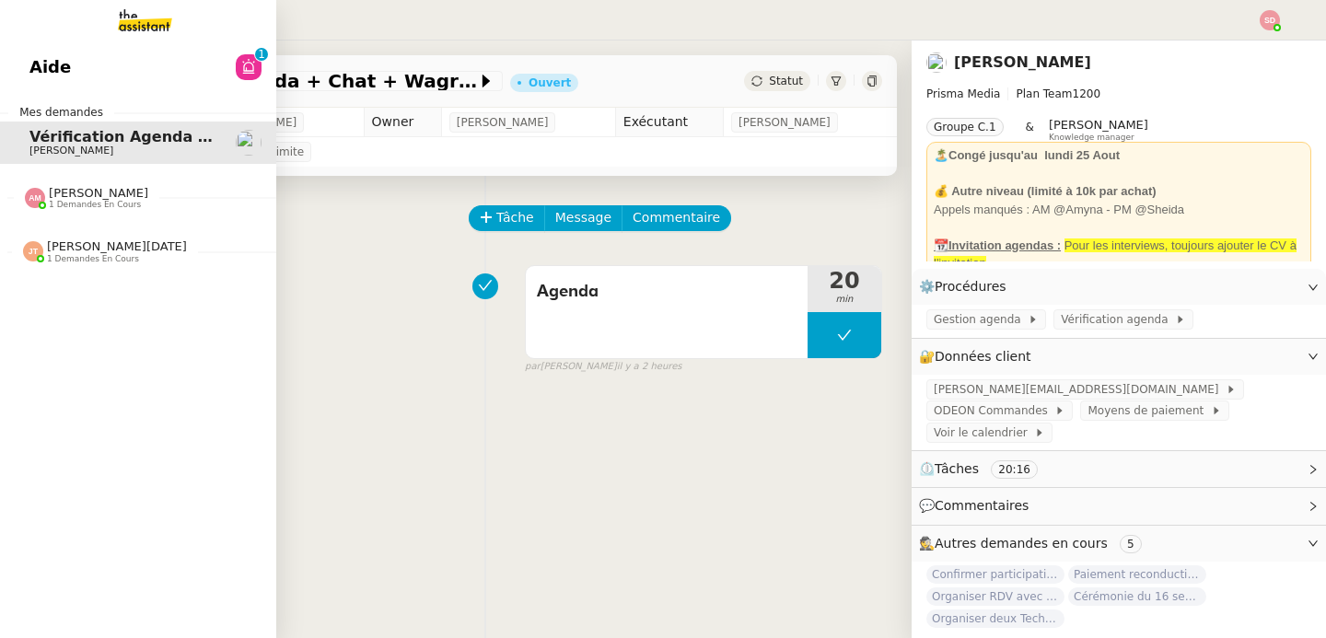
click at [77, 213] on div "Amyna Mehrez 1 demandes en cours" at bounding box center [138, 190] width 276 height 53
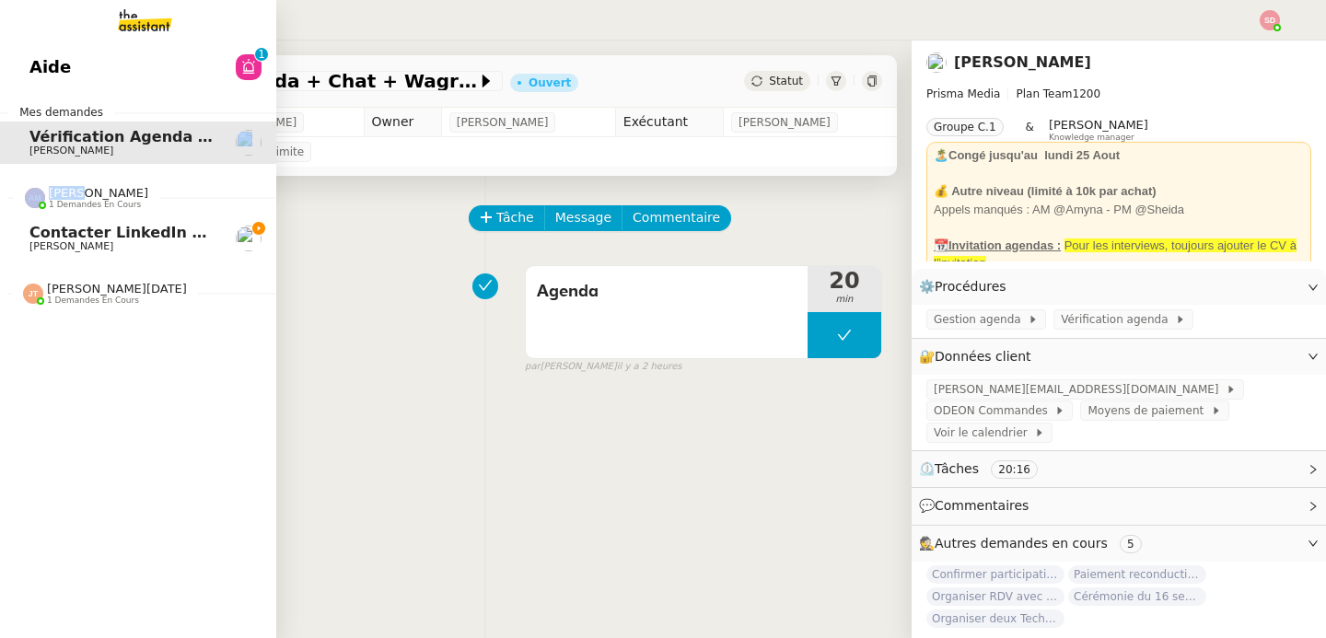
click at [77, 213] on div "Amyna Mehrez 1 demandes en cours" at bounding box center [138, 190] width 276 height 53
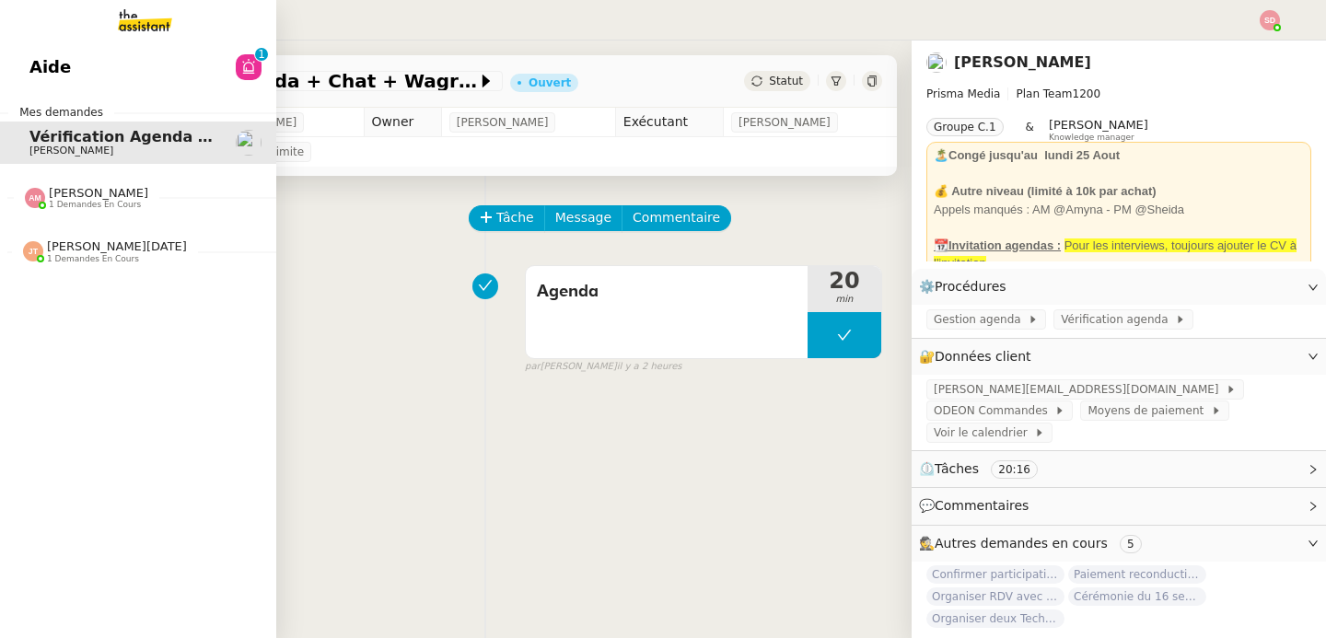
click at [82, 250] on span "[PERSON_NAME][DATE]" at bounding box center [117, 246] width 140 height 14
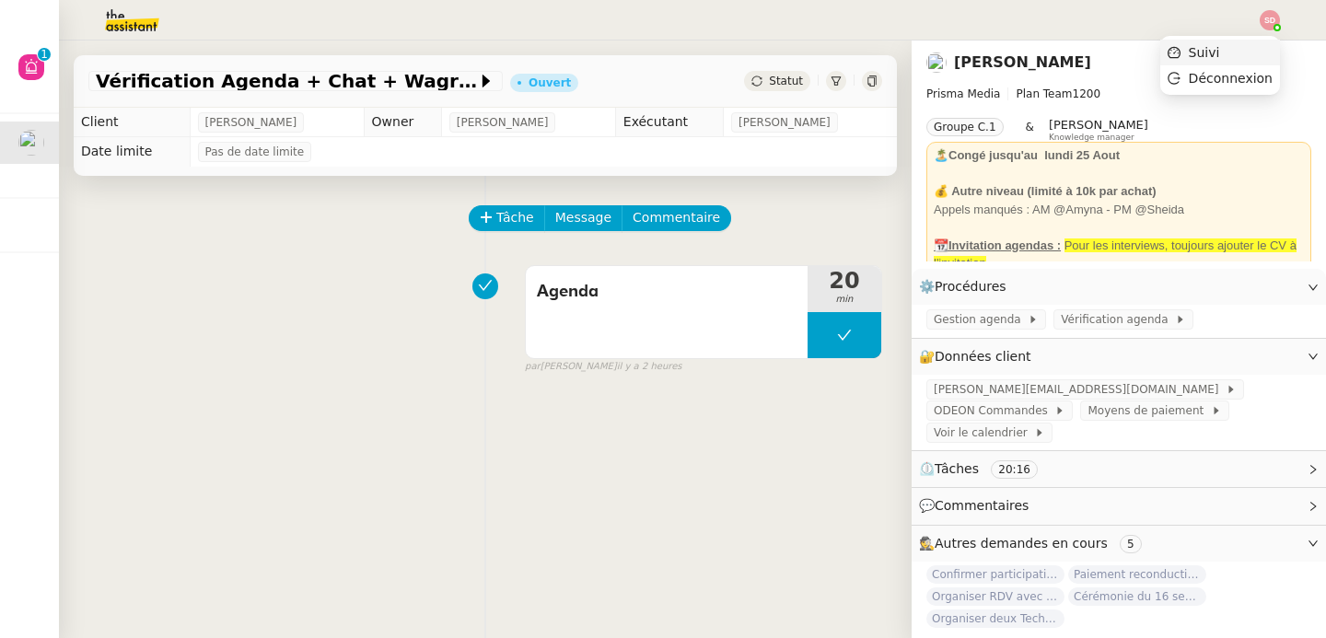
click at [1275, 47] on li "Suivi" at bounding box center [1220, 53] width 120 height 26
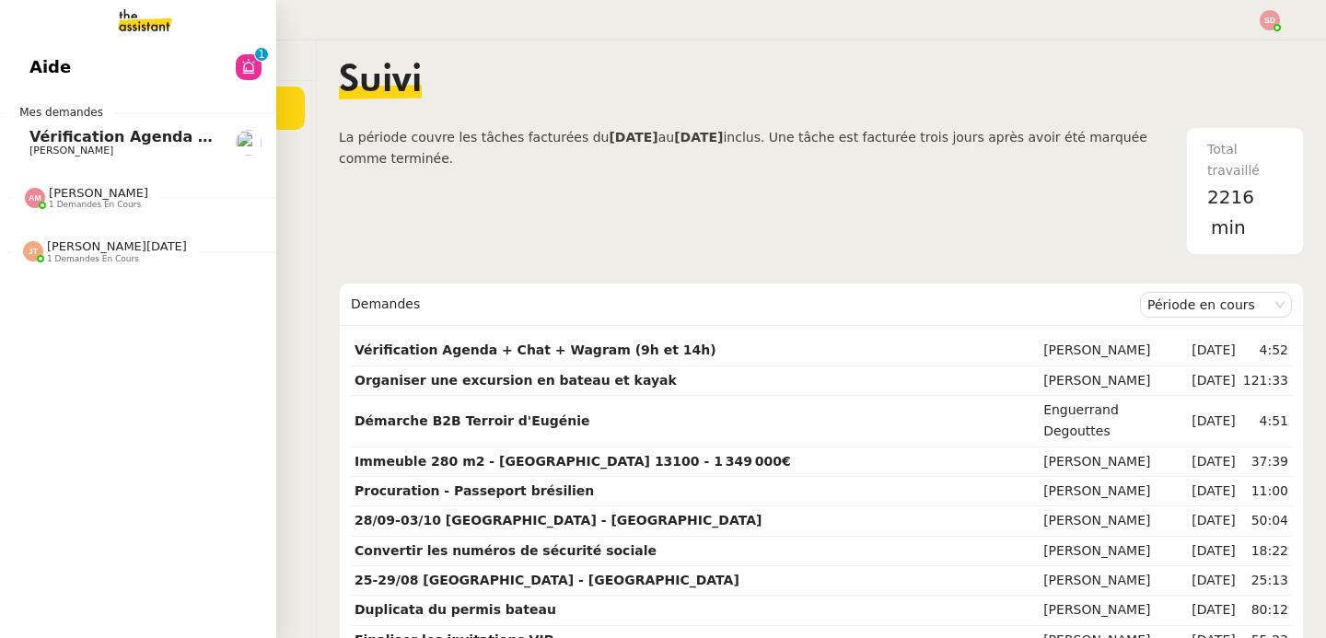
click at [151, 145] on span "Vérification Agenda + Chat + Wagram (9h et 14h)" at bounding box center [235, 136] width 413 height 17
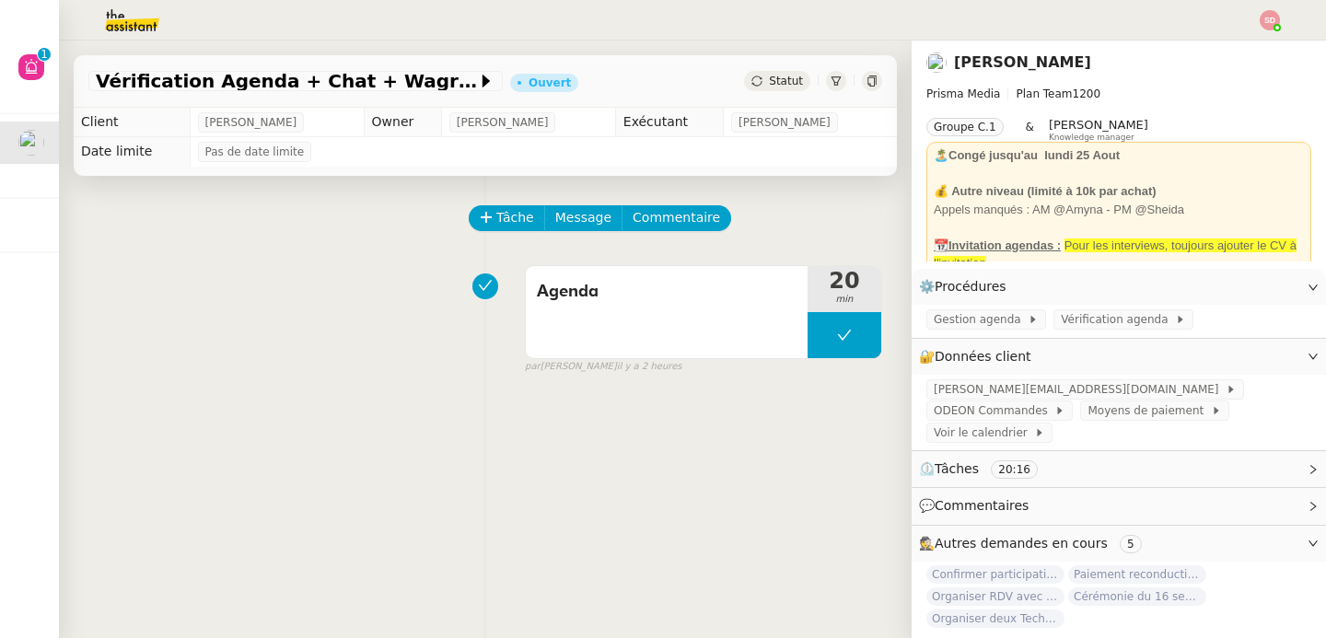
click at [245, 281] on div "Agenda 20 min false par Sheida D. il y a 2 heures" at bounding box center [485, 316] width 794 height 118
click at [216, 159] on span "Pas de date limite" at bounding box center [254, 152] width 99 height 18
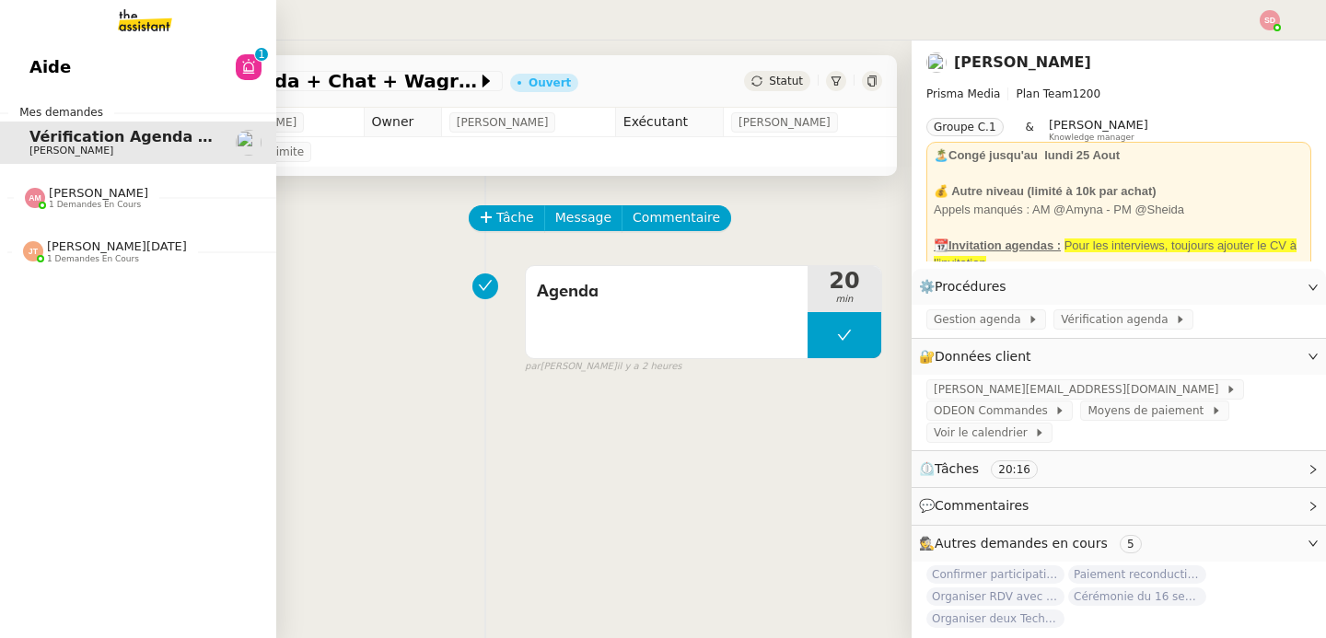
click at [25, 192] on div at bounding box center [35, 198] width 20 height 20
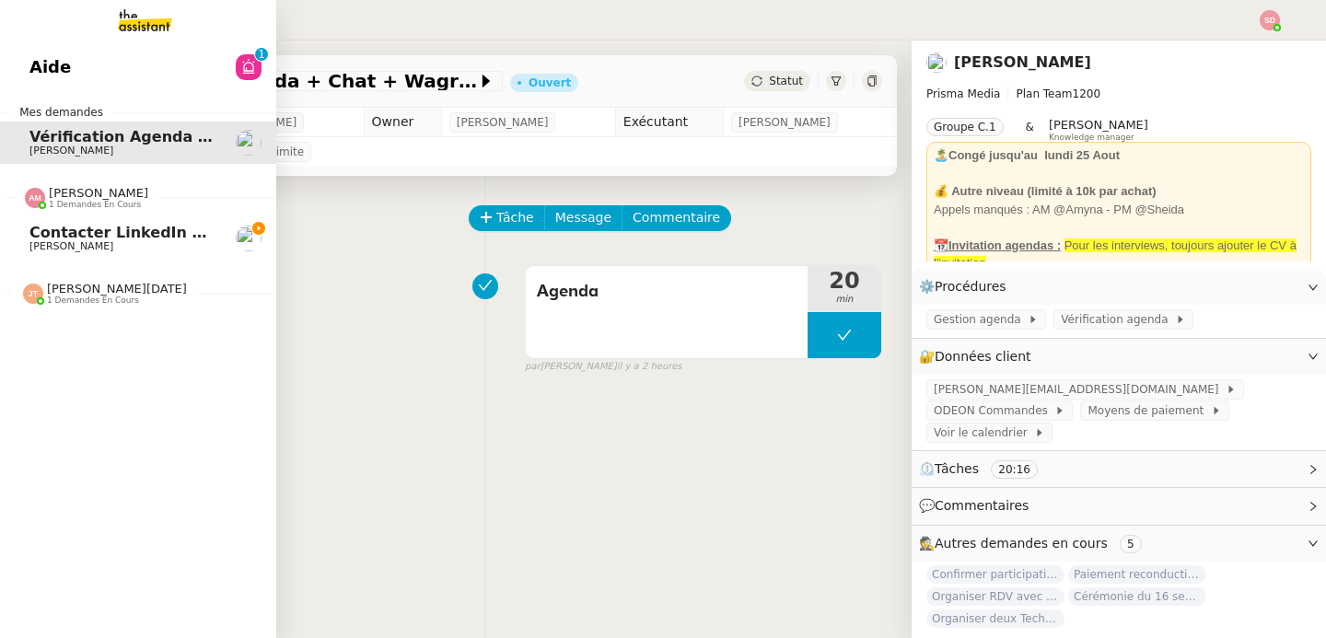
click at [25, 192] on div at bounding box center [35, 198] width 20 height 20
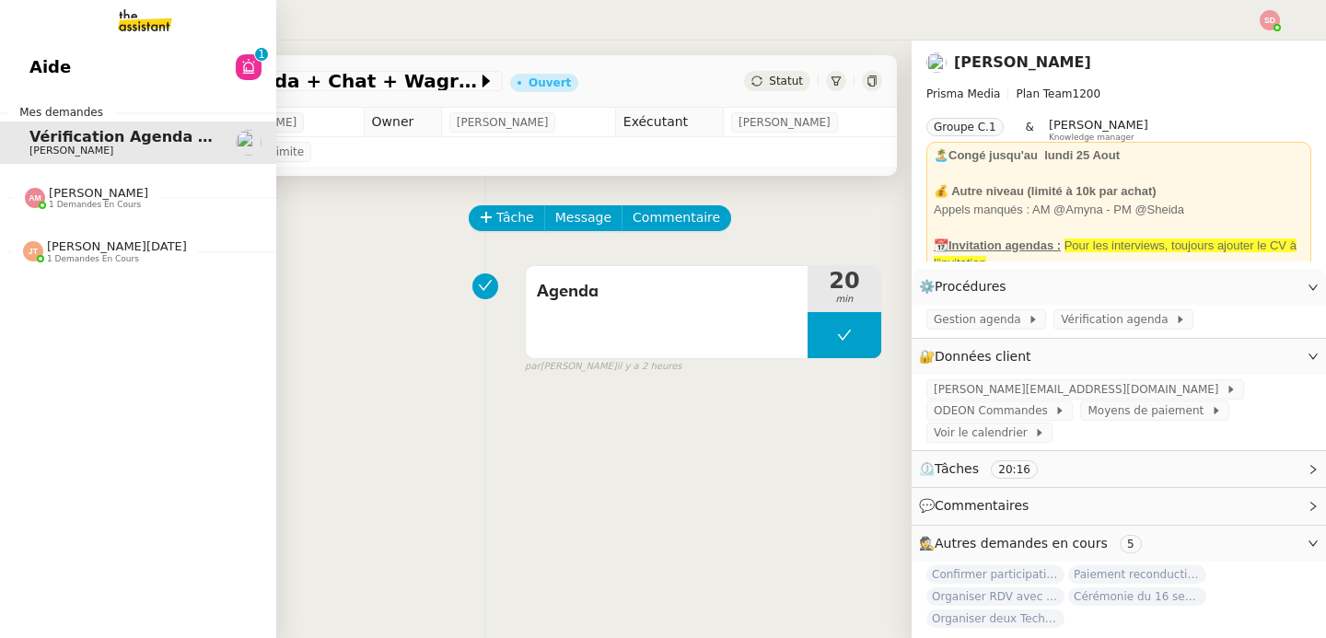
click at [28, 250] on img at bounding box center [33, 251] width 20 height 20
click at [107, 195] on span "[PERSON_NAME]" at bounding box center [98, 193] width 99 height 14
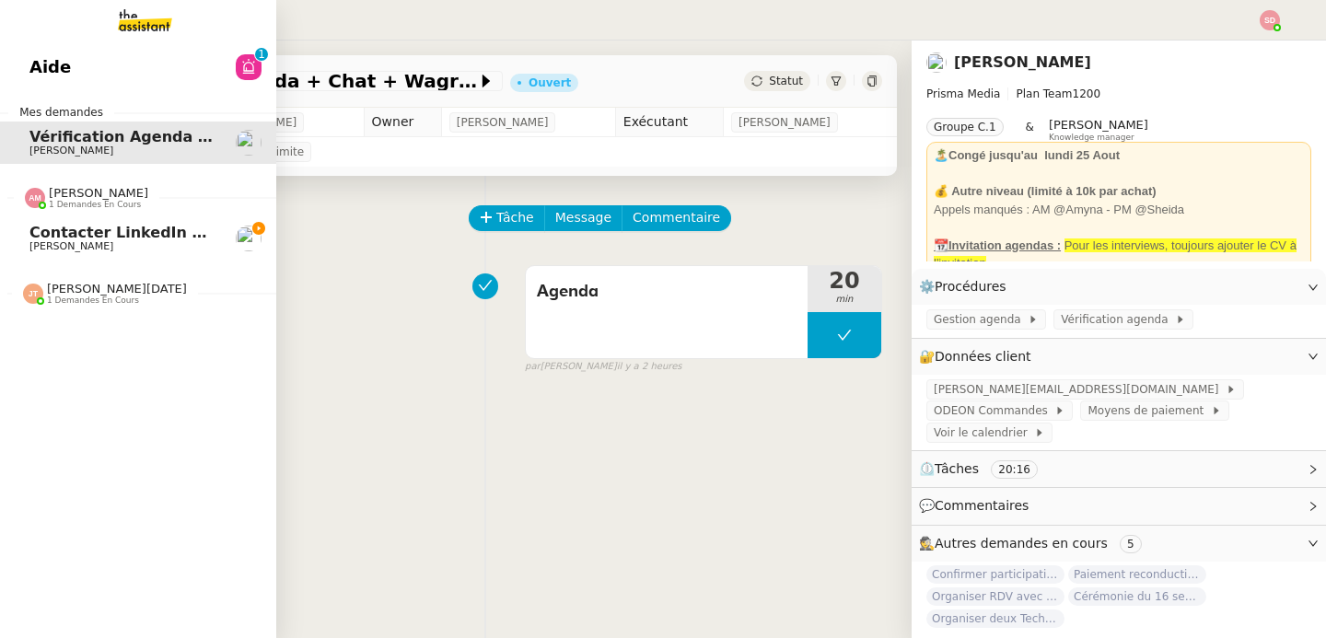
click at [103, 230] on span "Contacter LinkedIn pour 'open to work'" at bounding box center [194, 232] width 331 height 17
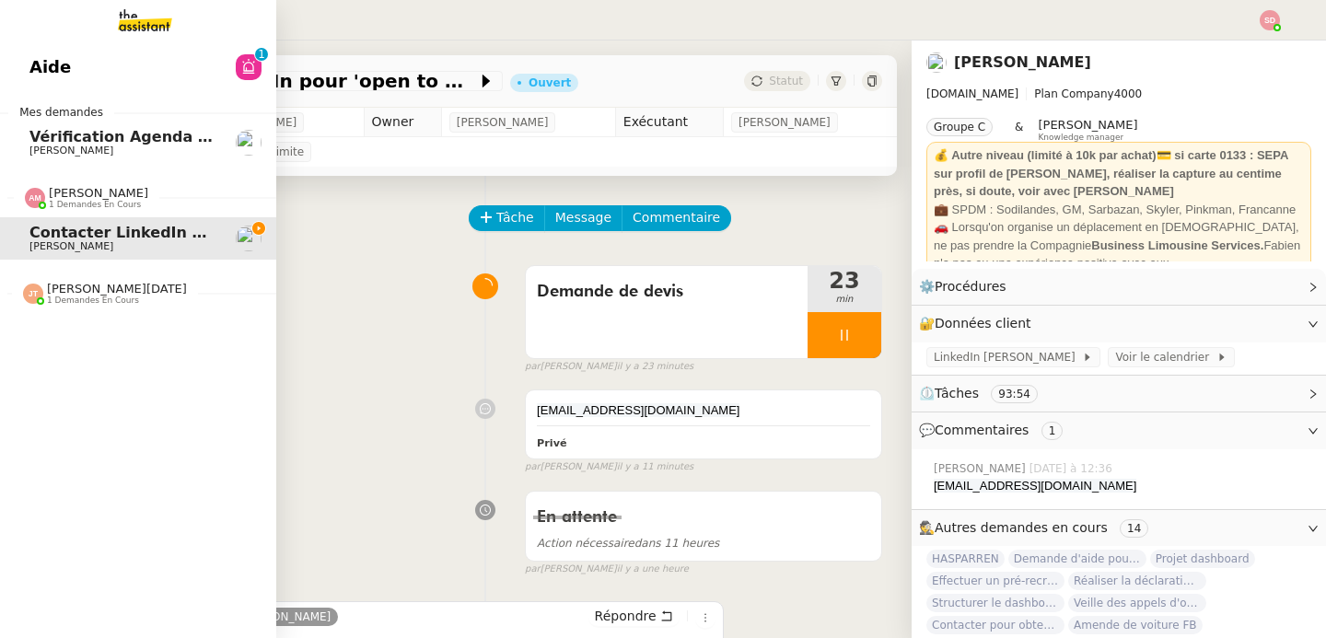
click at [92, 192] on span "[PERSON_NAME]" at bounding box center [98, 193] width 99 height 14
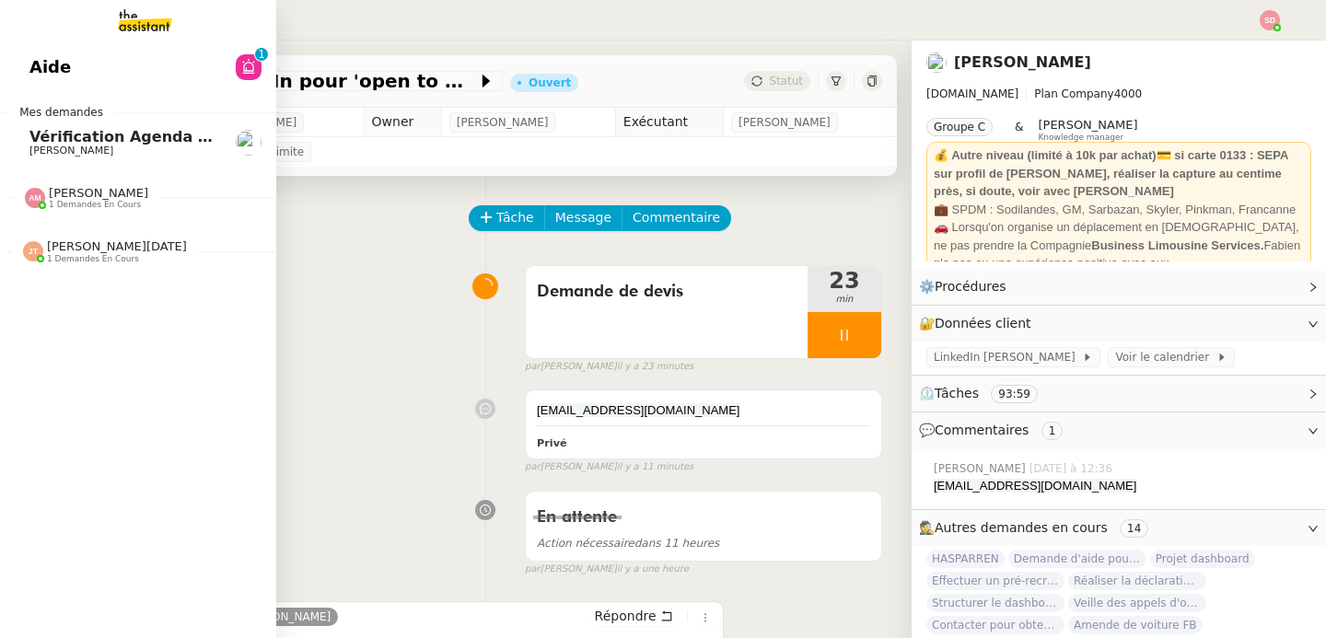
click at [66, 237] on span "[PERSON_NAME][DATE] 1 demandes en cours" at bounding box center [145, 244] width 276 height 39
click at [71, 291] on span "Effectuer un pré-recrutement téléphonique" at bounding box center [212, 285] width 366 height 17
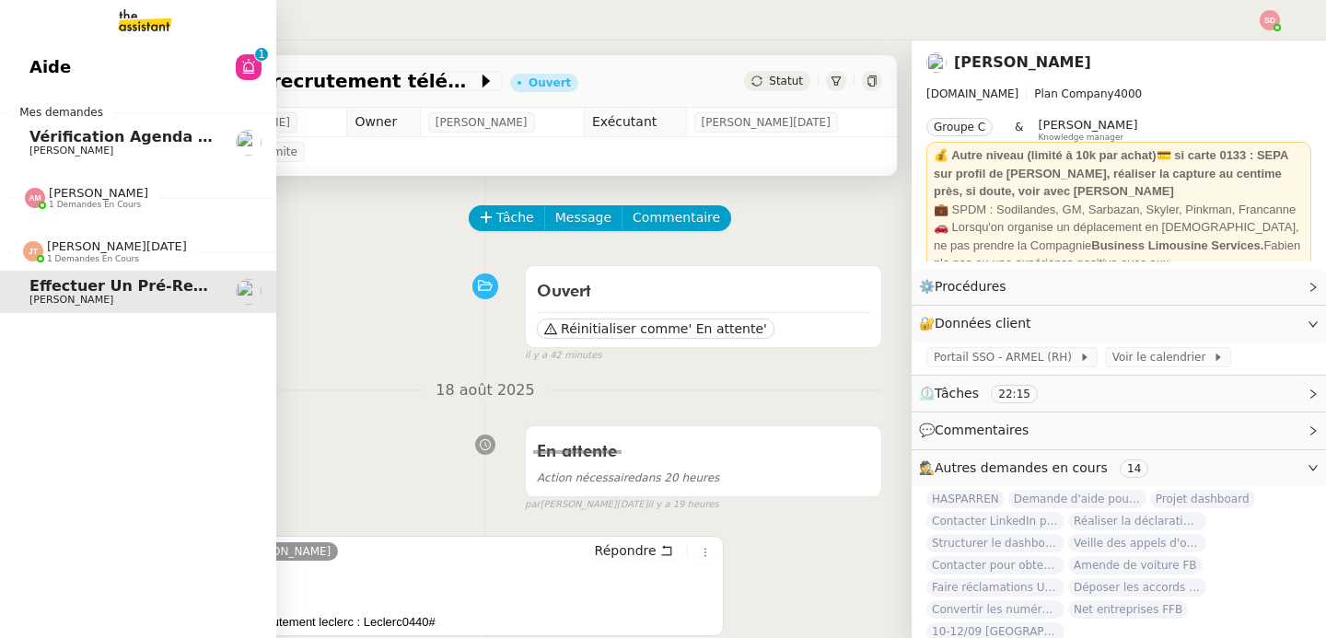
click at [99, 250] on span "[PERSON_NAME][DATE]" at bounding box center [117, 246] width 140 height 14
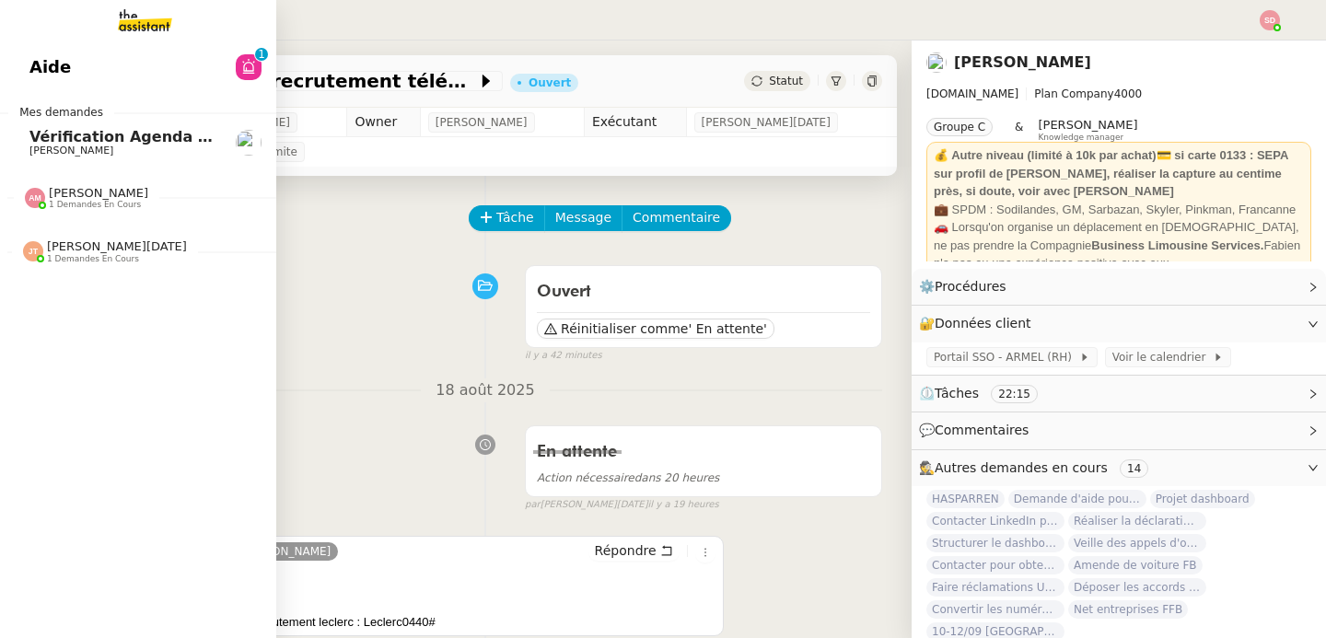
click at [111, 195] on span "[PERSON_NAME]" at bounding box center [98, 193] width 99 height 14
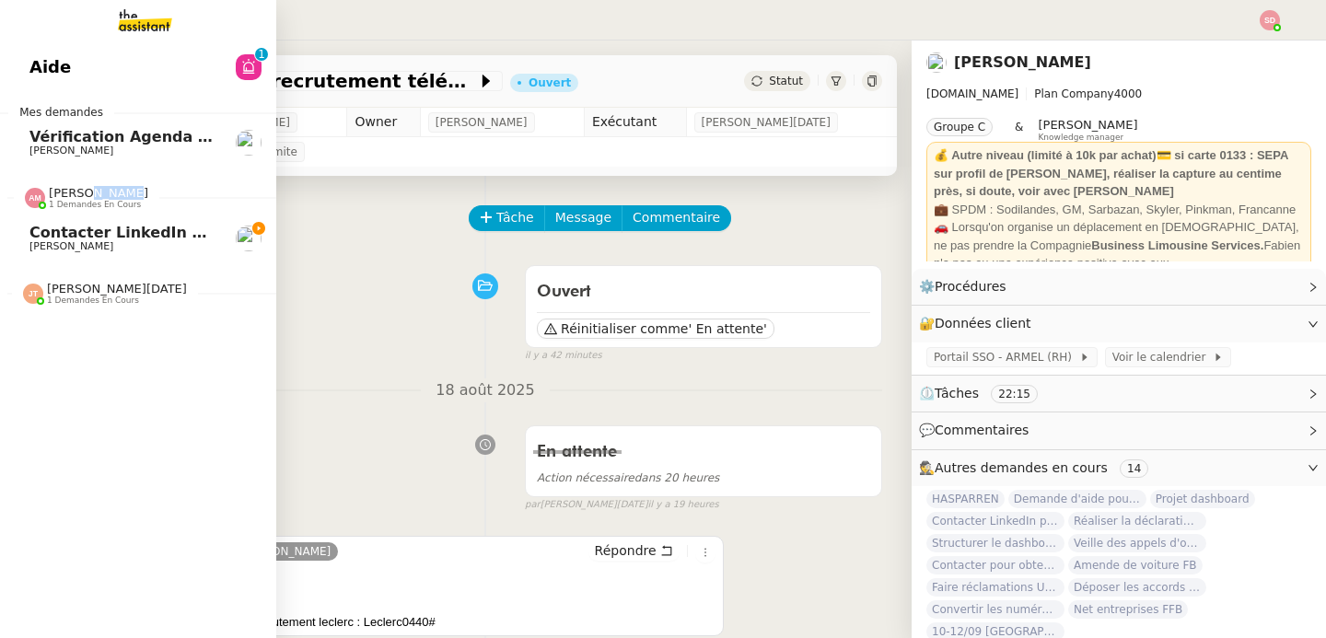
click at [111, 195] on span "[PERSON_NAME]" at bounding box center [98, 193] width 99 height 14
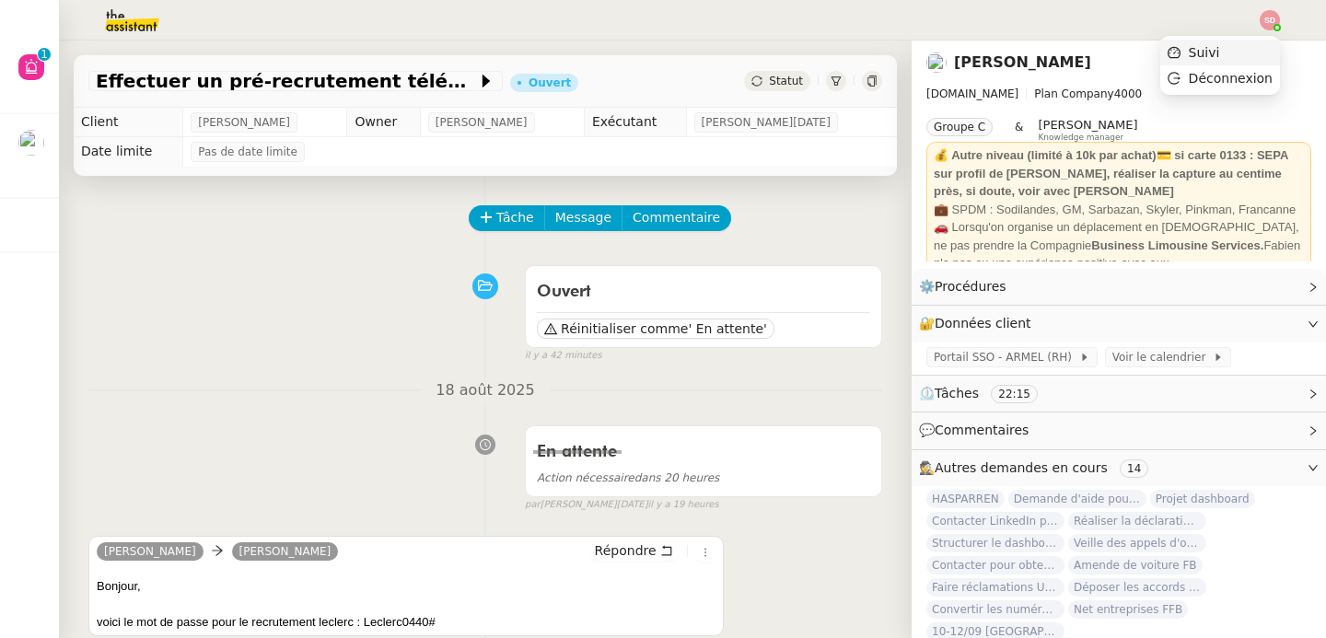
click at [1246, 60] on li "Suivi" at bounding box center [1220, 53] width 120 height 26
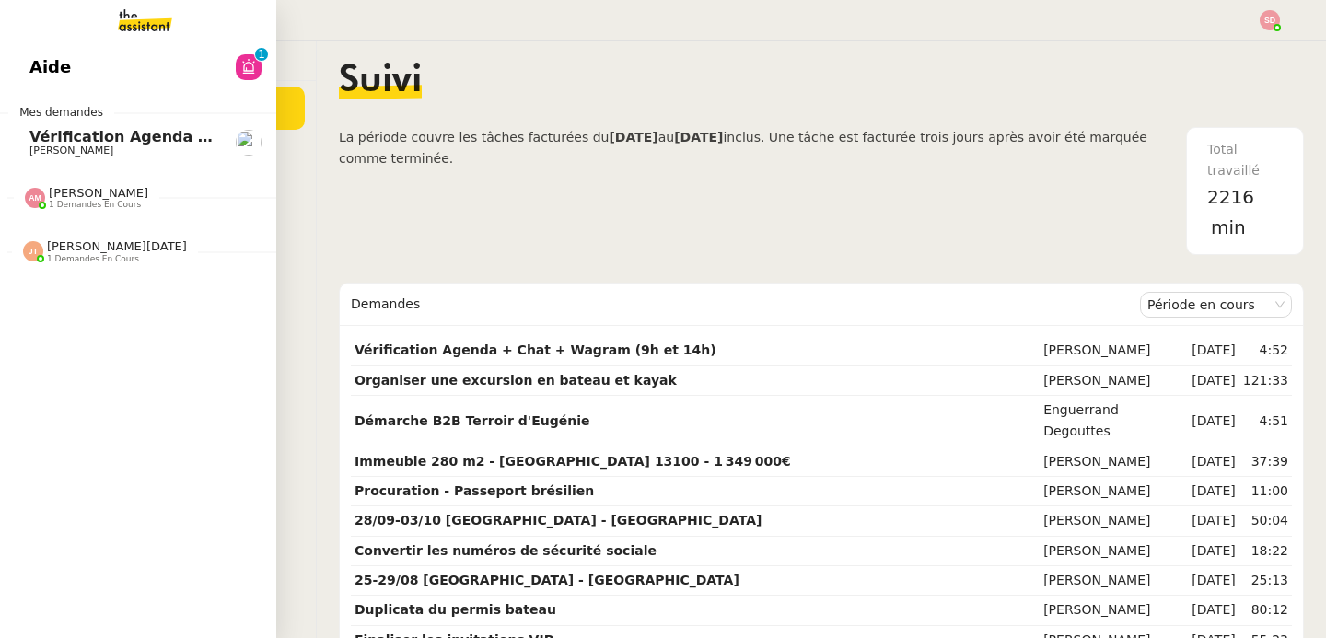
click at [87, 145] on span "[PERSON_NAME]" at bounding box center [122, 150] width 186 height 11
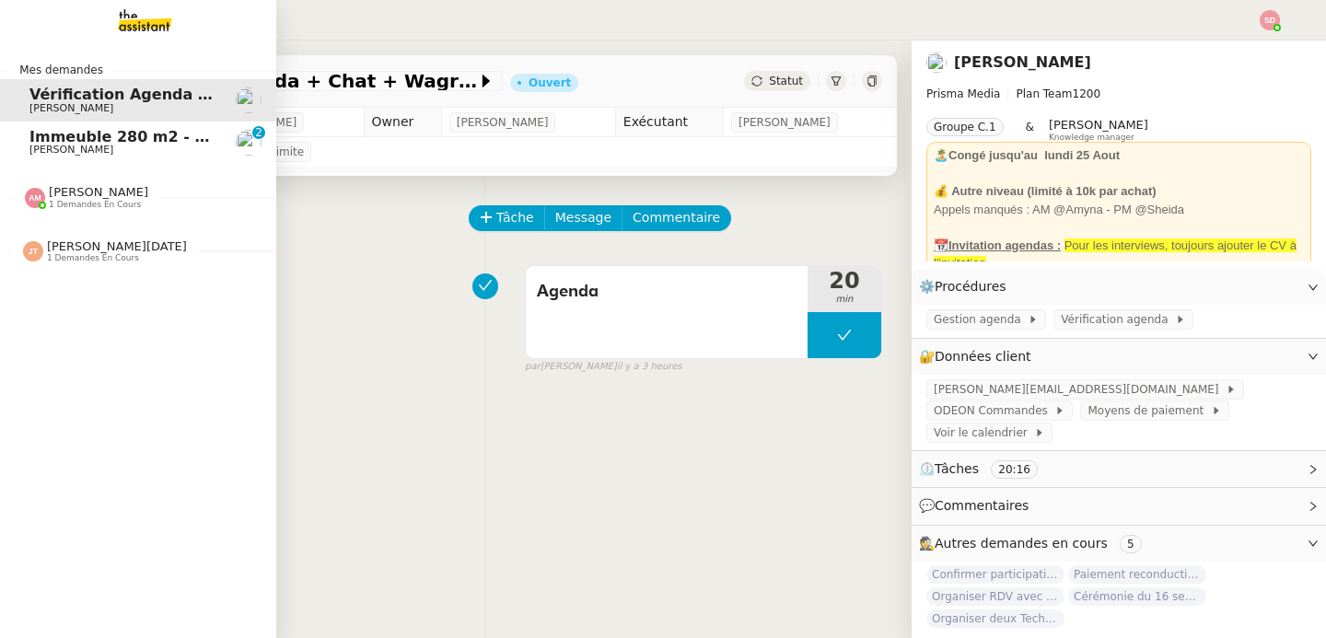
click at [32, 145] on span "[PERSON_NAME]" at bounding box center [71, 150] width 84 height 12
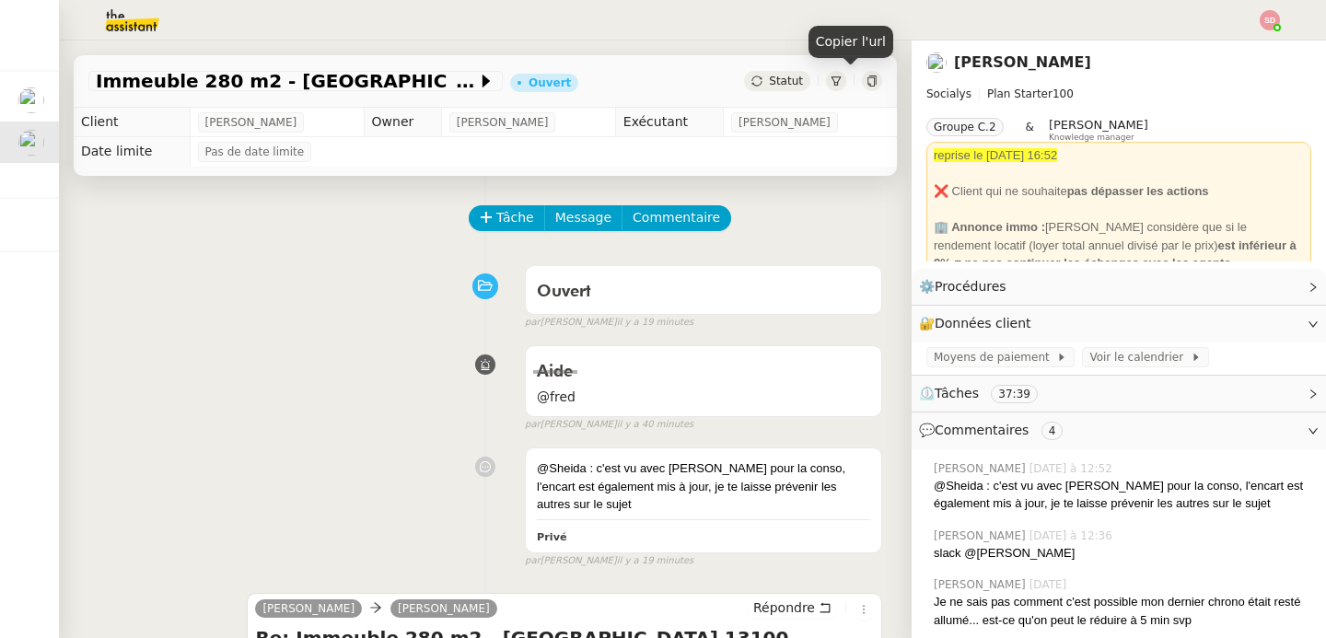
click at [866, 83] on icon at bounding box center [871, 81] width 11 height 11
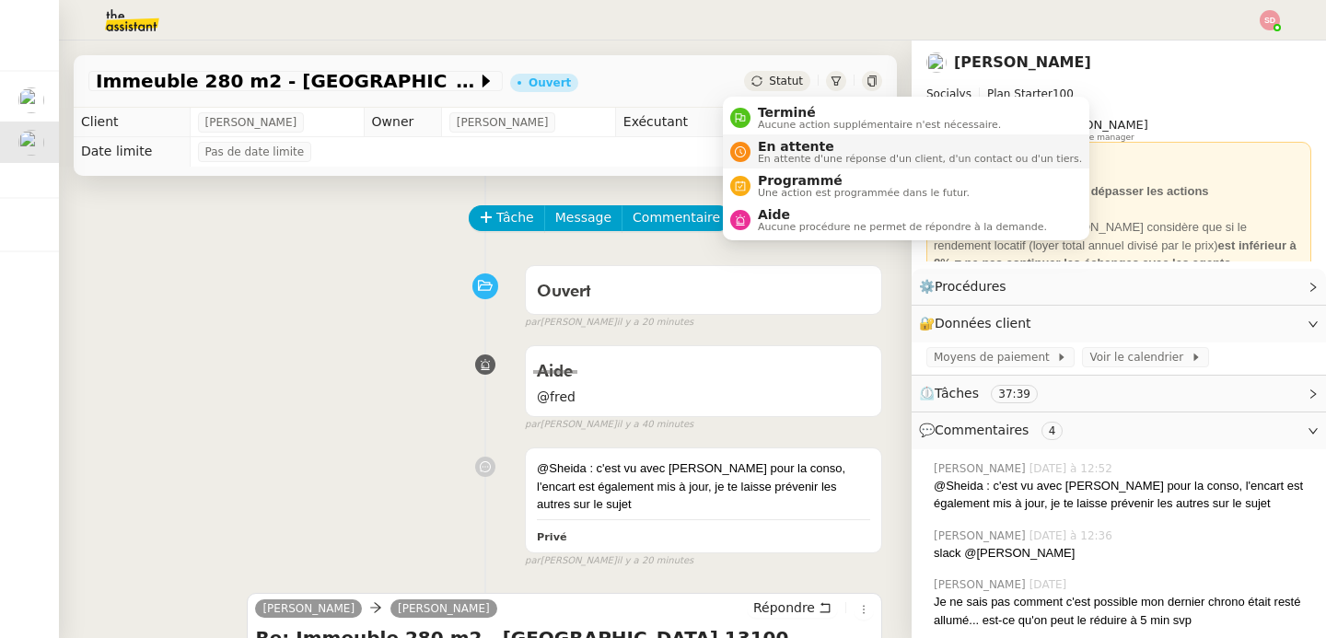
click at [767, 159] on span "En attente d'une réponse d'un client, d'un contact ou d'un tiers." at bounding box center [920, 159] width 324 height 10
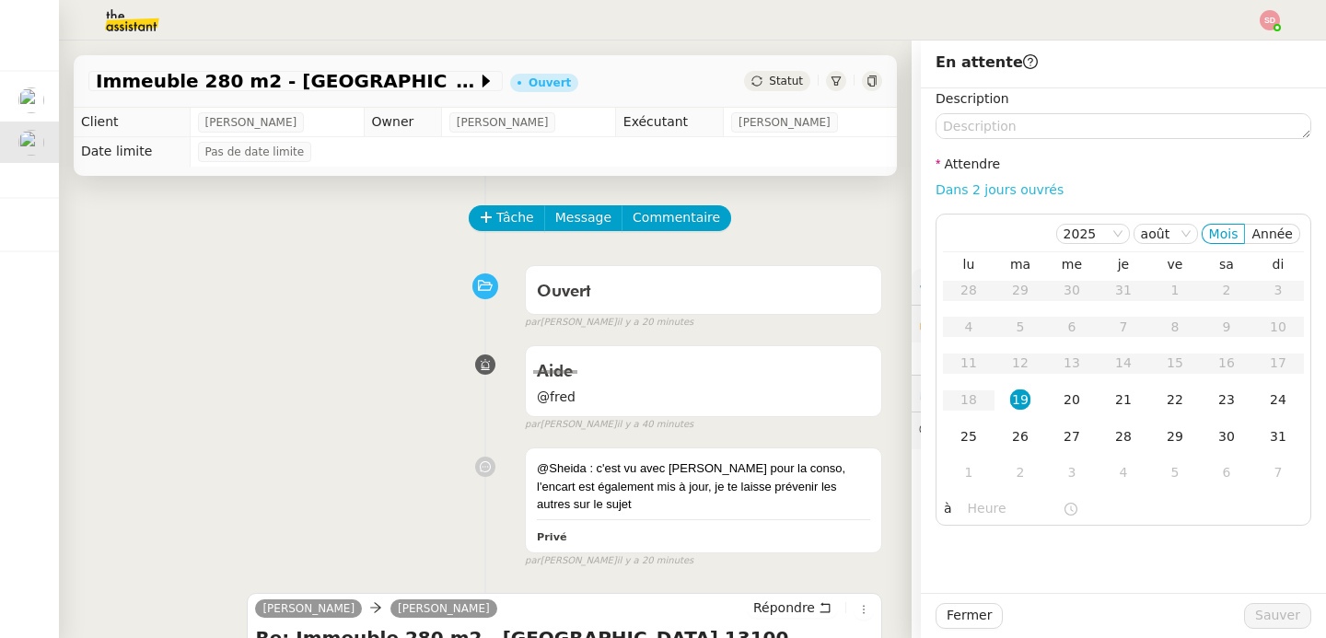
click at [995, 192] on link "Dans 2 jours ouvrés" at bounding box center [1000, 189] width 128 height 15
type input "07:00"
click at [1113, 468] on div "4" at bounding box center [1123, 472] width 20 height 20
click at [1255, 608] on span "Sauver" at bounding box center [1277, 615] width 45 height 21
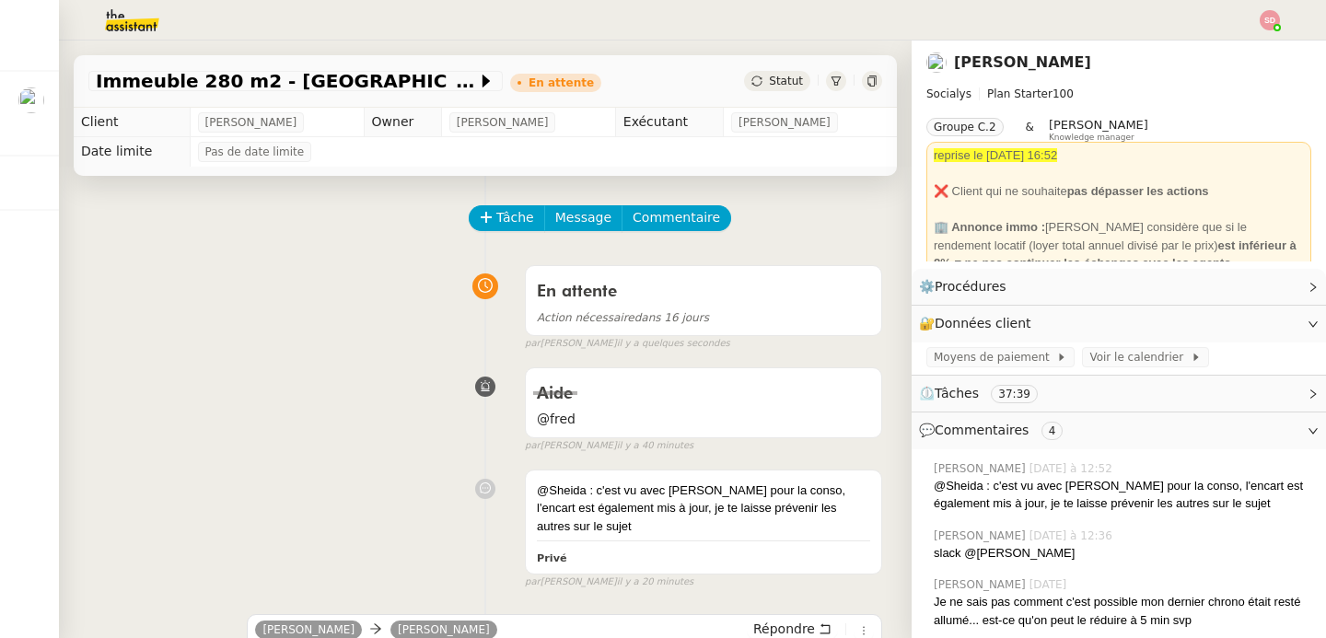
click at [934, 155] on span "reprise le jeu. 4 sept. 2025 16:52" at bounding box center [995, 155] width 123 height 14
copy span "reprise le jeu. 4 sept. 2025 16:52"
click at [683, 299] on div "En attente" at bounding box center [703, 291] width 333 height 29
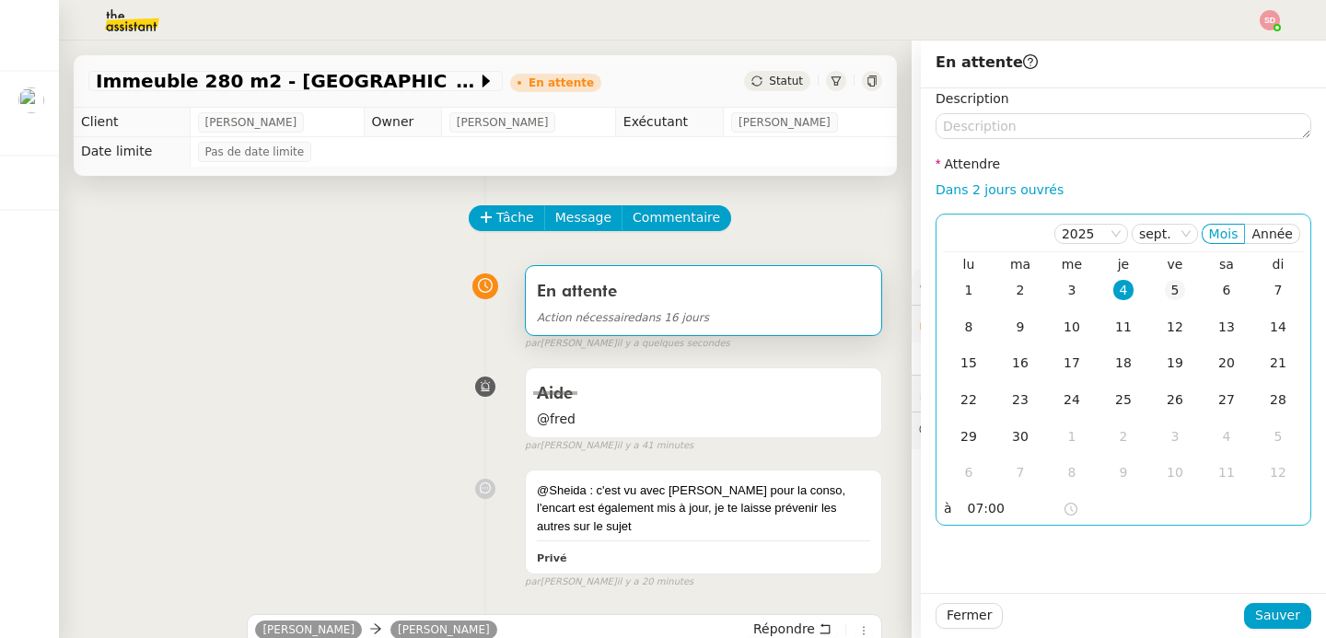
click at [1165, 292] on div "5" at bounding box center [1175, 290] width 20 height 20
click at [1255, 612] on span "Sauver" at bounding box center [1277, 615] width 45 height 21
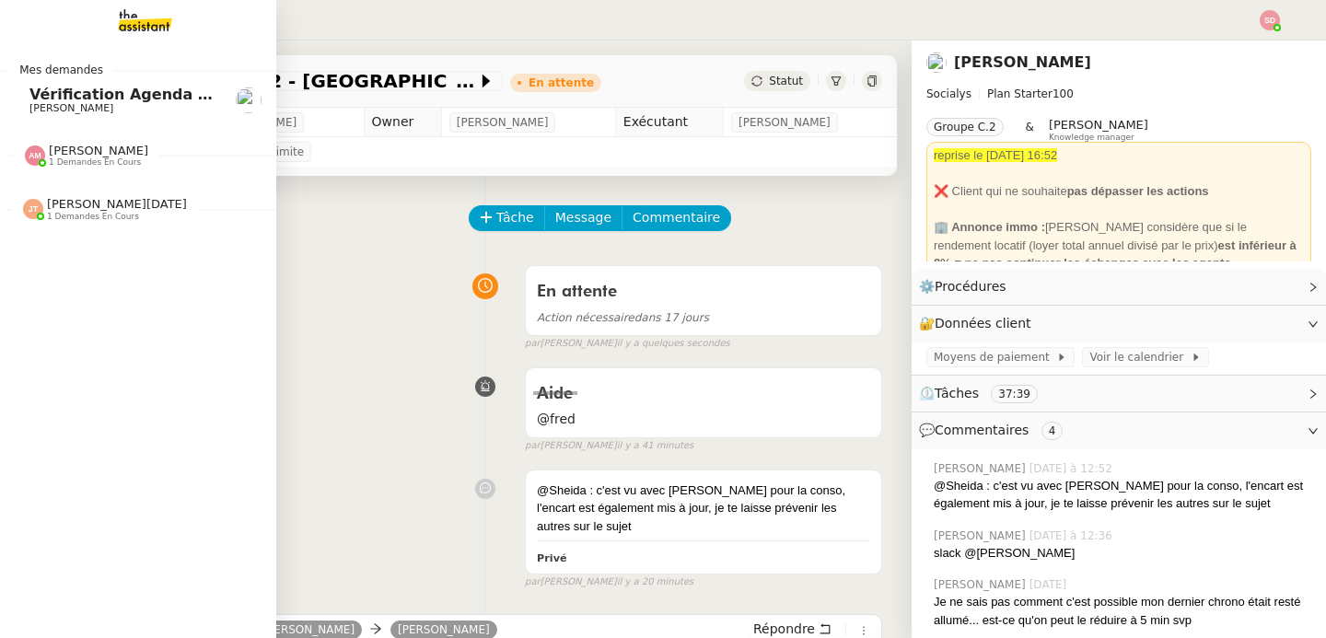
click at [49, 151] on span "[PERSON_NAME]" at bounding box center [98, 151] width 99 height 14
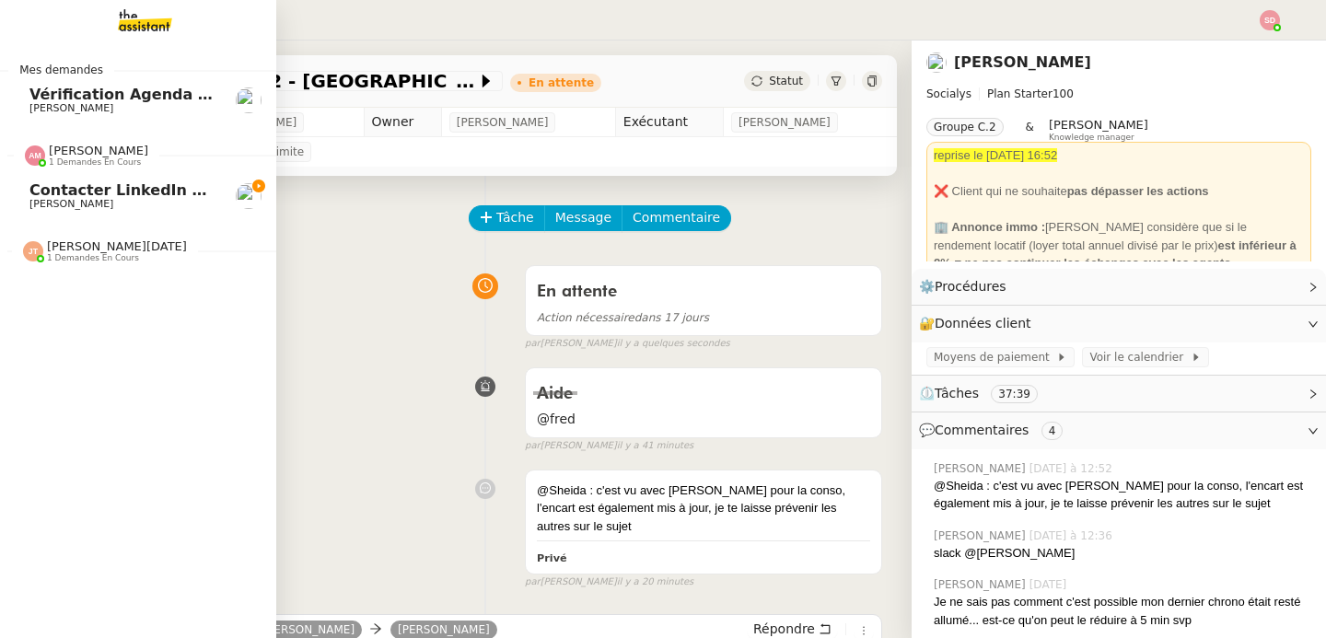
click at [55, 201] on span "[PERSON_NAME]" at bounding box center [71, 204] width 84 height 12
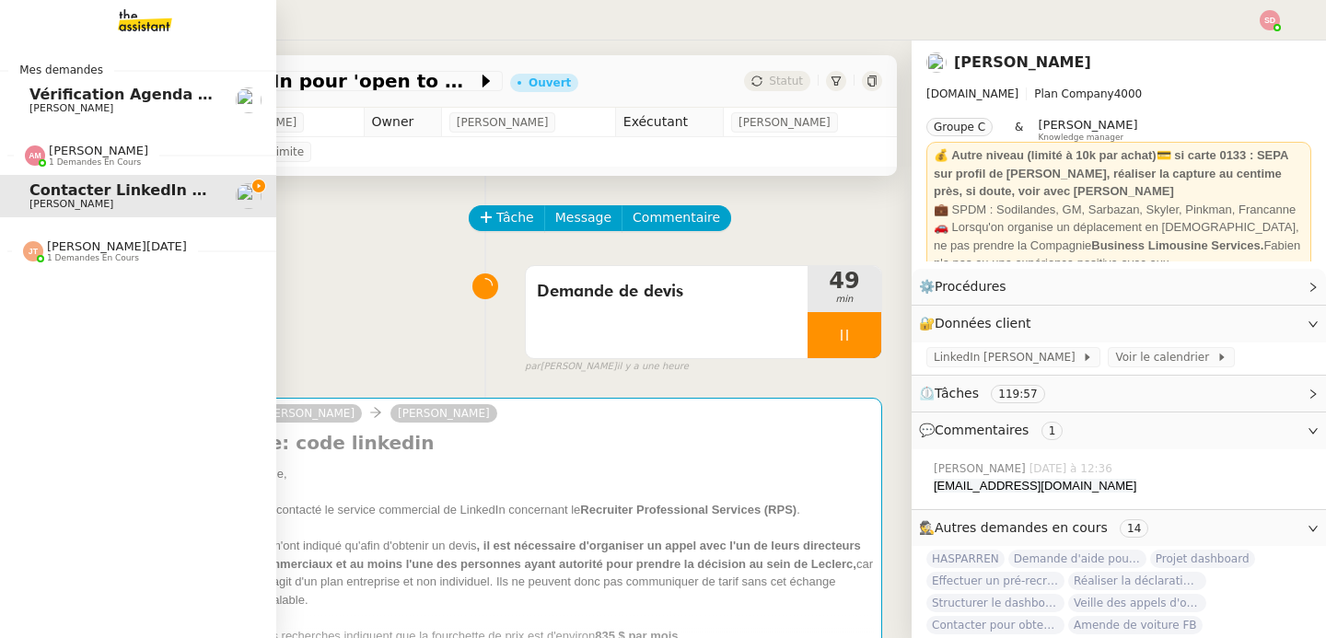
click at [76, 155] on span "[PERSON_NAME]" at bounding box center [98, 151] width 99 height 14
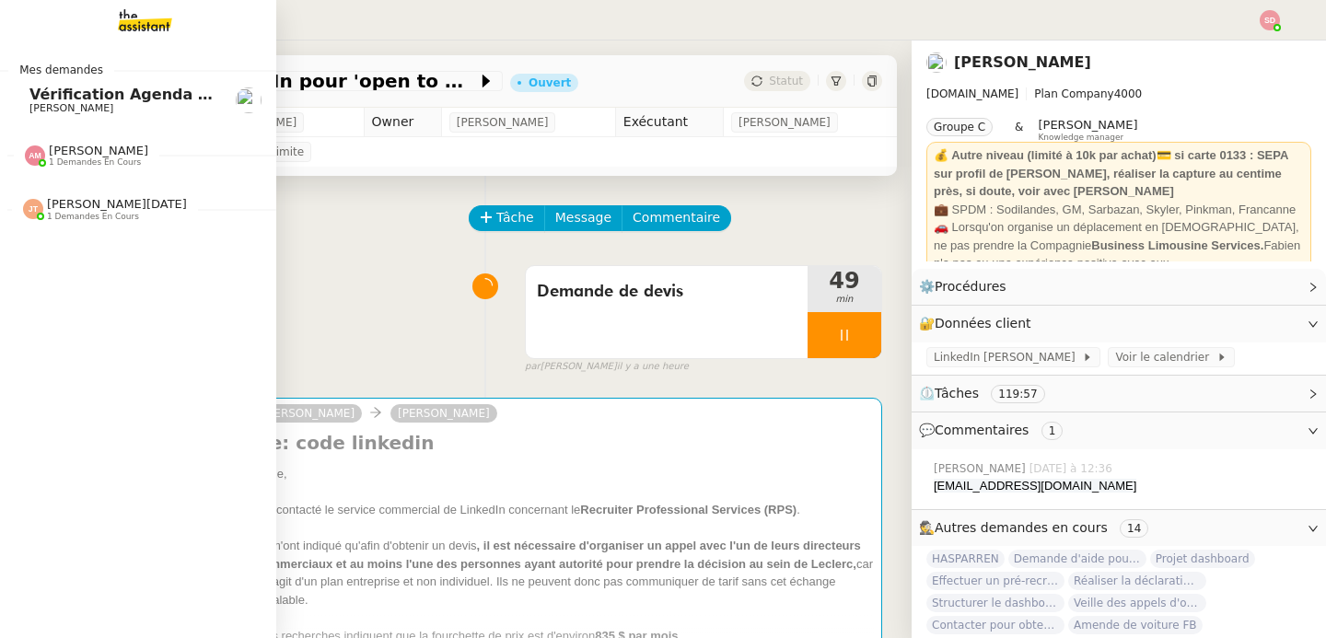
click at [98, 113] on span "[PERSON_NAME]" at bounding box center [122, 108] width 186 height 11
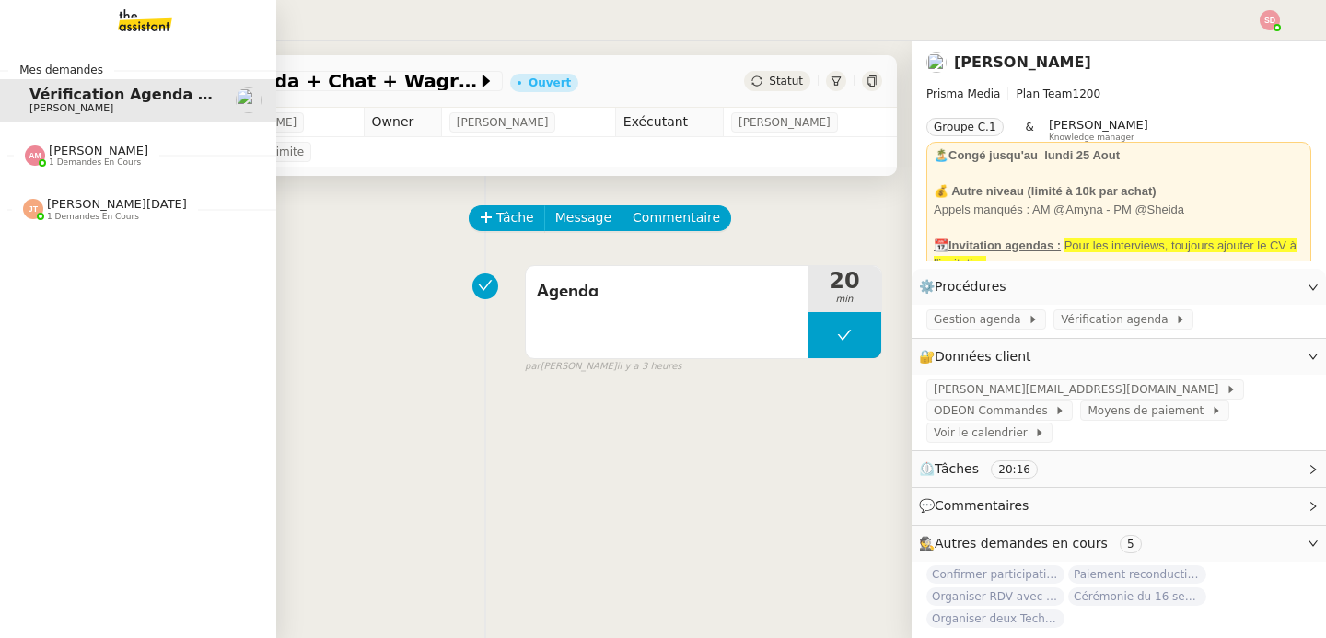
click at [92, 230] on div "Mes demandes Vérification Agenda + Chat + Wagram (9h et 14h) David Berrebi Amyn…" at bounding box center [138, 340] width 276 height 598
click at [99, 217] on span "1 demandes en cours" at bounding box center [93, 217] width 92 height 10
click at [95, 247] on span "Effectuer un pré-recrutement téléphonique" at bounding box center [212, 243] width 366 height 17
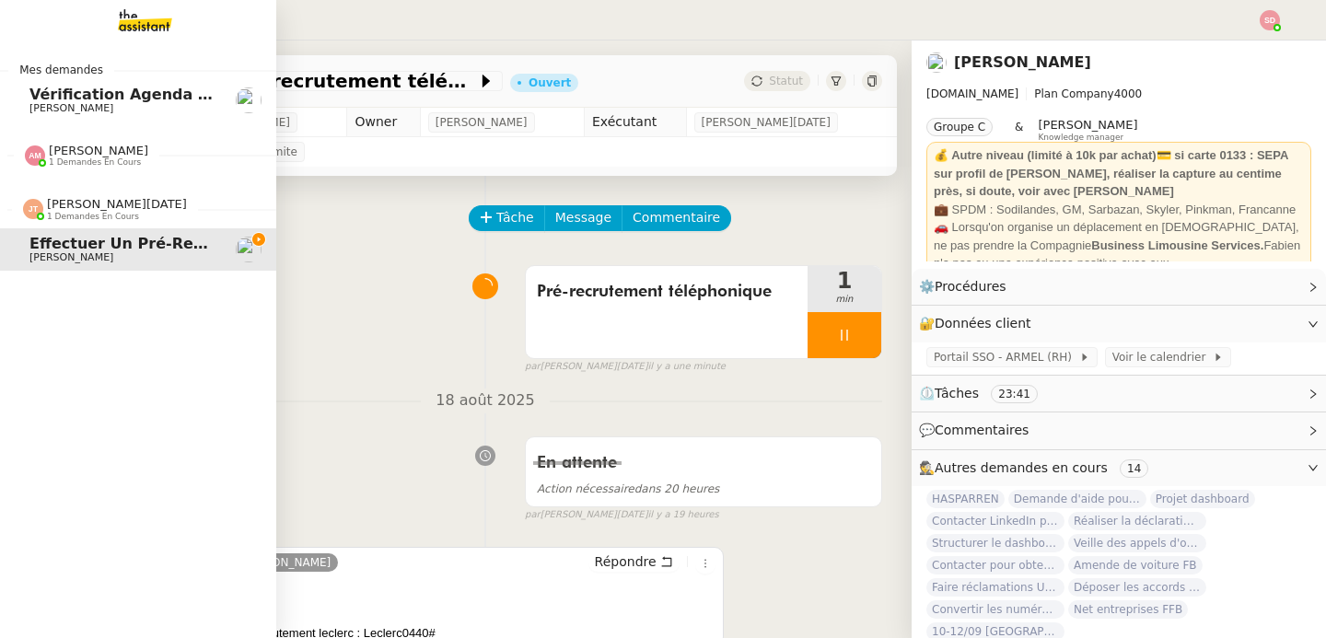
click at [31, 203] on div at bounding box center [33, 209] width 20 height 20
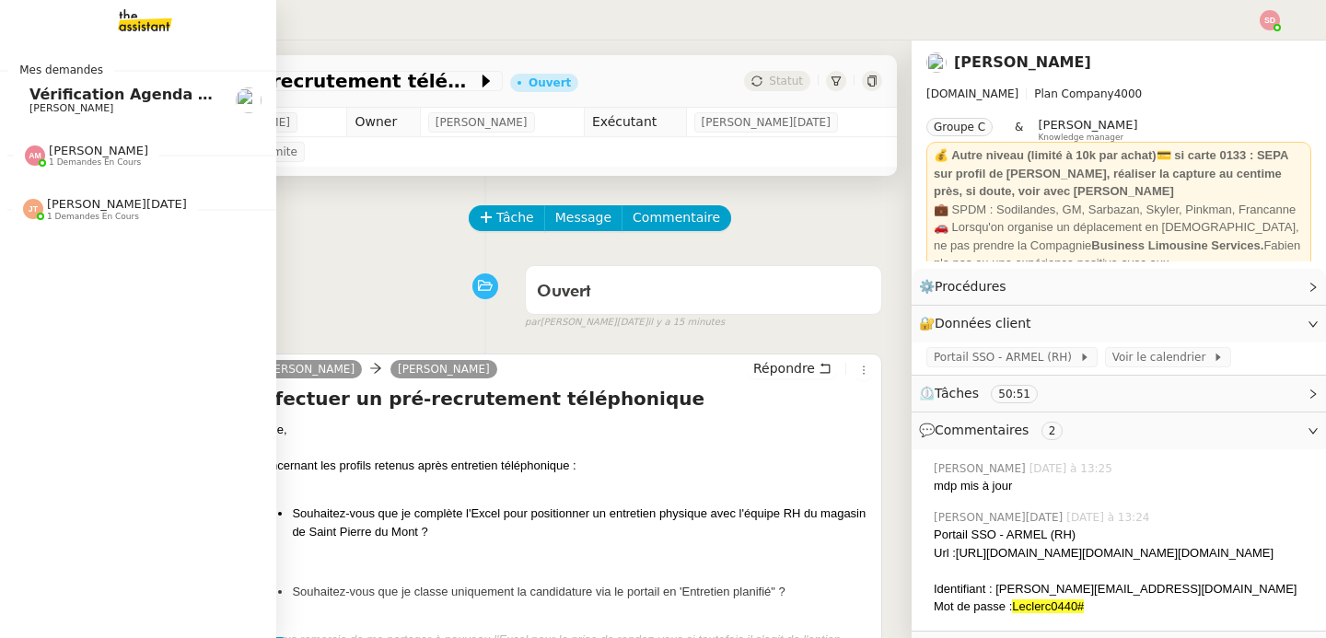
click at [40, 102] on span "Vérification Agenda + Chat + Wagram (9h et 14h)" at bounding box center [235, 94] width 413 height 17
